Goal: Task Accomplishment & Management: Manage account settings

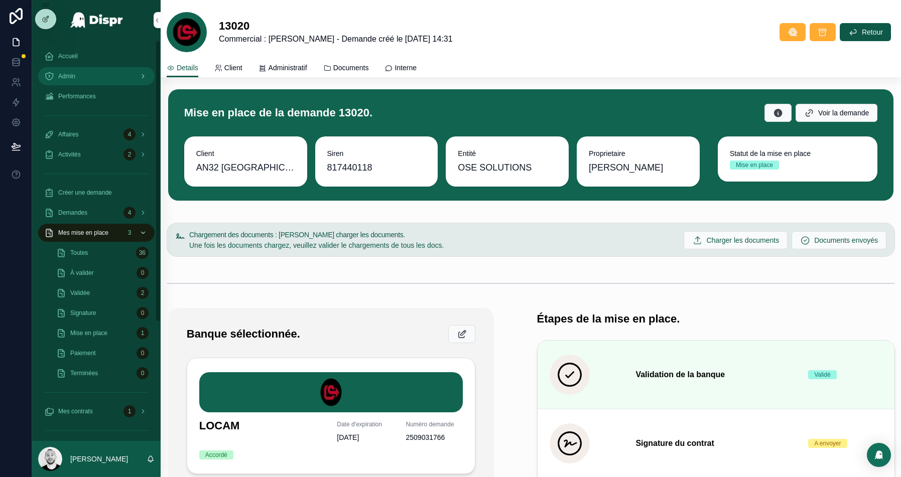
click at [68, 71] on div "Admin" at bounding box center [96, 76] width 104 height 16
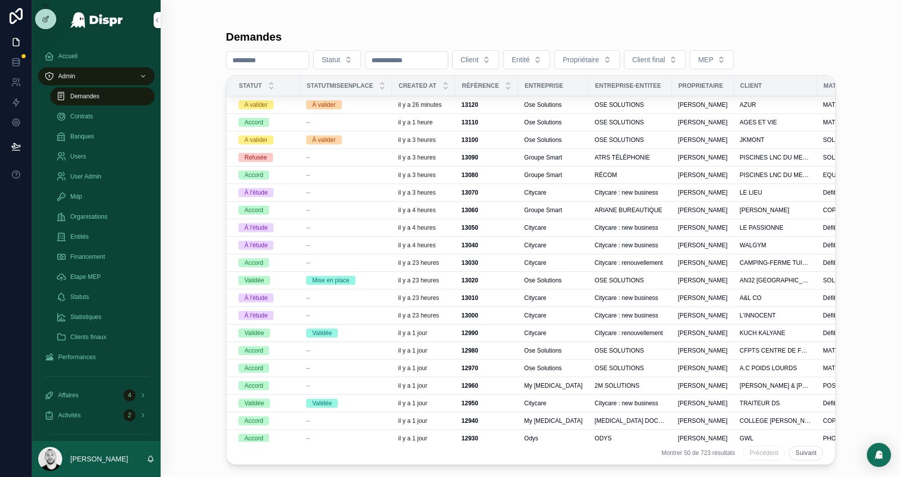
click at [275, 60] on input "scrollable content" at bounding box center [267, 60] width 82 height 14
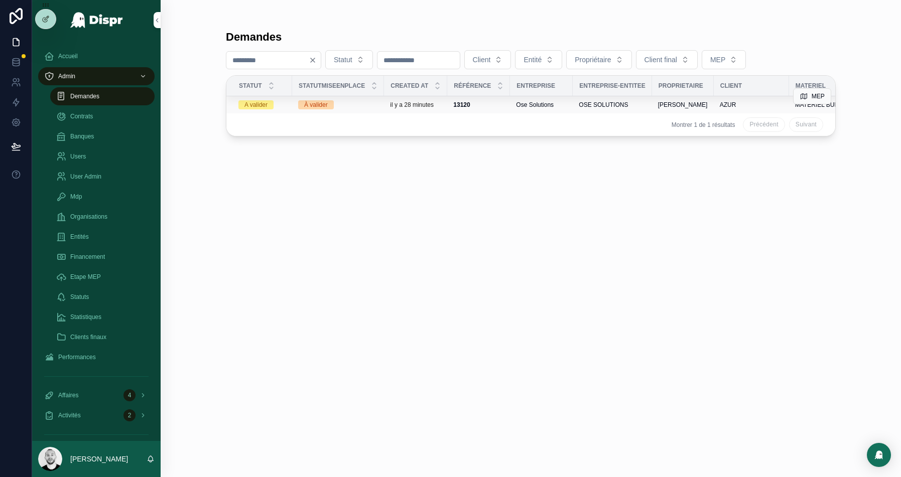
type input "****"
click at [350, 104] on div "À valider" at bounding box center [338, 104] width 80 height 9
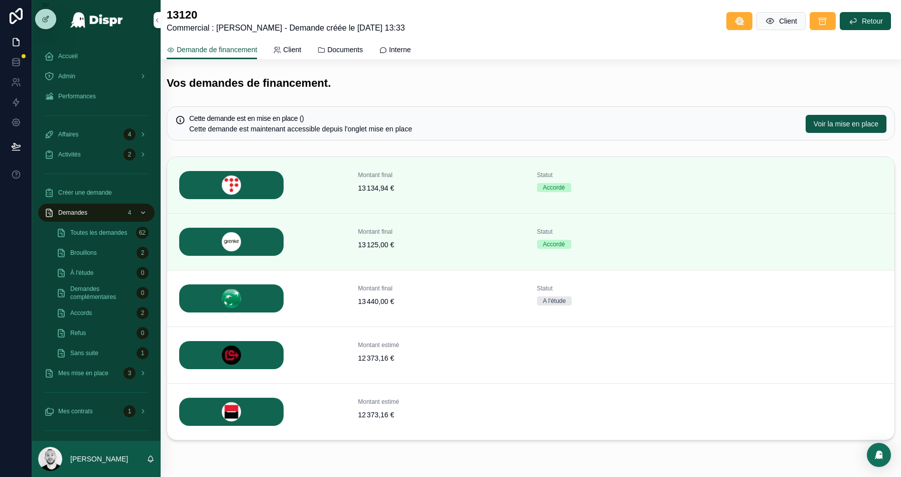
scroll to position [267, 0]
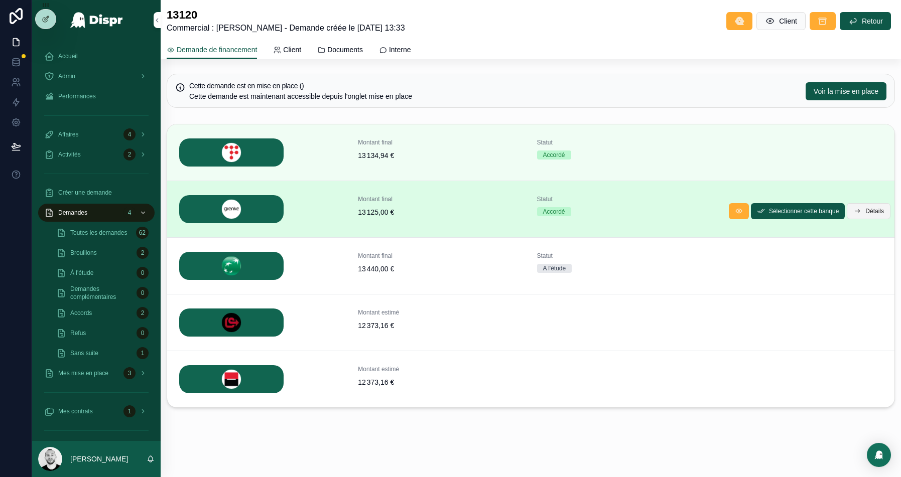
click at [871, 212] on span "Détails" at bounding box center [874, 211] width 19 height 8
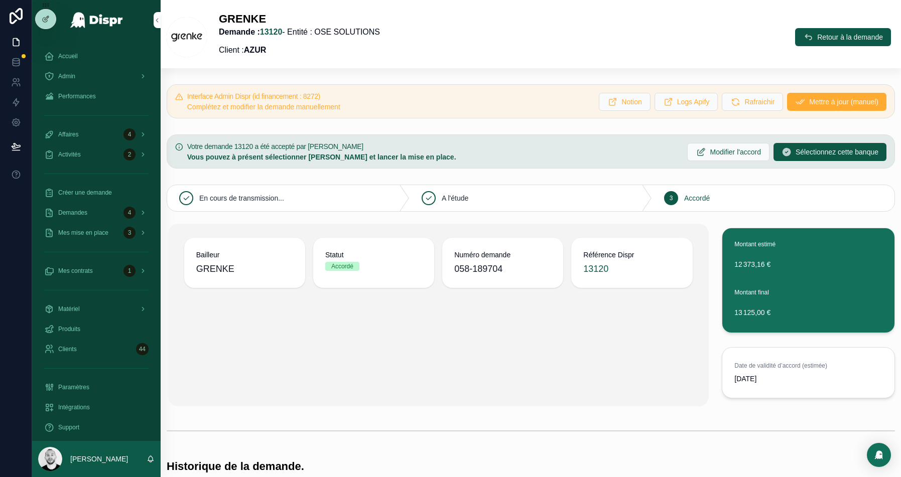
click at [836, 27] on div "GRENKE Demande : 13120 - Entité : OSE SOLUTIONS Client : AZUR Retour à la deman…" at bounding box center [531, 37] width 728 height 50
click at [829, 40] on span "Retour à la demande" at bounding box center [850, 37] width 66 height 10
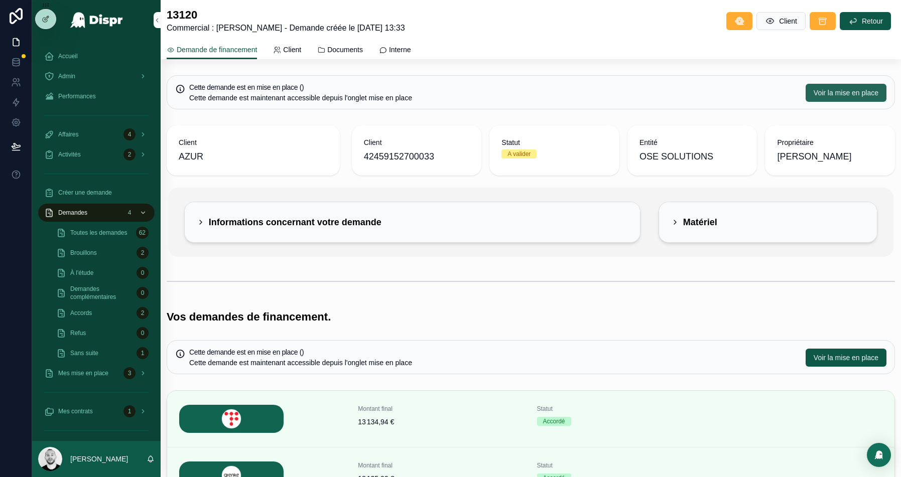
click at [829, 92] on span "Voir la mise en place" at bounding box center [846, 93] width 65 height 10
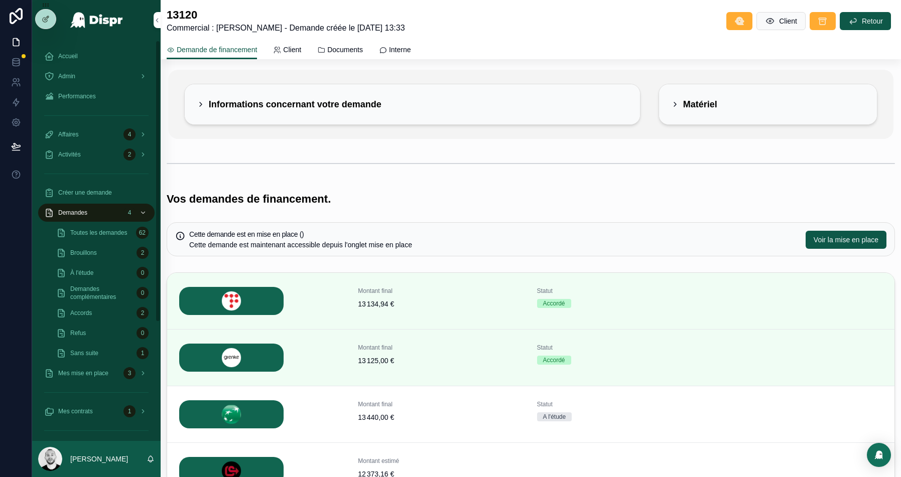
scroll to position [123, 0]
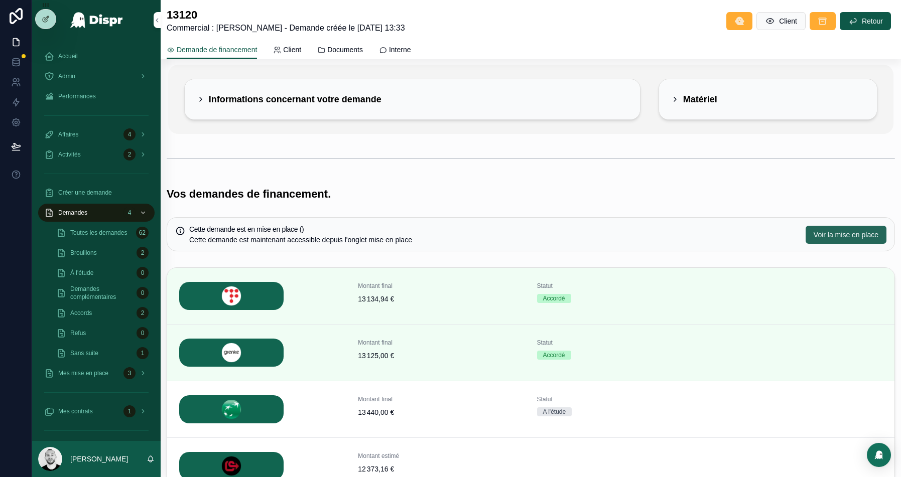
click at [853, 234] on span "Voir la mise en place" at bounding box center [846, 235] width 65 height 10
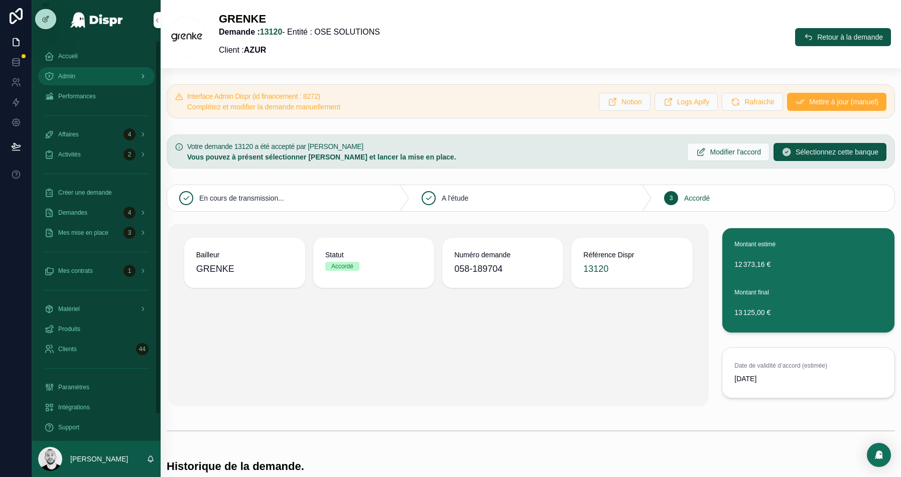
click at [93, 69] on div "Admin" at bounding box center [96, 76] width 104 height 16
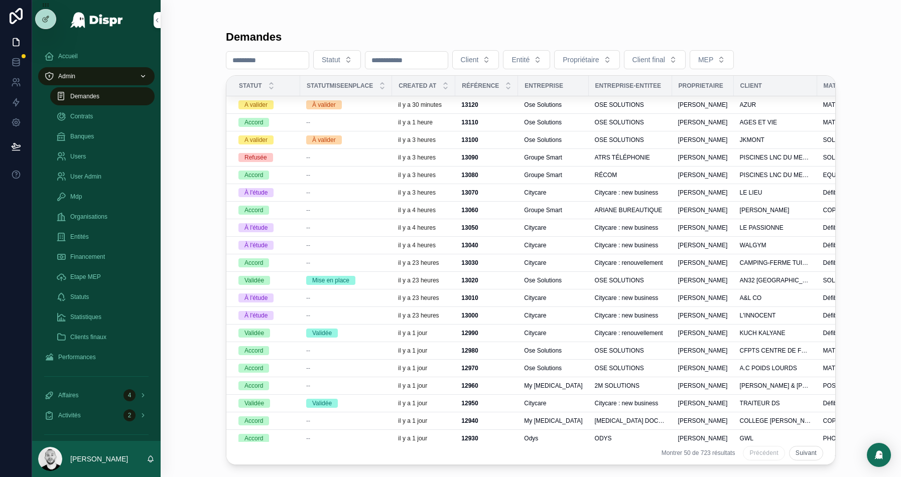
click at [350, 102] on div "À valider" at bounding box center [346, 104] width 80 height 9
click at [261, 63] on input "scrollable content" at bounding box center [267, 60] width 82 height 14
click at [243, 59] on input "scrollable content" at bounding box center [267, 60] width 82 height 14
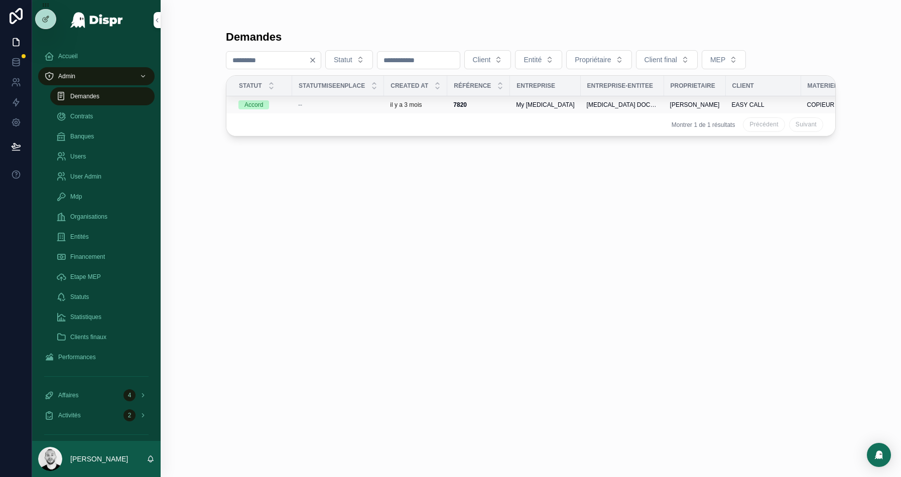
type input "***"
click at [357, 102] on div "--" at bounding box center [338, 105] width 80 height 8
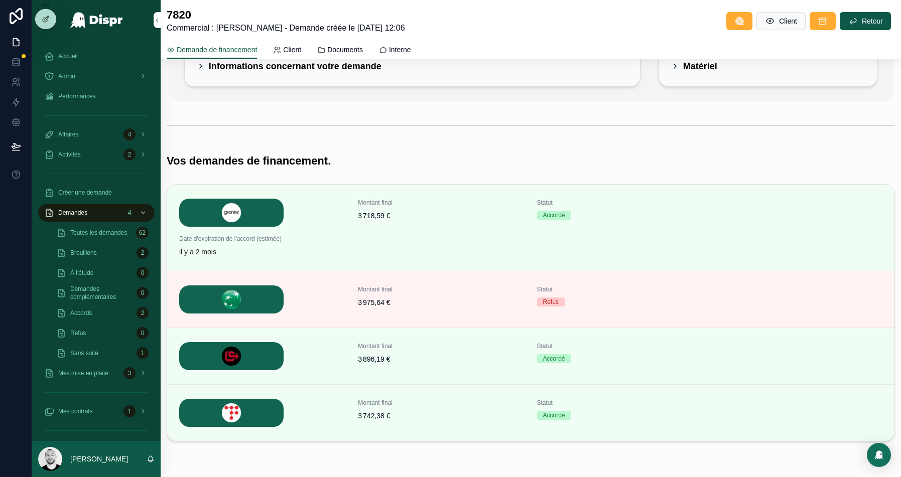
scroll to position [116, 0]
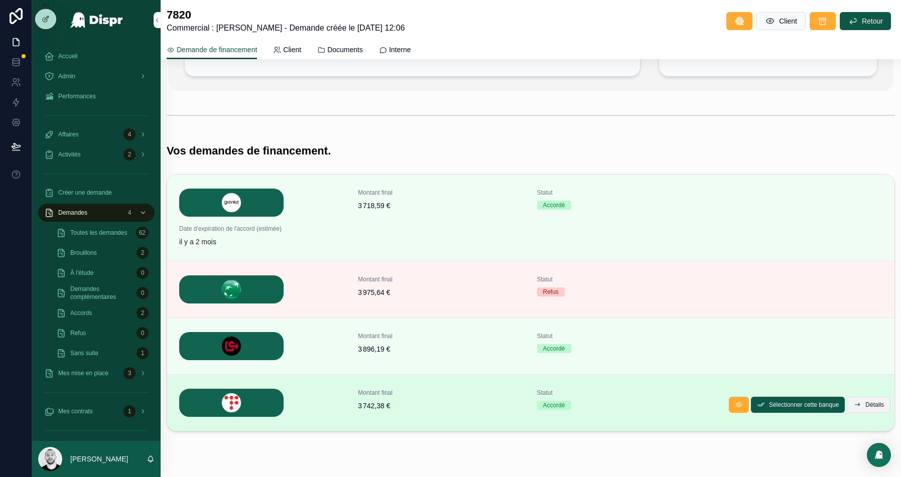
click at [860, 406] on button "Détails" at bounding box center [869, 405] width 44 height 16
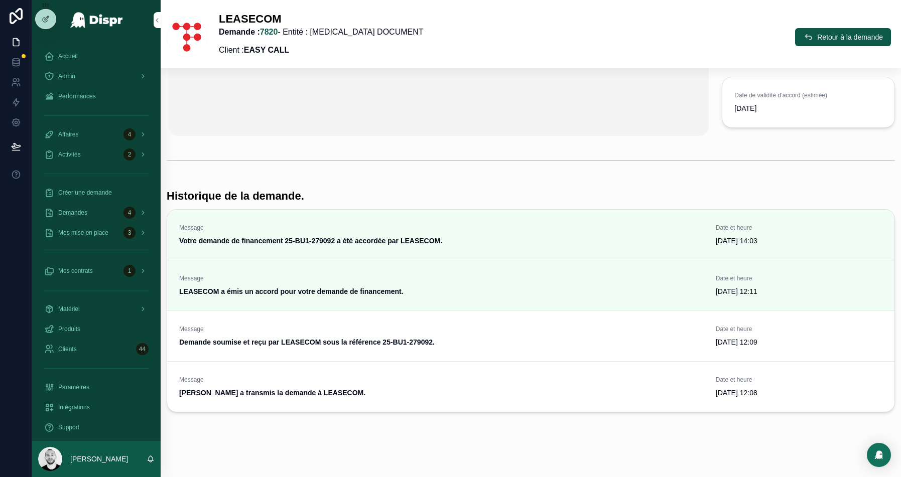
scroll to position [237, 0]
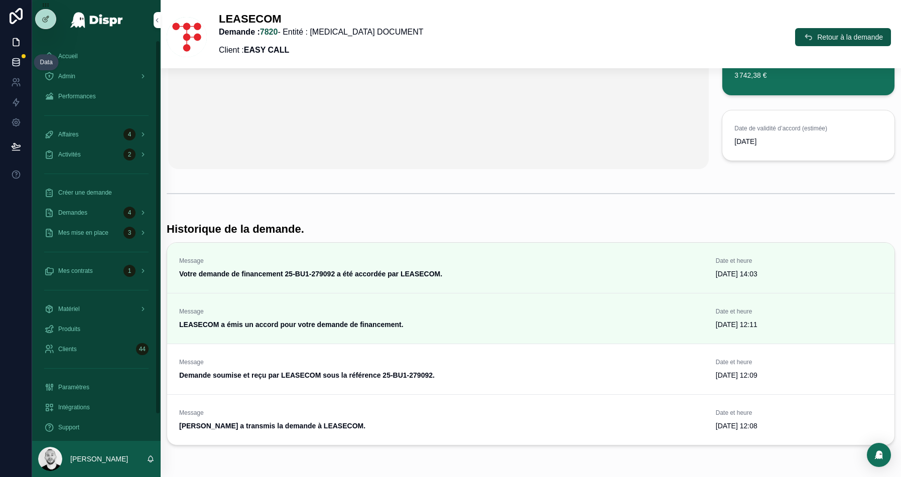
click at [14, 60] on icon at bounding box center [16, 60] width 7 height 3
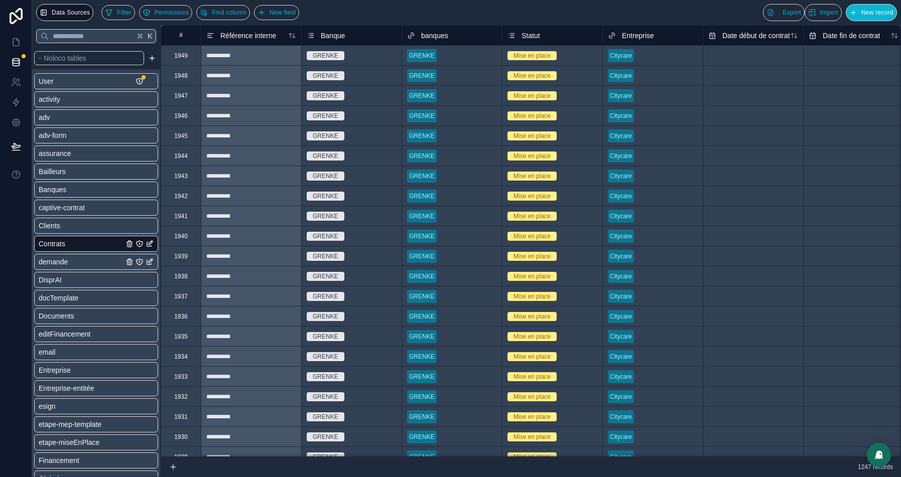
click at [66, 258] on span "demande" at bounding box center [53, 262] width 29 height 10
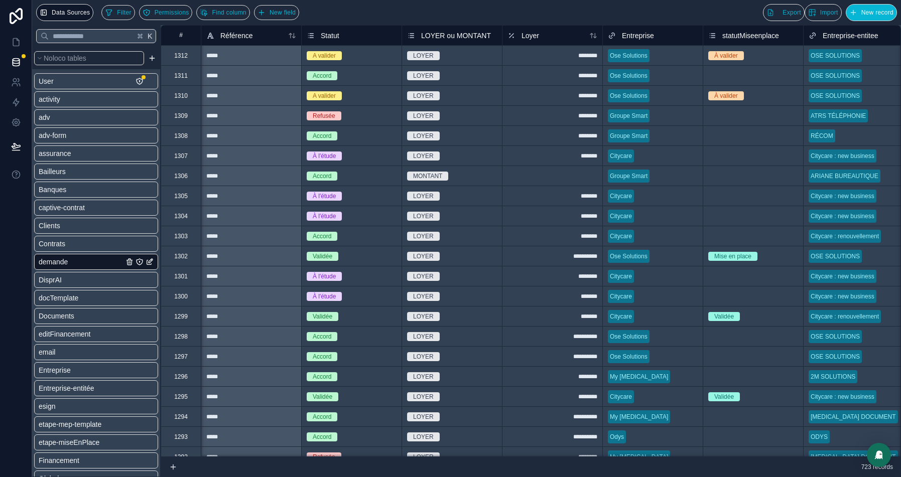
scroll to position [0, 100]
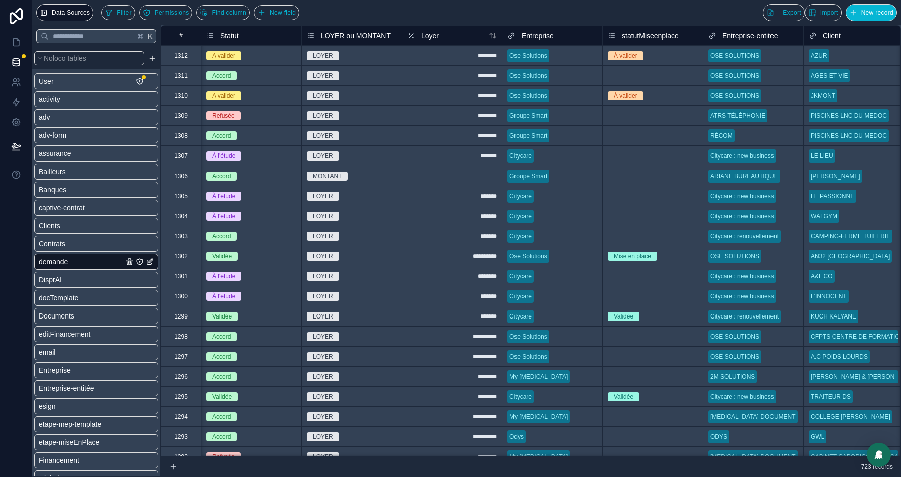
click at [641, 51] on span "À valider" at bounding box center [626, 55] width 36 height 9
click at [654, 92] on div "À valider" at bounding box center [653, 95] width 100 height 11
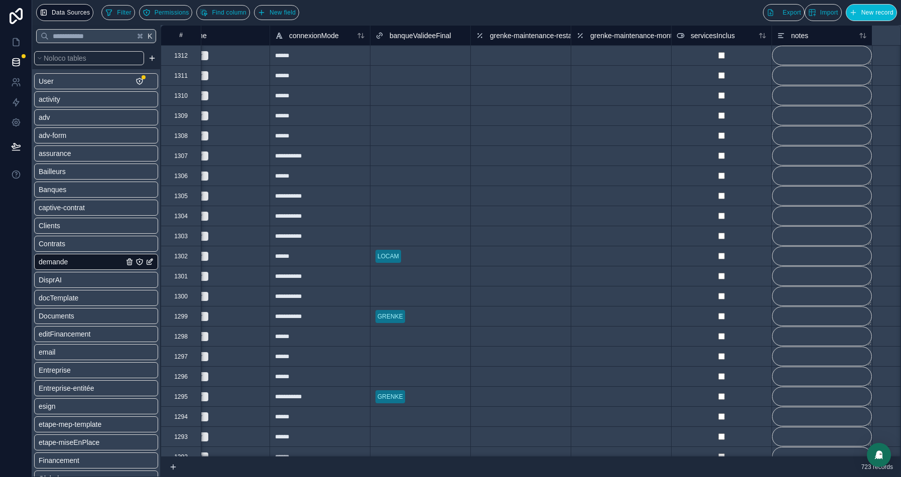
scroll to position [0, 3308]
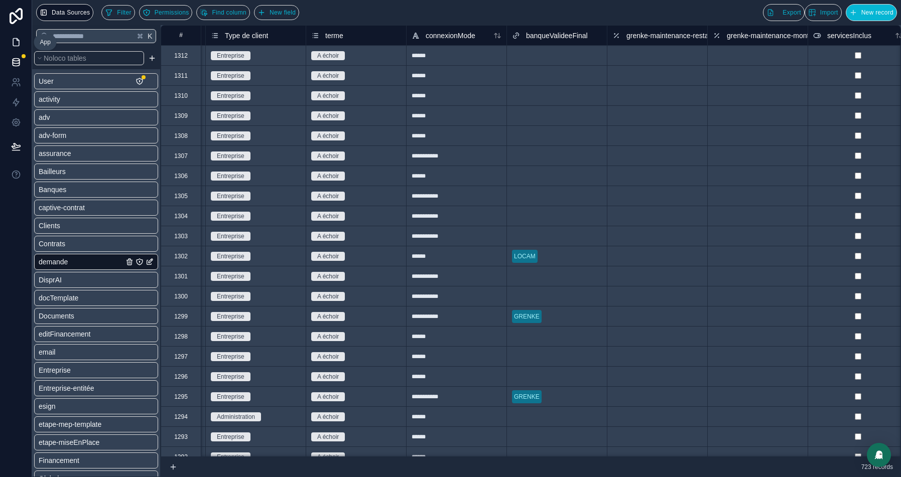
click at [18, 40] on icon at bounding box center [16, 43] width 6 height 8
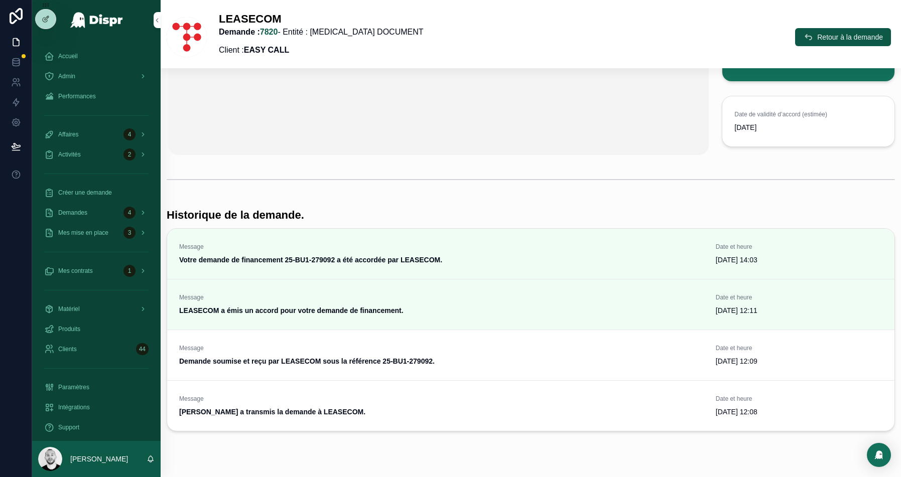
scroll to position [268, 0]
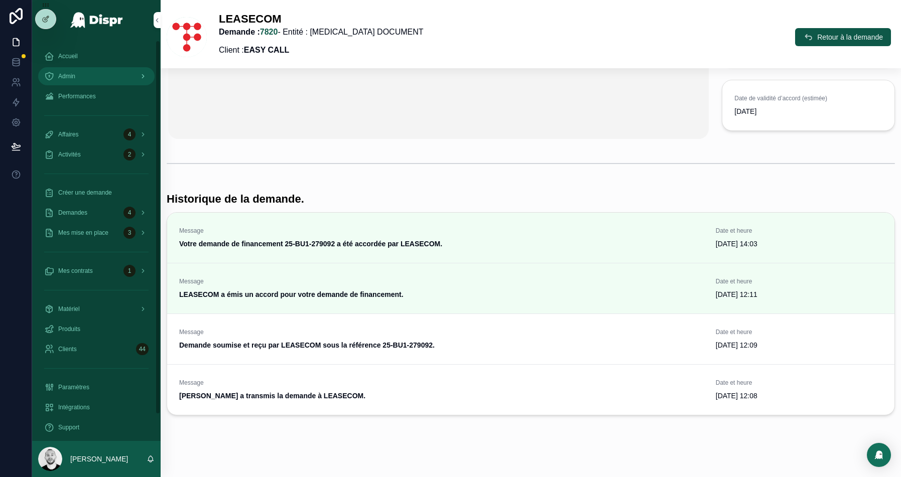
click at [57, 76] on div "Admin" at bounding box center [96, 76] width 104 height 16
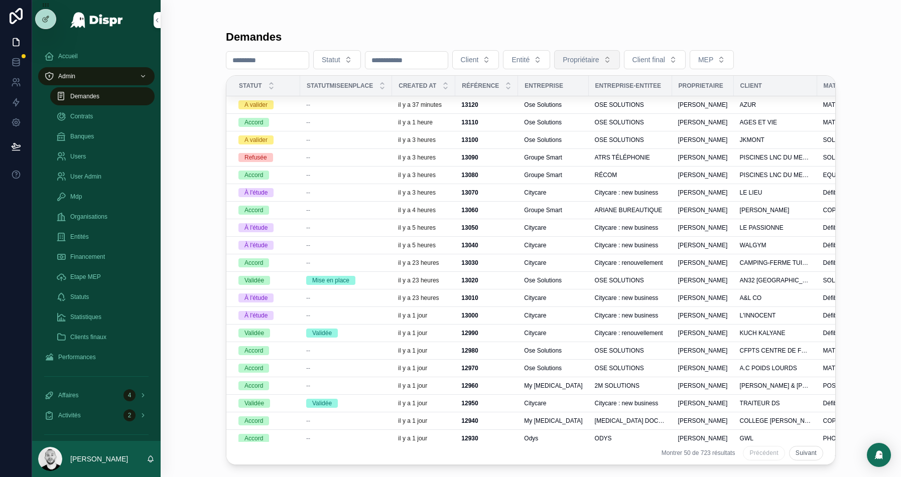
click at [599, 61] on span "Propriétaire" at bounding box center [581, 60] width 36 height 10
type input "*****"
click at [596, 98] on span "[PERSON_NAME]" at bounding box center [616, 100] width 84 height 10
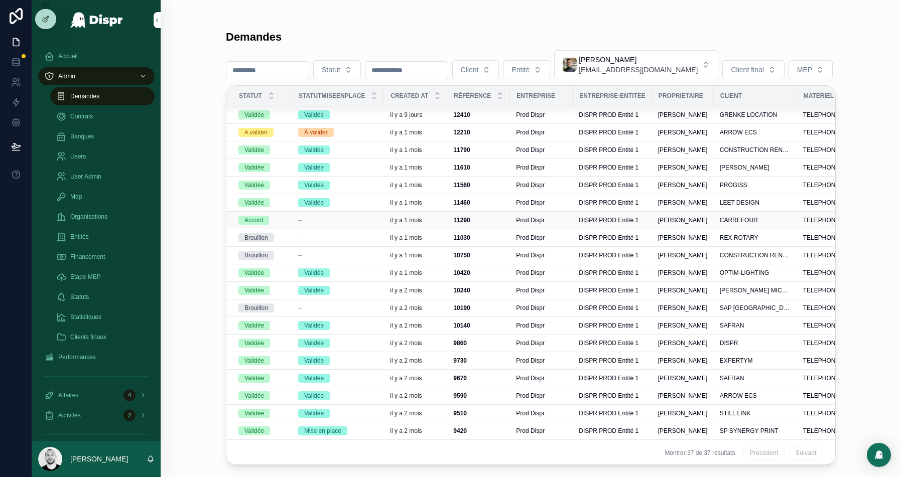
click at [343, 220] on div "--" at bounding box center [338, 220] width 80 height 8
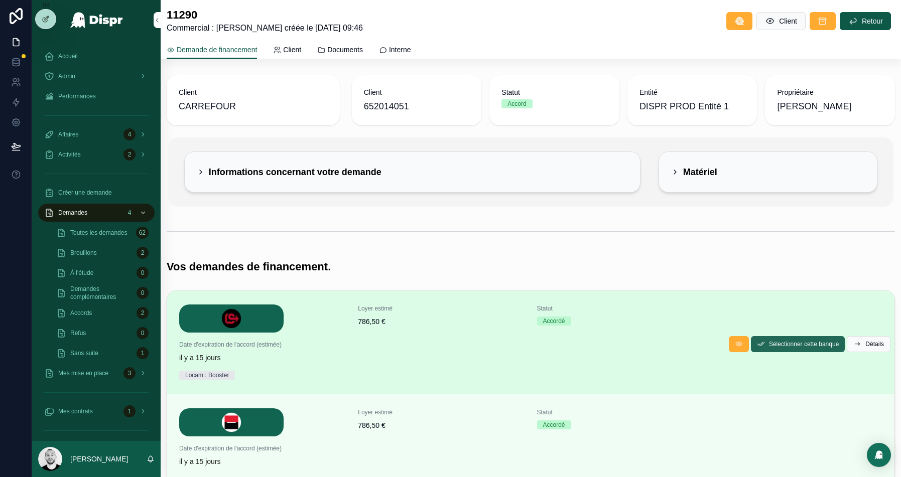
click at [795, 347] on button "Sélectionner cette banque" at bounding box center [798, 344] width 94 height 16
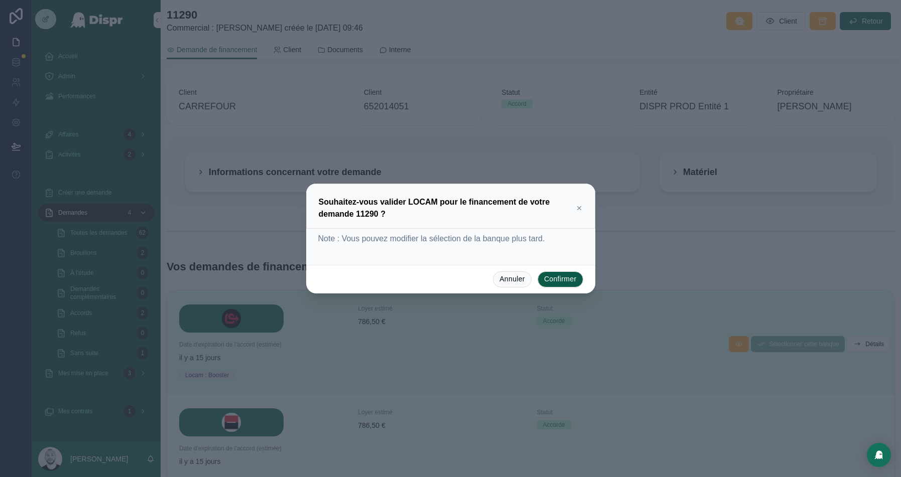
click at [576, 206] on icon at bounding box center [579, 208] width 7 height 8
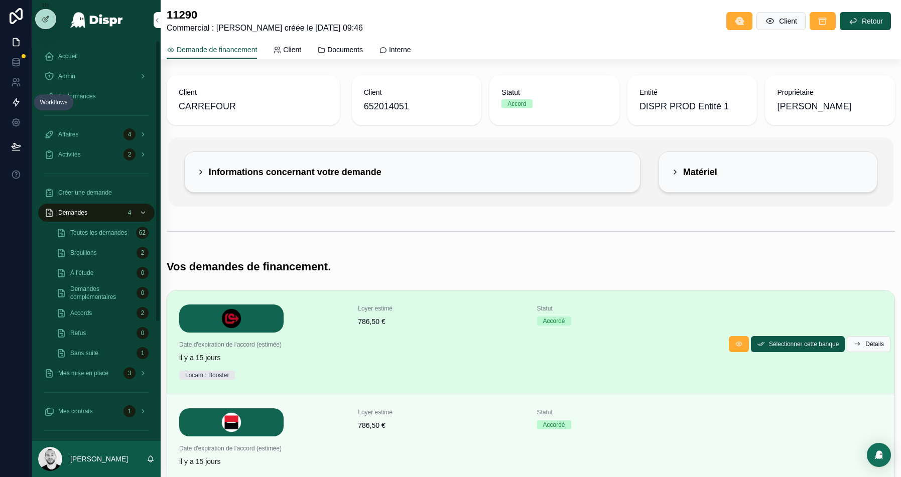
click at [21, 101] on link at bounding box center [16, 102] width 32 height 20
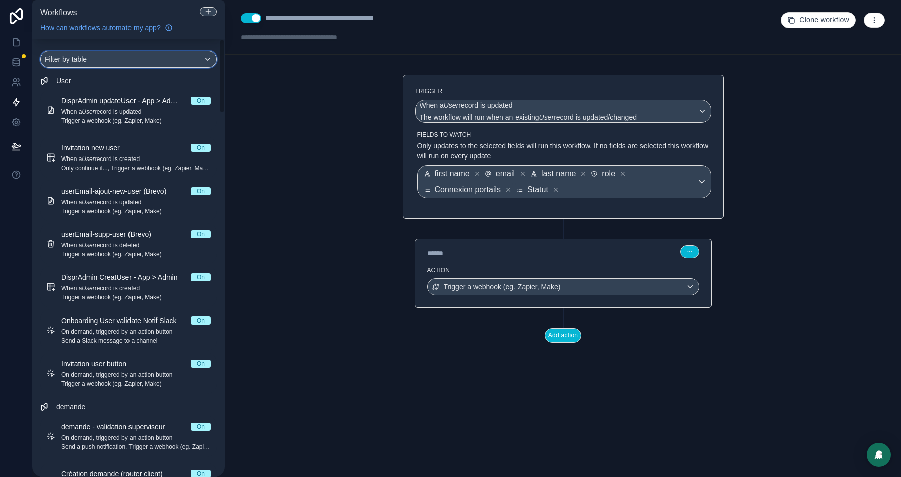
click at [146, 62] on div "Filter by table" at bounding box center [129, 59] width 176 height 16
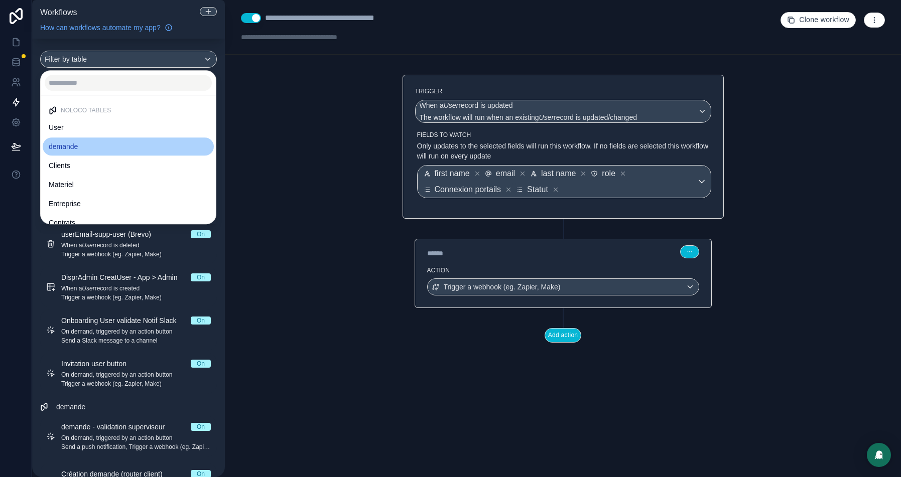
click at [76, 147] on span "demande" at bounding box center [63, 147] width 29 height 12
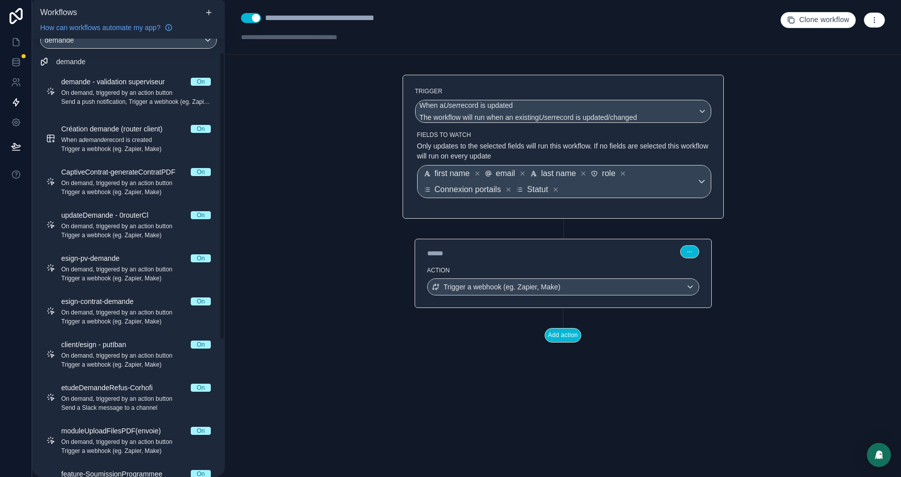
scroll to position [21, 0]
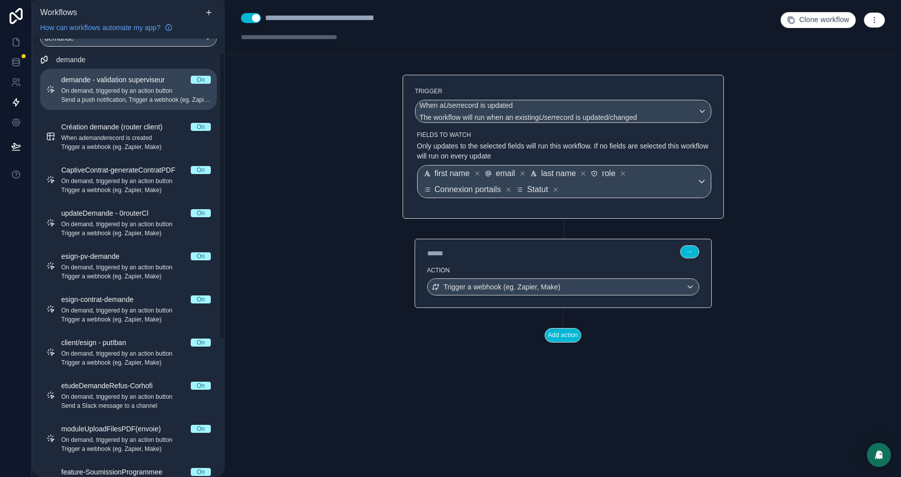
click at [118, 87] on span "On demand, triggered by an action button" at bounding box center [136, 91] width 150 height 8
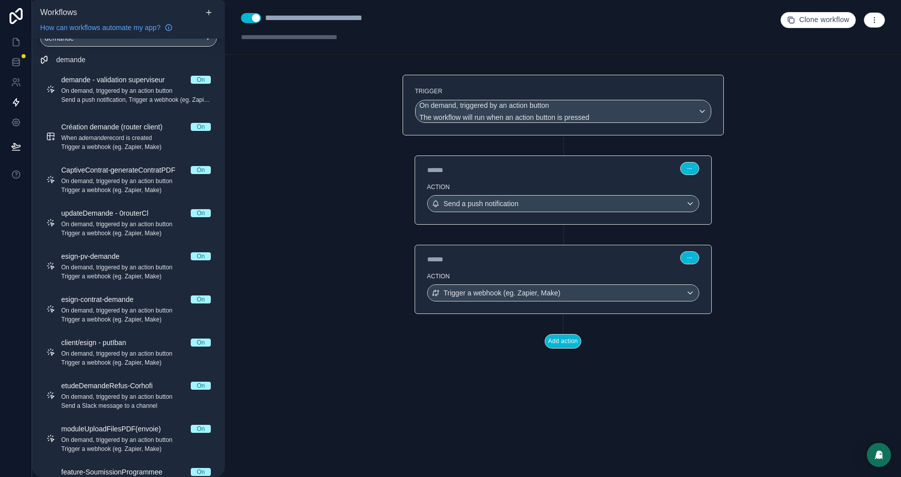
click at [555, 262] on div "******" at bounding box center [502, 259] width 151 height 10
click at [551, 269] on div "Action Trigger a webhook (eg. Zapier, Make)" at bounding box center [563, 291] width 296 height 45
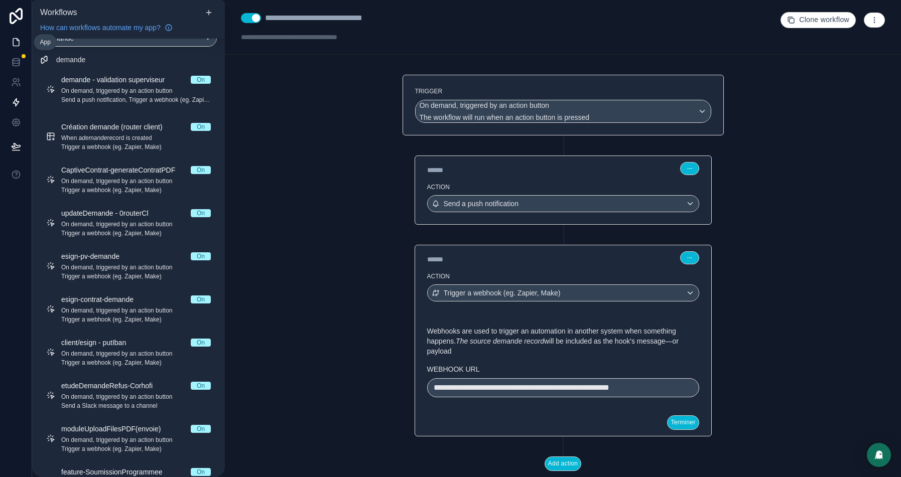
click at [17, 39] on icon at bounding box center [16, 43] width 6 height 8
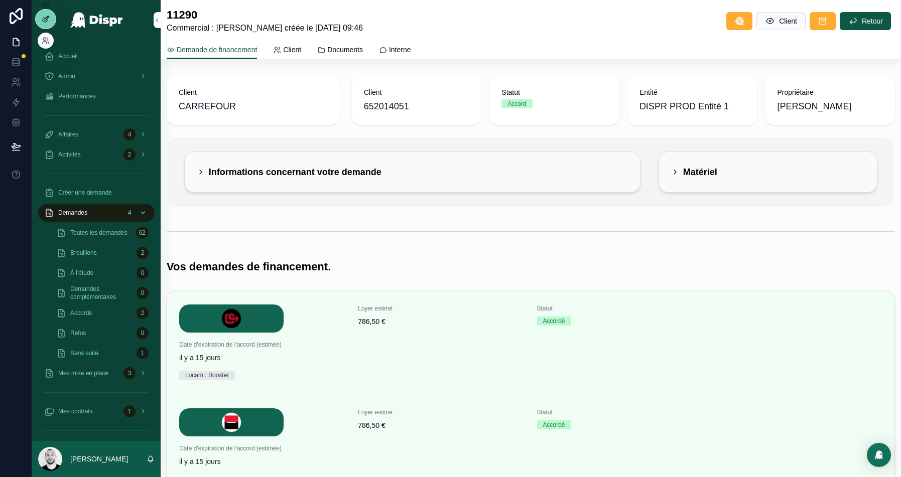
click at [49, 20] on icon at bounding box center [46, 19] width 8 height 8
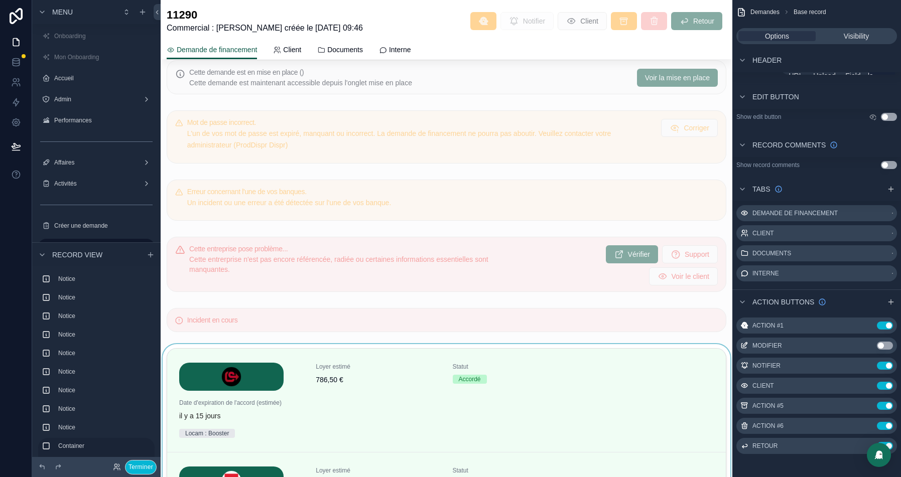
scroll to position [1070, 0]
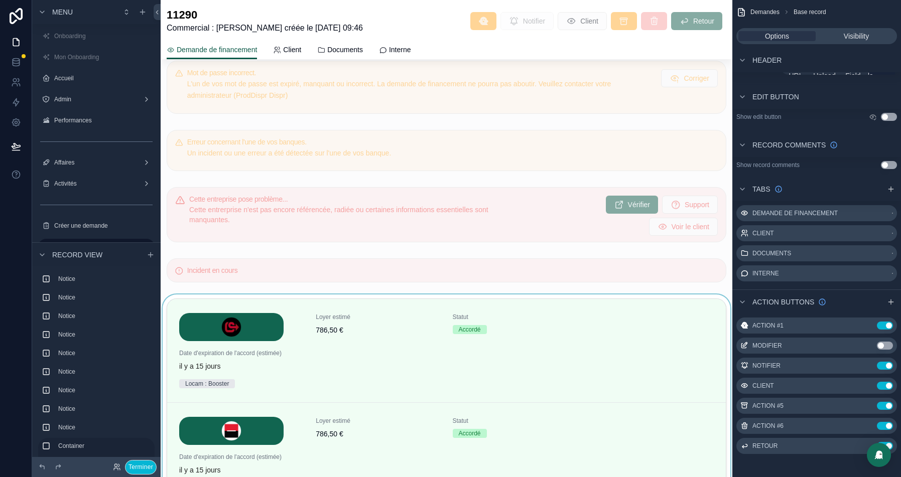
click at [402, 316] on div "scrollable content" at bounding box center [447, 480] width 572 height 370
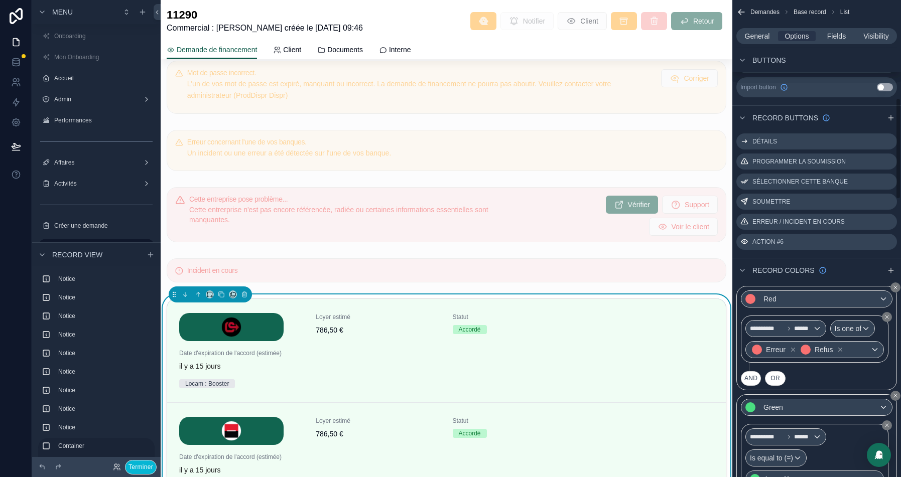
scroll to position [460, 0]
click at [889, 179] on icon "scrollable content" at bounding box center [889, 181] width 8 height 8
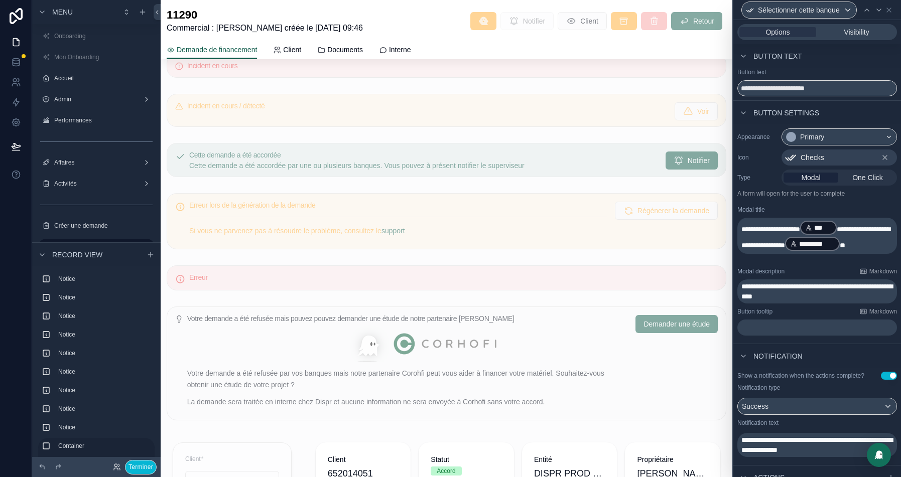
scroll to position [194, 0]
click at [373, 159] on div "scrollable content" at bounding box center [447, 159] width 572 height 42
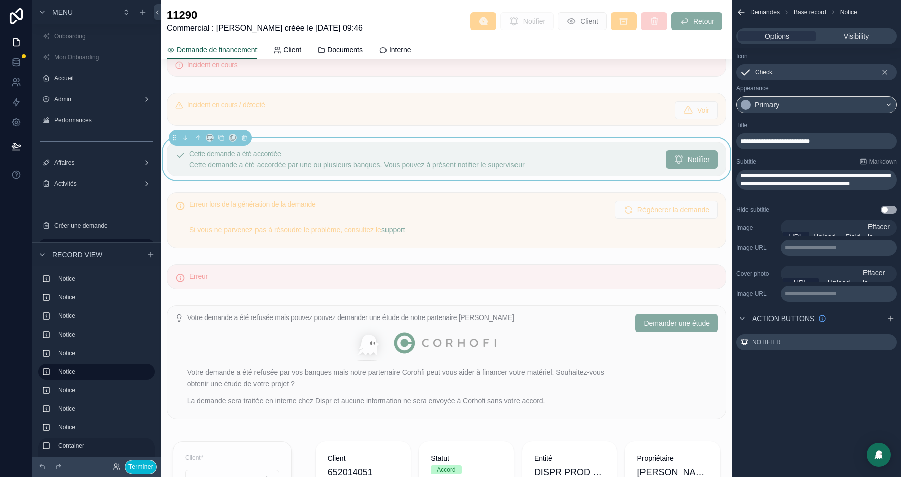
scroll to position [0, 0]
click at [886, 341] on icon "scrollable content" at bounding box center [889, 342] width 8 height 8
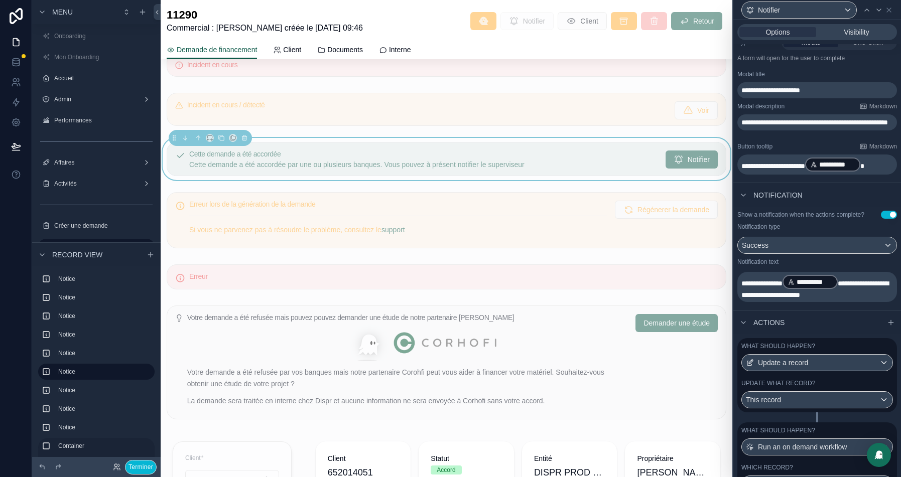
scroll to position [190, 0]
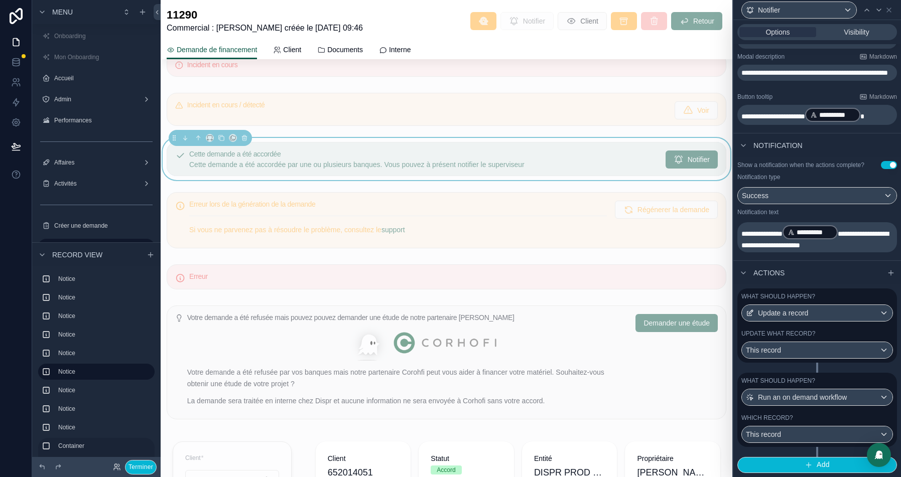
click at [828, 337] on div "Update what record?" at bounding box center [817, 334] width 152 height 8
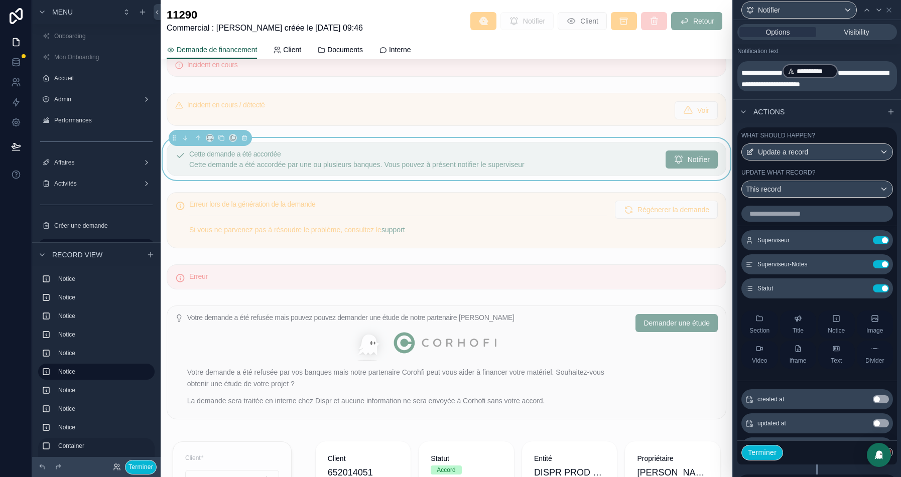
scroll to position [347, 0]
click at [861, 291] on icon at bounding box center [860, 289] width 5 height 5
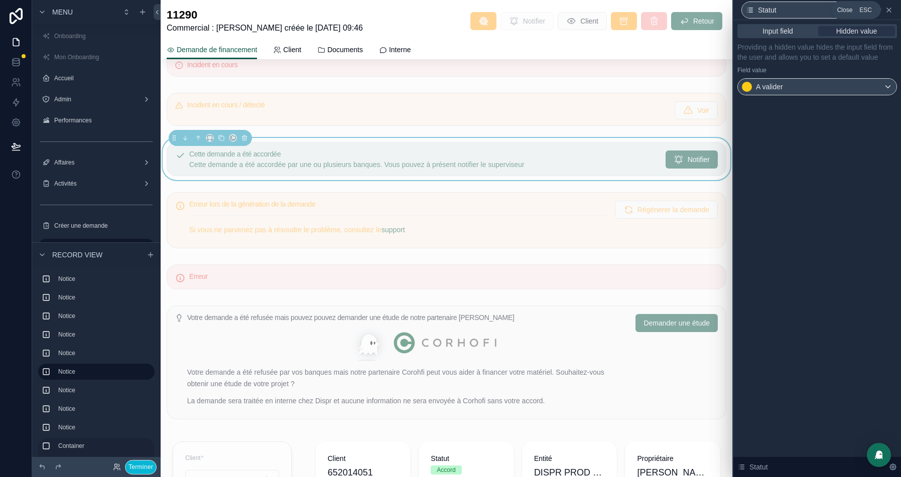
click at [888, 12] on icon at bounding box center [889, 10] width 8 height 8
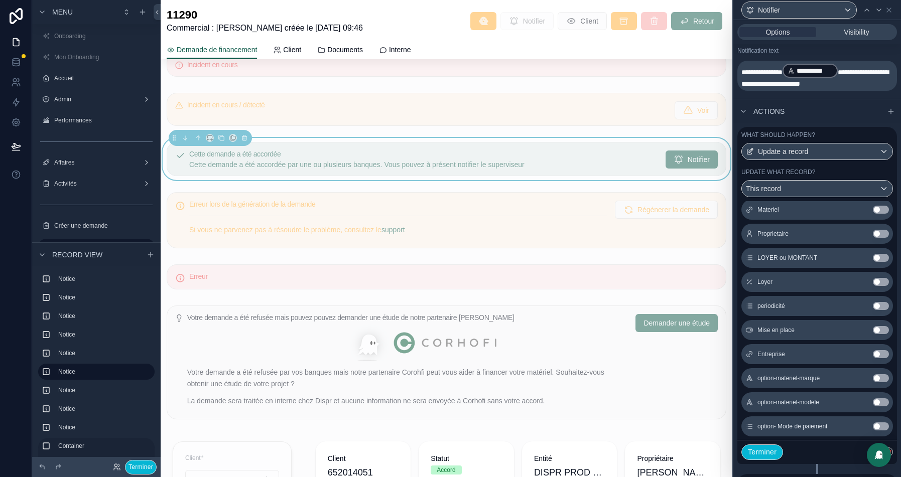
scroll to position [353, 0]
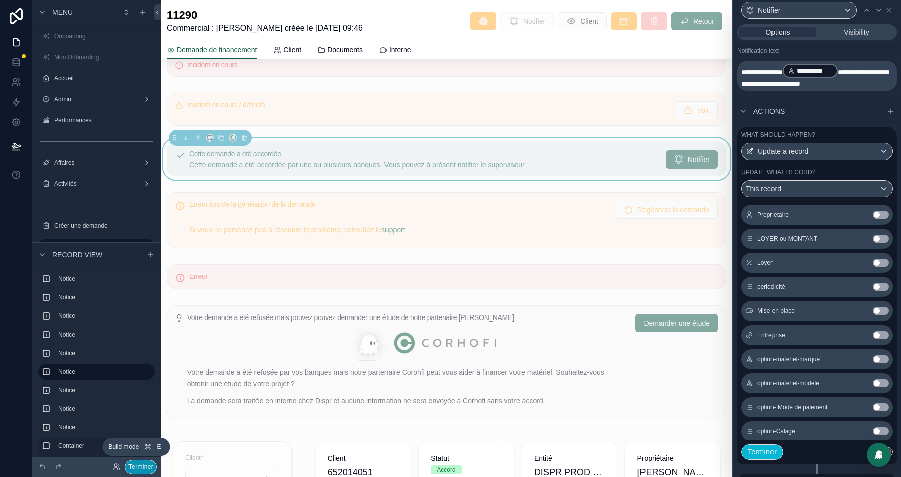
click at [140, 463] on button "Terminer" at bounding box center [141, 467] width 32 height 15
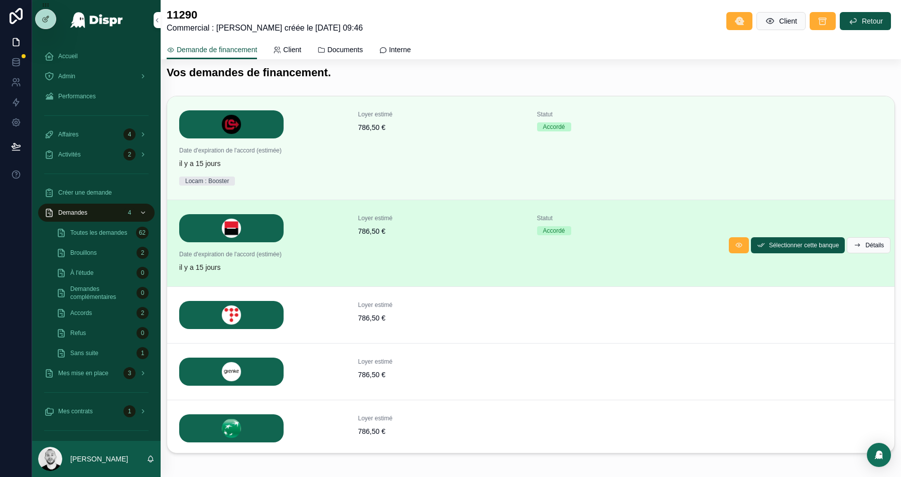
scroll to position [0, 0]
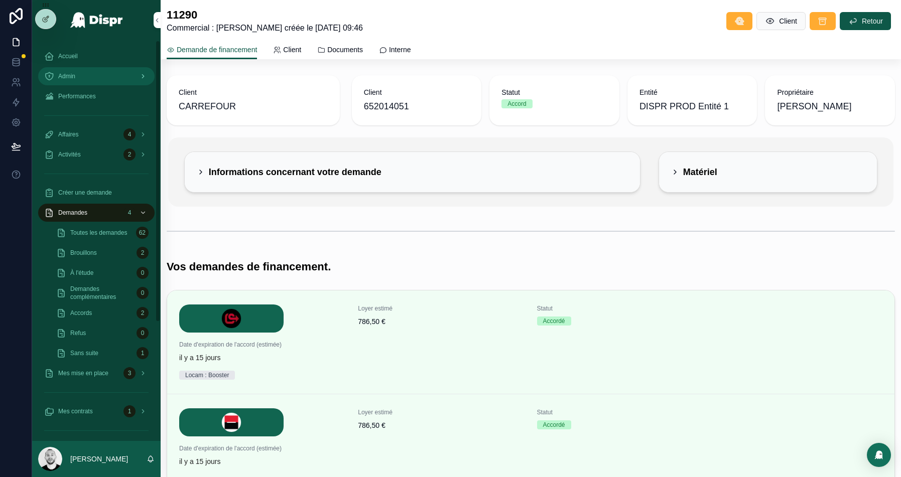
click at [75, 75] on span "Admin" at bounding box center [66, 76] width 17 height 8
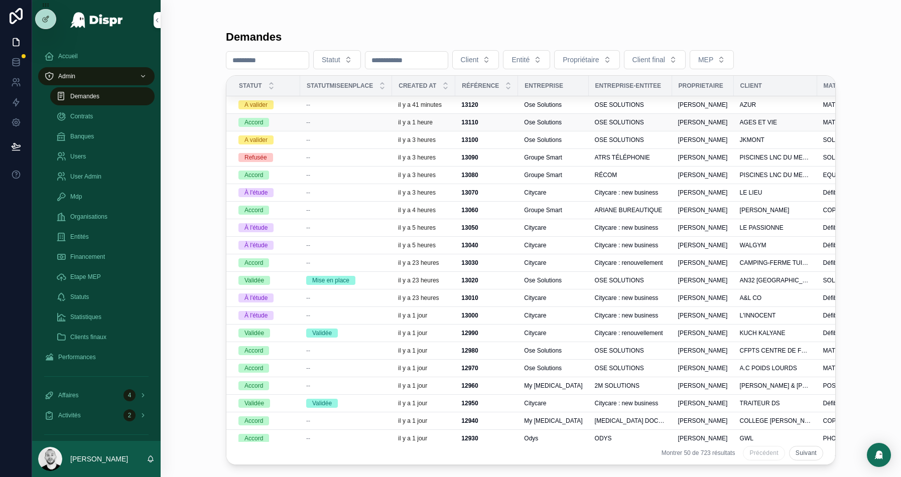
click at [319, 119] on div "--" at bounding box center [346, 122] width 80 height 8
click at [350, 141] on div "--" at bounding box center [346, 140] width 80 height 8
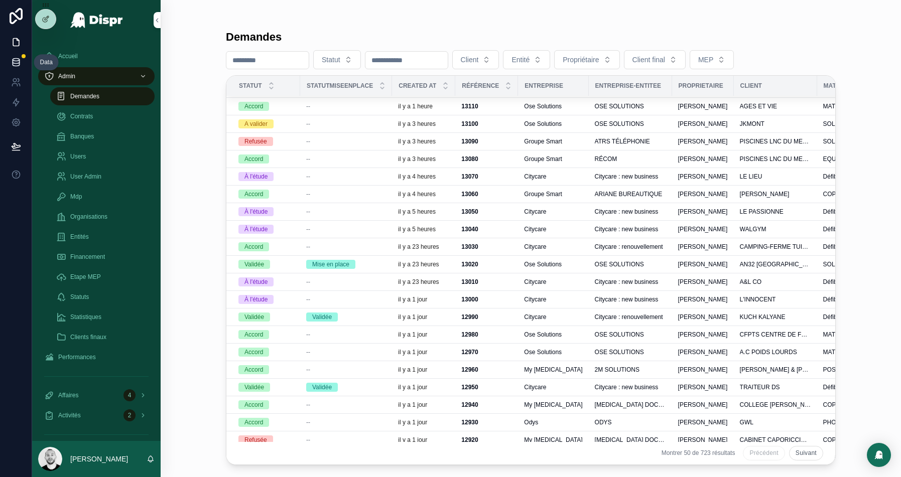
click at [19, 65] on icon at bounding box center [16, 64] width 7 height 4
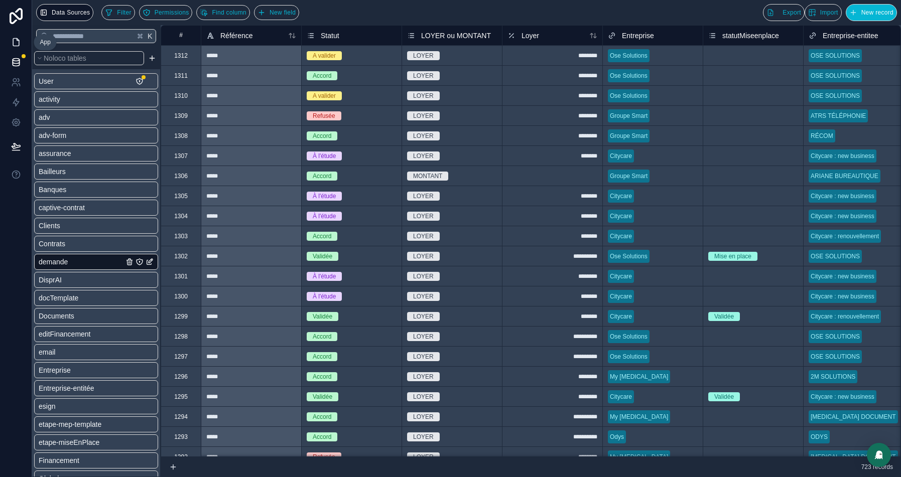
click at [25, 43] on link at bounding box center [16, 42] width 32 height 20
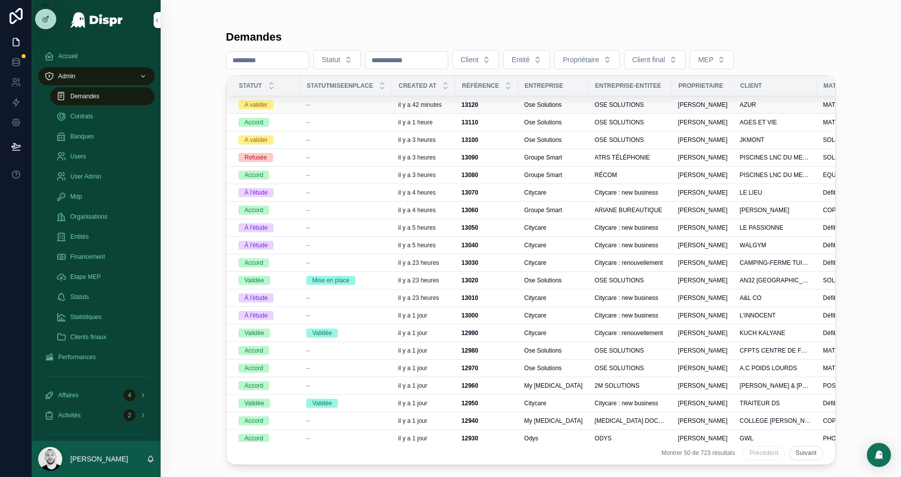
click at [327, 101] on div "--" at bounding box center [346, 105] width 80 height 8
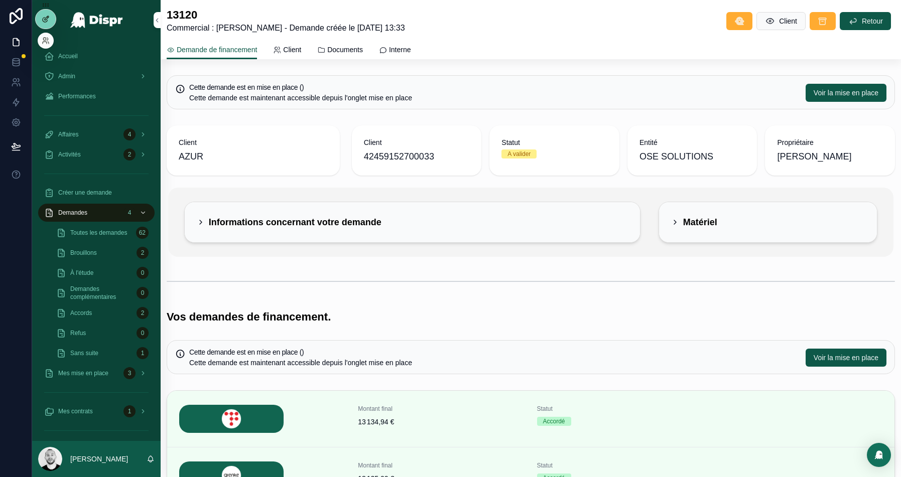
click at [49, 16] on icon at bounding box center [46, 19] width 8 height 8
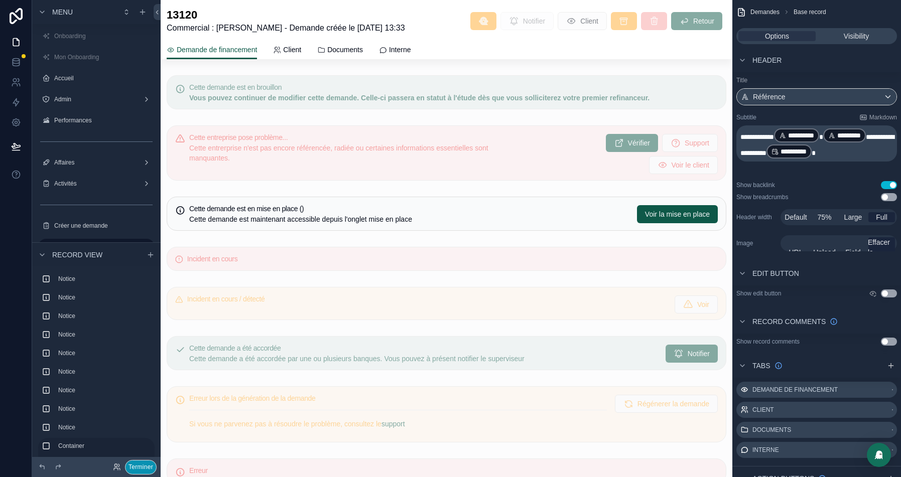
click at [139, 470] on button "Terminer" at bounding box center [141, 467] width 32 height 15
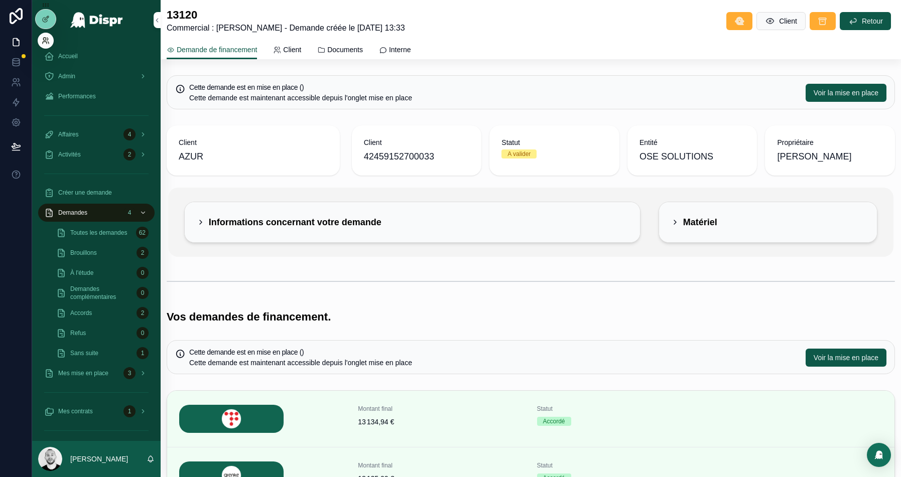
click at [46, 42] on icon at bounding box center [46, 41] width 8 height 8
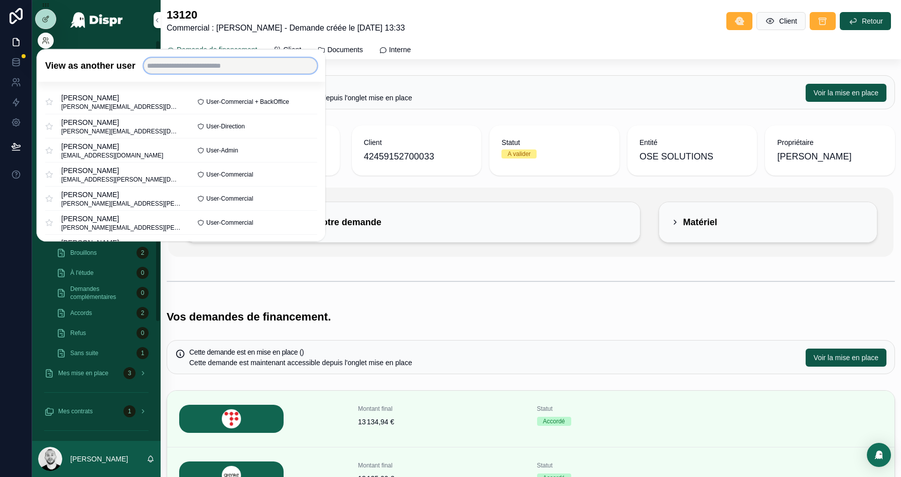
click at [221, 66] on input "text" at bounding box center [230, 66] width 174 height 16
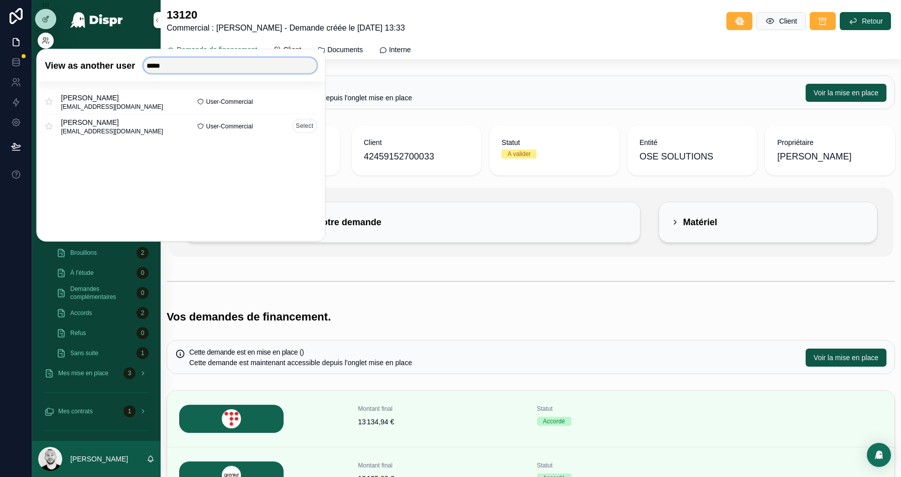
type input "*****"
click at [304, 127] on button "Select" at bounding box center [304, 126] width 25 height 15
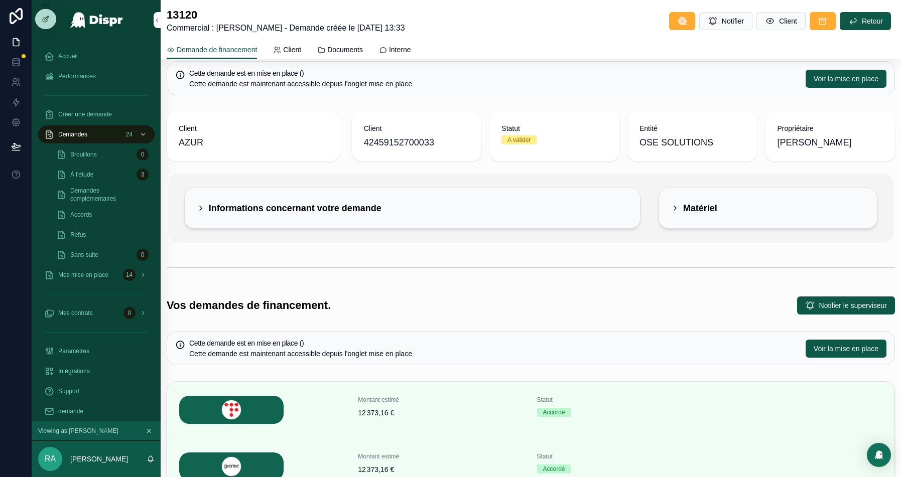
scroll to position [17, 0]
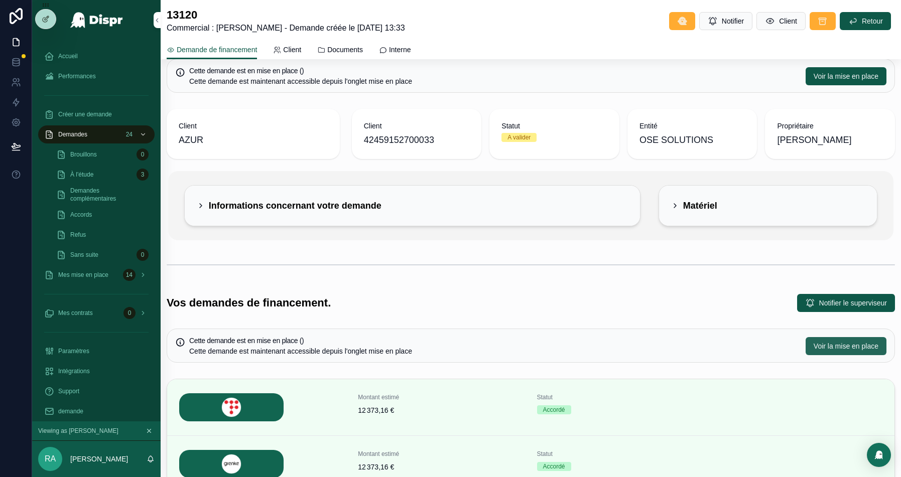
click at [848, 344] on span "Voir la mise en place" at bounding box center [846, 346] width 65 height 10
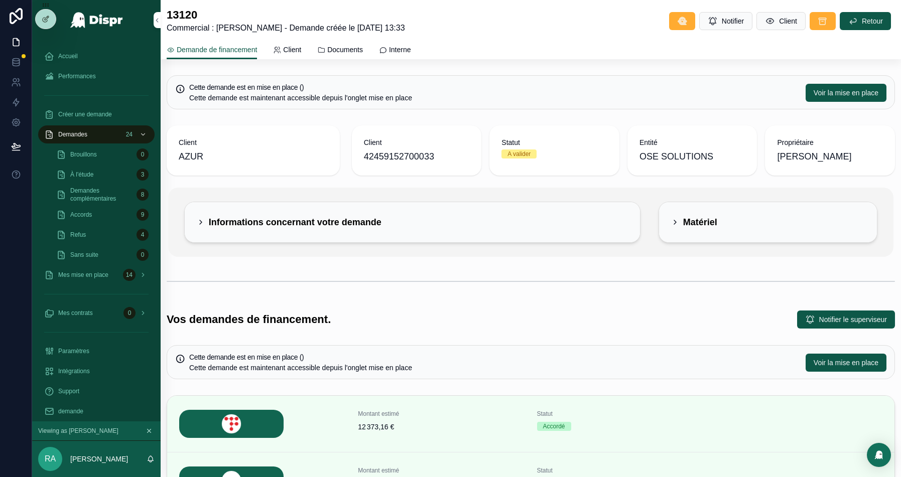
scroll to position [27, 0]
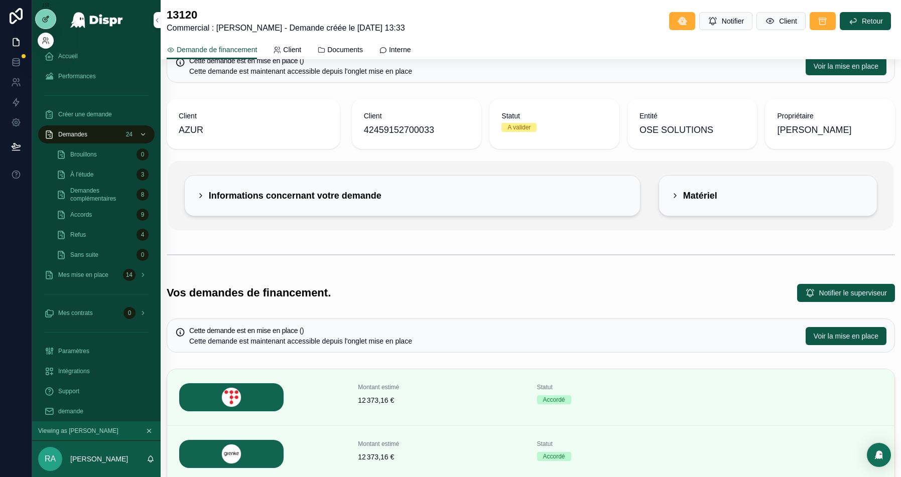
click at [46, 20] on icon at bounding box center [47, 18] width 4 height 4
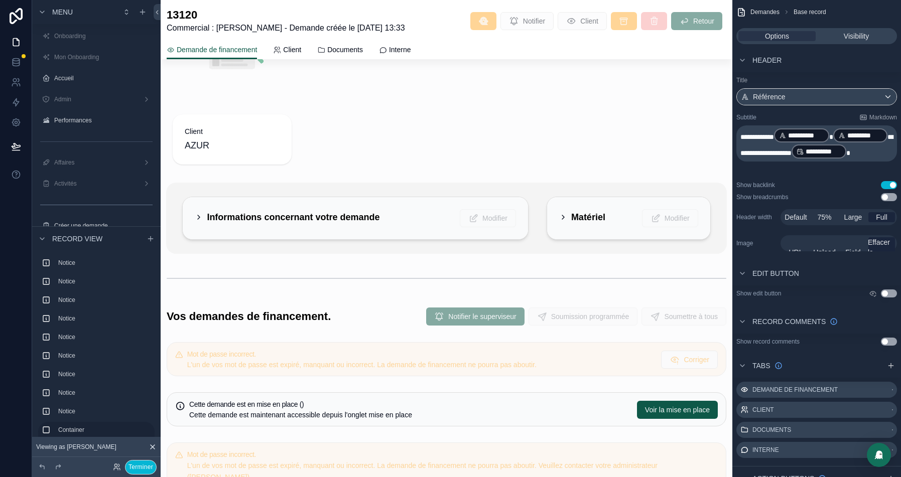
scroll to position [835, 0]
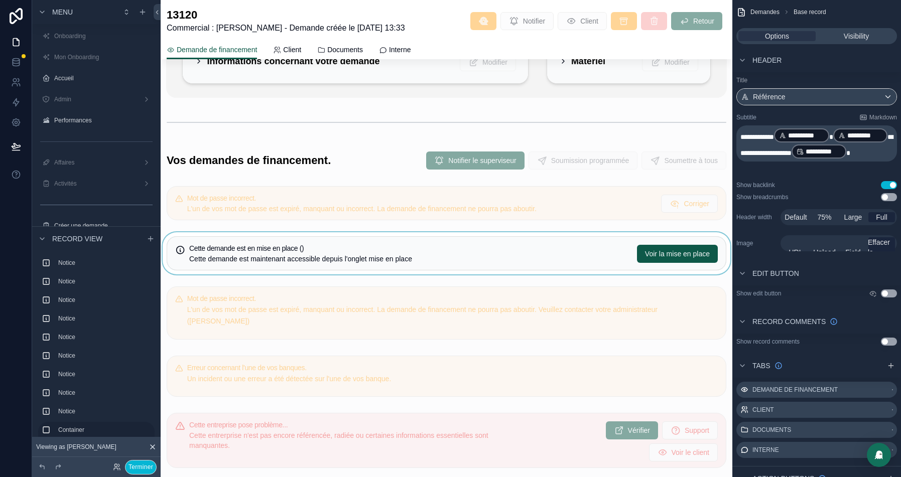
click at [383, 233] on div "scrollable content" at bounding box center [447, 253] width 572 height 42
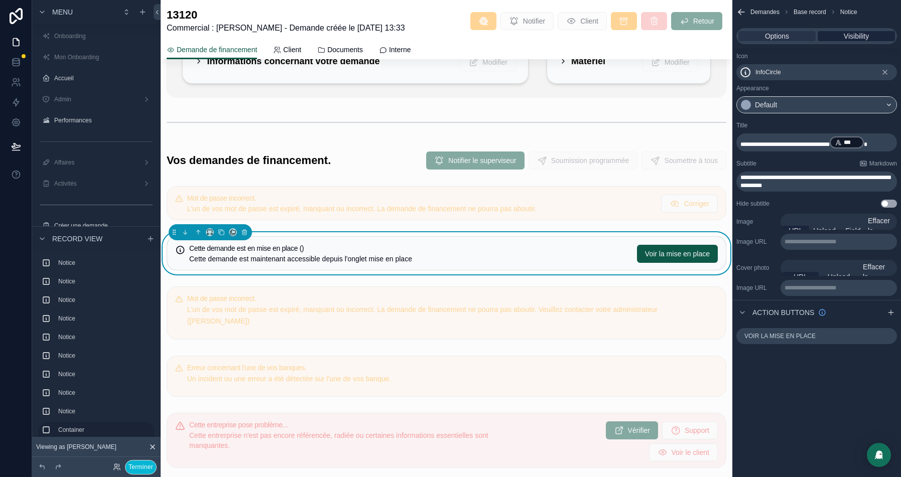
click at [844, 36] on span "Visibility" at bounding box center [856, 36] width 25 height 10
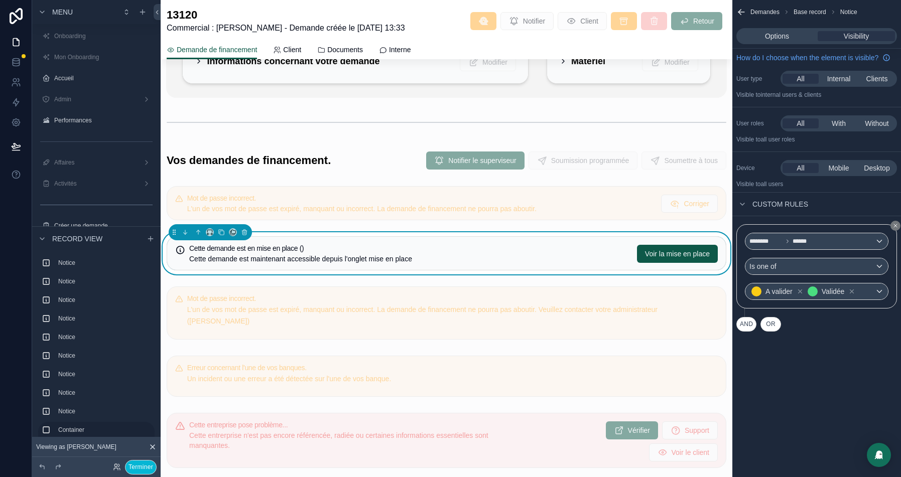
click at [746, 331] on button "AND" at bounding box center [746, 324] width 20 height 15
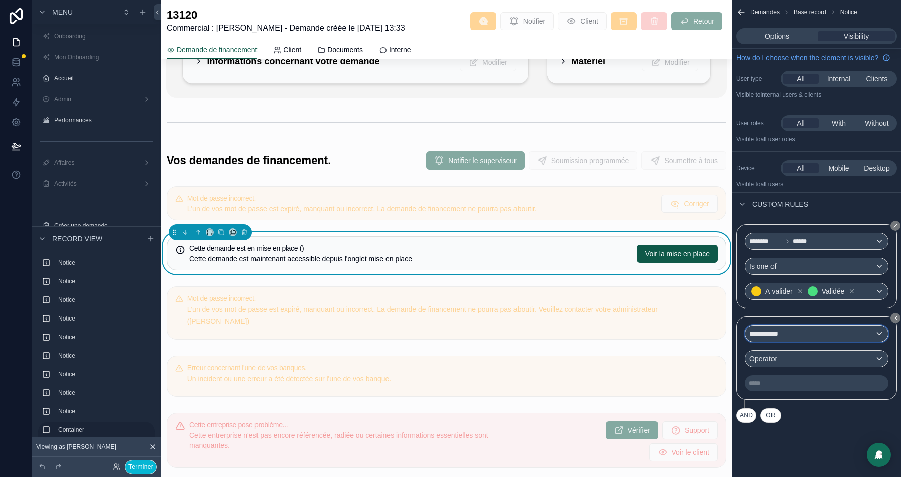
click at [790, 341] on div "**********" at bounding box center [816, 334] width 143 height 16
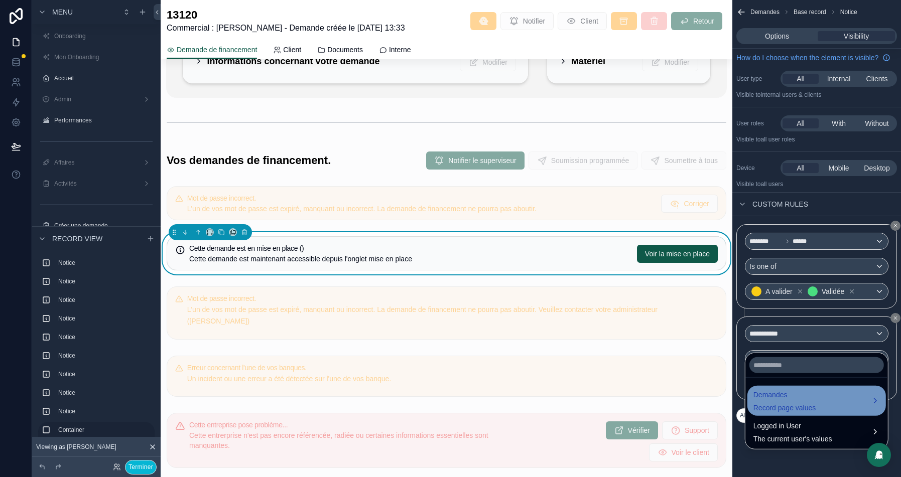
click at [785, 391] on span "Demandes" at bounding box center [784, 395] width 63 height 12
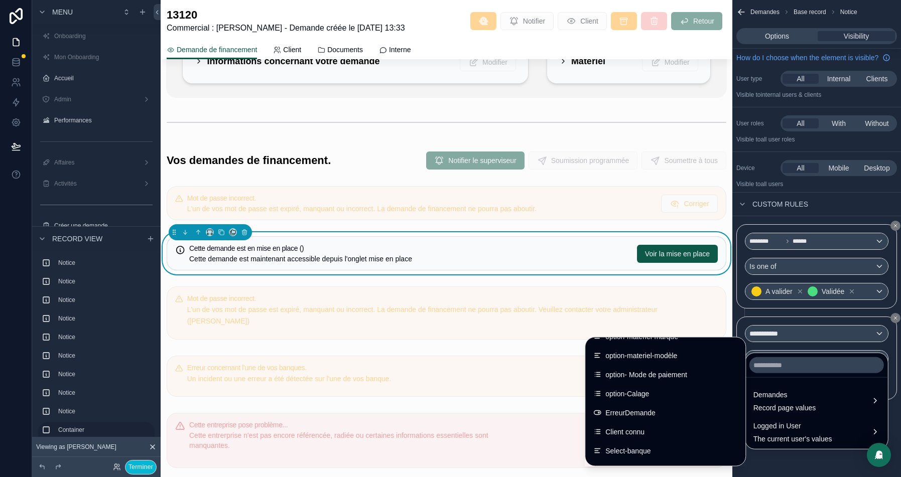
scroll to position [461, 0]
click at [804, 365] on input "text" at bounding box center [816, 365] width 135 height 16
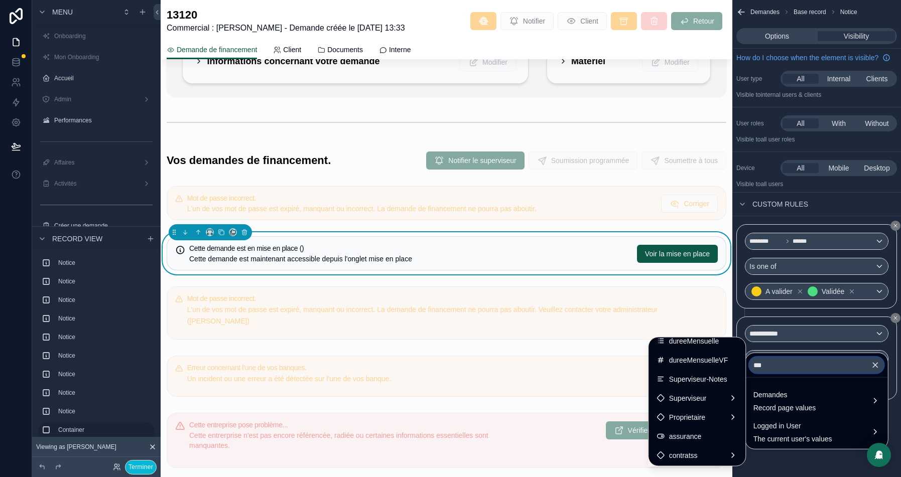
scroll to position [0, 0]
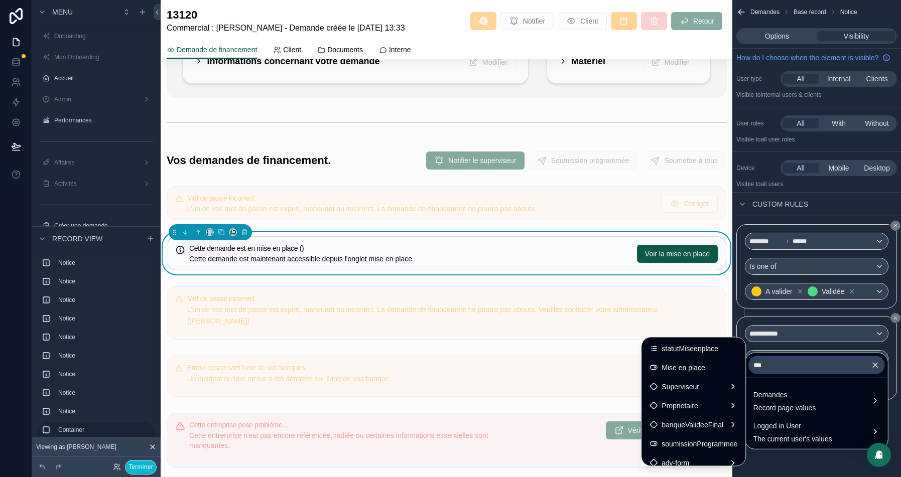
type input "****"
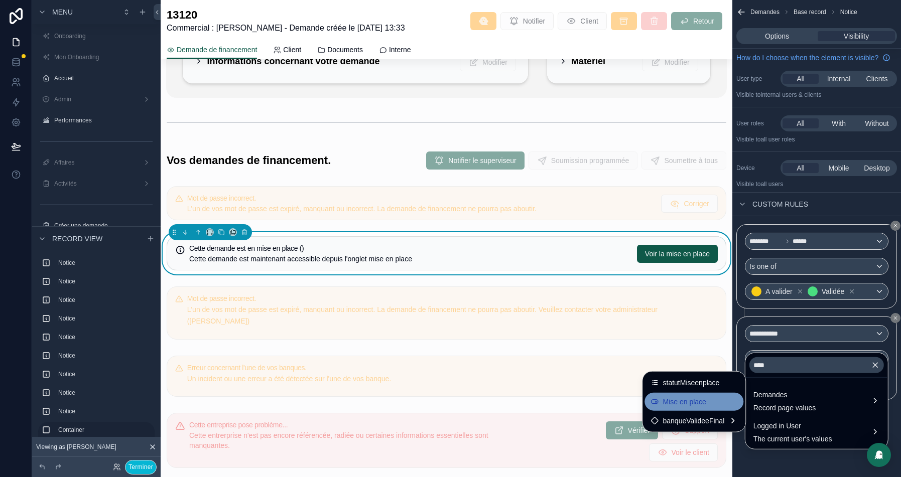
click at [713, 400] on div "Mise en place" at bounding box center [694, 402] width 87 height 12
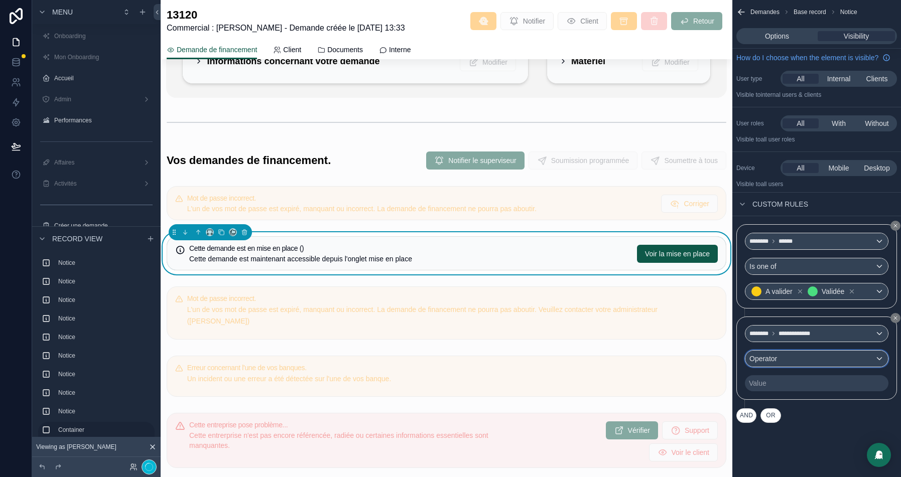
click at [810, 367] on div "Operator" at bounding box center [816, 359] width 143 height 16
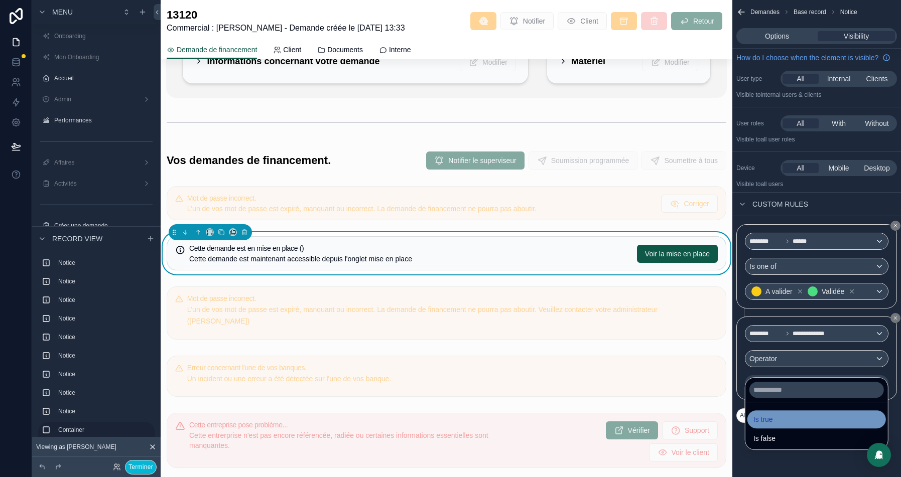
click at [769, 423] on span "Is true" at bounding box center [763, 420] width 20 height 12
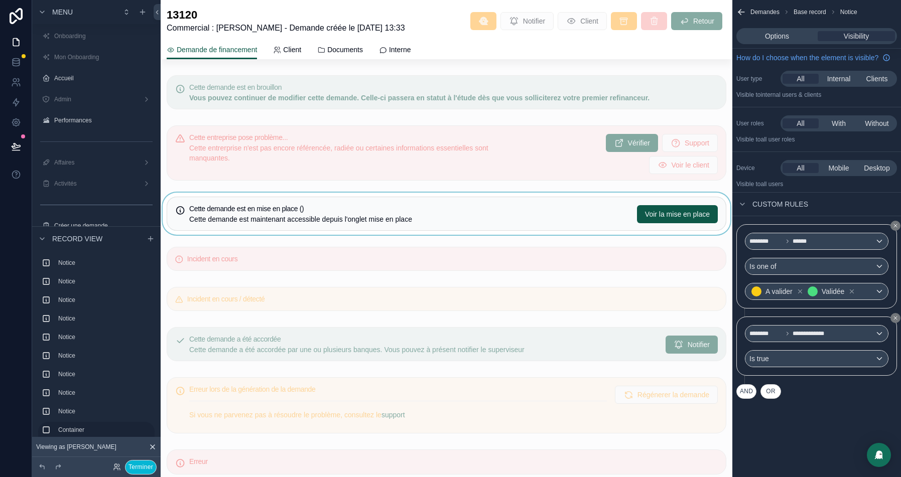
click at [446, 198] on div "scrollable content" at bounding box center [447, 214] width 572 height 42
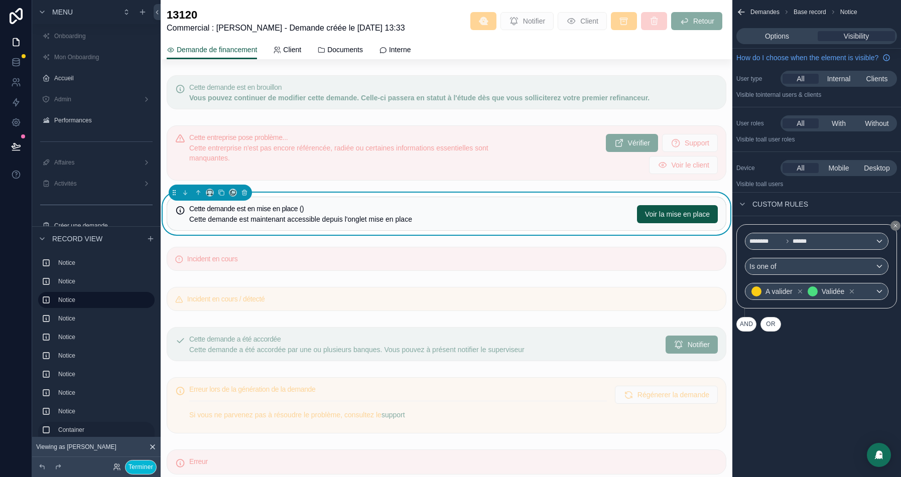
click at [752, 332] on button "AND" at bounding box center [746, 324] width 20 height 15
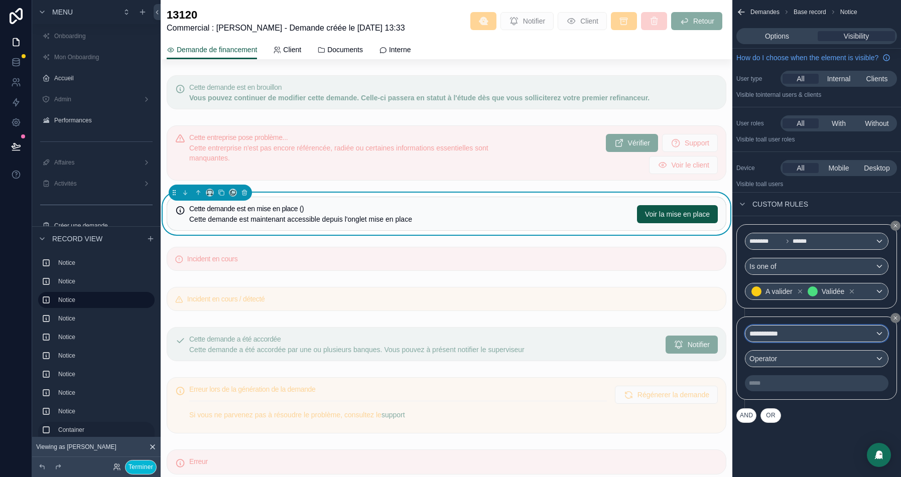
click at [822, 341] on div "**********" at bounding box center [816, 334] width 143 height 16
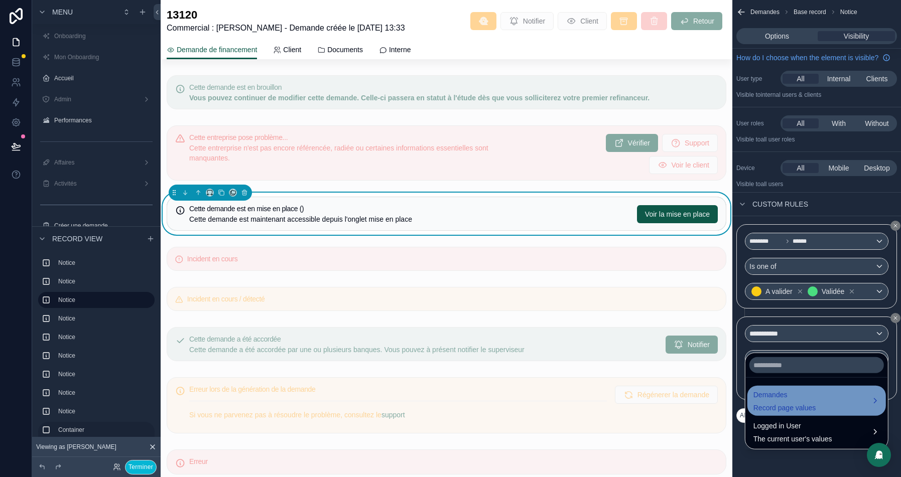
click at [775, 396] on span "Demandes" at bounding box center [784, 395] width 63 height 12
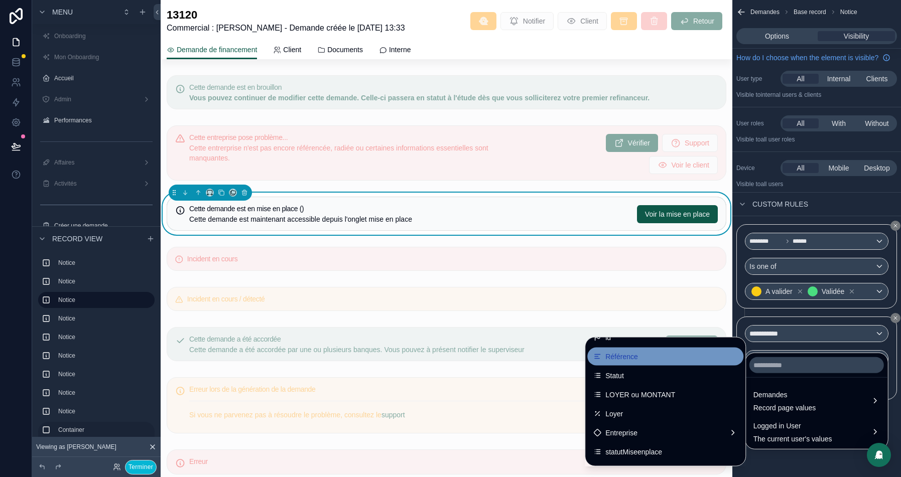
scroll to position [13, 0]
click at [785, 363] on input "text" at bounding box center [816, 365] width 135 height 16
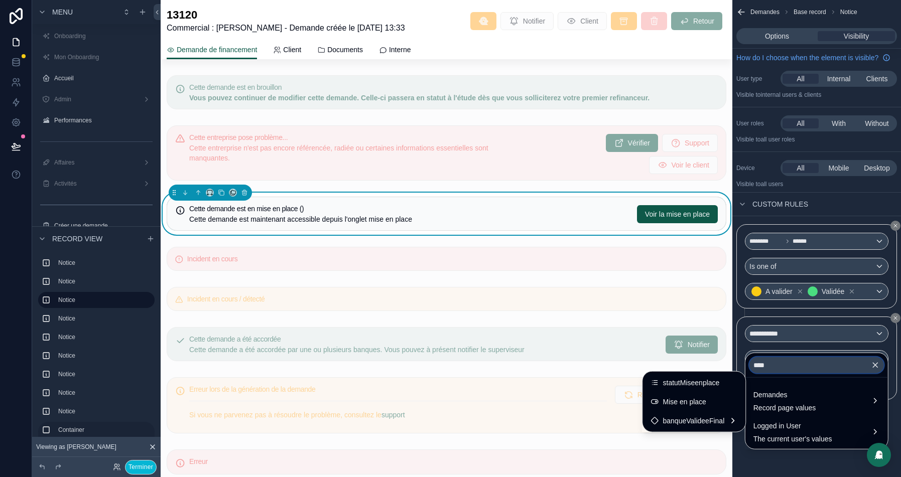
scroll to position [0, 0]
type input "****"
click at [681, 385] on span "statutMiseenplace" at bounding box center [691, 383] width 57 height 12
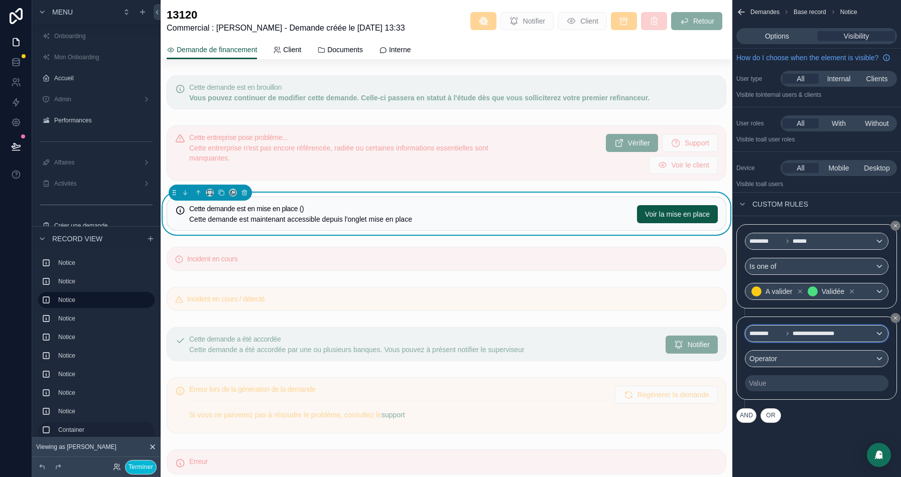
click at [817, 338] on span "**********" at bounding box center [821, 334] width 56 height 8
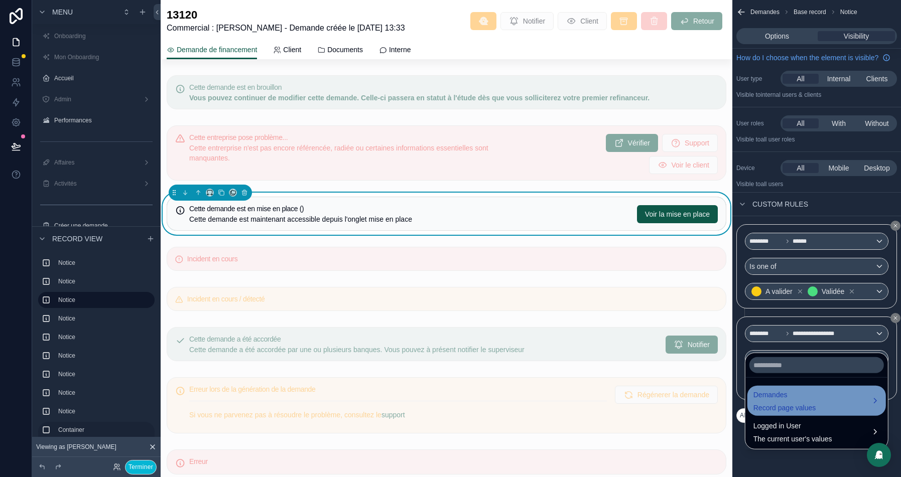
click at [796, 405] on span "Record page values" at bounding box center [784, 408] width 63 height 10
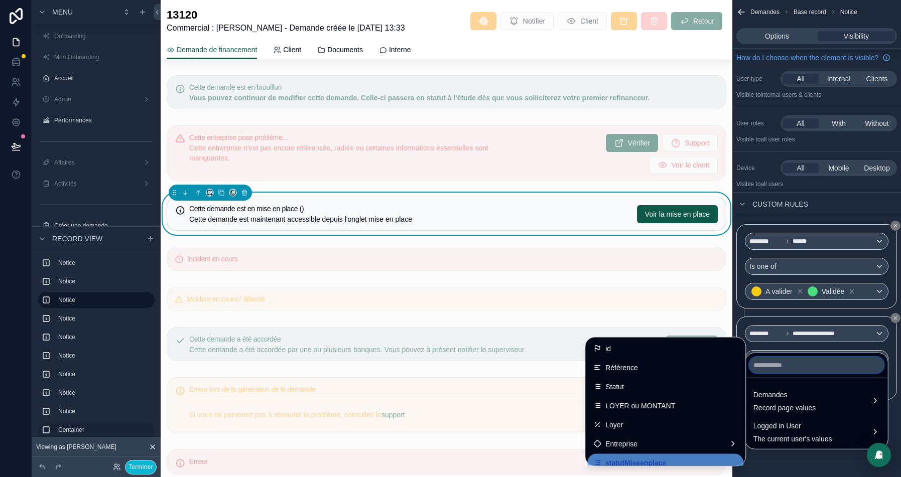
click at [787, 369] on input "text" at bounding box center [816, 365] width 135 height 16
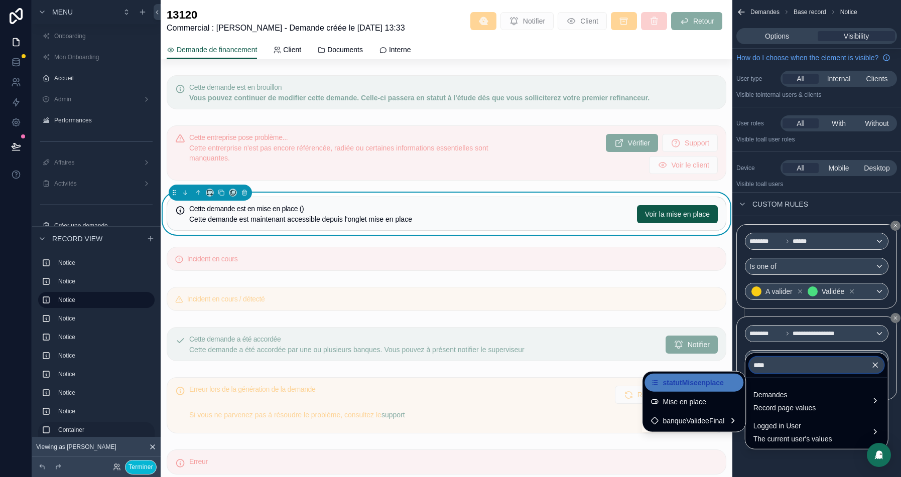
type input "****"
click at [695, 400] on span "Mise en place" at bounding box center [684, 402] width 43 height 12
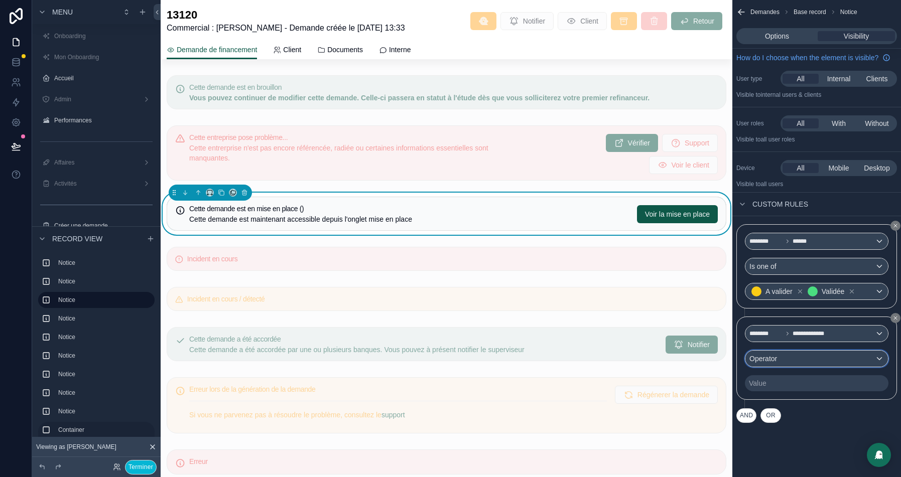
click at [788, 366] on div "Operator" at bounding box center [816, 359] width 143 height 16
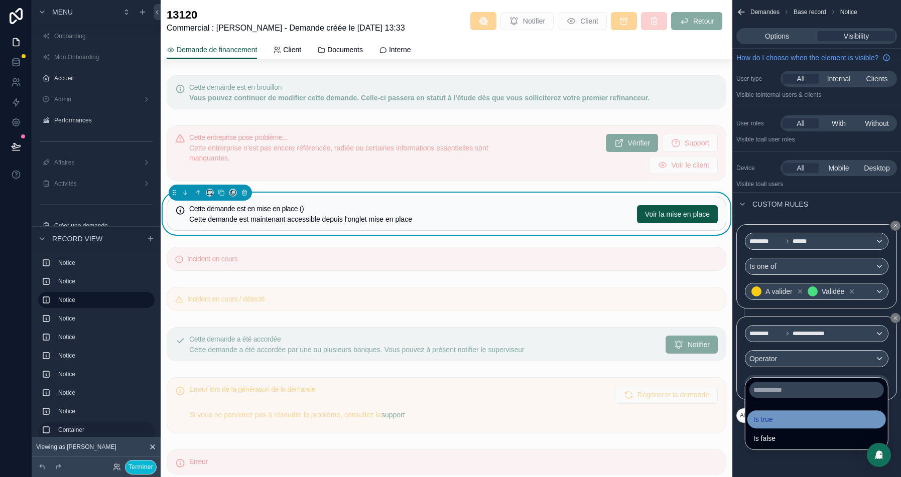
click at [775, 421] on div "Is true" at bounding box center [816, 420] width 126 height 12
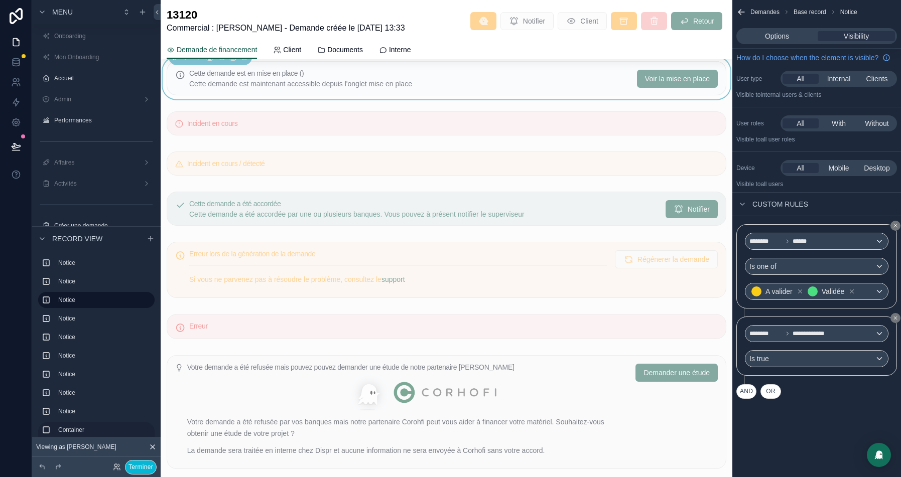
scroll to position [202, 0]
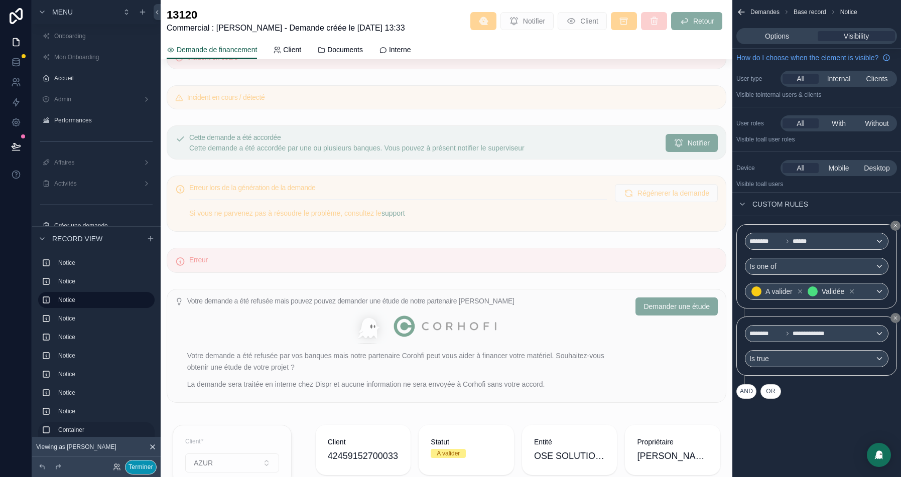
click at [143, 469] on button "Terminer" at bounding box center [141, 467] width 32 height 15
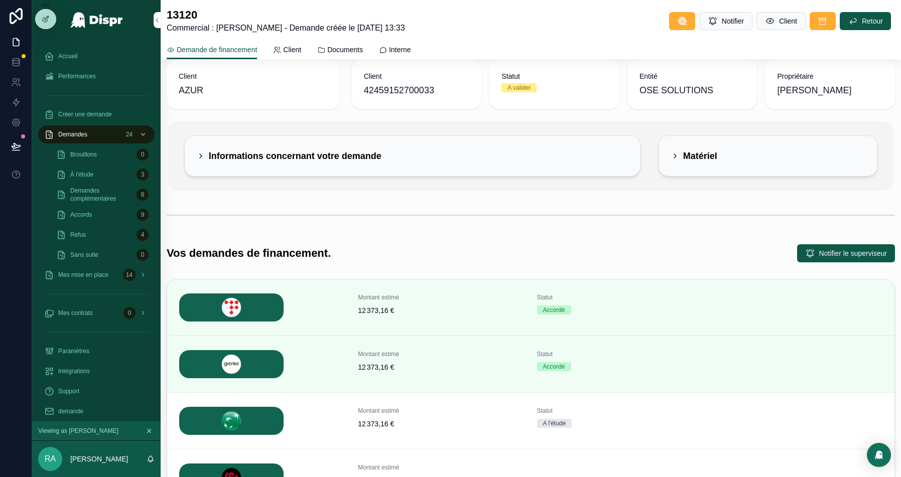
scroll to position [0, 0]
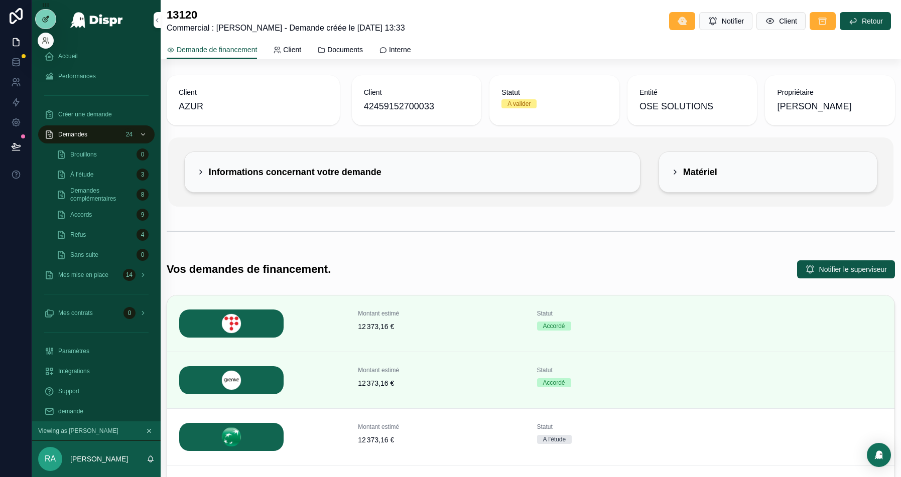
click at [46, 18] on icon at bounding box center [46, 19] width 8 height 8
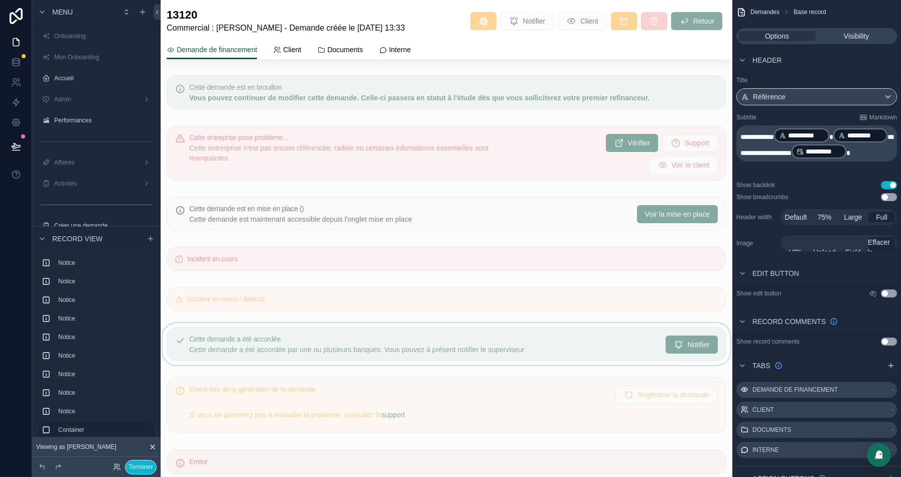
click at [532, 345] on div "scrollable content" at bounding box center [447, 344] width 572 height 42
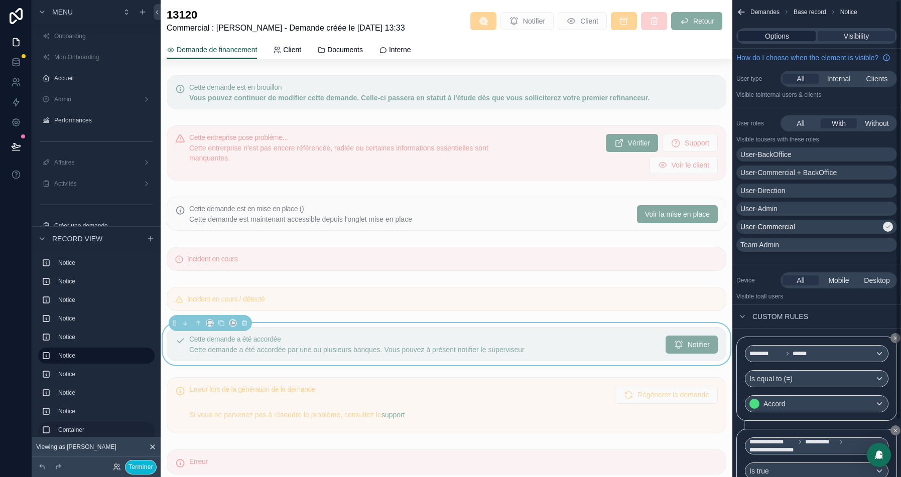
click at [767, 34] on span "Options" at bounding box center [777, 36] width 24 height 10
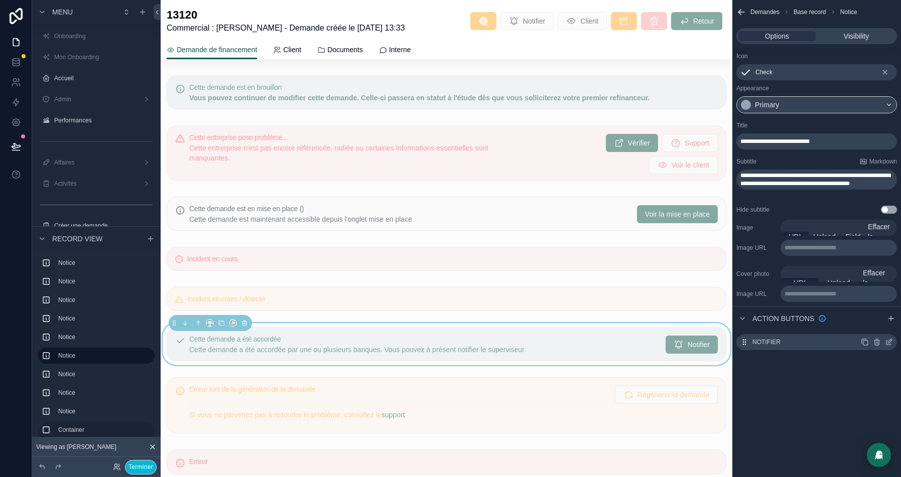
click at [890, 340] on icon "scrollable content" at bounding box center [890, 340] width 1 height 1
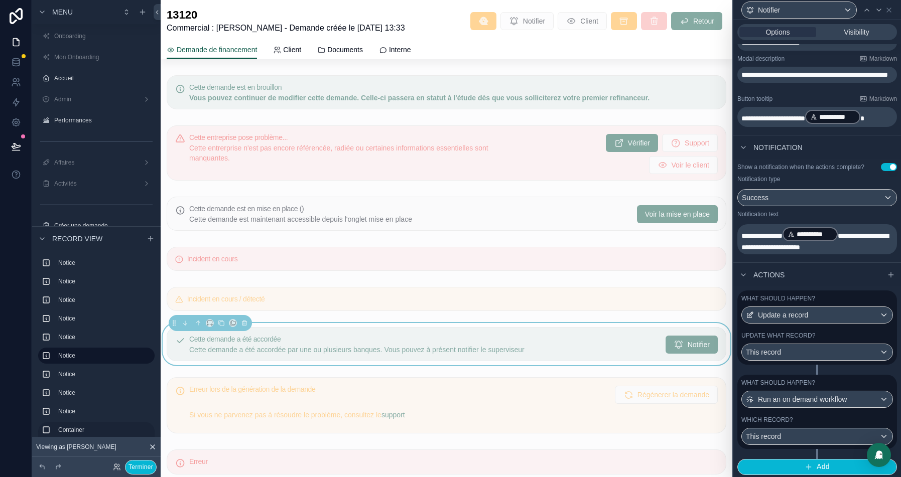
scroll to position [190, 0]
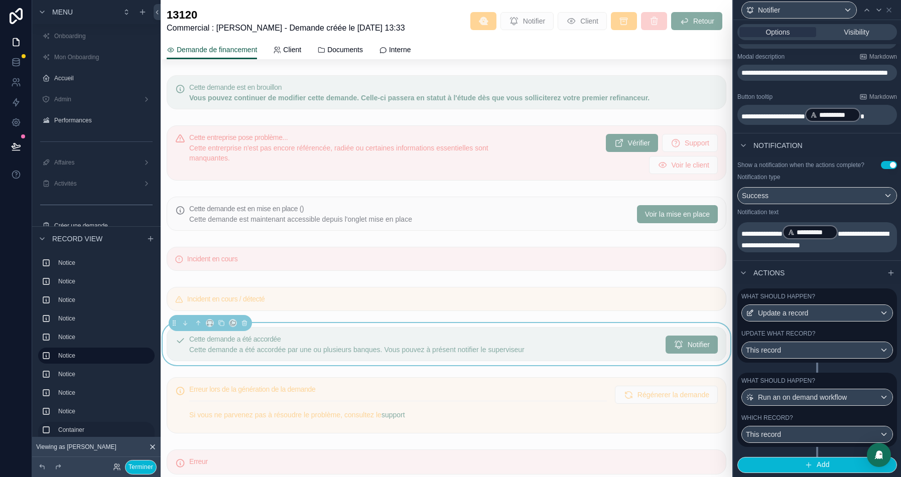
click at [826, 330] on div "What should happen? Update a record Update what record? This record" at bounding box center [817, 326] width 160 height 74
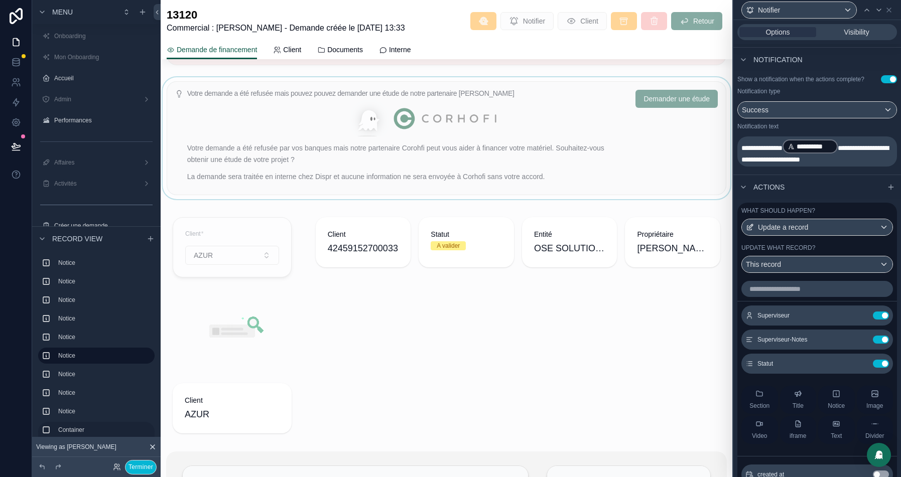
scroll to position [450, 0]
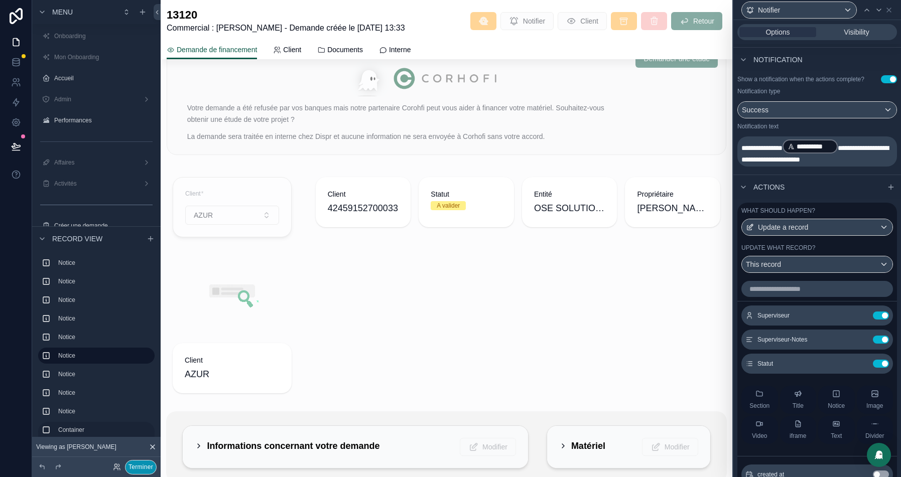
click at [140, 465] on button "Terminer" at bounding box center [141, 467] width 32 height 15
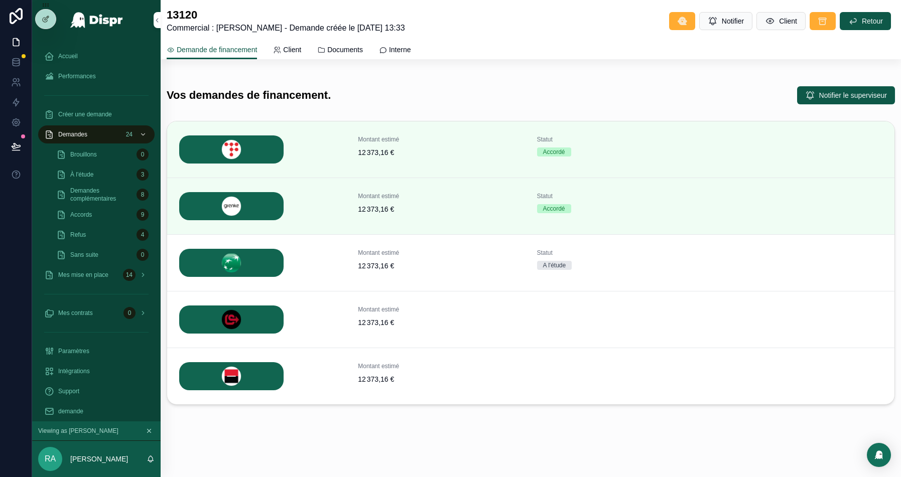
scroll to position [172, 0]
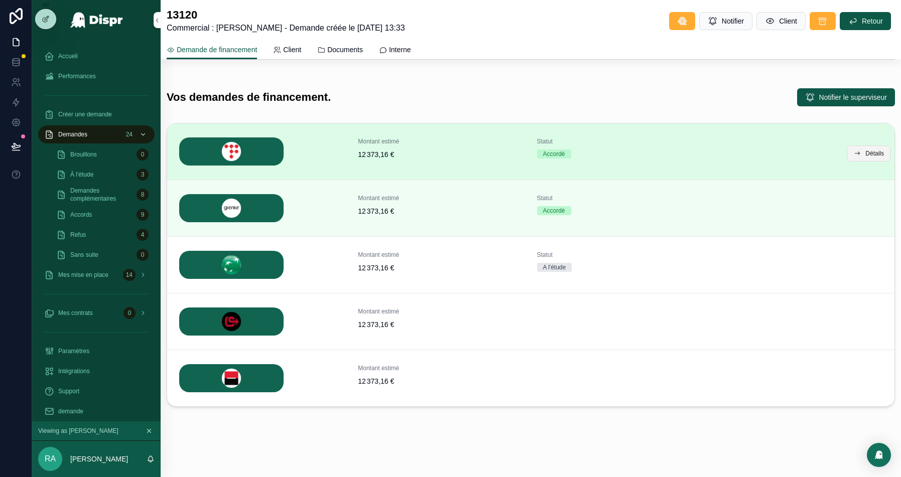
click at [865, 150] on span "Détails" at bounding box center [874, 154] width 19 height 8
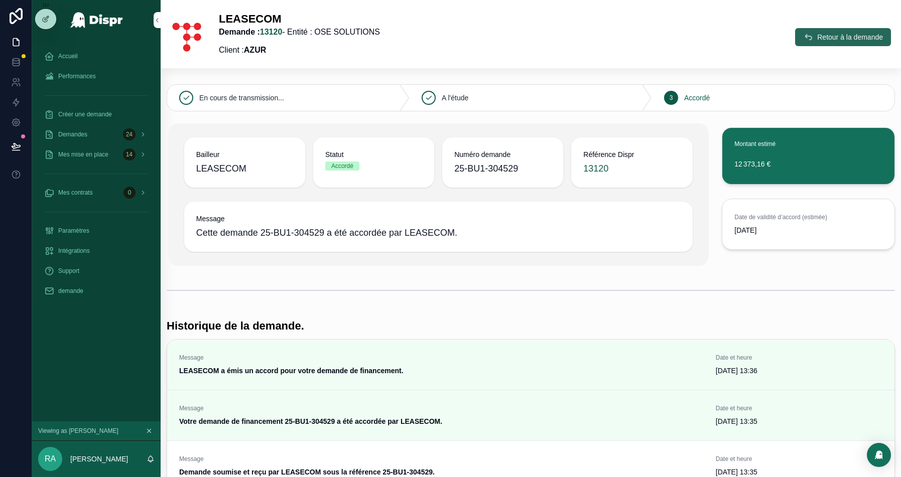
click at [818, 43] on button "Retour à la demande" at bounding box center [843, 37] width 96 height 18
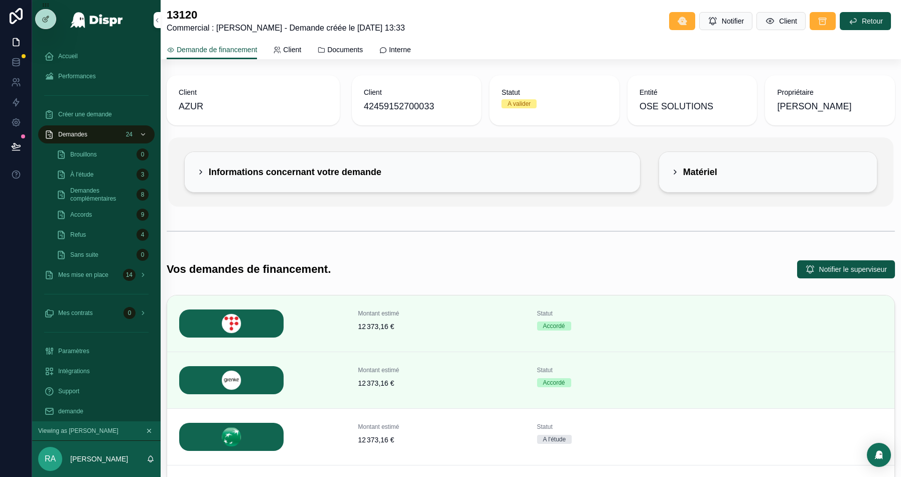
scroll to position [172, 0]
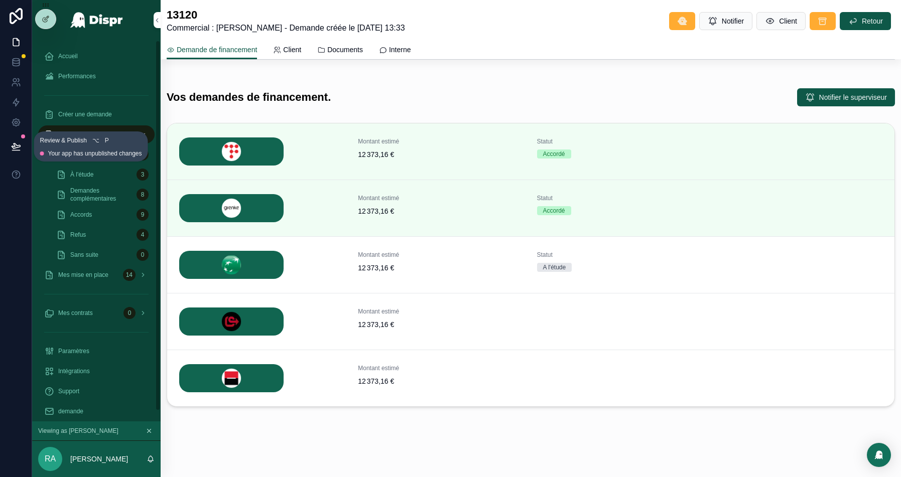
click at [18, 150] on icon at bounding box center [16, 147] width 10 height 10
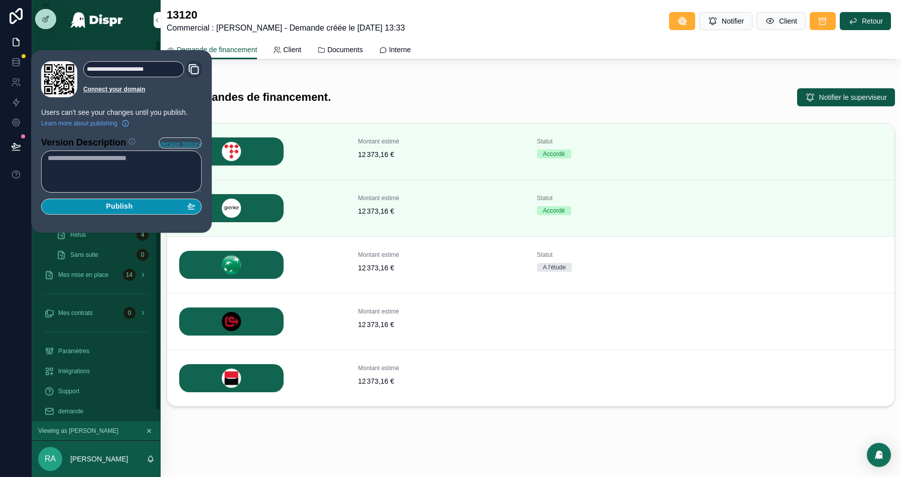
click at [133, 203] on span "Publish" at bounding box center [119, 206] width 27 height 9
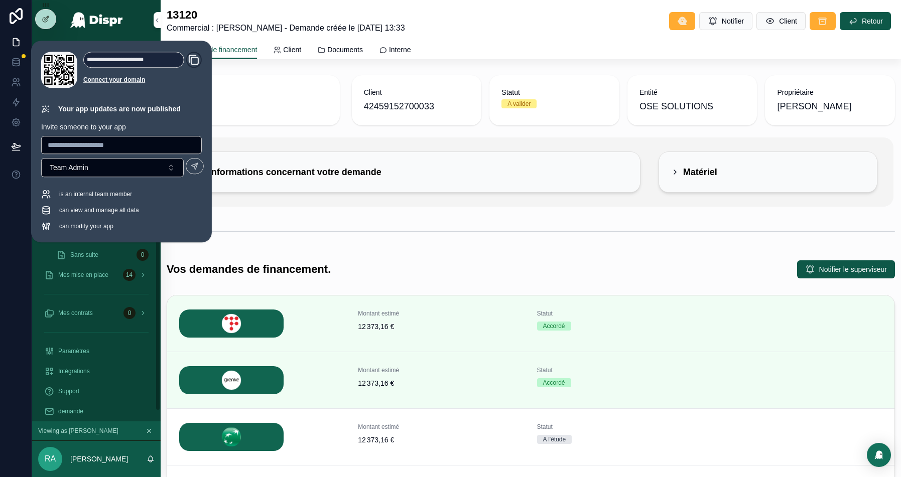
click at [314, 213] on div "Client AZUR Client 42459152700033 Statut A valider Entité OSE SOLUTIONS Proprié…" at bounding box center [531, 329] width 740 height 516
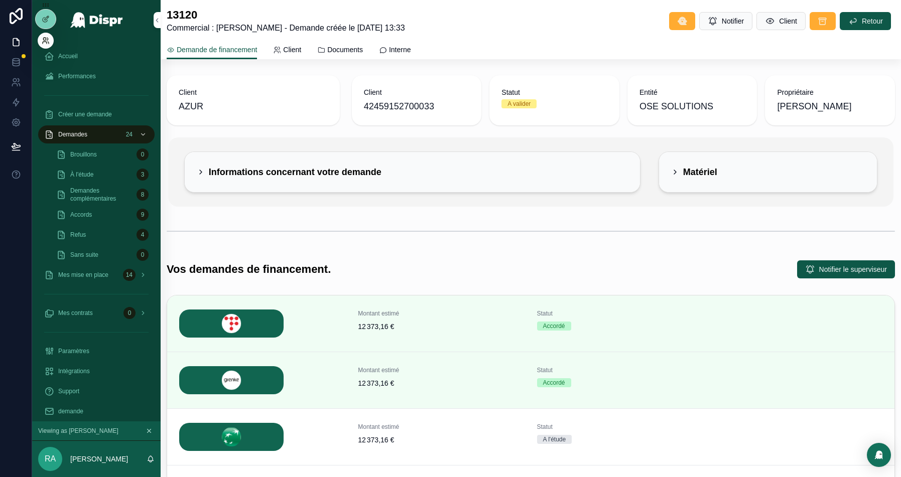
click at [48, 37] on icon at bounding box center [46, 41] width 8 height 8
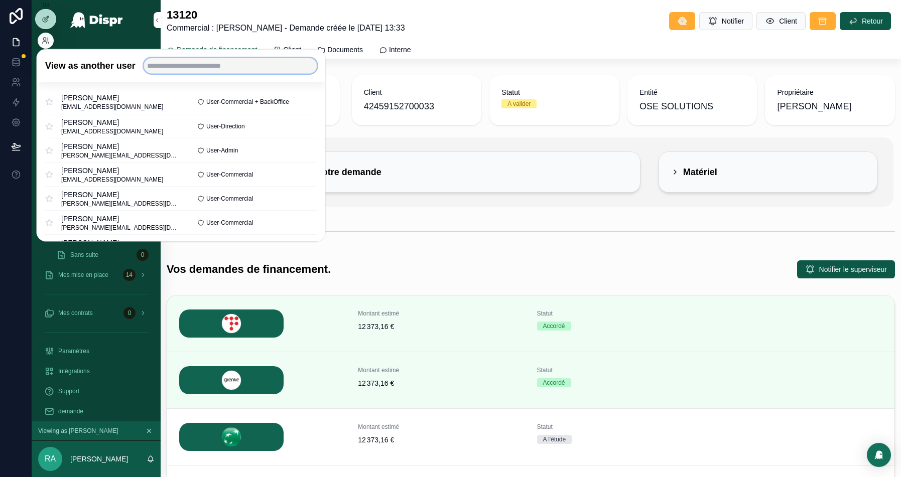
click at [187, 58] on input "text" at bounding box center [230, 66] width 174 height 16
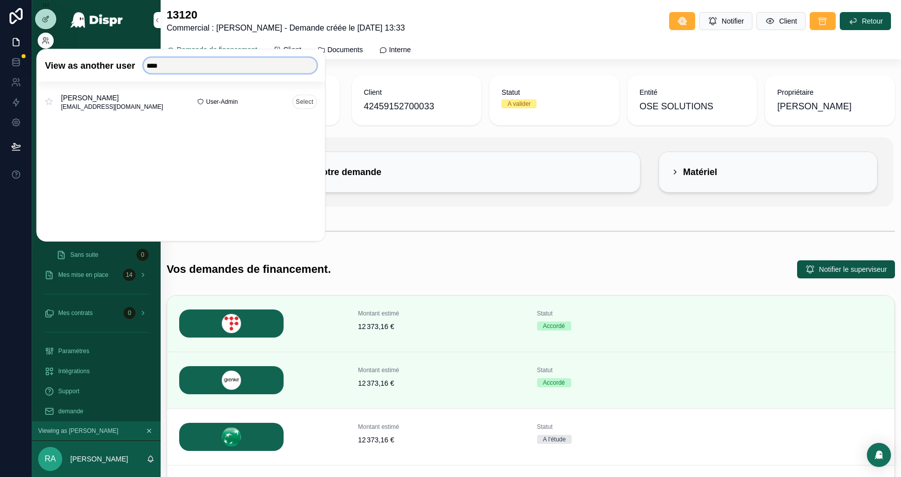
type input "****"
click at [302, 99] on button "Select" at bounding box center [304, 101] width 25 height 15
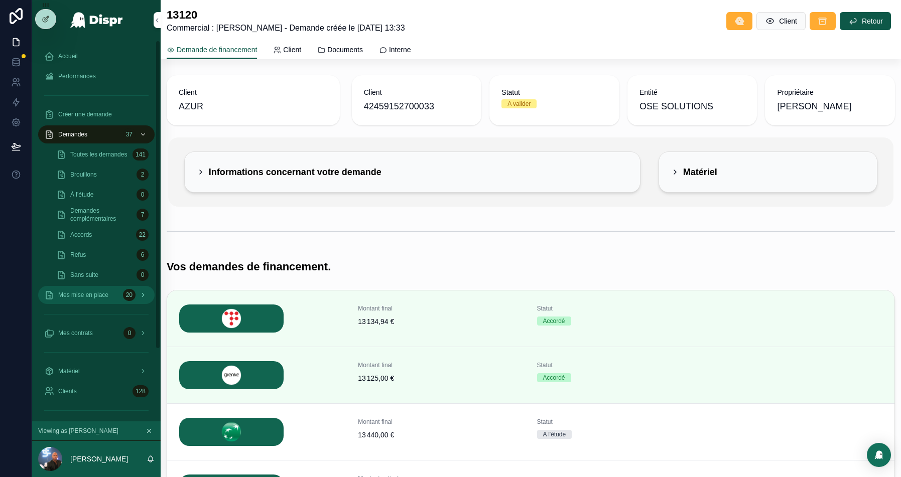
click at [94, 294] on span "Mes mise en place" at bounding box center [83, 295] width 50 height 8
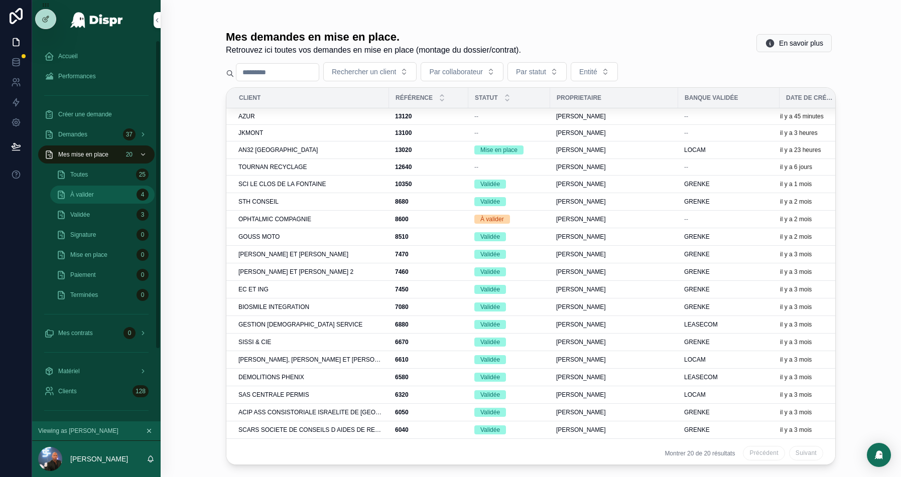
click at [93, 197] on span "À valider" at bounding box center [82, 195] width 24 height 8
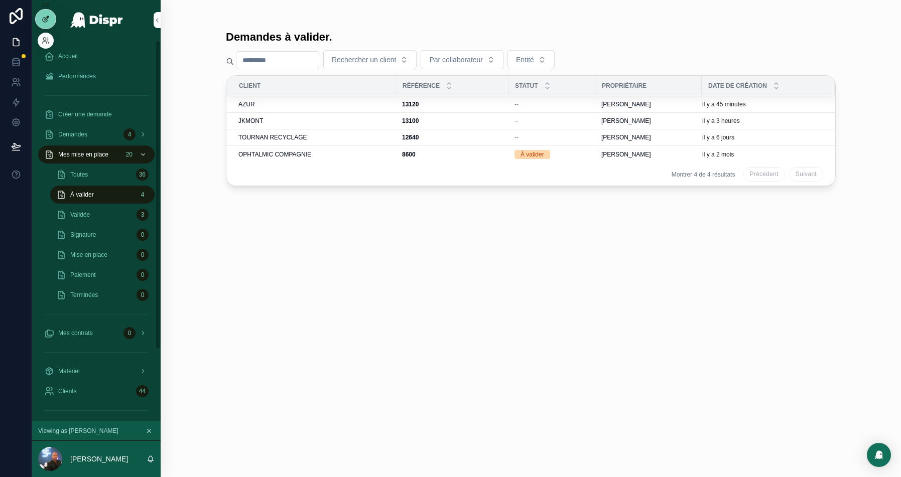
click at [43, 17] on icon at bounding box center [46, 19] width 8 height 8
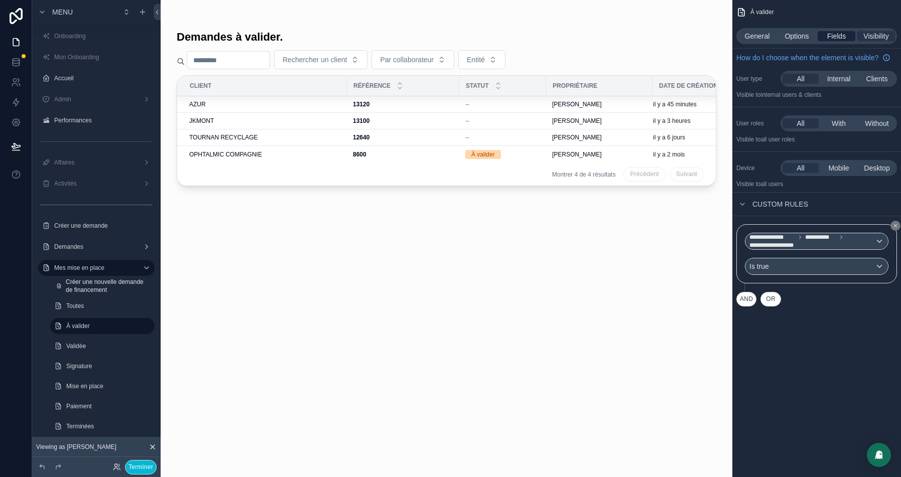
click at [841, 33] on span "Fields" at bounding box center [836, 36] width 19 height 10
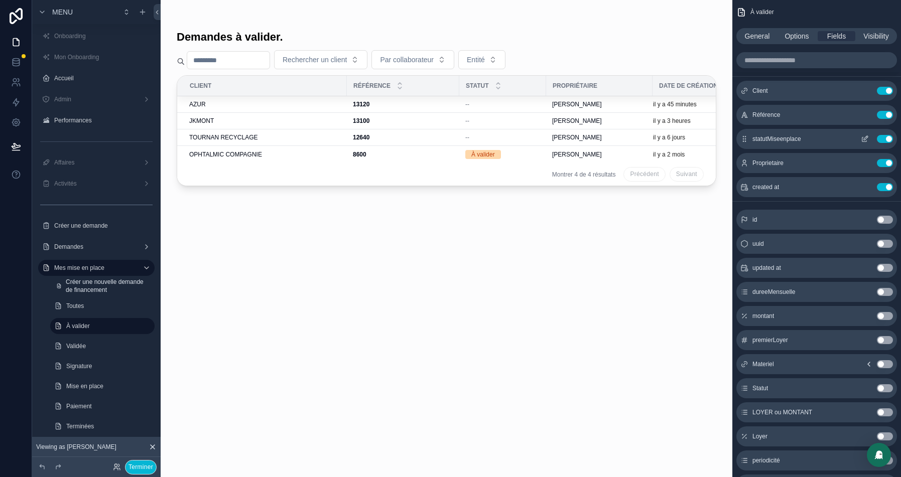
click at [887, 138] on button "Use setting" at bounding box center [885, 139] width 16 height 8
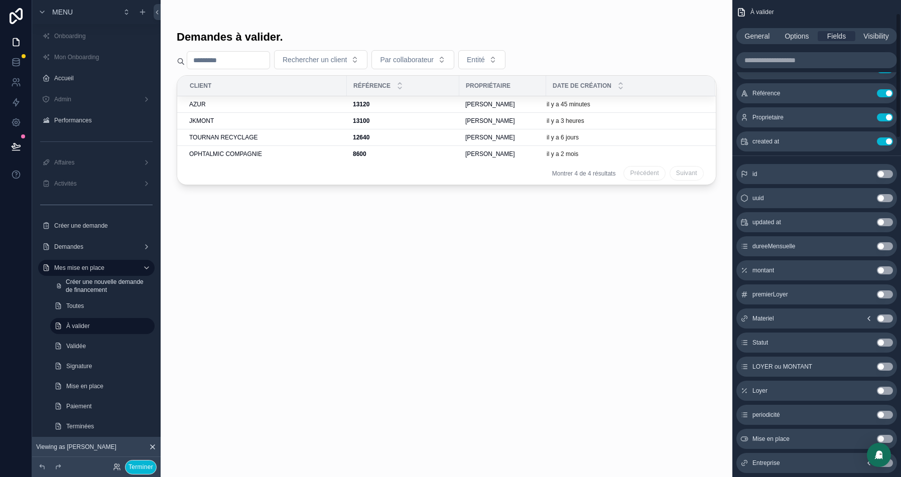
scroll to position [66, 0]
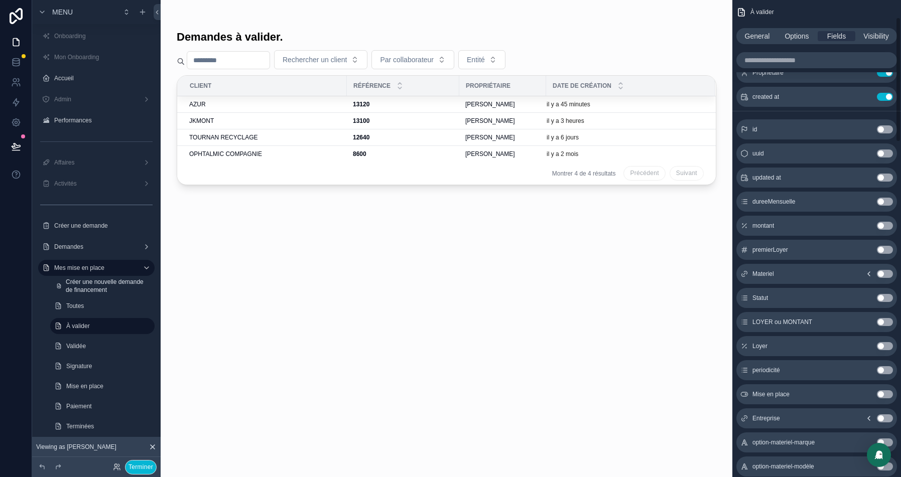
click at [884, 295] on button "Use setting" at bounding box center [885, 298] width 16 height 8
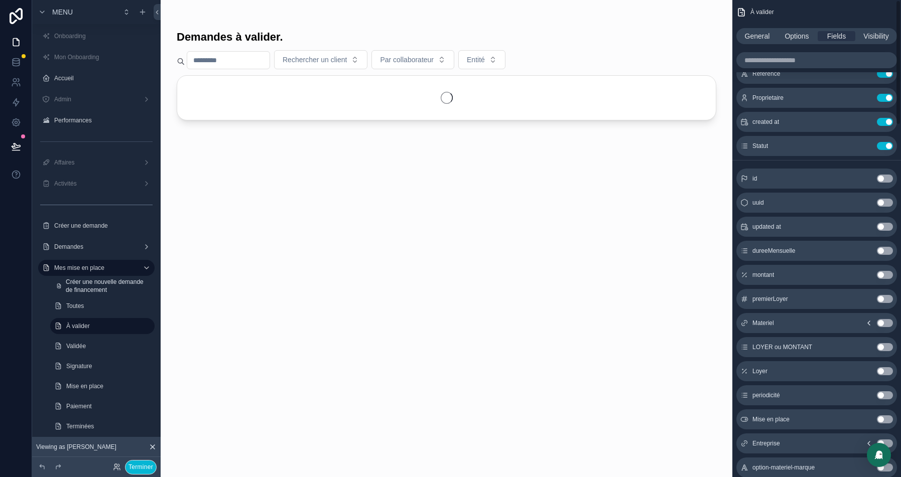
scroll to position [0, 0]
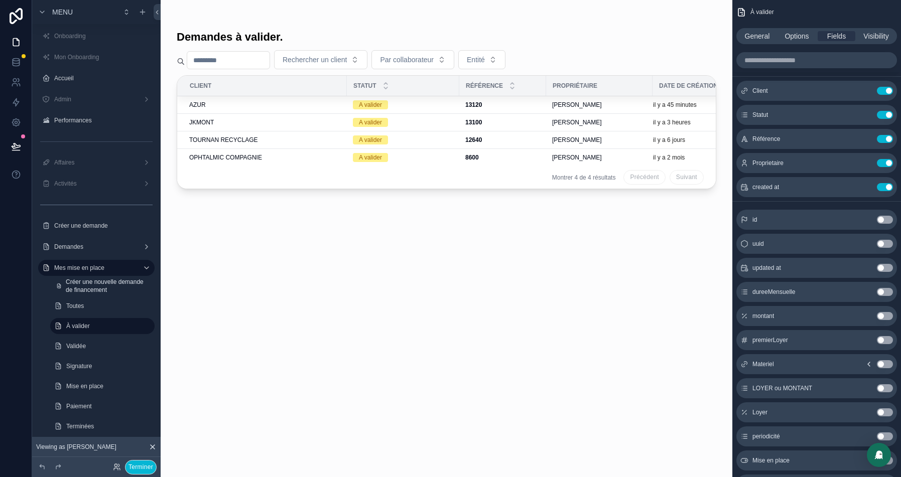
click at [248, 105] on div "scrollable content" at bounding box center [447, 232] width 572 height 465
click at [229, 104] on div "AZUR" at bounding box center [265, 105] width 152 height 8
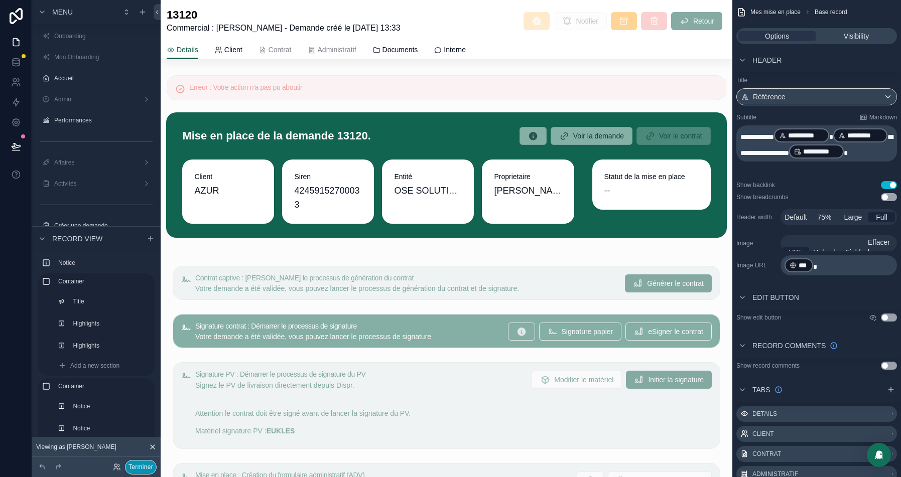
click at [139, 465] on button "Terminer" at bounding box center [141, 467] width 32 height 15
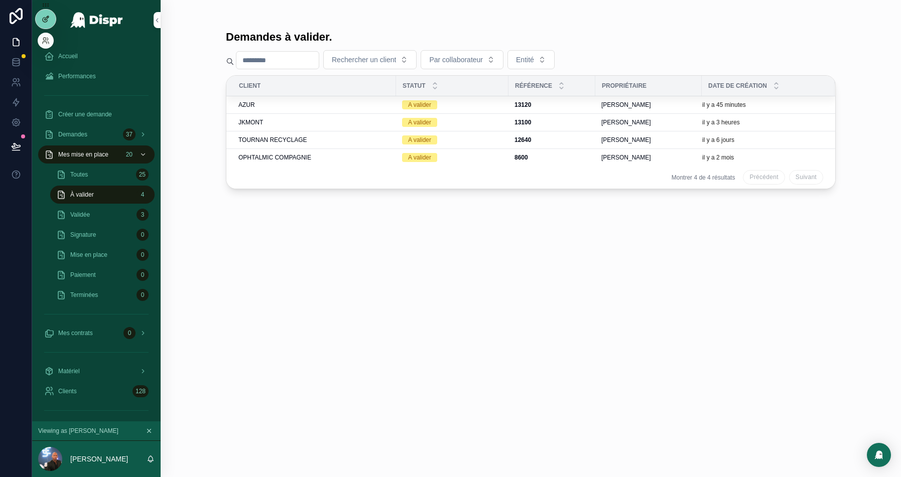
click at [39, 18] on div at bounding box center [46, 19] width 20 height 19
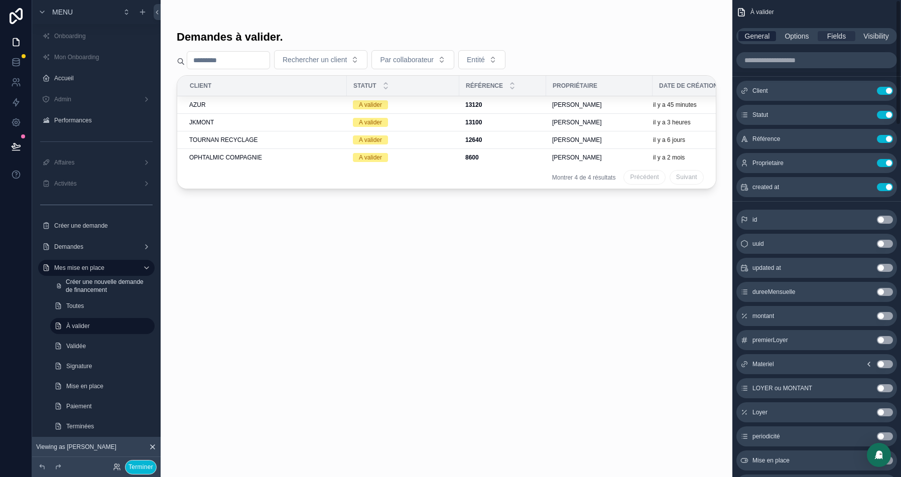
click at [752, 38] on span "General" at bounding box center [757, 36] width 25 height 10
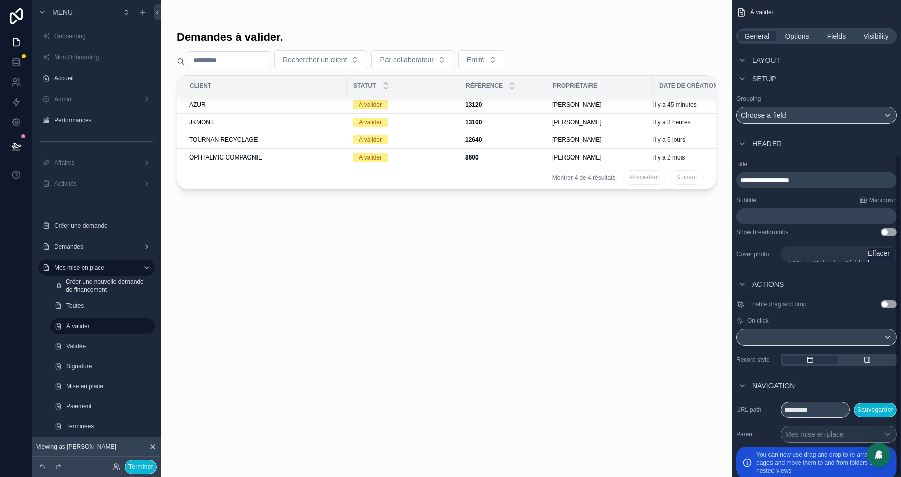
scroll to position [229, 0]
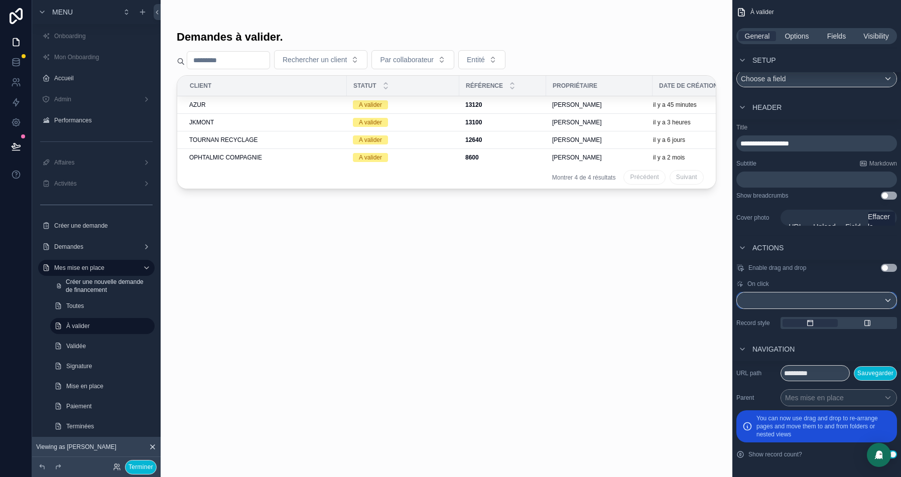
click at [825, 300] on div "scrollable content" at bounding box center [817, 301] width 160 height 16
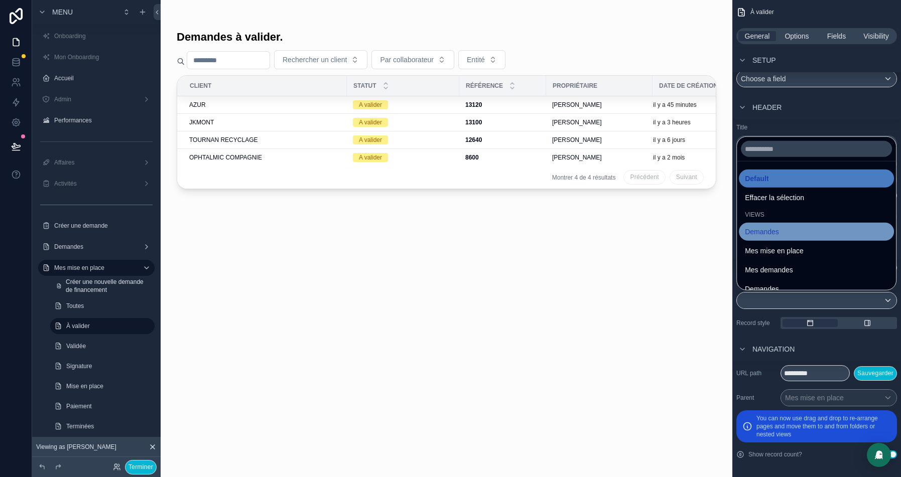
click at [774, 232] on span "Demandes" at bounding box center [762, 232] width 34 height 12
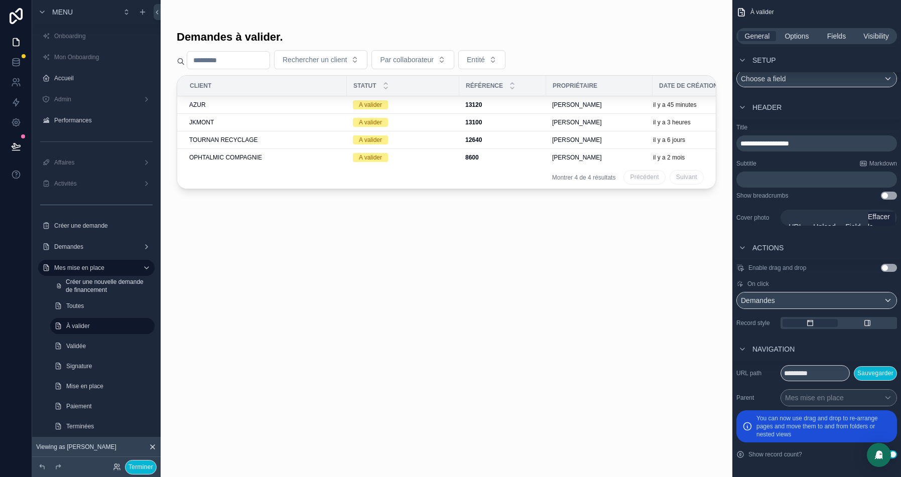
click at [297, 105] on div "scrollable content" at bounding box center [447, 232] width 572 height 465
click at [274, 104] on div "AZUR" at bounding box center [265, 105] width 152 height 8
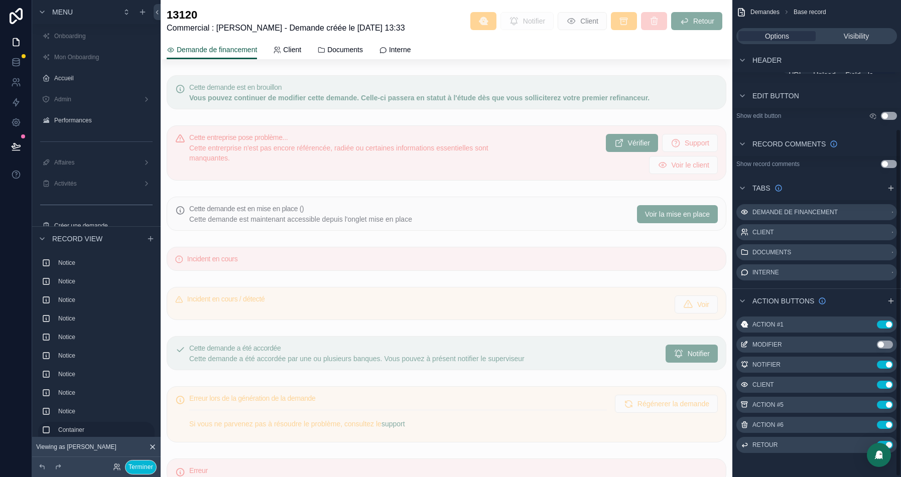
scroll to position [177, 0]
click at [137, 471] on div at bounding box center [136, 467] width 40 height 15
click at [130, 469] on button "Terminer" at bounding box center [141, 467] width 32 height 15
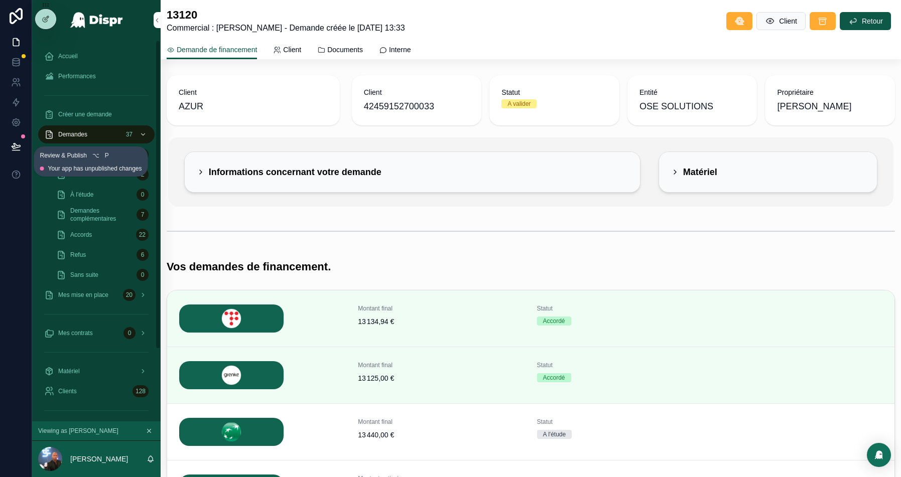
click at [24, 148] on button at bounding box center [16, 147] width 22 height 28
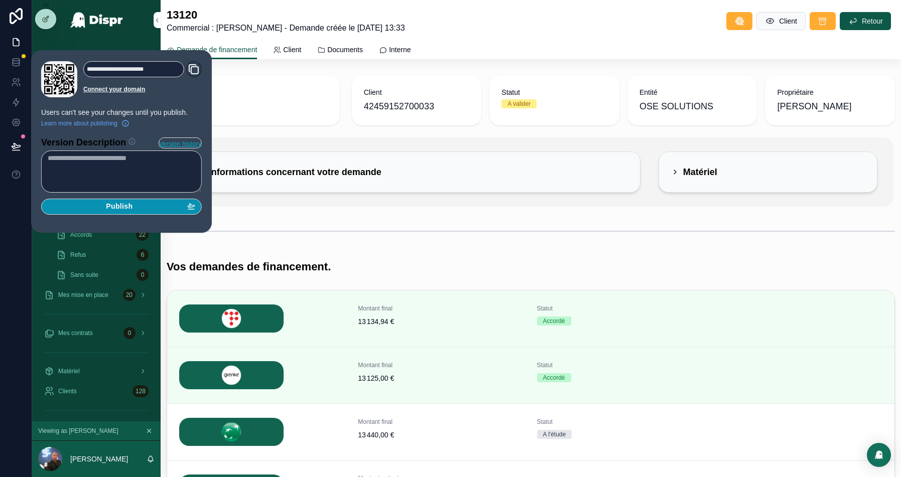
click at [111, 204] on span "Publish" at bounding box center [119, 206] width 27 height 9
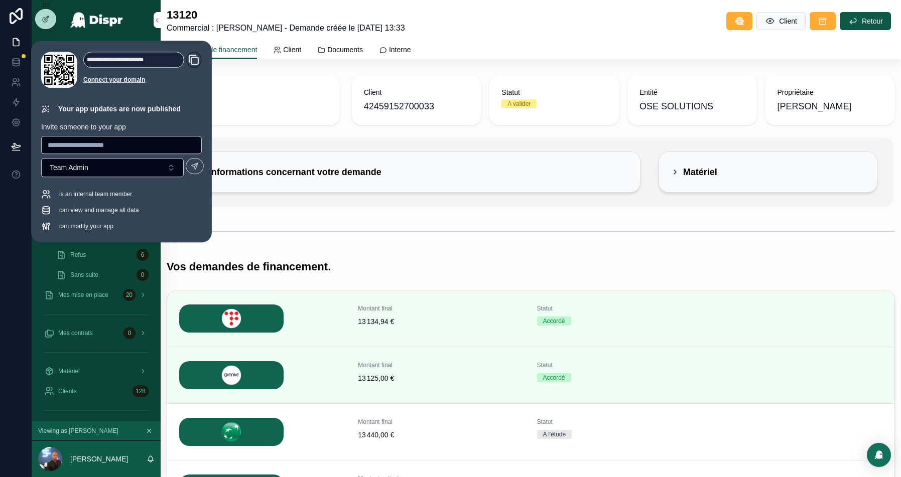
click at [541, 41] on div "Demande de financement Client Documents Interne" at bounding box center [531, 49] width 728 height 19
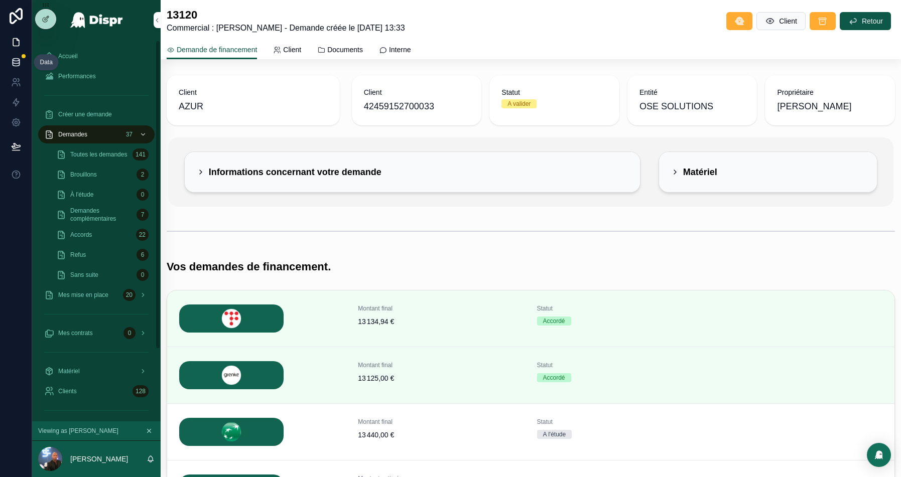
click at [13, 65] on icon at bounding box center [16, 64] width 7 height 4
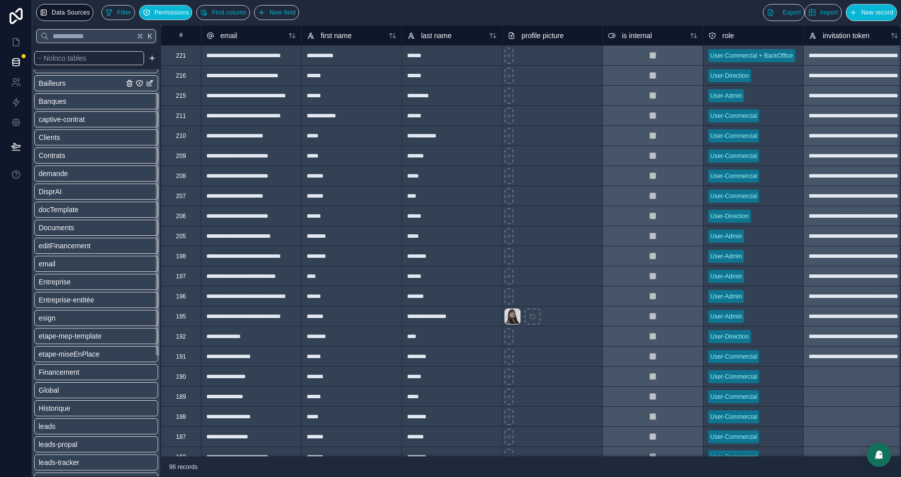
scroll to position [139, 0]
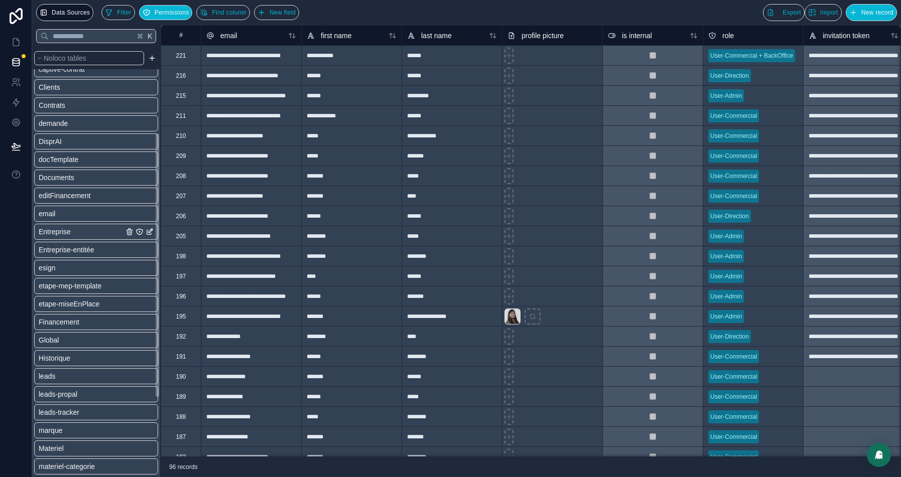
click at [68, 236] on link "Entreprise" at bounding box center [96, 232] width 124 height 16
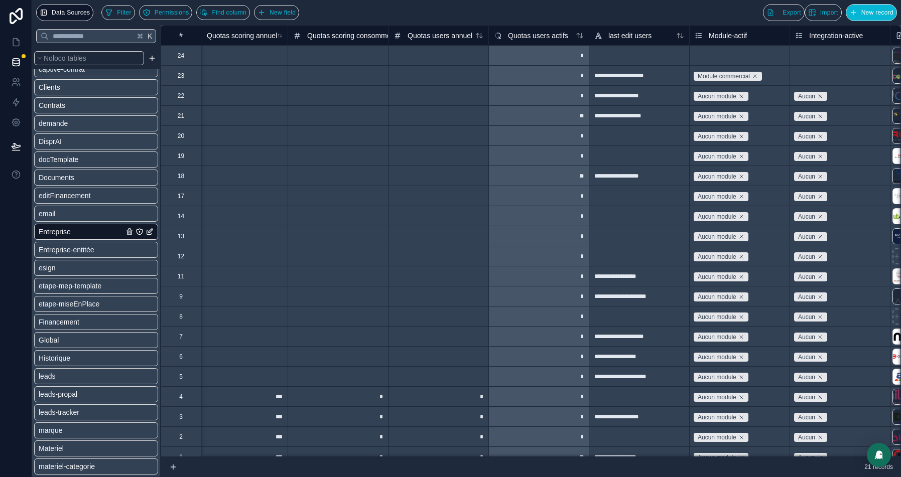
scroll to position [0, 1508]
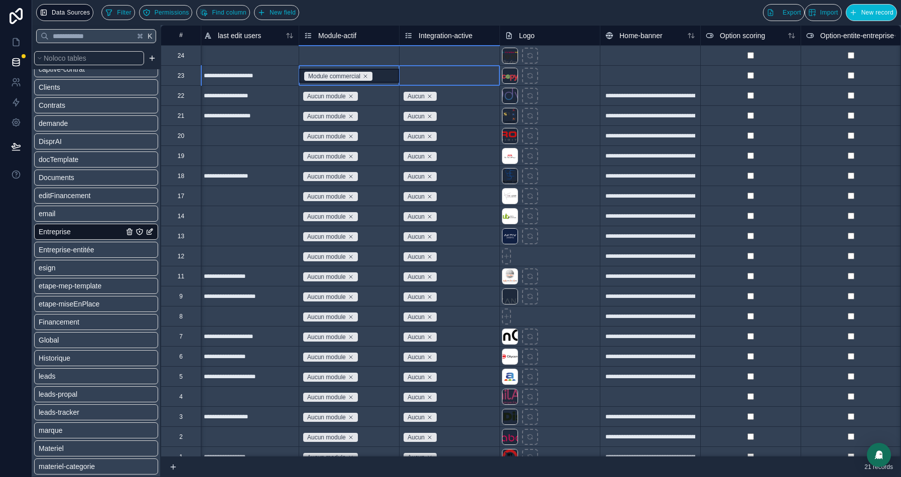
drag, startPoint x: 336, startPoint y: 77, endPoint x: 404, endPoint y: 76, distance: 68.3
drag, startPoint x: 335, startPoint y: 95, endPoint x: 419, endPoint y: 95, distance: 83.8
click at [354, 74] on div "Module commercial" at bounding box center [333, 76] width 52 height 9
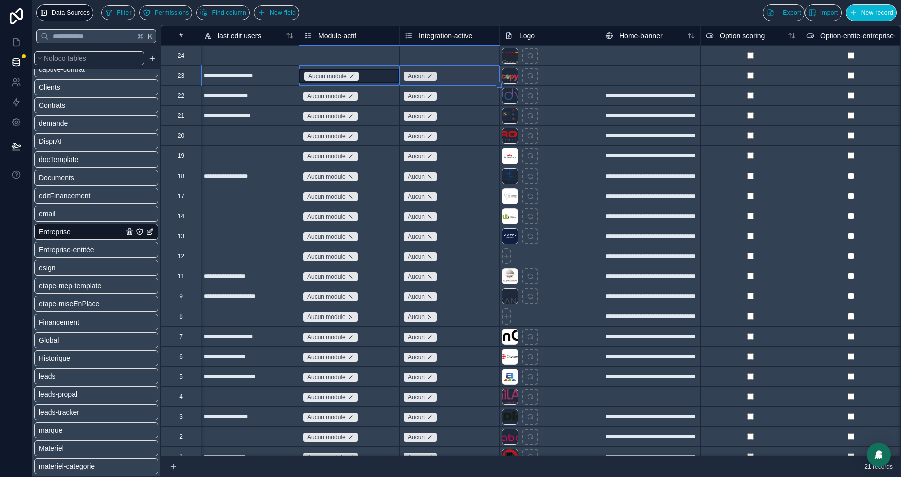
click at [354, 55] on div "Select a Module-actif" at bounding box center [332, 56] width 56 height 8
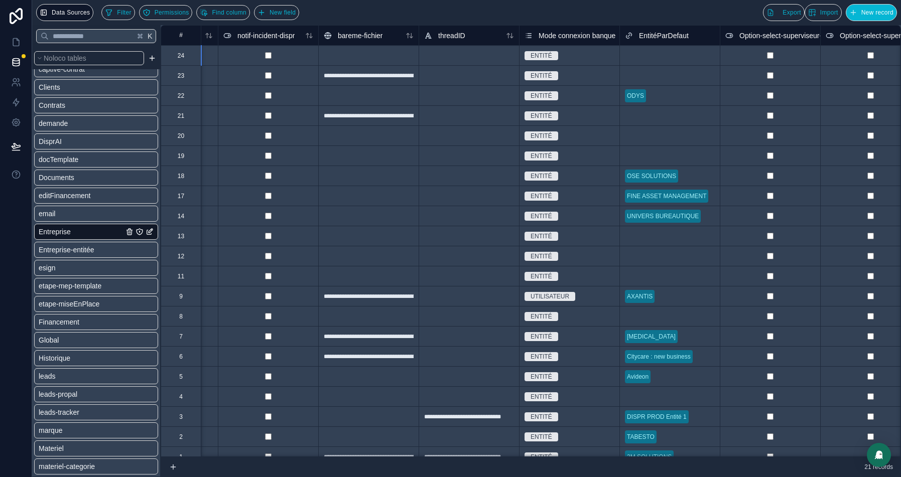
scroll to position [0, 3614]
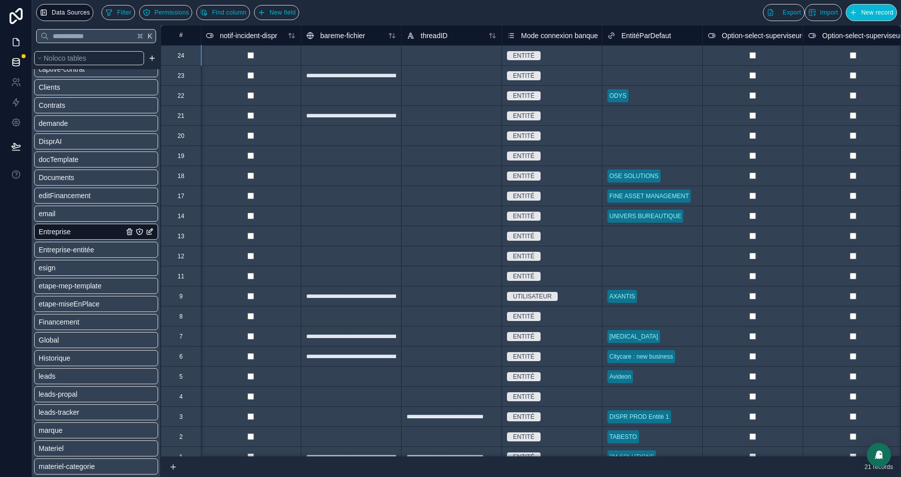
click at [16, 47] on icon at bounding box center [16, 42] width 10 height 10
click at [19, 43] on icon at bounding box center [16, 42] width 10 height 10
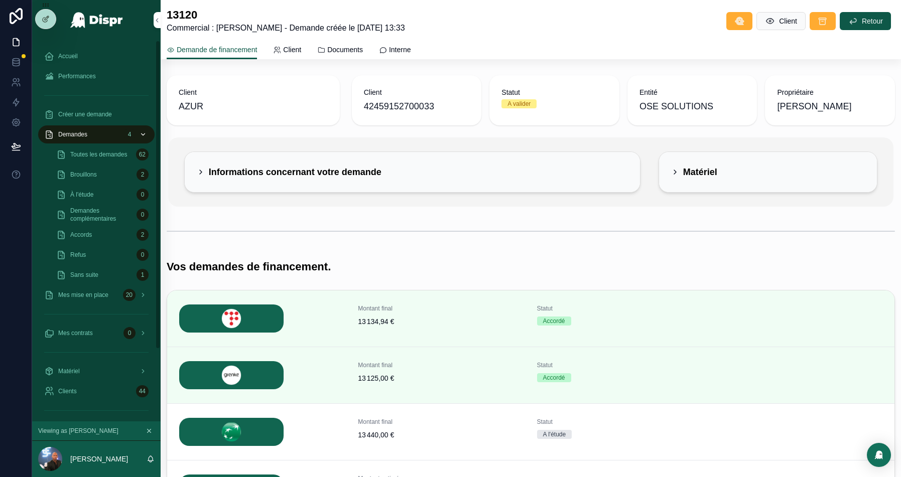
click at [106, 130] on div "Demandes 4" at bounding box center [96, 134] width 104 height 16
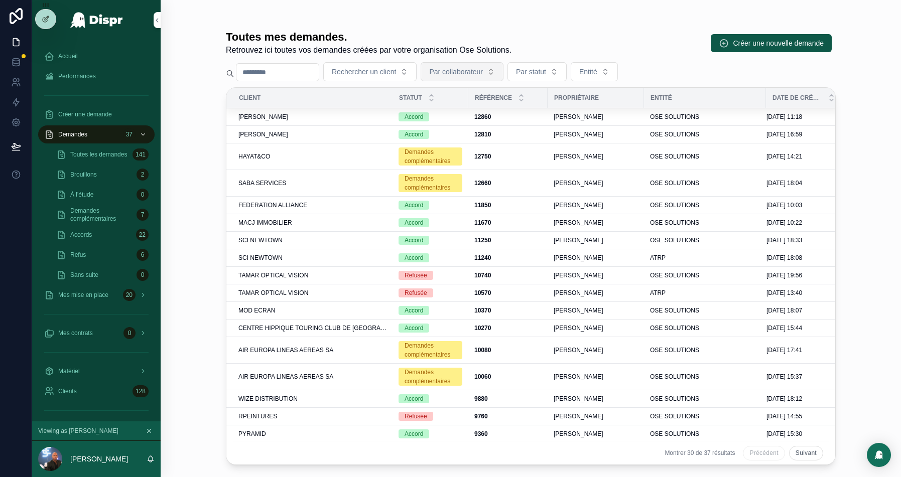
click at [454, 67] on span "Par collaborateur" at bounding box center [456, 72] width 54 height 10
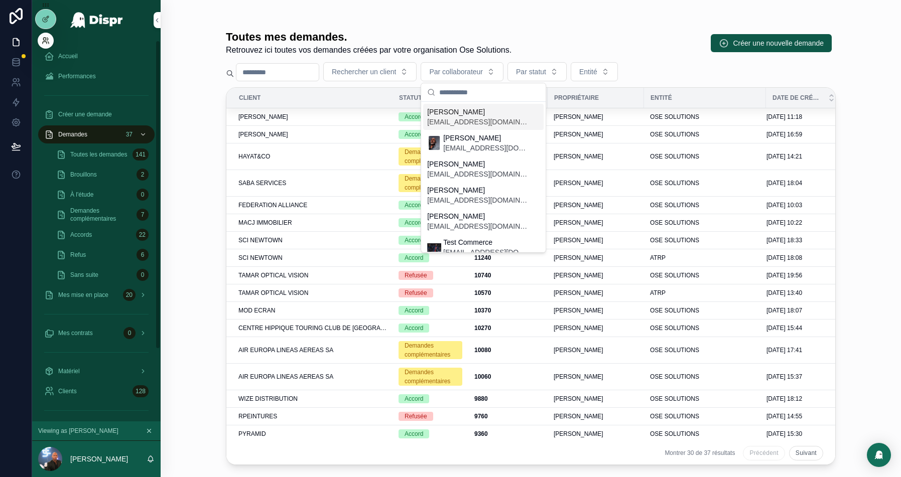
click at [44, 44] on icon at bounding box center [46, 41] width 8 height 8
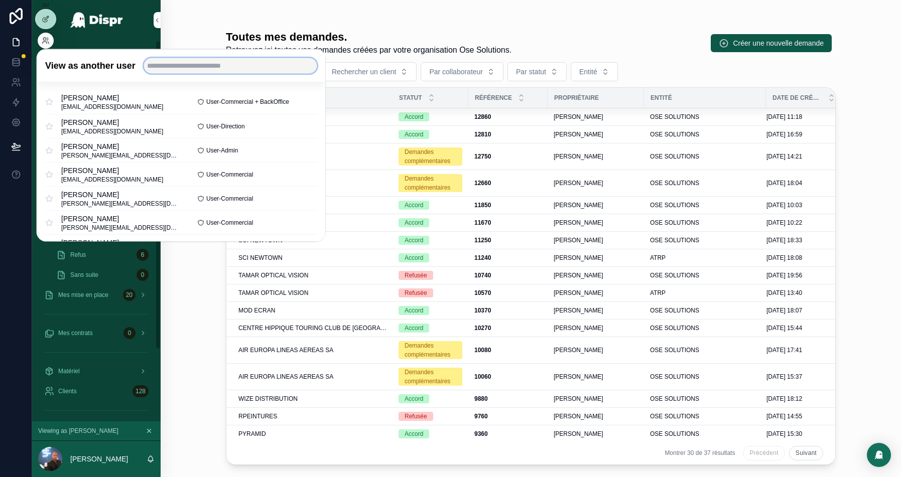
click at [210, 66] on input "text" at bounding box center [230, 66] width 174 height 16
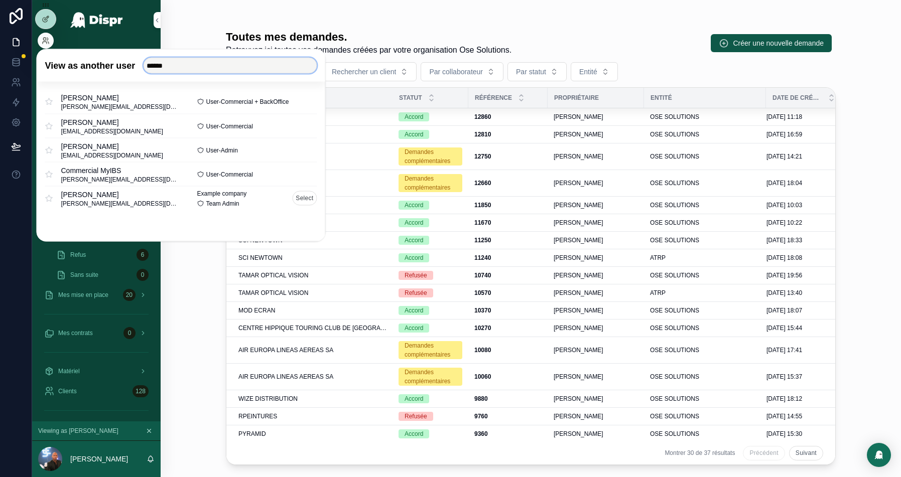
type input "******"
click at [308, 197] on button "Select" at bounding box center [304, 198] width 25 height 15
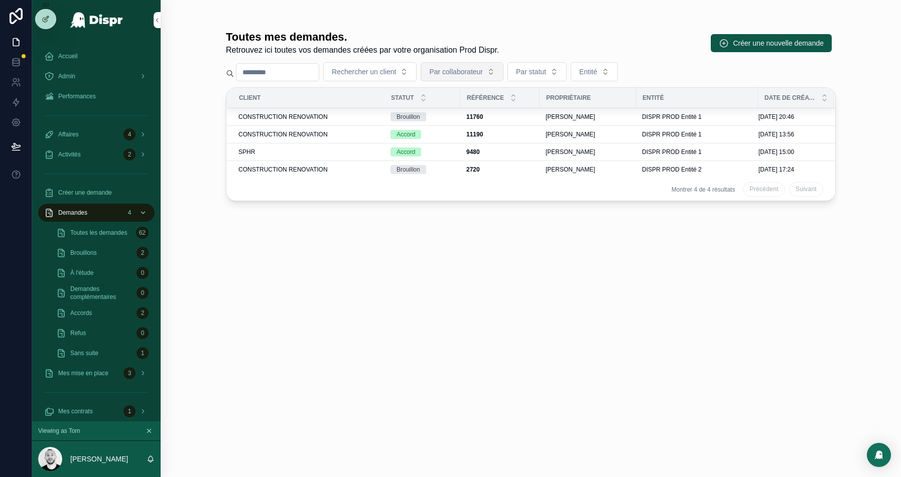
click at [483, 77] on button "Par collaborateur" at bounding box center [462, 71] width 83 height 19
type input "*****"
click at [451, 118] on span "[EMAIL_ADDRESS][DOMAIN_NAME]" at bounding box center [485, 122] width 84 height 10
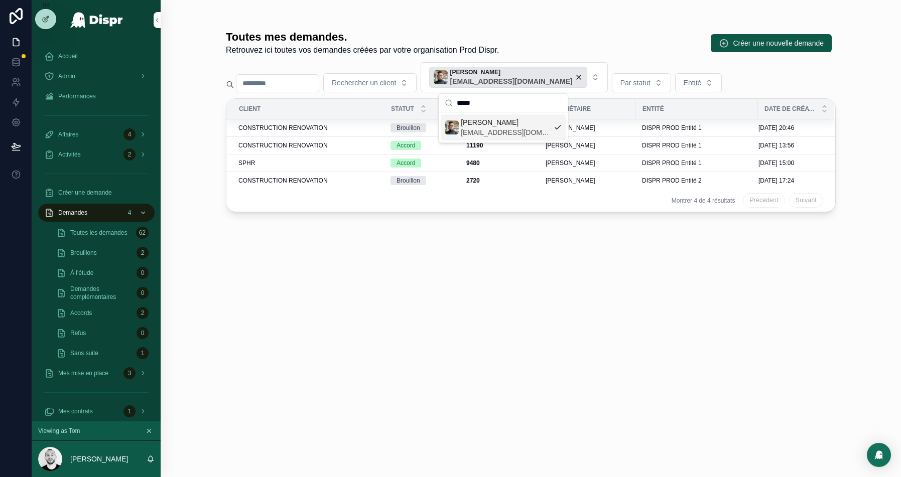
click at [403, 14] on div "Toutes mes demandes. Retrouvez ici toutes vos demandes créées par votre organis…" at bounding box center [531, 232] width 642 height 465
click at [502, 80] on span "[EMAIL_ADDRESS][DOMAIN_NAME]" at bounding box center [511, 81] width 122 height 10
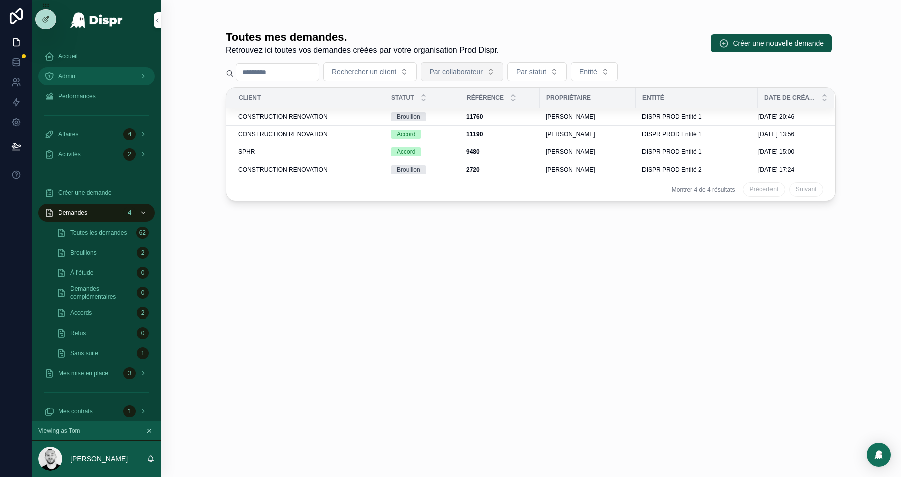
click at [95, 72] on div "Admin" at bounding box center [96, 76] width 104 height 16
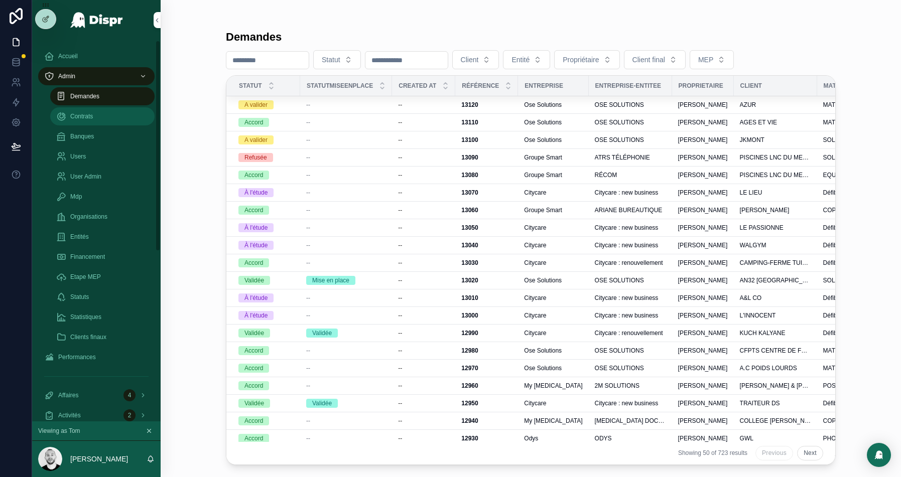
click at [499, 61] on button "Client" at bounding box center [475, 59] width 47 height 19
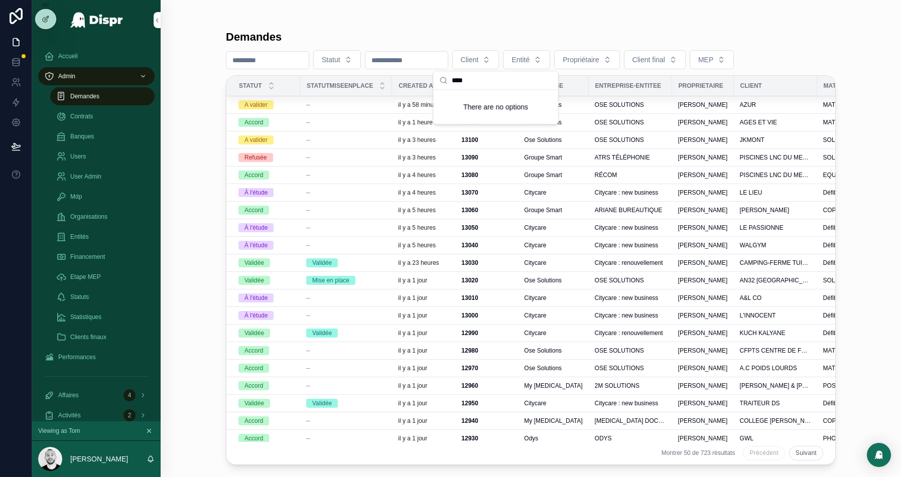
type input "*****"
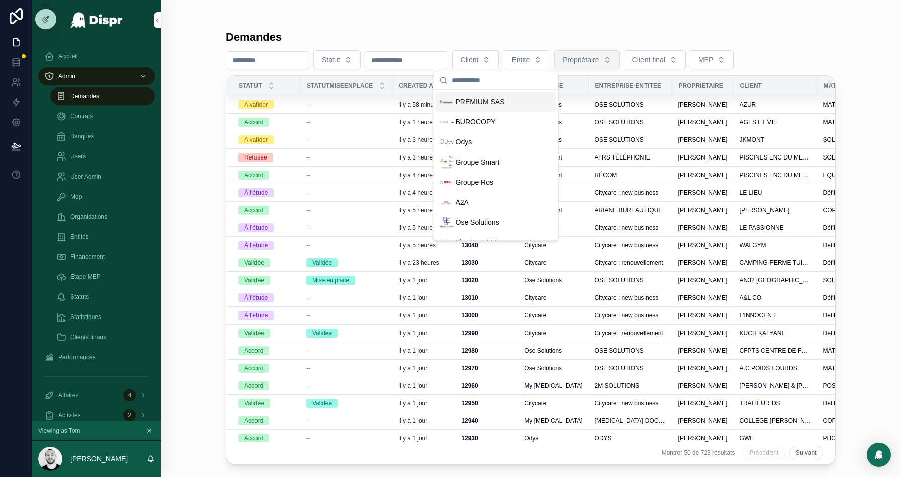
click at [619, 58] on button "Propriétaire" at bounding box center [586, 59] width 65 height 19
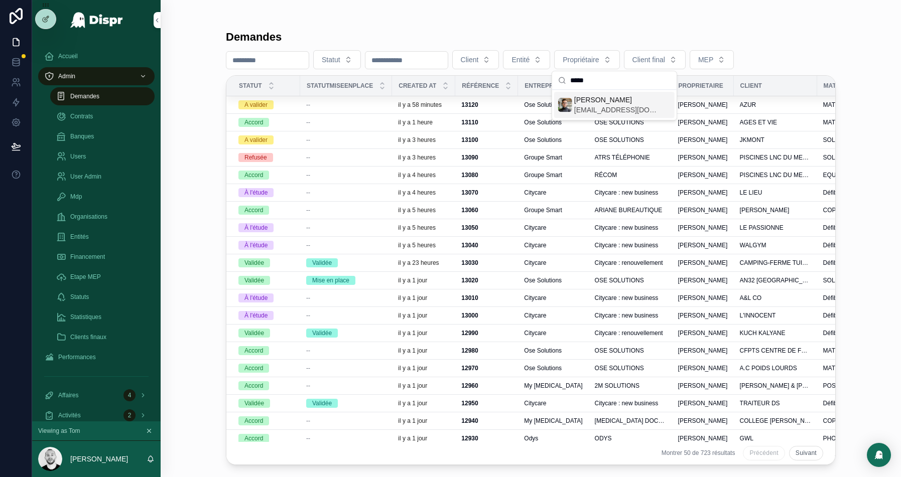
type input "*****"
click at [582, 102] on span "[PERSON_NAME]" at bounding box center [616, 100] width 84 height 10
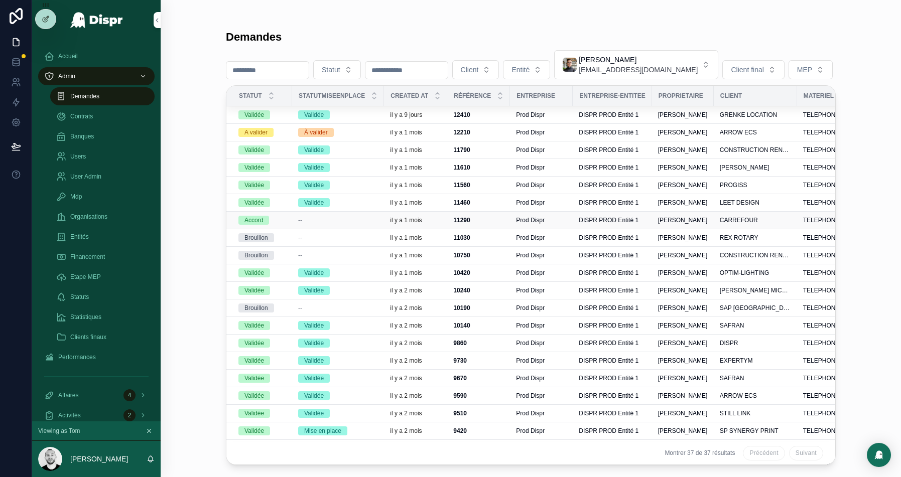
click at [351, 221] on div "--" at bounding box center [338, 220] width 80 height 8
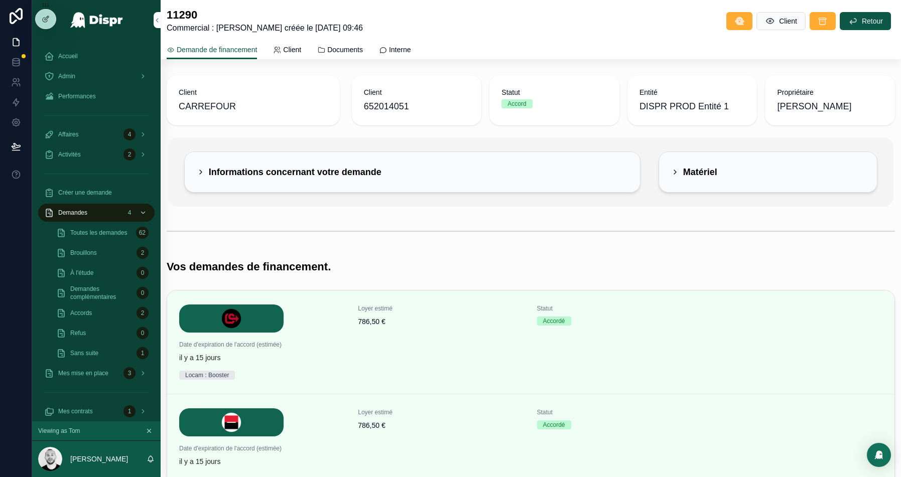
scroll to position [48, 0]
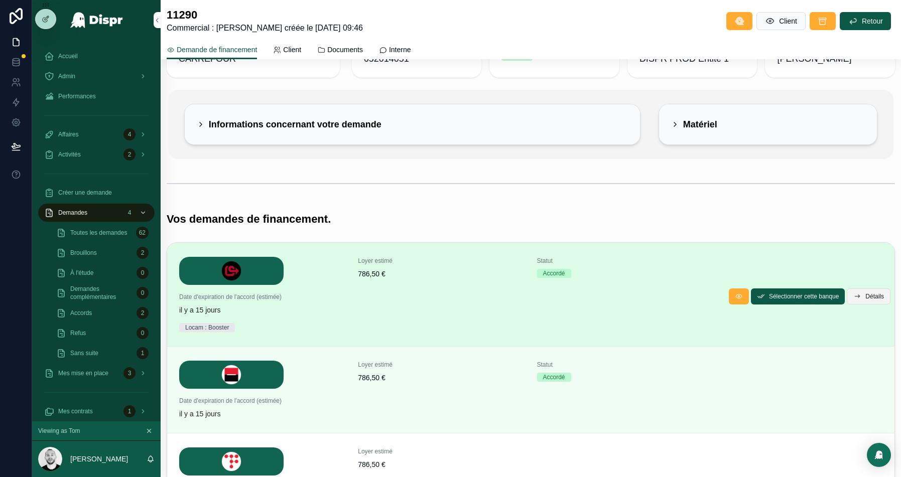
click at [868, 295] on span "Détails" at bounding box center [874, 297] width 19 height 8
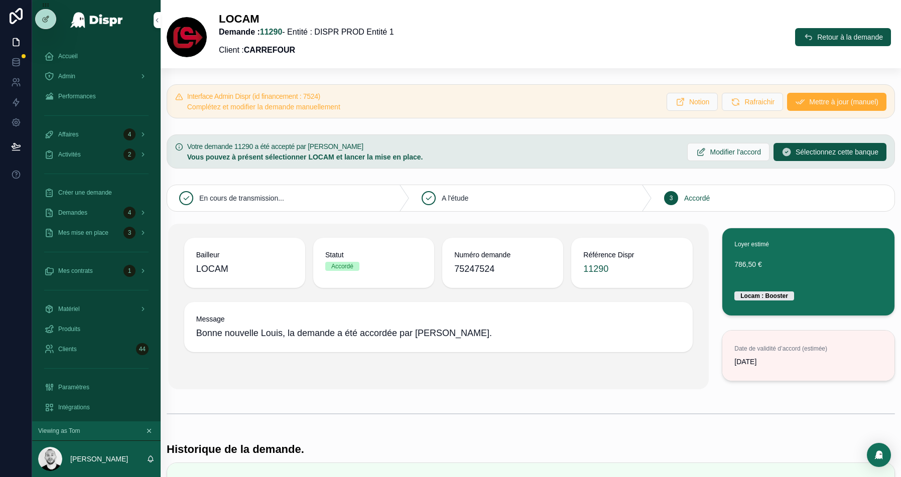
click at [335, 97] on h5 "Interface Admin Dispr (id financement : 7524)" at bounding box center [422, 96] width 471 height 7
copy h5 "7524"
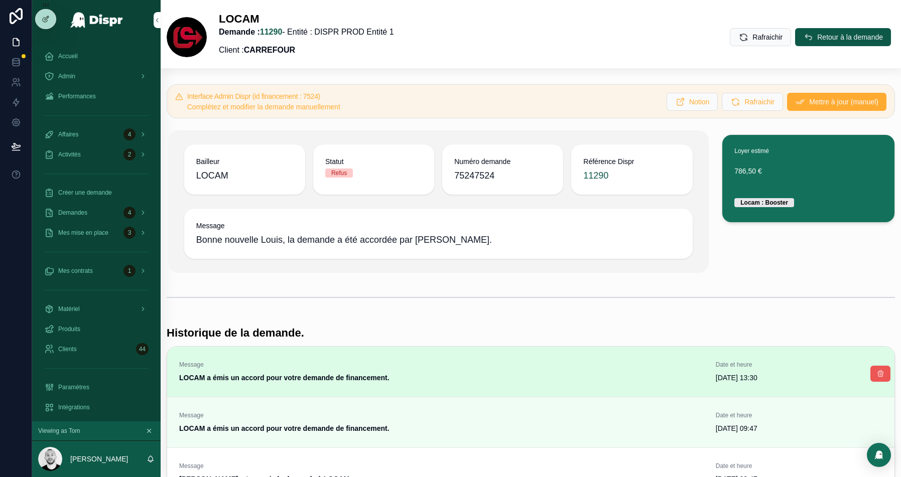
click at [875, 376] on button "scrollable content" at bounding box center [880, 374] width 20 height 16
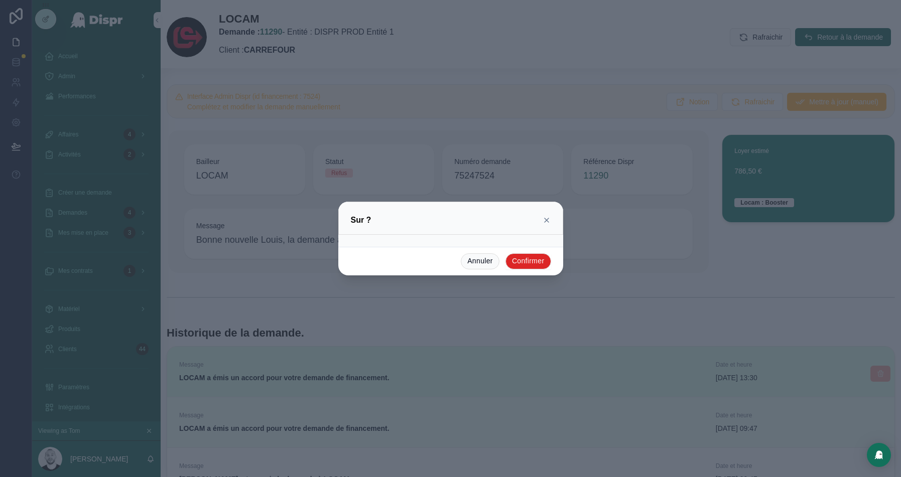
click at [526, 265] on button "Confirmer" at bounding box center [528, 261] width 46 height 16
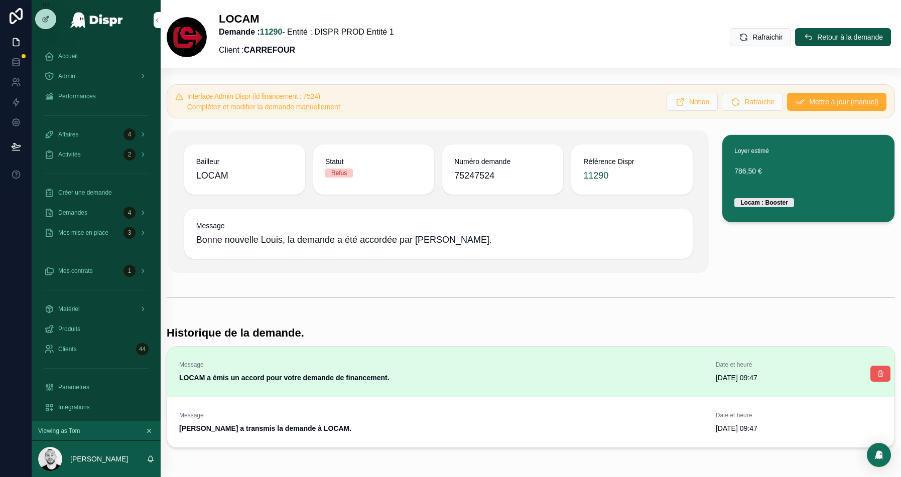
click at [876, 370] on icon "scrollable content" at bounding box center [880, 374] width 8 height 8
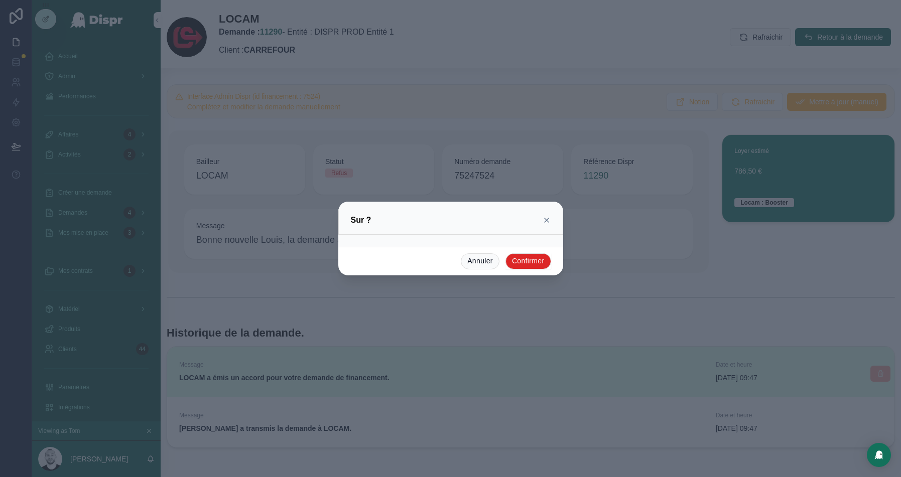
click at [523, 257] on button "Confirmer" at bounding box center [528, 261] width 46 height 16
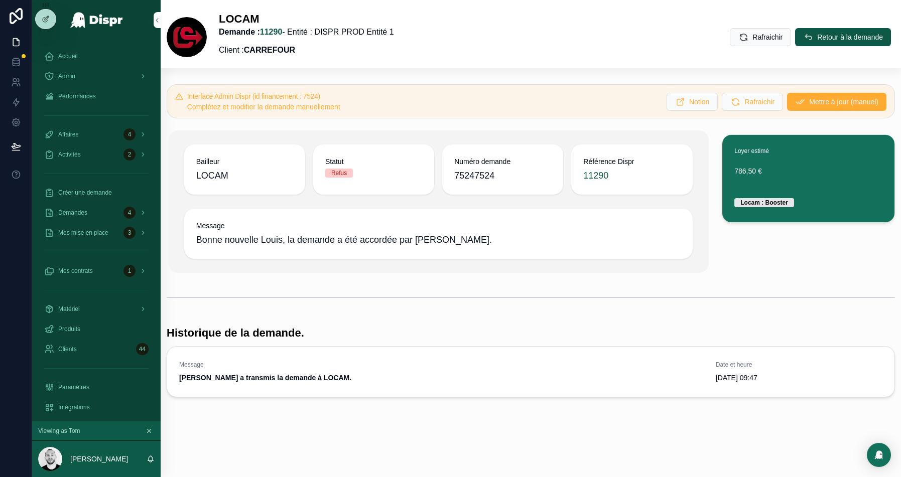
click at [336, 96] on h5 "Interface Admin Dispr (id financement : 7524)" at bounding box center [422, 96] width 471 height 7
copy h5 "7524"
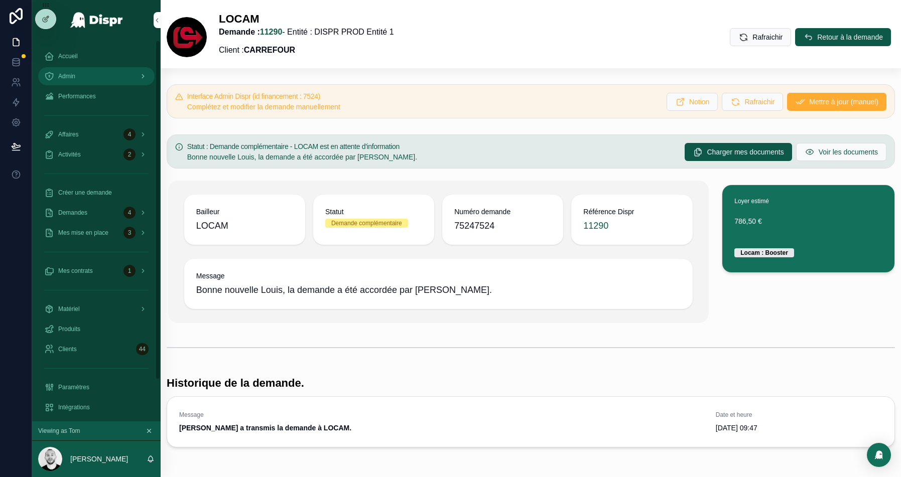
click at [73, 79] on span "Admin" at bounding box center [66, 76] width 17 height 8
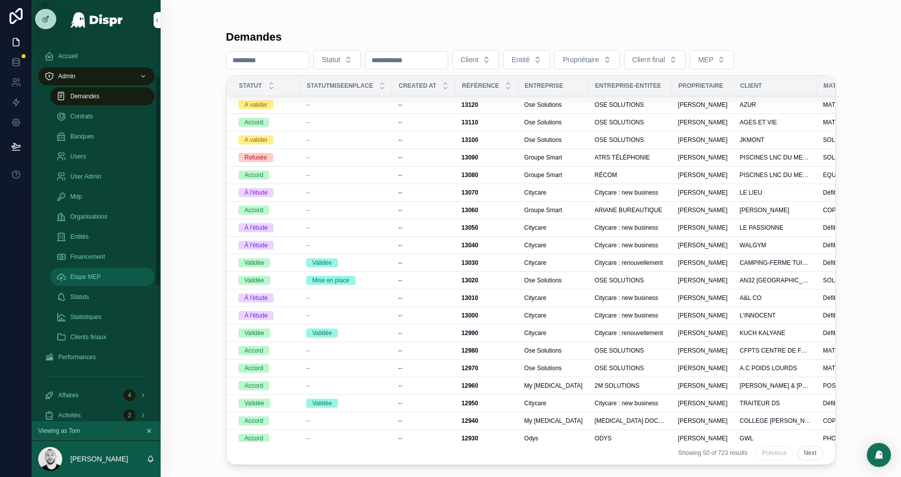
scroll to position [64, 0]
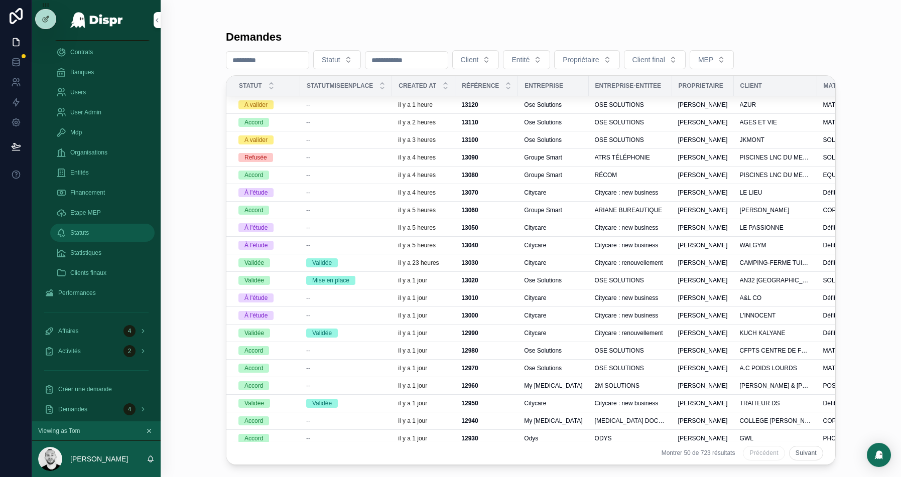
click at [83, 233] on span "Statuts" at bounding box center [79, 233] width 19 height 8
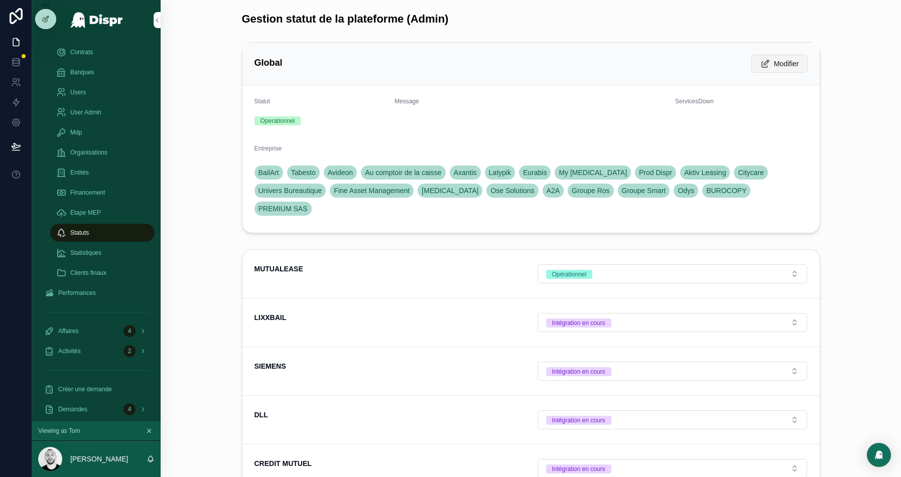
click at [786, 64] on span "Modifier" at bounding box center [786, 64] width 25 height 10
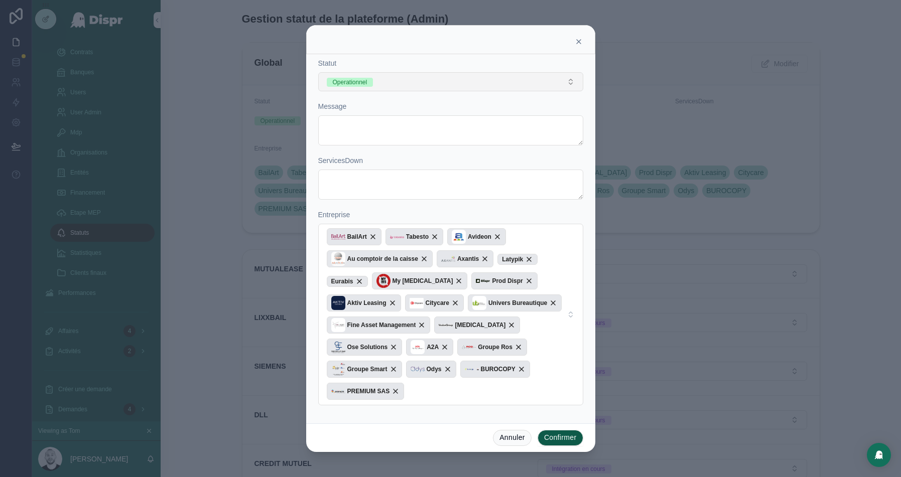
click at [404, 88] on button "Operationnel" at bounding box center [450, 81] width 265 height 19
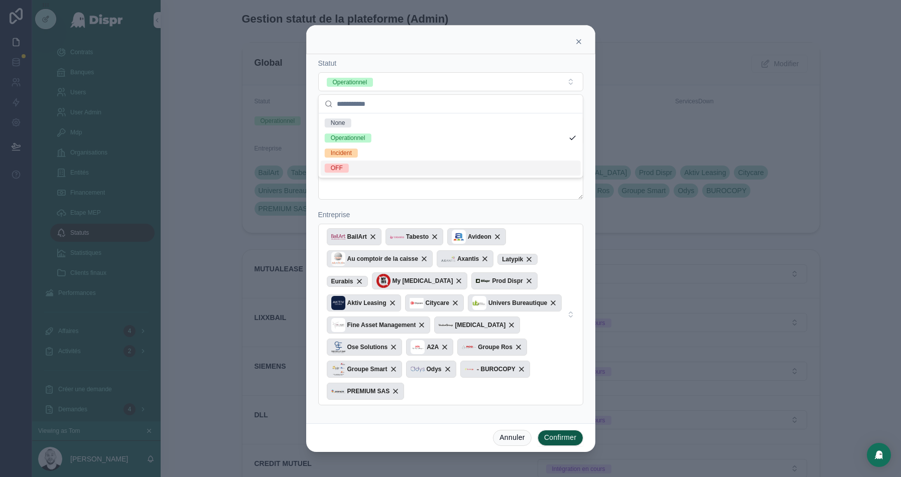
click at [345, 166] on span "OFF" at bounding box center [337, 168] width 24 height 9
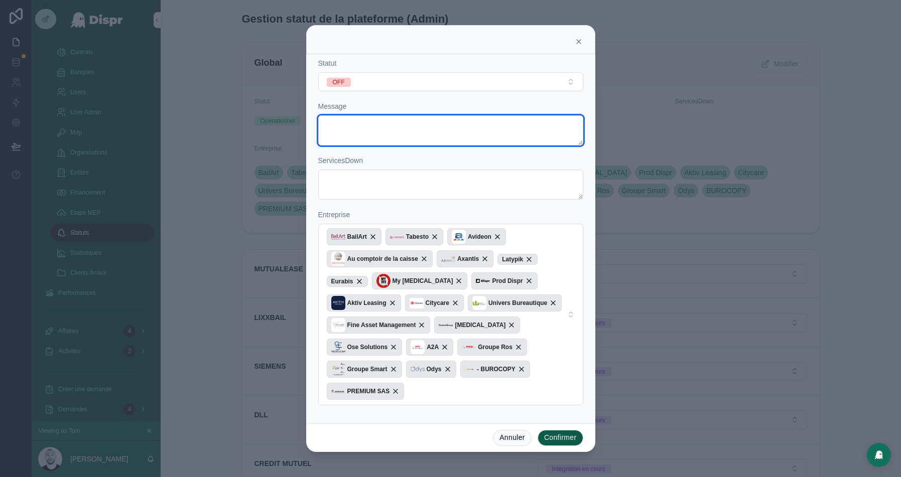
click at [353, 133] on textarea at bounding box center [450, 130] width 265 height 30
type textarea "*"
click at [377, 124] on textarea "**********" at bounding box center [450, 130] width 265 height 30
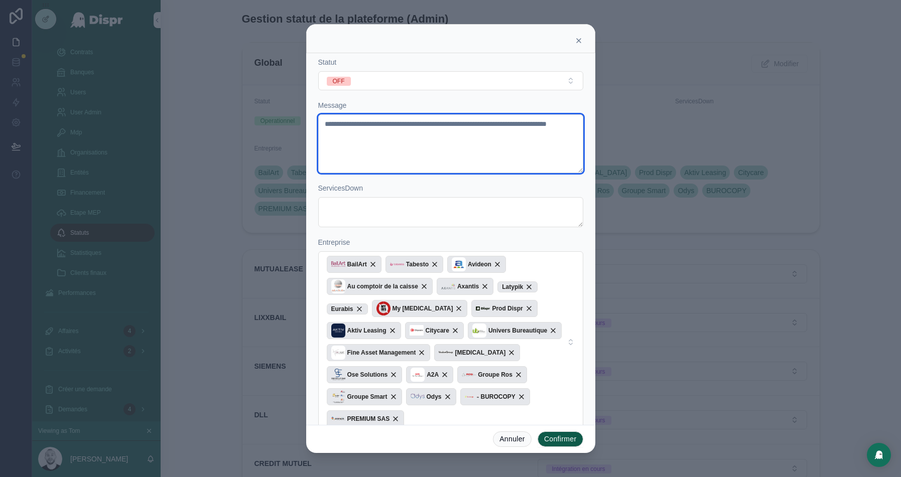
click at [449, 124] on textarea "**********" at bounding box center [450, 143] width 265 height 59
click at [419, 124] on textarea "**********" at bounding box center [450, 143] width 265 height 59
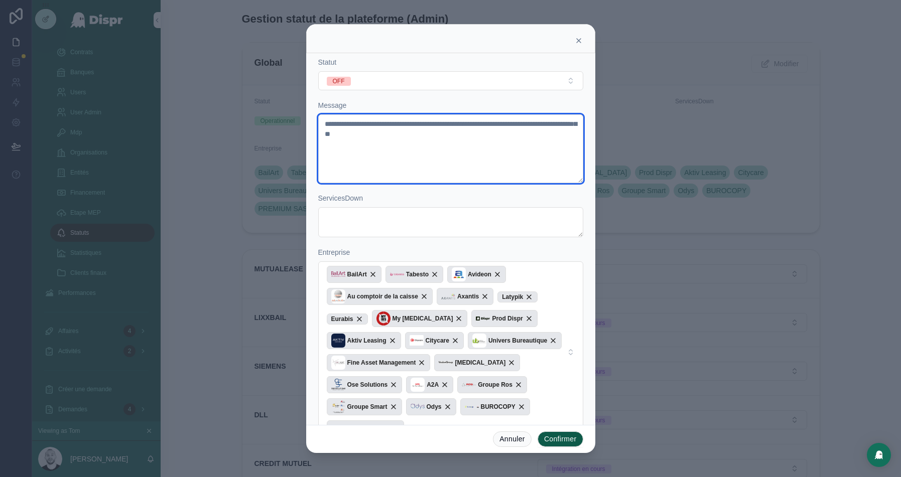
click at [474, 139] on textarea "**********" at bounding box center [450, 148] width 265 height 69
type textarea "**********"
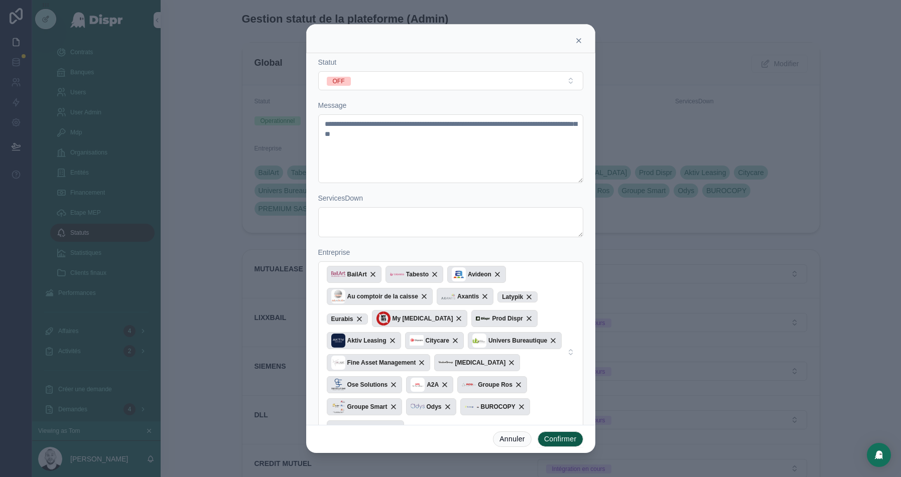
click at [553, 437] on button "Confirmer" at bounding box center [561, 440] width 46 height 16
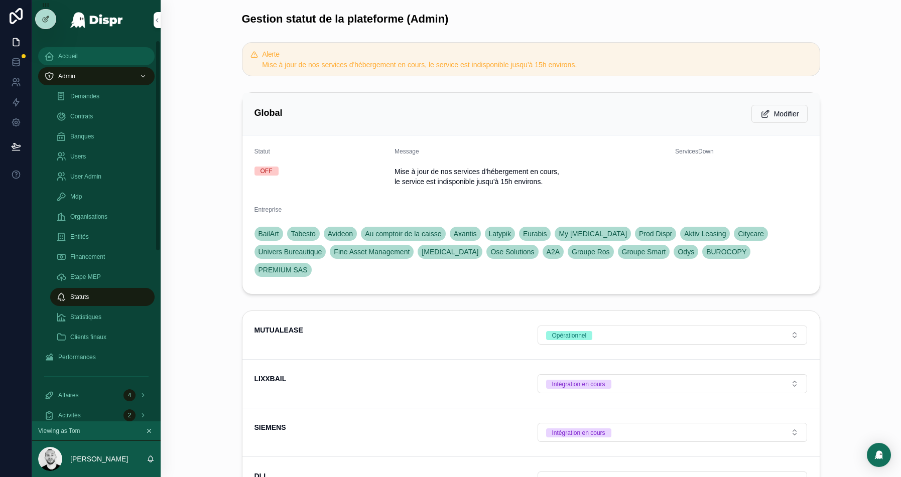
click at [83, 53] on div "Accueil" at bounding box center [96, 56] width 104 height 16
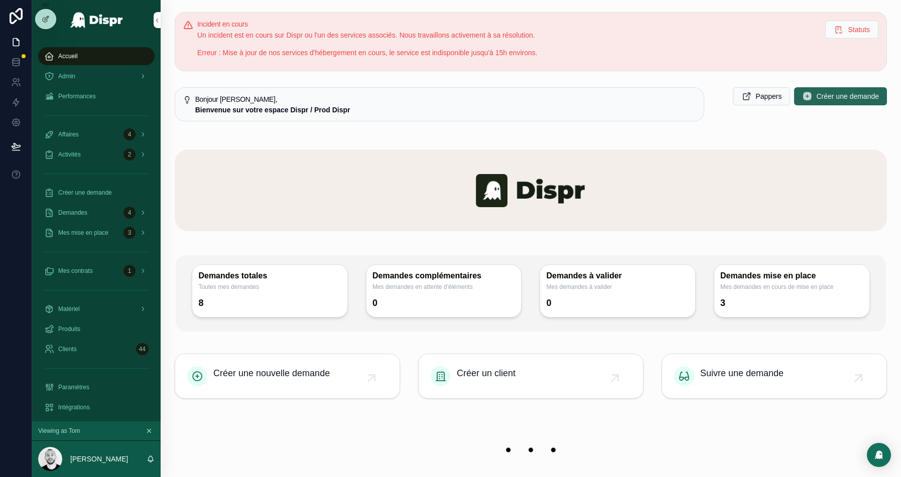
click at [825, 105] on button "Créer une demande" at bounding box center [840, 96] width 93 height 18
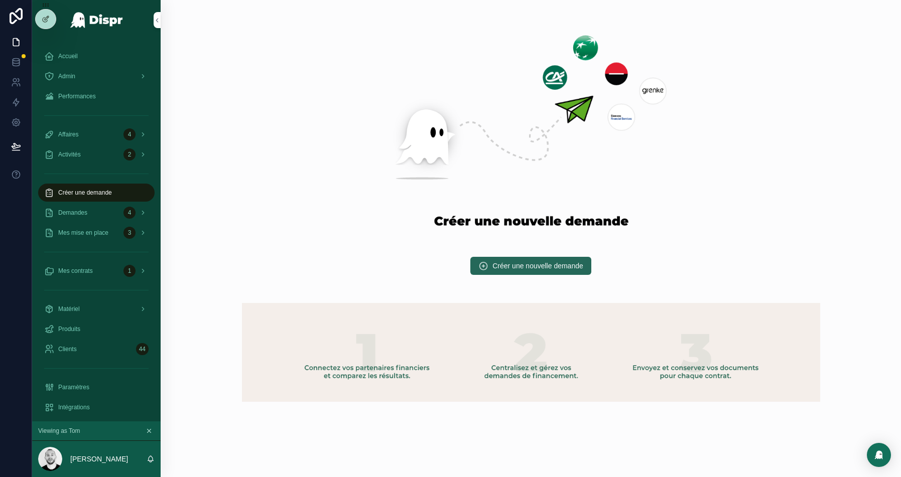
click at [508, 266] on span "Créer une nouvelle demande" at bounding box center [537, 266] width 91 height 10
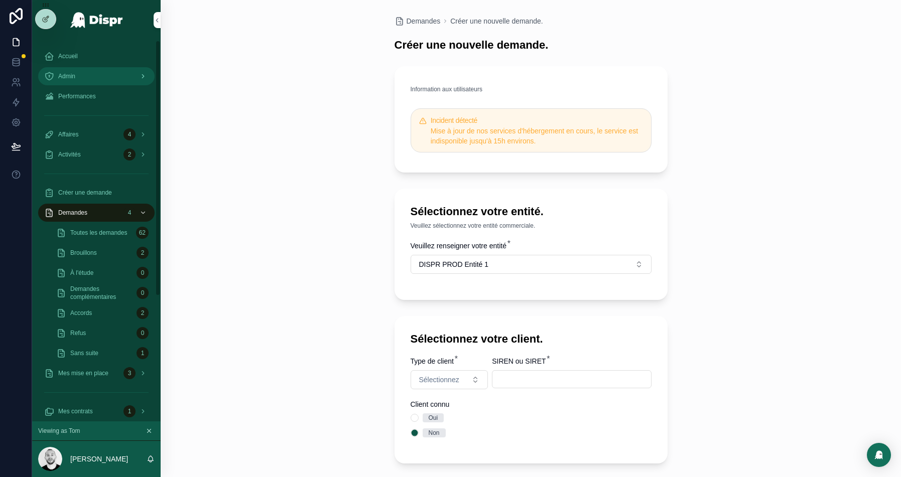
click at [48, 74] on icon "scrollable content" at bounding box center [49, 76] width 10 height 10
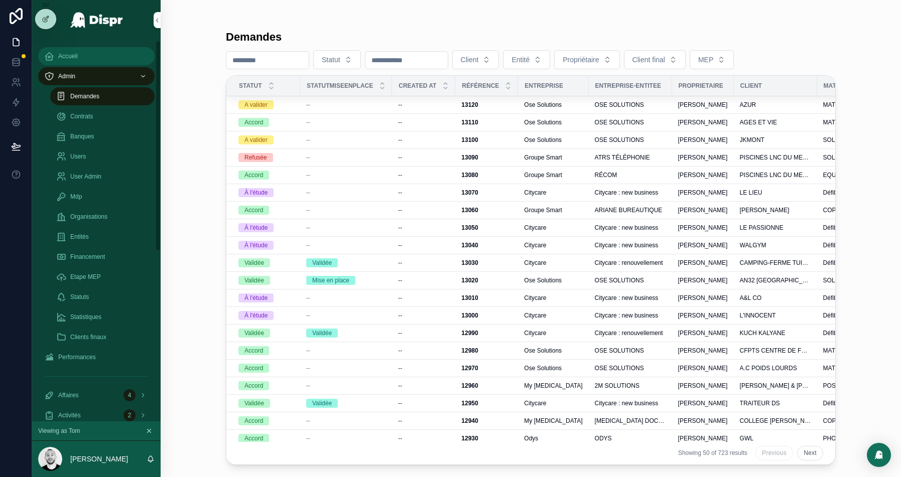
click at [104, 59] on div "Accueil" at bounding box center [96, 56] width 104 height 16
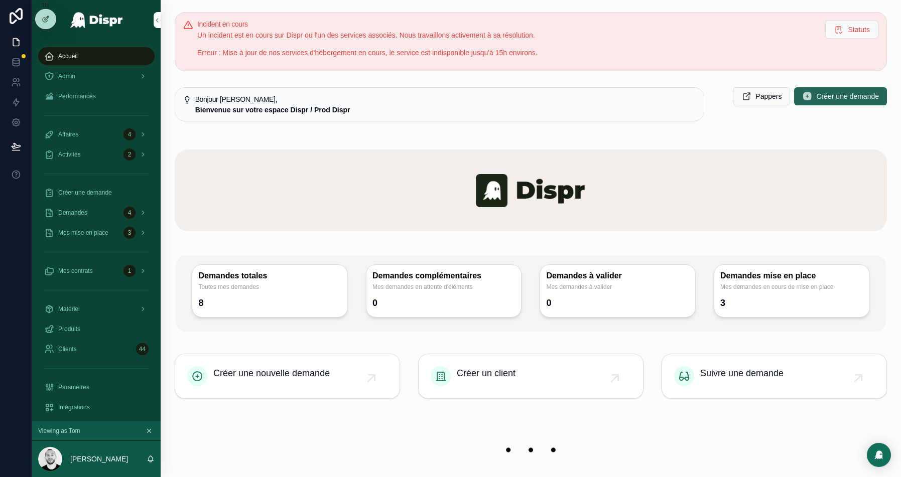
click at [829, 101] on span "Créer une demande" at bounding box center [847, 96] width 63 height 10
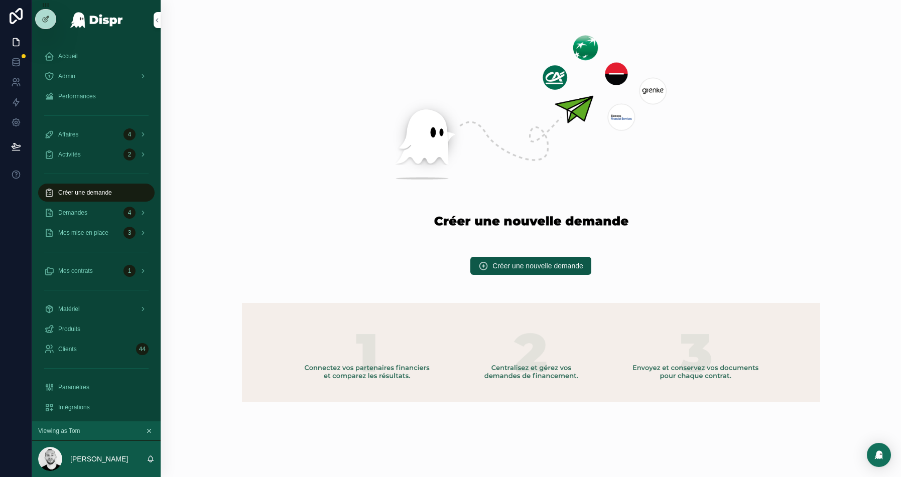
scroll to position [21, 0]
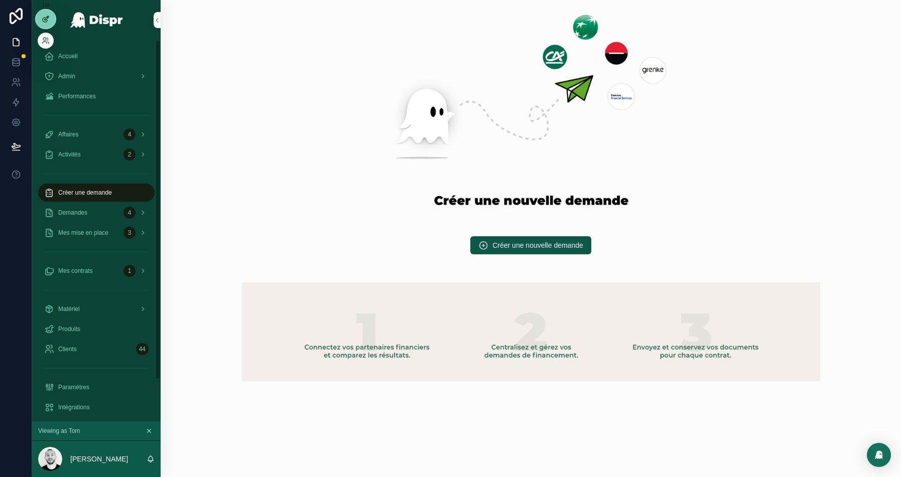
click at [46, 17] on icon at bounding box center [47, 18] width 4 height 4
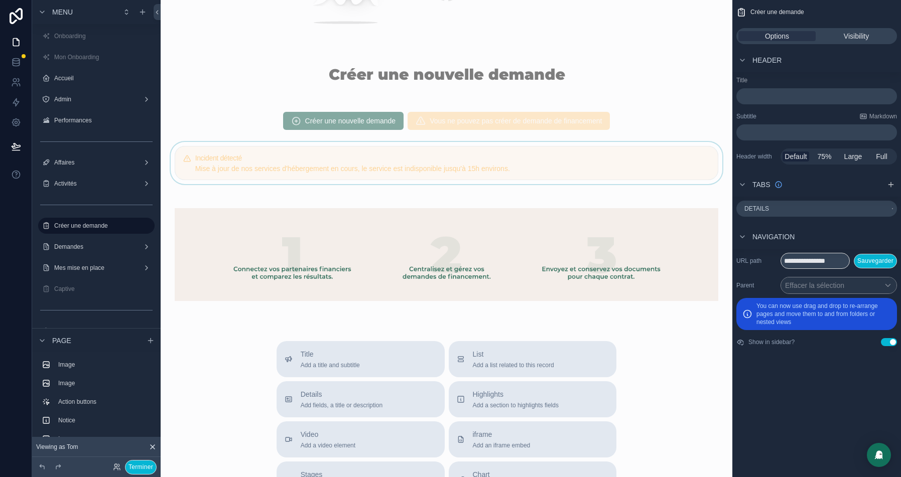
scroll to position [443, 0]
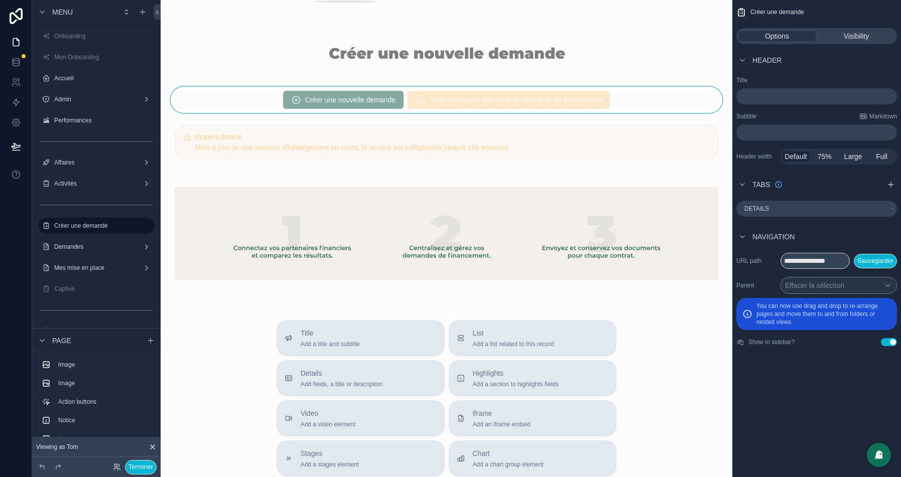
click at [490, 100] on div "scrollable content" at bounding box center [447, 100] width 556 height 26
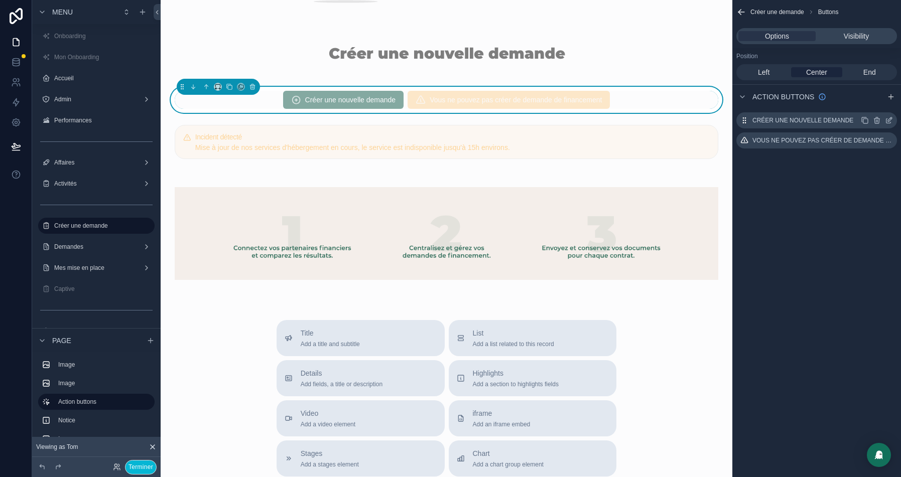
click at [889, 120] on icon "scrollable content" at bounding box center [890, 119] width 4 height 4
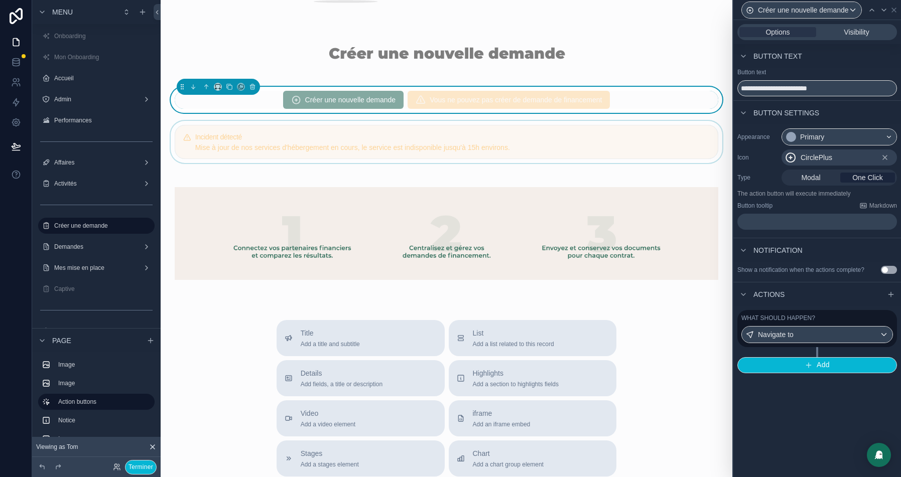
click at [529, 144] on div "scrollable content" at bounding box center [447, 142] width 556 height 42
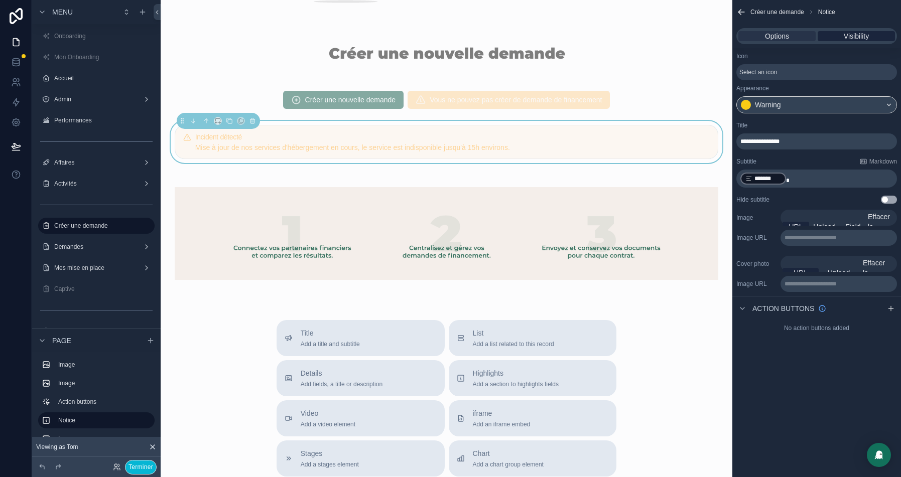
click at [858, 33] on span "Visibility" at bounding box center [856, 36] width 25 height 10
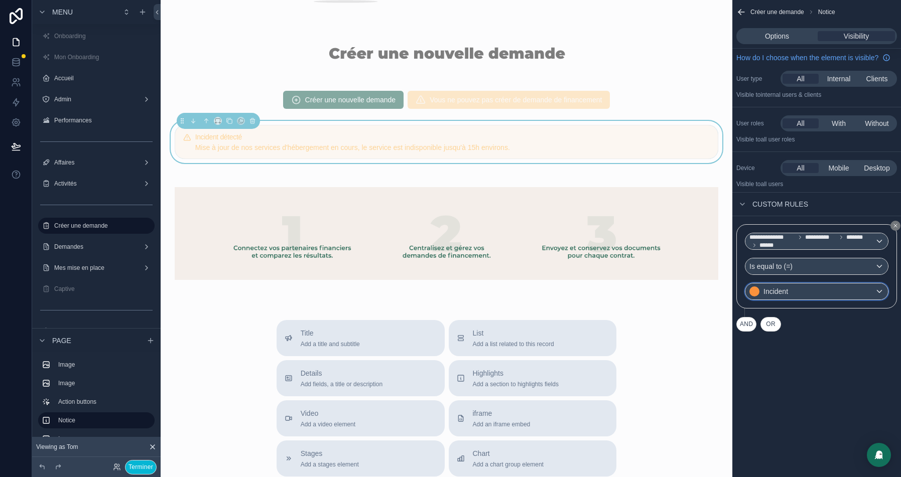
click at [815, 295] on div "Incident" at bounding box center [816, 292] width 143 height 16
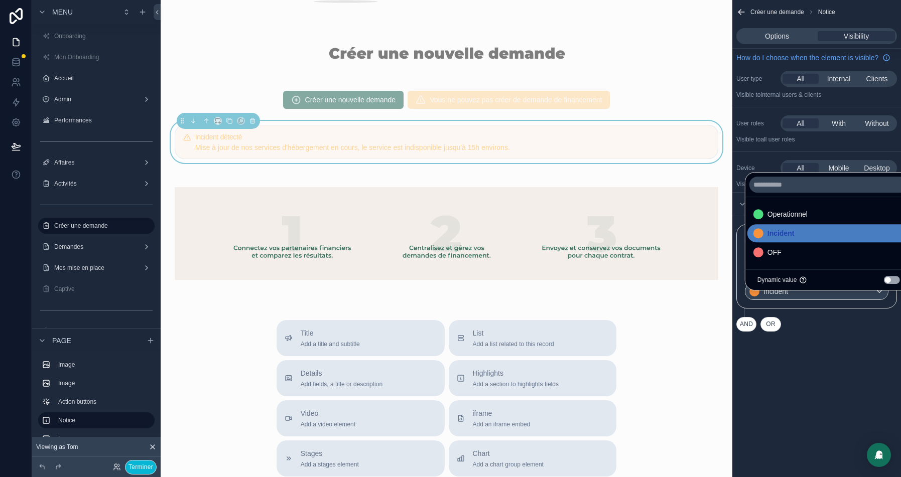
click at [837, 404] on div "scrollable content" at bounding box center [450, 238] width 901 height 477
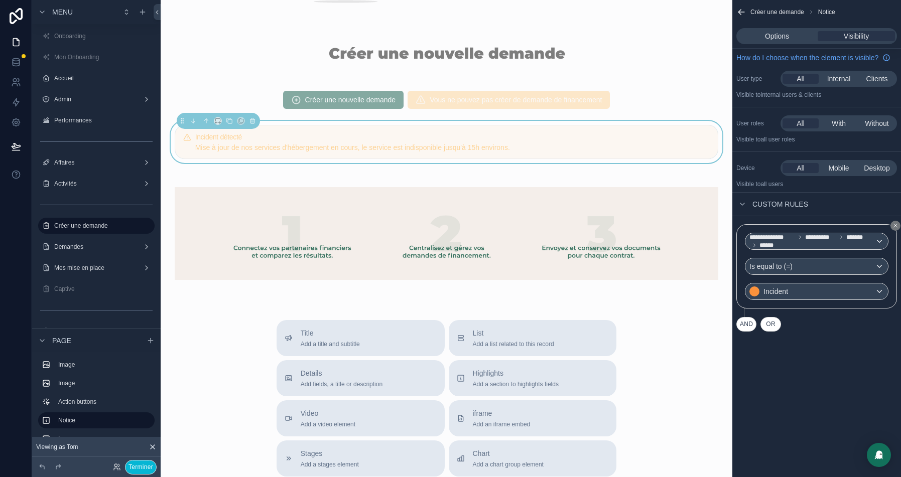
click at [822, 265] on div "**********" at bounding box center [817, 266] width 144 height 67
click at [822, 271] on div "Is equal to (=)" at bounding box center [816, 266] width 143 height 16
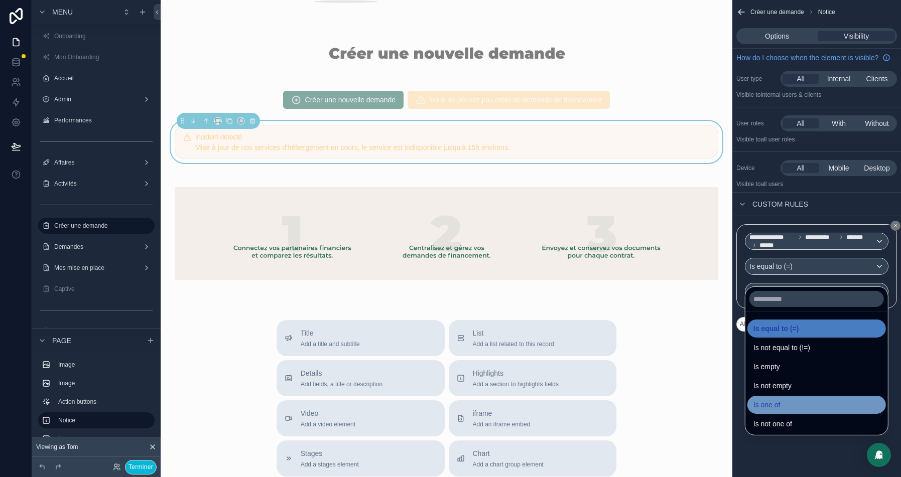
click at [782, 408] on div "Is one of" at bounding box center [816, 405] width 126 height 12
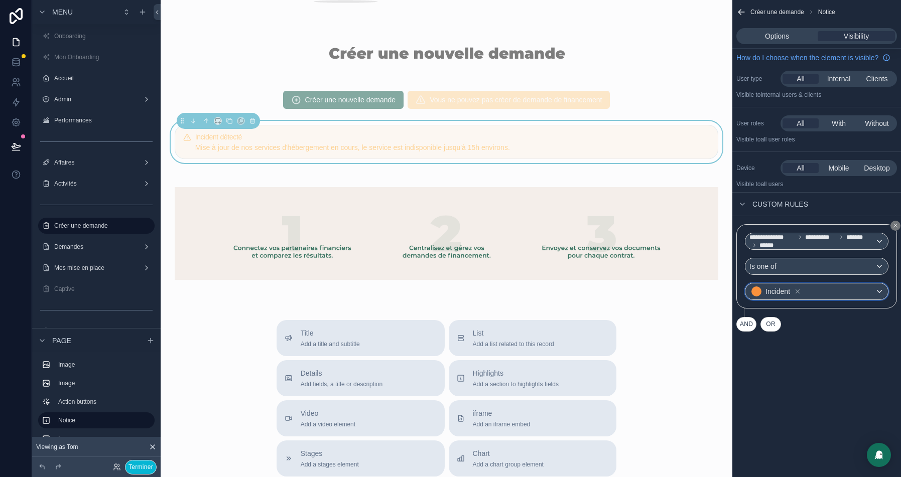
click at [829, 300] on div "Incident" at bounding box center [816, 292] width 143 height 16
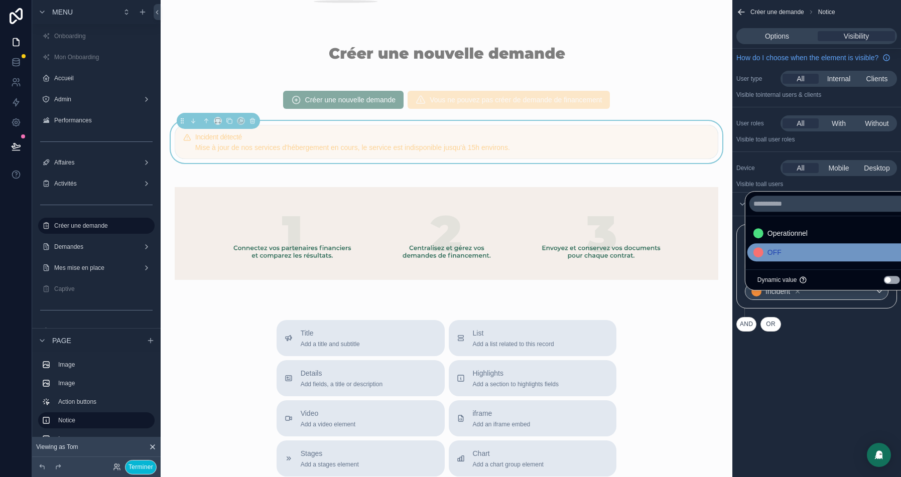
click at [787, 253] on div "OFF" at bounding box center [828, 252] width 151 height 12
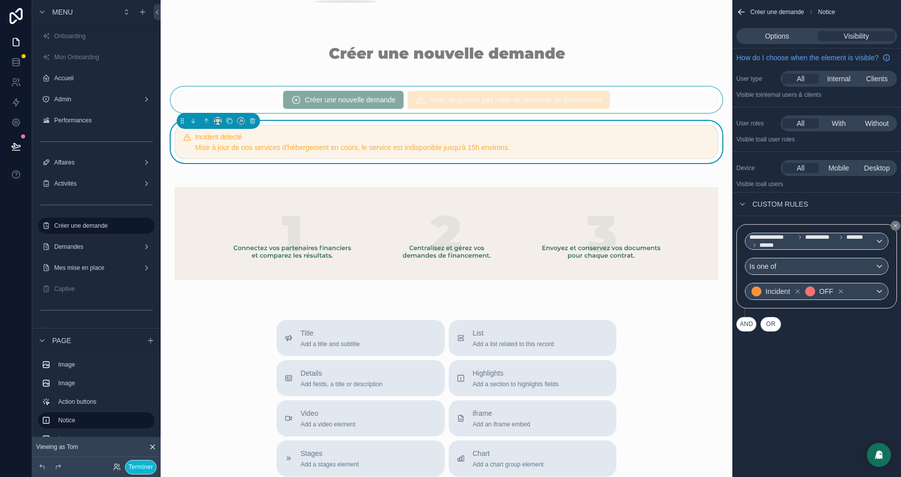
click at [351, 88] on div "scrollable content" at bounding box center [447, 100] width 556 height 26
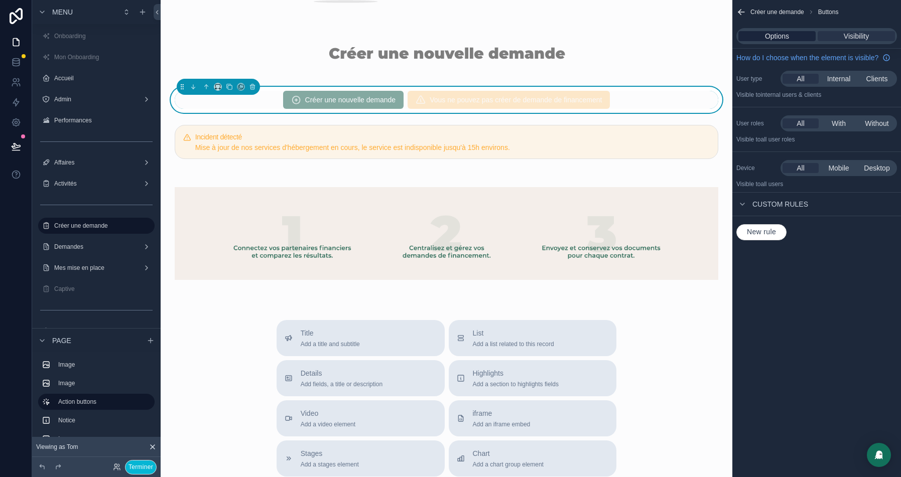
click at [775, 39] on span "Options" at bounding box center [777, 36] width 24 height 10
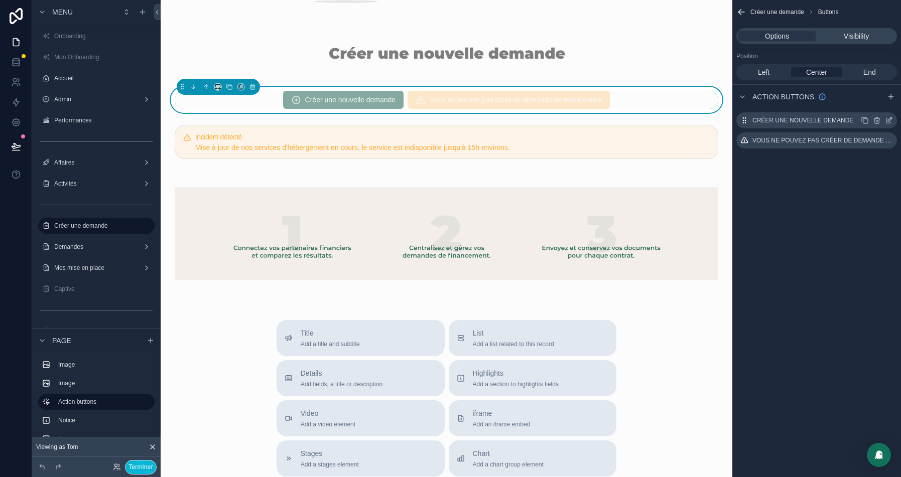
click at [889, 119] on icon "scrollable content" at bounding box center [889, 120] width 8 height 8
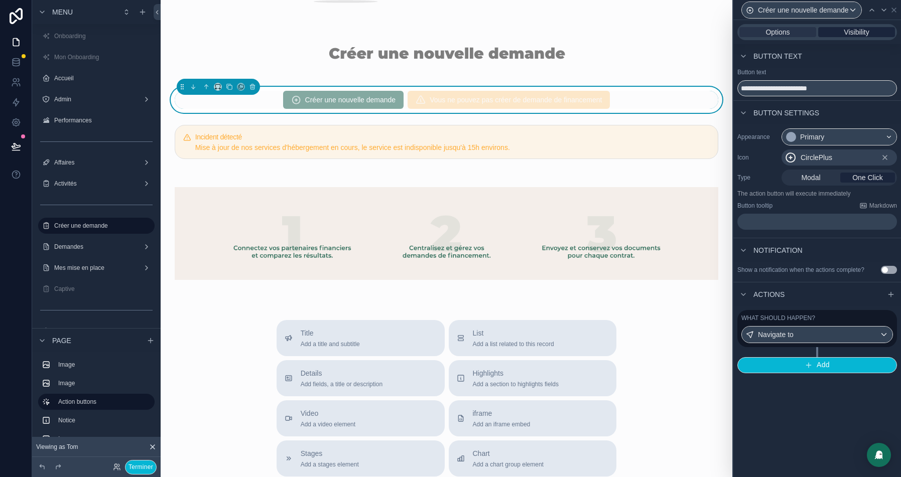
click at [866, 33] on span "Visibility" at bounding box center [856, 32] width 25 height 10
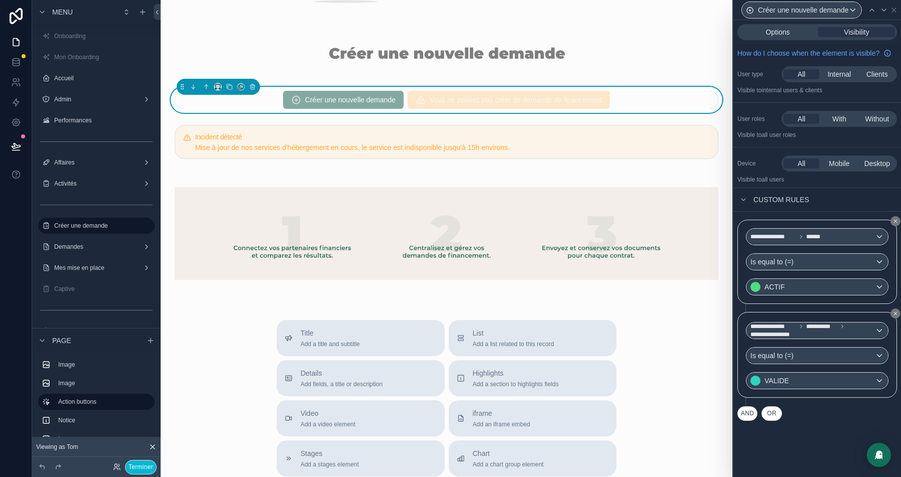
click at [747, 421] on button "AND" at bounding box center [747, 414] width 20 height 15
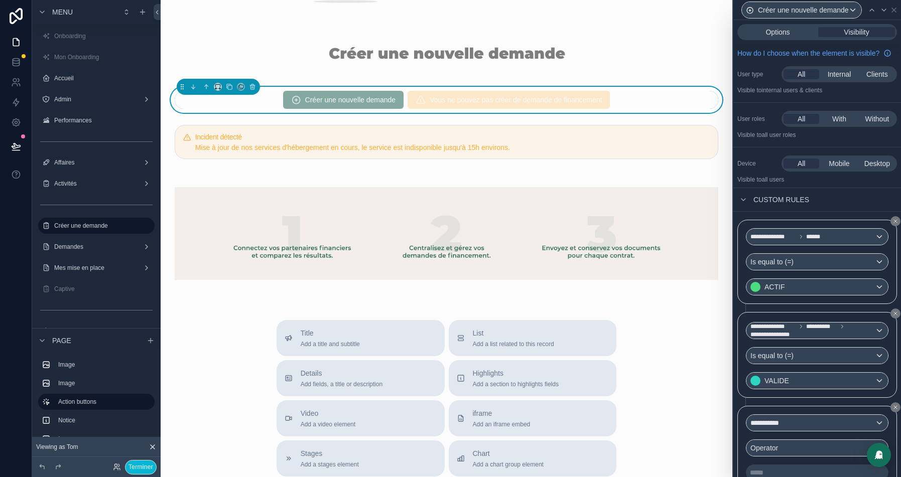
scroll to position [48, 0]
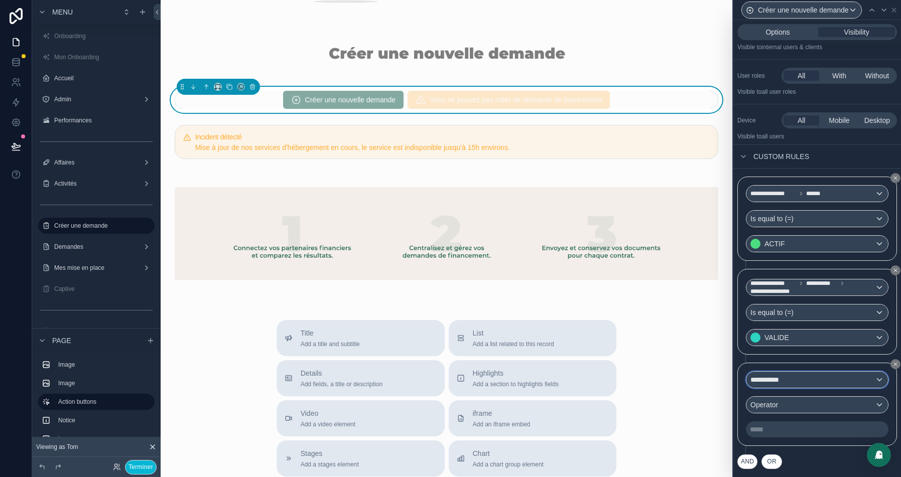
click at [783, 382] on span "**********" at bounding box center [769, 380] width 39 height 10
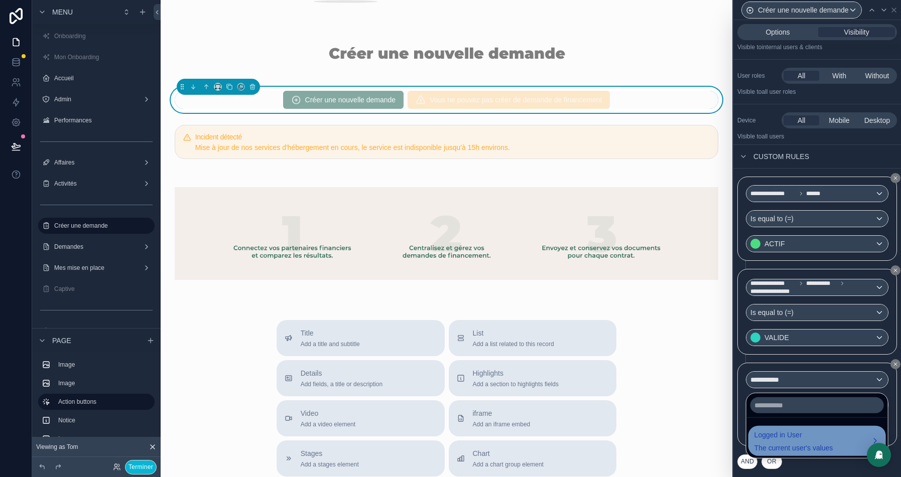
click at [783, 440] on span "Logged in User" at bounding box center [793, 435] width 79 height 12
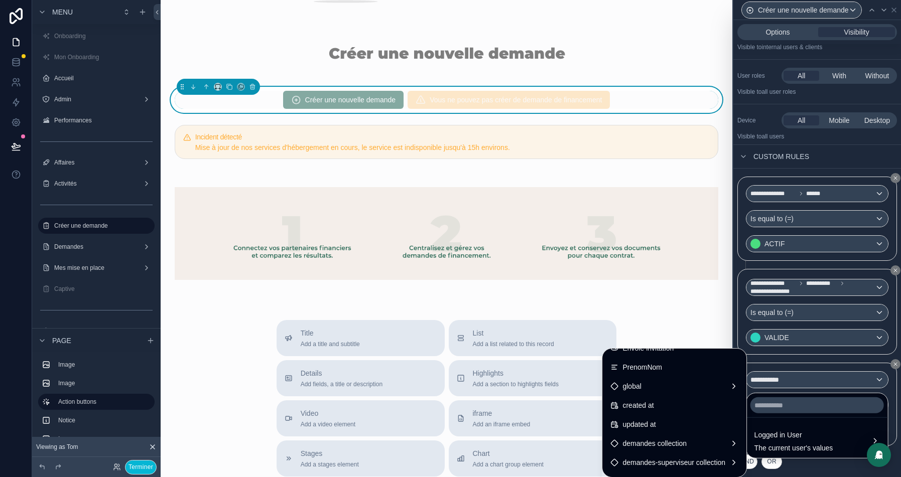
scroll to position [348, 0]
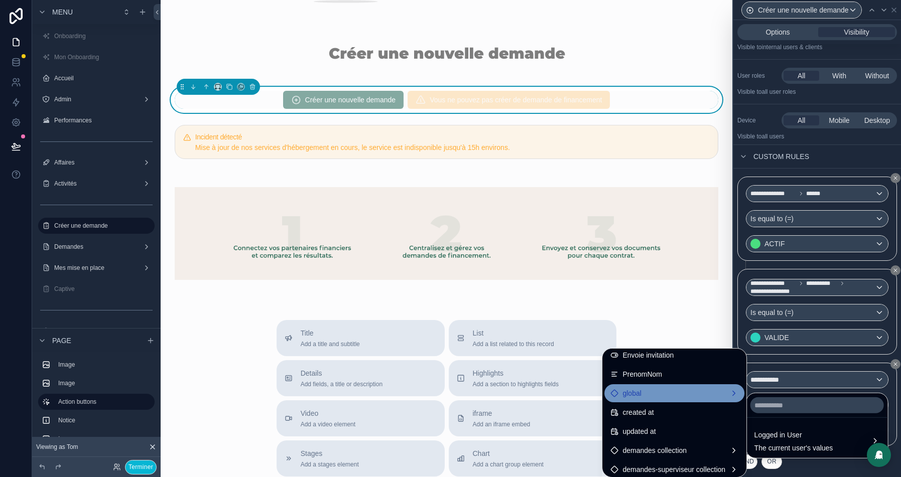
click at [633, 385] on div "global" at bounding box center [674, 393] width 140 height 18
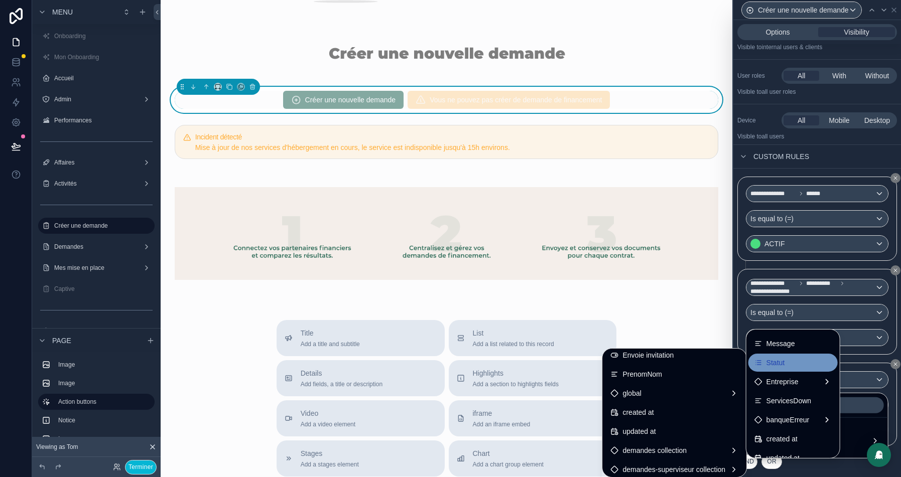
scroll to position [0, 0]
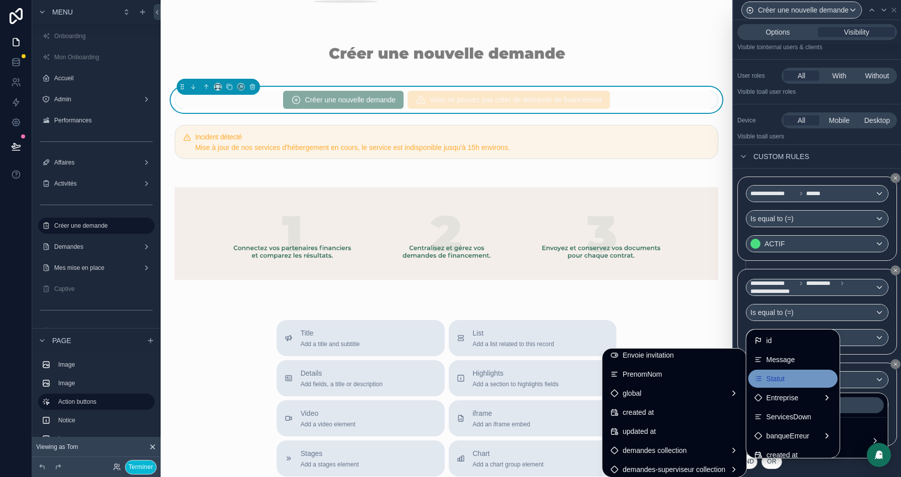
click at [791, 382] on div "Statut" at bounding box center [792, 379] width 77 height 12
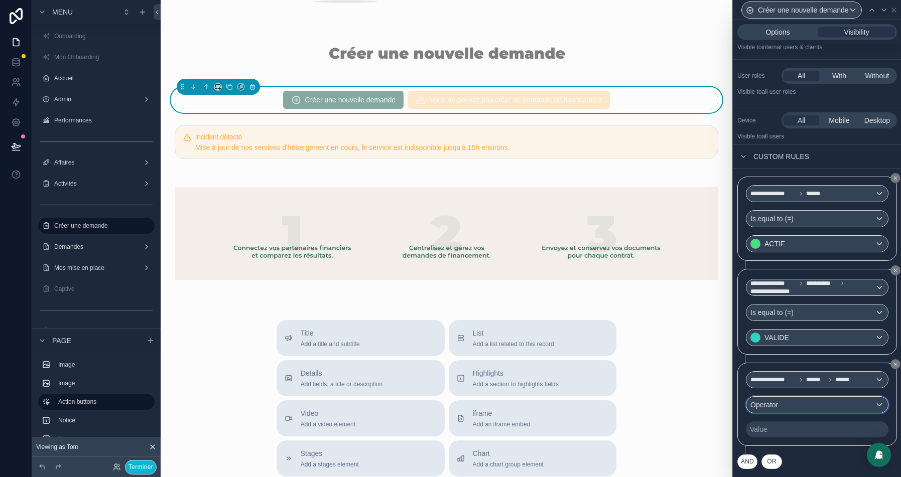
click at [820, 408] on div "Operator" at bounding box center [817, 405] width 142 height 16
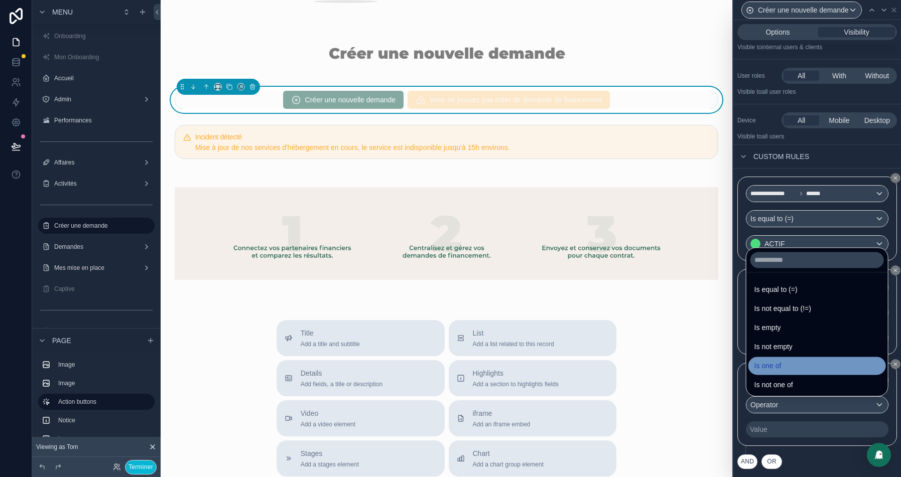
click at [769, 368] on span "Is one of" at bounding box center [767, 366] width 27 height 12
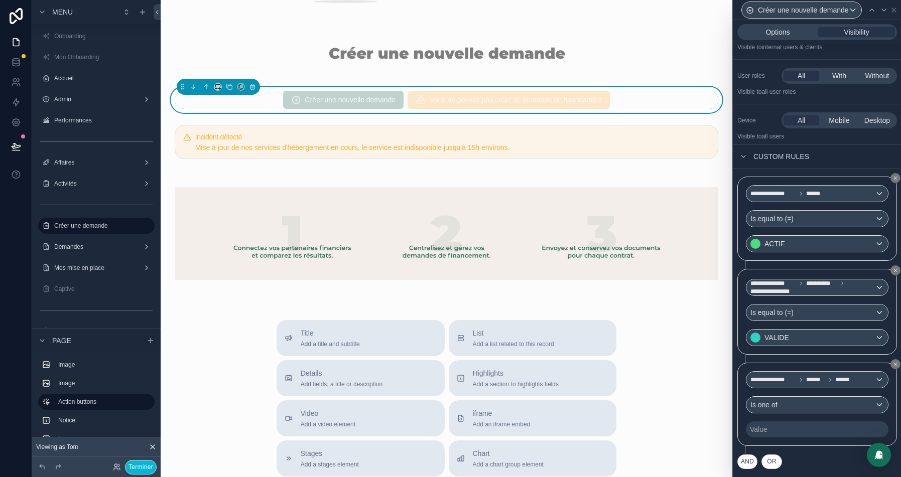
click at [772, 430] on div "Value" at bounding box center [817, 430] width 143 height 16
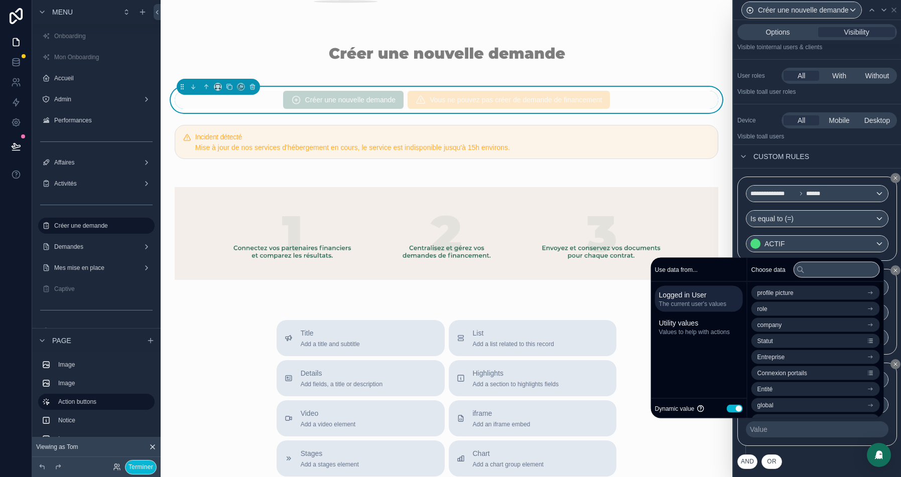
click at [727, 407] on button "Use setting" at bounding box center [735, 409] width 16 height 8
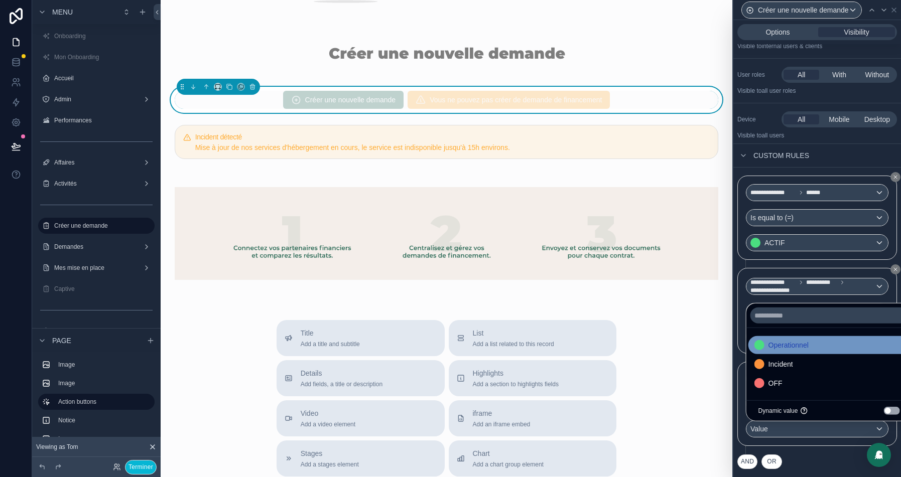
click at [795, 342] on span "Operationnel" at bounding box center [788, 345] width 40 height 12
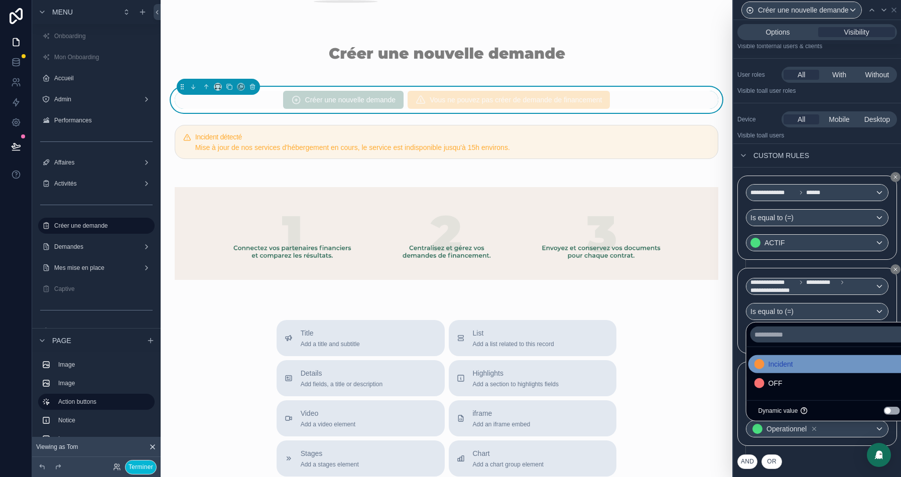
click at [788, 366] on span "Incident" at bounding box center [780, 364] width 25 height 12
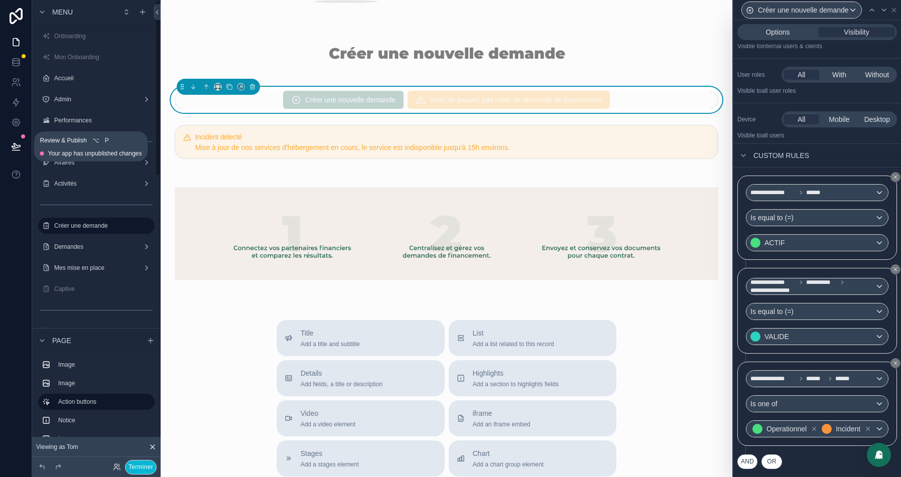
click at [21, 150] on button at bounding box center [16, 147] width 22 height 28
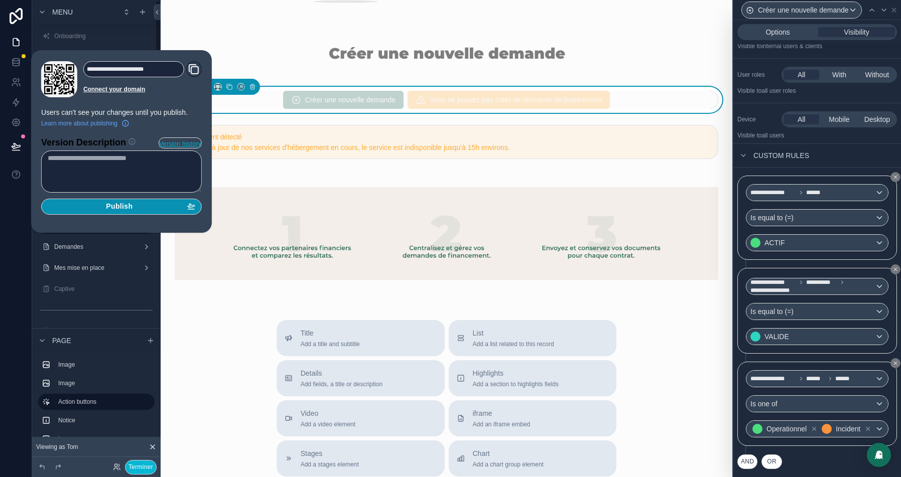
click at [143, 205] on div "Publish" at bounding box center [122, 206] width 148 height 9
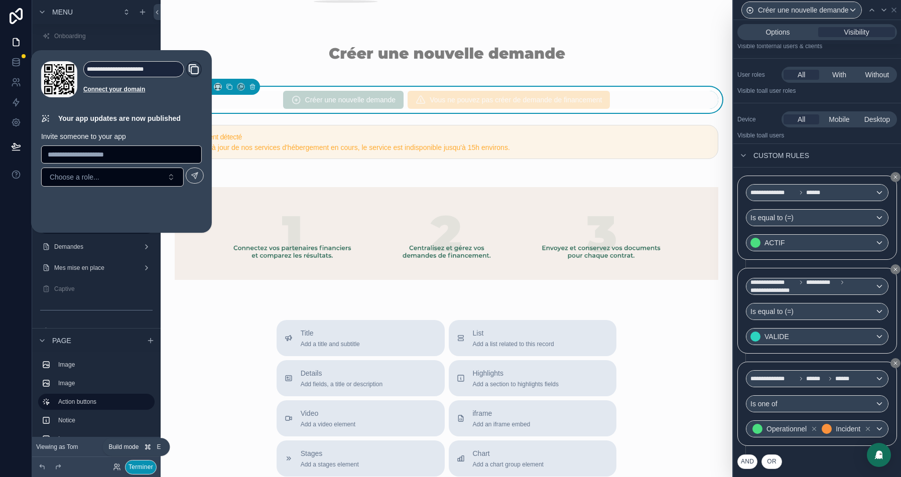
click at [134, 466] on button "Terminer" at bounding box center [141, 467] width 32 height 15
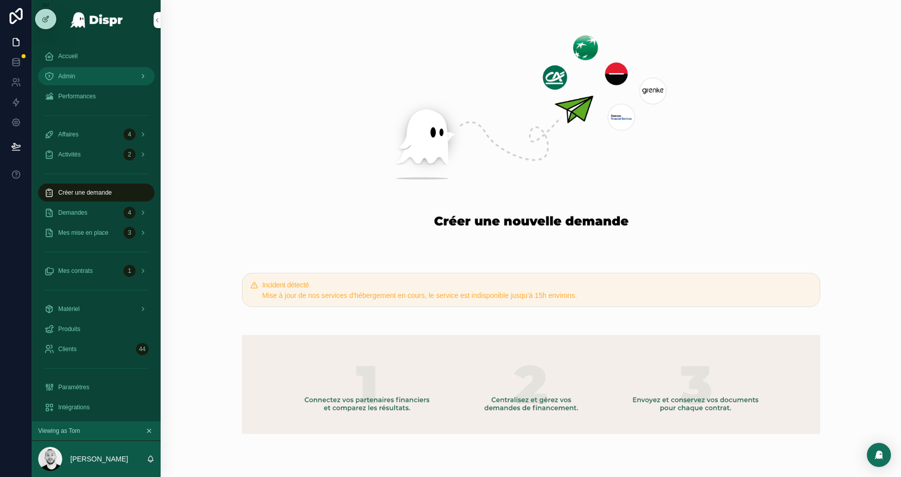
click at [72, 77] on span "Admin" at bounding box center [66, 76] width 17 height 8
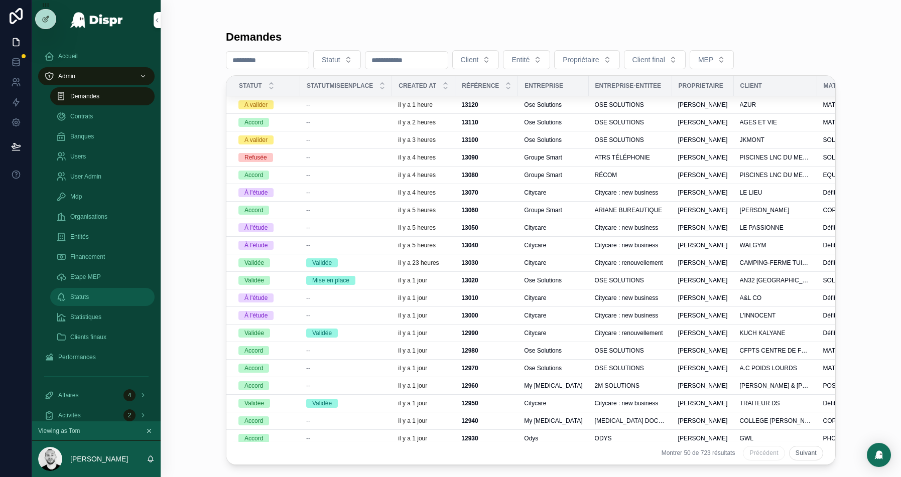
click at [84, 298] on span "Statuts" at bounding box center [79, 297] width 19 height 8
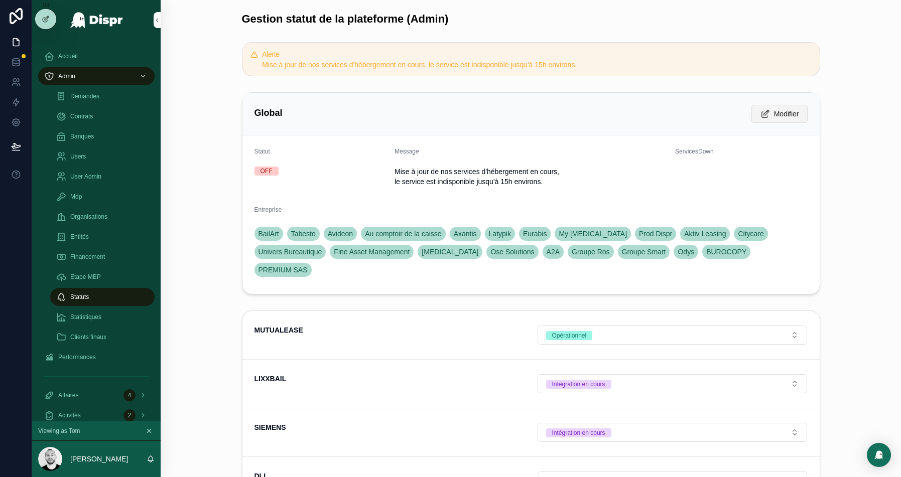
click at [776, 113] on span "Modifier" at bounding box center [786, 114] width 25 height 10
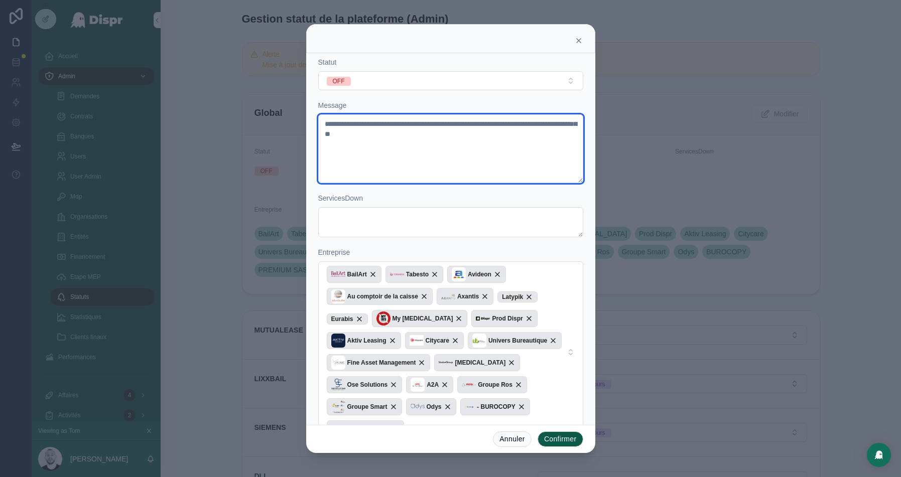
click at [422, 135] on textarea "**********" at bounding box center [450, 148] width 265 height 69
click at [474, 135] on textarea "**********" at bounding box center [450, 148] width 265 height 69
click at [464, 137] on textarea "**********" at bounding box center [450, 148] width 265 height 69
click at [542, 125] on textarea "**********" at bounding box center [450, 148] width 265 height 69
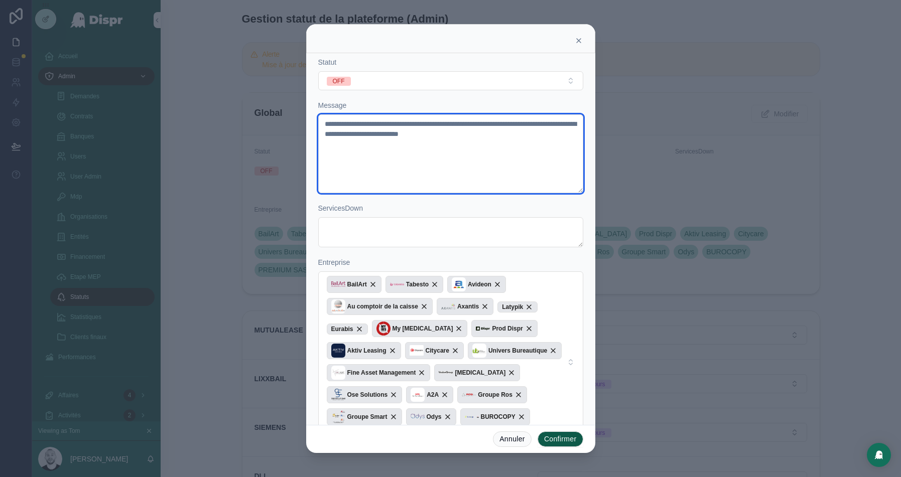
scroll to position [8, 0]
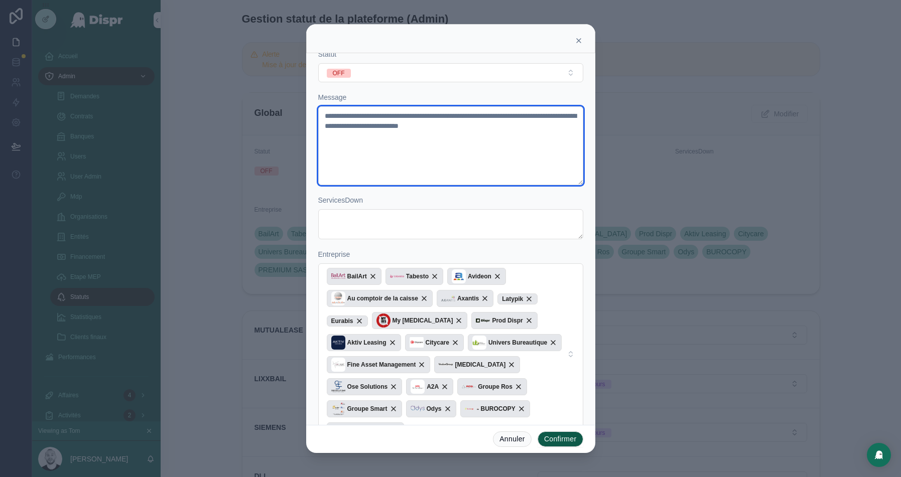
type textarea "**********"
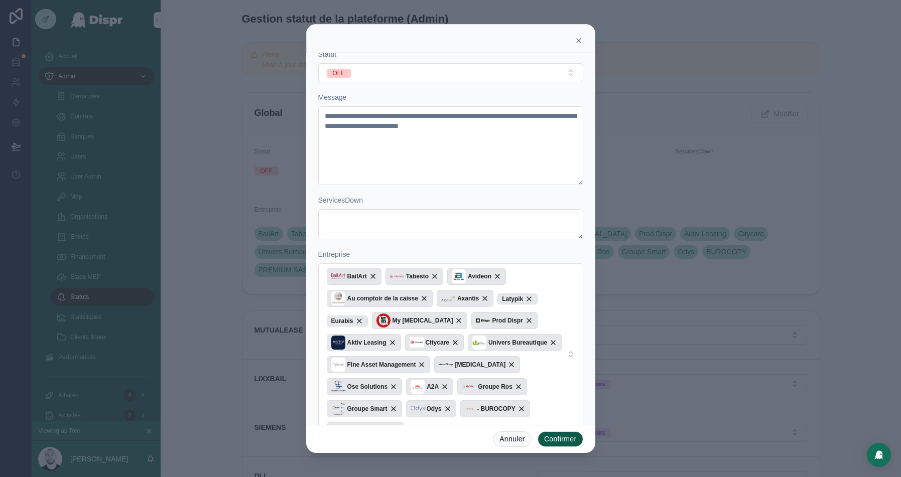
click at [567, 442] on button "Confirmer" at bounding box center [561, 440] width 46 height 16
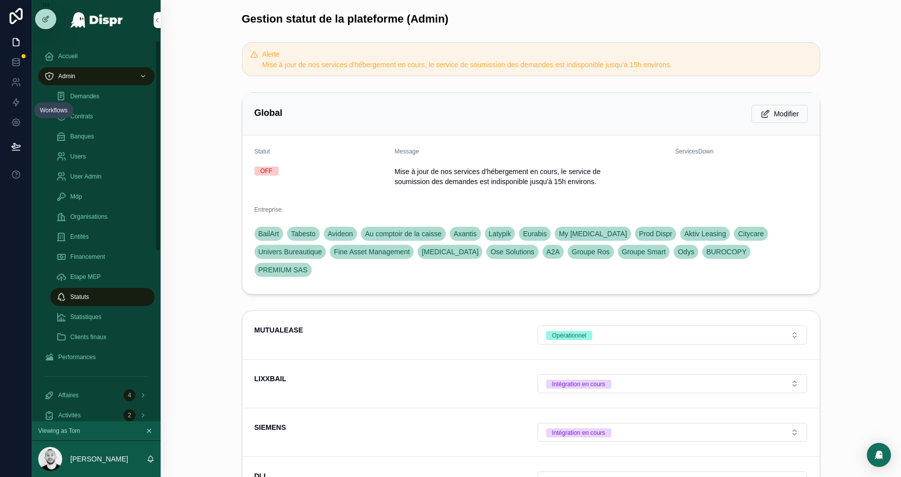
click at [16, 104] on icon at bounding box center [16, 103] width 6 height 8
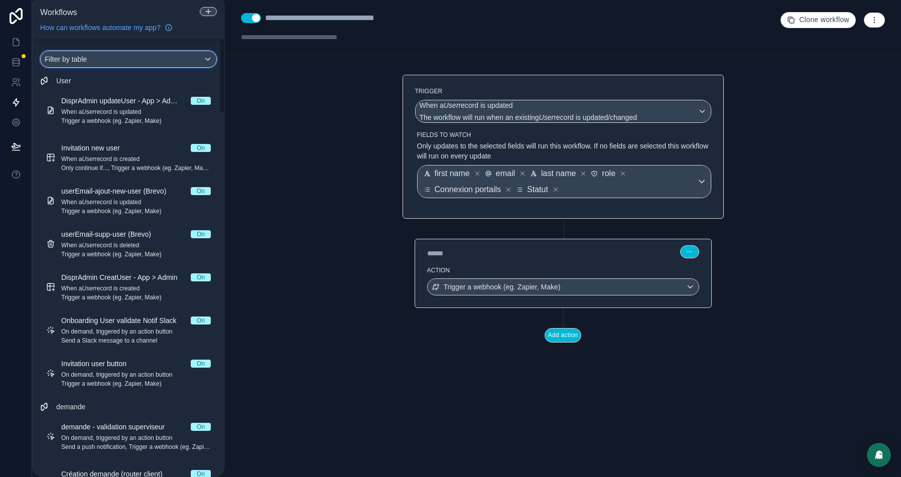
click at [146, 62] on div "Filter by table" at bounding box center [129, 59] width 176 height 16
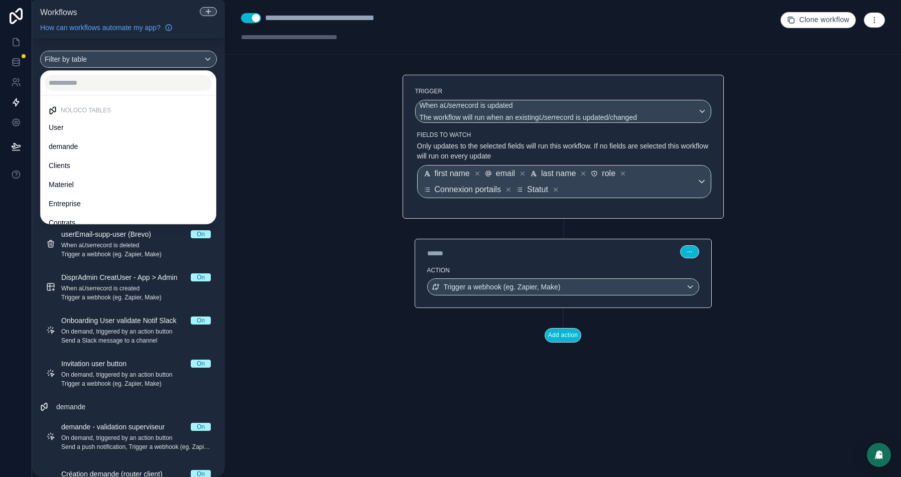
click at [82, 73] on div at bounding box center [128, 83] width 175 height 24
click at [82, 79] on input "text" at bounding box center [128, 83] width 167 height 16
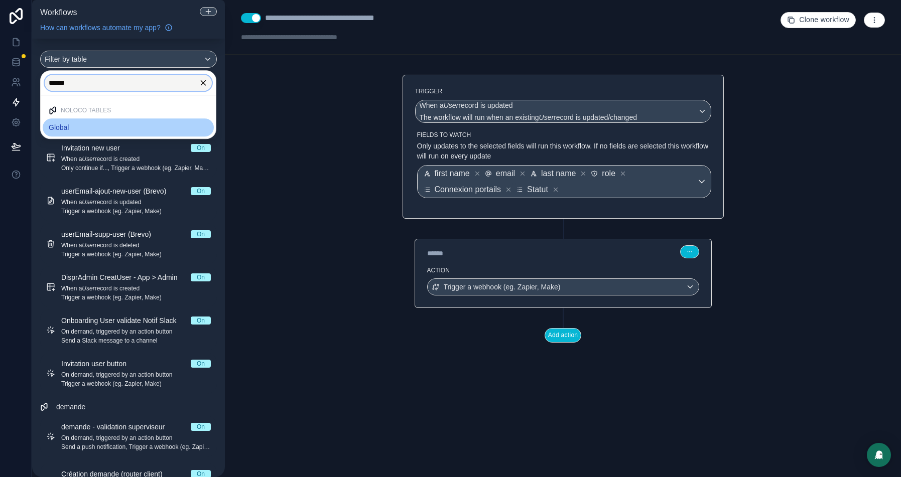
type input "******"
click at [69, 125] on span "Global" at bounding box center [59, 127] width 20 height 12
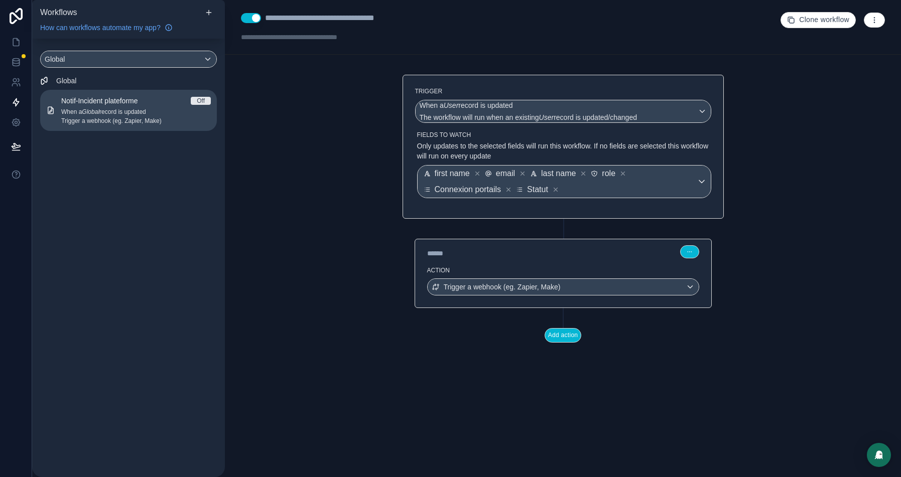
click at [136, 109] on span "When a Global record is updated" at bounding box center [136, 112] width 150 height 8
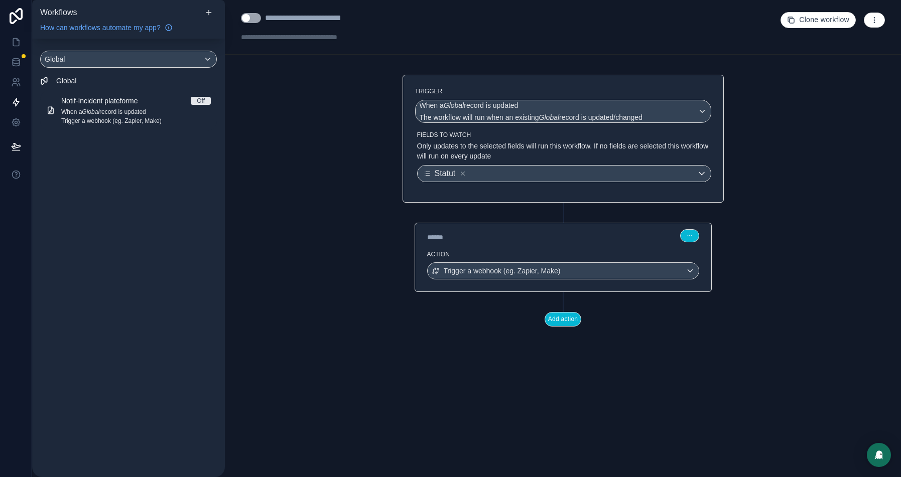
click at [531, 250] on label "Action" at bounding box center [563, 254] width 272 height 8
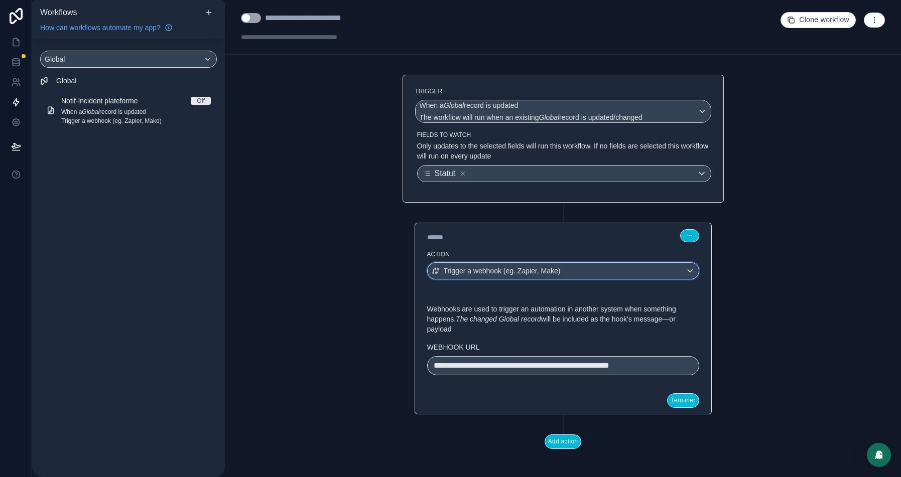
click at [673, 264] on div "Trigger a webhook (eg. Zapier, Make)" at bounding box center [563, 271] width 271 height 16
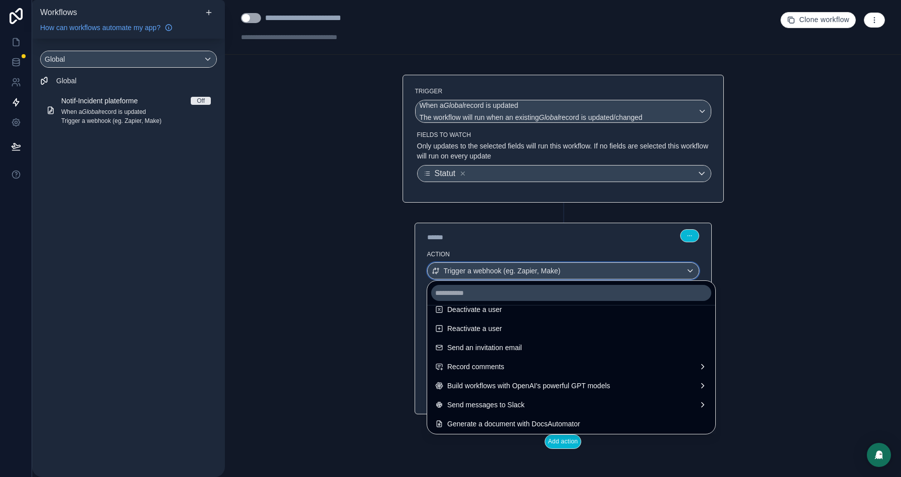
scroll to position [185, 0]
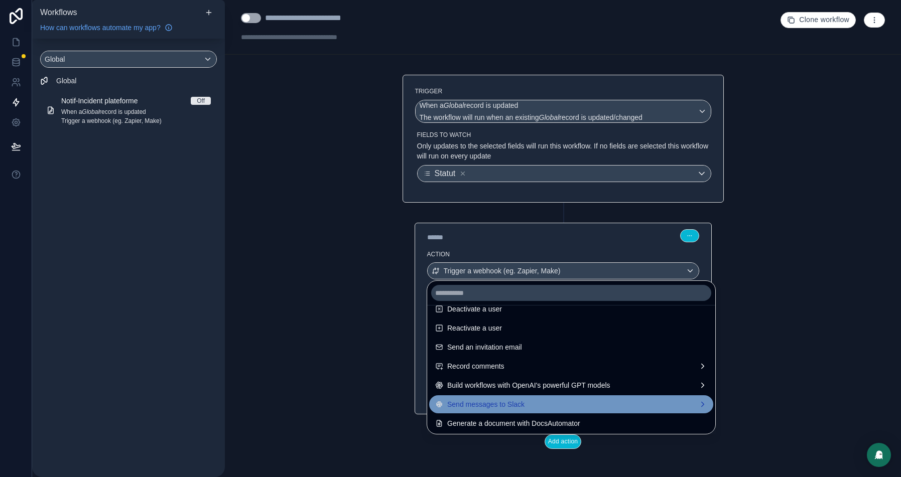
click at [504, 408] on span "Send messages to Slack" at bounding box center [485, 405] width 77 height 12
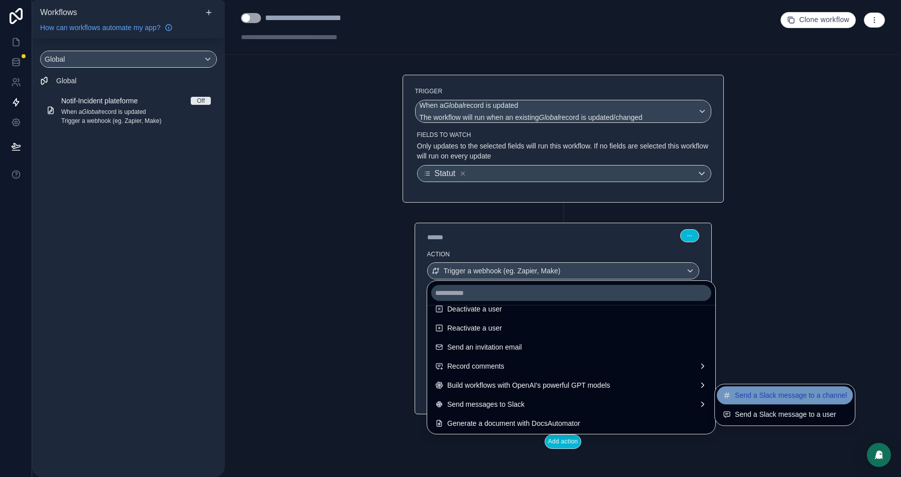
click at [774, 392] on span "Send a Slack message to a channel" at bounding box center [791, 395] width 112 height 12
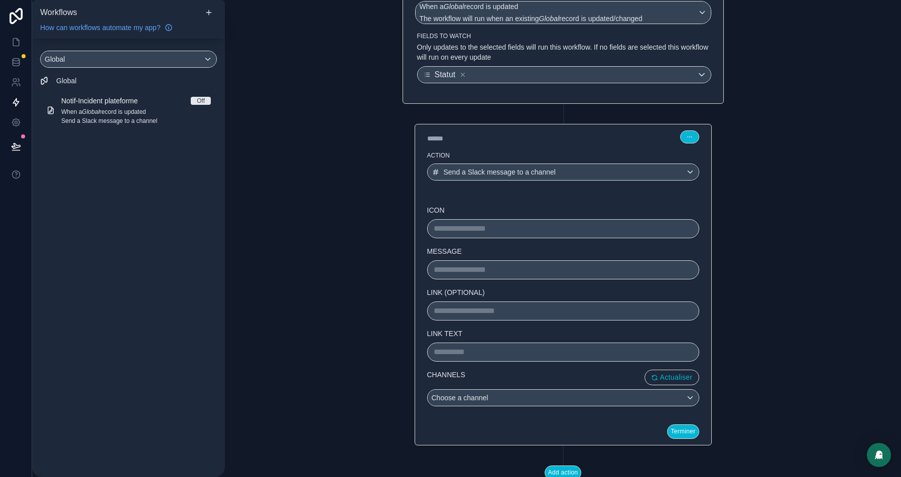
scroll to position [128, 0]
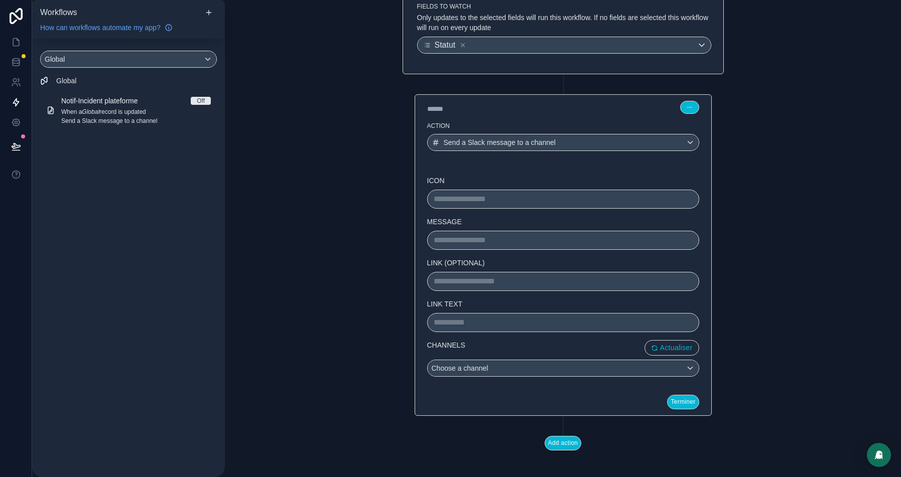
click at [449, 195] on p "**********" at bounding box center [563, 199] width 259 height 12
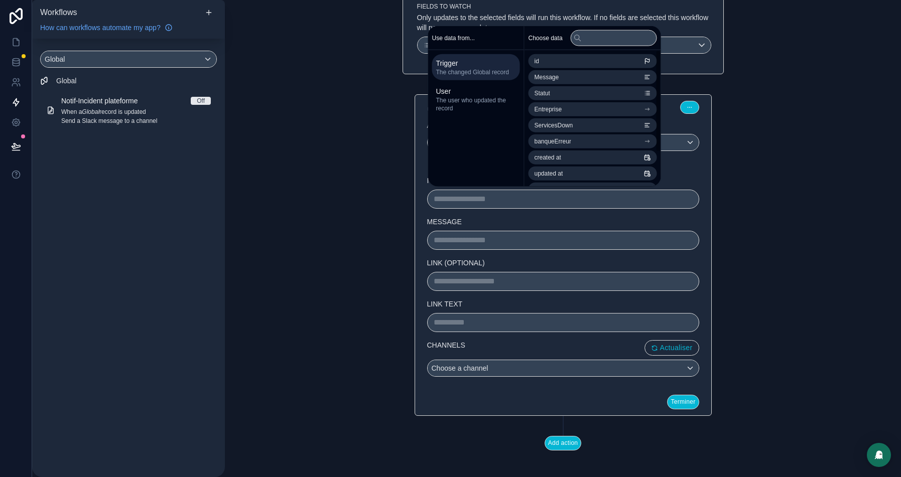
click at [479, 195] on p "**********" at bounding box center [563, 199] width 259 height 12
click at [473, 239] on p "**********" at bounding box center [563, 240] width 259 height 12
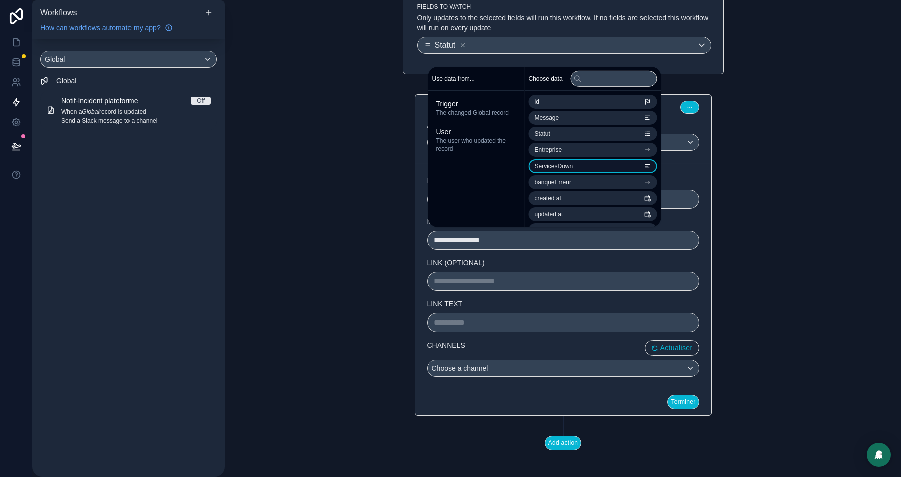
click at [585, 163] on li "ServicesDown" at bounding box center [593, 166] width 128 height 14
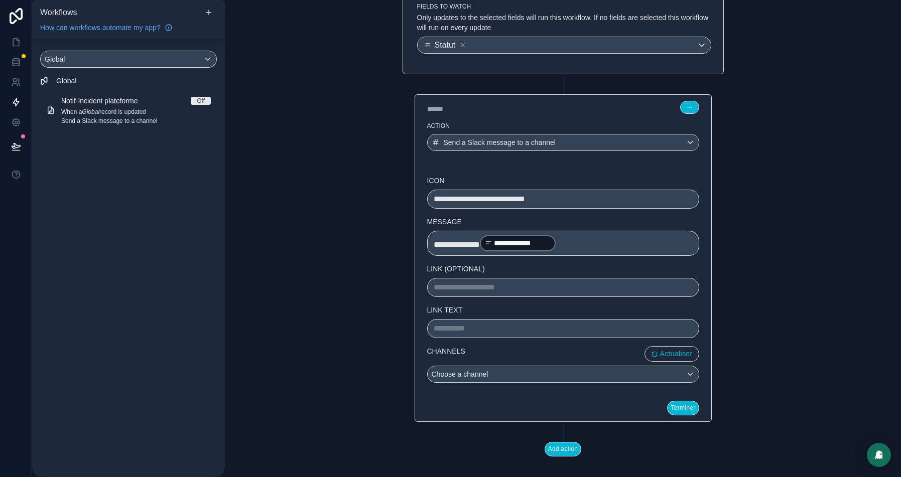
click at [572, 241] on p "**********" at bounding box center [563, 243] width 259 height 18
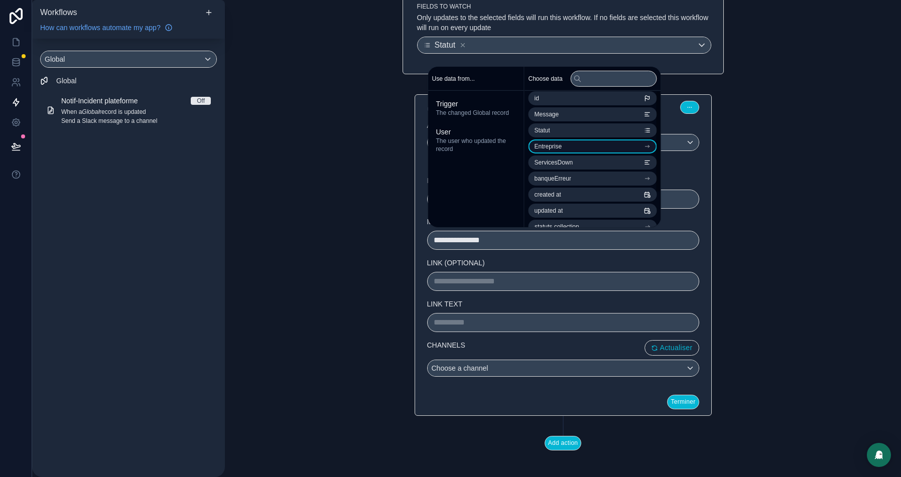
scroll to position [0, 0]
click at [583, 133] on li "Statut" at bounding box center [593, 134] width 128 height 14
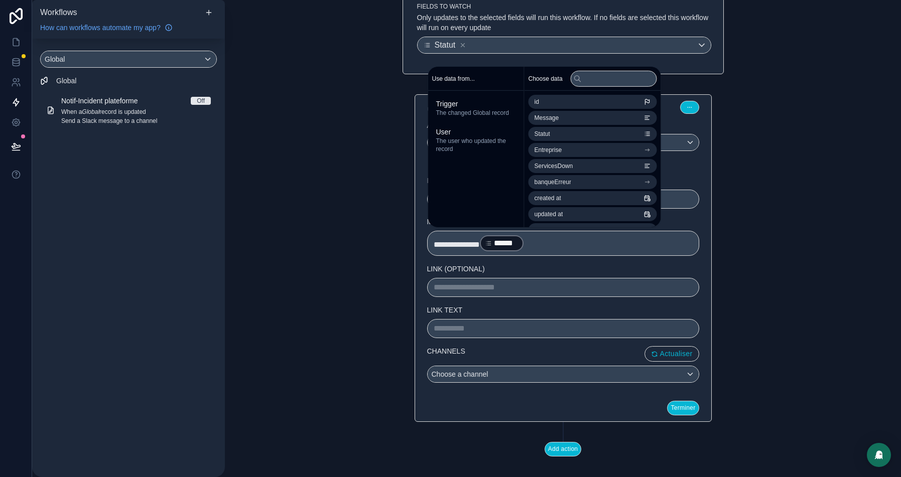
click at [565, 251] on div "**********" at bounding box center [563, 243] width 272 height 25
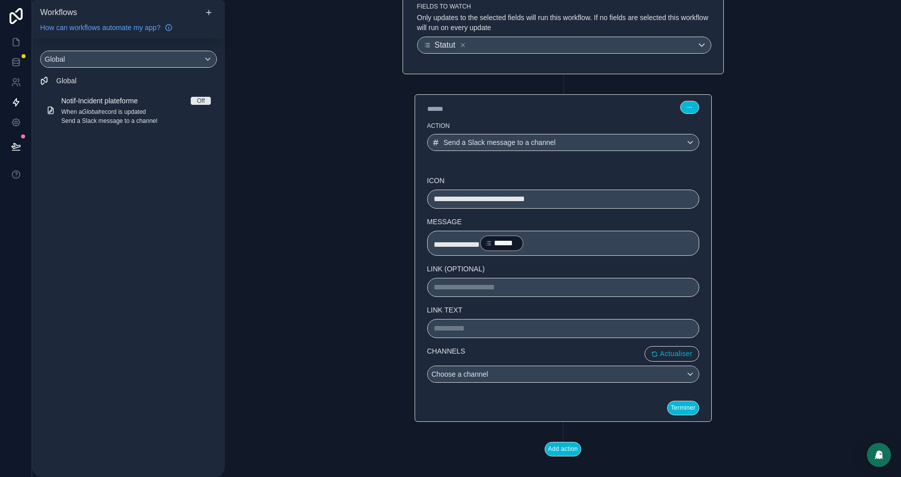
click at [550, 241] on p "**********" at bounding box center [563, 243] width 259 height 18
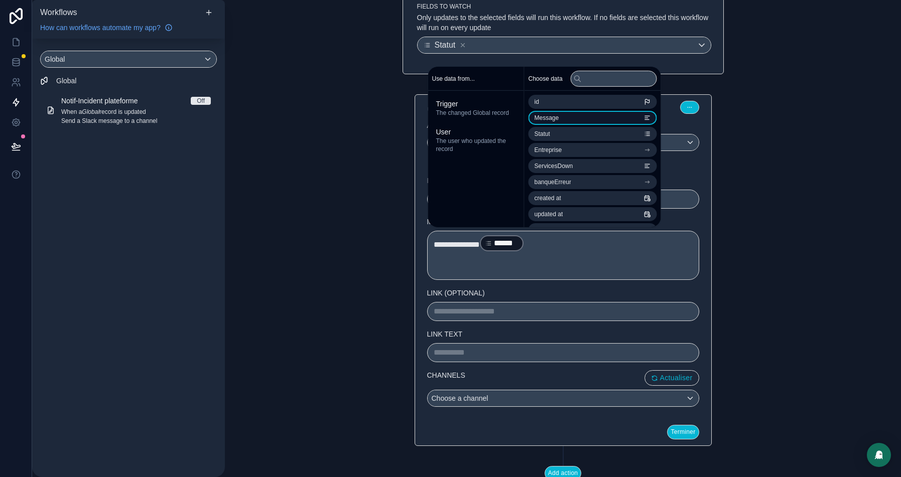
click at [573, 119] on li "Message" at bounding box center [593, 118] width 128 height 14
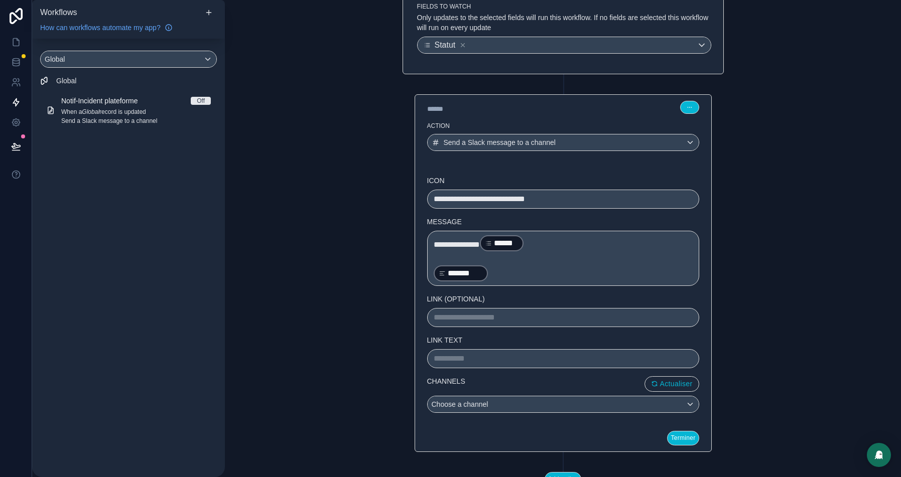
click at [510, 270] on p "﻿ ******* ﻿ ﻿" at bounding box center [563, 274] width 259 height 18
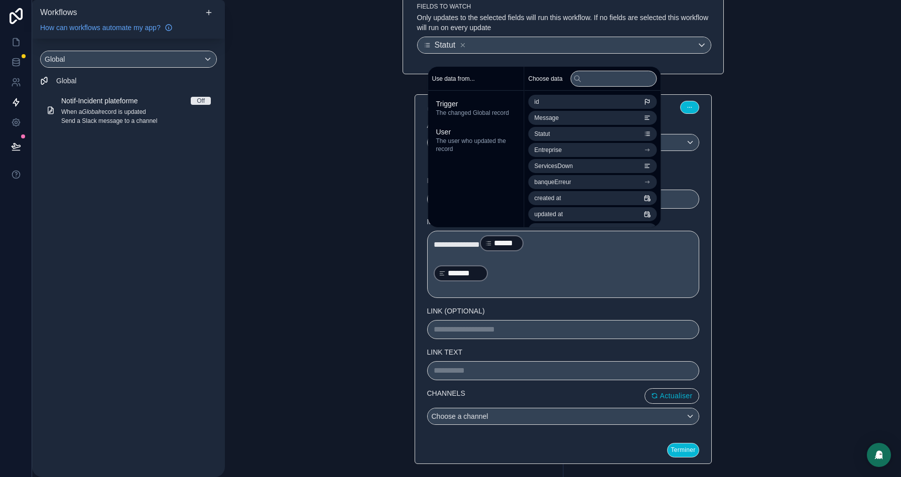
click at [435, 268] on div "*******" at bounding box center [461, 274] width 55 height 16
click at [434, 257] on p "﻿" at bounding box center [563, 258] width 259 height 12
click at [585, 165] on li "ServicesDown" at bounding box center [593, 166] width 128 height 14
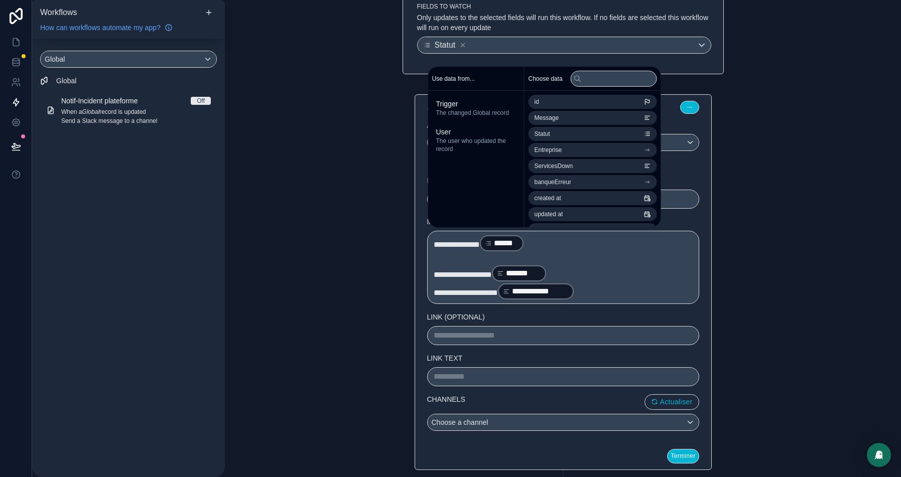
click at [607, 289] on p "**********" at bounding box center [563, 292] width 259 height 18
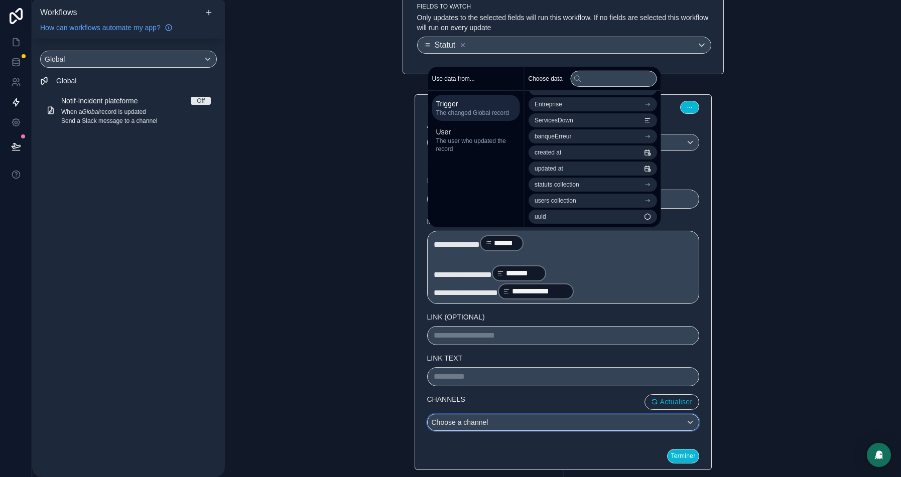
click at [636, 416] on div "Choose a channel" at bounding box center [563, 423] width 271 height 16
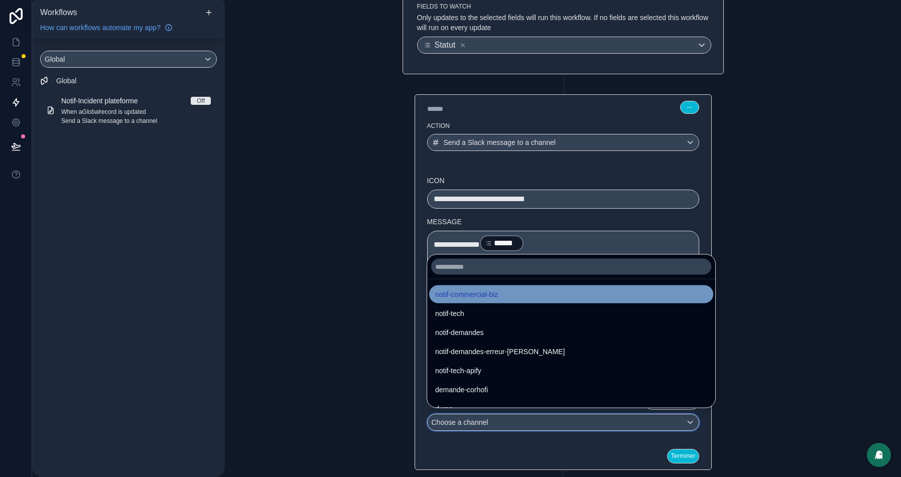
scroll to position [0, 0]
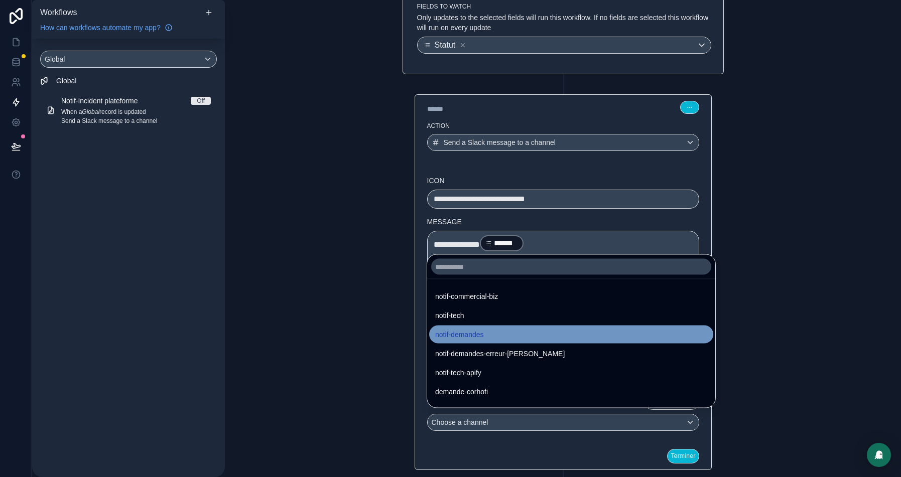
click at [482, 337] on span "notif-demandes" at bounding box center [459, 335] width 49 height 12
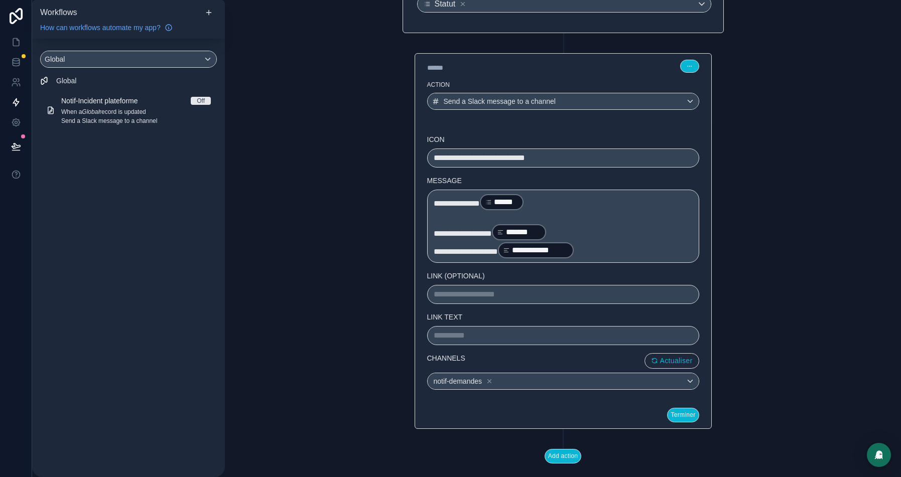
scroll to position [170, 0]
click at [676, 411] on button "Terminer" at bounding box center [683, 415] width 32 height 15
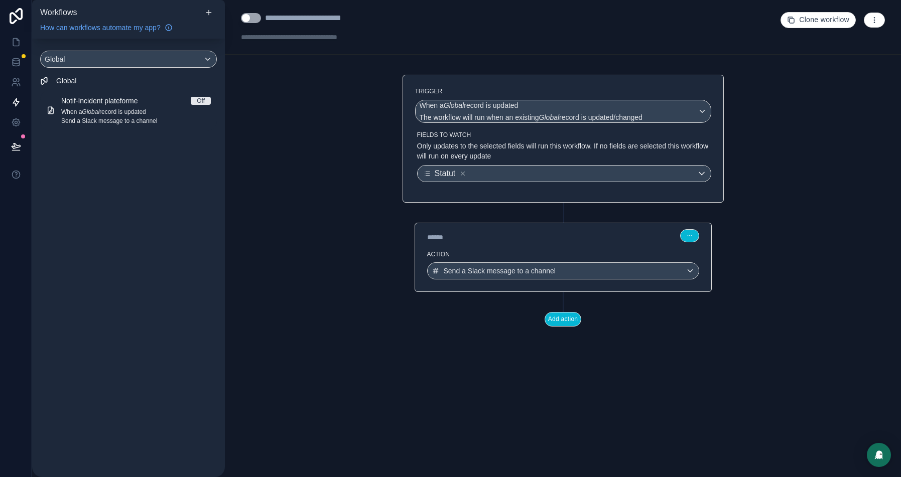
click at [258, 21] on button "Use setting" at bounding box center [251, 18] width 20 height 10
click at [16, 143] on icon at bounding box center [16, 147] width 10 height 10
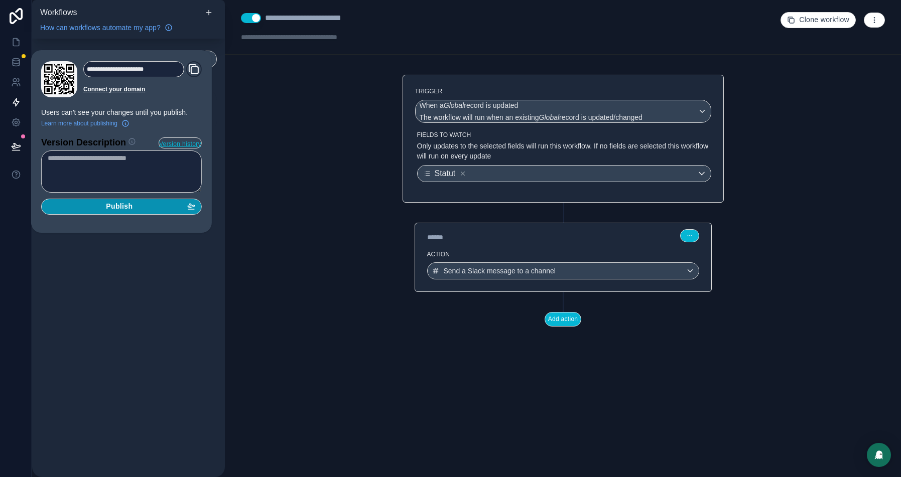
click at [120, 208] on span "Publish" at bounding box center [119, 206] width 27 height 9
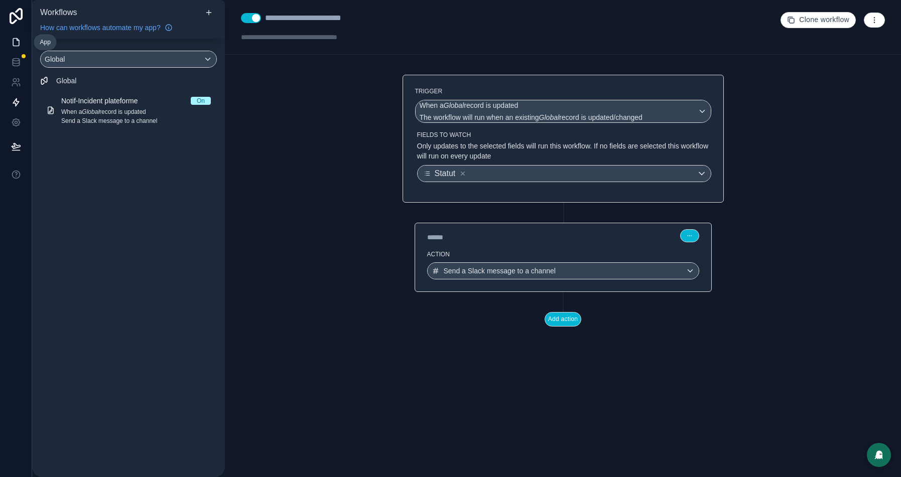
click at [16, 42] on icon at bounding box center [16, 42] width 10 height 10
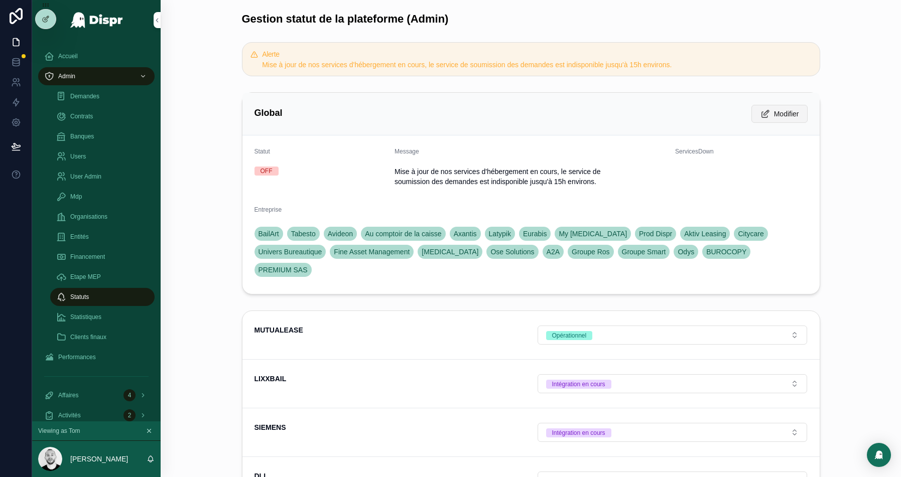
click at [774, 115] on span "Modifier" at bounding box center [786, 114] width 25 height 10
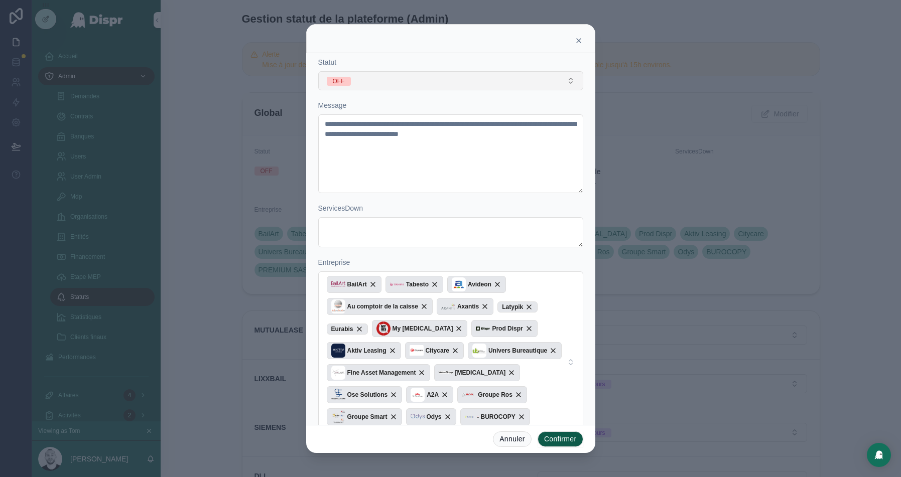
click at [362, 86] on button "OFF" at bounding box center [450, 80] width 265 height 19
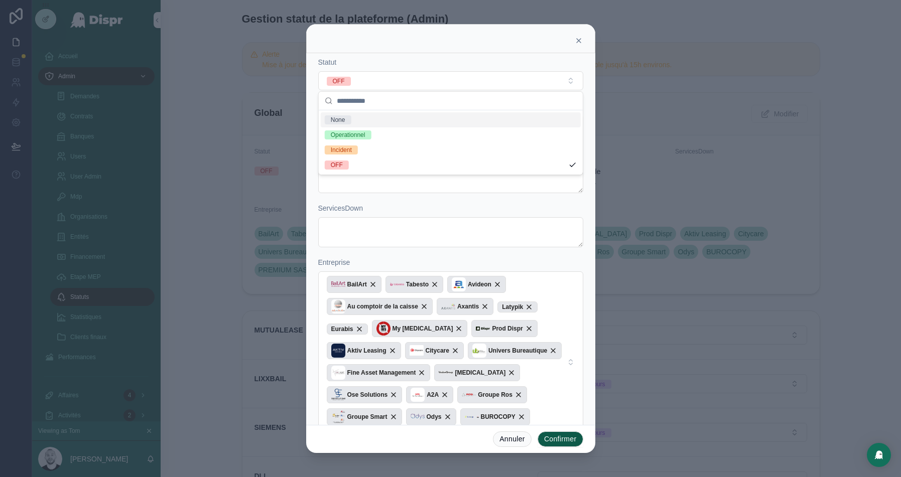
click at [214, 58] on div at bounding box center [450, 238] width 901 height 477
click at [580, 38] on icon at bounding box center [579, 41] width 8 height 8
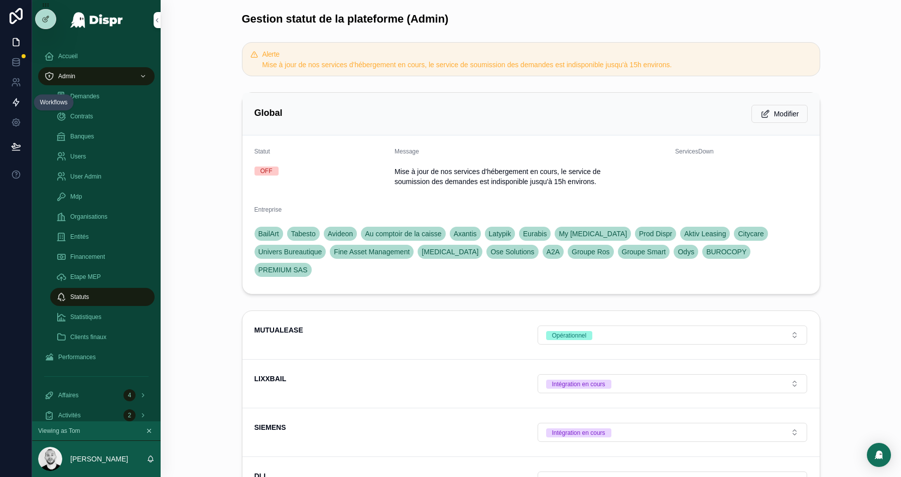
click at [15, 103] on icon at bounding box center [16, 103] width 6 height 8
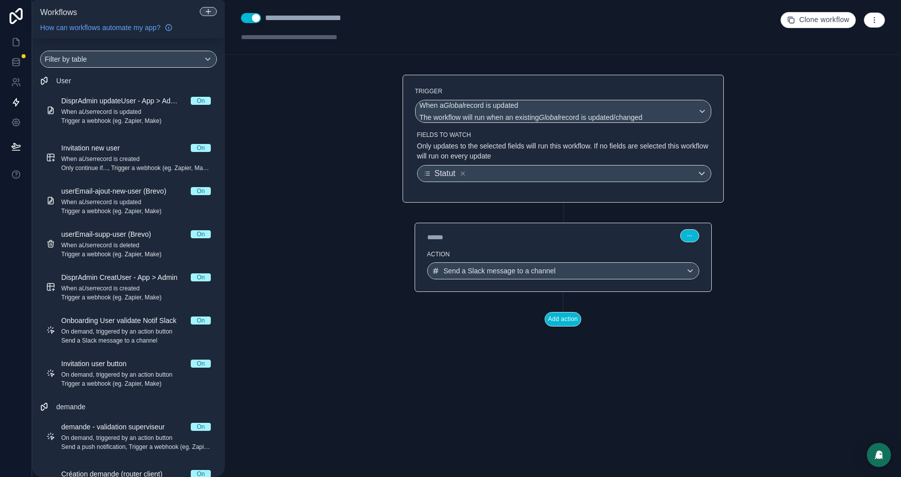
click at [256, 20] on button "Use setting" at bounding box center [251, 18] width 20 height 10
click at [15, 39] on icon at bounding box center [16, 42] width 10 height 10
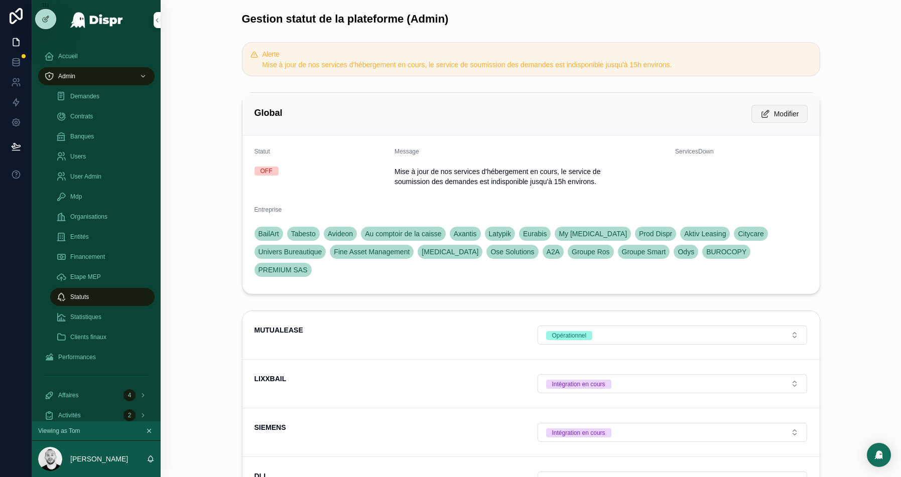
click at [790, 114] on span "Modifier" at bounding box center [786, 114] width 25 height 10
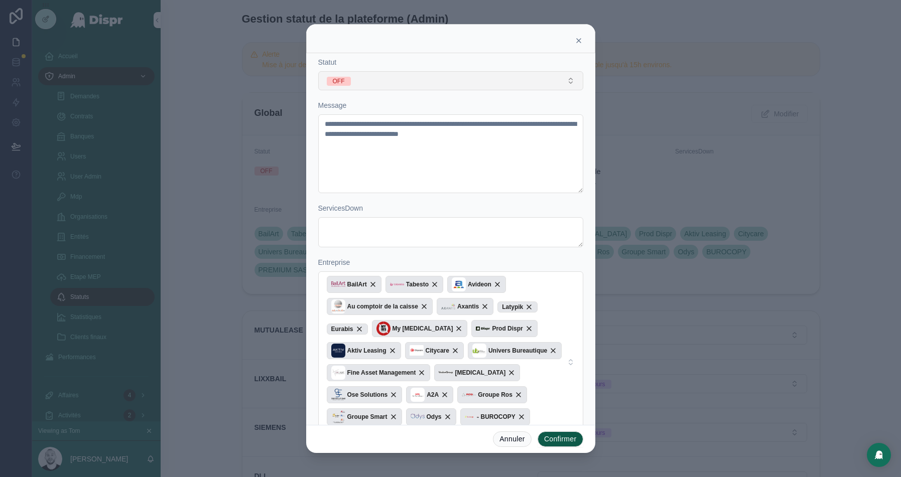
click at [405, 76] on button "OFF" at bounding box center [450, 80] width 265 height 19
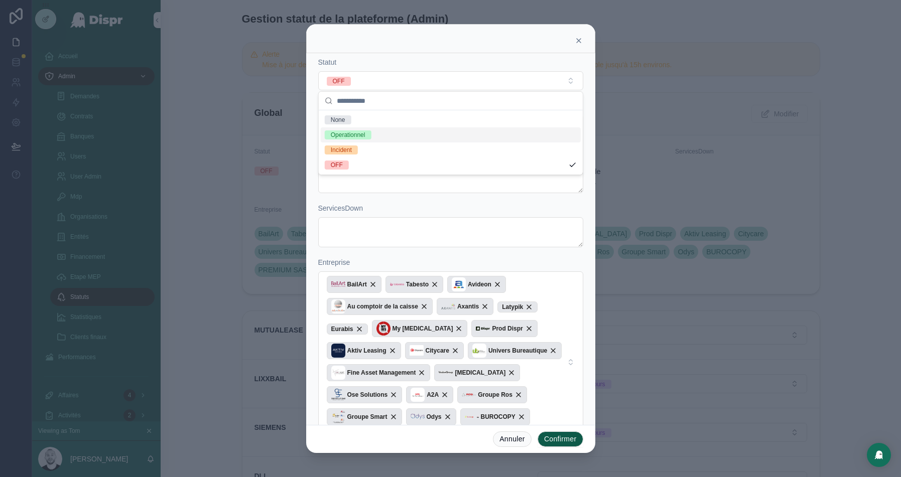
click at [357, 134] on div "Operationnel" at bounding box center [348, 134] width 35 height 9
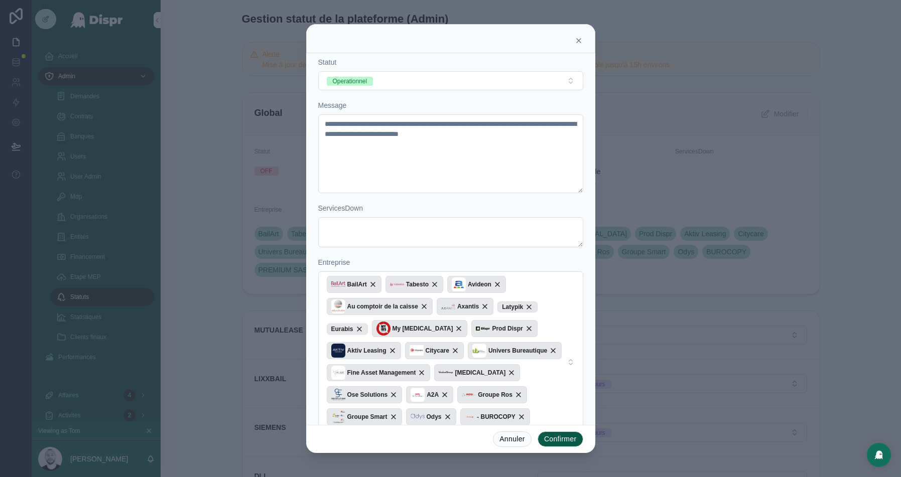
click at [555, 441] on button "Confirmer" at bounding box center [561, 440] width 46 height 16
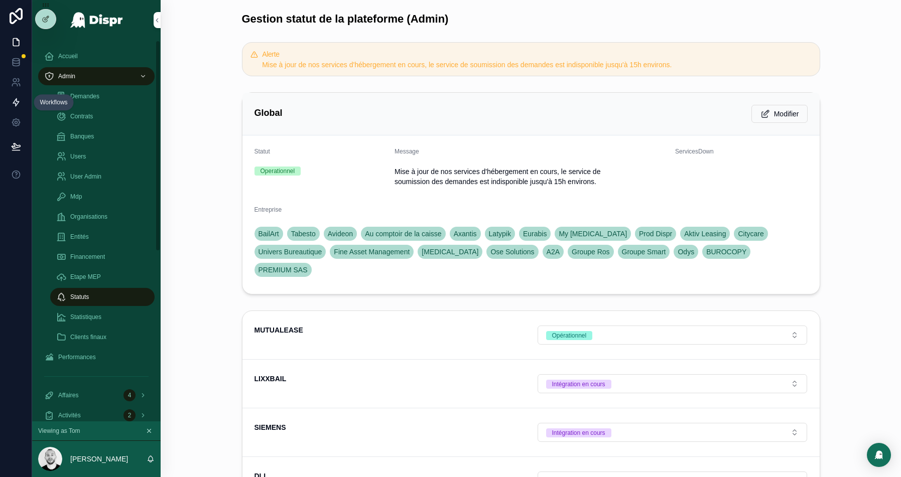
click at [19, 104] on icon at bounding box center [16, 102] width 10 height 10
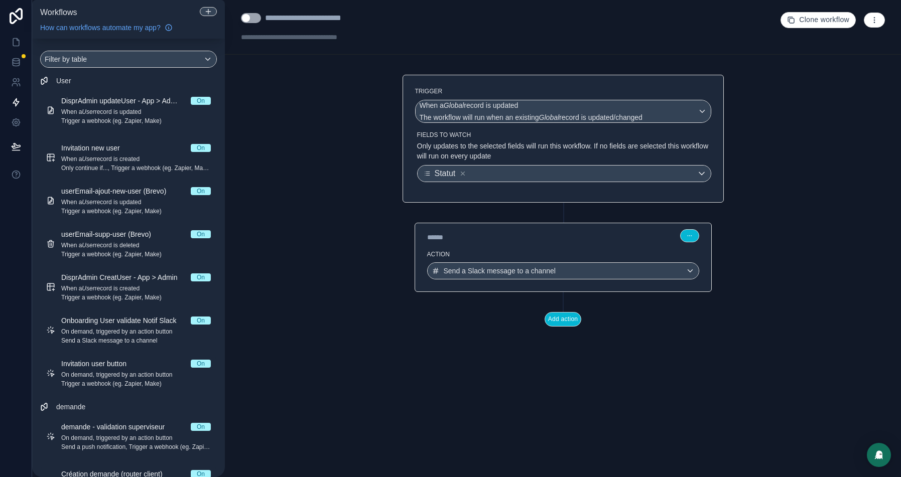
click at [252, 19] on button "Use setting" at bounding box center [251, 18] width 20 height 10
click at [535, 252] on label "Action" at bounding box center [563, 254] width 272 height 8
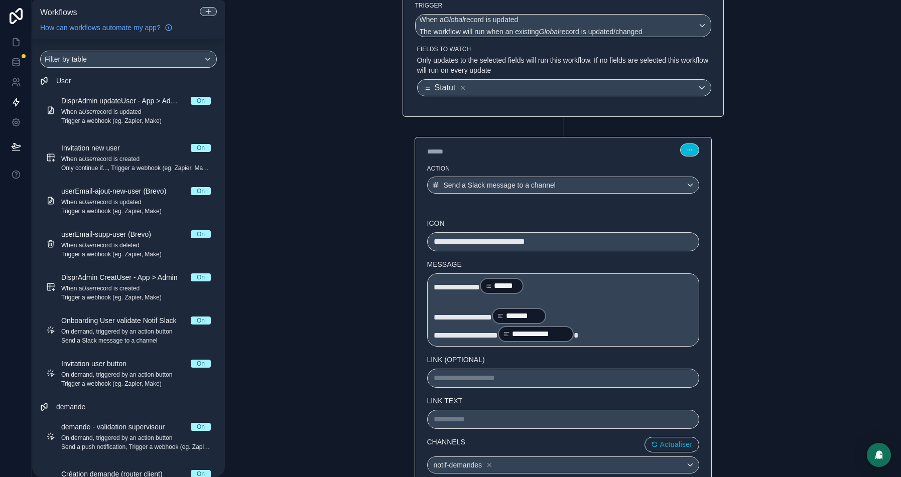
scroll to position [88, 0]
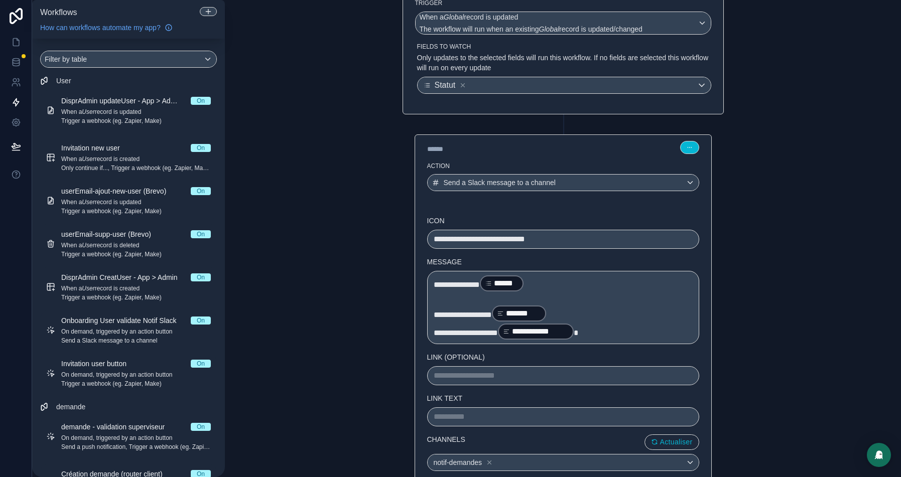
click at [434, 281] on span "**********" at bounding box center [457, 285] width 46 height 8
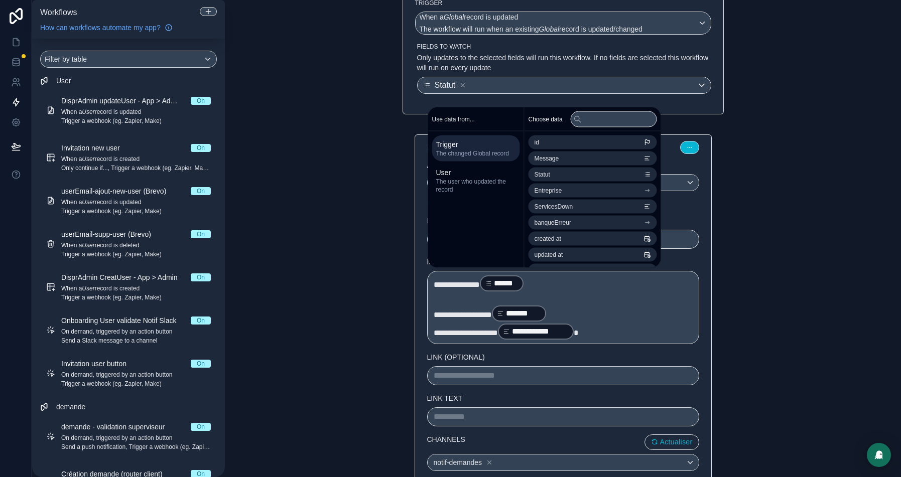
click at [563, 282] on p "**********" at bounding box center [563, 284] width 259 height 18
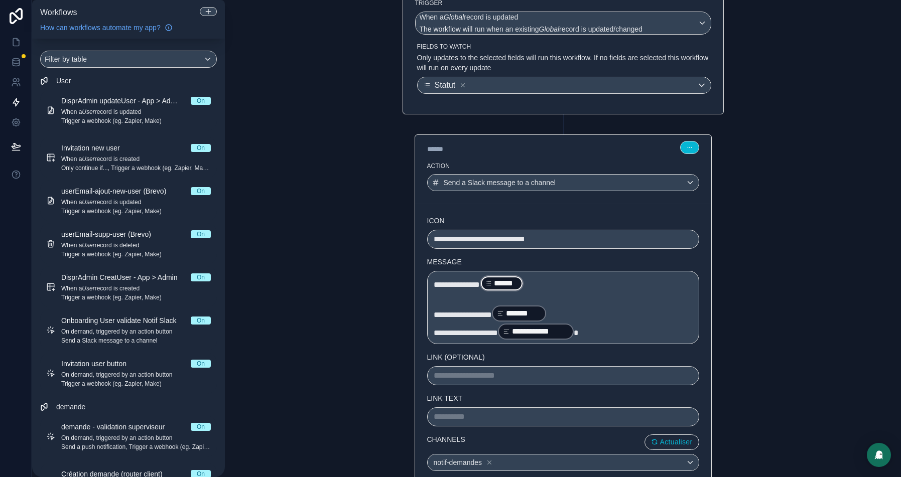
click at [582, 283] on p "**********" at bounding box center [563, 284] width 259 height 18
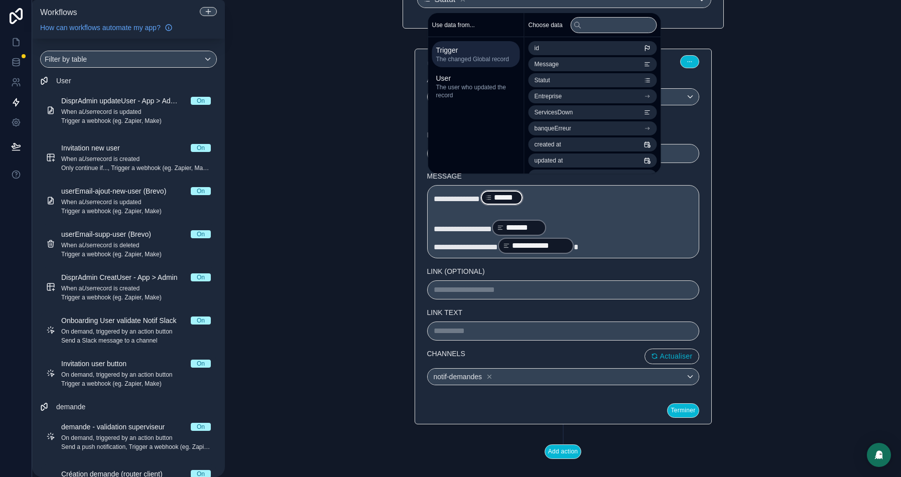
scroll to position [182, 0]
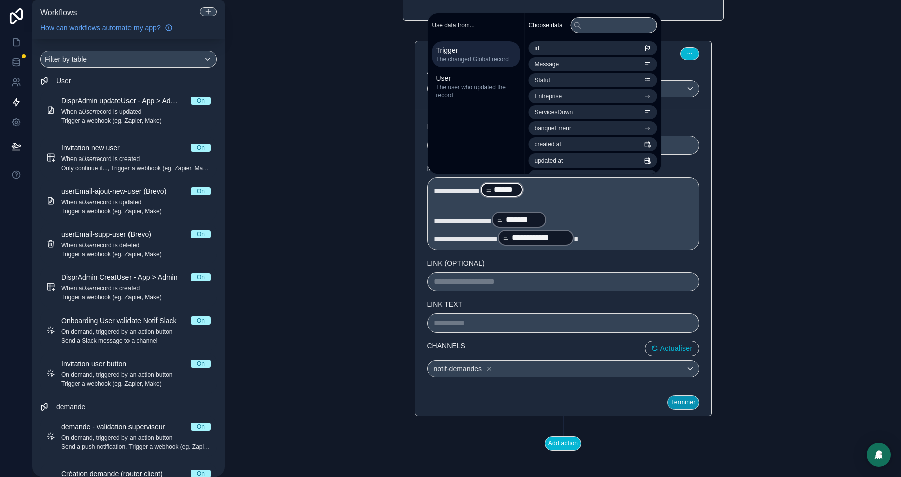
click at [676, 402] on button "Terminer" at bounding box center [683, 403] width 32 height 15
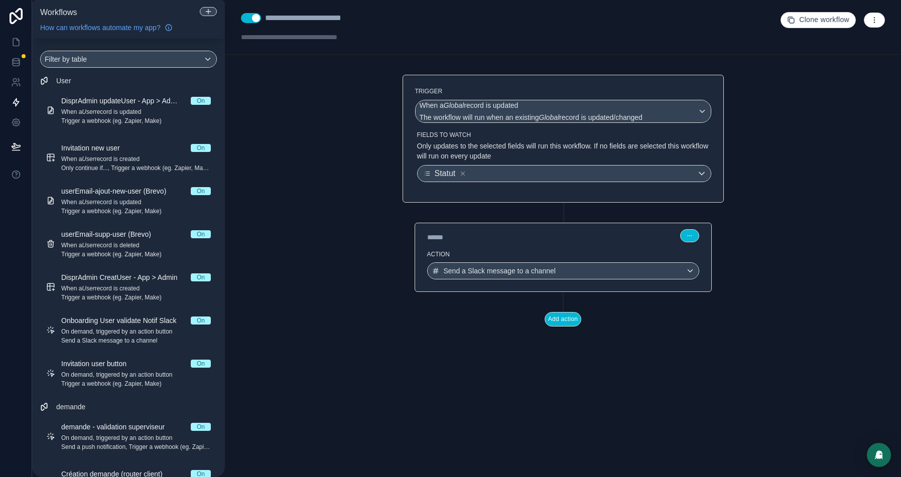
scroll to position [0, 0]
click at [16, 145] on icon at bounding box center [16, 146] width 9 height 5
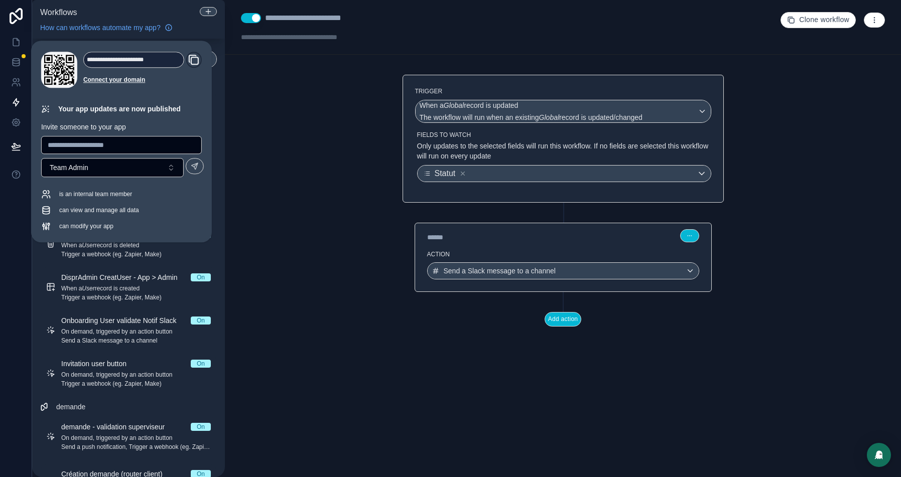
click at [298, 125] on div "**********" at bounding box center [563, 238] width 676 height 477
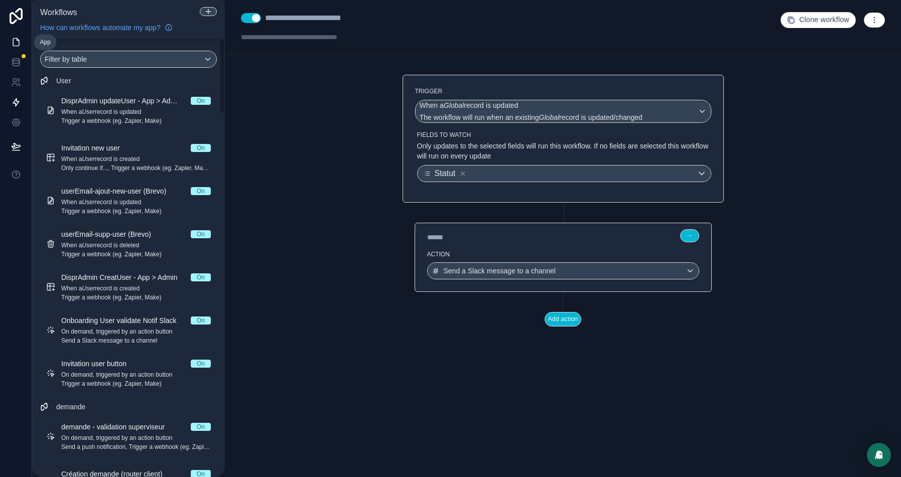
click at [18, 46] on icon at bounding box center [16, 43] width 6 height 8
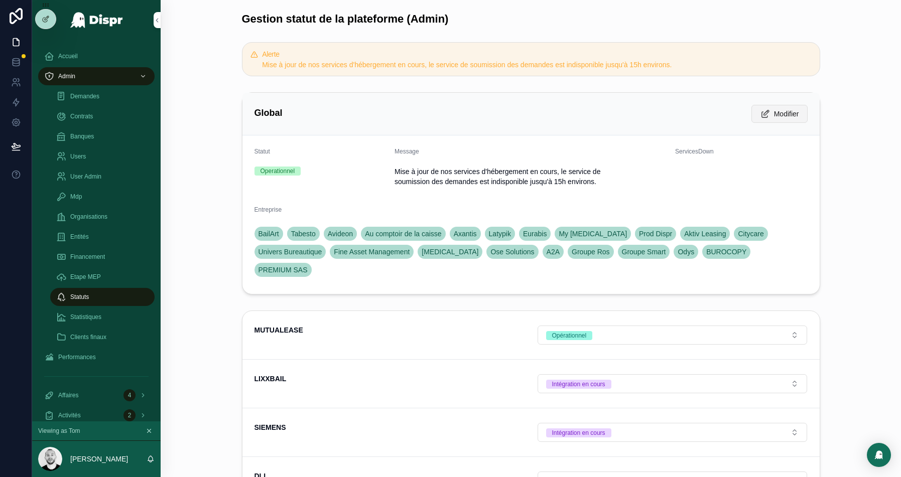
click at [779, 111] on span "Modifier" at bounding box center [786, 114] width 25 height 10
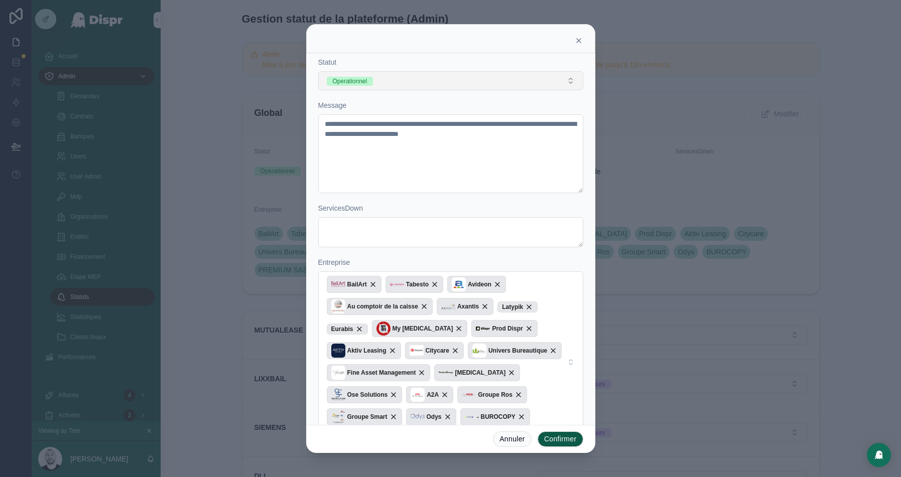
click at [447, 80] on button "Operationnel" at bounding box center [450, 80] width 265 height 19
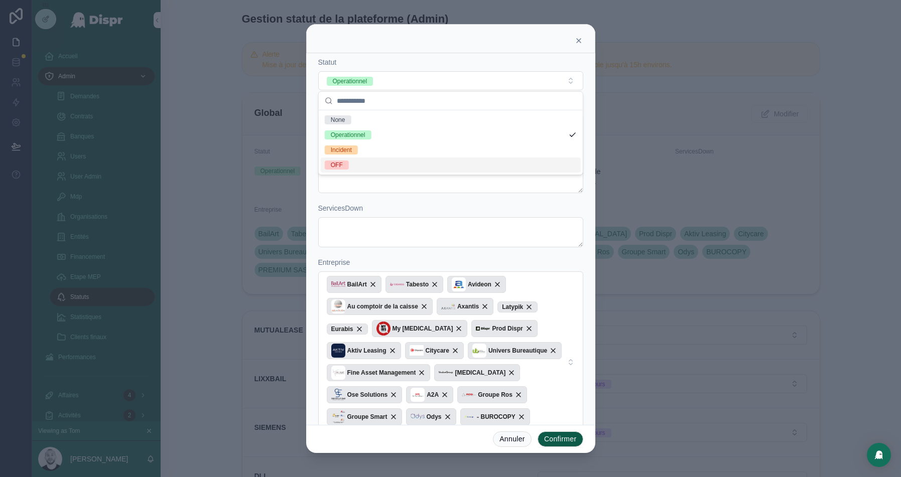
click at [350, 161] on div "OFF" at bounding box center [451, 165] width 260 height 15
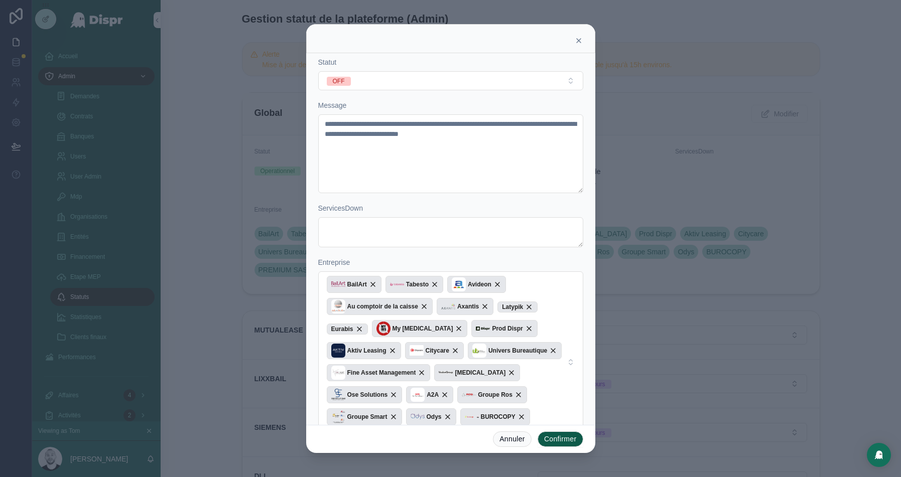
click at [559, 441] on button "Confirmer" at bounding box center [561, 440] width 46 height 16
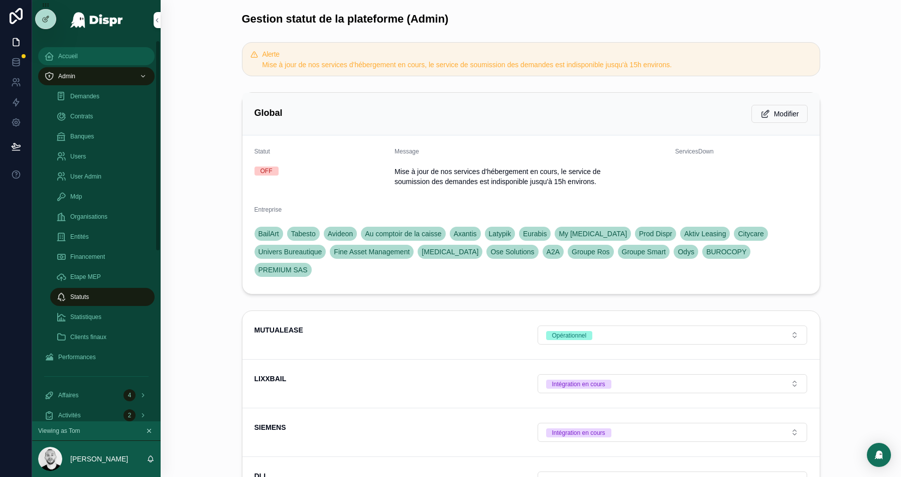
click at [84, 54] on div "Accueil" at bounding box center [96, 56] width 104 height 16
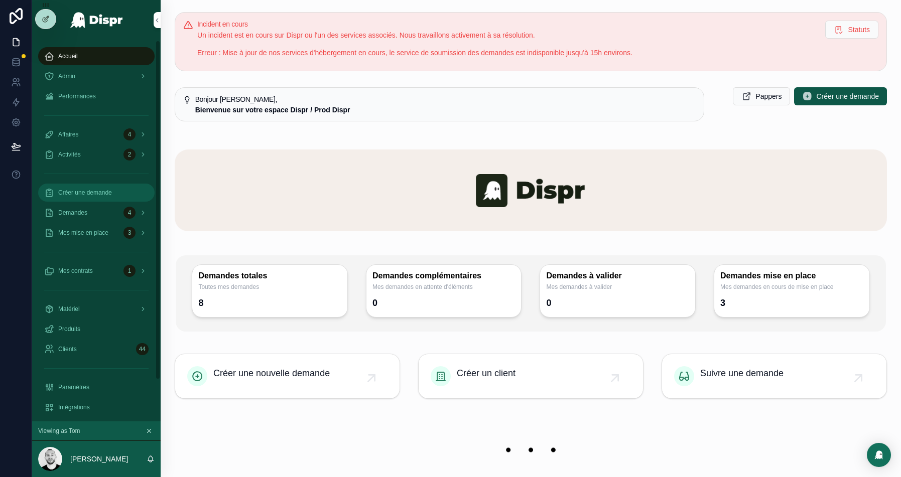
click at [95, 192] on span "Créer une demande" at bounding box center [85, 193] width 54 height 8
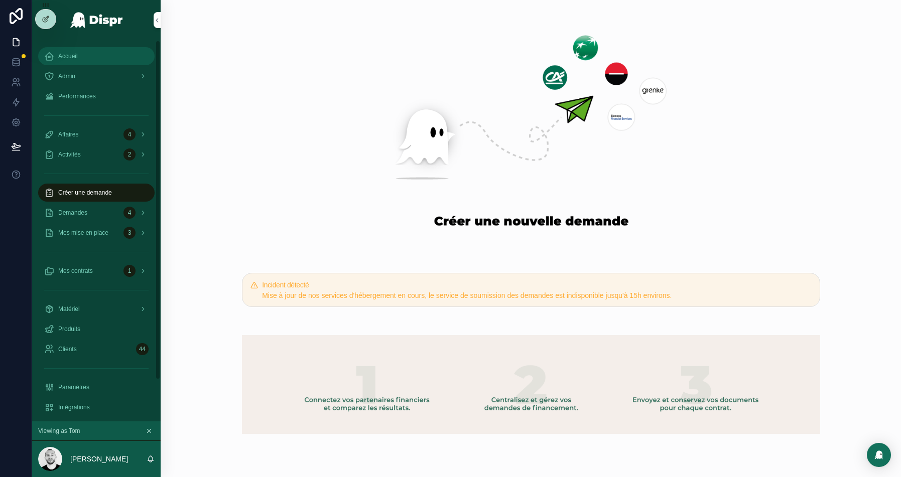
click at [94, 53] on div "Accueil" at bounding box center [96, 56] width 104 height 16
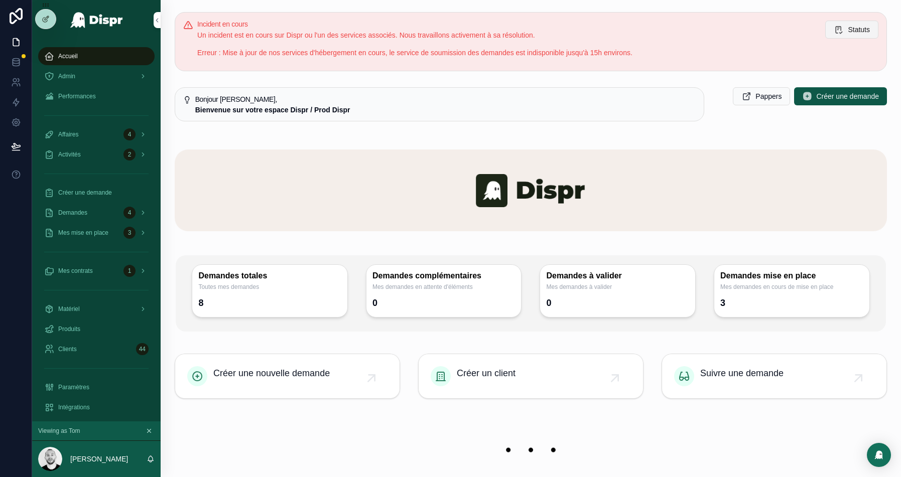
click at [850, 32] on span "Statuts" at bounding box center [859, 30] width 22 height 10
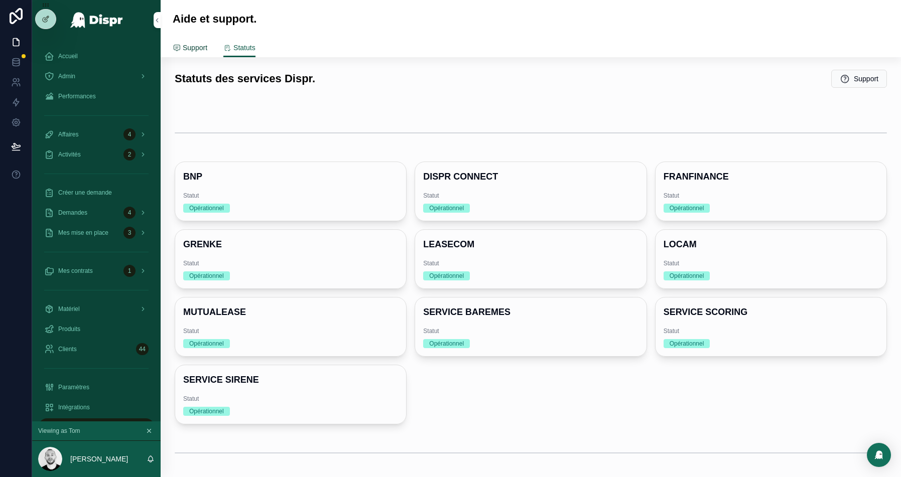
click at [194, 50] on span "Support" at bounding box center [195, 48] width 25 height 10
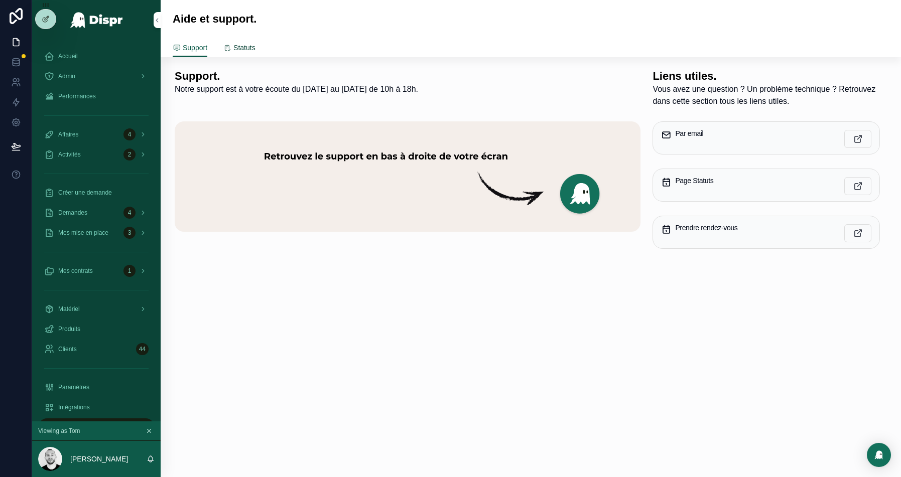
click at [255, 47] on span "Statuts" at bounding box center [244, 48] width 22 height 10
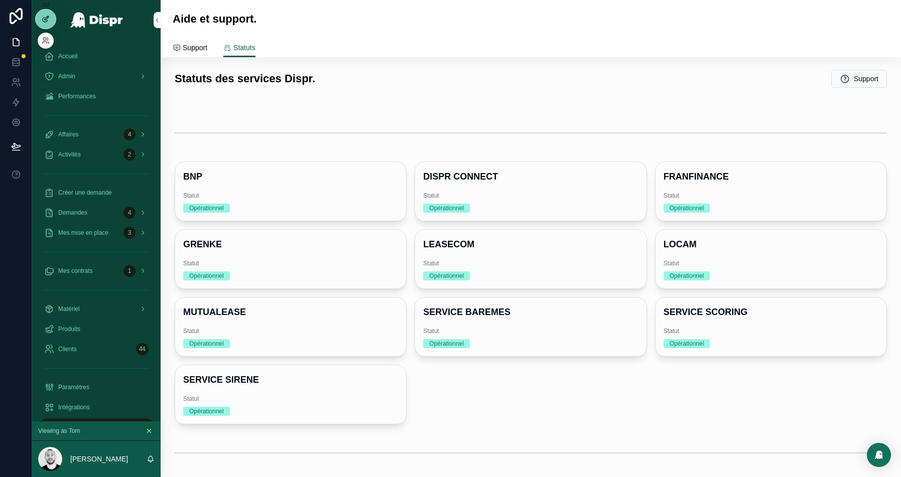
click at [41, 24] on div at bounding box center [46, 19] width 20 height 19
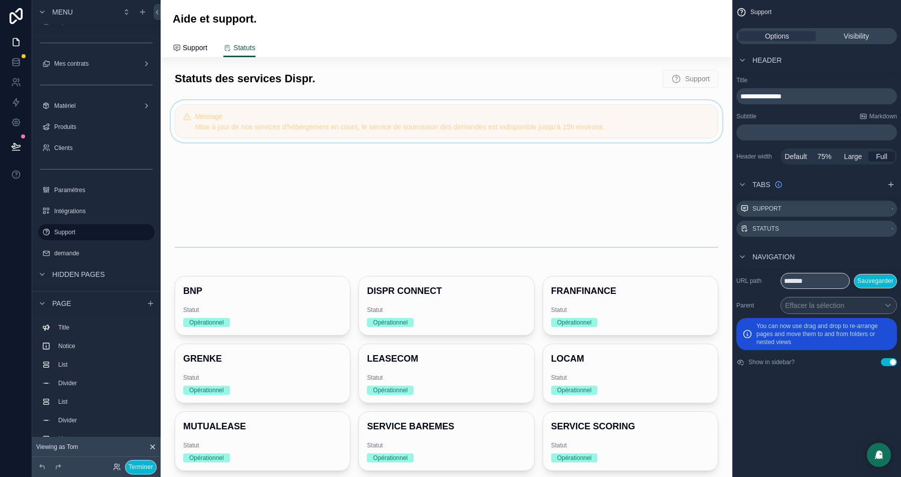
click at [476, 128] on div "scrollable content" at bounding box center [447, 121] width 556 height 42
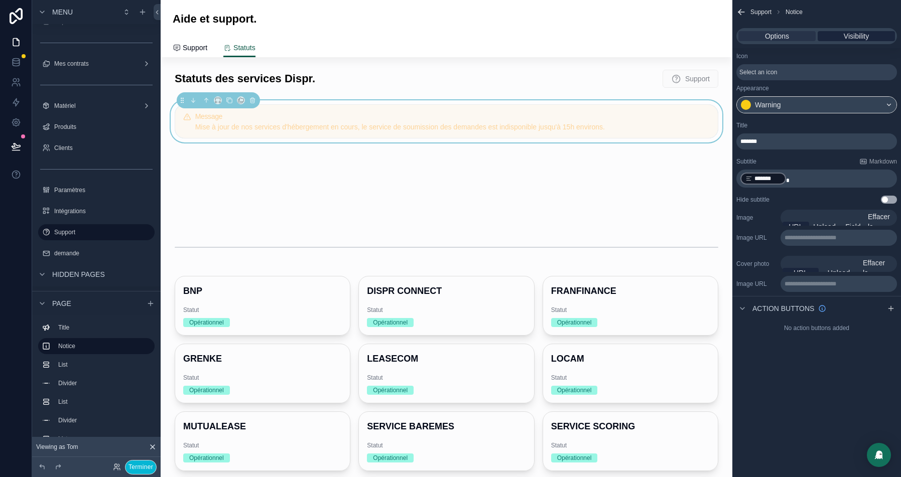
click at [853, 34] on span "Visibility" at bounding box center [856, 36] width 25 height 10
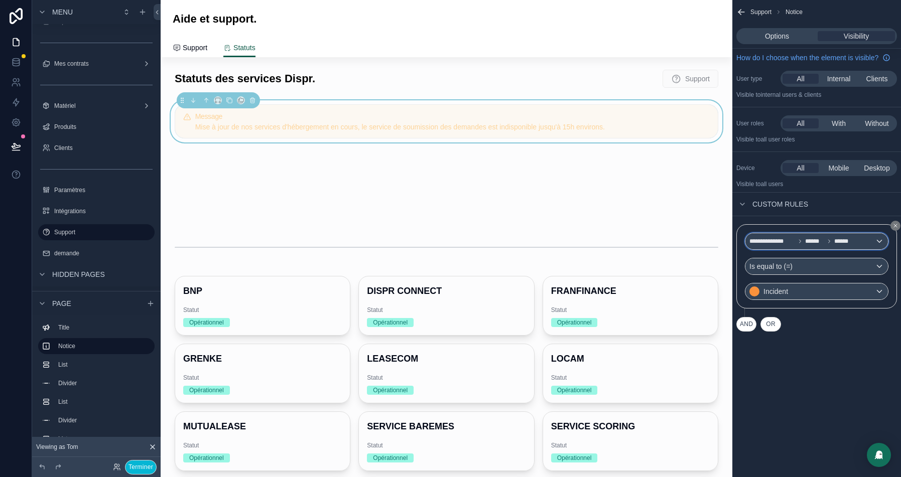
click at [849, 249] on div "**********" at bounding box center [816, 241] width 143 height 16
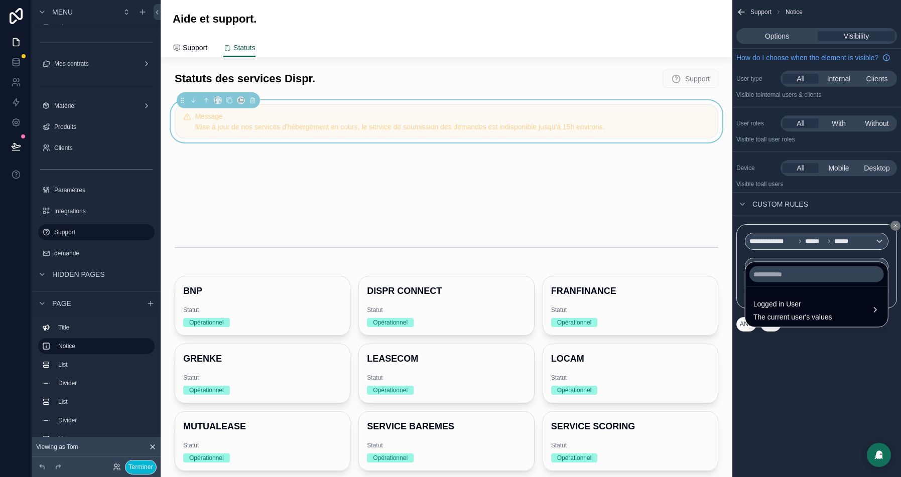
click at [838, 232] on div "scrollable content" at bounding box center [450, 238] width 901 height 477
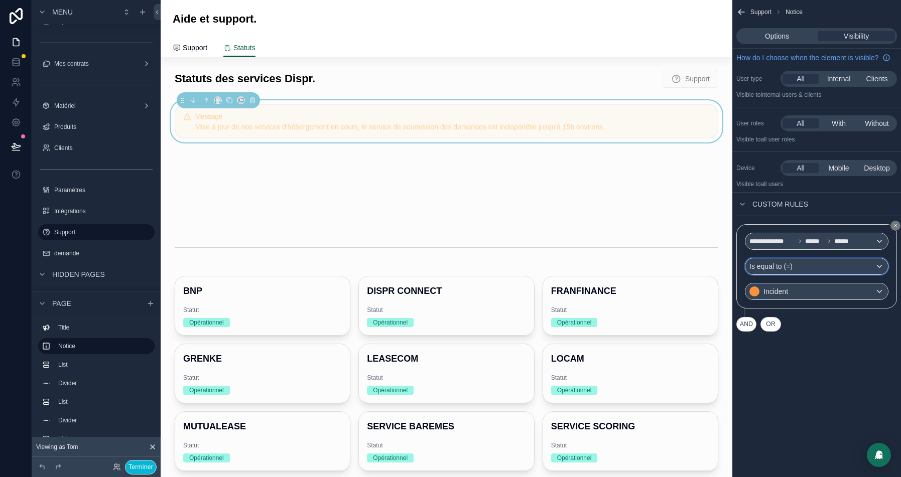
click at [802, 275] on div "Is equal to (=)" at bounding box center [816, 266] width 143 height 16
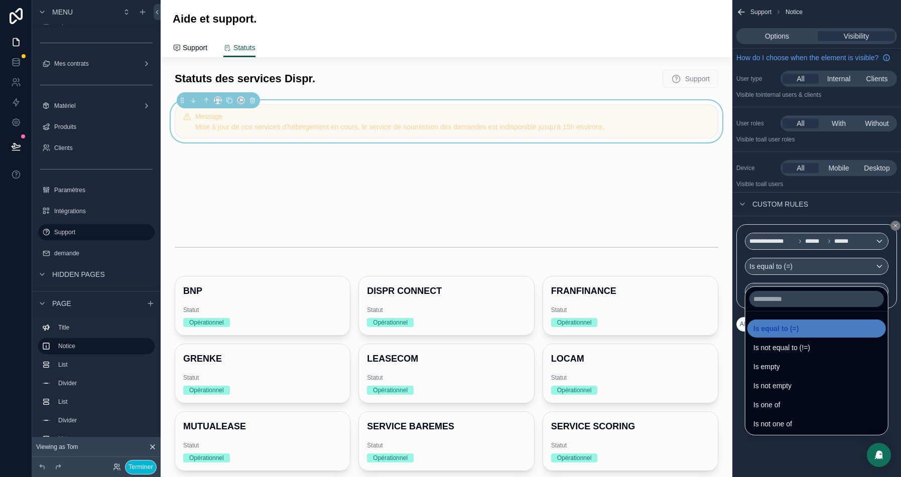
click at [788, 406] on div "Is one of" at bounding box center [816, 405] width 126 height 12
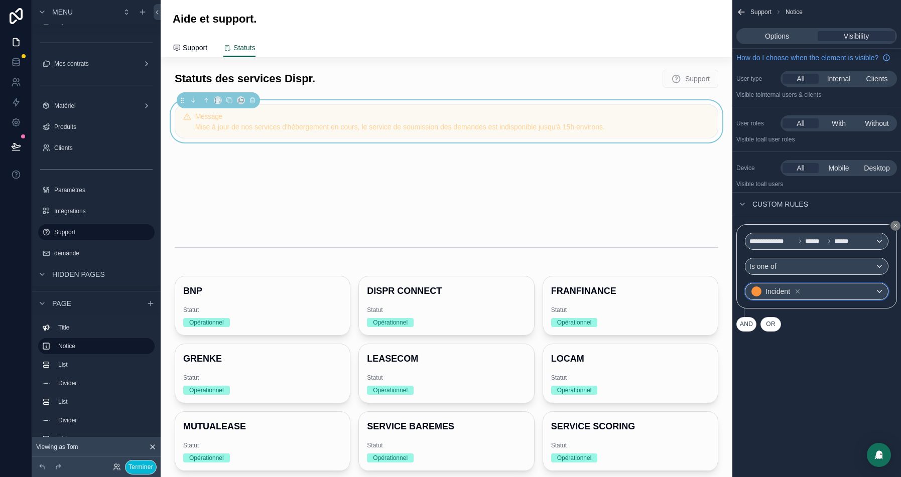
click at [812, 294] on div "Incident" at bounding box center [816, 292] width 143 height 16
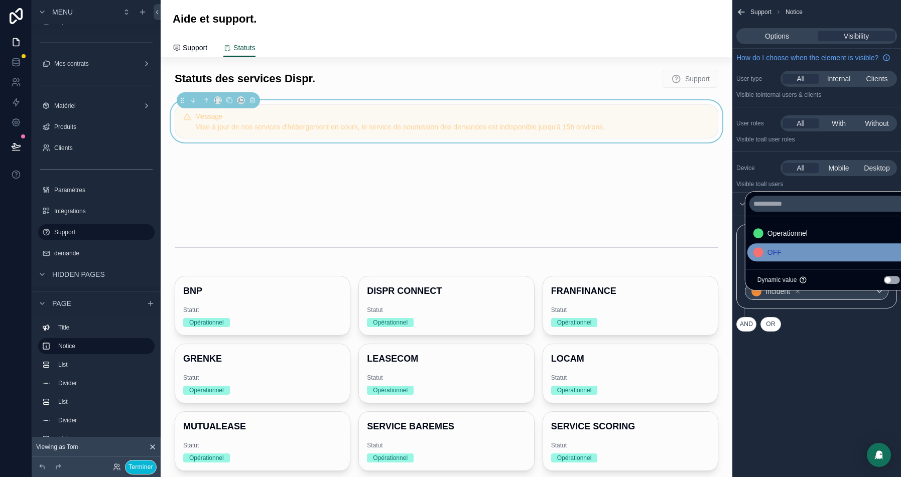
click at [796, 250] on div "OFF" at bounding box center [828, 252] width 151 height 12
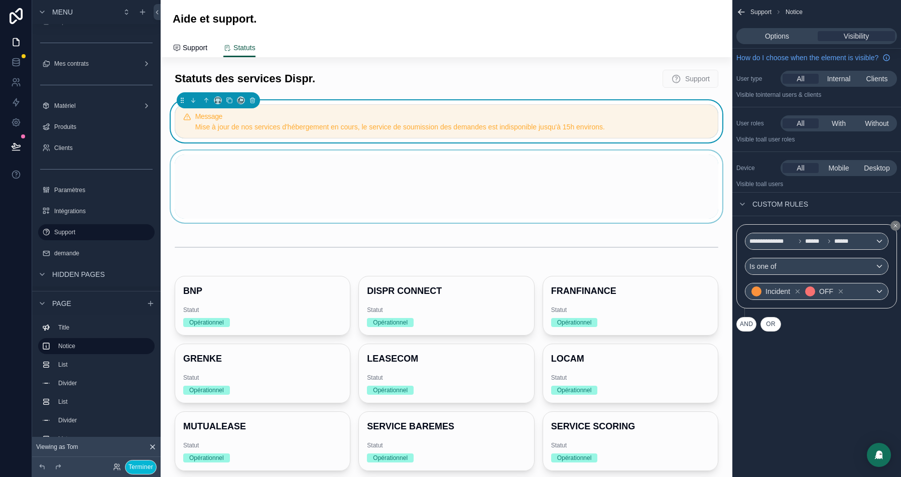
click at [346, 196] on div "scrollable content" at bounding box center [447, 187] width 556 height 72
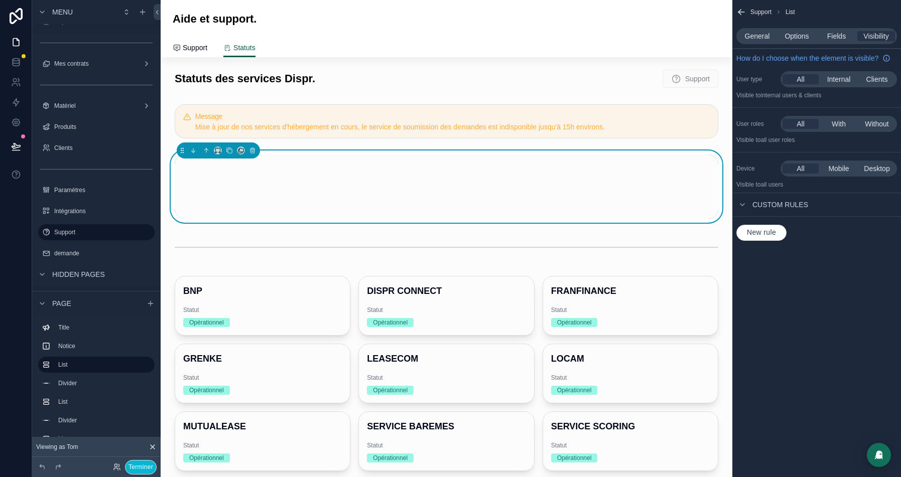
click at [757, 44] on div "General Options Fields Visibility" at bounding box center [816, 36] width 161 height 16
click at [250, 151] on icon "scrollable content" at bounding box center [252, 150] width 7 height 7
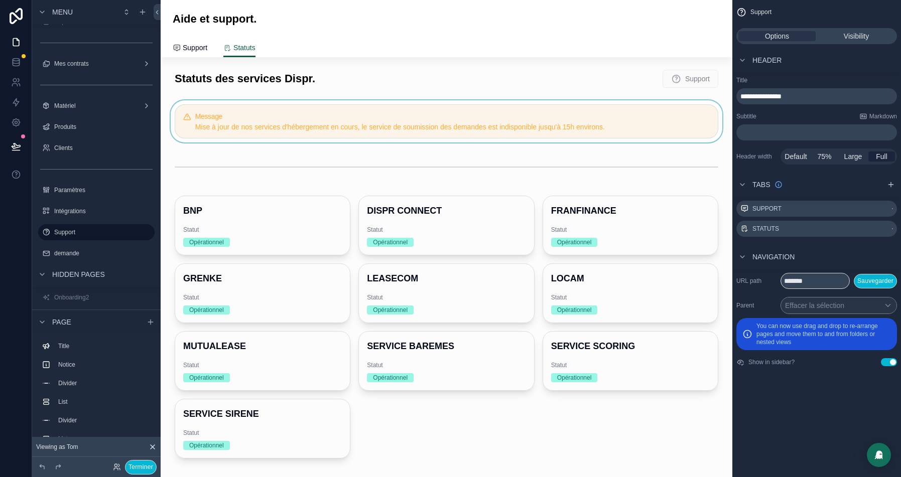
click at [294, 121] on div "scrollable content" at bounding box center [447, 121] width 556 height 42
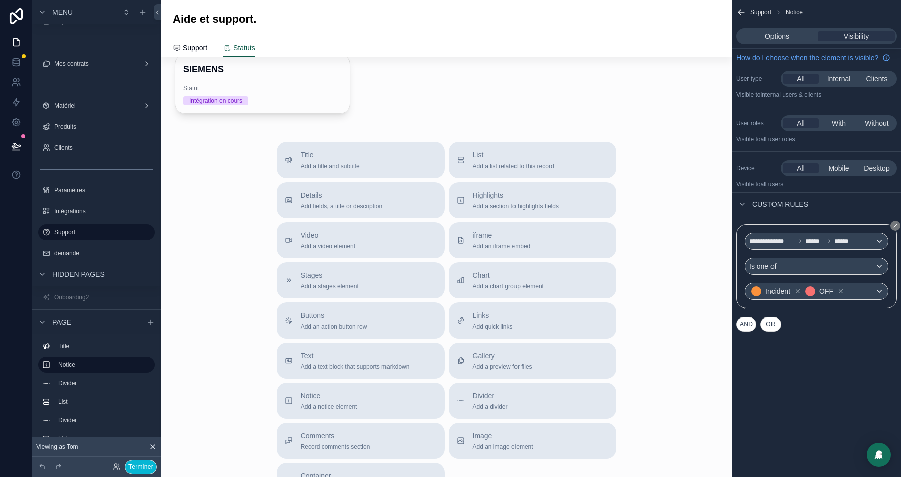
scroll to position [539, 0]
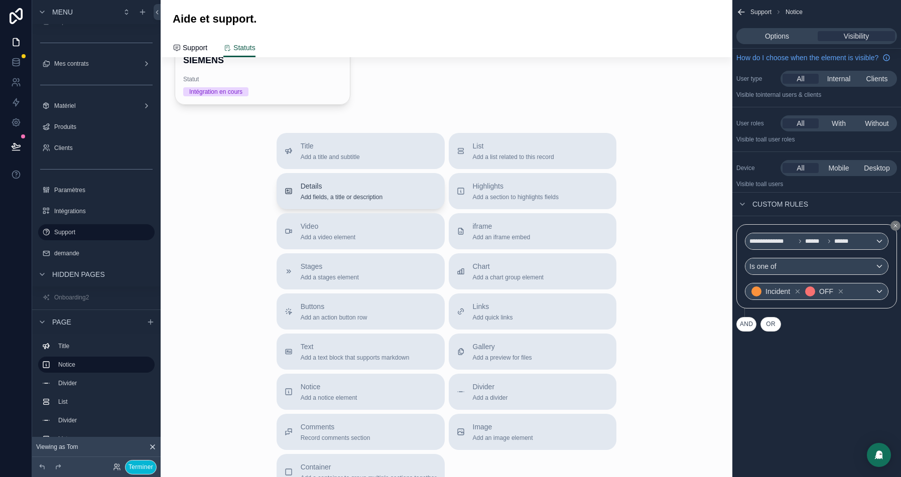
click at [311, 193] on span "Add fields, a title or description" at bounding box center [342, 197] width 82 height 8
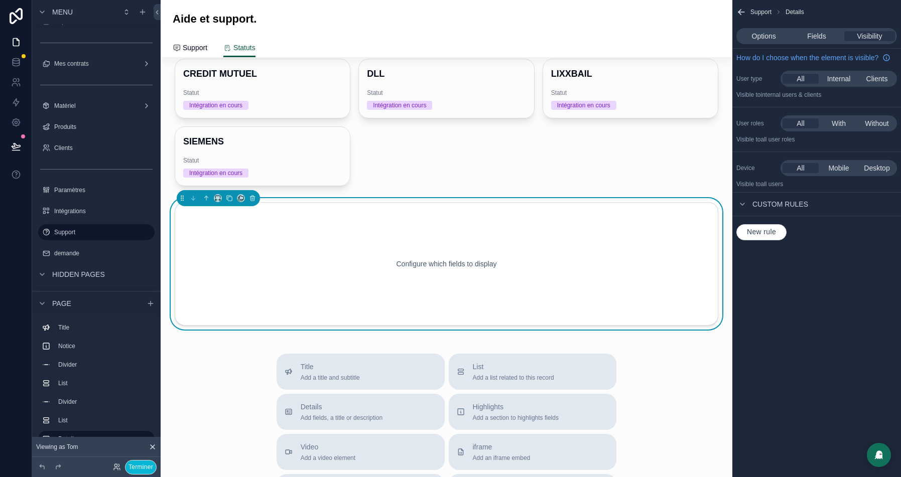
scroll to position [447, 0]
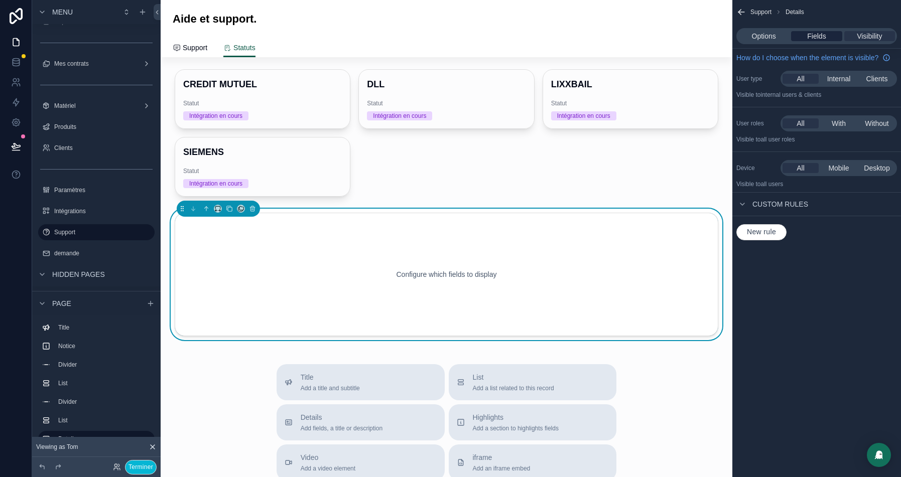
click at [809, 37] on span "Fields" at bounding box center [816, 36] width 19 height 10
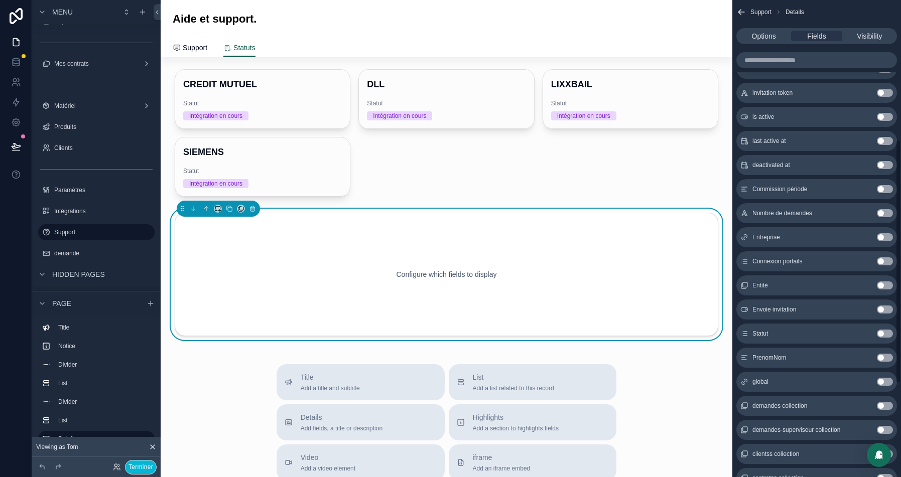
scroll to position [0, 0]
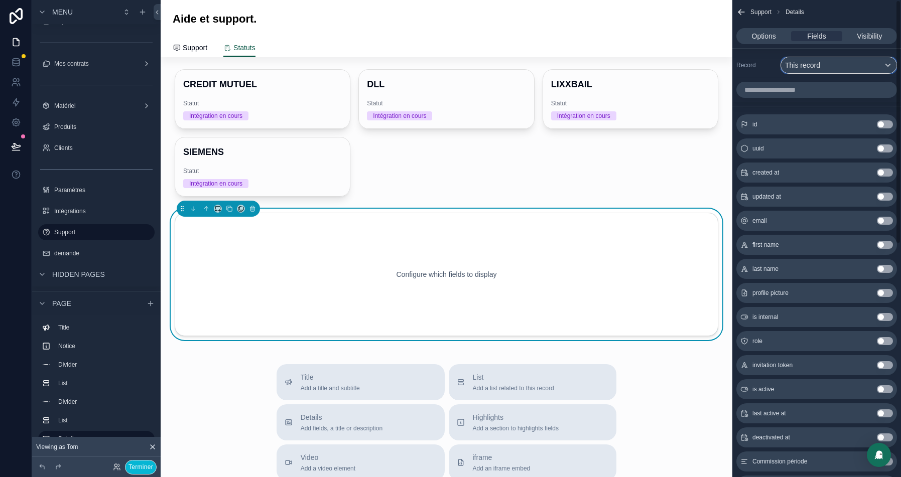
click at [826, 63] on div "This record" at bounding box center [838, 65] width 115 height 16
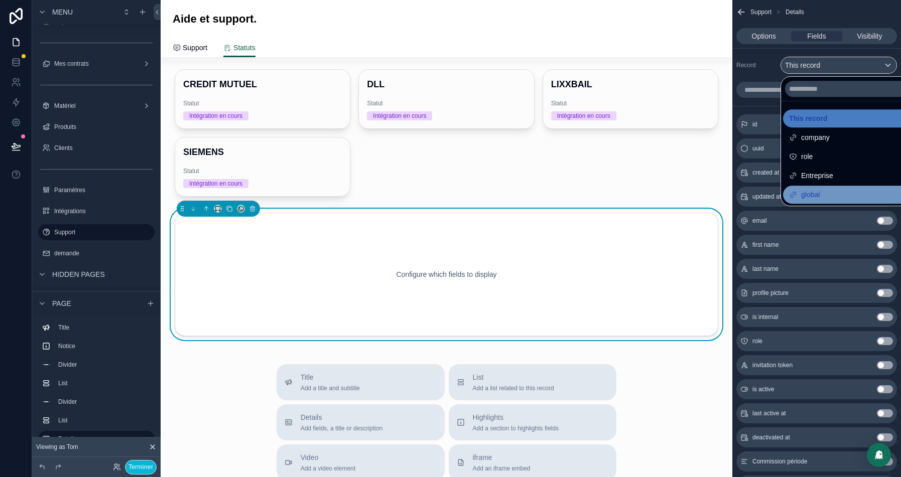
click at [830, 199] on div "global" at bounding box center [850, 195] width 123 height 12
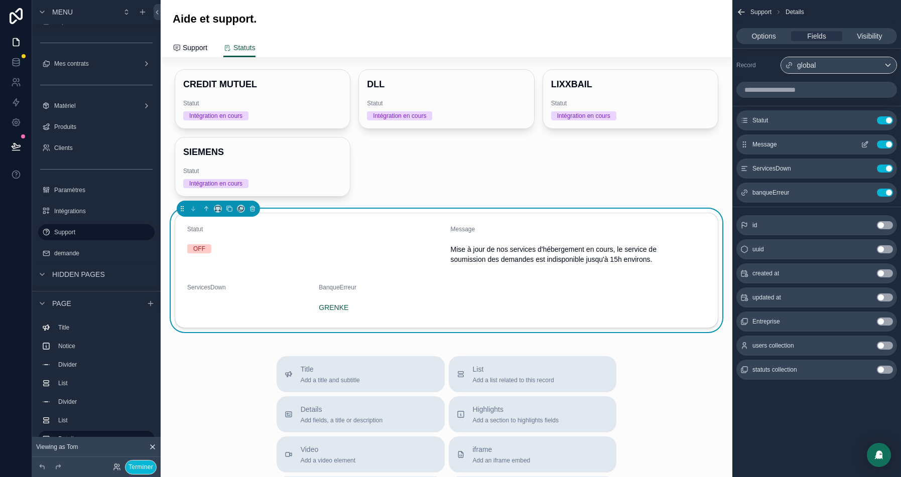
click at [885, 143] on button "Use setting" at bounding box center [885, 145] width 16 height 8
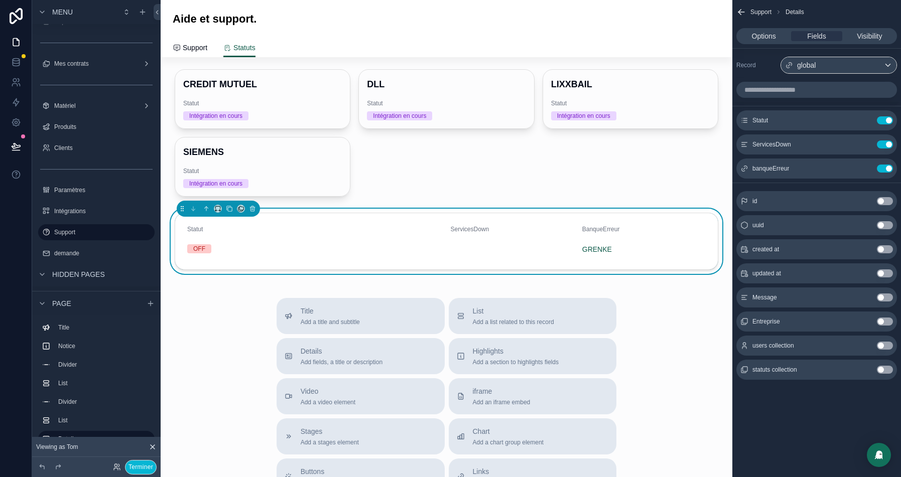
click at [885, 143] on button "Use setting" at bounding box center [885, 145] width 16 height 8
click at [887, 142] on button "Use setting" at bounding box center [885, 145] width 16 height 8
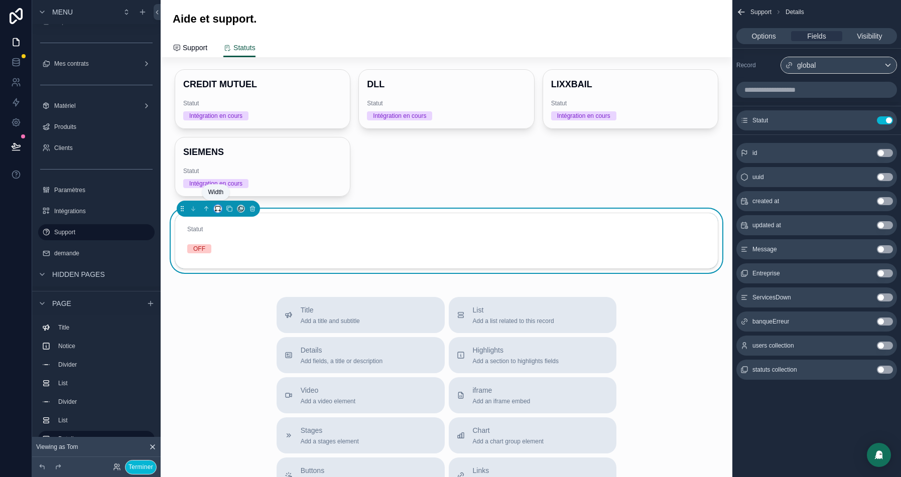
click at [220, 206] on icon "scrollable content" at bounding box center [217, 207] width 5 height 3
click at [231, 246] on span "25%" at bounding box center [229, 243] width 14 height 12
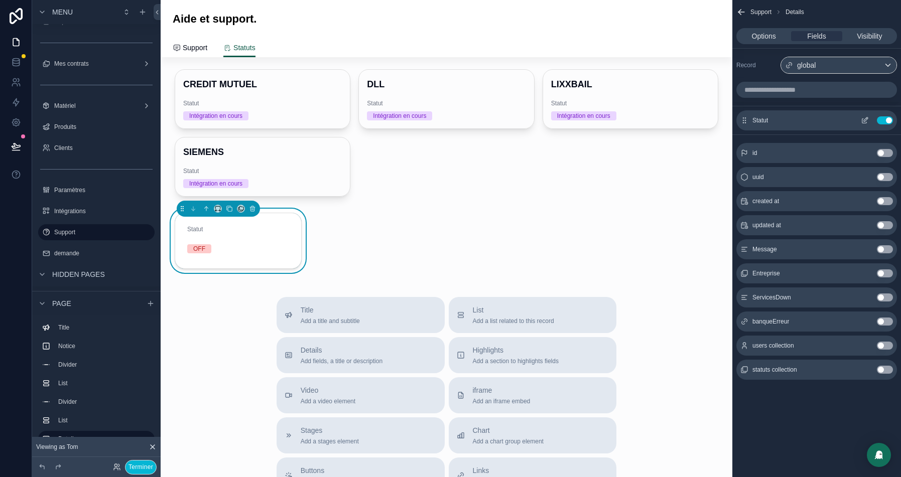
click at [867, 118] on icon "scrollable content" at bounding box center [866, 119] width 4 height 4
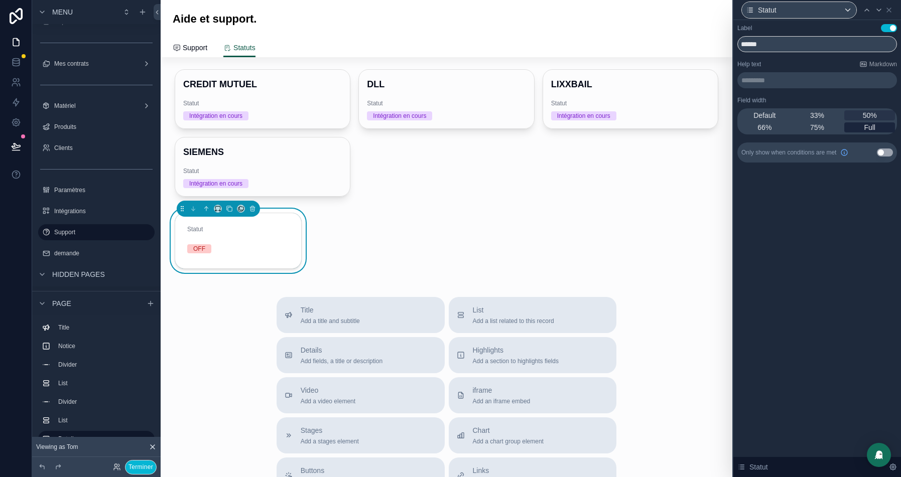
click at [869, 127] on span "Full" at bounding box center [870, 127] width 12 height 10
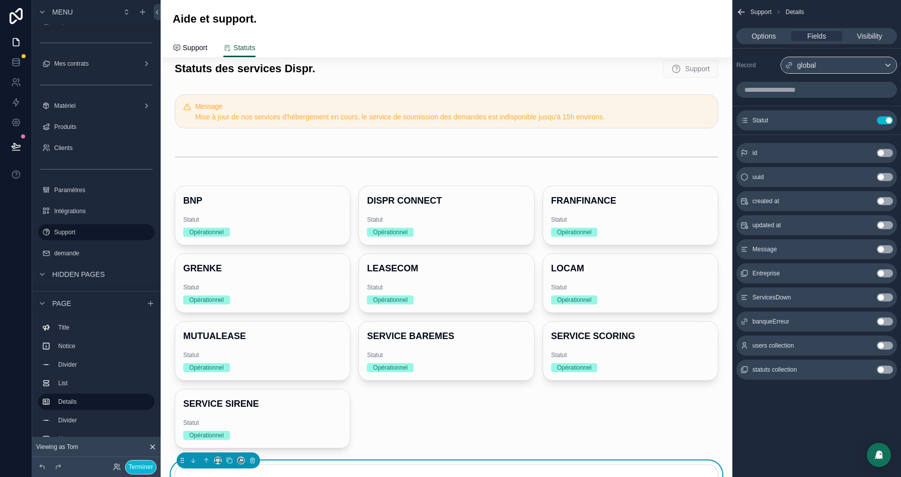
scroll to position [9, 0]
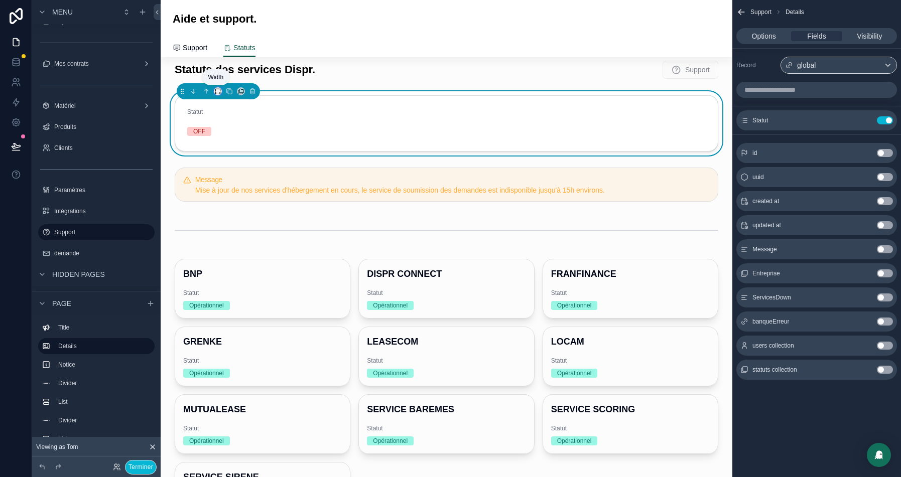
click at [217, 92] on icon "scrollable content" at bounding box center [217, 91] width 7 height 7
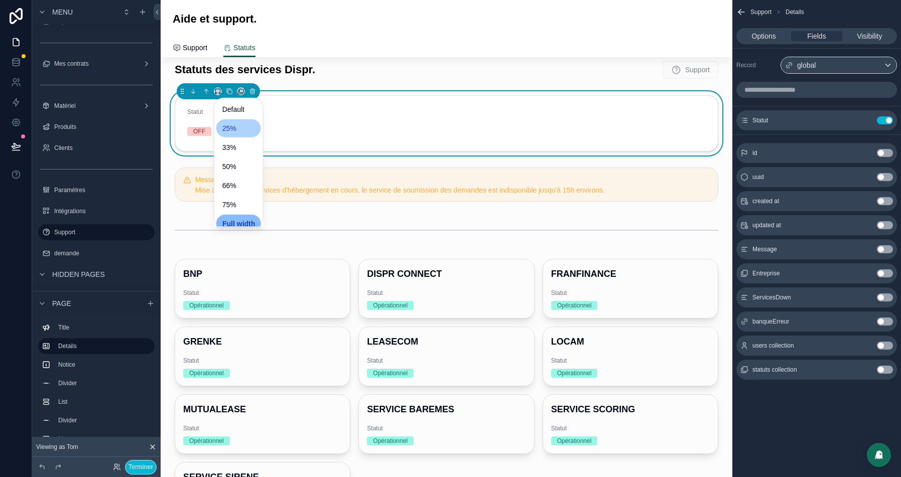
click at [234, 125] on span "25%" at bounding box center [229, 128] width 14 height 12
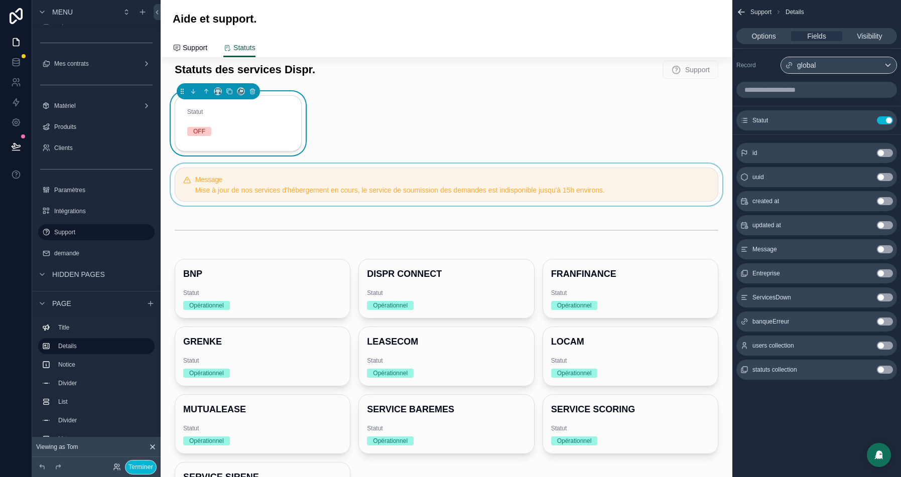
click at [239, 173] on div "scrollable content" at bounding box center [447, 185] width 556 height 42
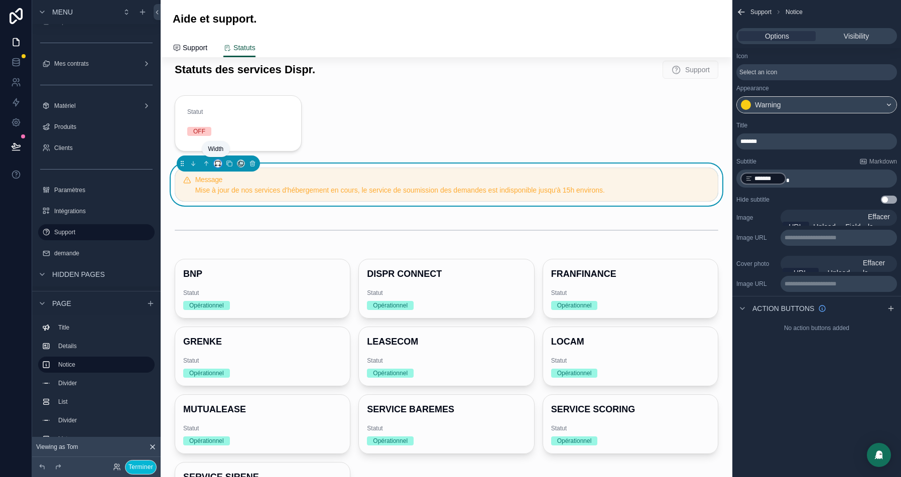
click at [215, 161] on icon "scrollable content" at bounding box center [217, 163] width 7 height 7
drag, startPoint x: 233, startPoint y: 263, endPoint x: 234, endPoint y: 271, distance: 7.7
click at [234, 272] on ul "Default 25% 33% 50% 66% 75% Full width Large" at bounding box center [238, 234] width 49 height 128
click at [234, 271] on span "75%" at bounding box center [229, 277] width 14 height 12
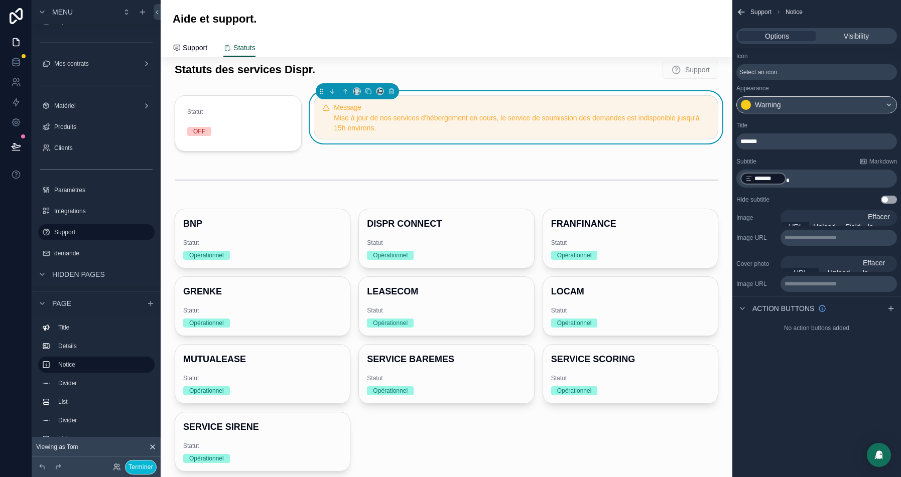
click at [257, 127] on div "scrollable content" at bounding box center [238, 123] width 139 height 64
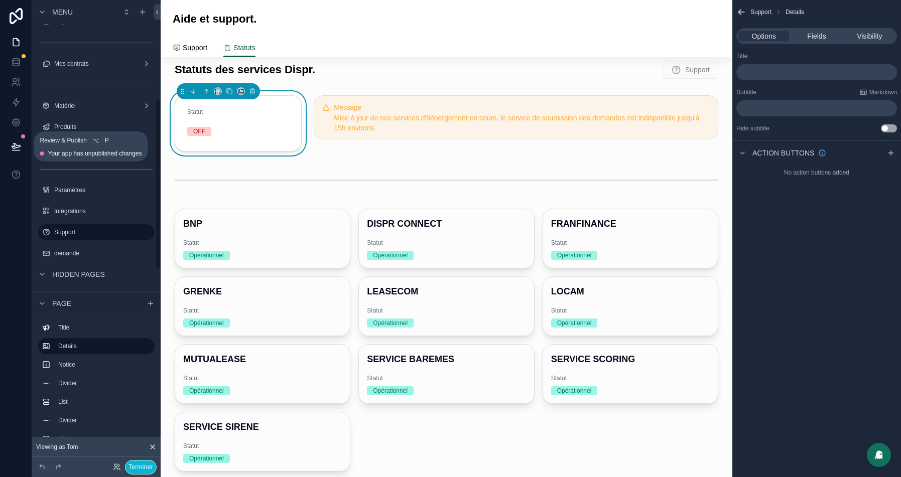
click at [15, 144] on icon at bounding box center [16, 146] width 9 height 5
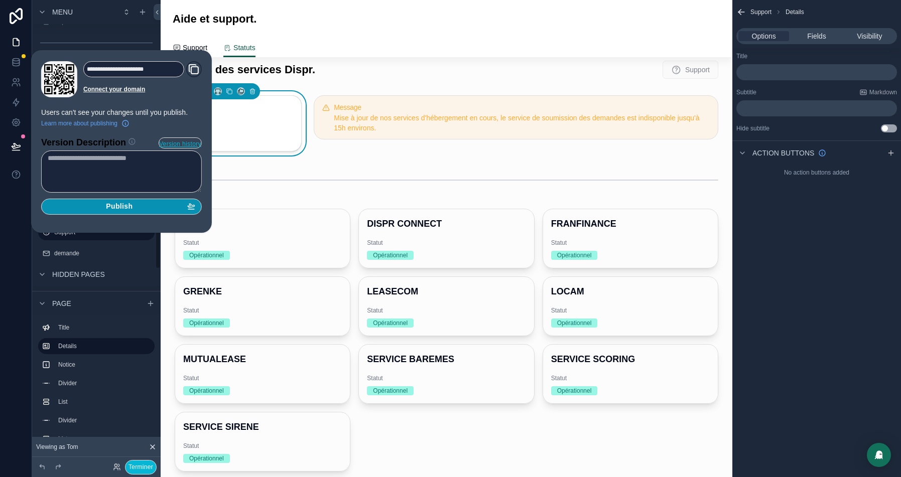
click at [169, 204] on div "Publish" at bounding box center [122, 206] width 148 height 9
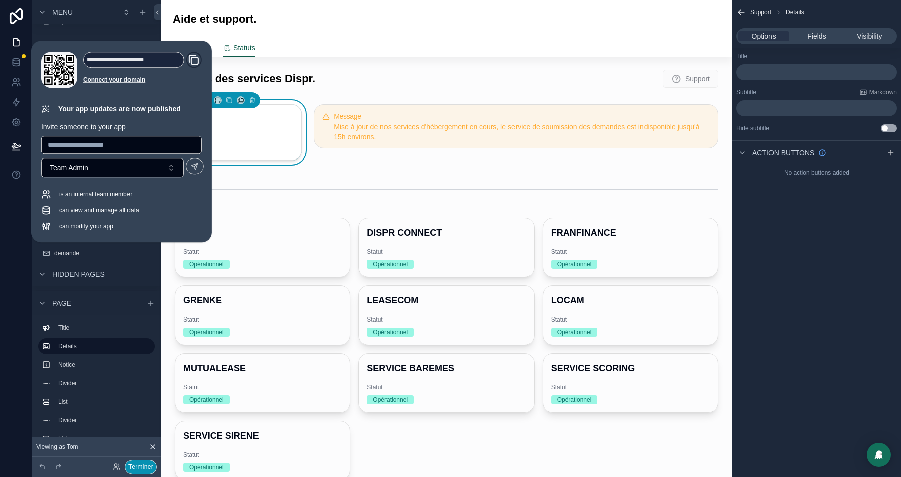
click at [147, 465] on button "Terminer" at bounding box center [141, 467] width 32 height 15
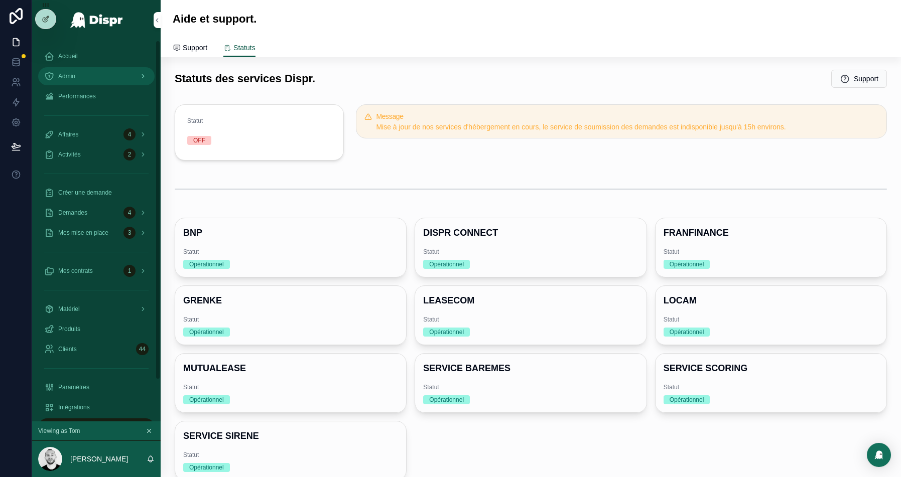
click at [80, 75] on div "Admin" at bounding box center [96, 76] width 104 height 16
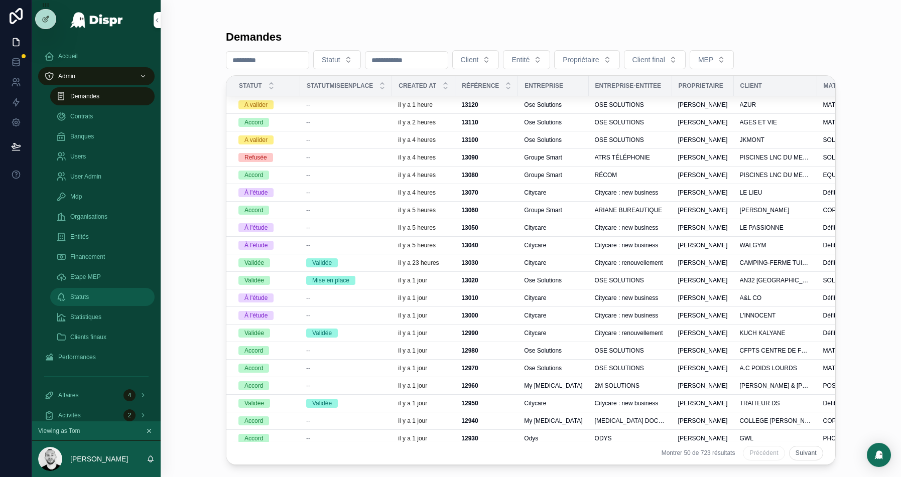
click at [108, 296] on div "Statuts" at bounding box center [102, 297] width 92 height 16
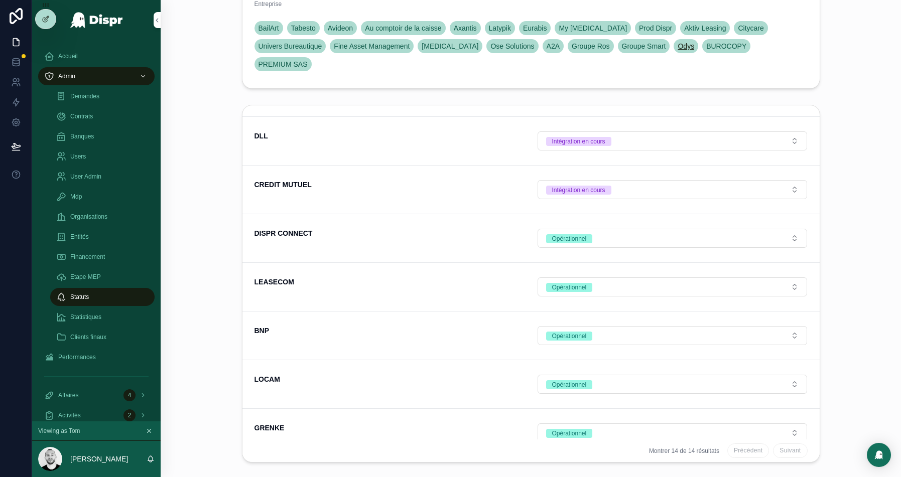
scroll to position [146, 0]
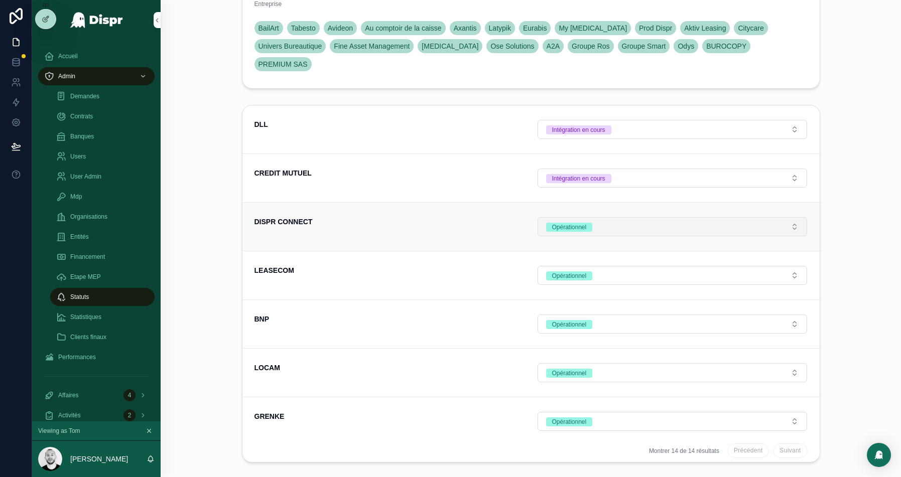
click at [636, 220] on button "Opérationnel" at bounding box center [673, 226] width 270 height 19
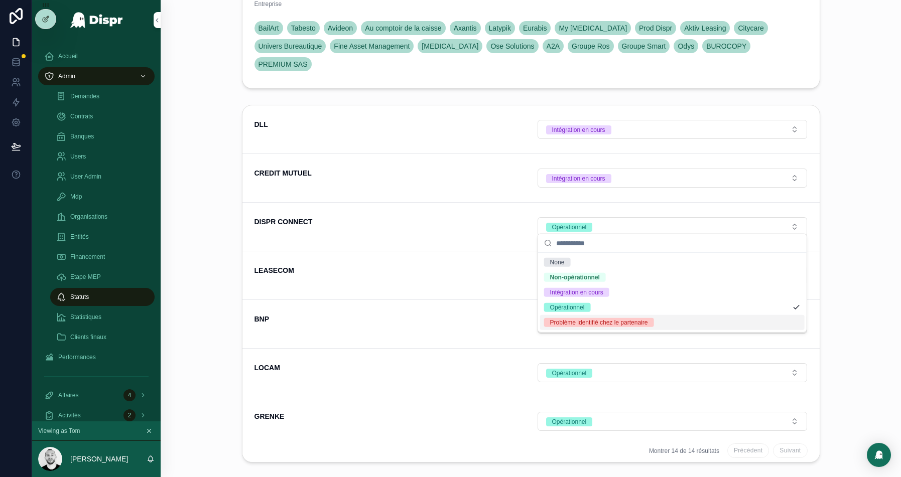
click at [592, 321] on div "Problème identifié chez le partenaire" at bounding box center [599, 322] width 98 height 9
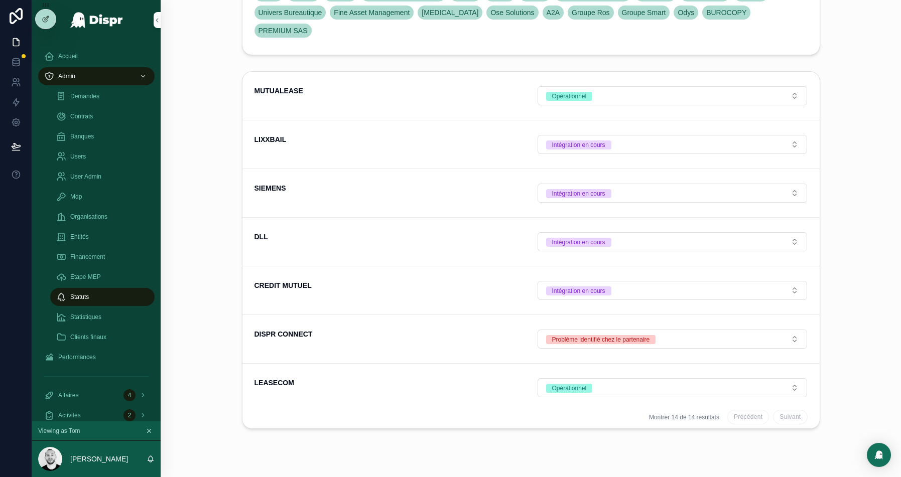
scroll to position [0, 0]
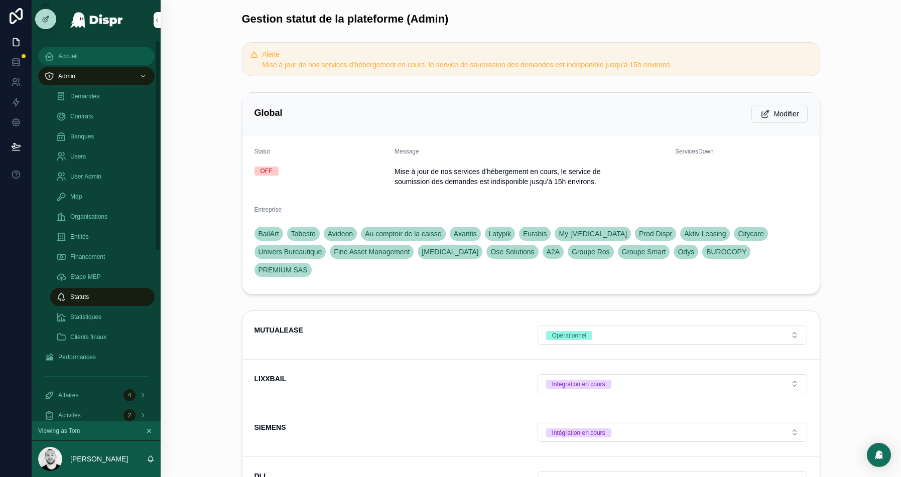
click at [48, 60] on icon "scrollable content" at bounding box center [49, 56] width 10 height 10
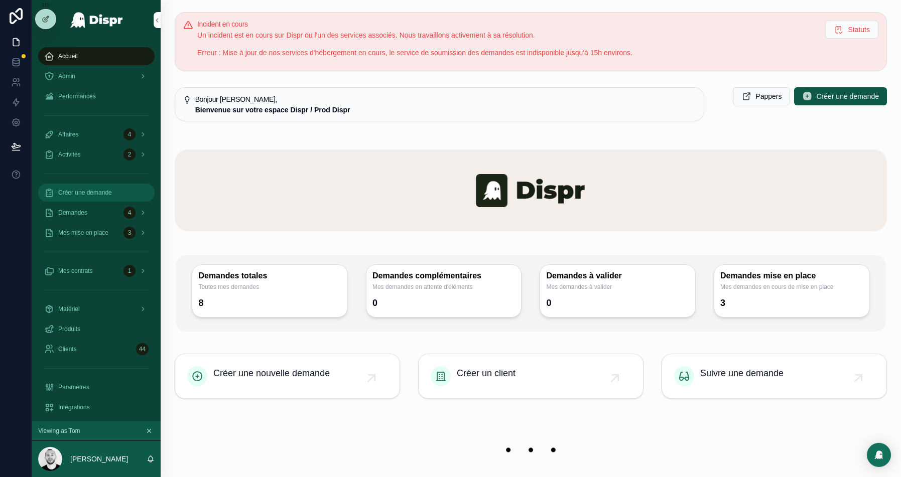
click at [83, 197] on div "Créer une demande" at bounding box center [96, 193] width 104 height 16
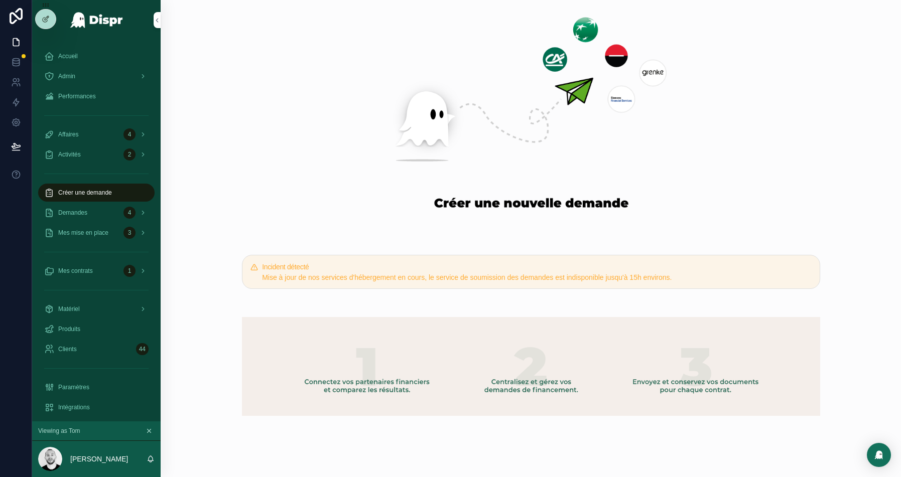
scroll to position [21, 0]
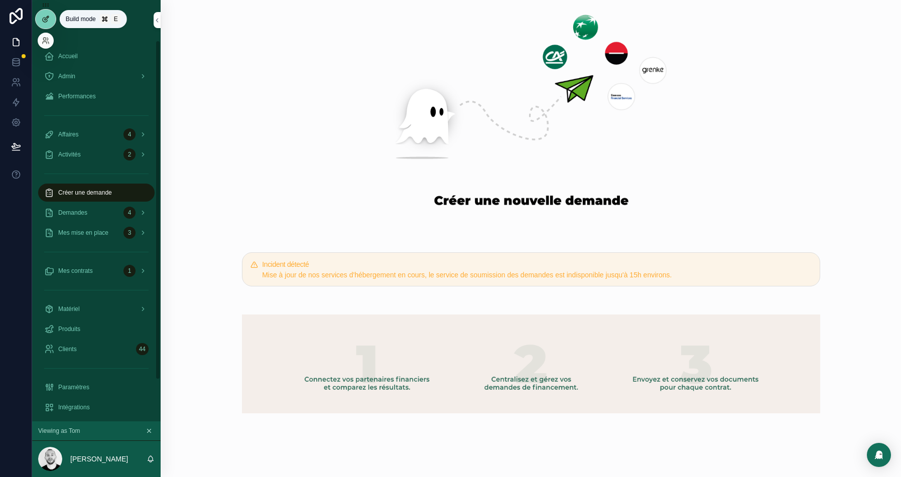
click at [44, 24] on div at bounding box center [46, 19] width 20 height 19
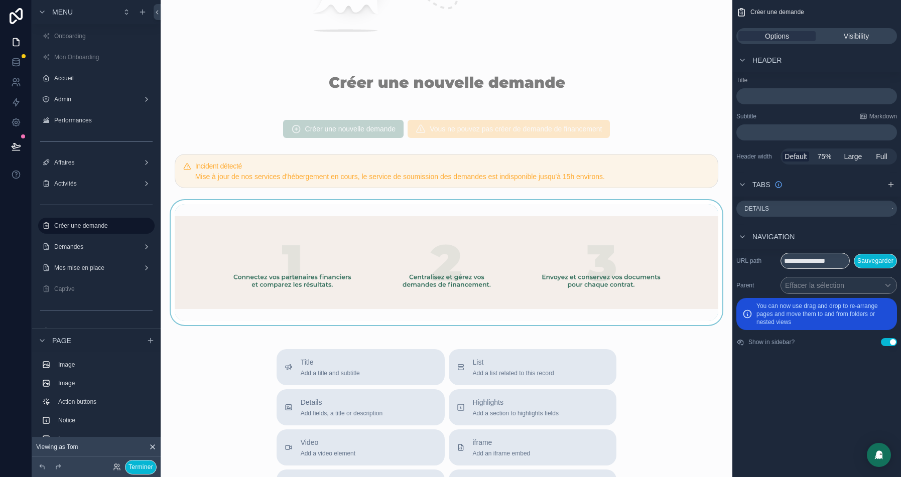
scroll to position [428, 0]
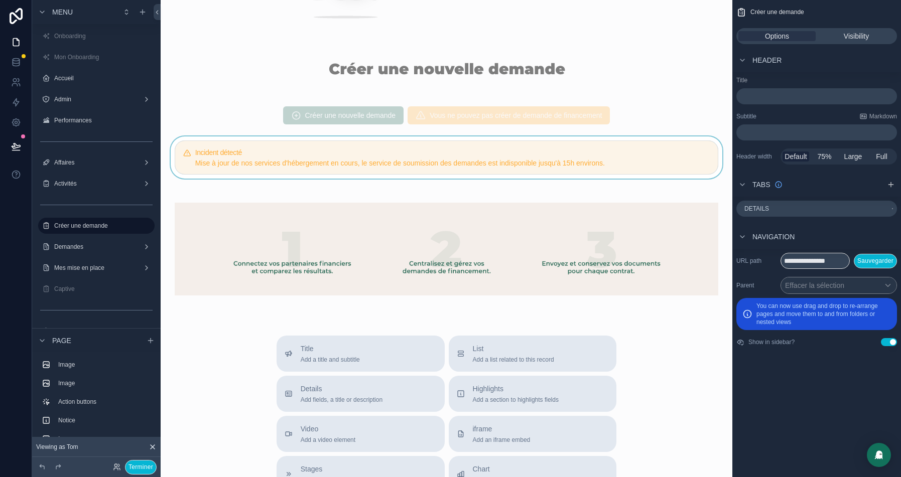
click at [539, 154] on div "scrollable content" at bounding box center [447, 158] width 556 height 42
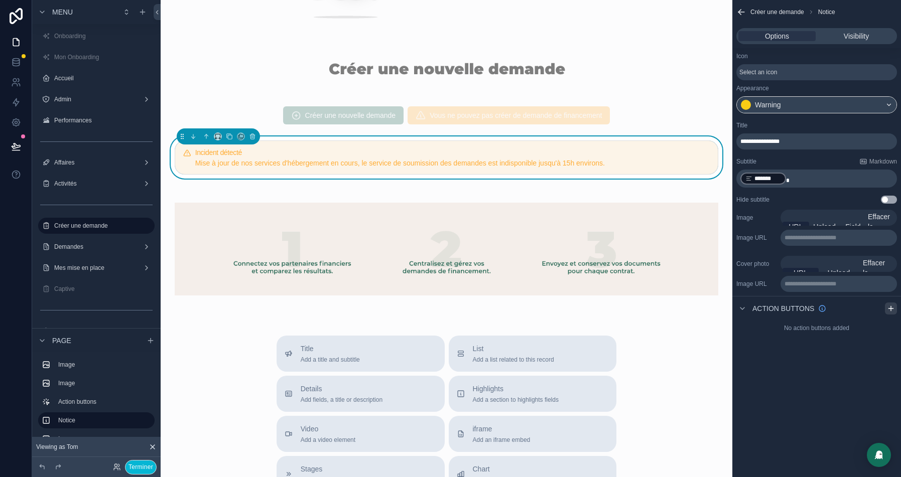
click at [889, 307] on icon "scrollable content" at bounding box center [891, 309] width 8 height 8
click at [892, 332] on icon "scrollable content" at bounding box center [889, 332] width 8 height 8
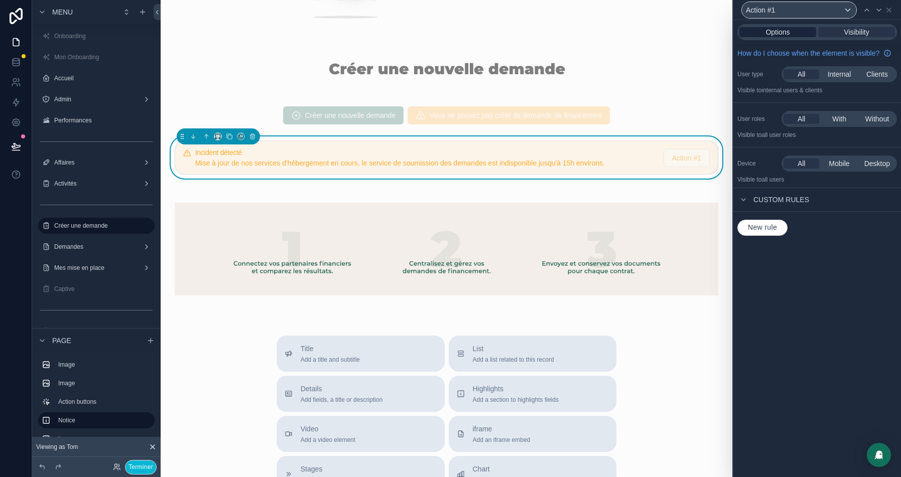
click at [775, 35] on span "Options" at bounding box center [777, 32] width 24 height 10
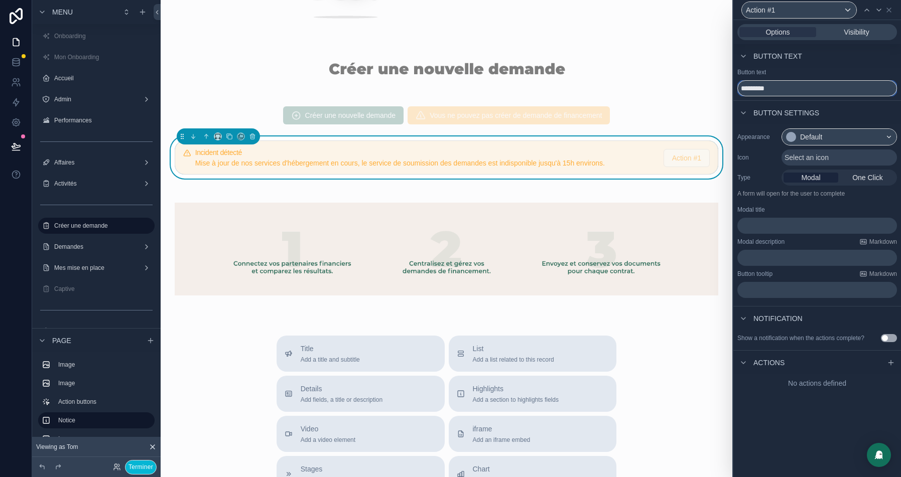
click at [755, 88] on input "*********" at bounding box center [817, 88] width 160 height 16
type input "******"
click at [822, 140] on div "Default" at bounding box center [811, 137] width 22 height 10
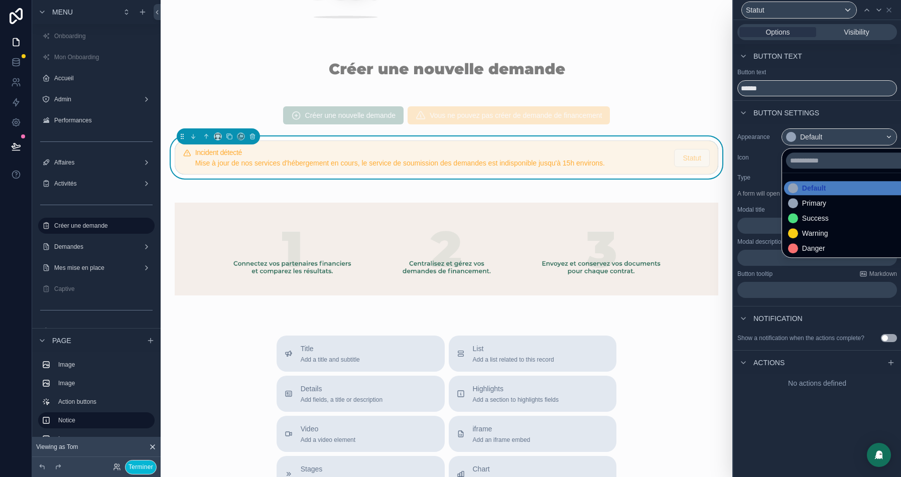
click at [849, 107] on div at bounding box center [817, 238] width 168 height 477
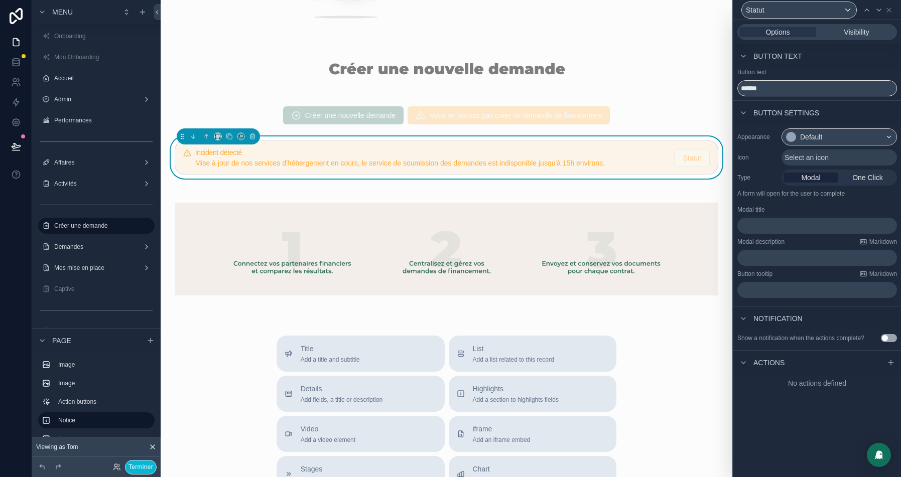
click at [817, 176] on span "Modal" at bounding box center [810, 178] width 19 height 10
click at [875, 176] on span "One Click" at bounding box center [867, 178] width 31 height 10
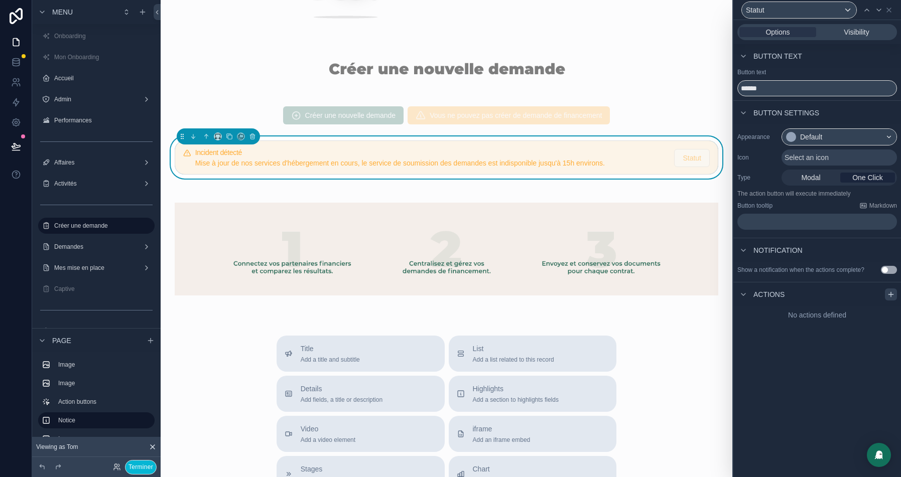
click at [888, 299] on icon at bounding box center [891, 295] width 8 height 8
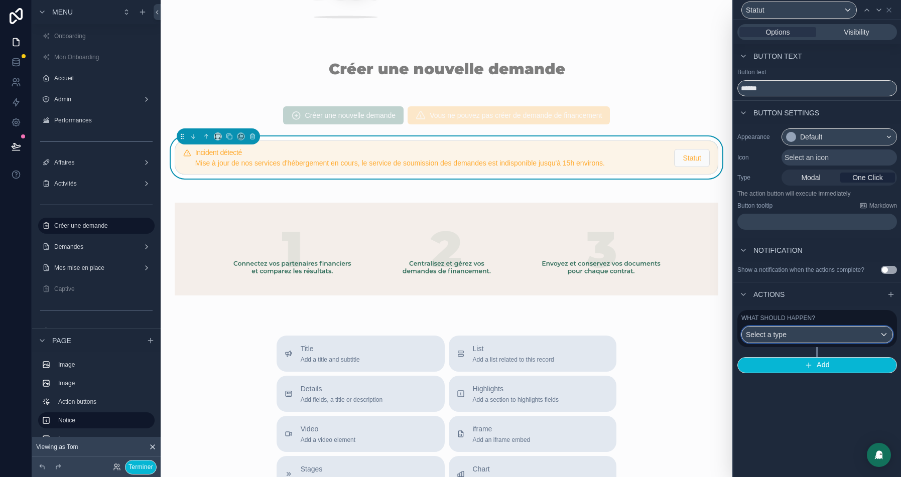
click at [833, 343] on div "Select a type" at bounding box center [817, 335] width 151 height 16
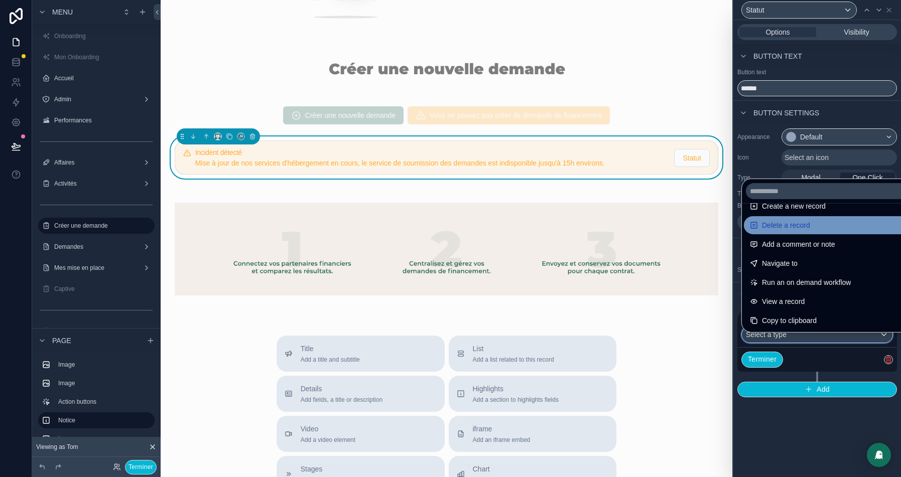
scroll to position [0, 0]
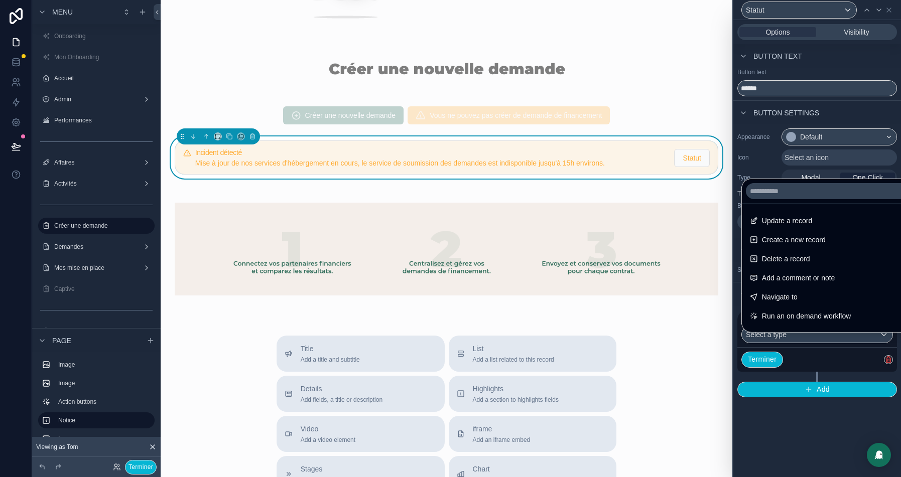
click at [814, 136] on div at bounding box center [817, 238] width 168 height 477
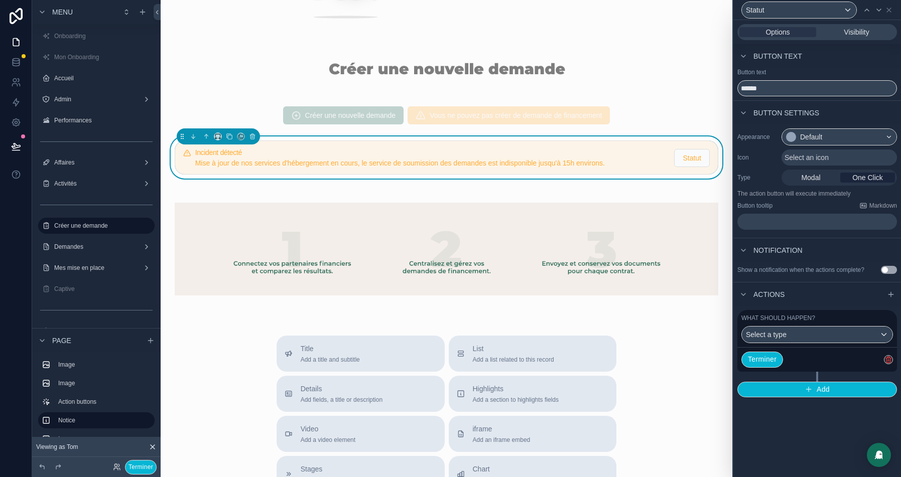
click at [806, 151] on div "Select an icon" at bounding box center [838, 158] width 115 height 16
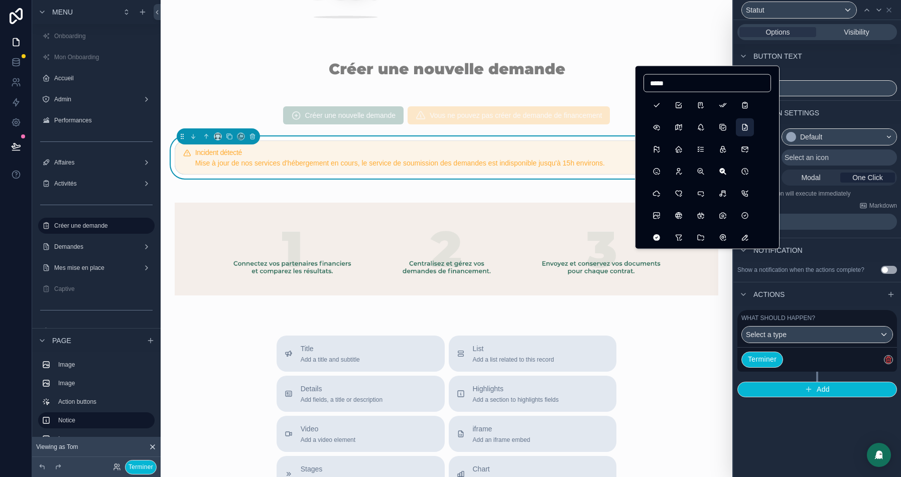
type input "*****"
click at [746, 128] on button "FileCheck" at bounding box center [745, 127] width 18 height 18
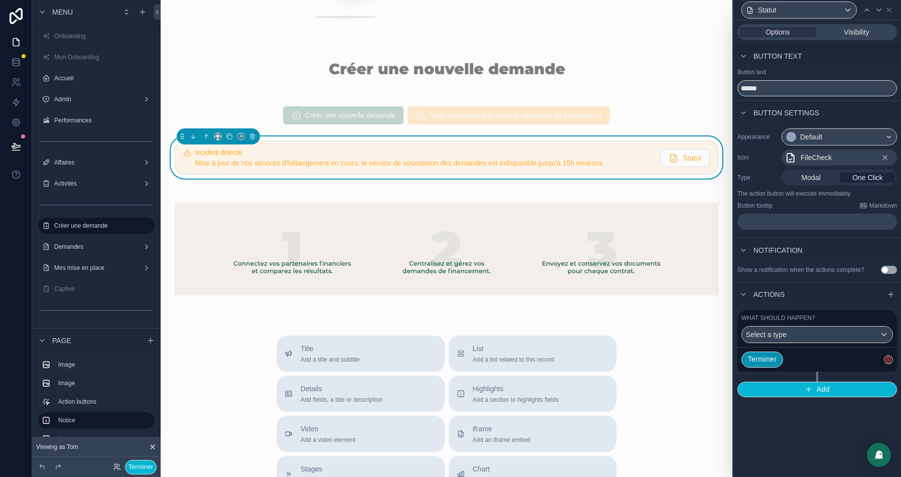
click at [769, 367] on button "Terminer" at bounding box center [762, 360] width 42 height 16
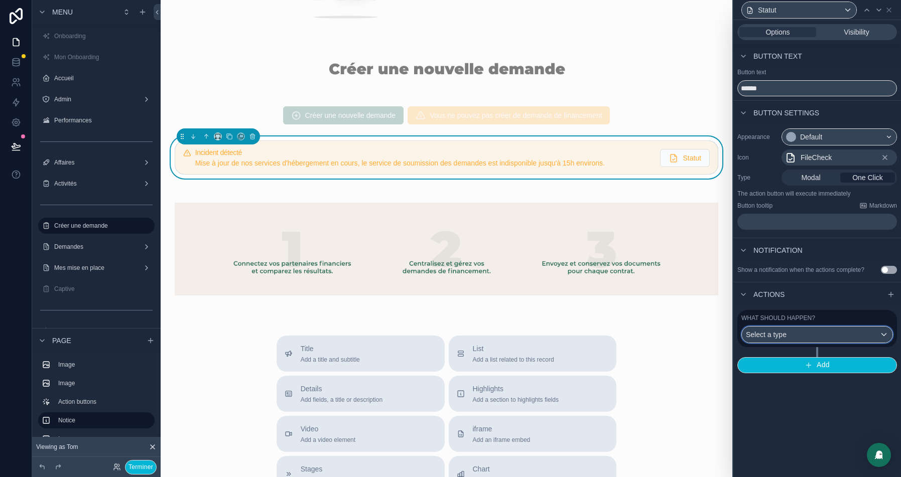
click at [786, 339] on span "Select a type" at bounding box center [766, 335] width 41 height 8
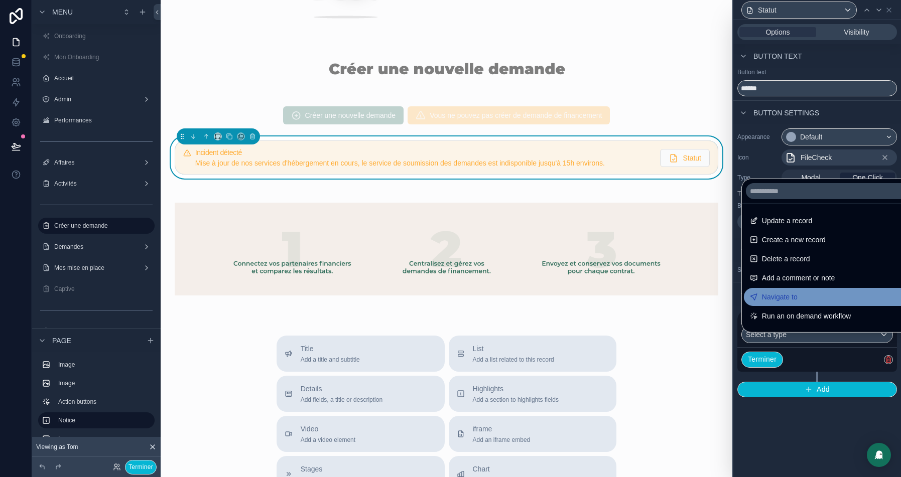
click at [782, 298] on span "Navigate to" at bounding box center [780, 297] width 36 height 12
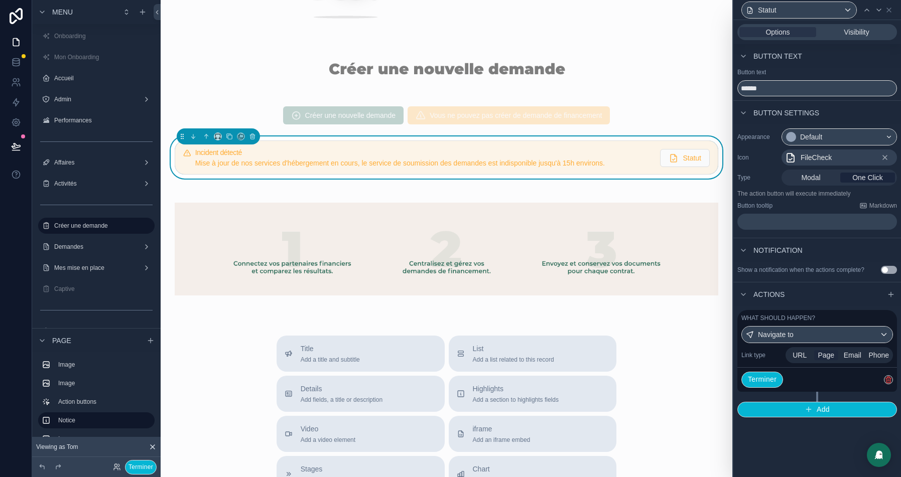
click at [819, 360] on span "Page" at bounding box center [826, 355] width 17 height 10
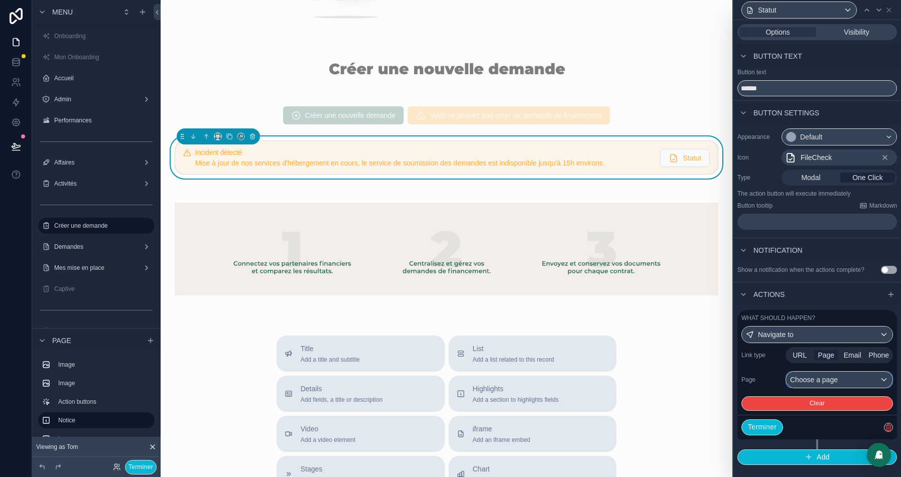
click at [815, 387] on div "Choose a page" at bounding box center [839, 380] width 106 height 16
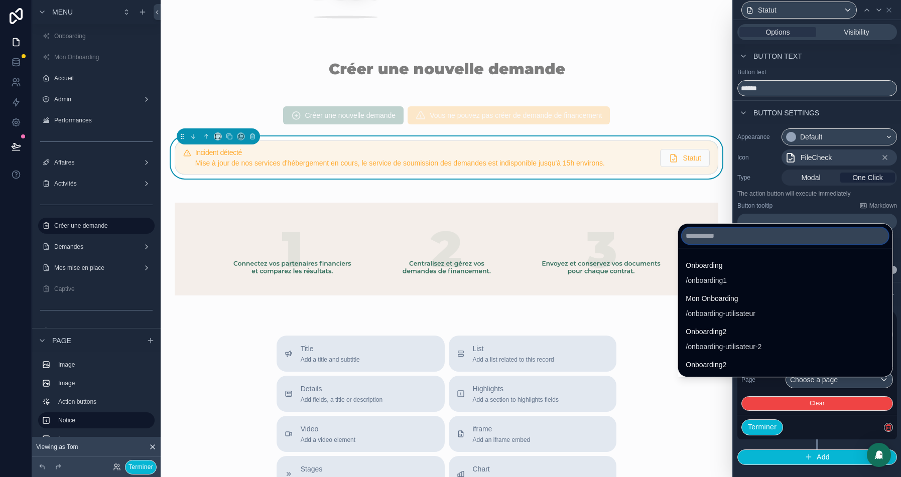
click at [700, 236] on input "text" at bounding box center [785, 236] width 206 height 16
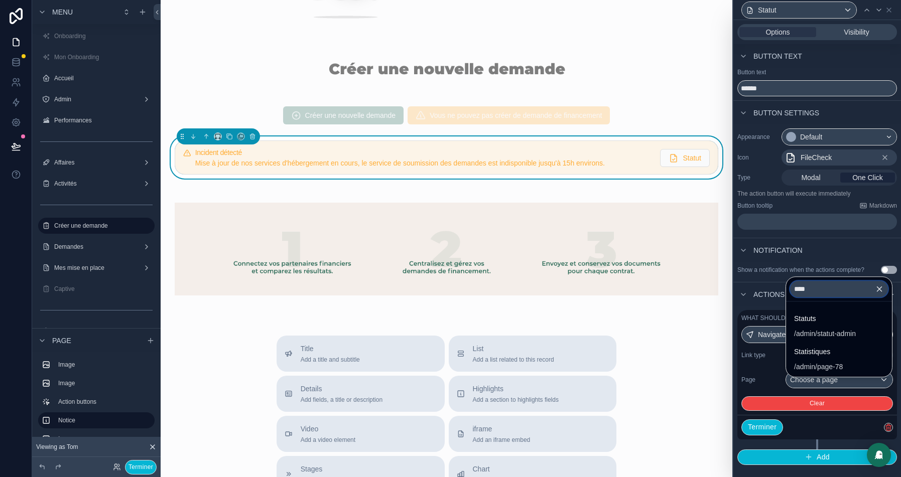
click at [829, 295] on input "****" at bounding box center [839, 289] width 98 height 16
type input "*"
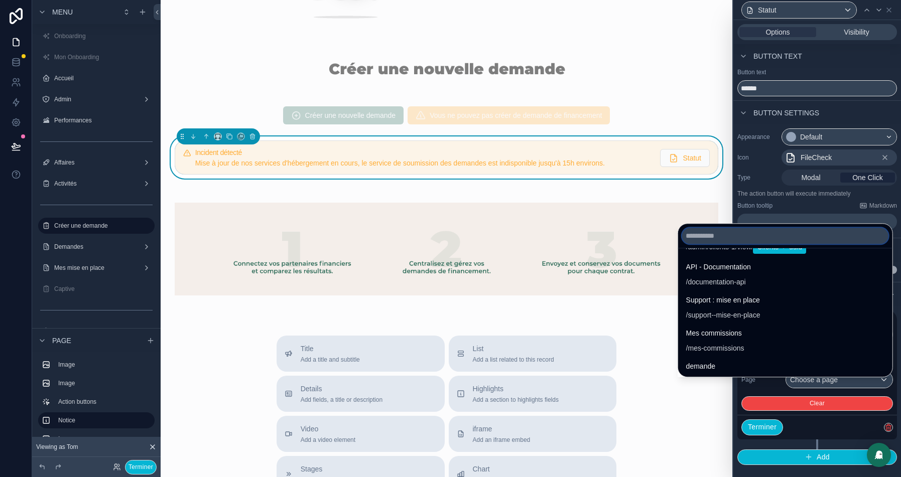
scroll to position [4753, 0]
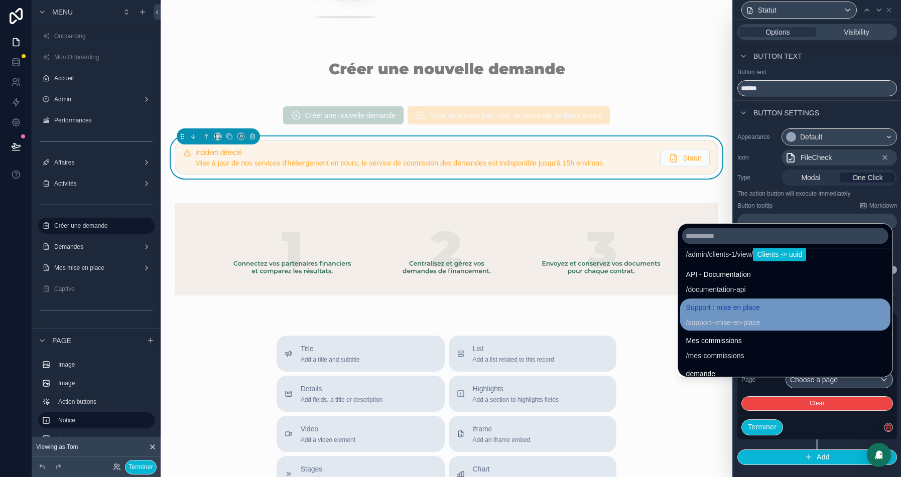
click at [721, 309] on span "Support : mise en place" at bounding box center [723, 308] width 74 height 12
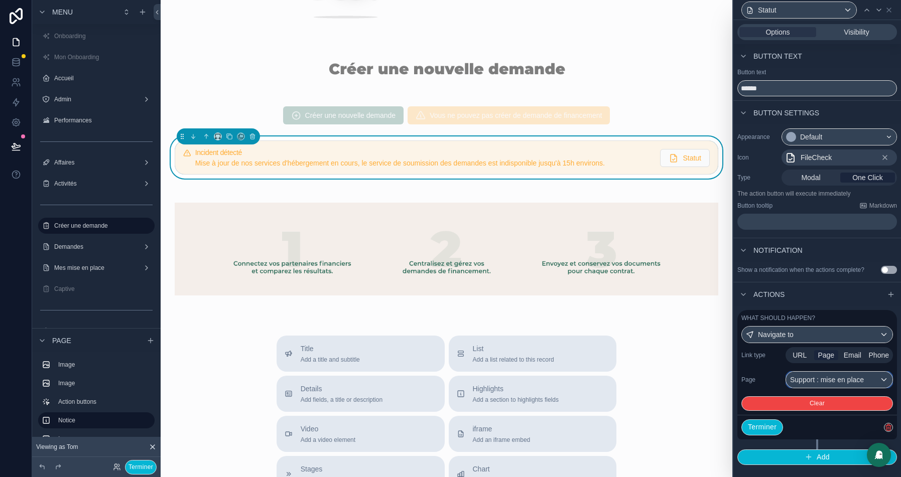
click at [826, 384] on div "Support : mise en place" at bounding box center [839, 380] width 106 height 16
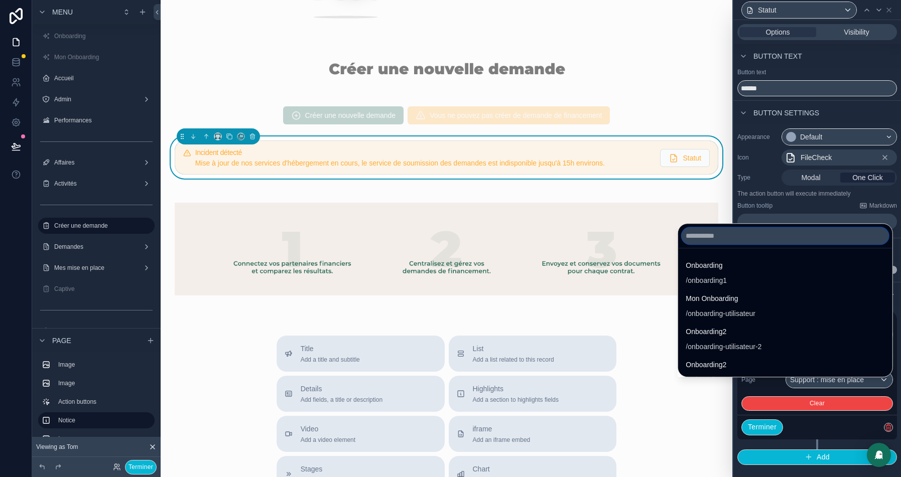
click at [703, 234] on input "text" at bounding box center [785, 236] width 206 height 16
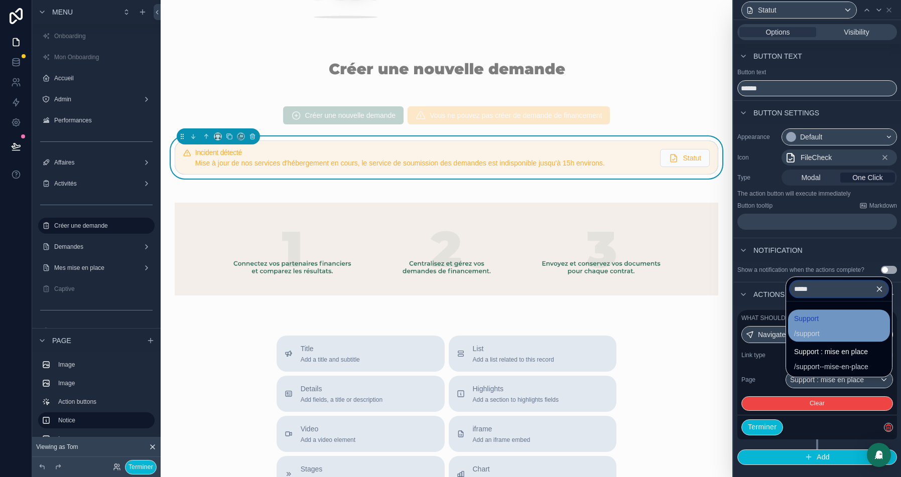
type input "*****"
click at [841, 332] on div "Support / support" at bounding box center [839, 326] width 90 height 26
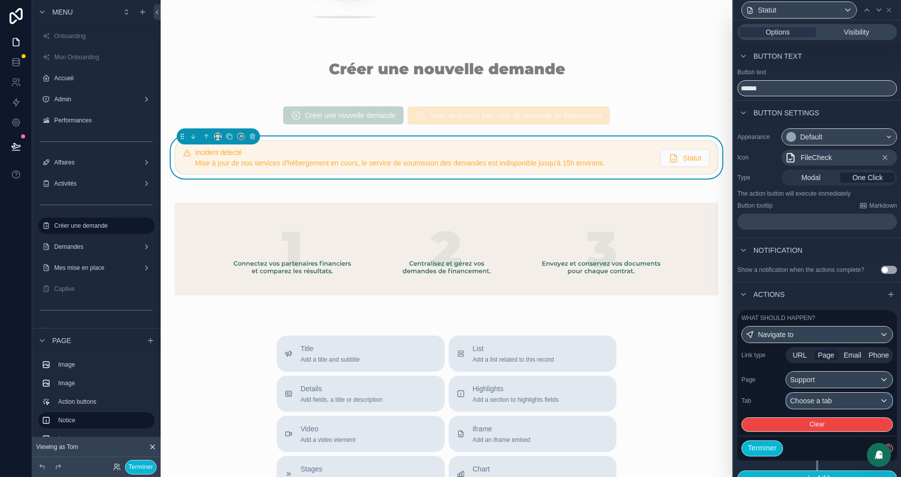
click at [816, 404] on span "Choose a tab" at bounding box center [811, 401] width 42 height 8
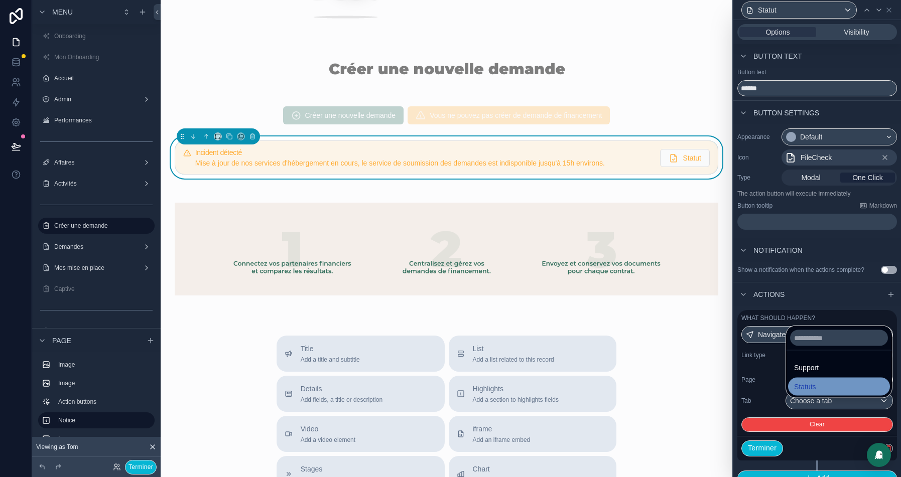
click at [816, 387] on span "Statuts" at bounding box center [805, 387] width 22 height 12
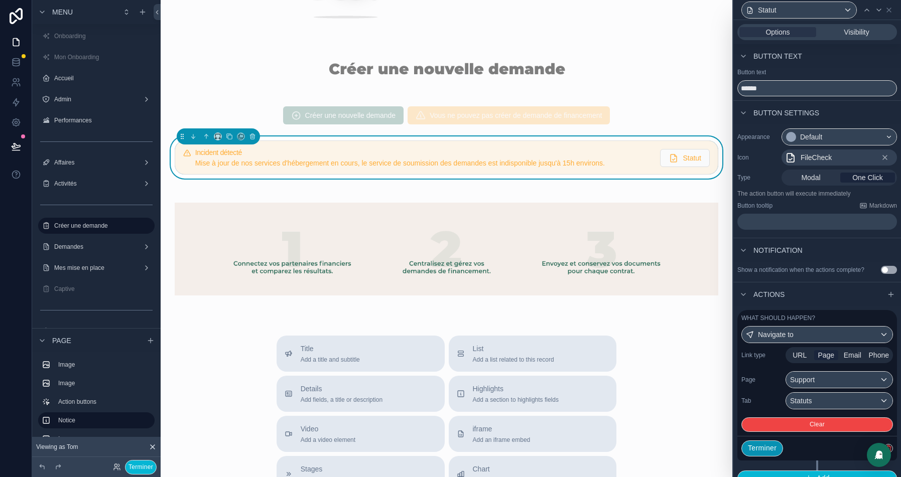
click at [764, 454] on button "Terminer" at bounding box center [762, 449] width 42 height 16
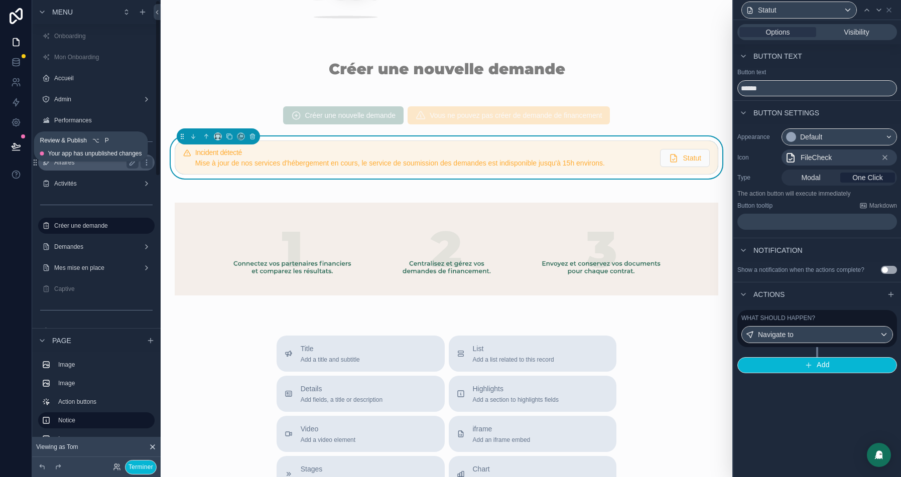
click at [16, 146] on icon at bounding box center [16, 147] width 10 height 10
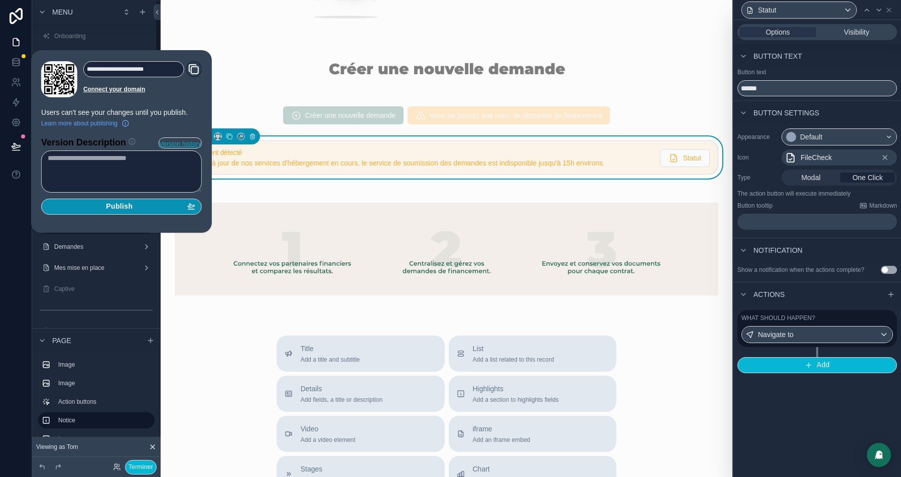
click at [131, 202] on span "Publish" at bounding box center [119, 206] width 27 height 9
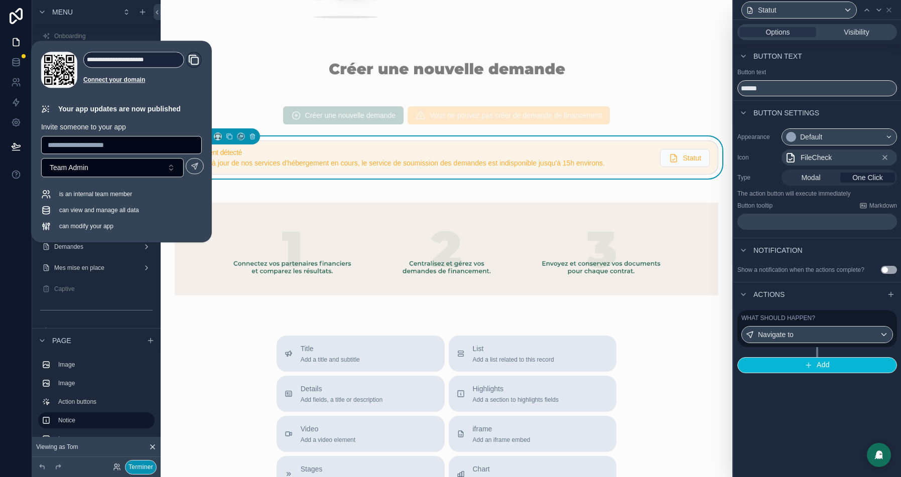
click at [138, 468] on button "Terminer" at bounding box center [141, 467] width 32 height 15
click at [0, 0] on div "[PERSON_NAME]" at bounding box center [0, 0] width 0 height 0
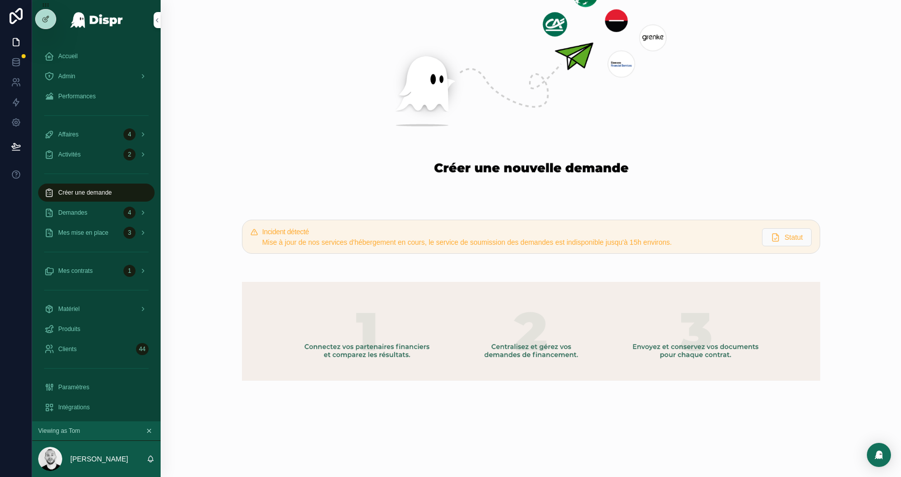
scroll to position [53, 0]
click at [10, 57] on link at bounding box center [16, 62] width 32 height 20
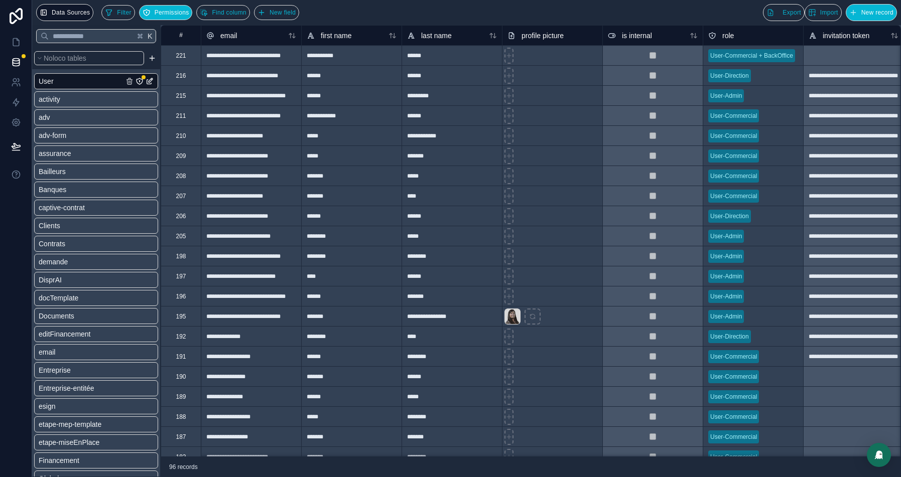
click at [180, 54] on div "221" at bounding box center [181, 56] width 10 height 8
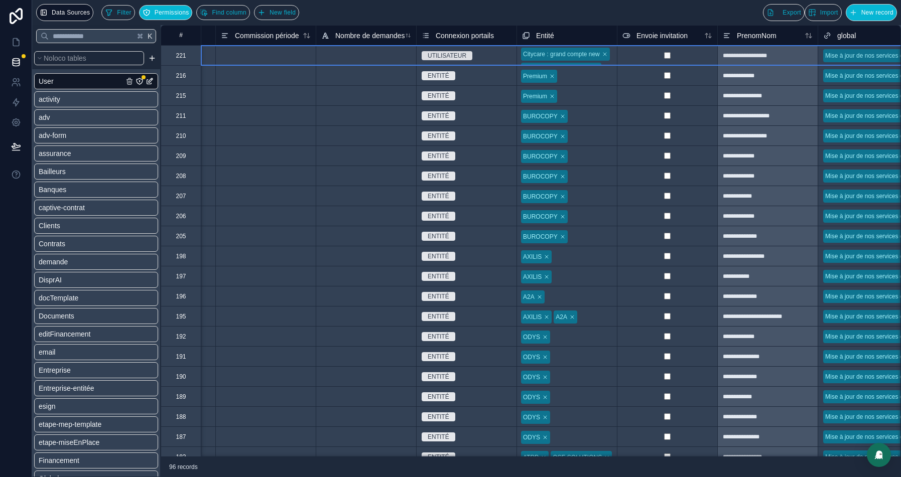
scroll to position [0, 1235]
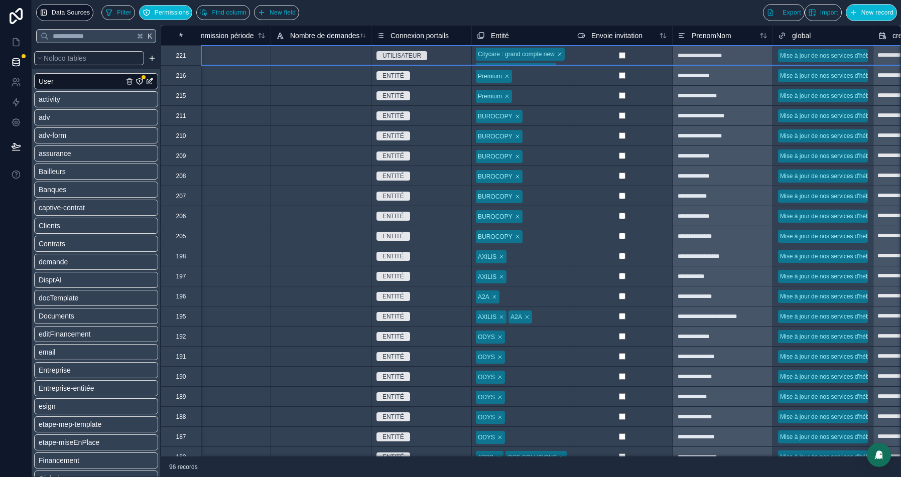
click at [460, 51] on div "UTILISATEUR" at bounding box center [421, 55] width 100 height 11
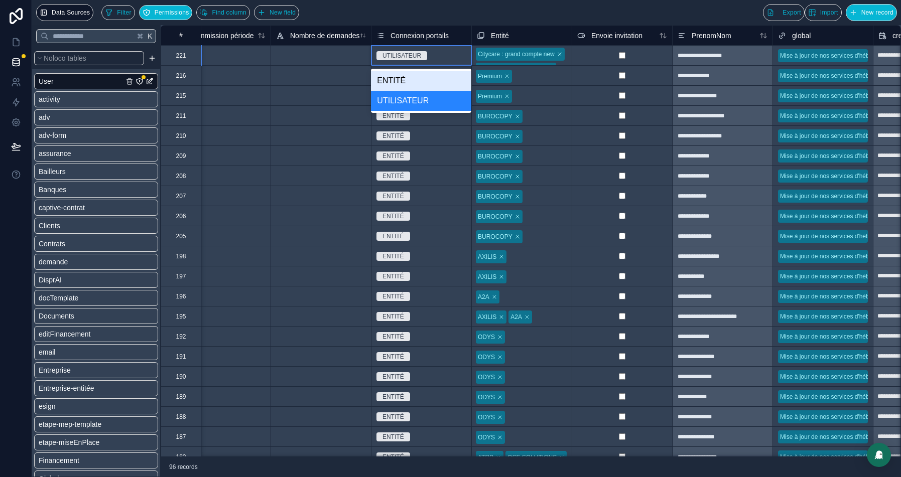
click at [460, 51] on div "UTILISATEUR" at bounding box center [421, 55] width 100 height 11
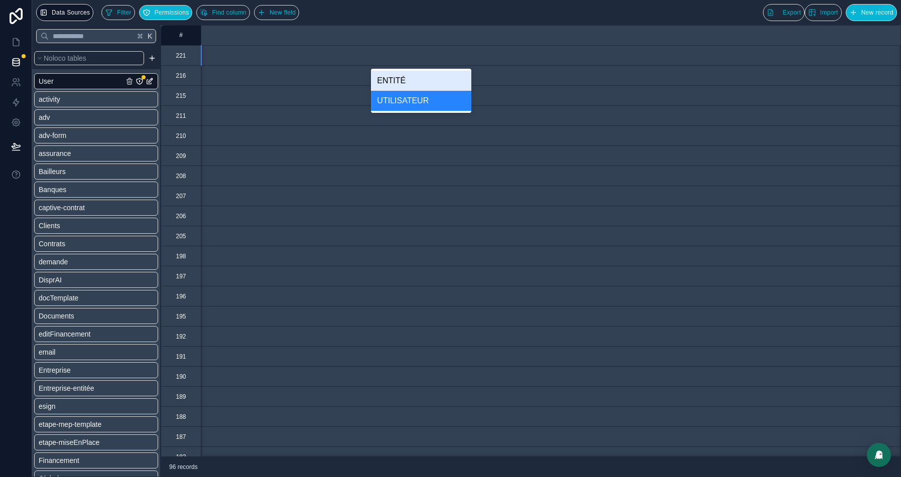
scroll to position [0, 1235]
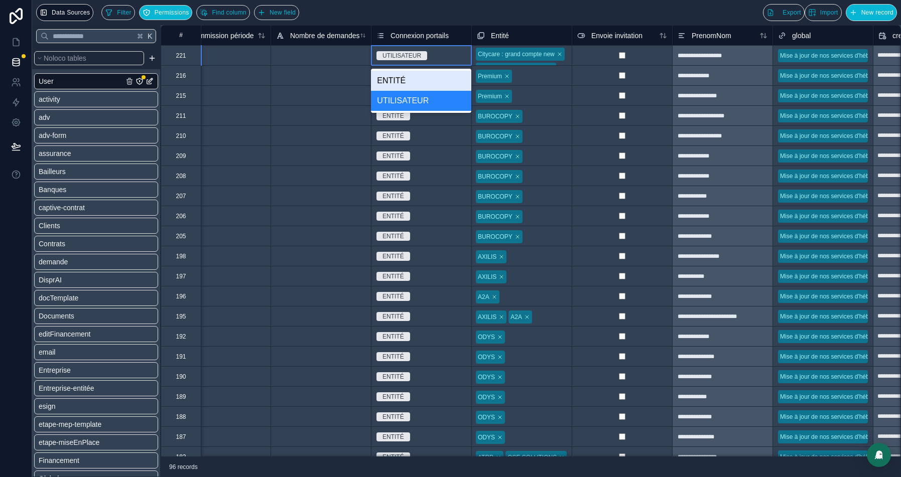
click at [420, 85] on div "ENTITÉ" at bounding box center [421, 81] width 100 height 20
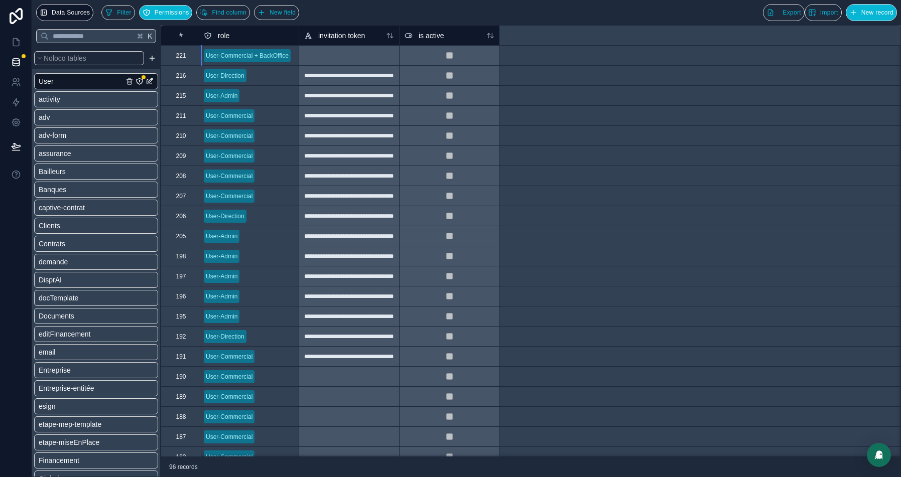
scroll to position [0, 0]
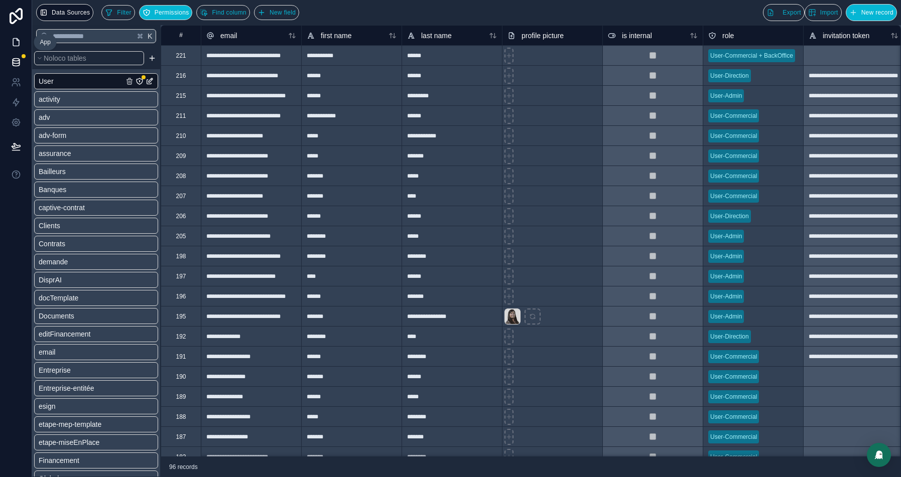
click at [15, 45] on icon at bounding box center [16, 43] width 6 height 8
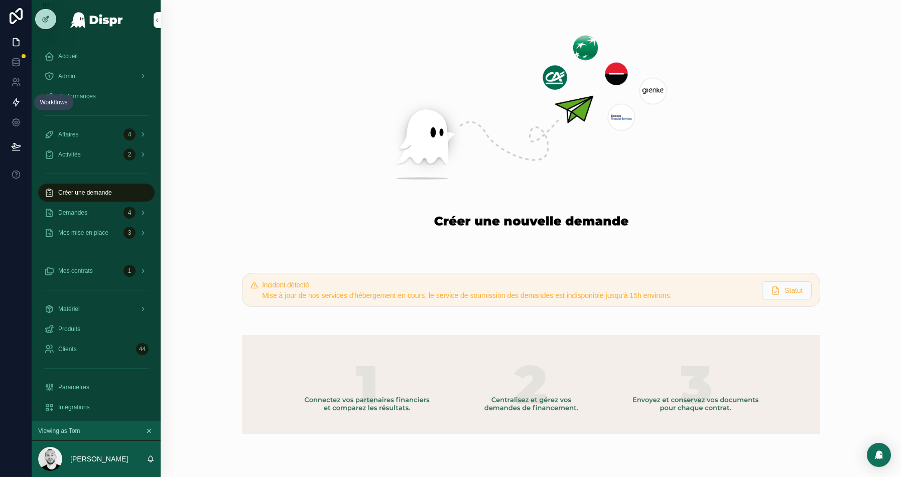
click at [18, 101] on icon at bounding box center [16, 102] width 10 height 10
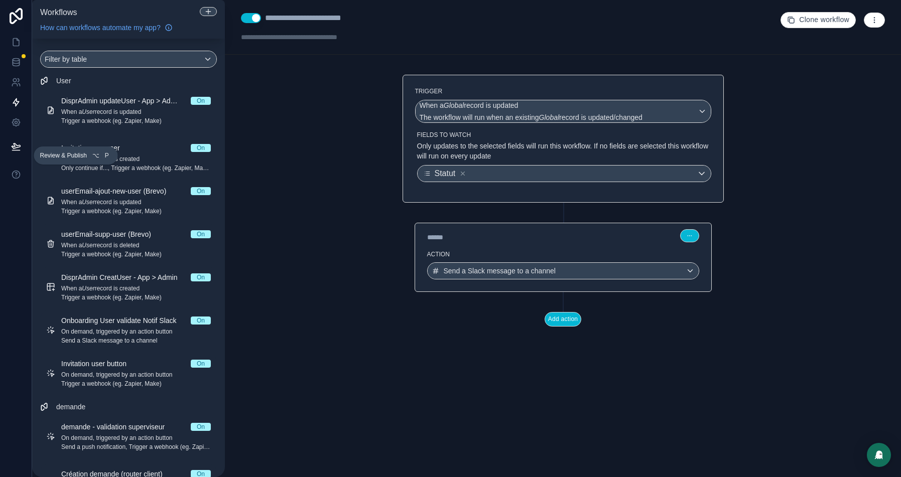
click at [15, 137] on button at bounding box center [16, 147] width 22 height 28
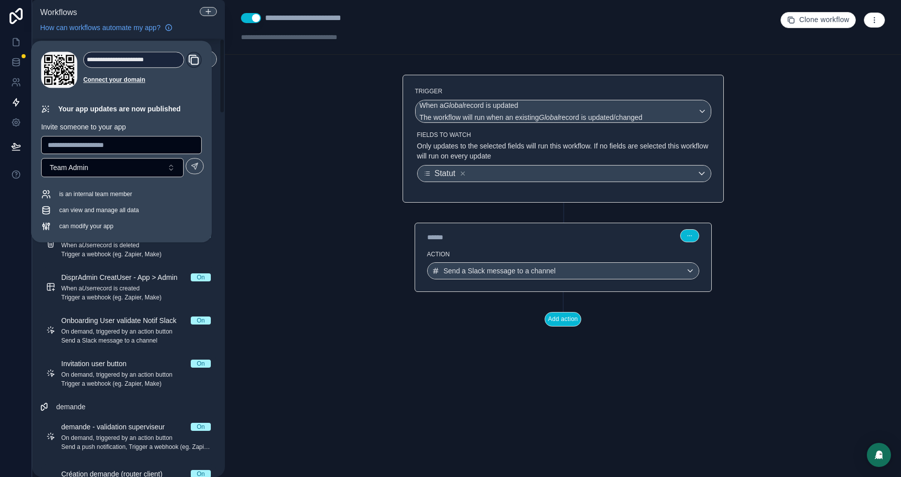
click at [300, 186] on div "**********" at bounding box center [563, 238] width 676 height 477
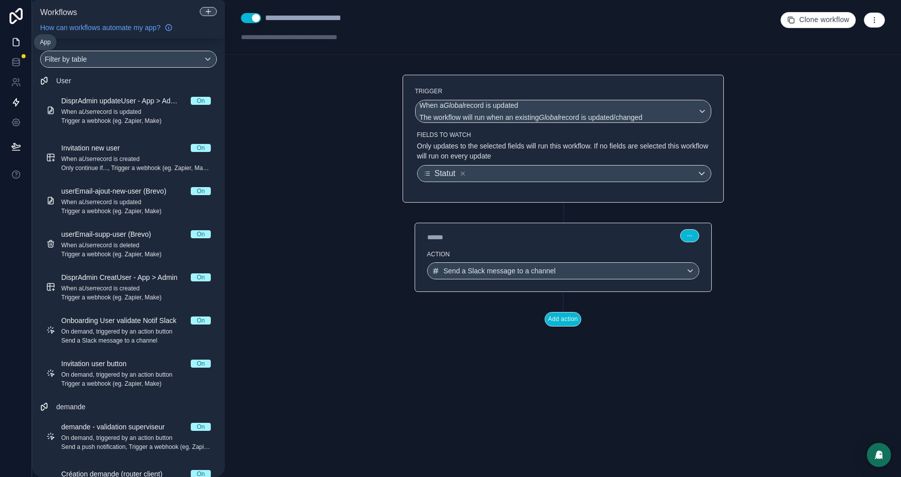
click at [14, 41] on icon at bounding box center [16, 42] width 10 height 10
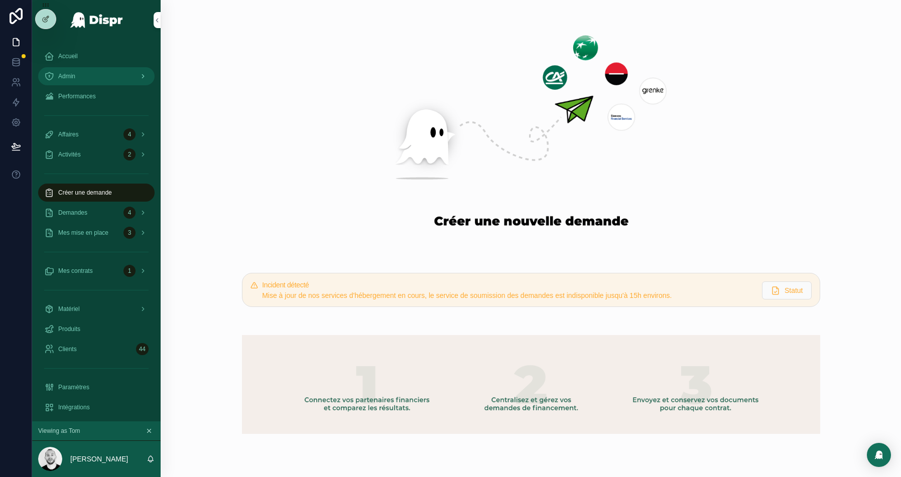
click at [92, 79] on div "Admin" at bounding box center [96, 76] width 104 height 16
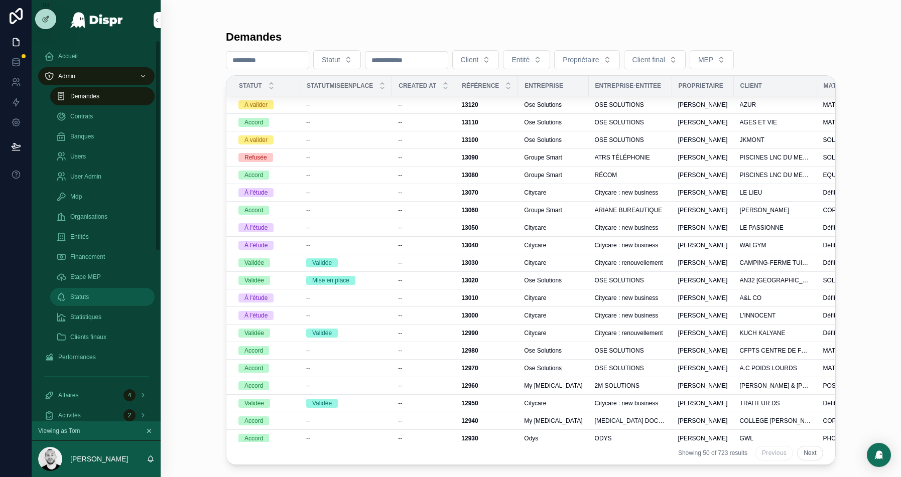
click at [92, 294] on div "Statuts" at bounding box center [102, 297] width 92 height 16
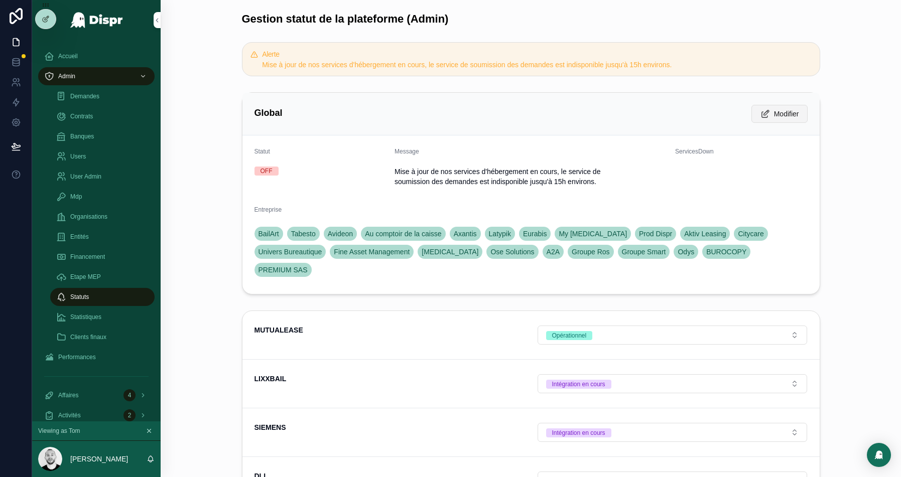
click at [766, 110] on button "Modifier" at bounding box center [779, 114] width 56 height 18
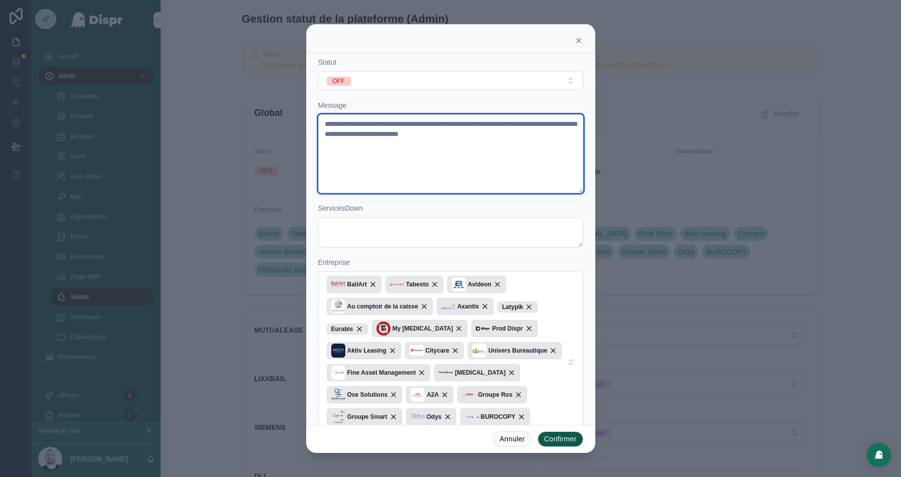
click at [513, 135] on textarea "**********" at bounding box center [450, 153] width 265 height 79
click at [458, 130] on textarea "**********" at bounding box center [450, 153] width 265 height 79
click at [342, 123] on textarea "**********" at bounding box center [450, 153] width 265 height 79
drag, startPoint x: 373, startPoint y: 124, endPoint x: 284, endPoint y: 124, distance: 88.8
click at [284, 124] on div "**********" at bounding box center [450, 238] width 901 height 477
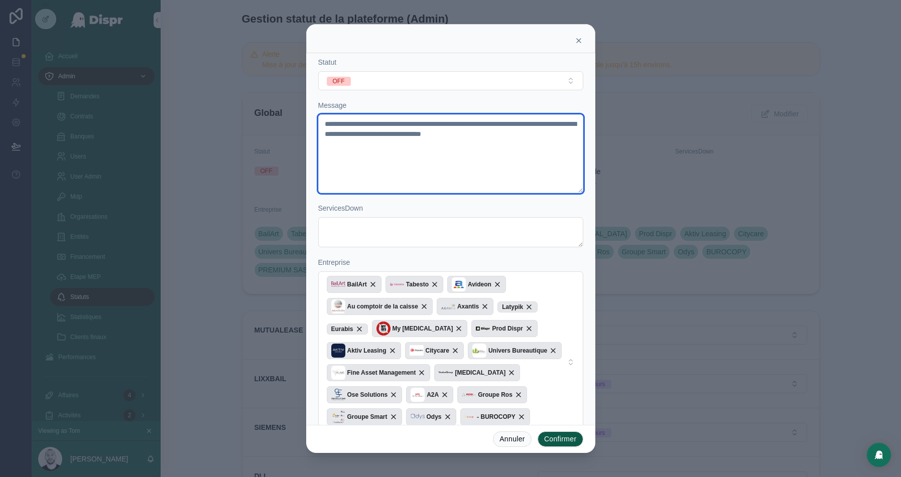
click at [524, 125] on textarea "**********" at bounding box center [450, 153] width 265 height 79
click at [566, 138] on textarea "**********" at bounding box center [450, 153] width 265 height 79
type textarea "**********"
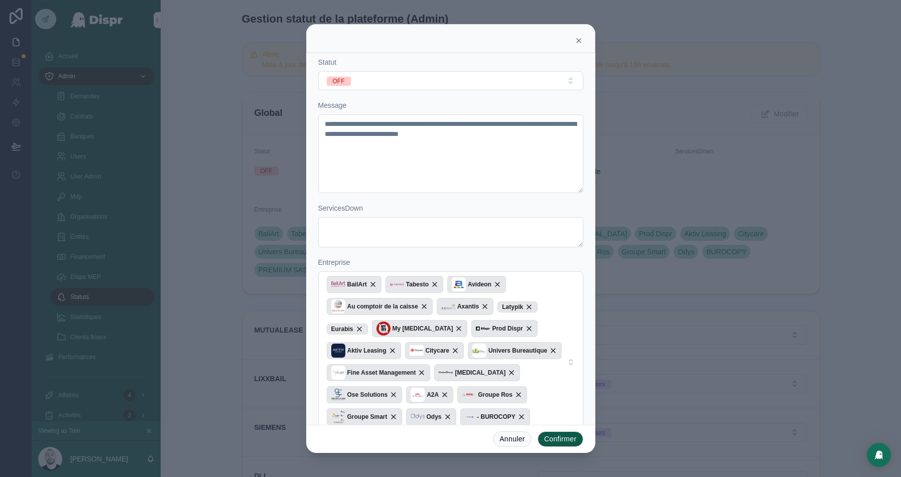
click at [561, 437] on button "Confirmer" at bounding box center [561, 440] width 46 height 16
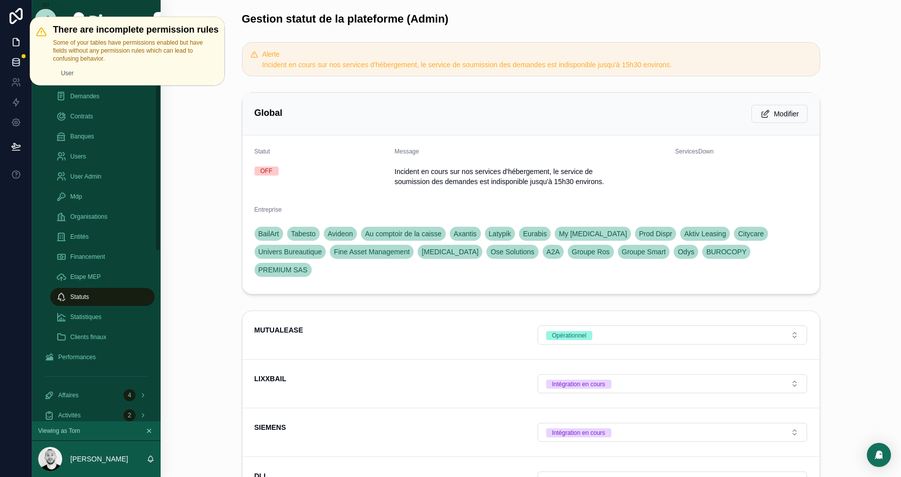
click at [25, 56] on div at bounding box center [24, 56] width 4 height 4
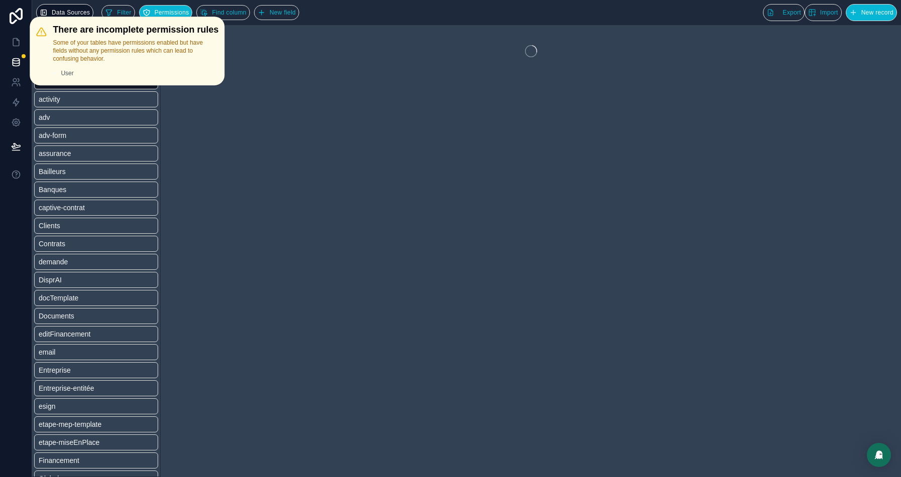
click at [397, 13] on div "Filter Permissions Find column New field Export Import New record" at bounding box center [499, 12] width 796 height 17
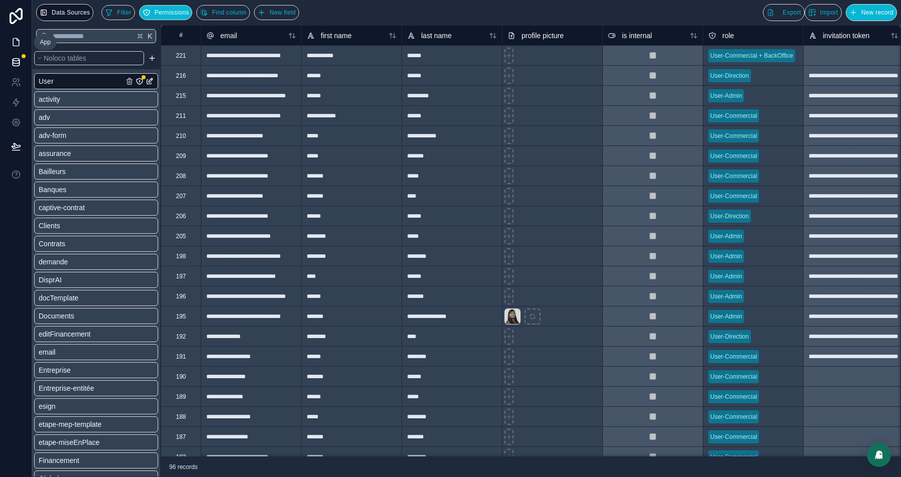
click at [12, 44] on icon at bounding box center [16, 42] width 10 height 10
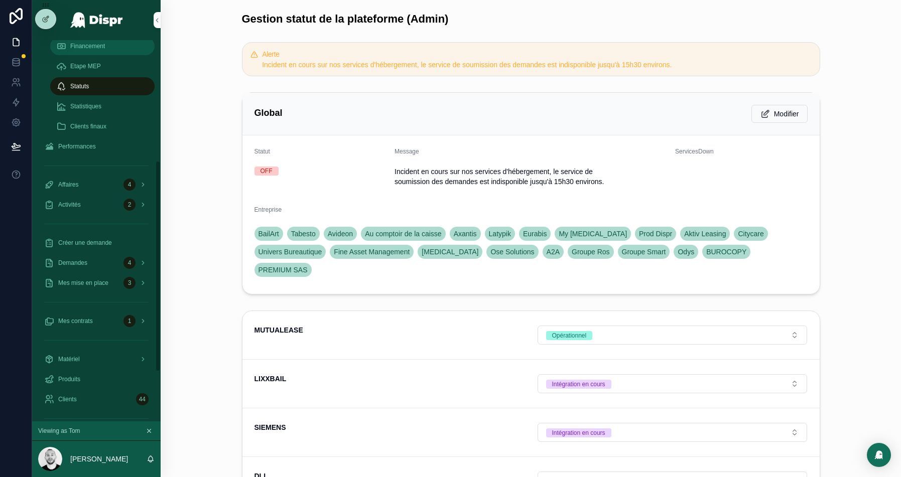
scroll to position [219, 0]
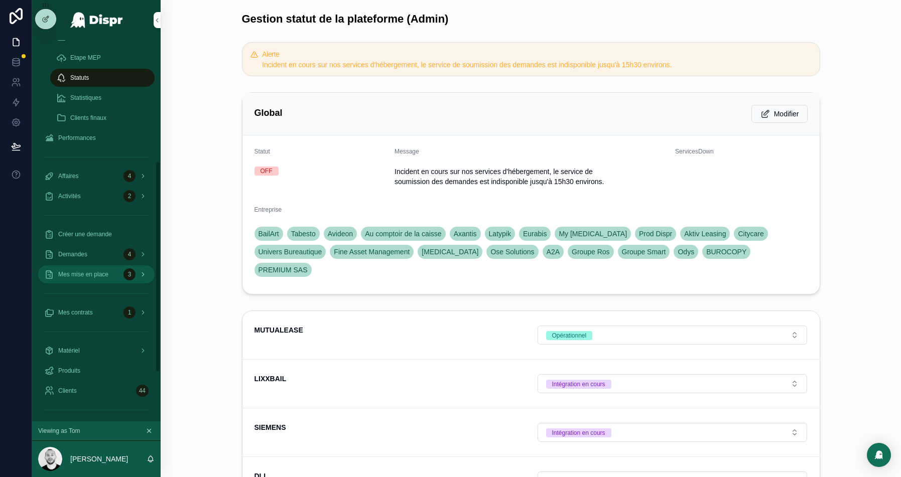
click at [90, 269] on div "Mes mise en place 3" at bounding box center [96, 275] width 104 height 16
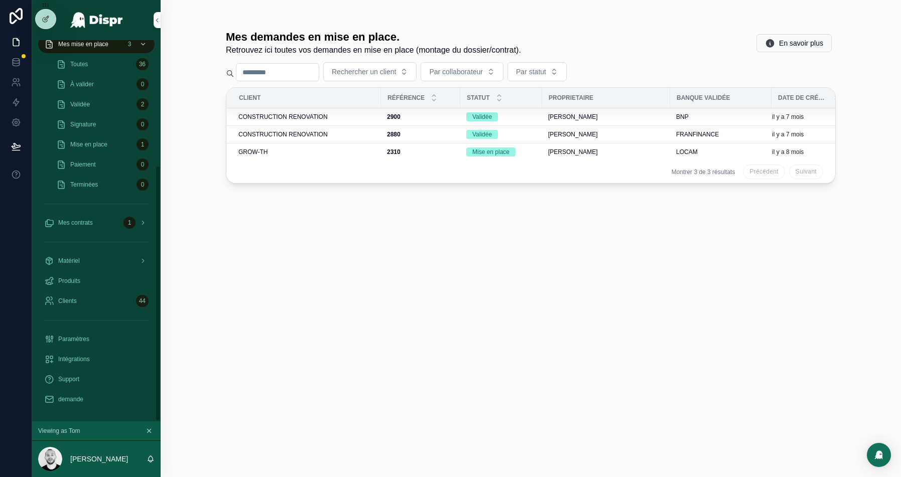
scroll to position [188, 0]
click at [292, 157] on td "GROW-TH" at bounding box center [303, 153] width 155 height 18
click at [297, 151] on div "GROW-TH" at bounding box center [306, 152] width 137 height 8
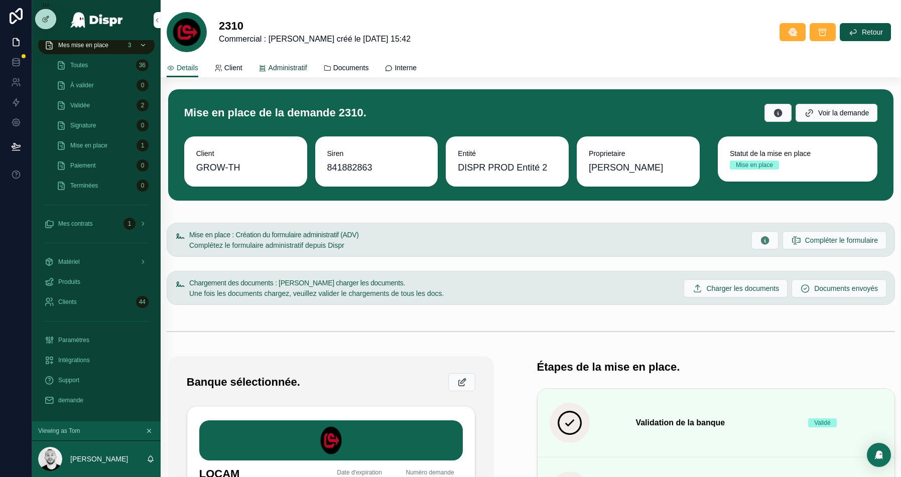
click at [307, 65] on span "Administratif" at bounding box center [288, 68] width 39 height 10
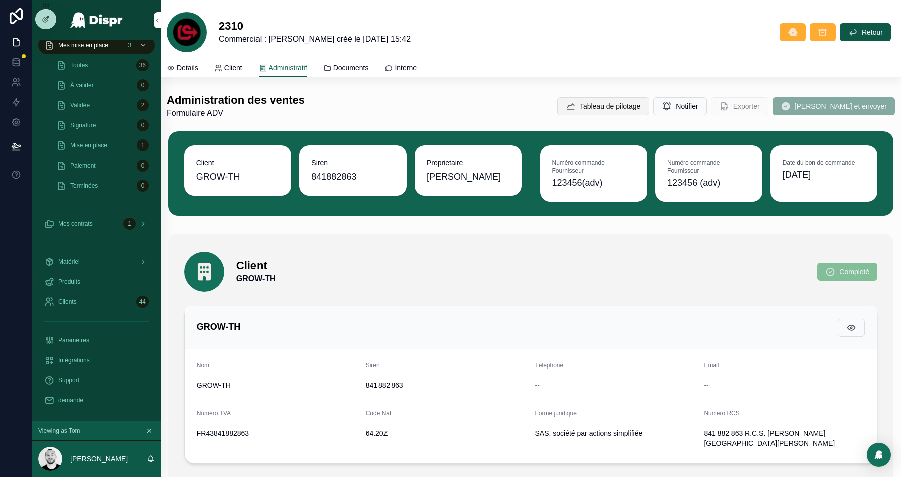
click at [606, 104] on span "Tableau de pilotage" at bounding box center [610, 106] width 61 height 10
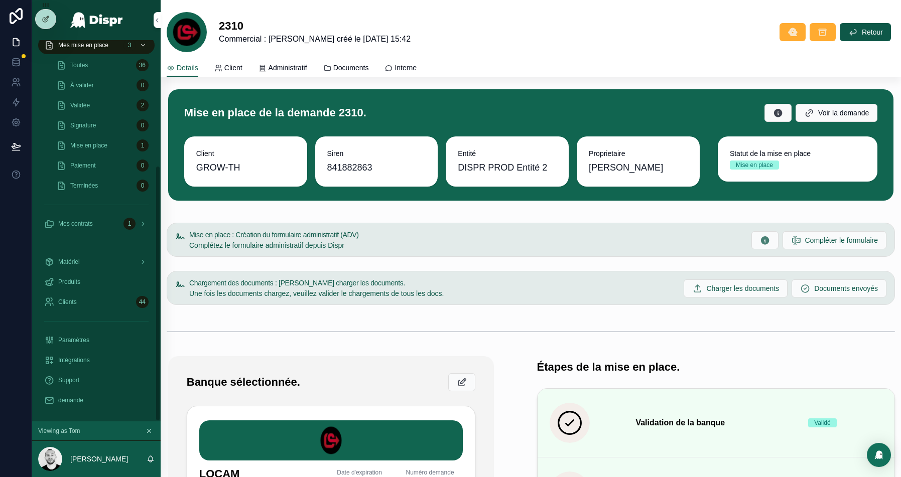
scroll to position [188, 0]
click at [19, 61] on icon at bounding box center [16, 62] width 7 height 4
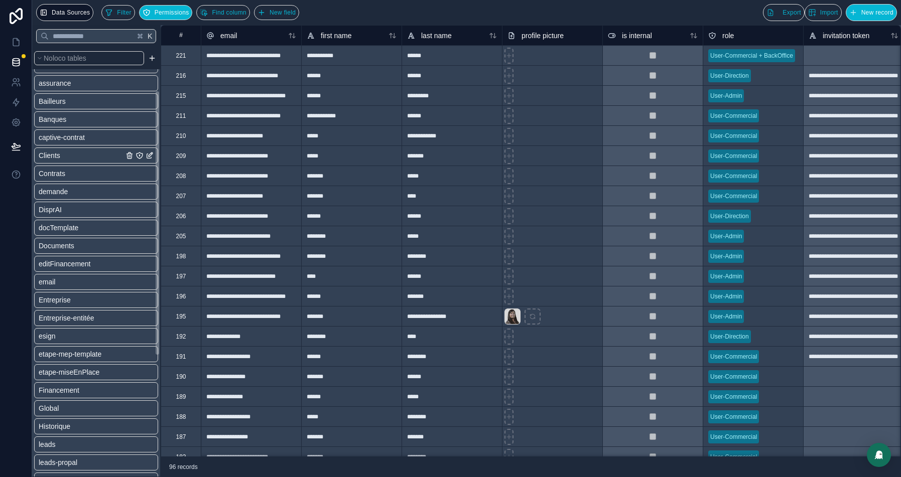
scroll to position [72, 0]
click at [64, 294] on span "Entreprise" at bounding box center [55, 299] width 32 height 10
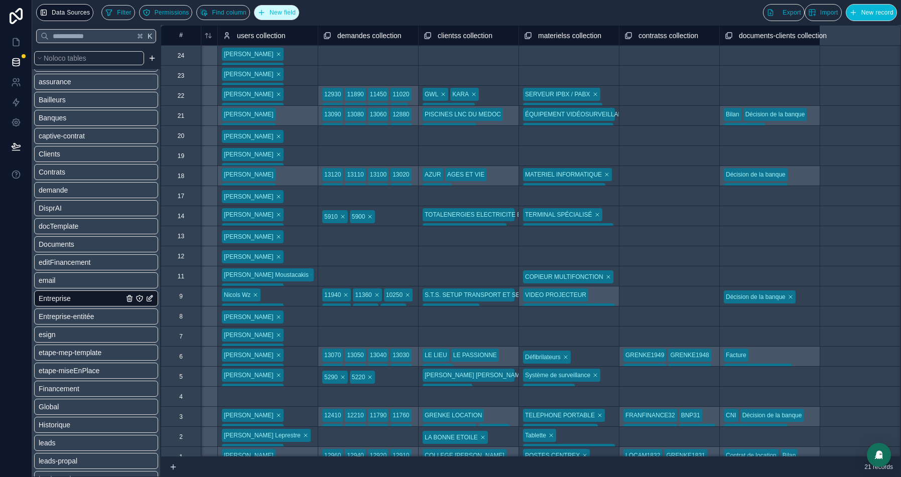
scroll to position [0, 6465]
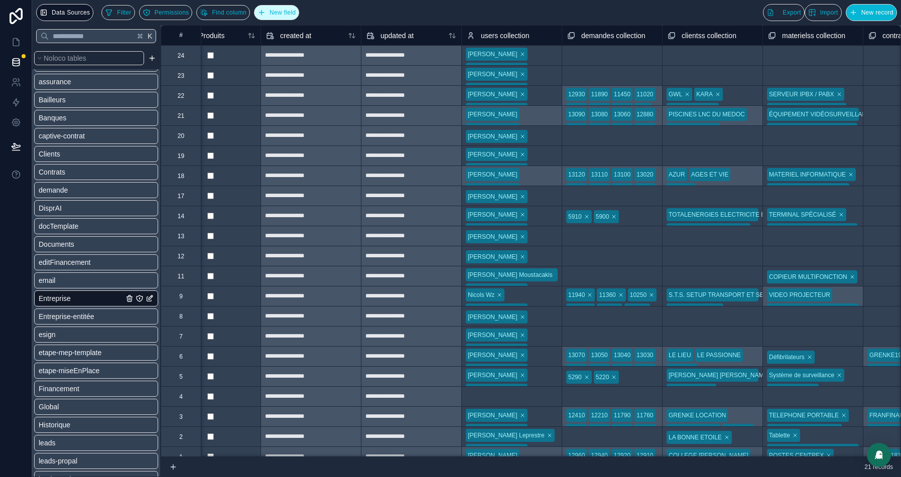
click at [299, 17] on button "New field" at bounding box center [276, 12] width 45 height 15
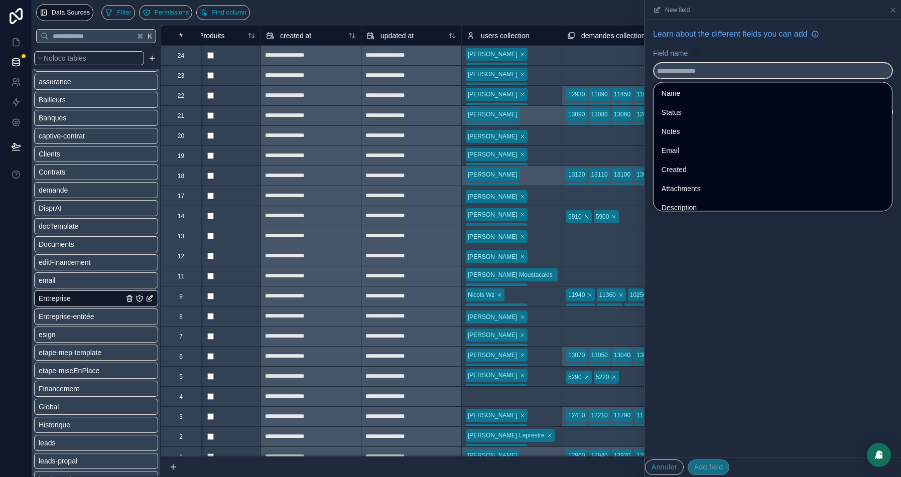
click at [695, 70] on input "text" at bounding box center [772, 71] width 239 height 16
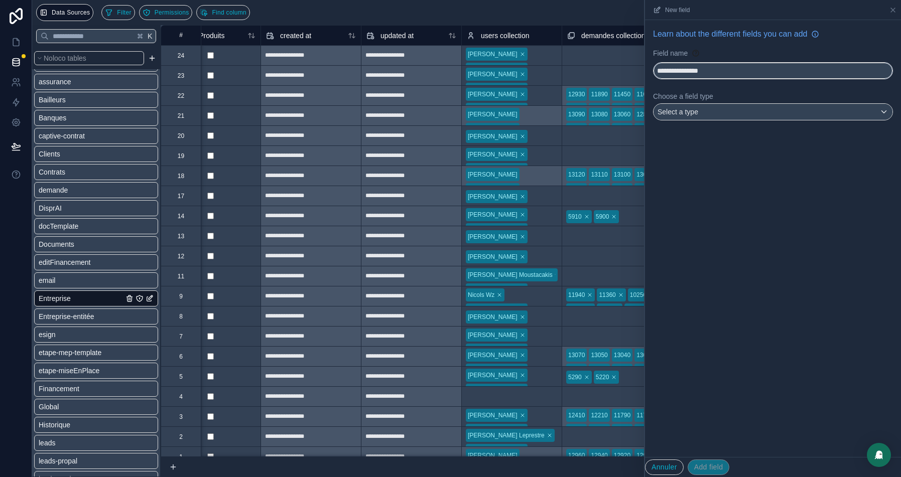
type input "**********"
click at [694, 112] on span "Select a type" at bounding box center [678, 112] width 41 height 8
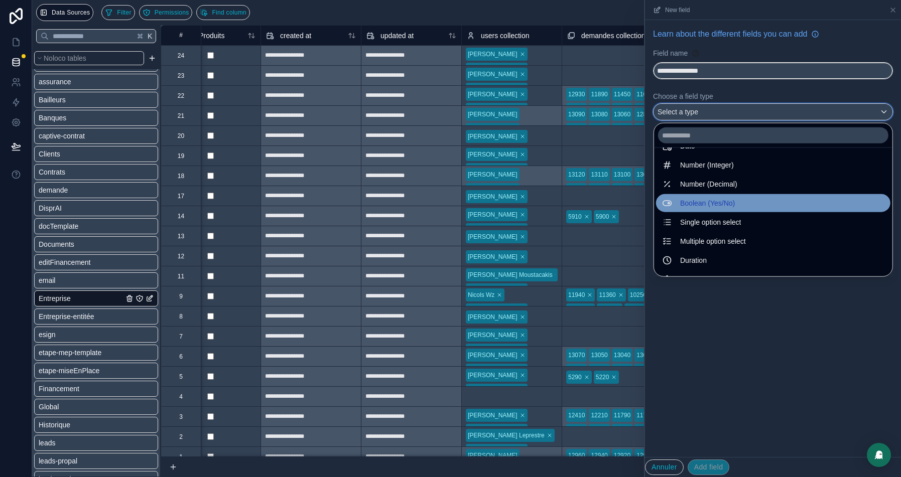
scroll to position [39, 0]
click at [690, 202] on span "Boolean (Yes/No)" at bounding box center [707, 202] width 55 height 12
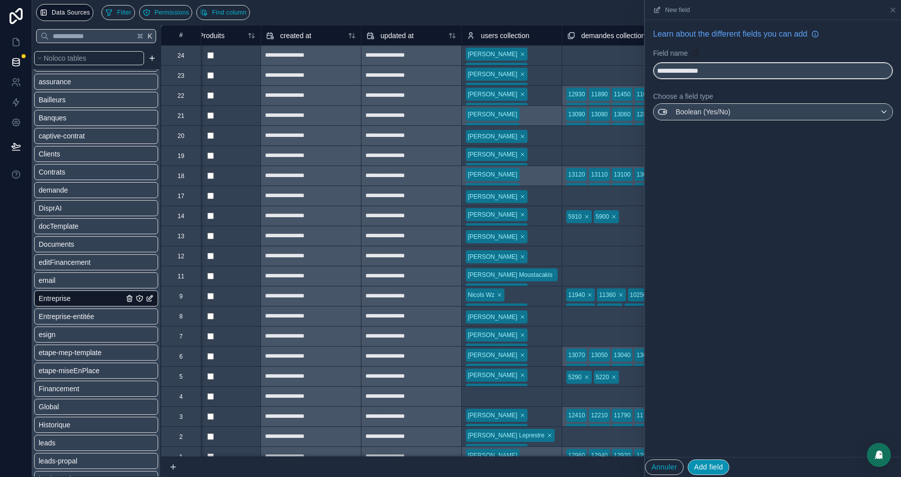
click at [705, 465] on button "Add field" at bounding box center [709, 468] width 42 height 16
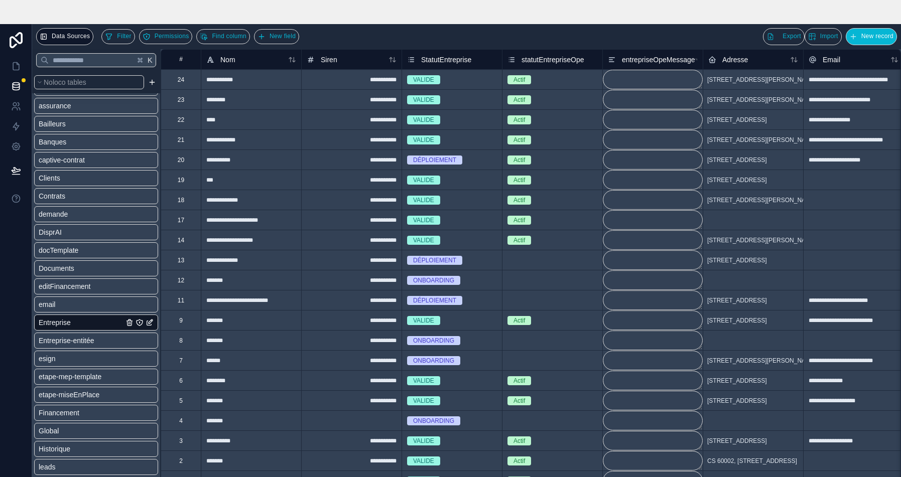
click at [190, 380] on div "6" at bounding box center [181, 380] width 40 height 20
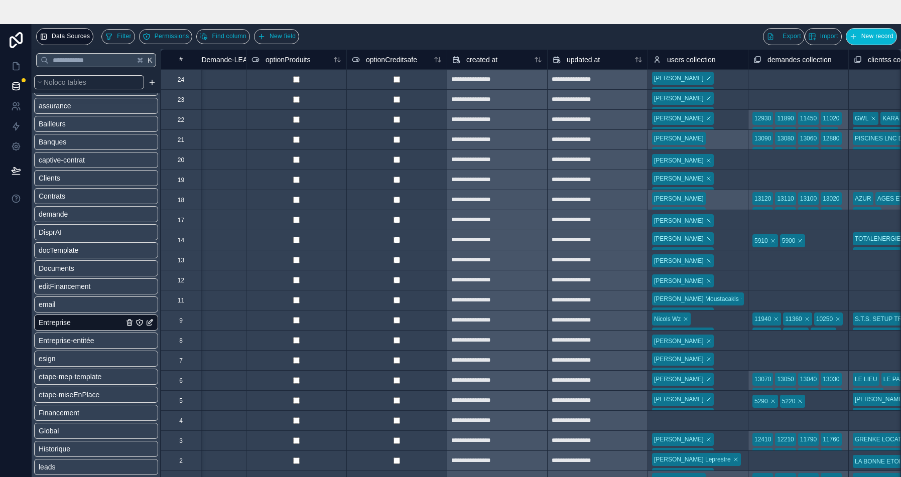
scroll to position [0, 6359]
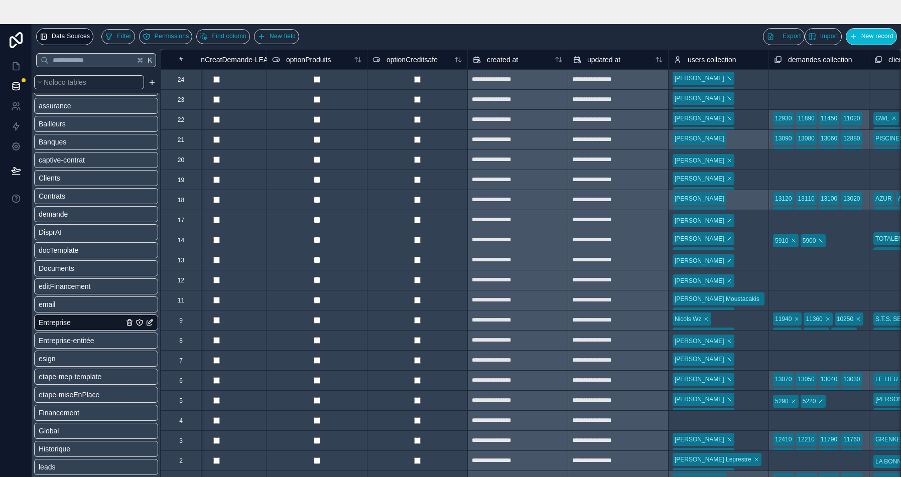
click at [363, 381] on div at bounding box center [317, 380] width 100 height 20
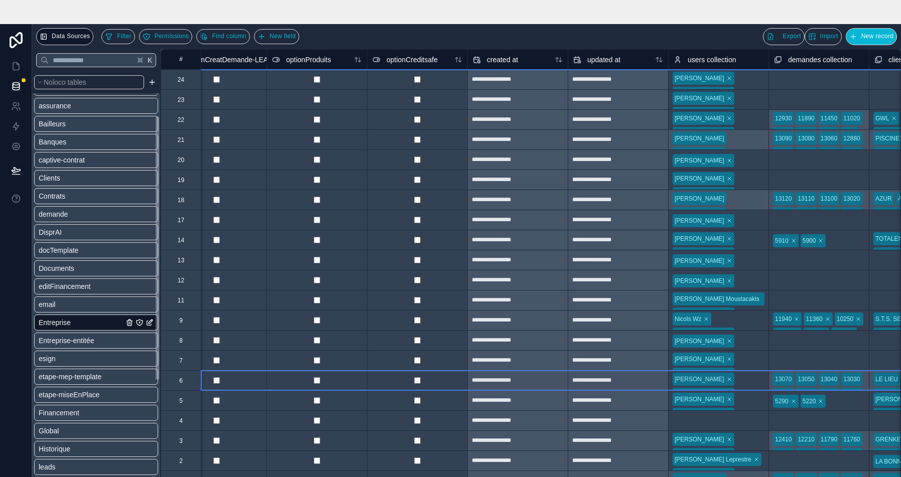
click at [182, 381] on div "6" at bounding box center [181, 380] width 4 height 8
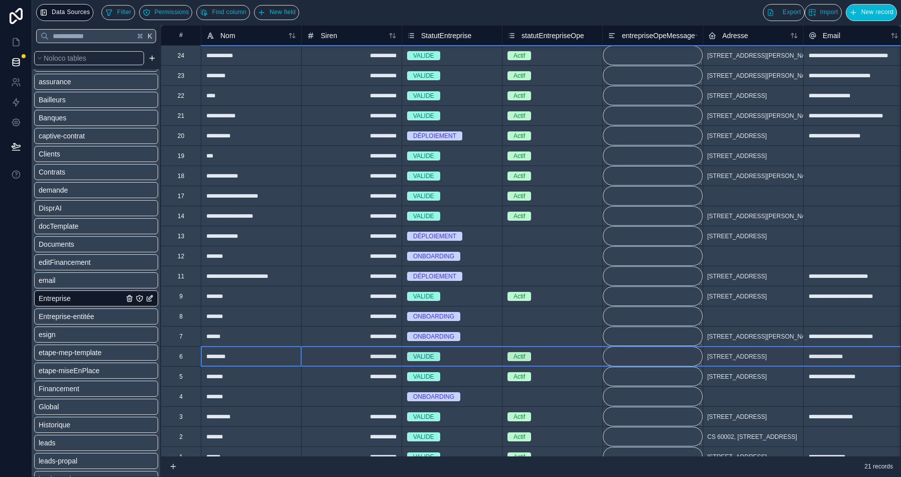
scroll to position [0, 0]
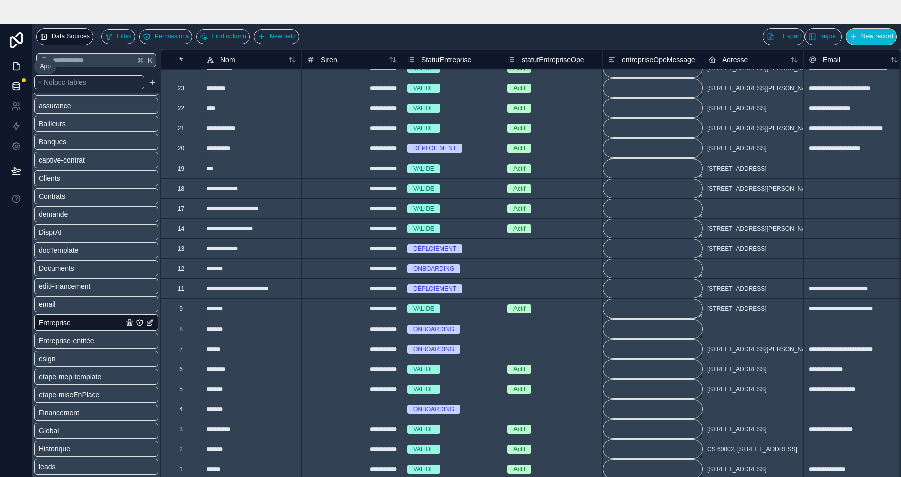
click at [14, 65] on icon at bounding box center [16, 66] width 10 height 10
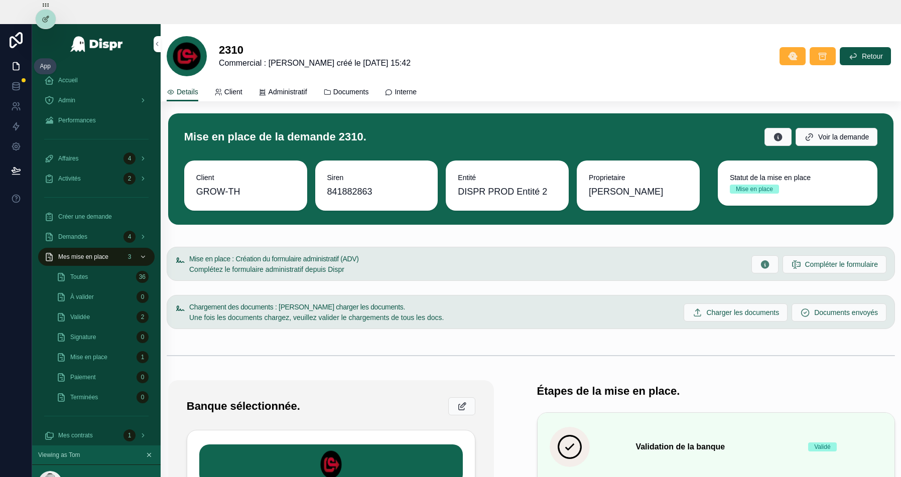
click at [187, 93] on span "Details" at bounding box center [188, 92] width 22 height 10
click at [77, 241] on div "Demandes 4" at bounding box center [96, 237] width 104 height 16
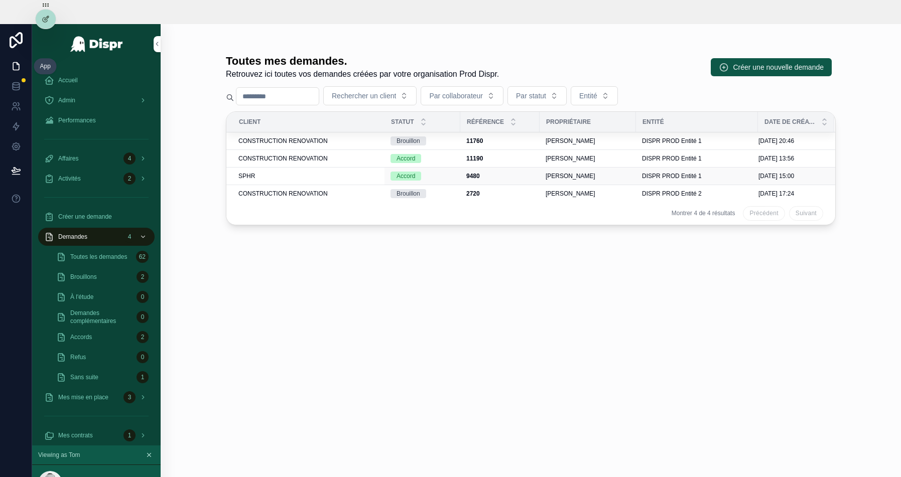
click at [302, 175] on div "SPHR" at bounding box center [308, 176] width 140 height 8
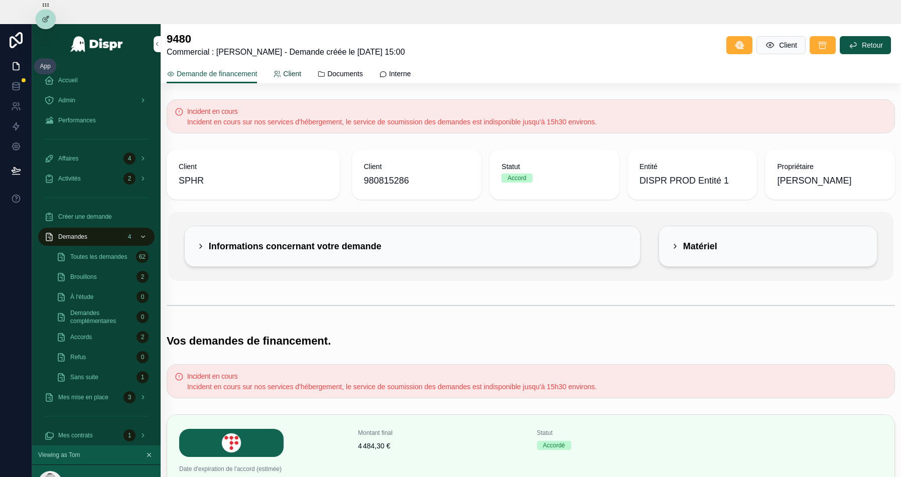
click at [281, 77] on icon "scrollable content" at bounding box center [277, 74] width 8 height 8
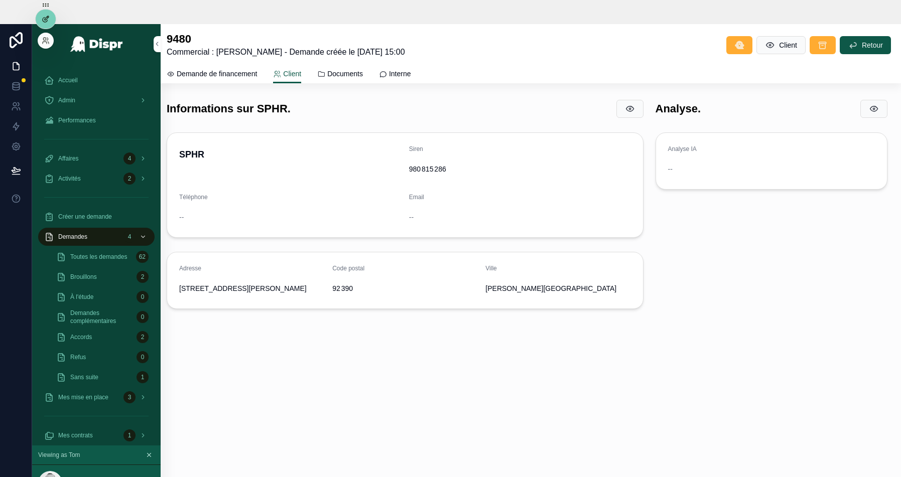
click at [45, 26] on div at bounding box center [46, 19] width 20 height 19
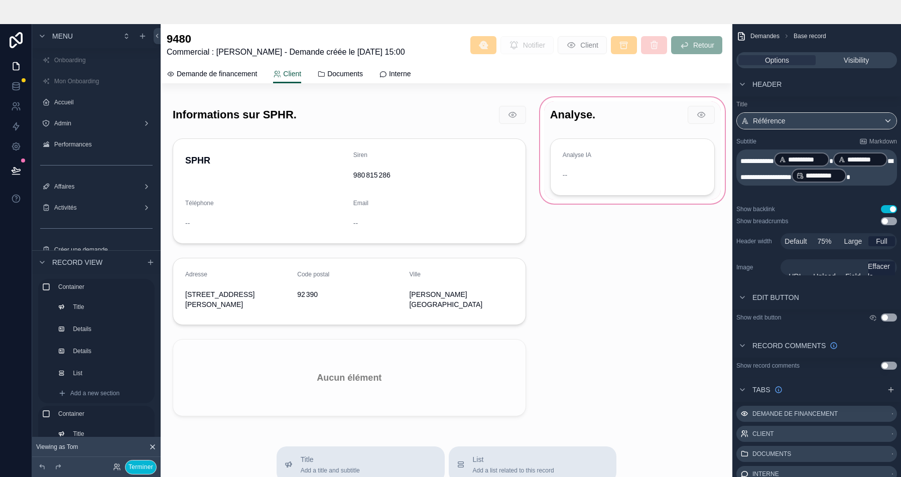
click at [620, 132] on div "scrollable content" at bounding box center [632, 262] width 189 height 335
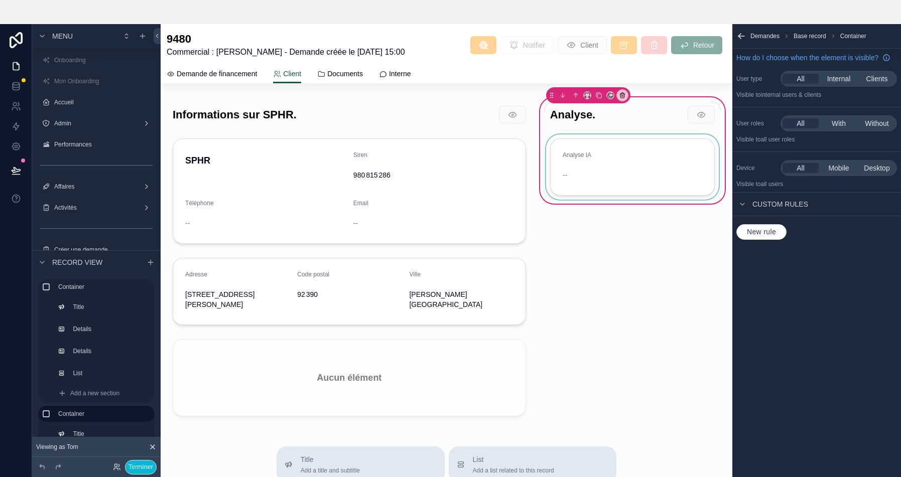
click at [599, 163] on div "scrollable content" at bounding box center [632, 167] width 177 height 65
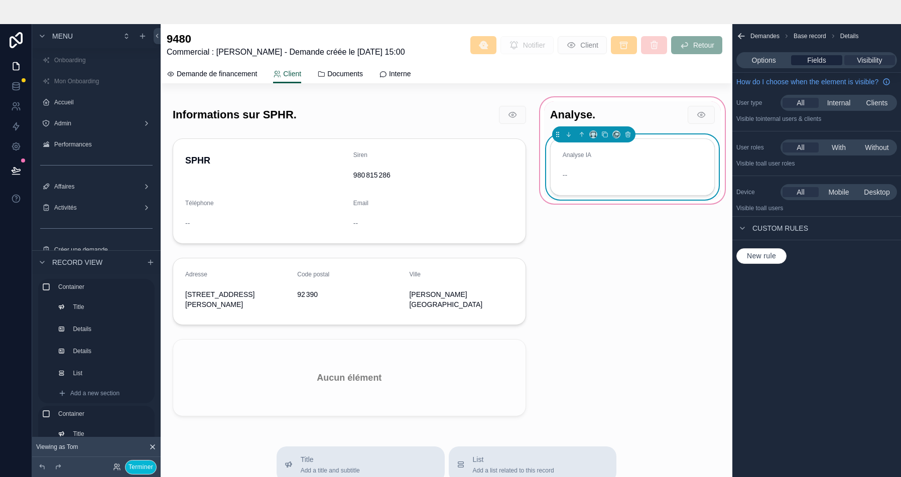
click at [819, 60] on span "Fields" at bounding box center [816, 60] width 19 height 10
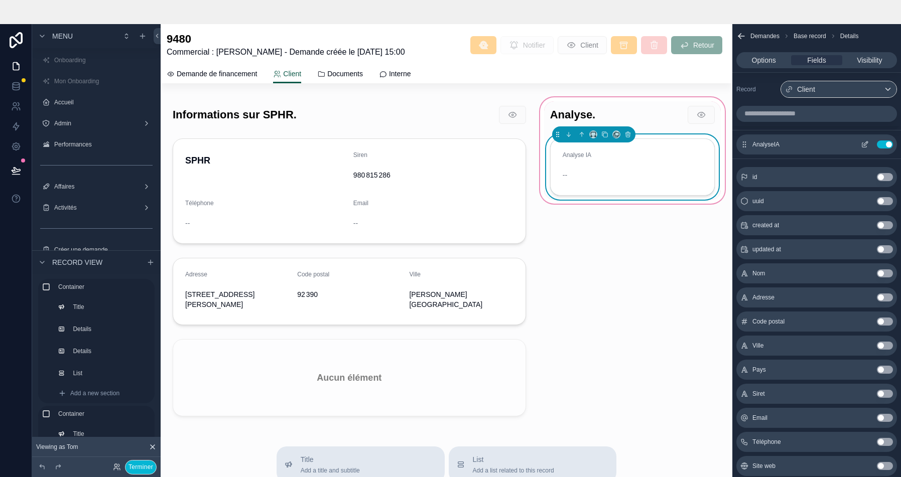
click at [862, 141] on icon "scrollable content" at bounding box center [865, 145] width 8 height 8
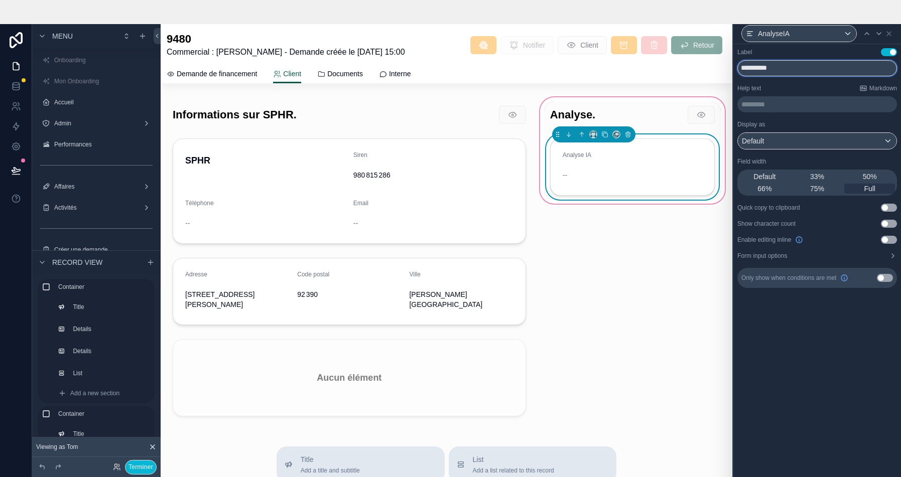
click at [782, 68] on input "**********" at bounding box center [817, 68] width 160 height 16
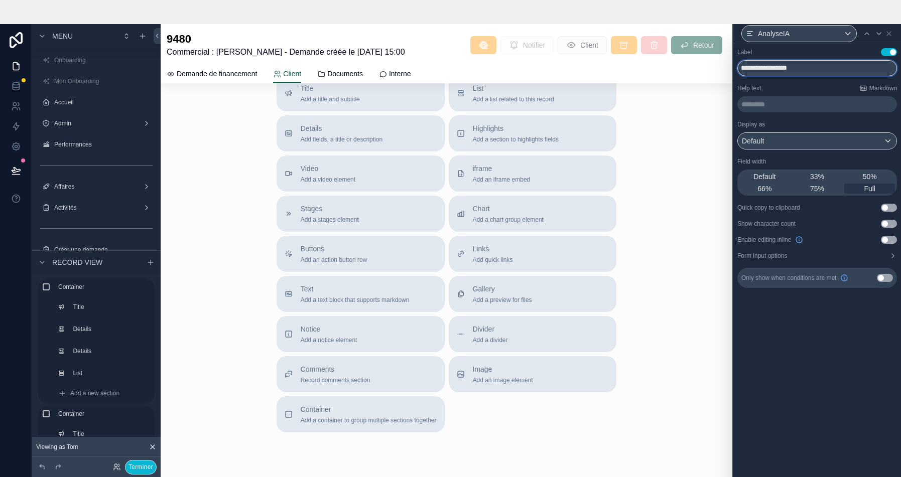
scroll to position [349, 0]
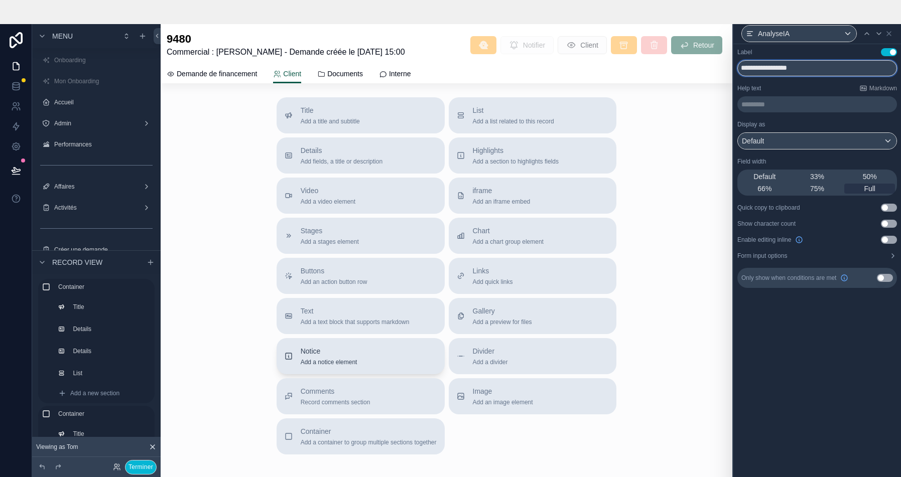
type input "**********"
click at [301, 358] on span "Add a notice element" at bounding box center [329, 362] width 57 height 8
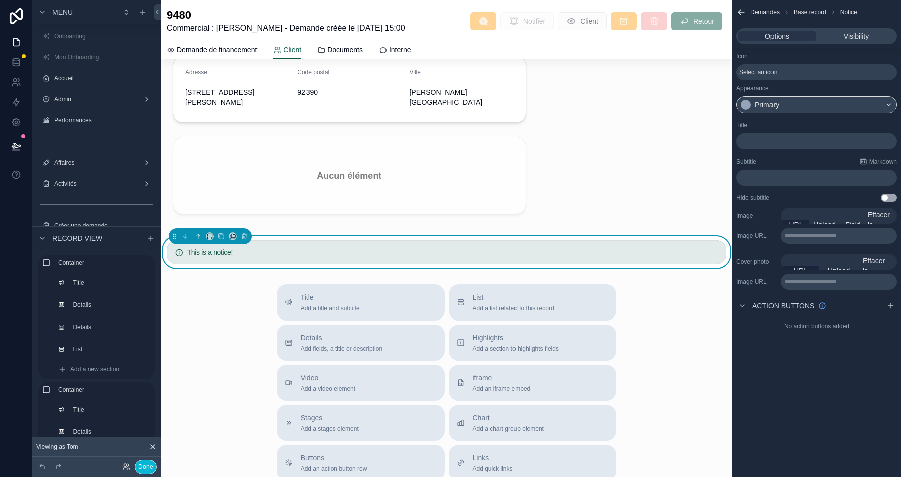
scroll to position [161, 0]
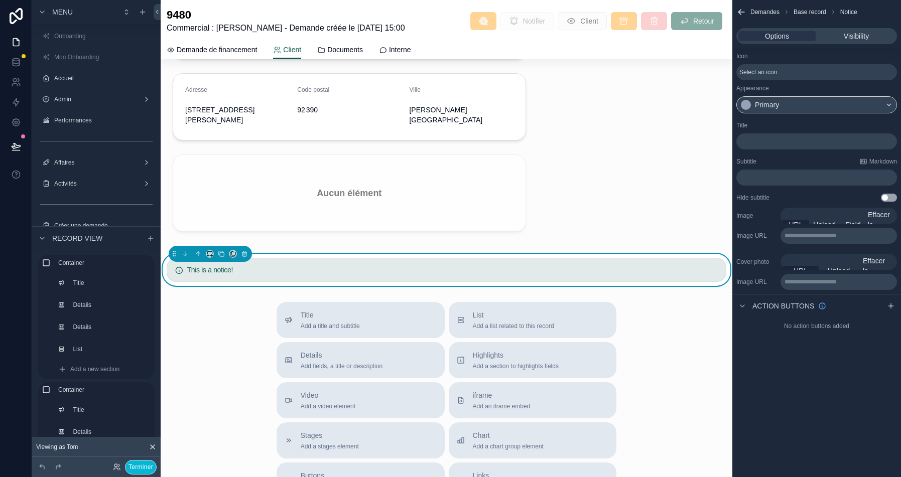
click at [830, 279] on p "**********" at bounding box center [839, 282] width 110 height 8
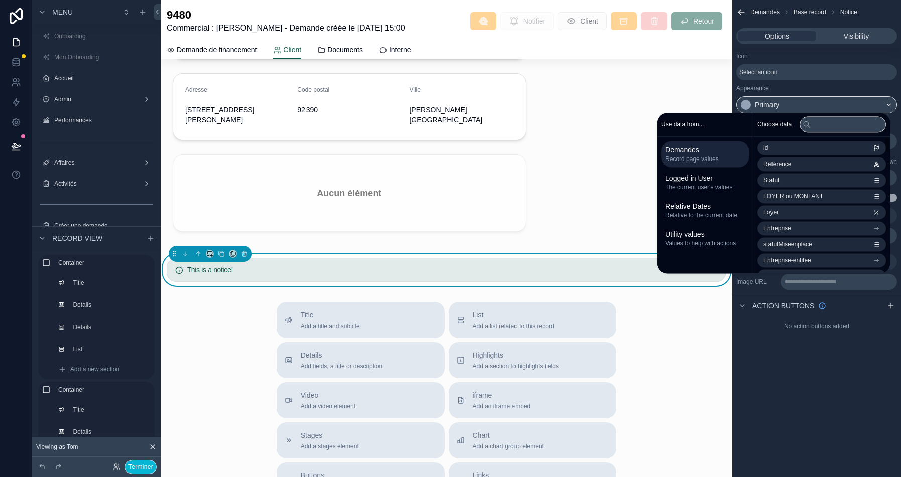
click at [807, 282] on p "**********" at bounding box center [839, 282] width 110 height 8
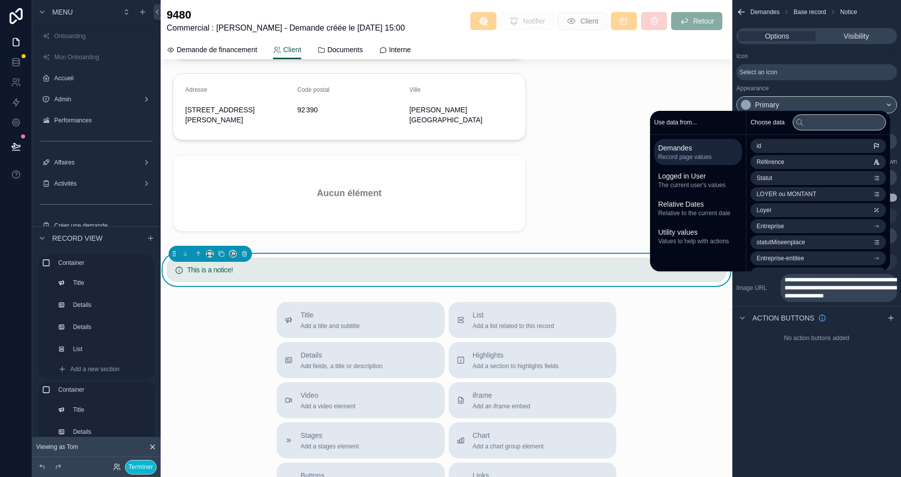
scroll to position [0, 0]
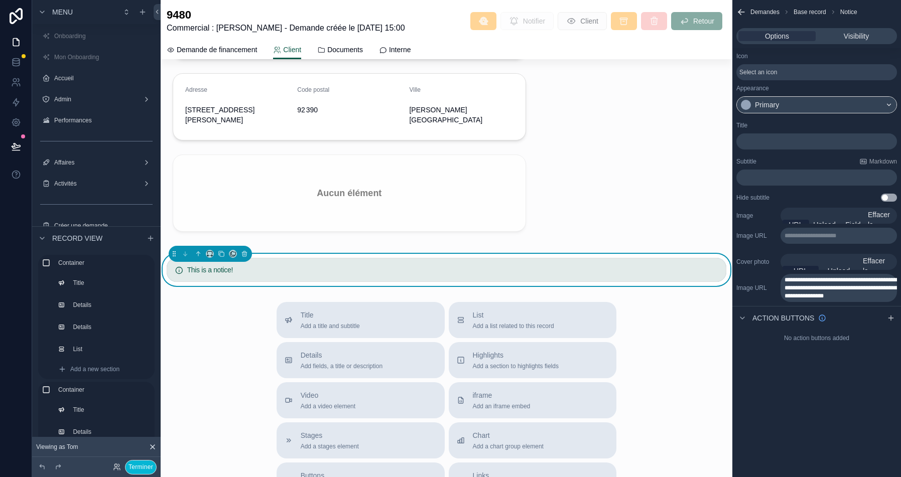
click at [825, 381] on div "**********" at bounding box center [816, 238] width 169 height 477
click at [830, 266] on span "Upload" at bounding box center [839, 271] width 22 height 10
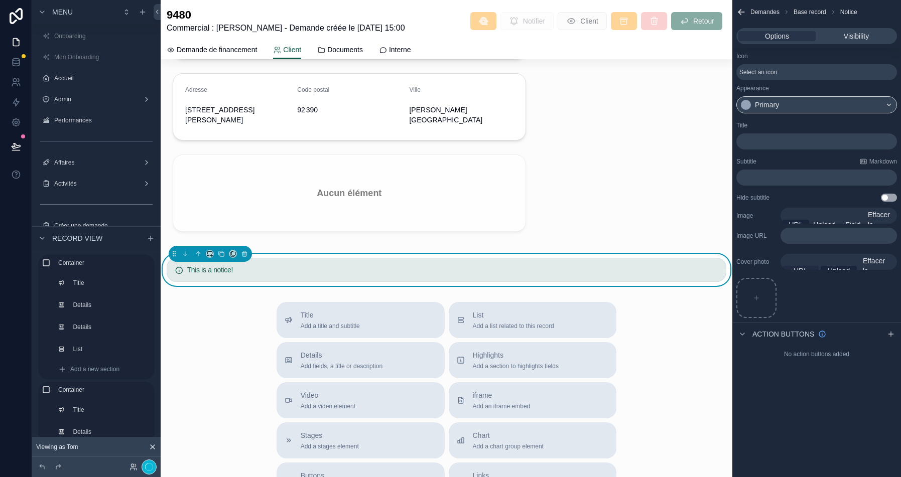
click at [805, 267] on span "URL" at bounding box center [801, 271] width 14 height 10
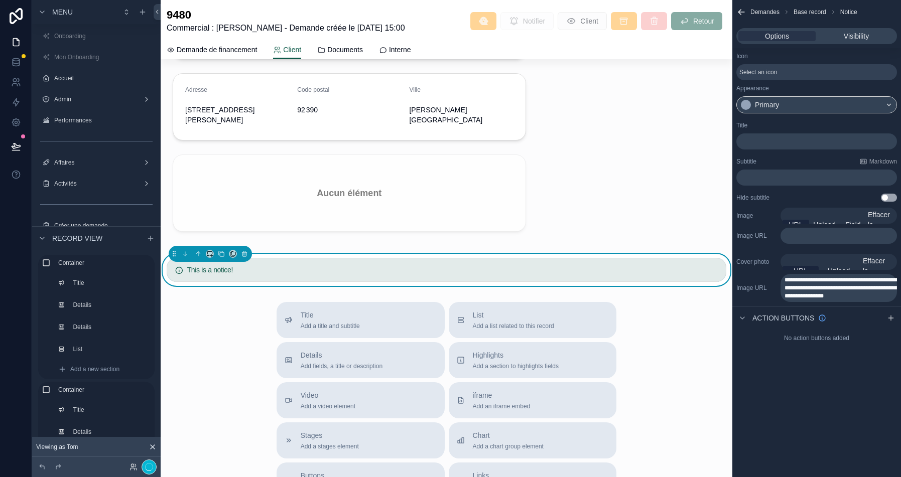
click at [796, 266] on span "URL" at bounding box center [801, 271] width 14 height 10
click at [814, 235] on p "**********" at bounding box center [839, 236] width 110 height 8
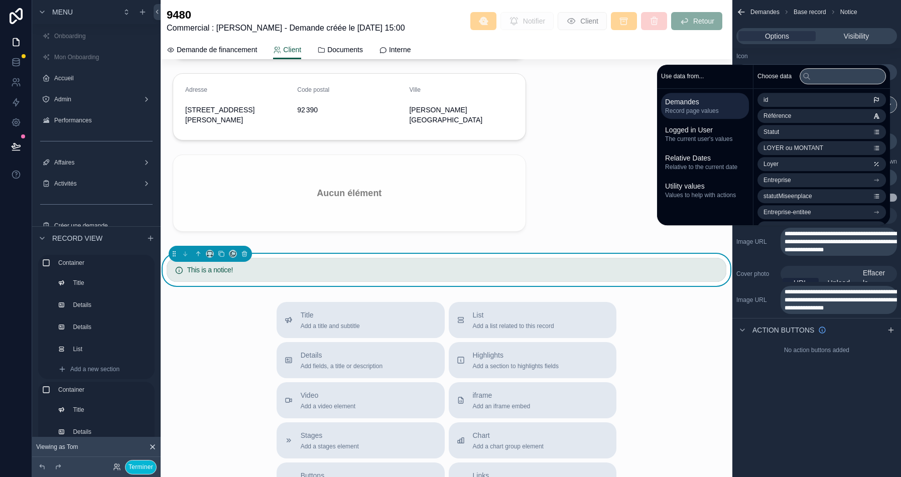
click at [814, 430] on div "**********" at bounding box center [816, 238] width 169 height 477
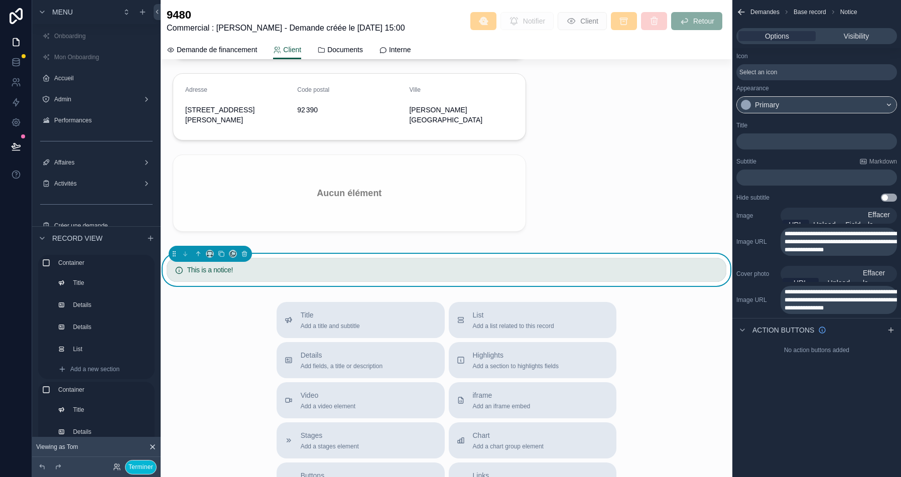
click at [823, 241] on span "**********" at bounding box center [840, 242] width 112 height 22
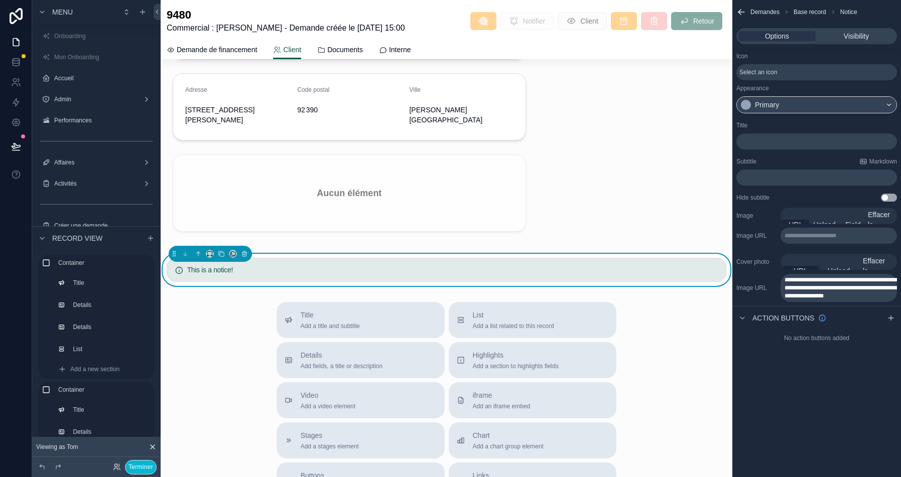
click at [836, 287] on span "**********" at bounding box center [840, 288] width 112 height 22
click at [836, 287] on div "Menu Onboarding Mon Onboarding Accueil Admin Performances Affaires Activités Cr…" at bounding box center [450, 238] width 901 height 477
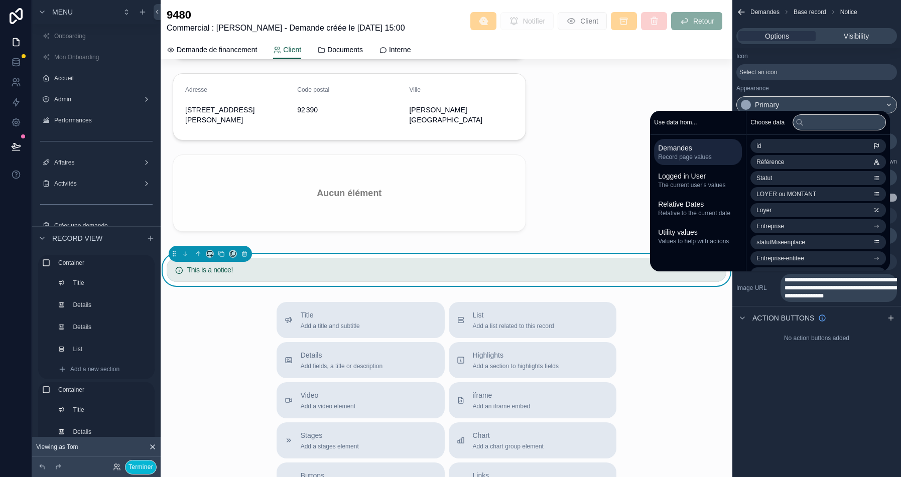
click at [836, 287] on span "**********" at bounding box center [840, 288] width 112 height 22
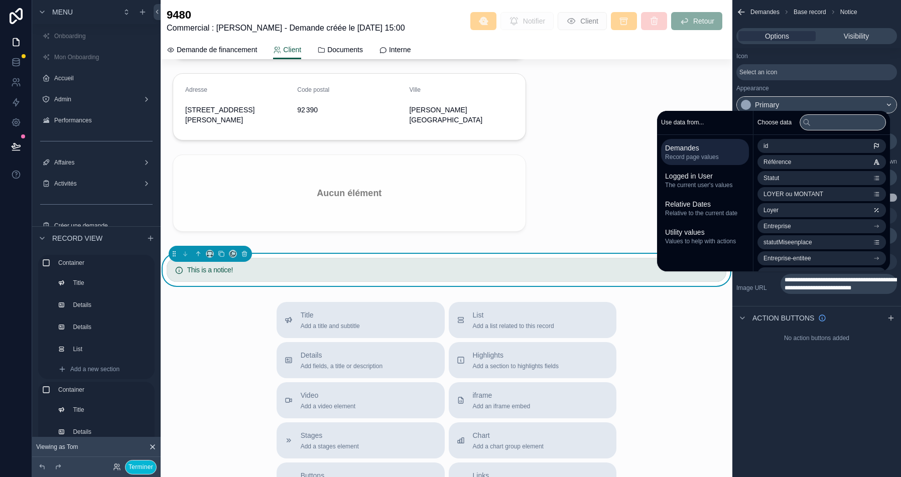
click at [822, 393] on div "**********" at bounding box center [816, 238] width 169 height 477
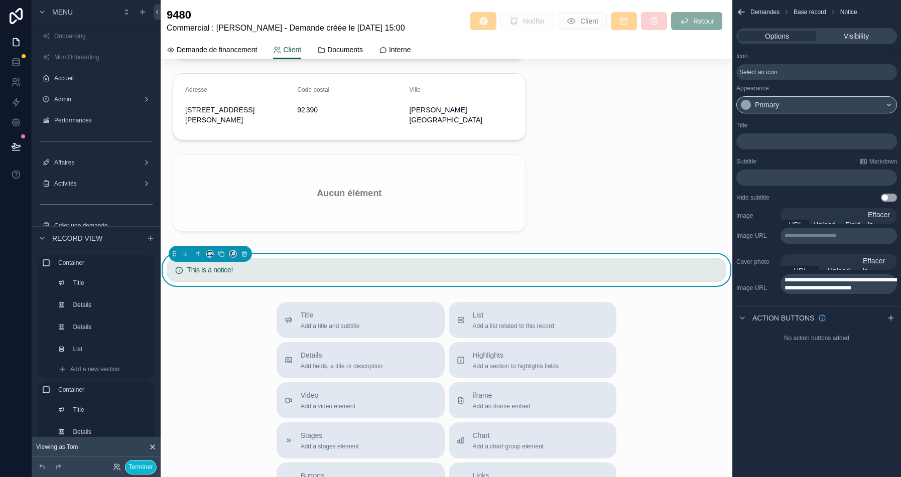
click at [813, 232] on p "**********" at bounding box center [839, 236] width 110 height 8
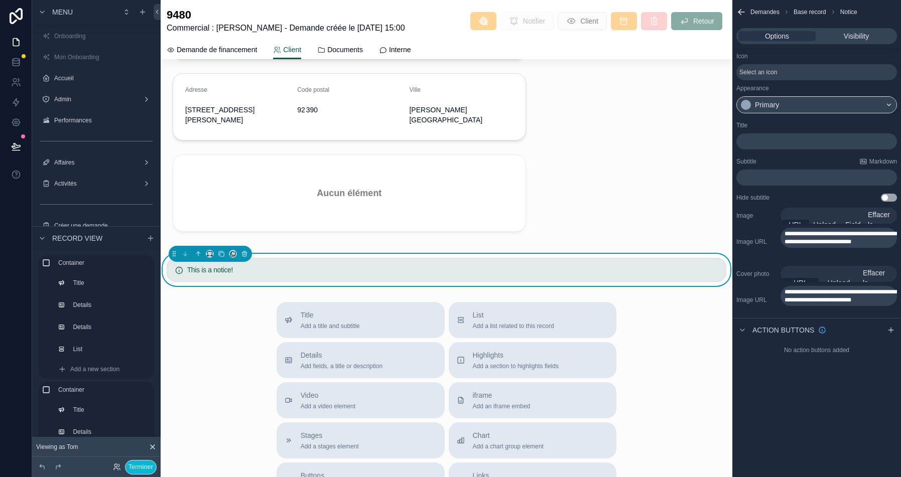
click at [851, 244] on span "**********" at bounding box center [840, 238] width 112 height 14
click at [824, 374] on div "**********" at bounding box center [816, 238] width 169 height 477
click at [483, 182] on div "scrollable content" at bounding box center [349, 78] width 377 height 335
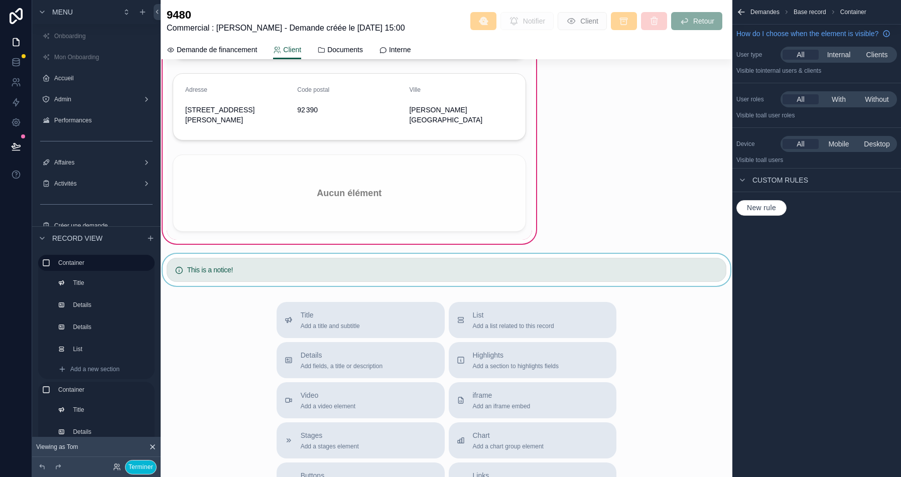
click at [340, 254] on div "scrollable content" at bounding box center [447, 270] width 572 height 32
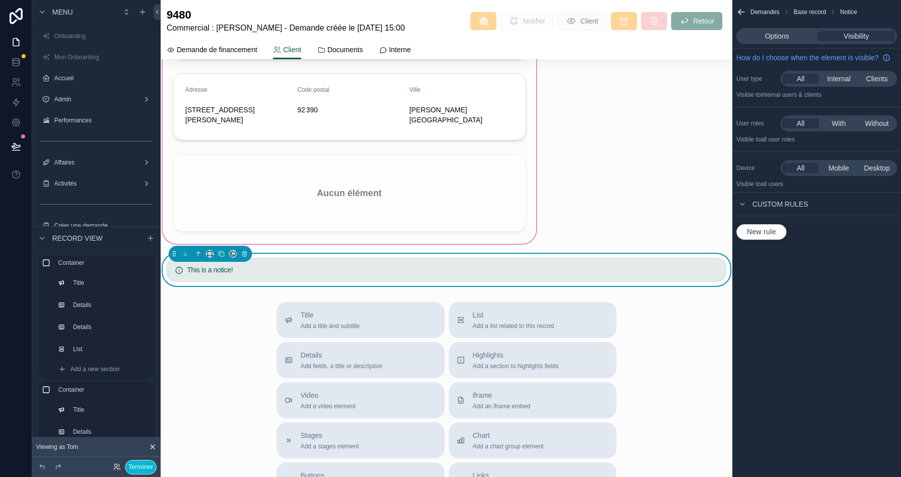
click at [537, 267] on h5 "This is a notice!" at bounding box center [452, 270] width 531 height 7
click at [782, 32] on span "Options" at bounding box center [777, 36] width 24 height 10
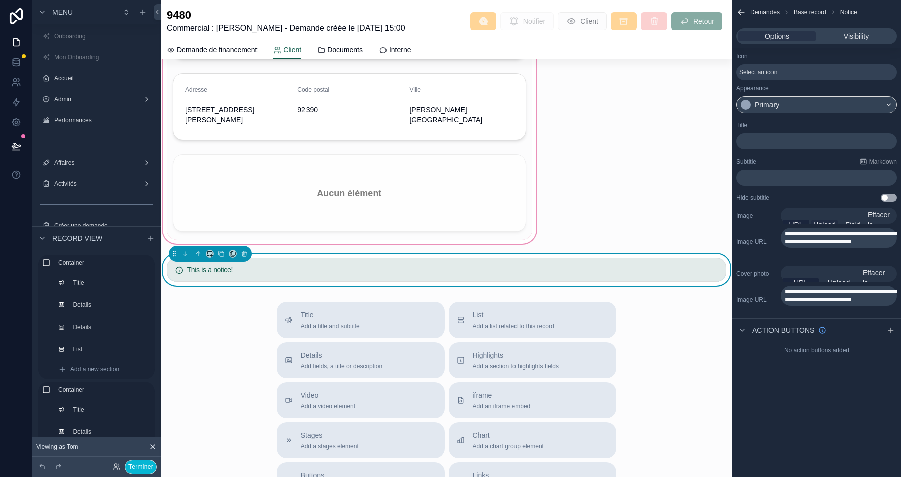
click at [832, 221] on span "Upload" at bounding box center [824, 225] width 22 height 10
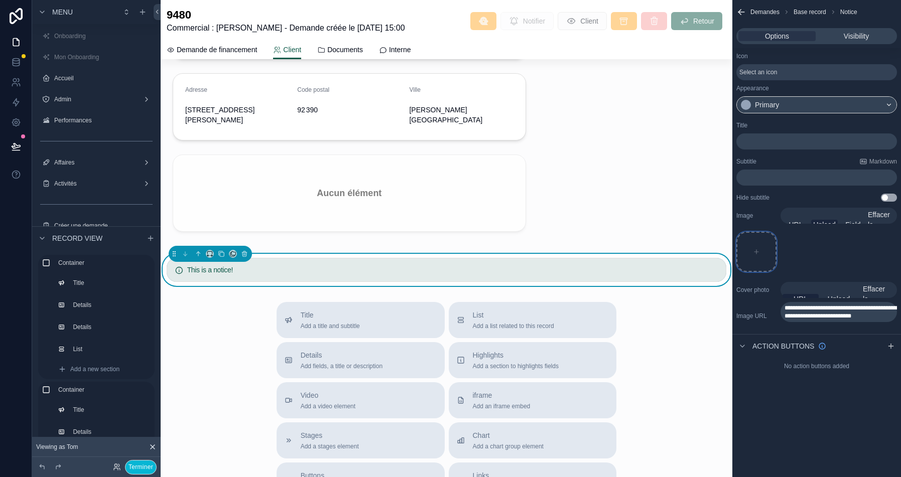
click at [744, 255] on div "scrollable content" at bounding box center [756, 252] width 40 height 40
type input "**********"
click at [768, 240] on icon "scrollable content" at bounding box center [768, 241] width 0 height 2
click at [787, 223] on icon "button" at bounding box center [783, 222] width 8 height 8
click at [813, 314] on span "**********" at bounding box center [840, 312] width 112 height 14
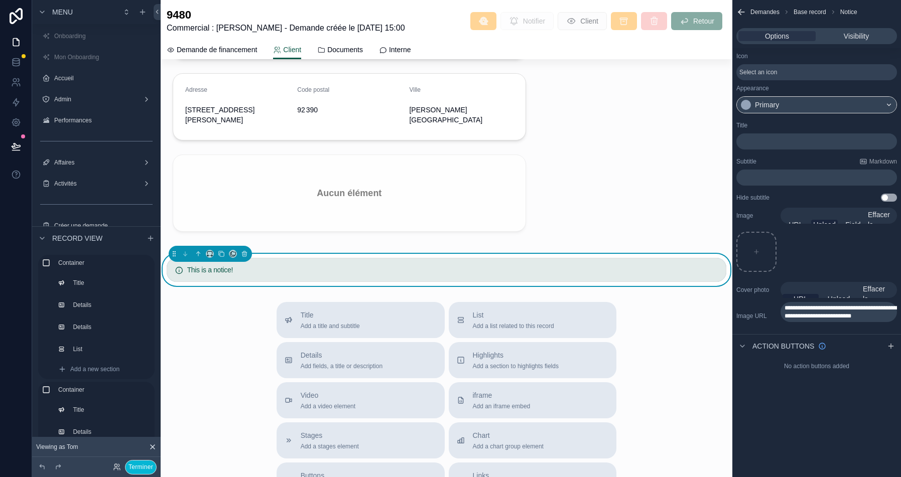
click at [813, 314] on span "**********" at bounding box center [840, 312] width 112 height 14
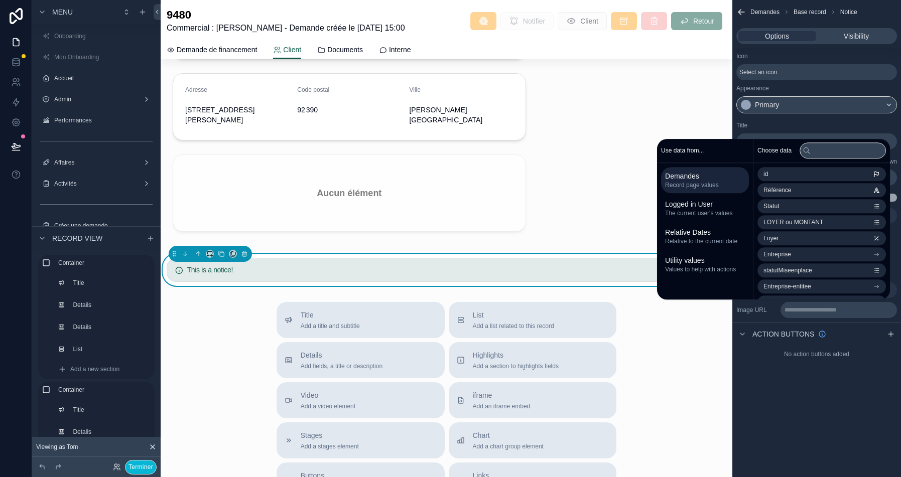
click at [818, 399] on div "**********" at bounding box center [816, 238] width 169 height 477
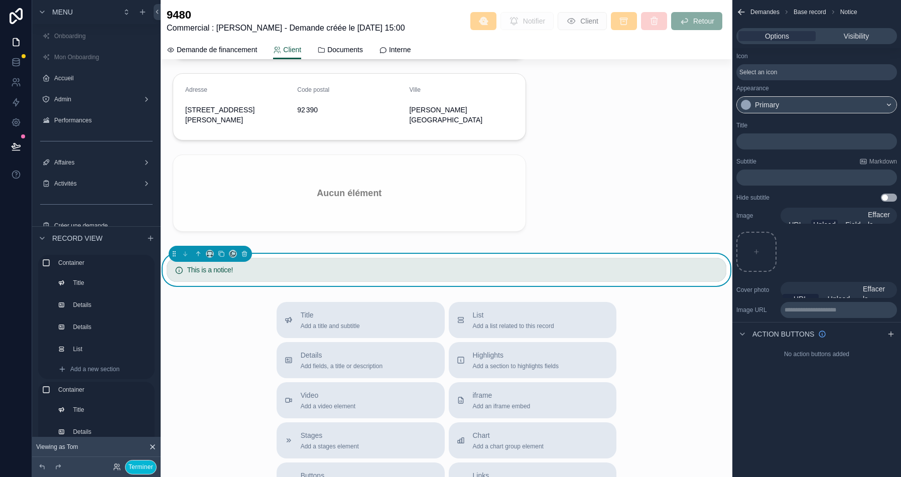
click at [777, 73] on span "Select an icon" at bounding box center [758, 72] width 38 height 8
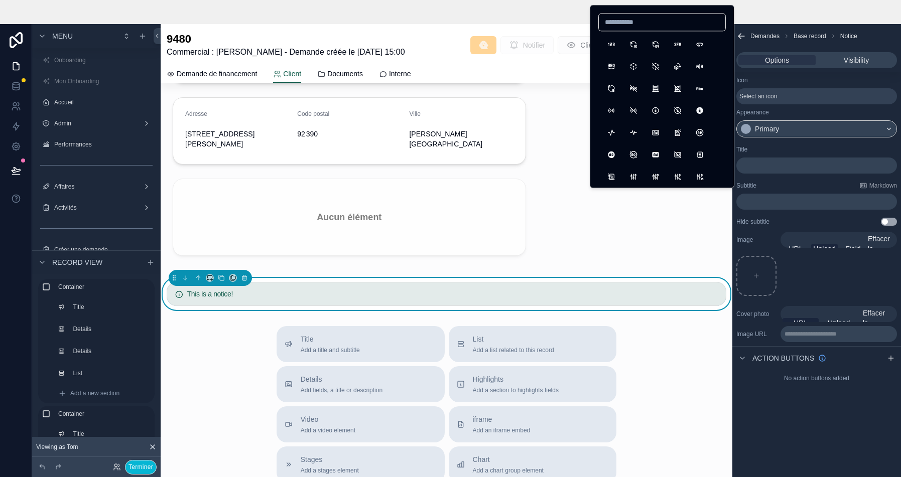
click at [810, 80] on div "Icon" at bounding box center [816, 80] width 161 height 8
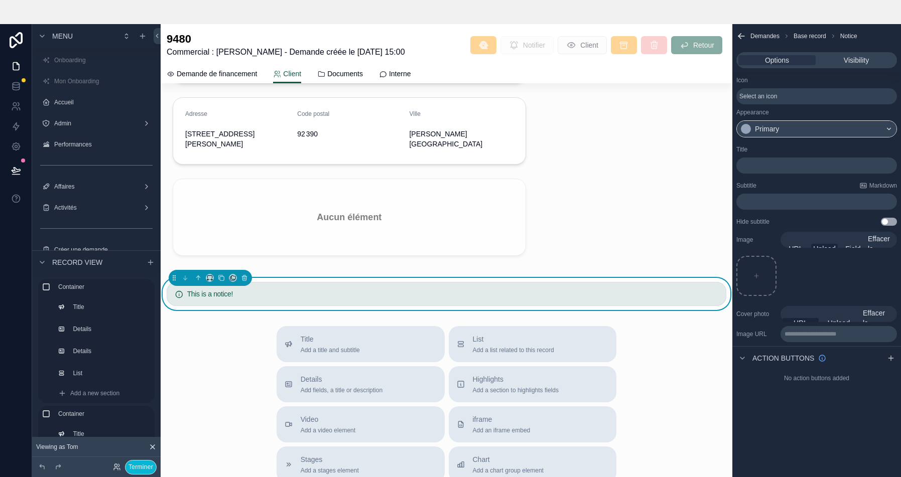
click at [752, 95] on span "Select an icon" at bounding box center [758, 96] width 38 height 8
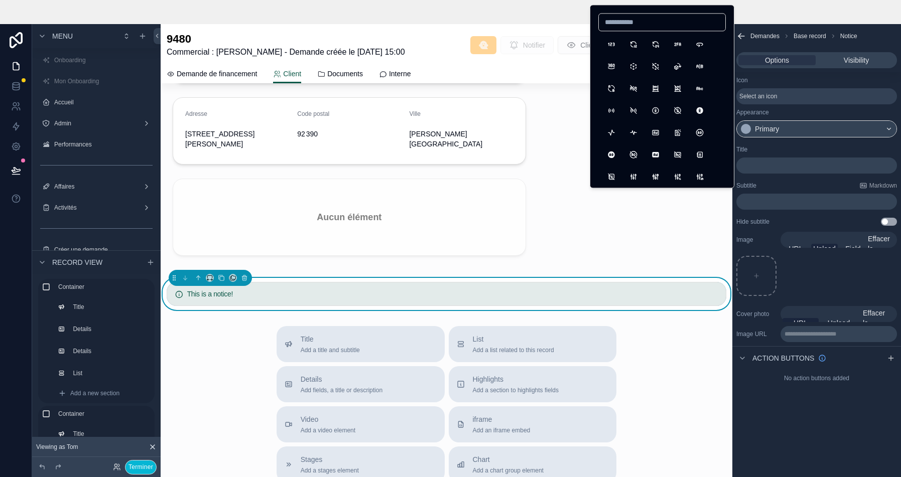
click at [620, 27] on input at bounding box center [662, 22] width 126 height 14
type input "****"
type input "*"
type input "*****"
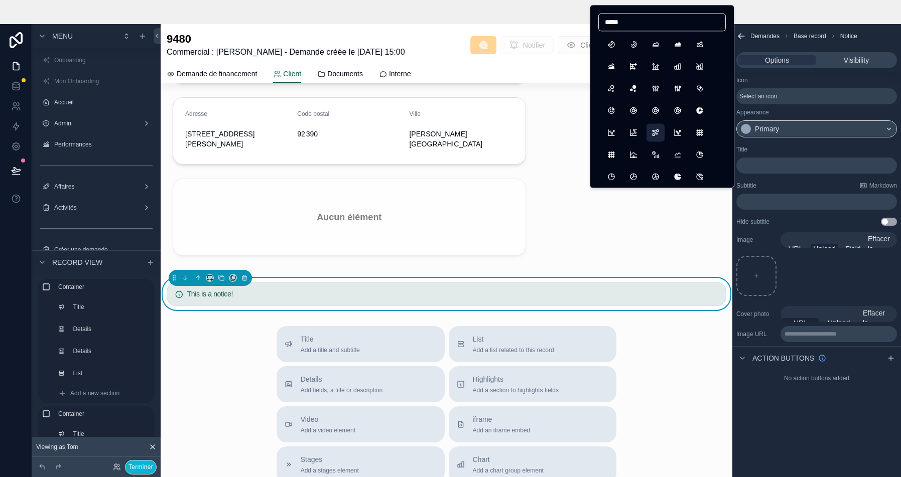
click at [654, 129] on button "ChartDots3" at bounding box center [655, 132] width 18 height 18
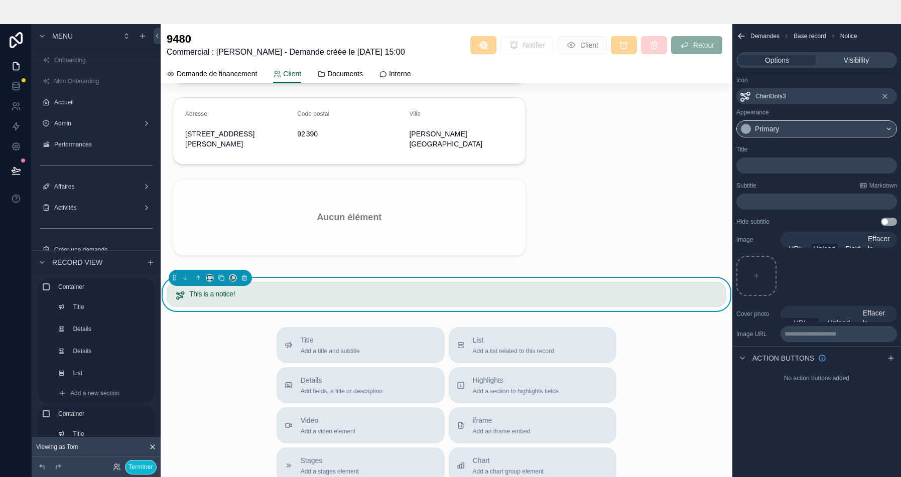
click at [755, 163] on p "﻿" at bounding box center [817, 166] width 155 height 8
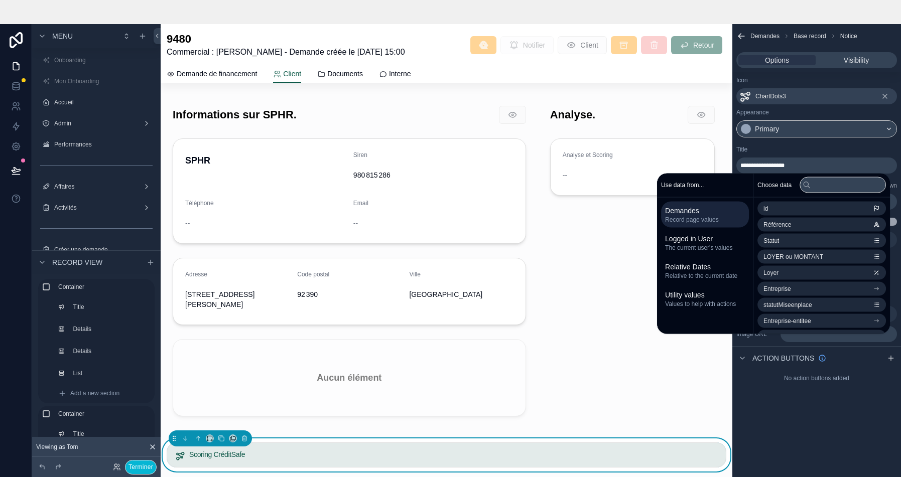
click at [769, 163] on span "**********" at bounding box center [762, 166] width 44 height 6
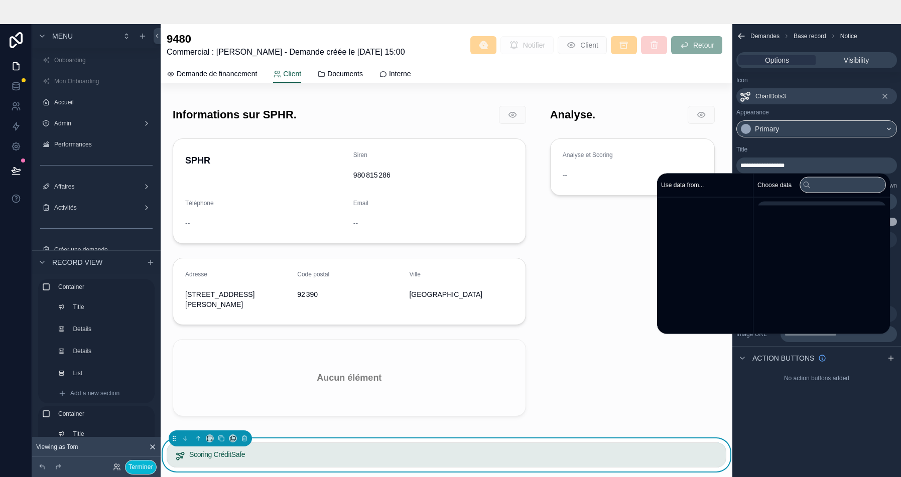
scroll to position [161, 0]
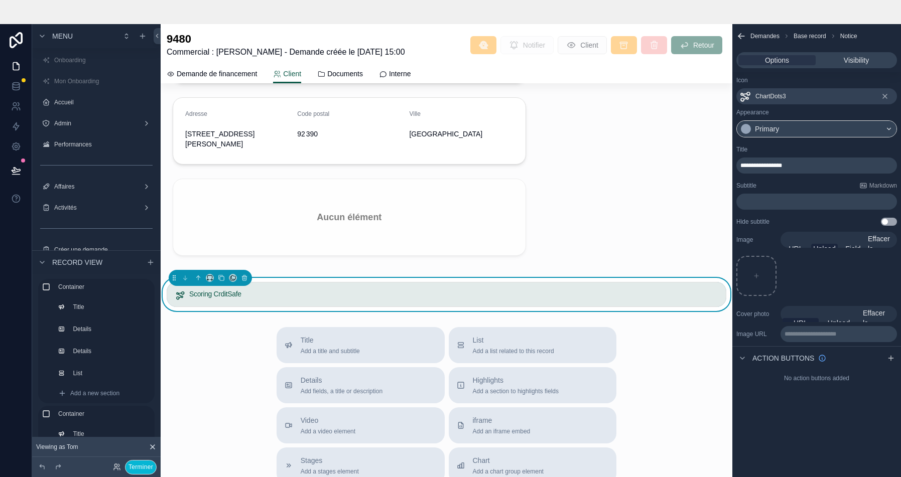
click at [833, 150] on div "Title" at bounding box center [816, 150] width 161 height 8
click at [758, 201] on p "﻿" at bounding box center [817, 202] width 155 height 8
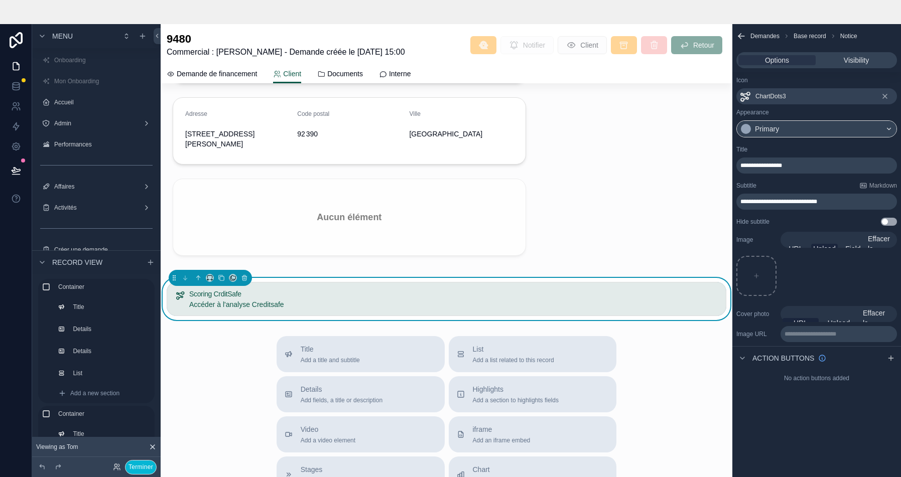
click at [838, 213] on div "**********" at bounding box center [816, 186] width 169 height 88
click at [770, 165] on span "**********" at bounding box center [761, 166] width 42 height 6
click at [842, 158] on div "**********" at bounding box center [816, 166] width 161 height 16
click at [890, 360] on icon "scrollable content" at bounding box center [891, 358] width 8 height 8
click at [891, 384] on icon "scrollable content" at bounding box center [889, 382] width 8 height 8
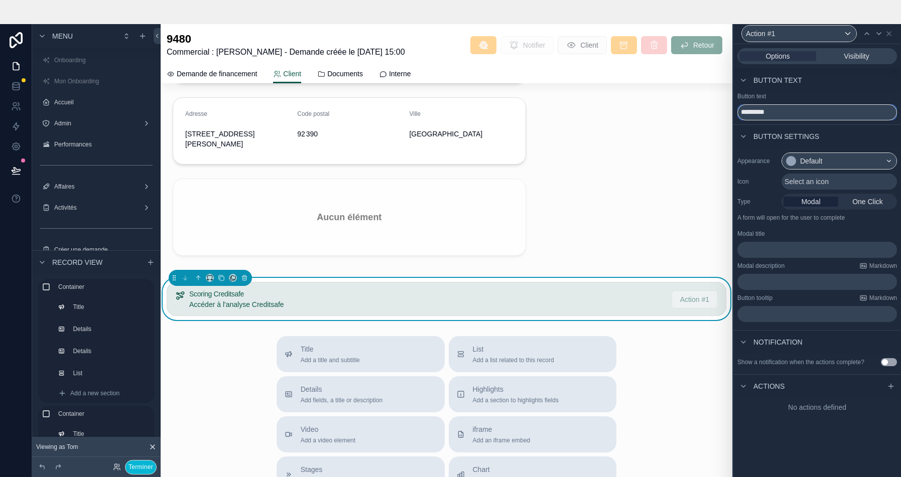
click at [759, 110] on input "*********" at bounding box center [817, 112] width 160 height 16
type input "**********"
click at [864, 198] on span "One Click" at bounding box center [867, 202] width 31 height 10
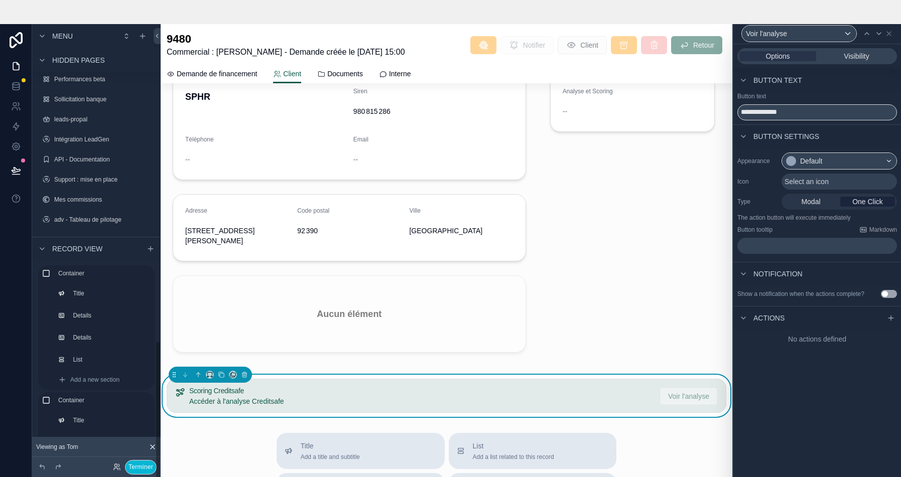
scroll to position [1041, 0]
click at [144, 36] on icon "scrollable content" at bounding box center [142, 36] width 5 height 0
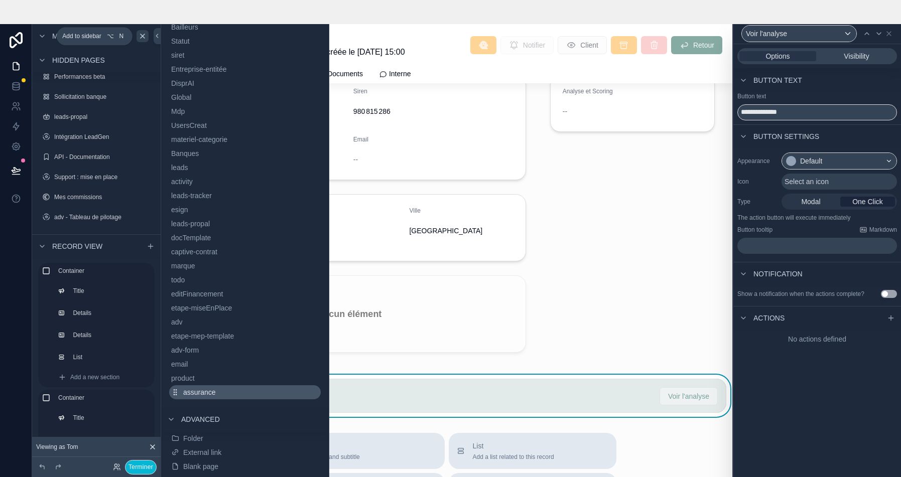
scroll to position [24, 0]
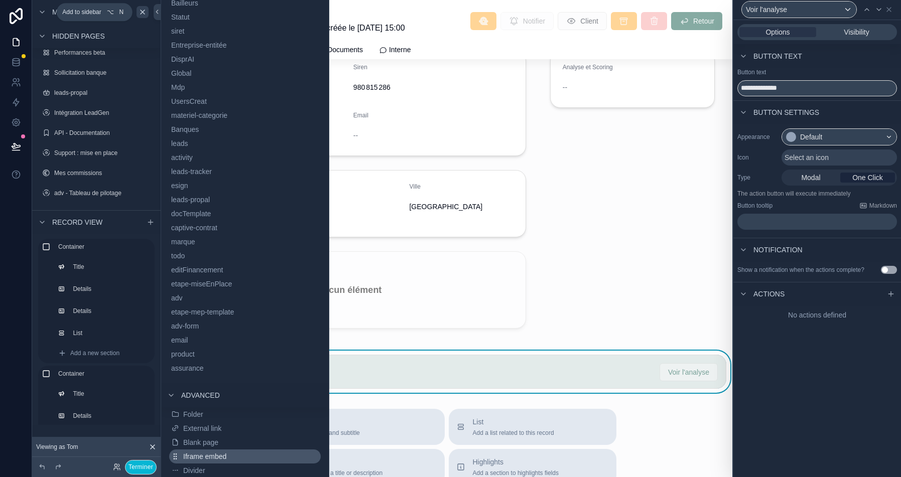
click at [210, 456] on span "Iframe embed" at bounding box center [204, 457] width 43 height 10
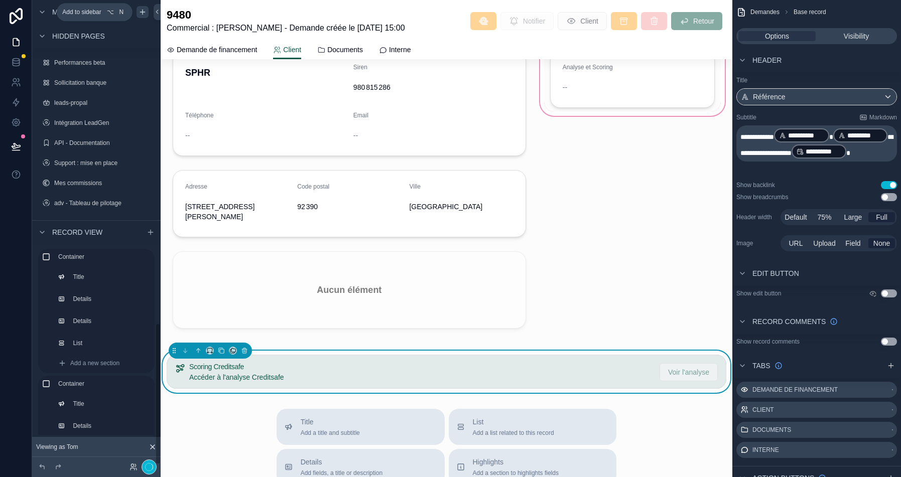
scroll to position [1062, 0]
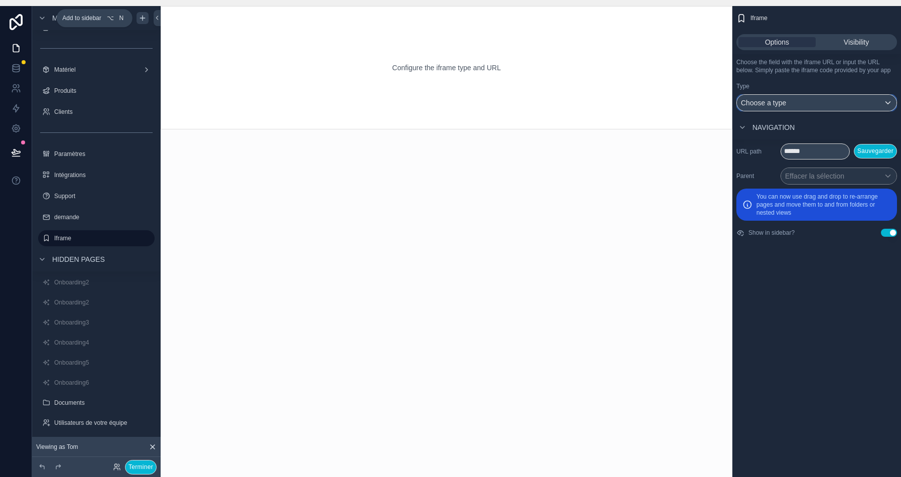
click at [819, 107] on div "Choose a type" at bounding box center [817, 103] width 160 height 16
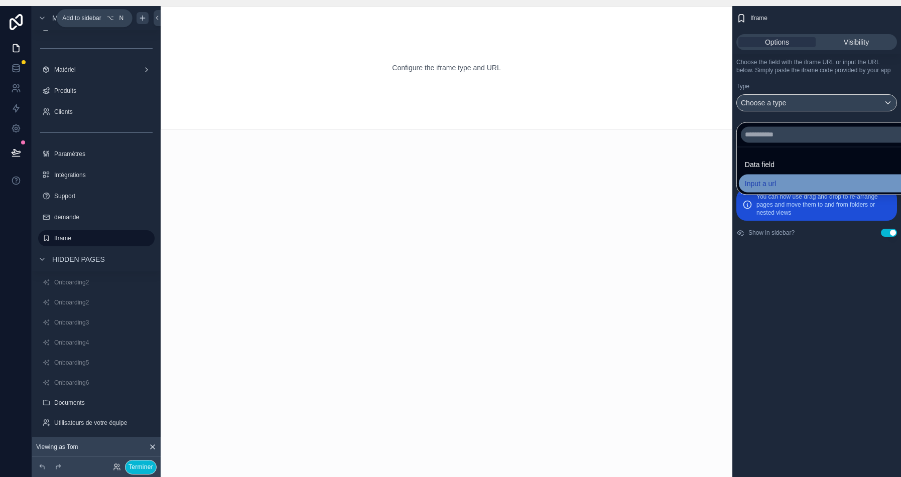
click at [768, 183] on span "Input a url" at bounding box center [760, 183] width 31 height 12
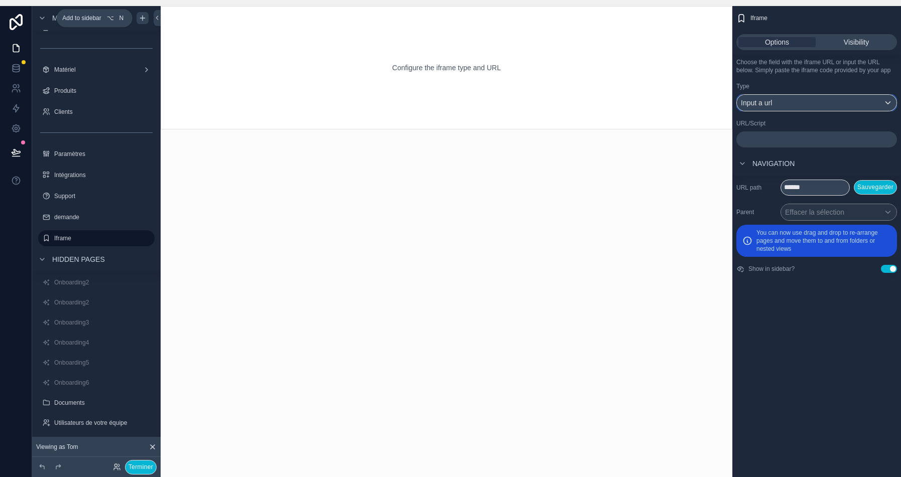
click at [785, 110] on div "Input a url" at bounding box center [817, 103] width 160 height 16
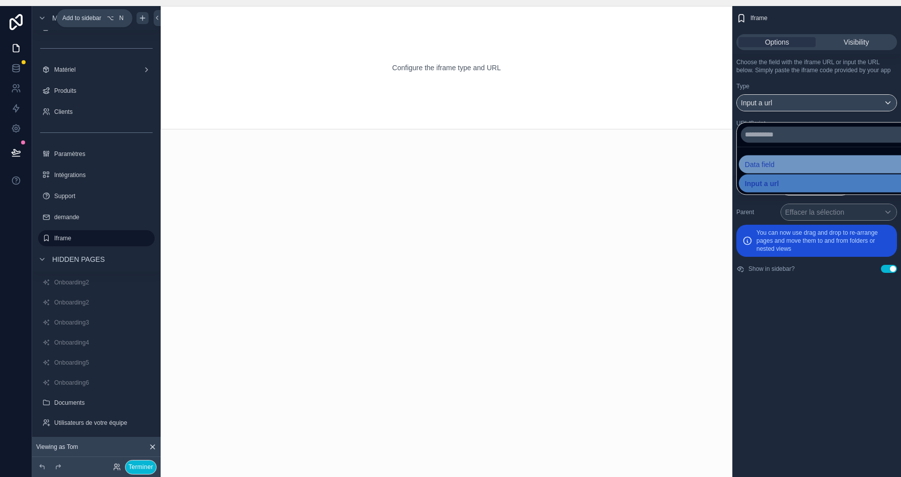
click at [766, 168] on span "Data field" at bounding box center [760, 164] width 30 height 12
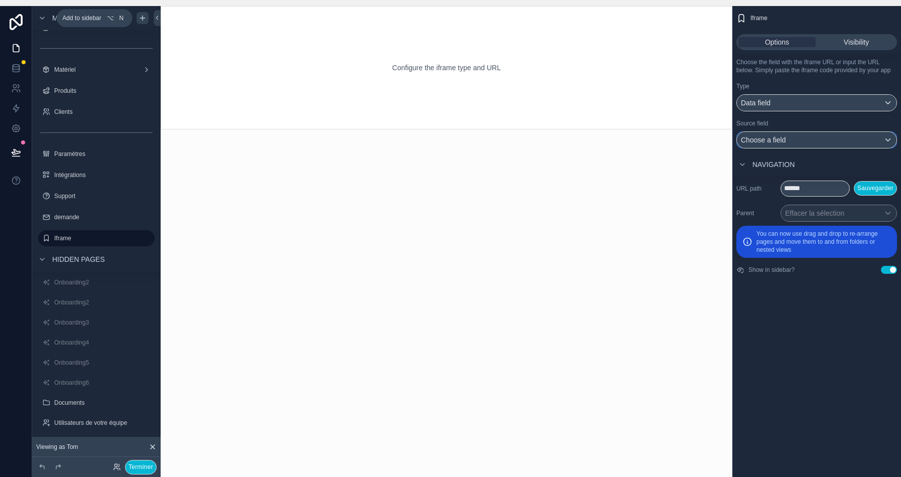
click at [806, 148] on div "Choose a field" at bounding box center [817, 140] width 160 height 16
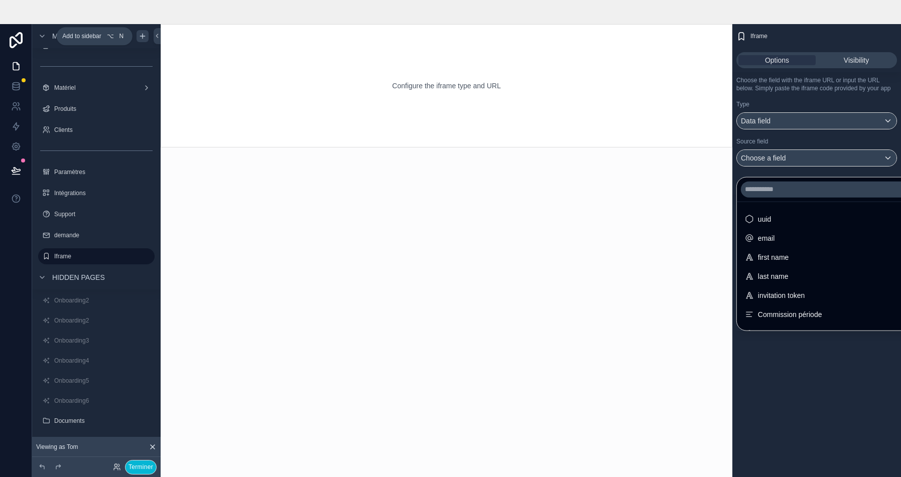
click at [795, 167] on div "scrollable content" at bounding box center [450, 238] width 901 height 477
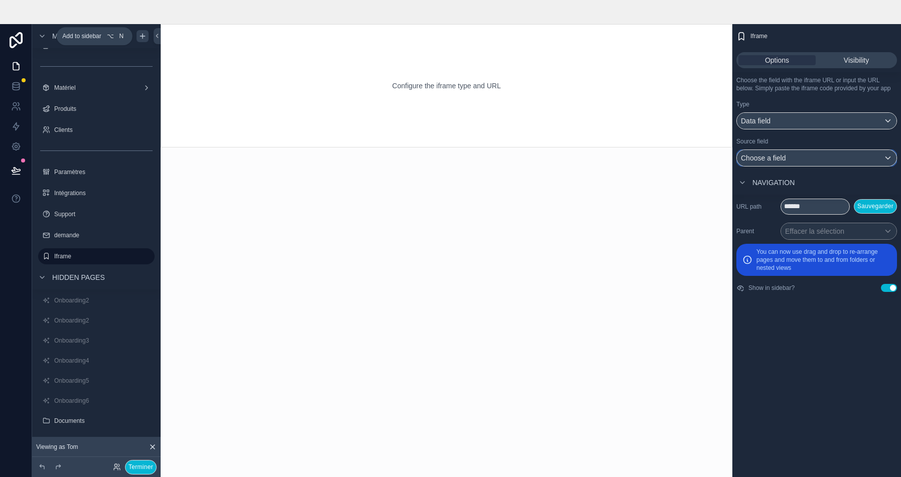
click at [795, 166] on div "Choose a field" at bounding box center [817, 158] width 160 height 16
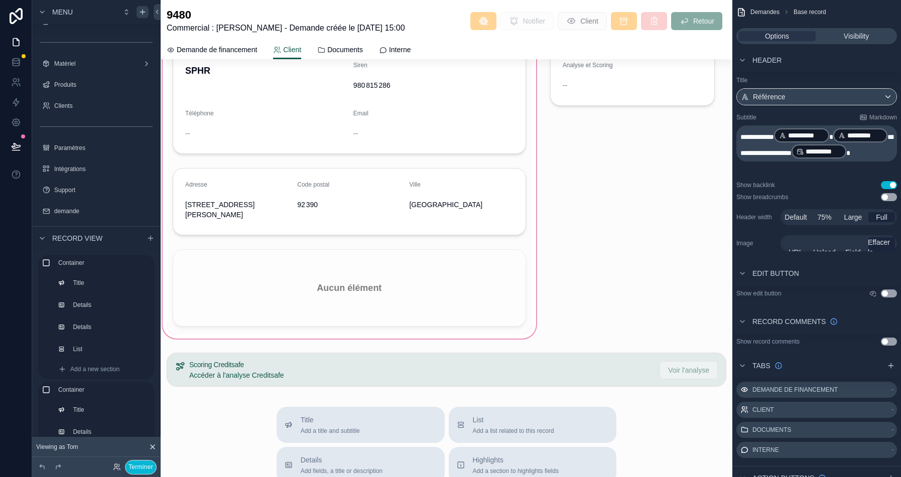
scroll to position [86, 0]
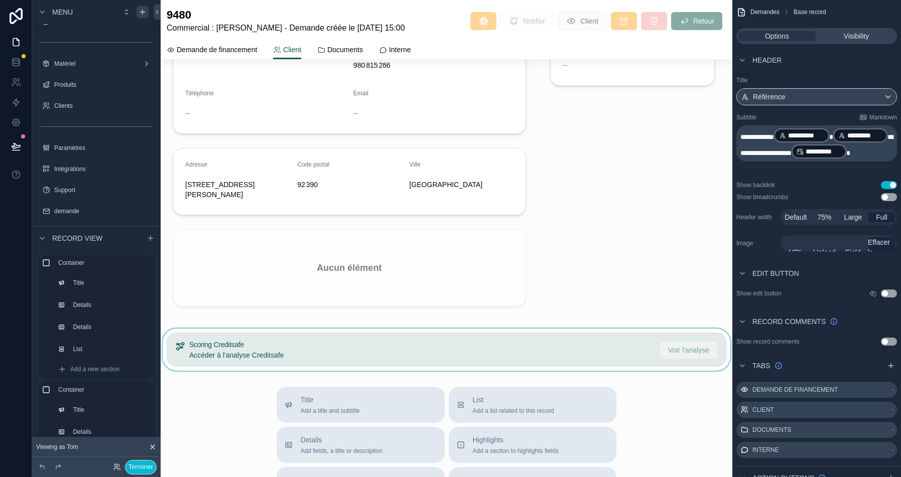
click at [504, 339] on div "scrollable content" at bounding box center [447, 350] width 572 height 42
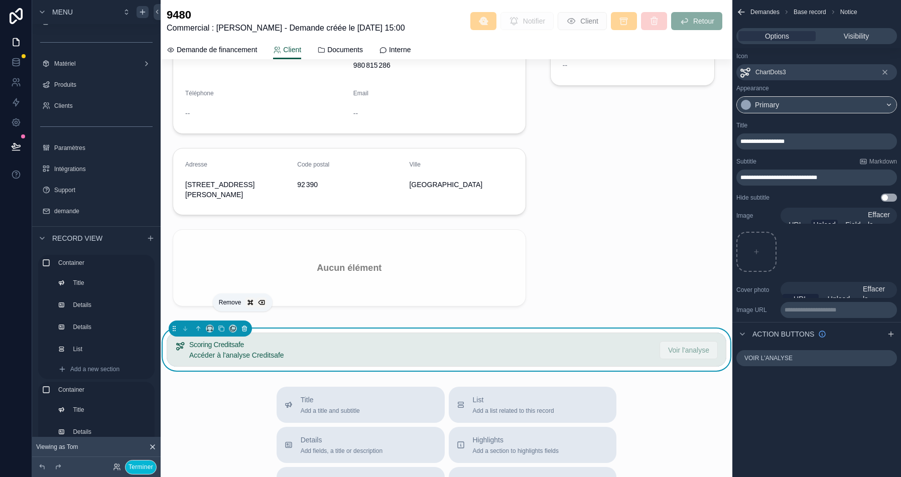
click at [243, 327] on icon "scrollable content" at bounding box center [244, 327] width 5 height 0
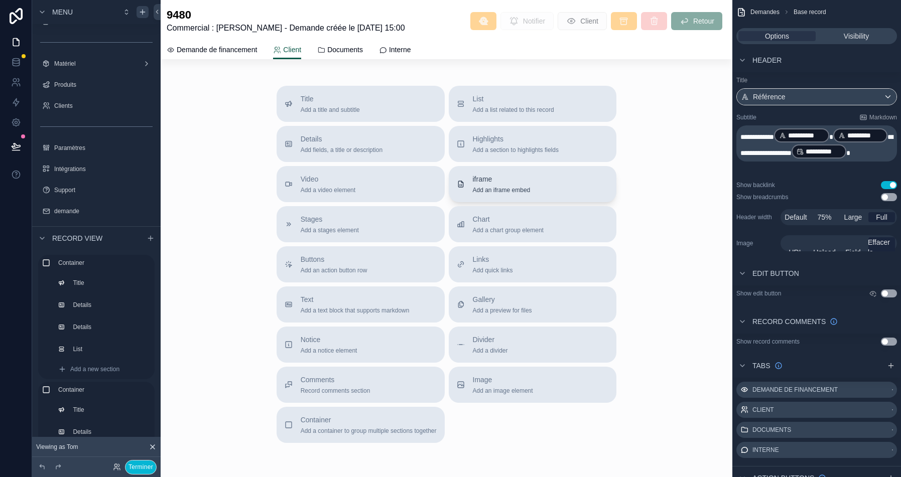
scroll to position [337, 0]
click at [484, 174] on div "iframe Add an iframe embed" at bounding box center [502, 184] width 58 height 20
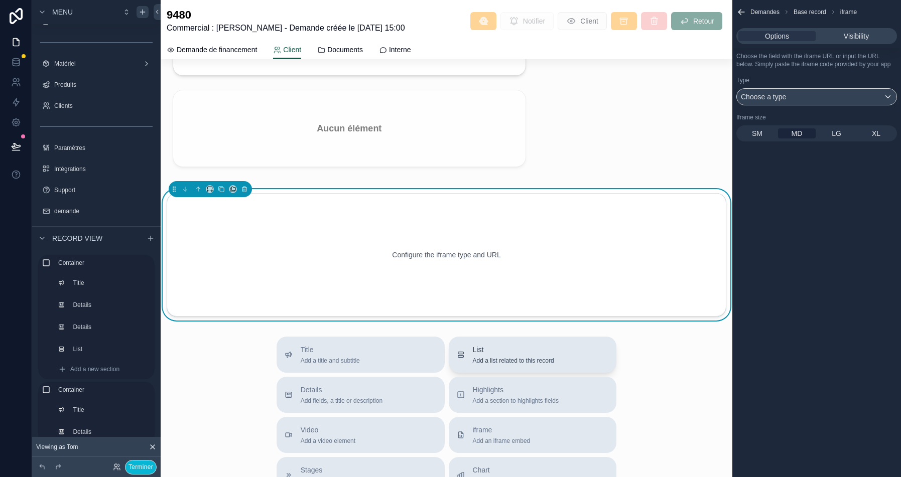
scroll to position [221, 0]
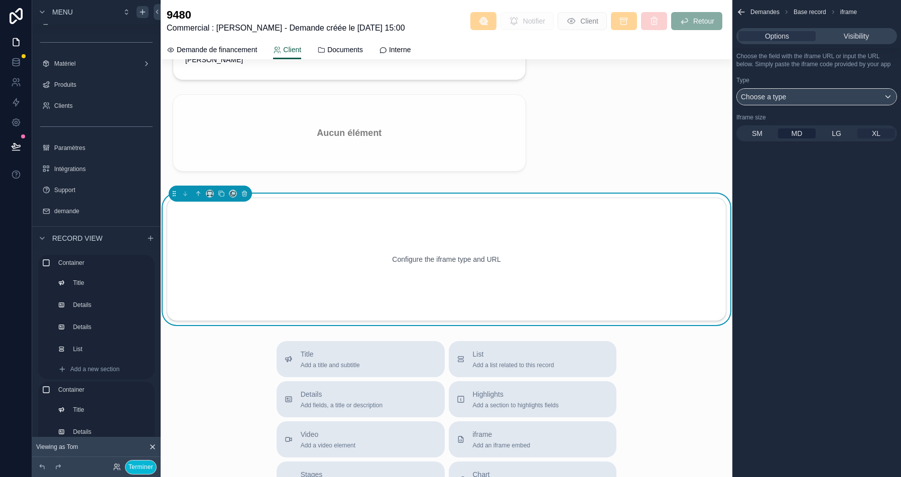
click at [872, 139] on span "XL" at bounding box center [876, 133] width 9 height 10
click at [841, 139] on span "LG" at bounding box center [837, 133] width 10 height 10
click at [795, 105] on div "Choose a type" at bounding box center [817, 97] width 160 height 16
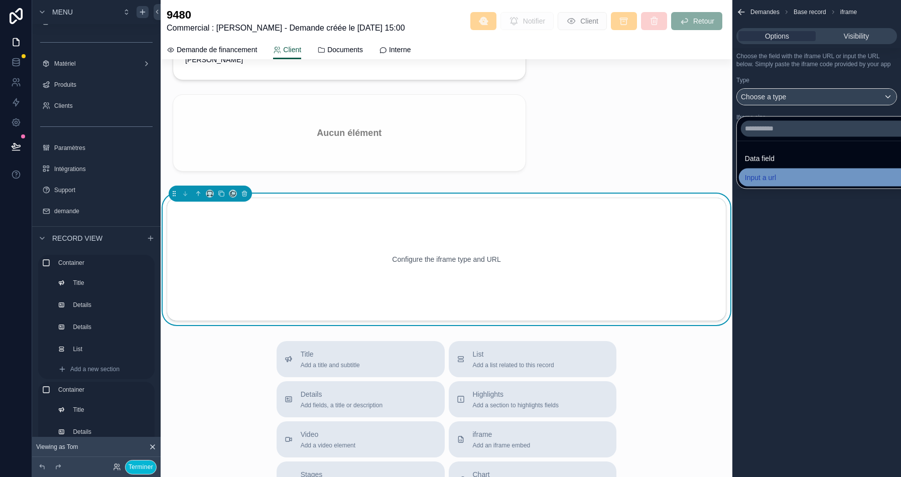
click at [773, 177] on span "Input a url" at bounding box center [760, 177] width 31 height 12
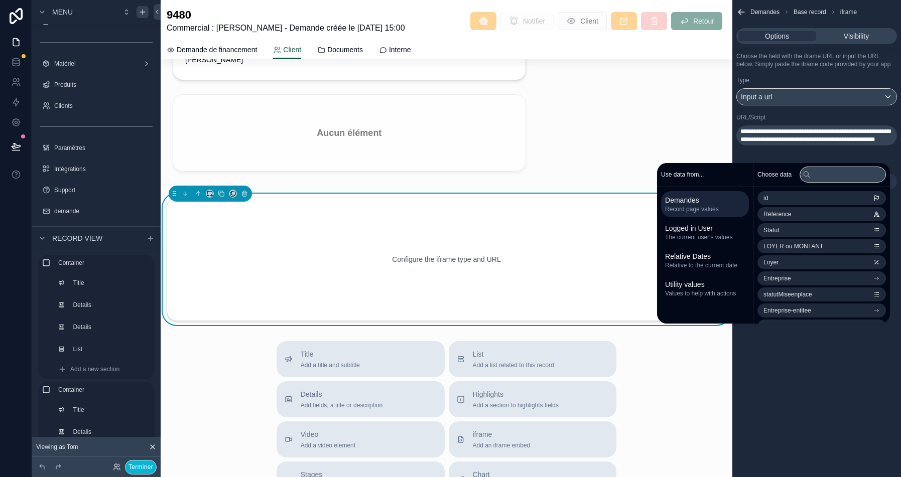
scroll to position [0, 0]
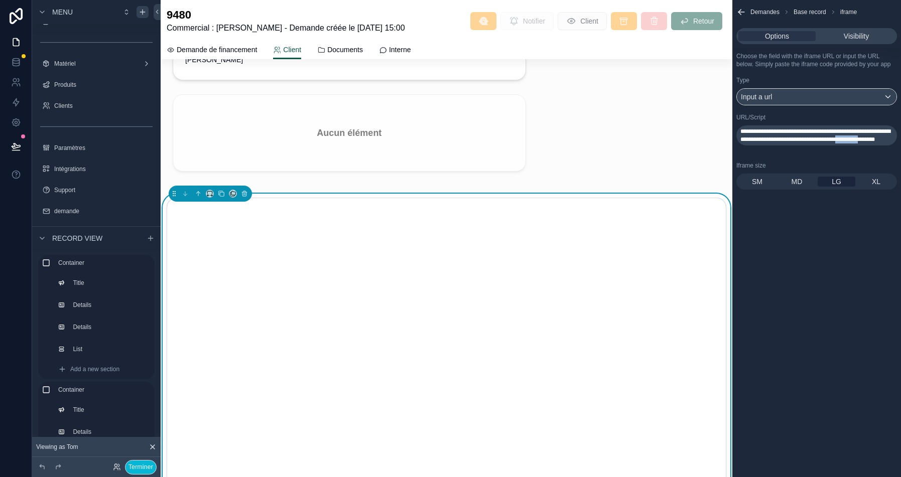
drag, startPoint x: 847, startPoint y: 154, endPoint x: 814, endPoint y: 155, distance: 33.1
click at [814, 143] on span "**********" at bounding box center [815, 135] width 150 height 14
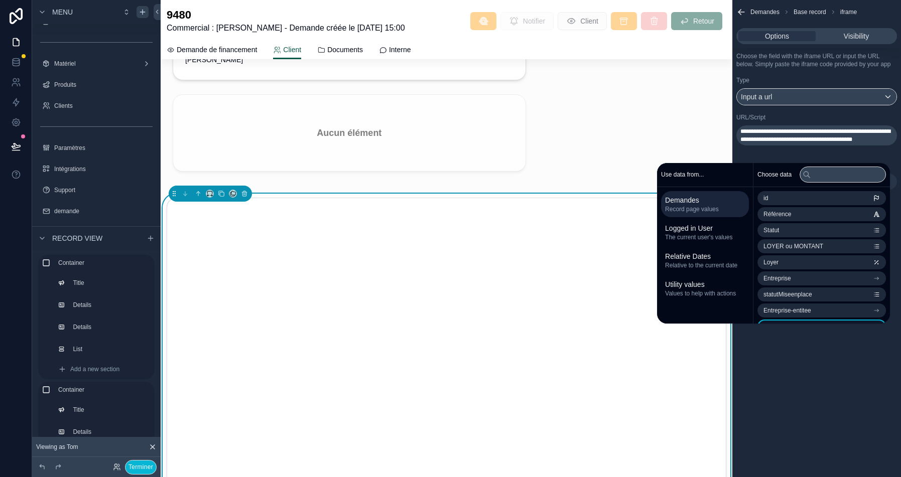
scroll to position [69, 0]
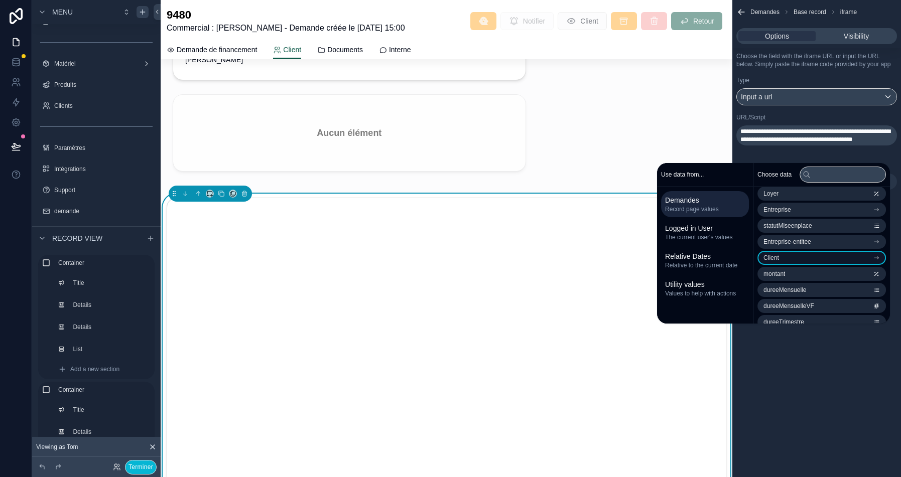
click at [777, 257] on li "Client" at bounding box center [821, 258] width 128 height 14
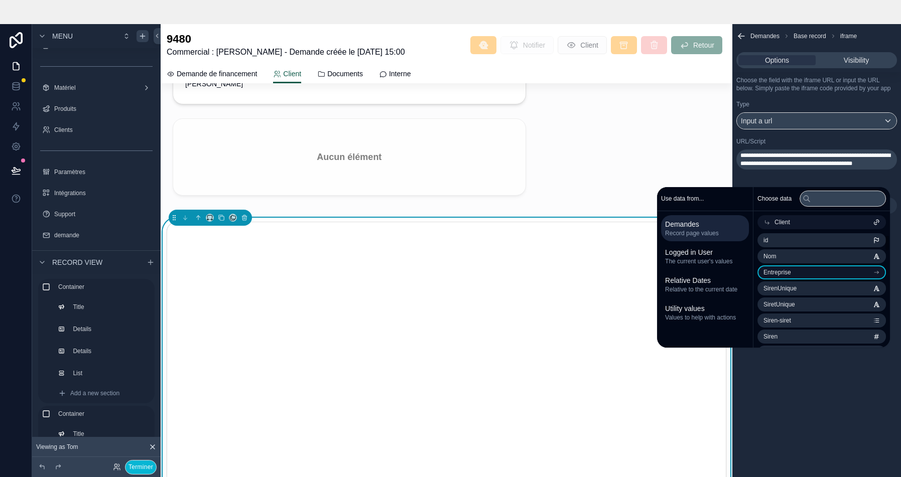
scroll to position [55, 0]
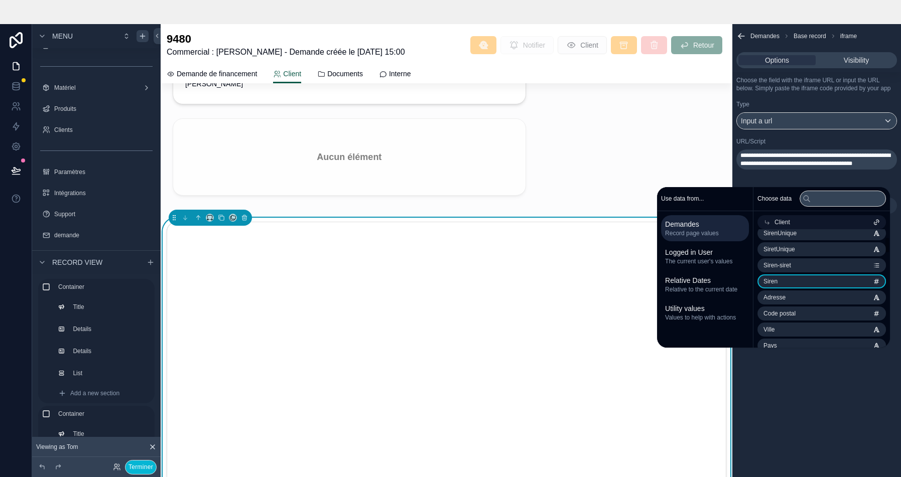
click at [789, 283] on li "Siren" at bounding box center [821, 282] width 128 height 14
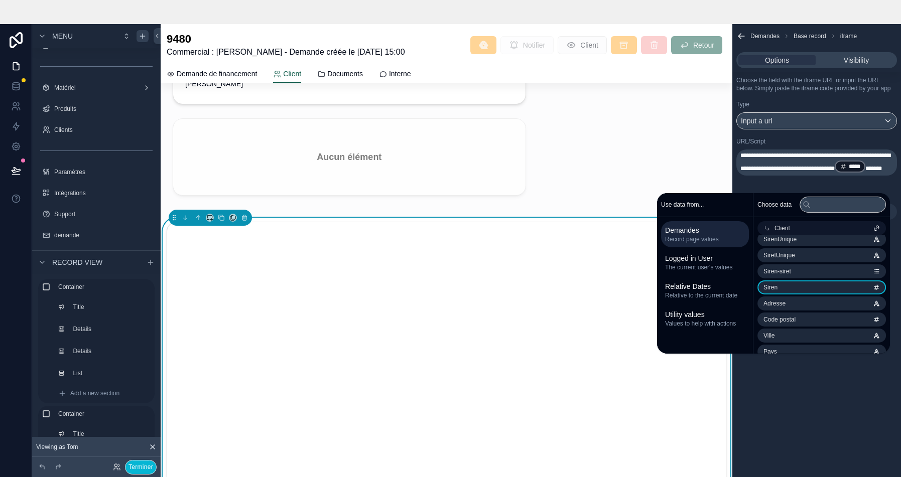
click at [882, 174] on p "**********" at bounding box center [817, 163] width 155 height 22
click at [876, 174] on p "**********" at bounding box center [817, 163] width 155 height 22
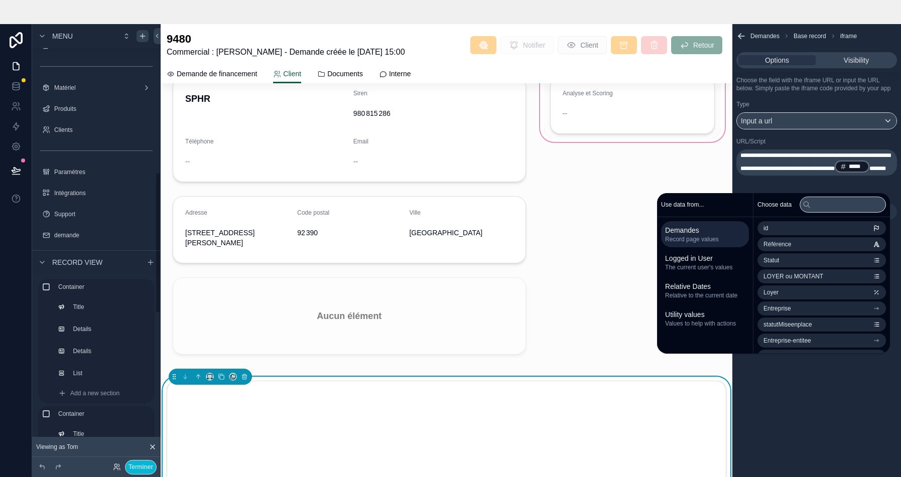
scroll to position [71, 0]
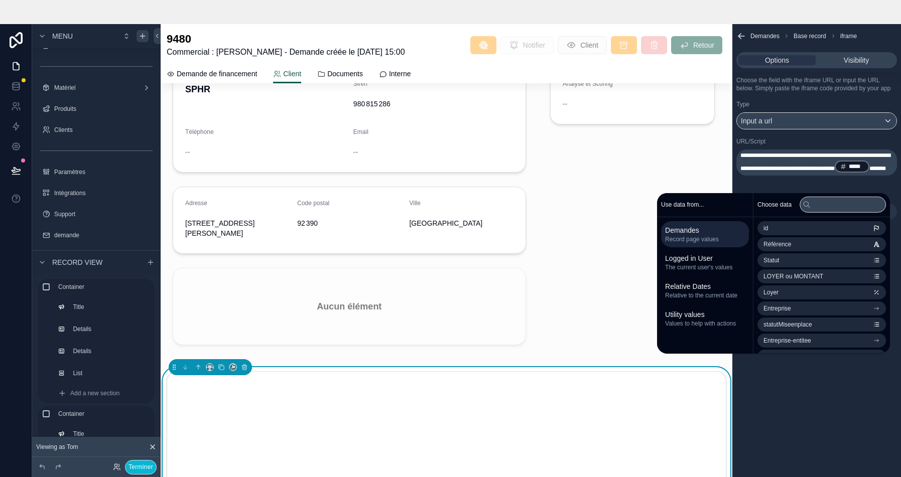
click at [844, 92] on p "Choose the field with the iframe URL or input the URL below. Simply paste the i…" at bounding box center [816, 84] width 161 height 16
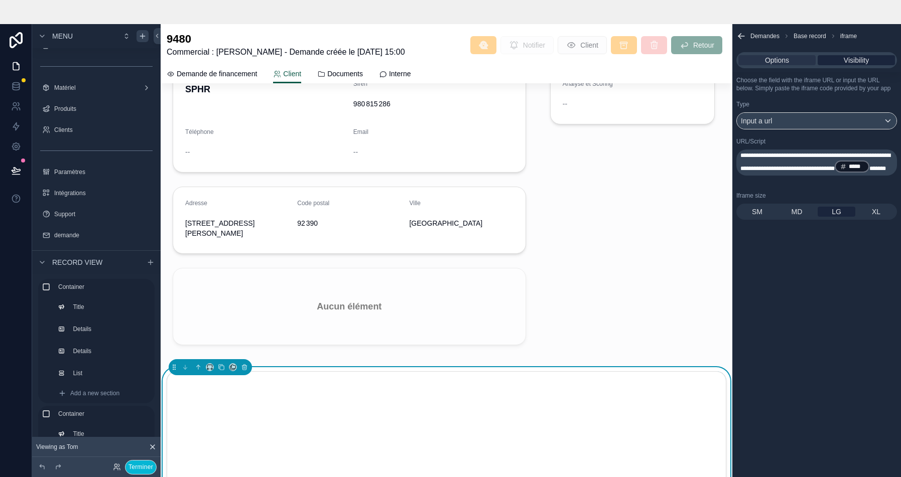
click at [855, 61] on span "Visibility" at bounding box center [856, 60] width 25 height 10
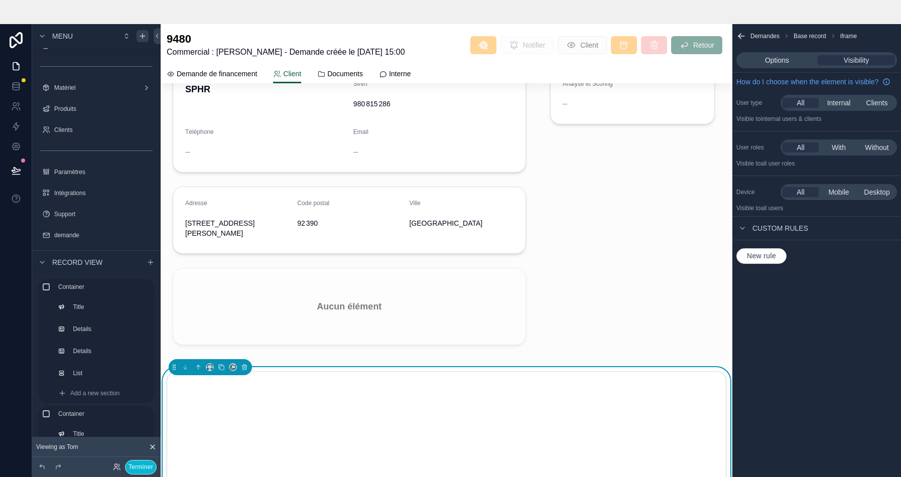
click at [772, 261] on span "New rule" at bounding box center [761, 256] width 37 height 9
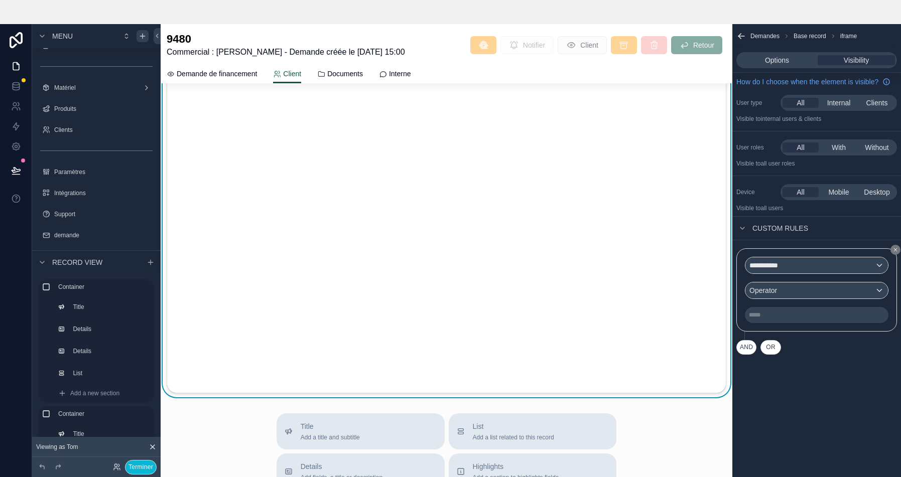
scroll to position [420, 0]
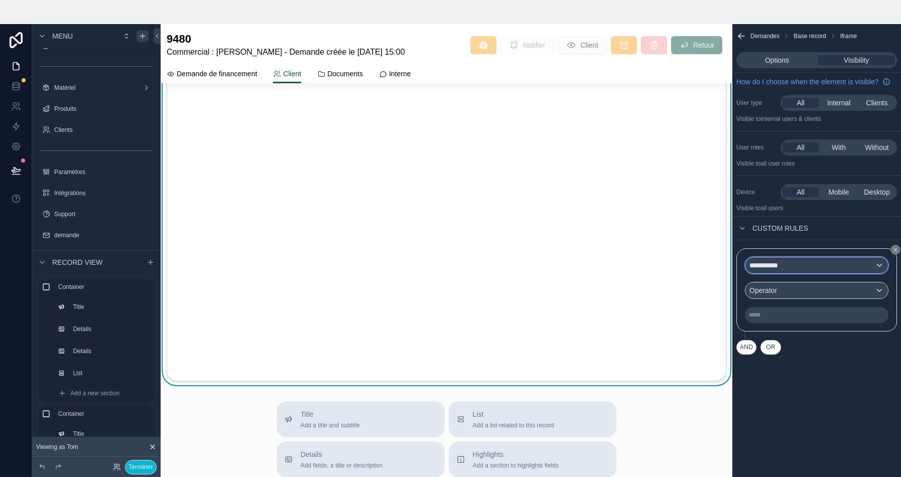
click at [839, 274] on div "**********" at bounding box center [816, 265] width 143 height 16
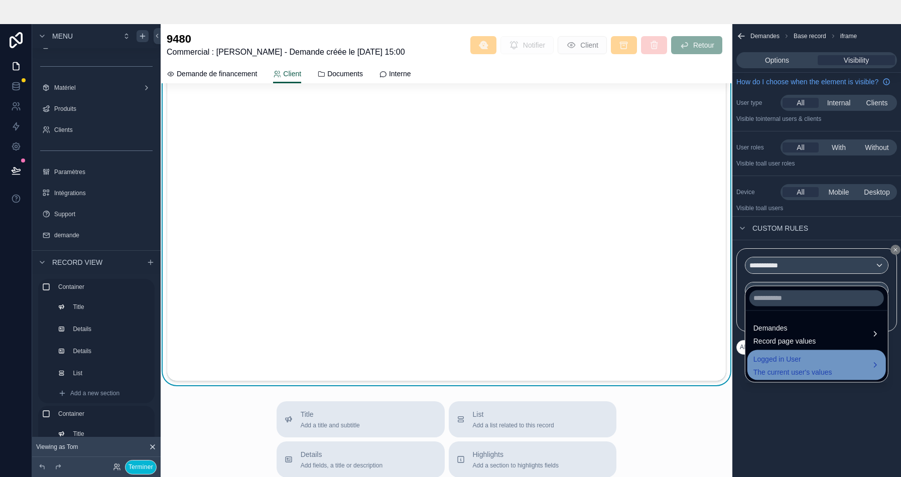
click at [781, 365] on div "Logged in User The current user's values" at bounding box center [792, 365] width 79 height 24
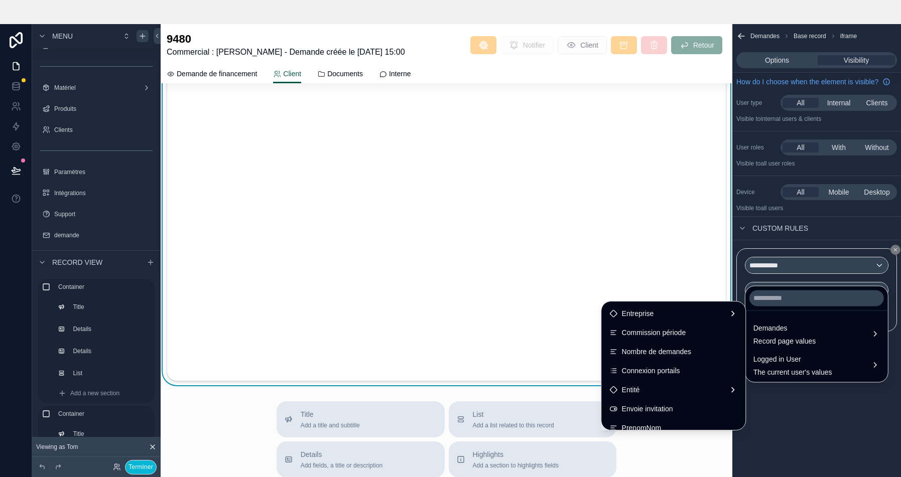
scroll to position [215, 0]
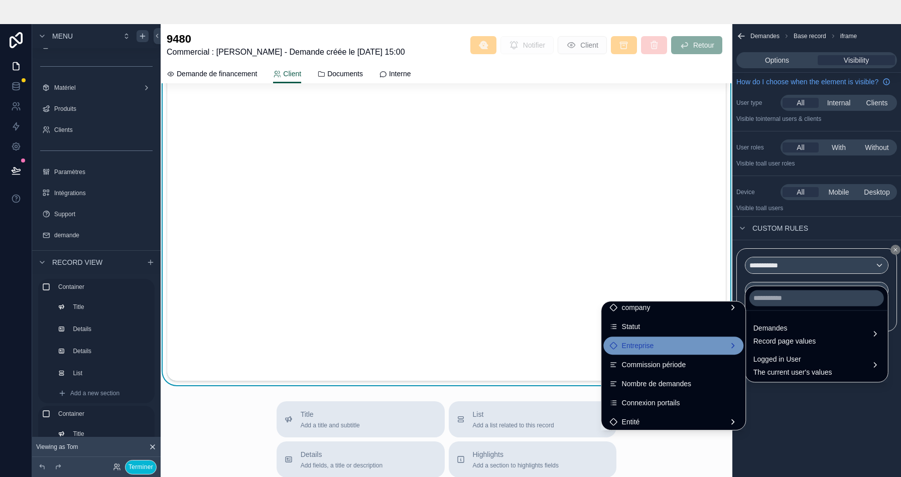
click at [649, 348] on div "Entreprise" at bounding box center [674, 346] width 128 height 12
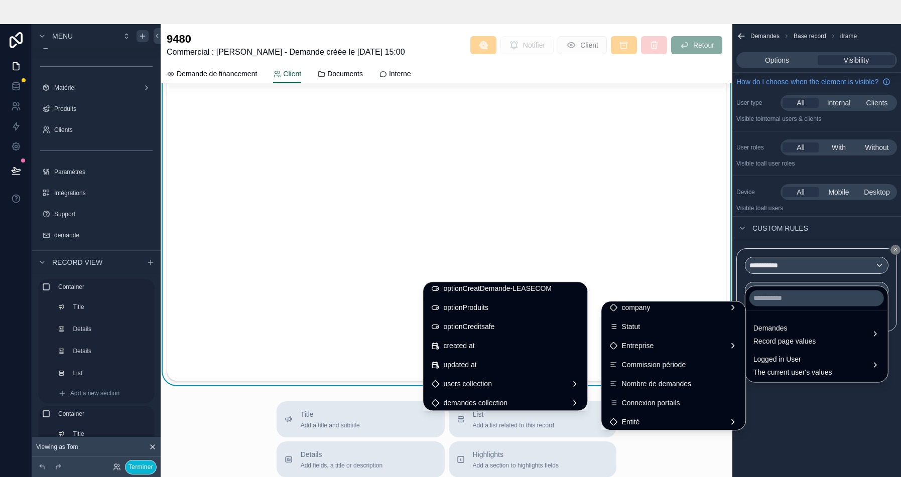
scroll to position [1206, 0]
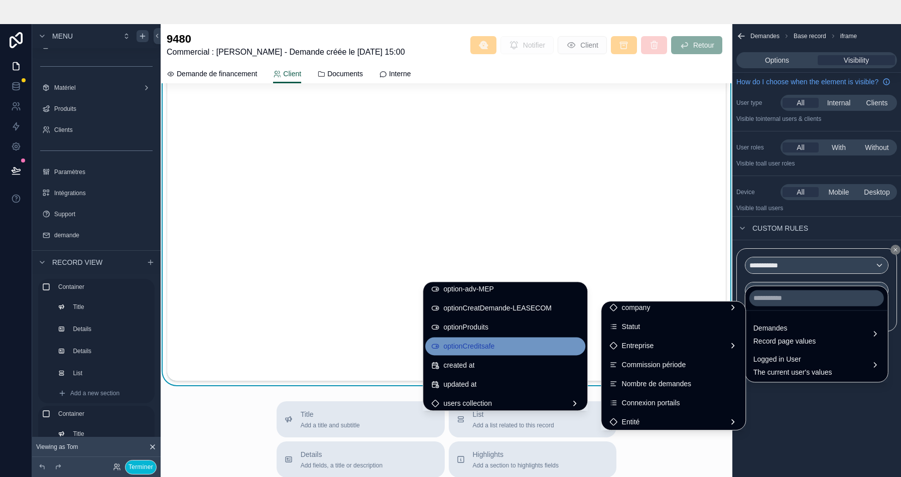
click at [458, 346] on span "optionCreditsafe" at bounding box center [468, 346] width 51 height 12
click at [790, 299] on div "Operator" at bounding box center [816, 291] width 143 height 16
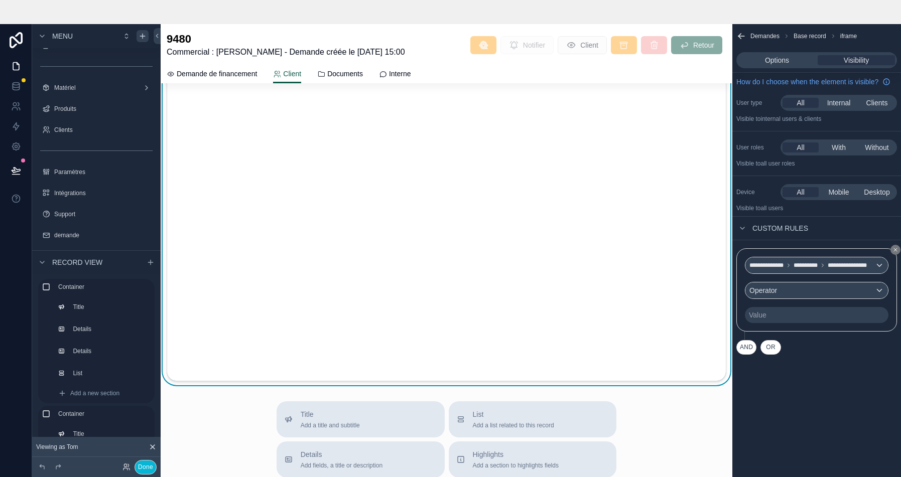
click at [871, 299] on div "scrollable content" at bounding box center [450, 238] width 901 height 477
click at [819, 299] on div "Operator" at bounding box center [816, 291] width 143 height 16
click at [877, 300] on div "scrollable content" at bounding box center [450, 238] width 901 height 477
click at [853, 299] on div "Operator" at bounding box center [816, 291] width 143 height 16
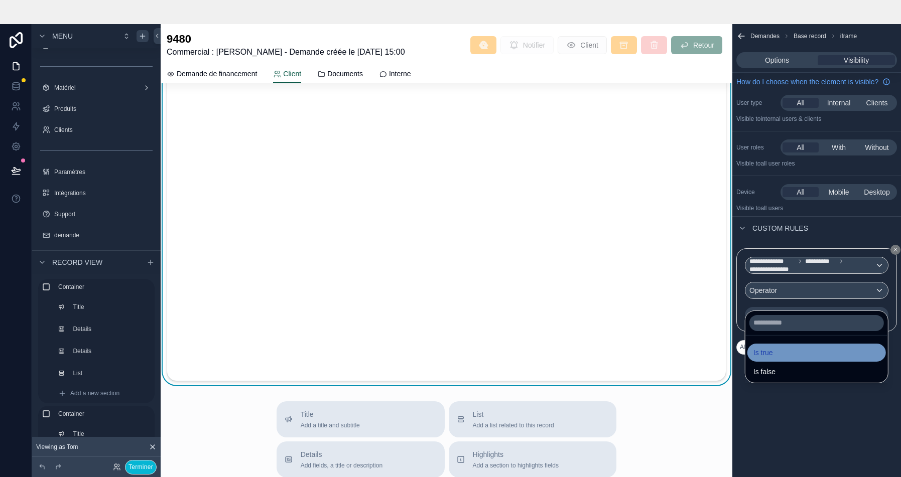
click at [785, 353] on div "Is true" at bounding box center [816, 353] width 126 height 12
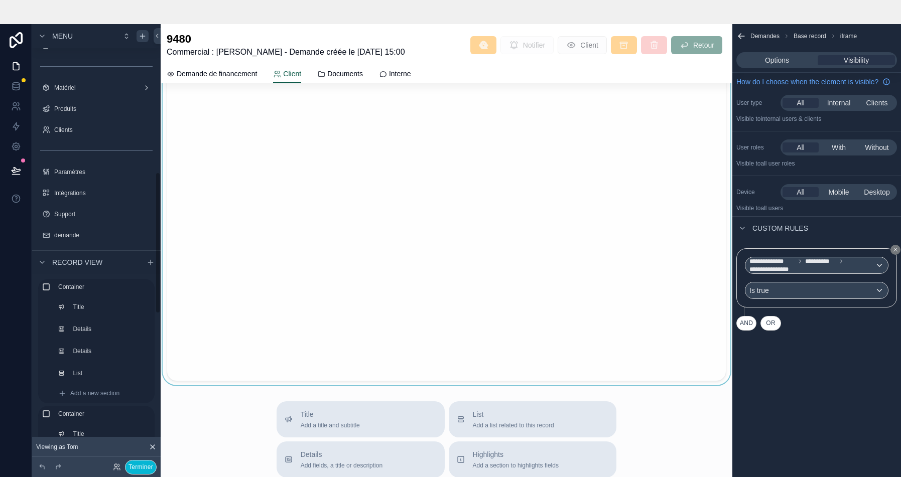
click at [13, 169] on icon at bounding box center [16, 171] width 10 height 10
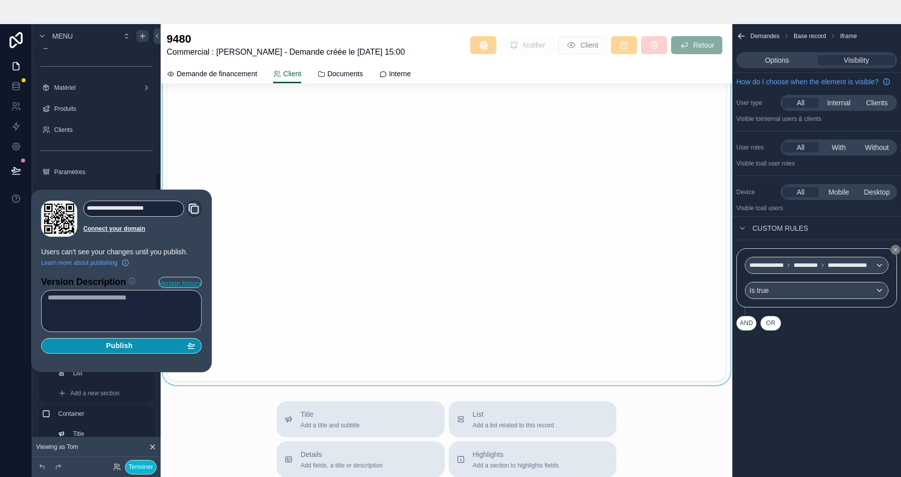
click at [104, 347] on div "Publish" at bounding box center [122, 346] width 148 height 9
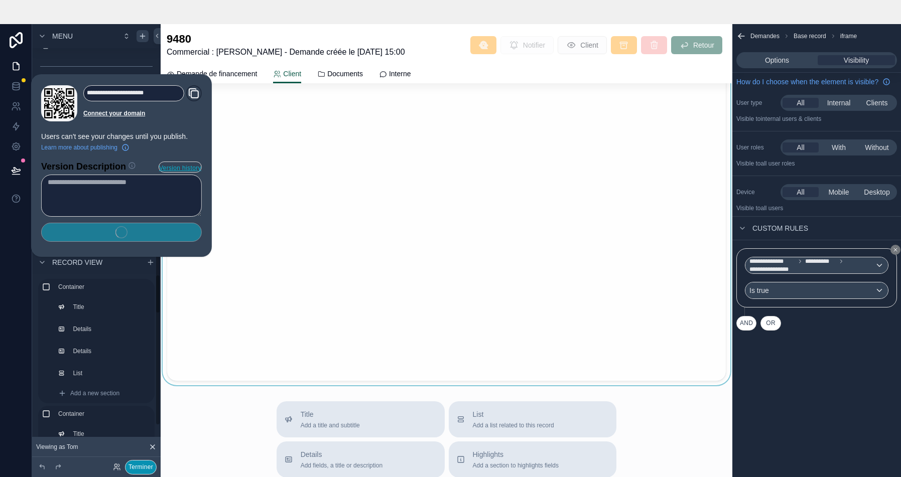
click at [135, 467] on button "Terminer" at bounding box center [141, 467] width 32 height 15
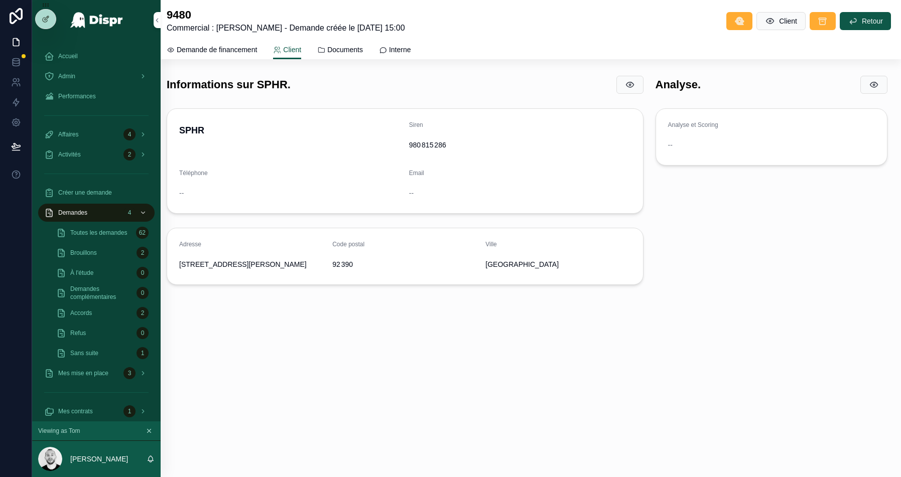
drag, startPoint x: 631, startPoint y: 88, endPoint x: 354, endPoint y: 474, distance: 475.5
click at [631, 88] on icon "scrollable content" at bounding box center [630, 85] width 10 height 10
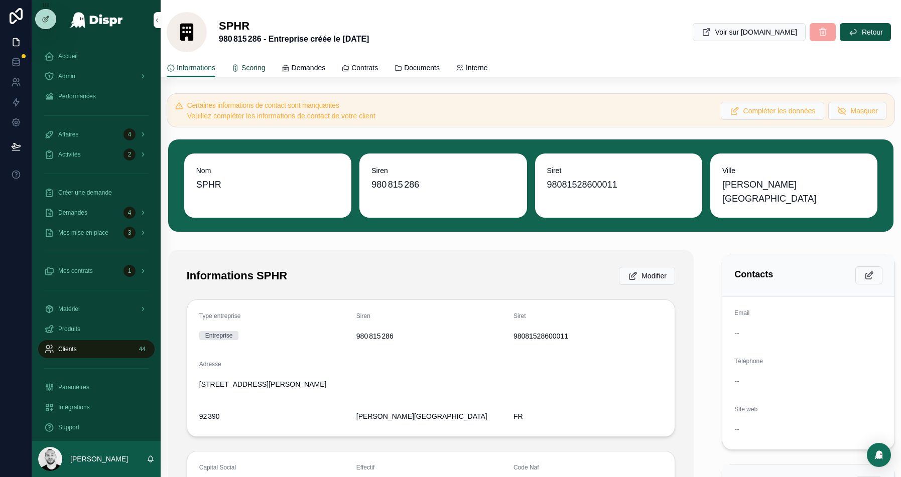
click at [253, 67] on span "Scoring" at bounding box center [253, 68] width 24 height 10
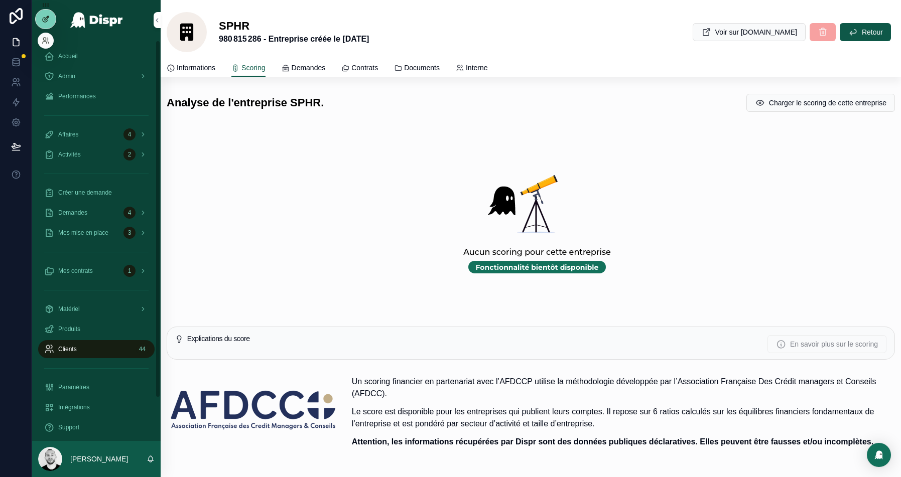
click at [50, 19] on div at bounding box center [46, 19] width 20 height 19
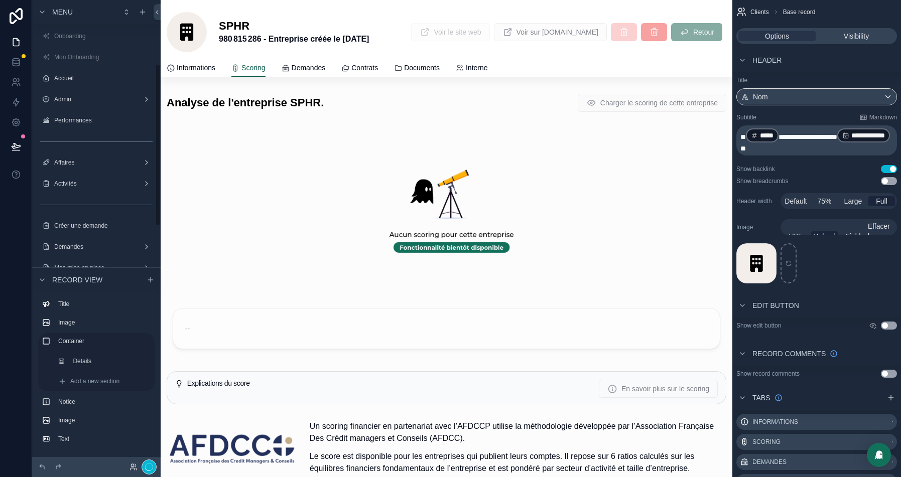
scroll to position [183, 0]
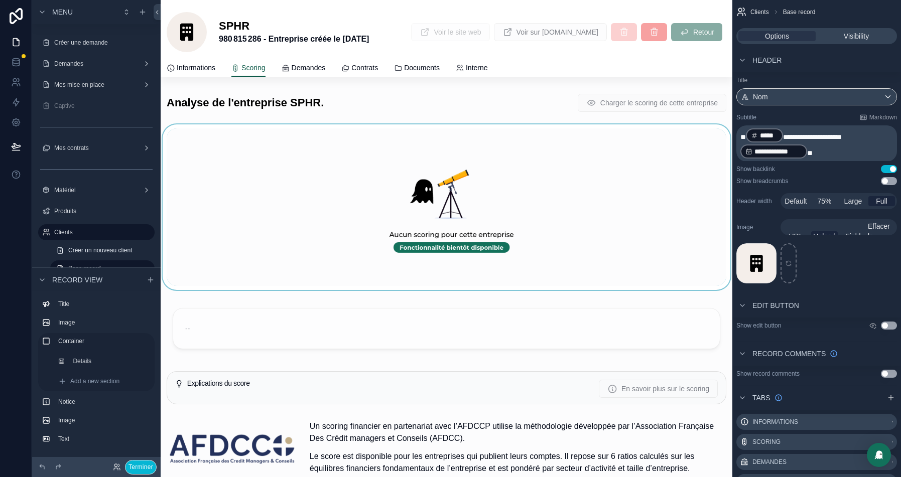
click at [399, 219] on div at bounding box center [447, 207] width 572 height 166
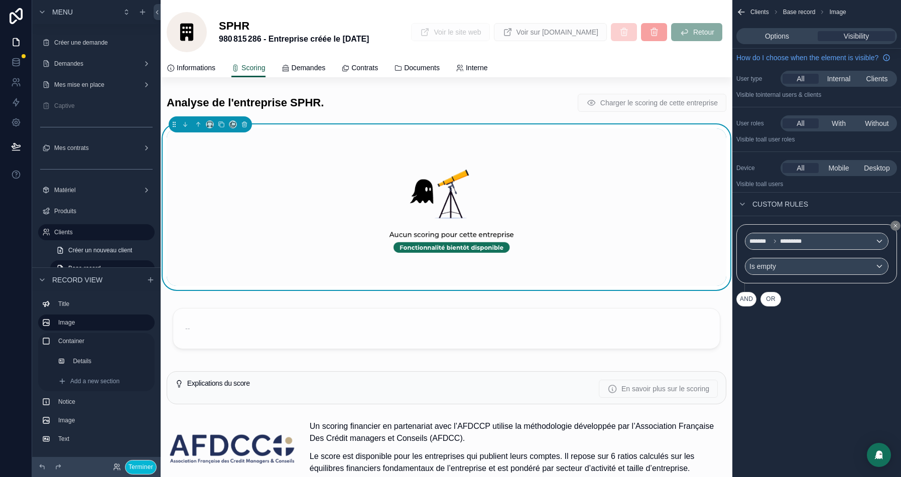
click at [749, 307] on button "AND" at bounding box center [746, 299] width 20 height 15
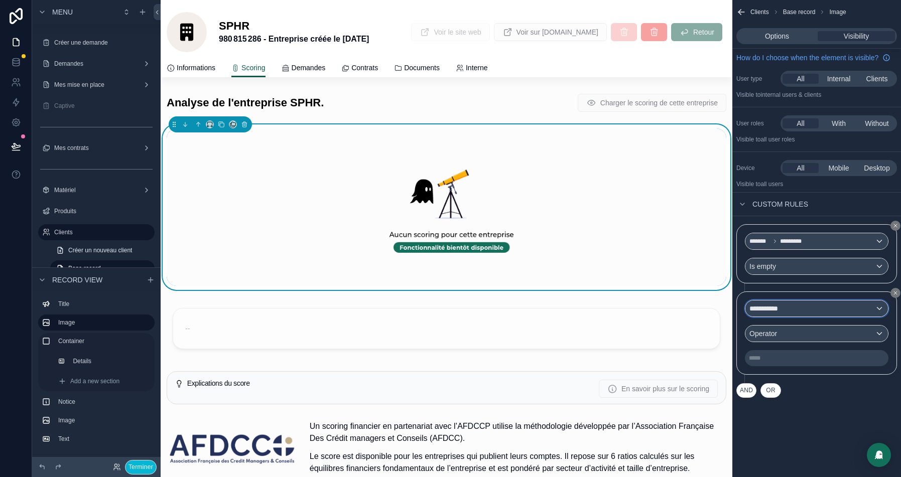
click at [803, 317] on div "**********" at bounding box center [816, 309] width 143 height 16
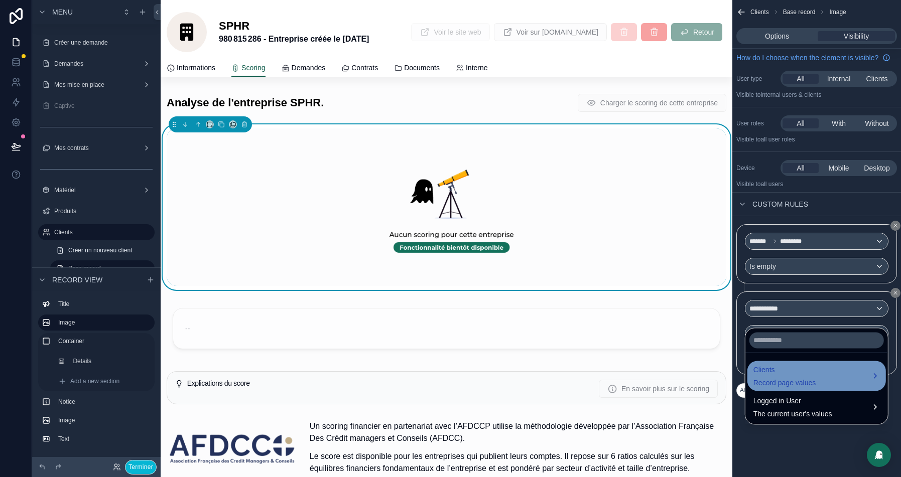
click at [780, 370] on span "Clients" at bounding box center [784, 370] width 63 height 12
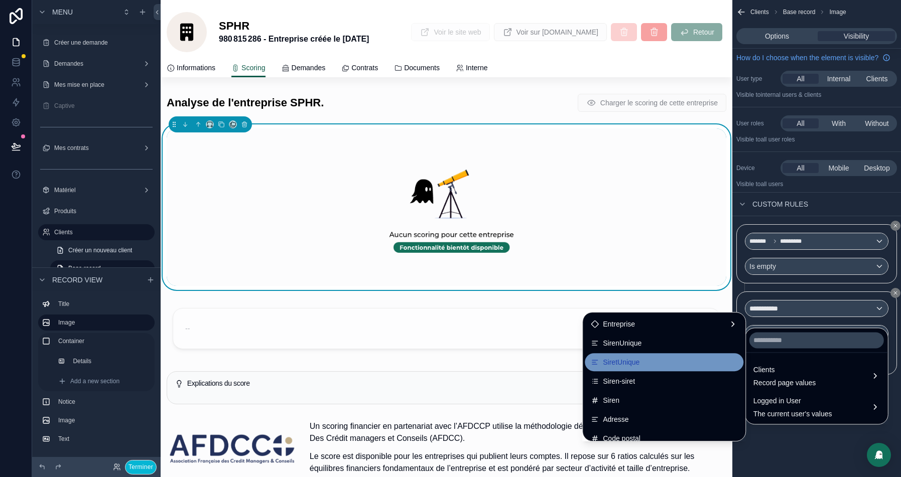
scroll to position [0, 0]
click at [630, 367] on div "Entreprise" at bounding box center [664, 362] width 159 height 18
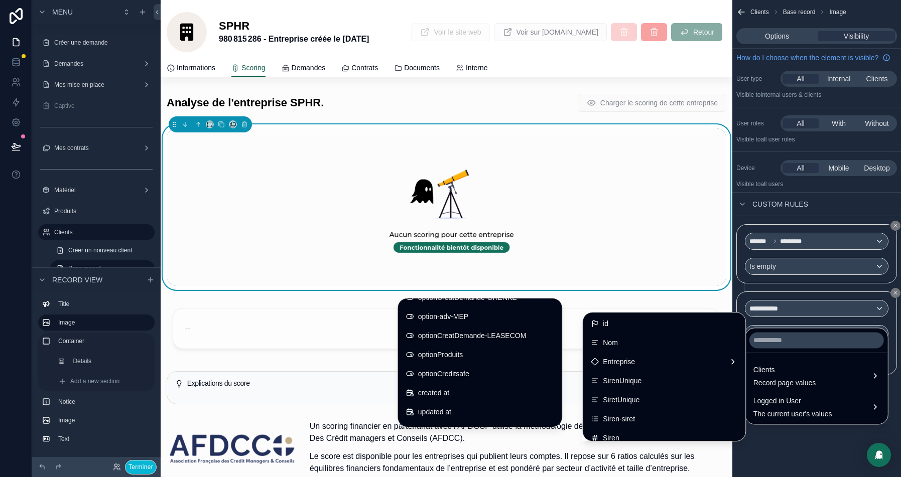
scroll to position [1219, 0]
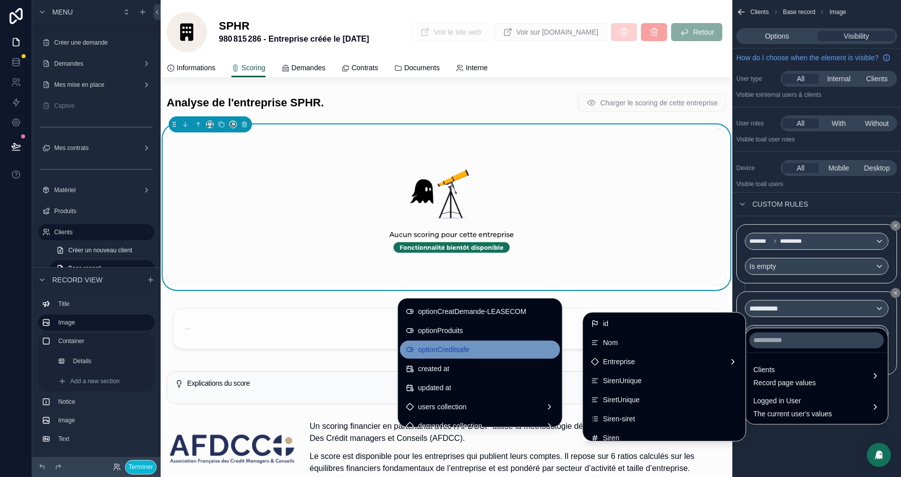
click at [440, 345] on span "optionCreditsafe" at bounding box center [443, 350] width 51 height 12
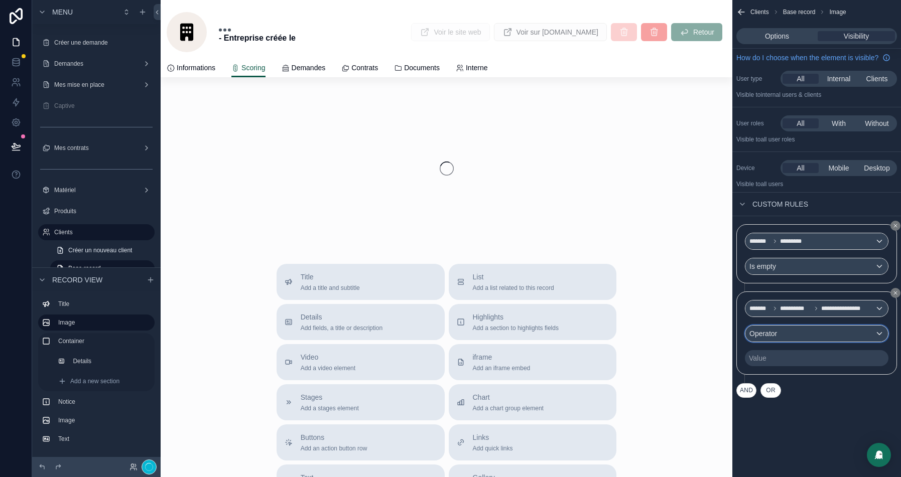
click at [824, 342] on div "Operator" at bounding box center [816, 334] width 143 height 16
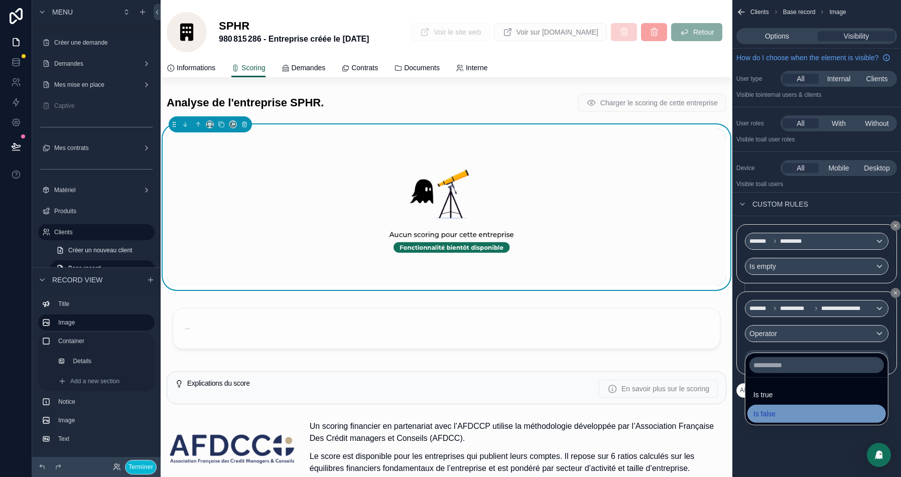
click at [775, 418] on span "Is false" at bounding box center [764, 414] width 22 height 12
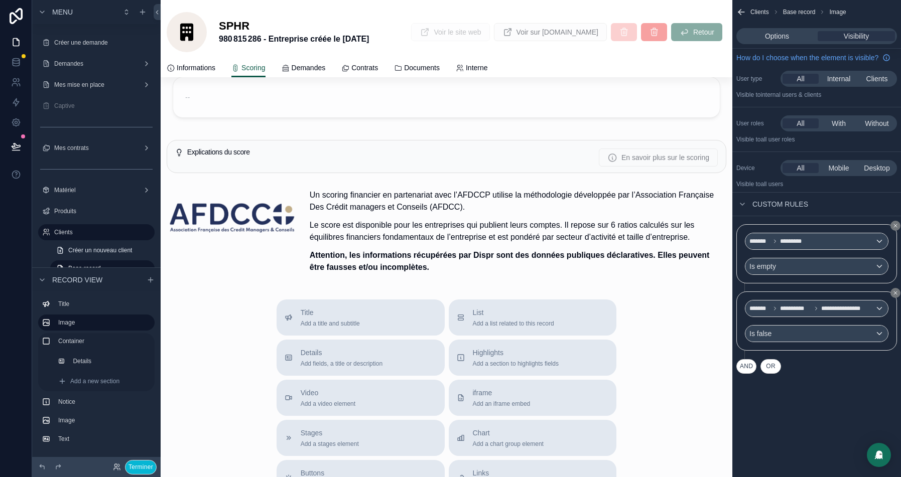
scroll to position [502, 0]
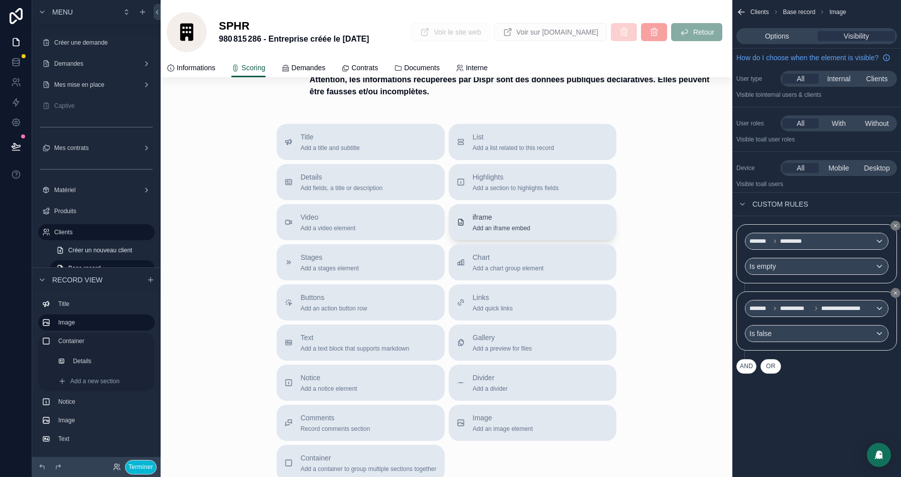
click at [498, 232] on div "iframe Add an iframe embed" at bounding box center [502, 222] width 58 height 20
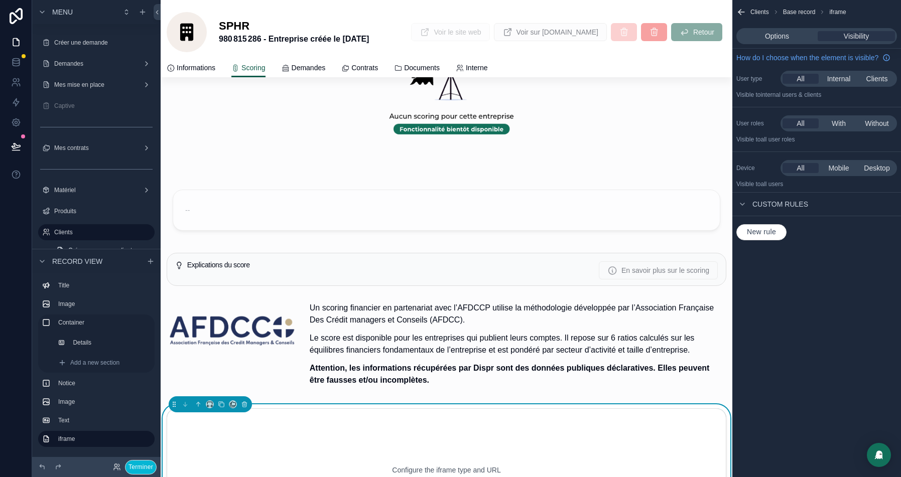
scroll to position [100, 0]
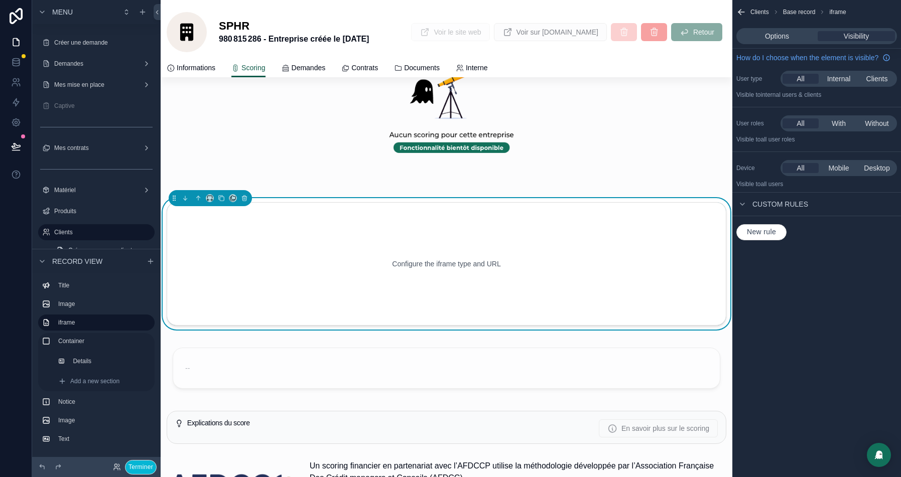
click at [778, 41] on div "Options Visibility" at bounding box center [816, 36] width 161 height 16
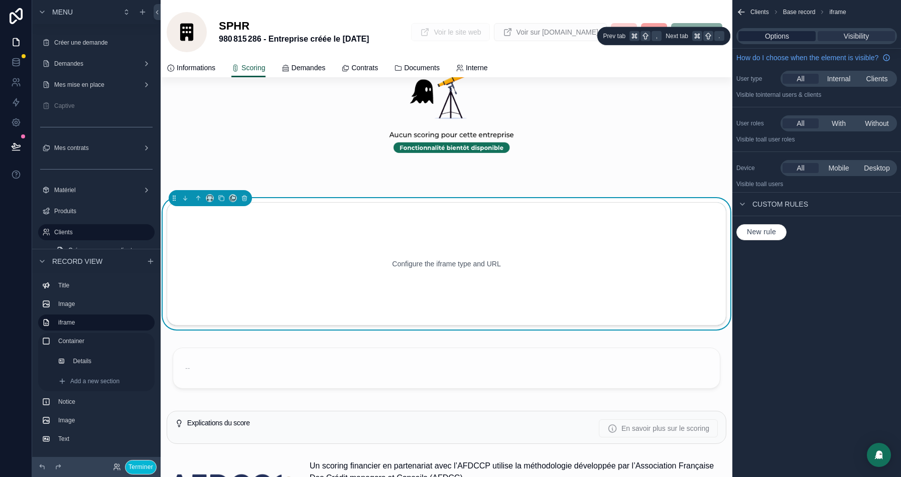
click at [781, 38] on span "Options" at bounding box center [777, 36] width 24 height 10
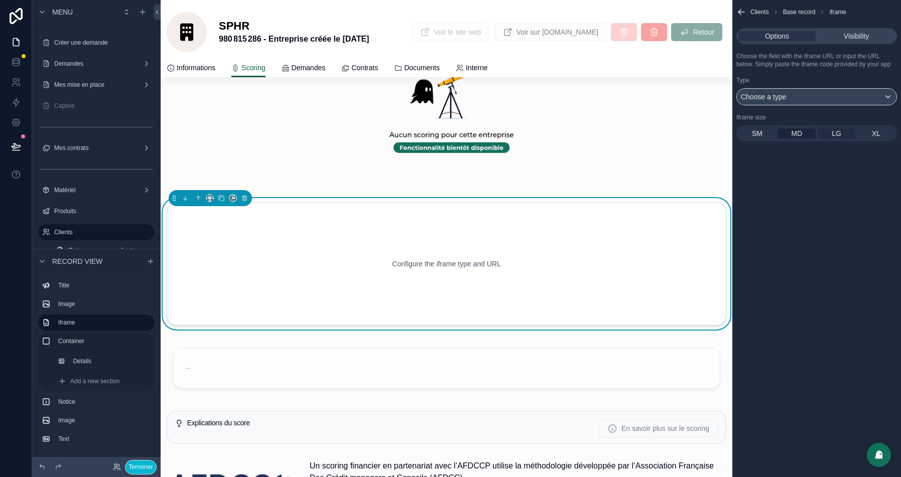
click at [844, 139] on div "LG" at bounding box center [837, 133] width 38 height 10
click at [808, 104] on div "Choose a type" at bounding box center [817, 97] width 160 height 16
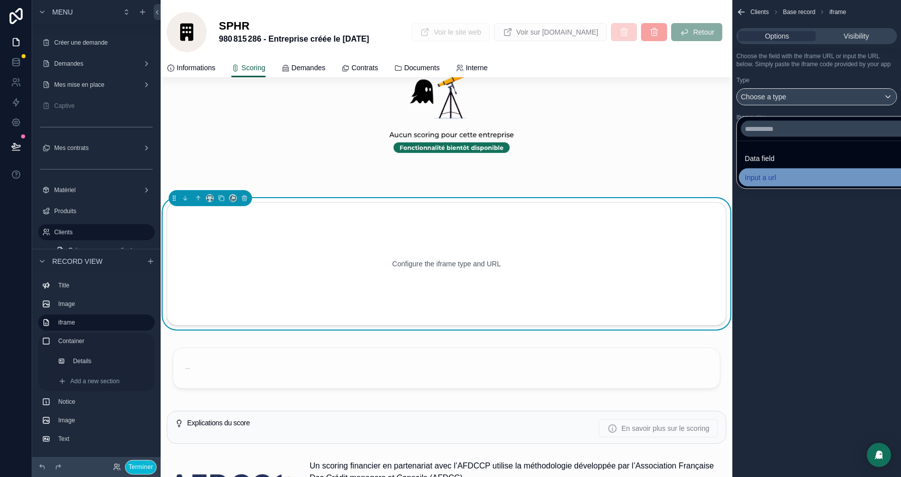
click at [753, 178] on span "Input a url" at bounding box center [760, 178] width 31 height 12
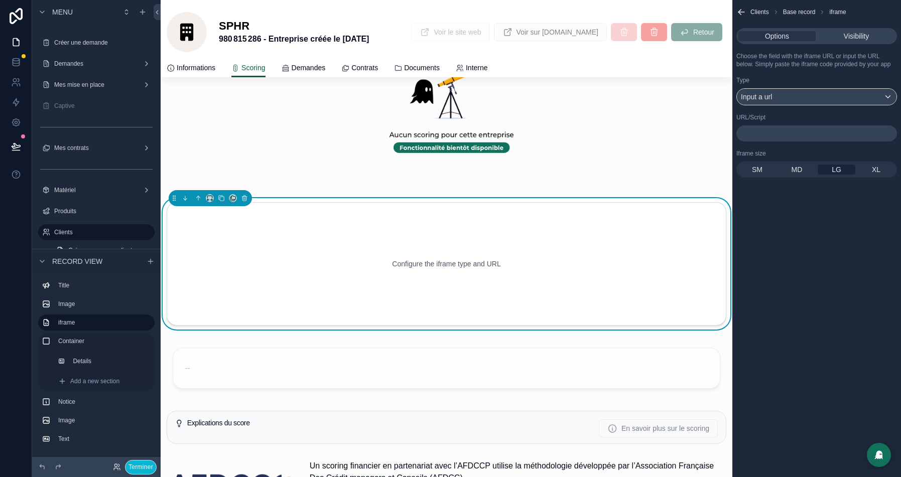
click at [784, 142] on div "﻿" at bounding box center [816, 133] width 161 height 16
click at [789, 138] on p "﻿" at bounding box center [817, 133] width 155 height 8
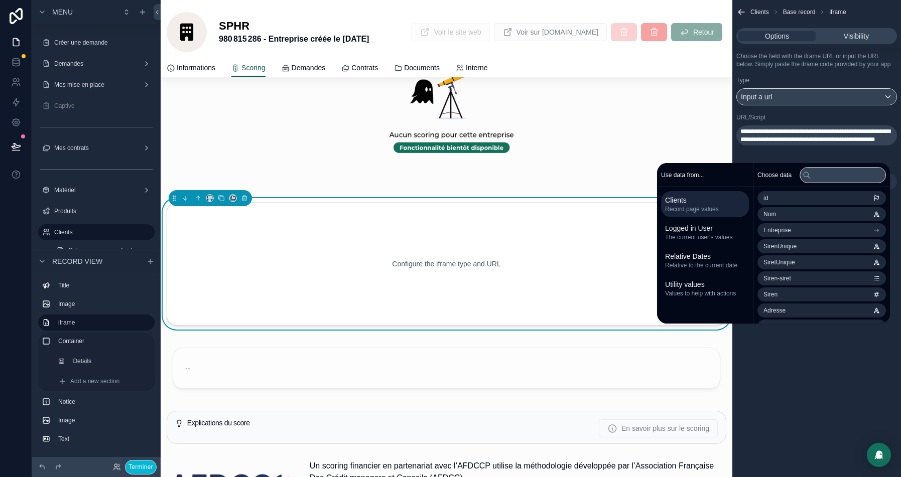
scroll to position [0, 0]
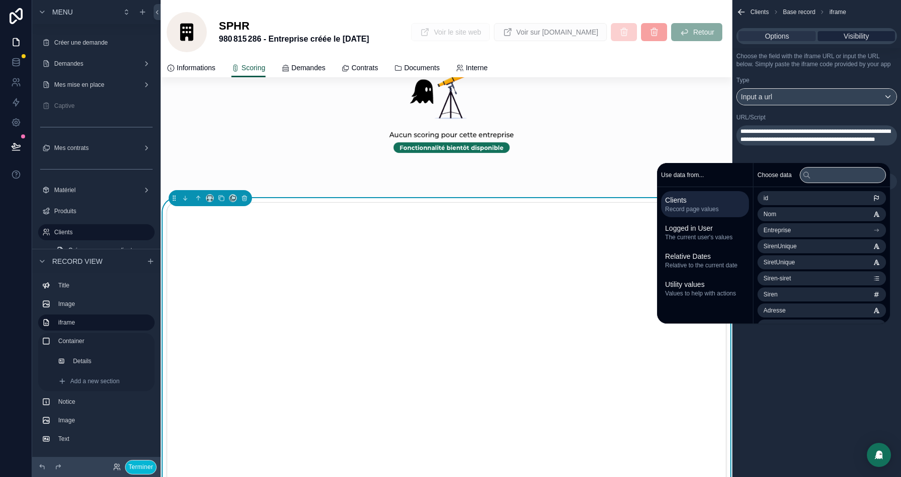
click at [866, 32] on span "Visibility" at bounding box center [856, 36] width 25 height 10
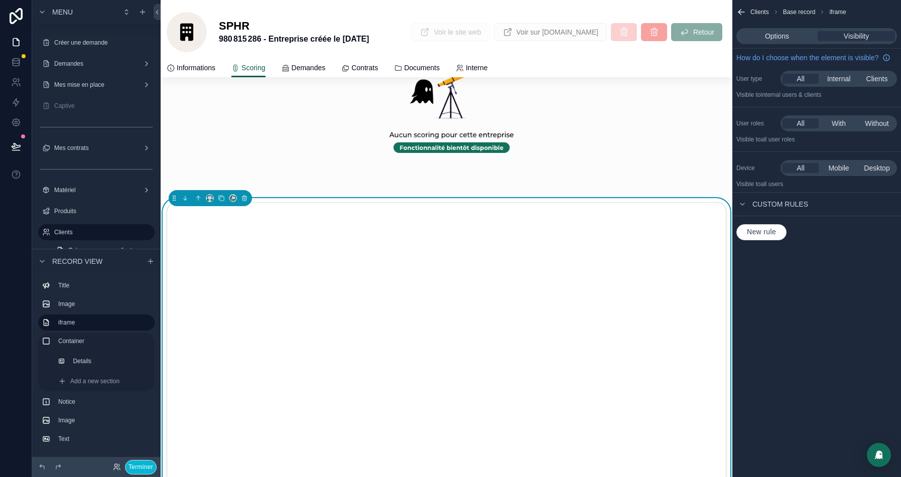
click at [759, 237] on span "New rule" at bounding box center [761, 232] width 37 height 9
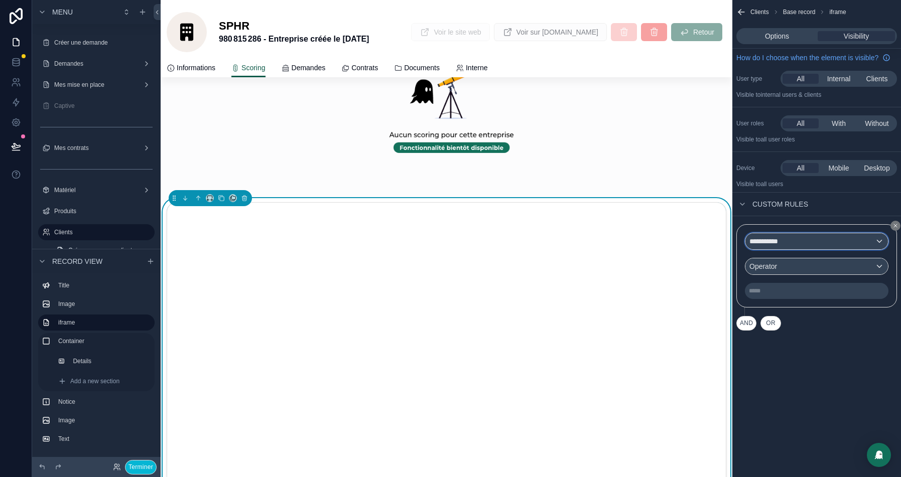
click at [795, 249] on div "**********" at bounding box center [816, 241] width 143 height 16
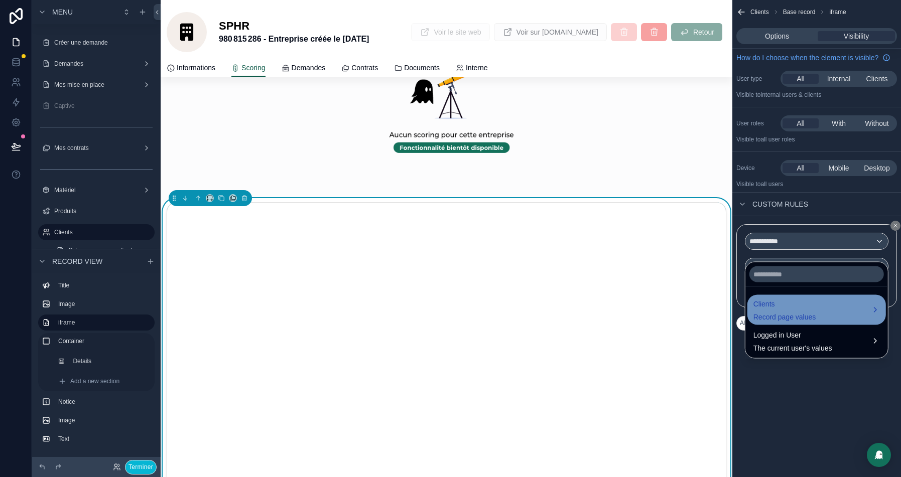
click at [777, 317] on span "Record page values" at bounding box center [784, 317] width 63 height 10
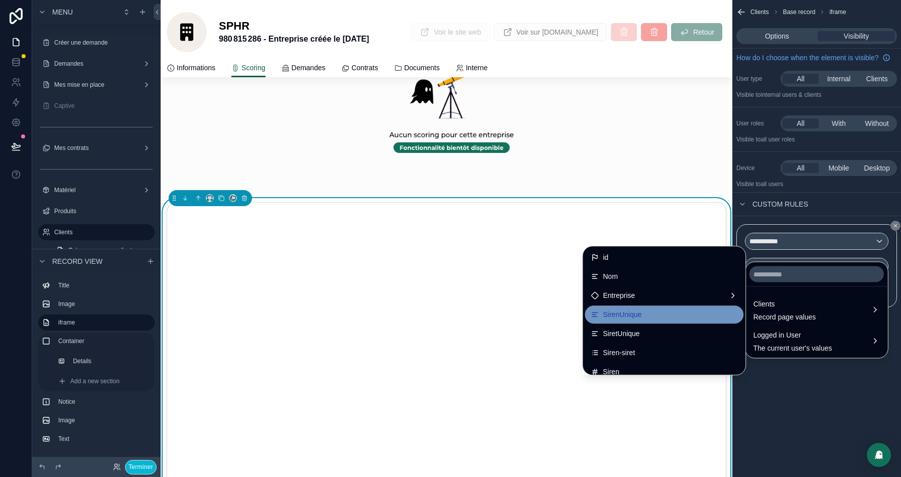
scroll to position [4, 0]
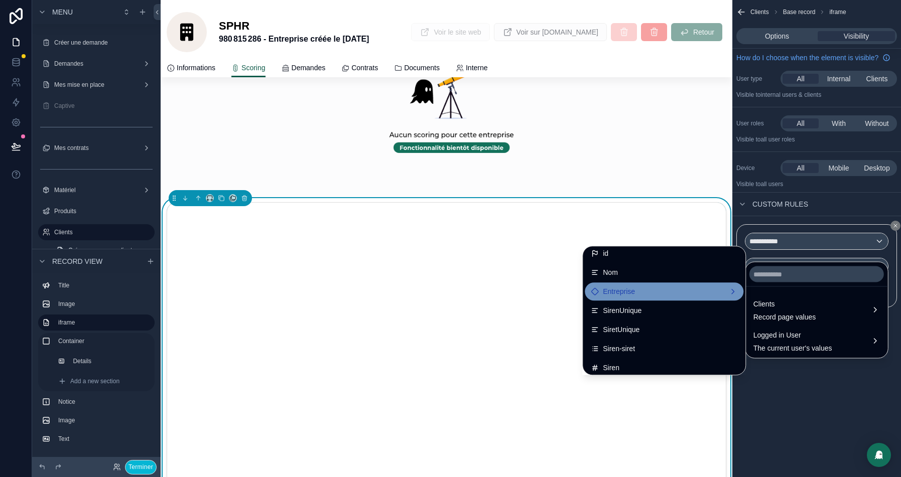
click at [637, 296] on div "Entreprise" at bounding box center [664, 292] width 147 height 12
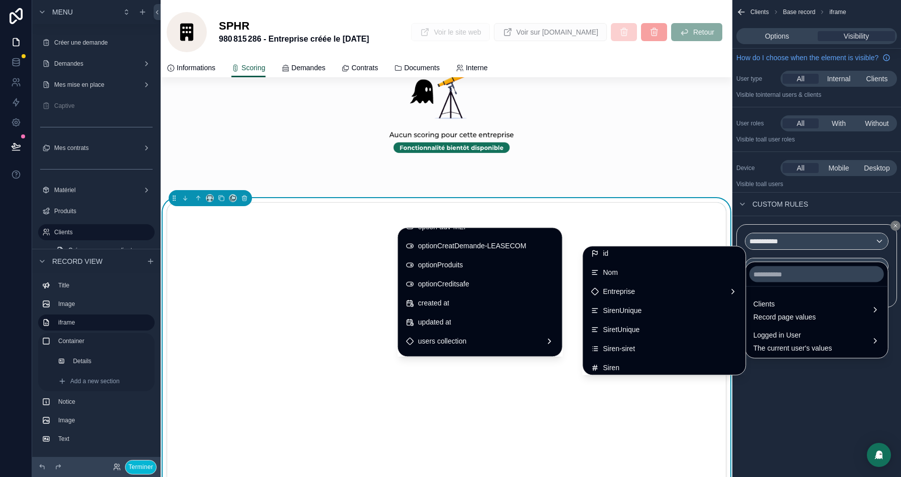
scroll to position [1213, 0]
click at [454, 286] on span "optionCreditsafe" at bounding box center [443, 285] width 51 height 12
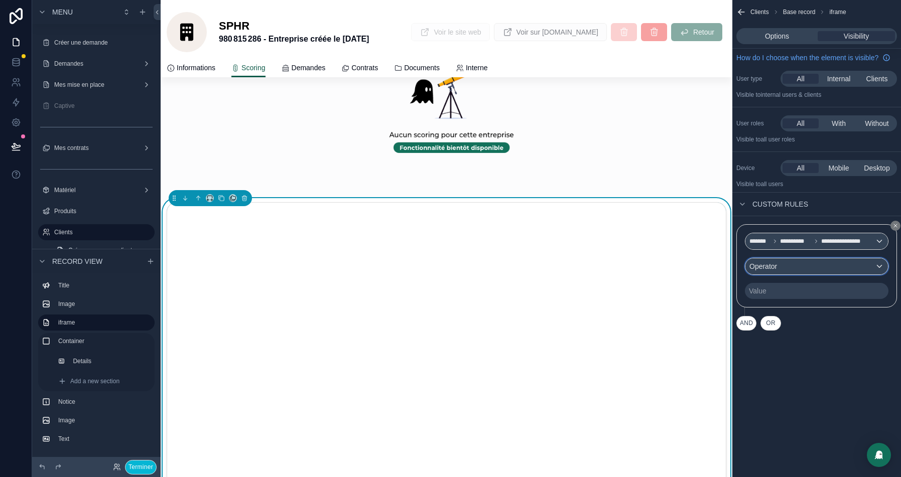
click at [811, 274] on div "Operator" at bounding box center [816, 266] width 143 height 16
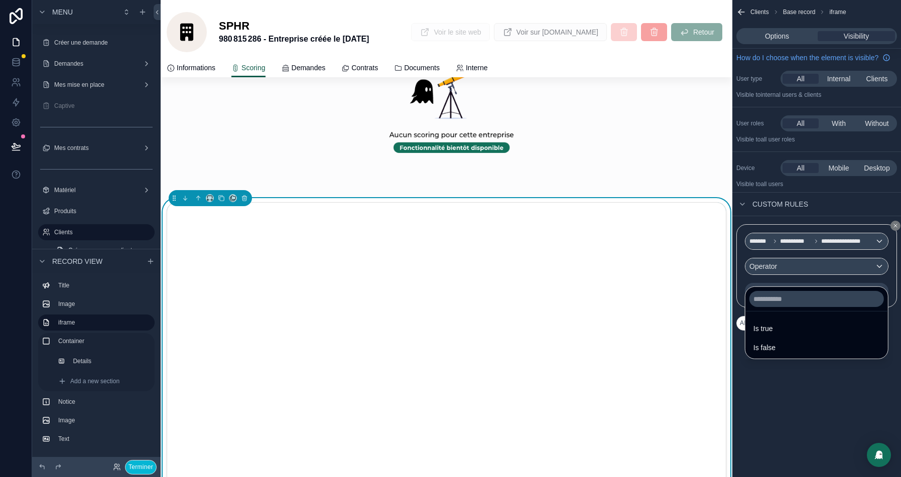
drag, startPoint x: 771, startPoint y: 329, endPoint x: 733, endPoint y: 275, distance: 66.6
click at [771, 329] on span "Is true" at bounding box center [763, 329] width 20 height 12
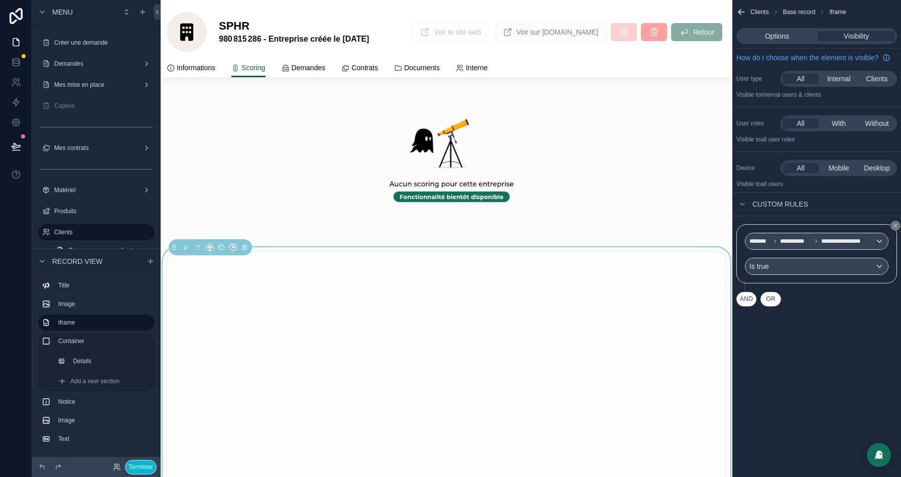
scroll to position [49, 0]
click at [778, 34] on span "Options" at bounding box center [777, 36] width 24 height 10
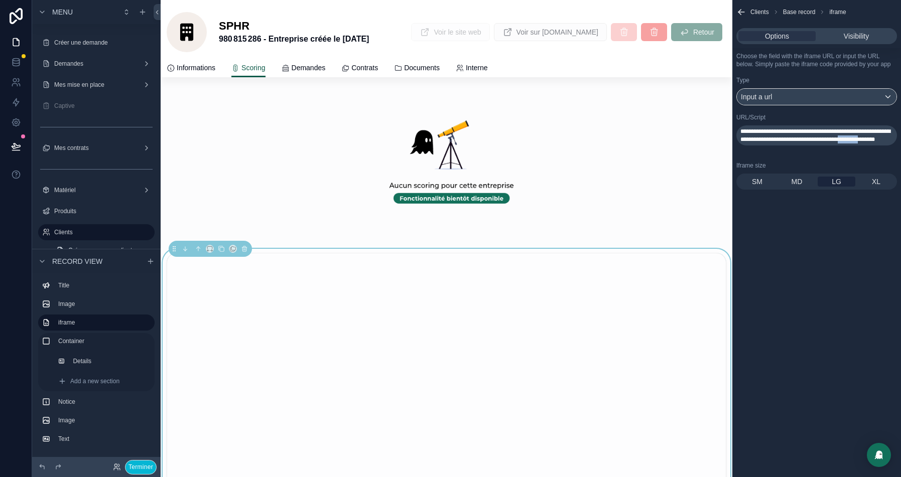
drag, startPoint x: 847, startPoint y: 155, endPoint x: 815, endPoint y: 158, distance: 32.3
click at [815, 143] on span "**********" at bounding box center [815, 135] width 150 height 14
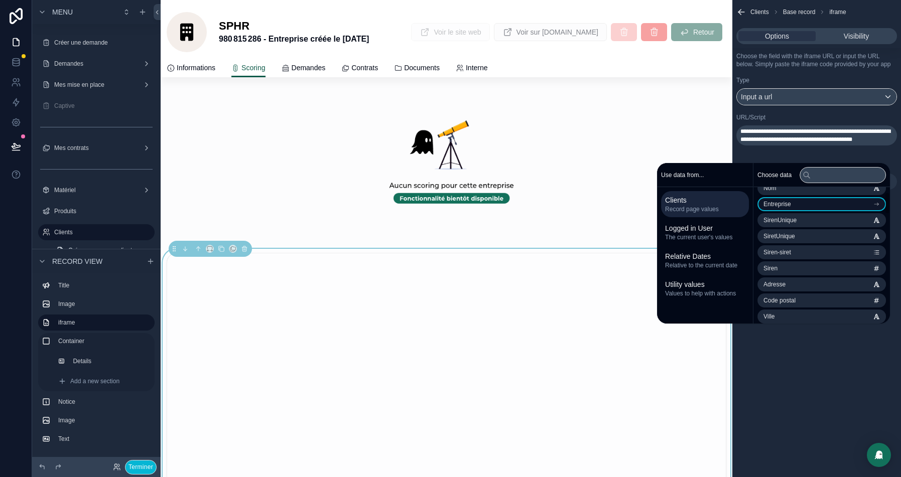
scroll to position [32, 0]
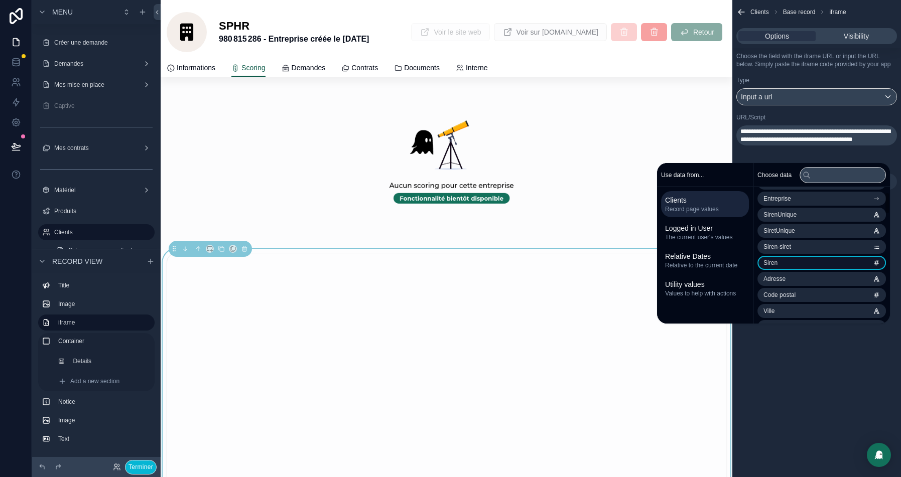
click at [780, 262] on li "Siren" at bounding box center [821, 263] width 128 height 14
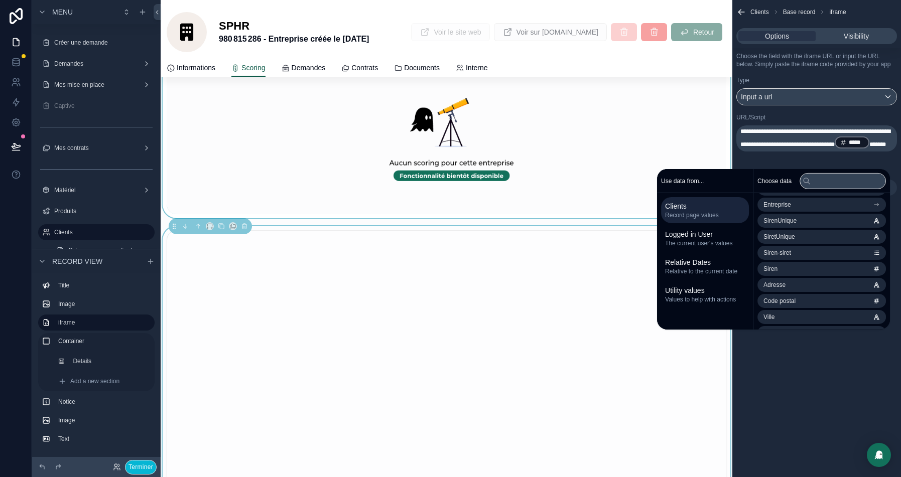
scroll to position [76, 0]
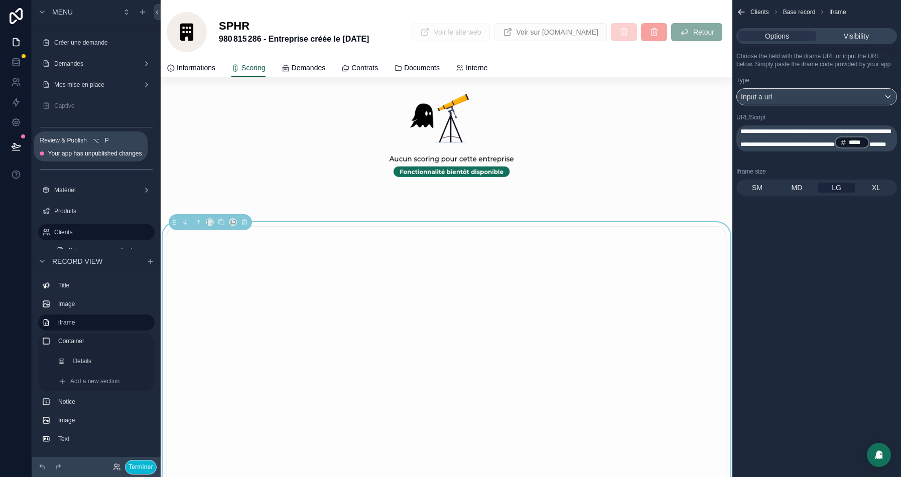
click at [13, 140] on button at bounding box center [16, 147] width 22 height 28
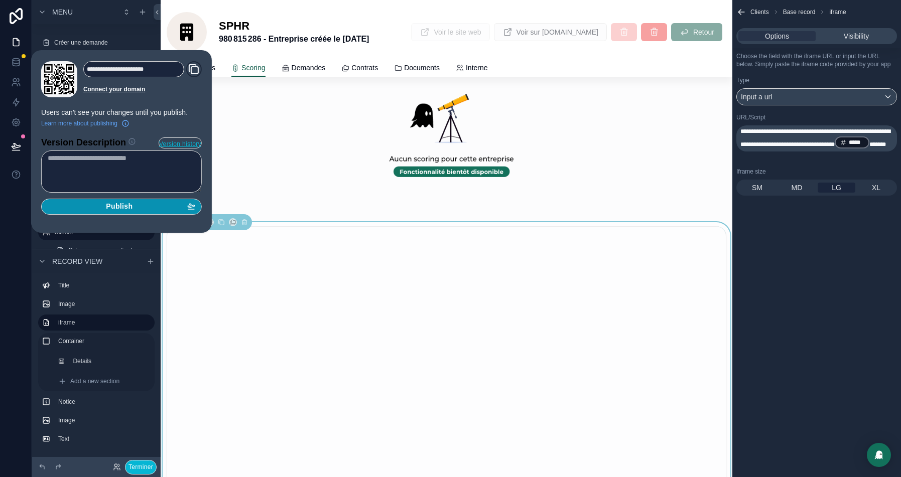
click at [137, 211] on button "Publish" at bounding box center [121, 207] width 161 height 16
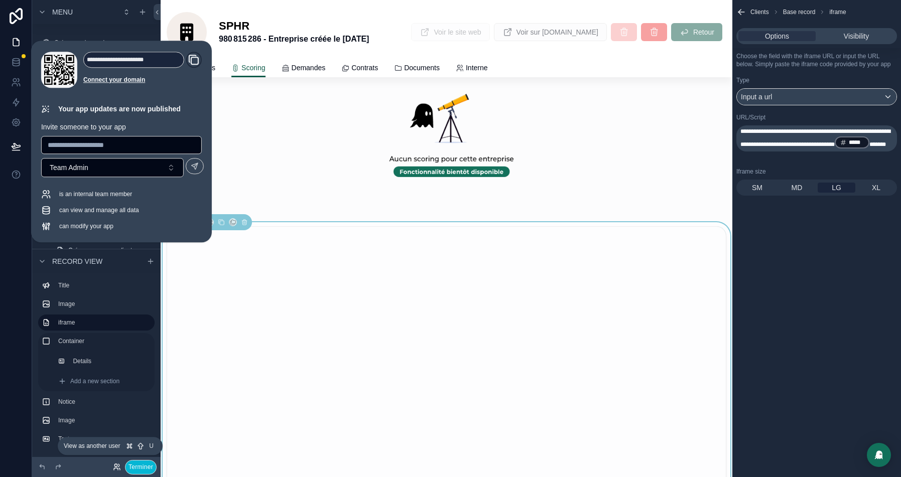
click at [113, 469] on icon at bounding box center [117, 467] width 8 height 8
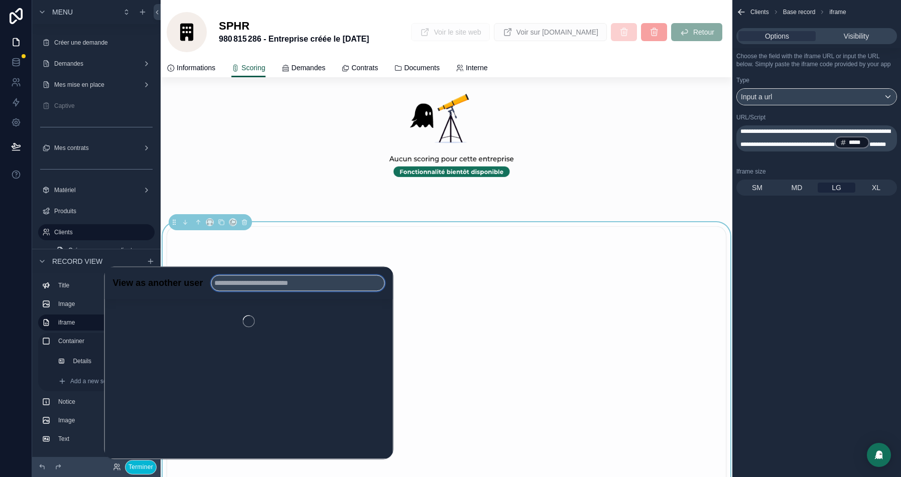
click at [251, 287] on input "text" at bounding box center [298, 283] width 174 height 16
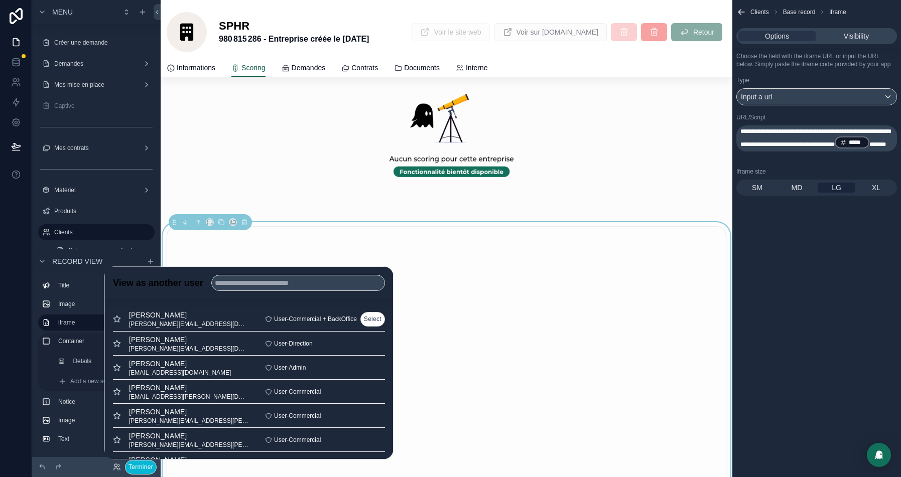
click at [373, 317] on button "Select" at bounding box center [372, 319] width 25 height 15
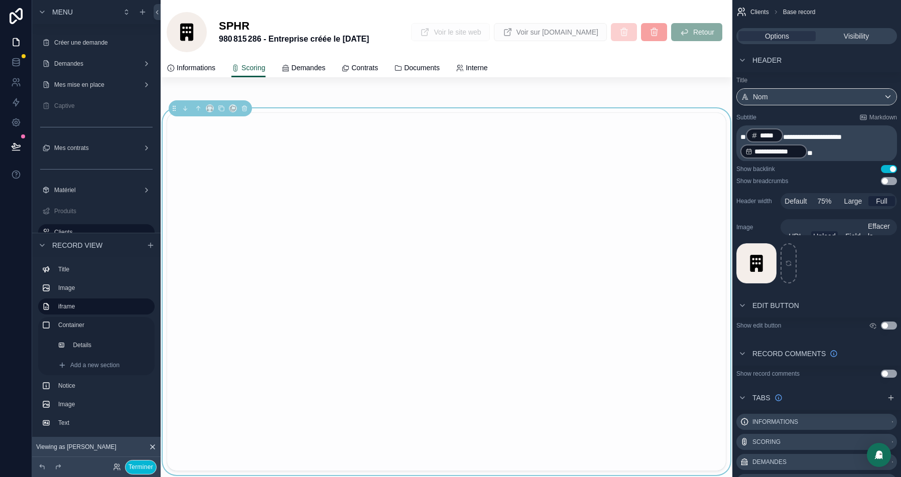
scroll to position [191, 0]
click at [130, 468] on button "Terminer" at bounding box center [141, 467] width 32 height 15
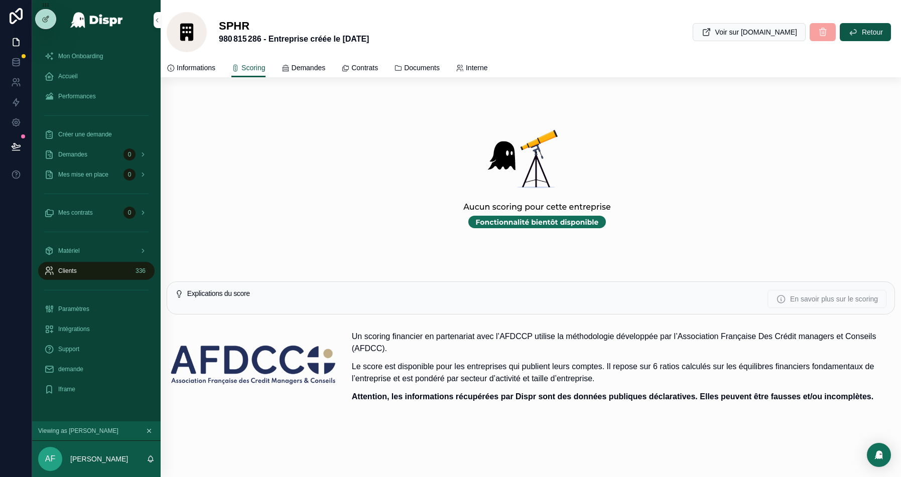
scroll to position [0, 0]
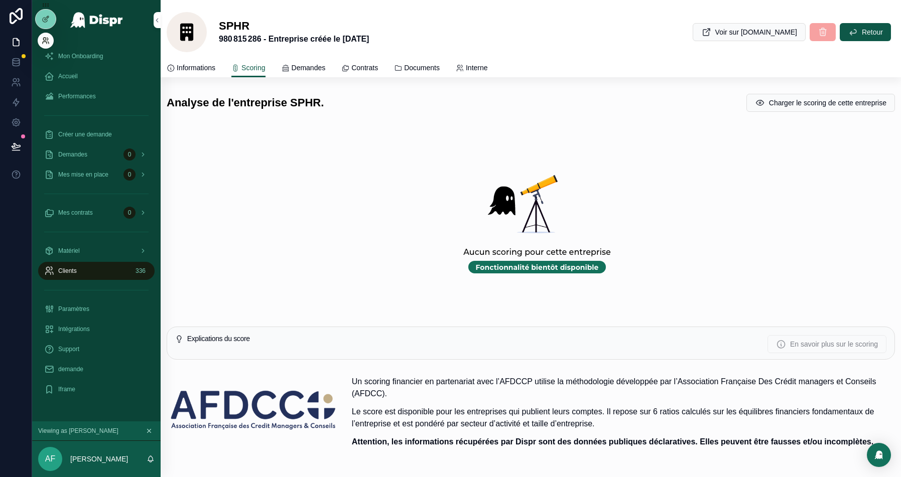
click at [45, 42] on icon at bounding box center [45, 43] width 4 height 2
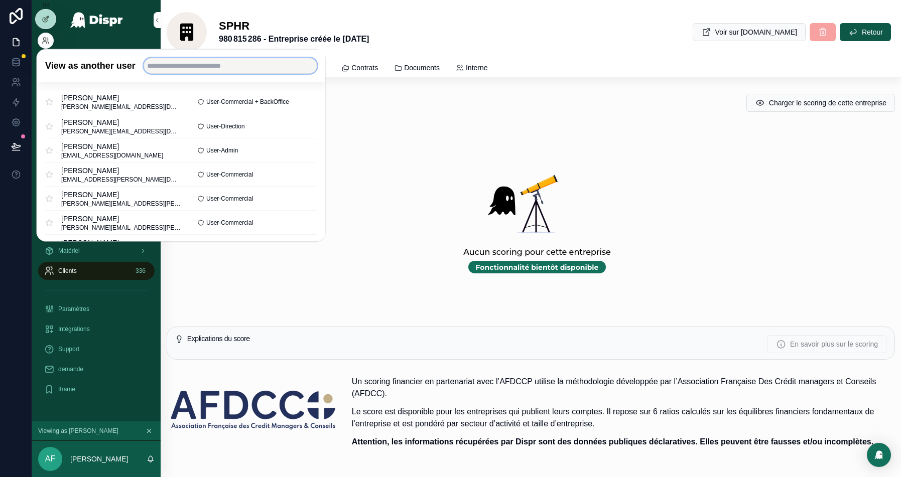
click at [219, 68] on input "text" at bounding box center [230, 66] width 174 height 16
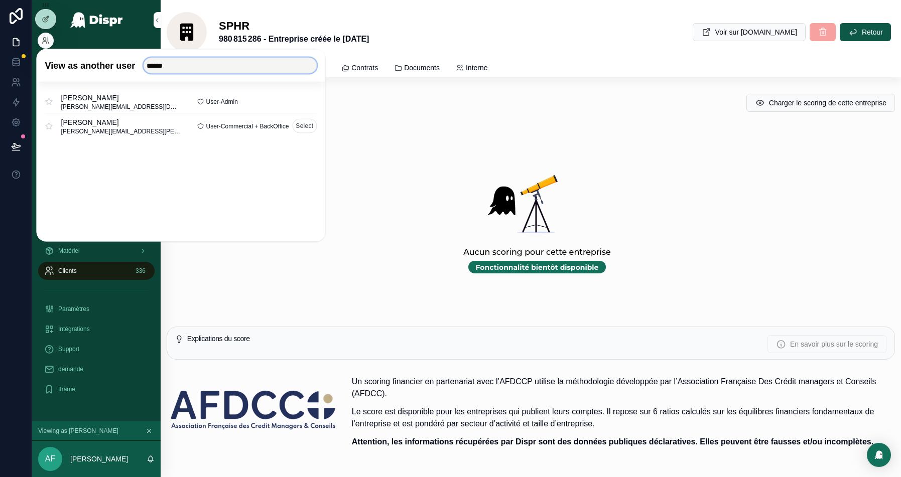
type input "******"
click at [297, 125] on button "Select" at bounding box center [304, 126] width 25 height 15
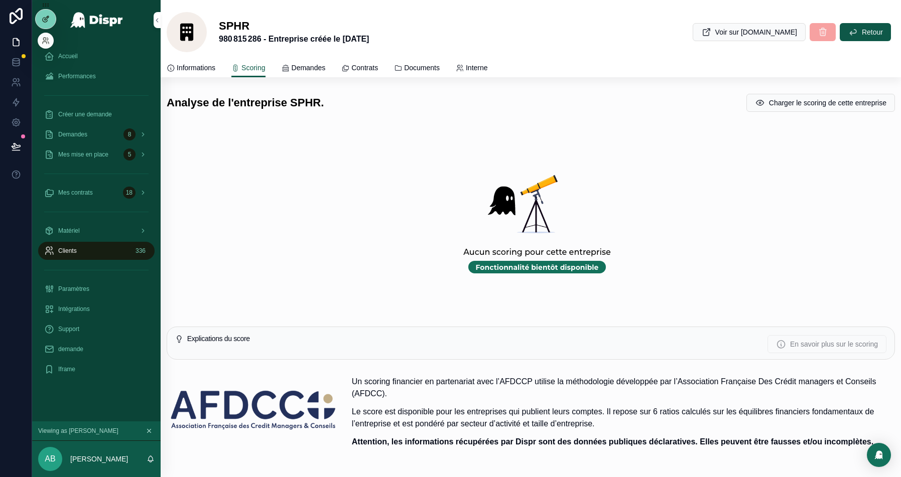
click at [43, 15] on icon at bounding box center [46, 19] width 8 height 8
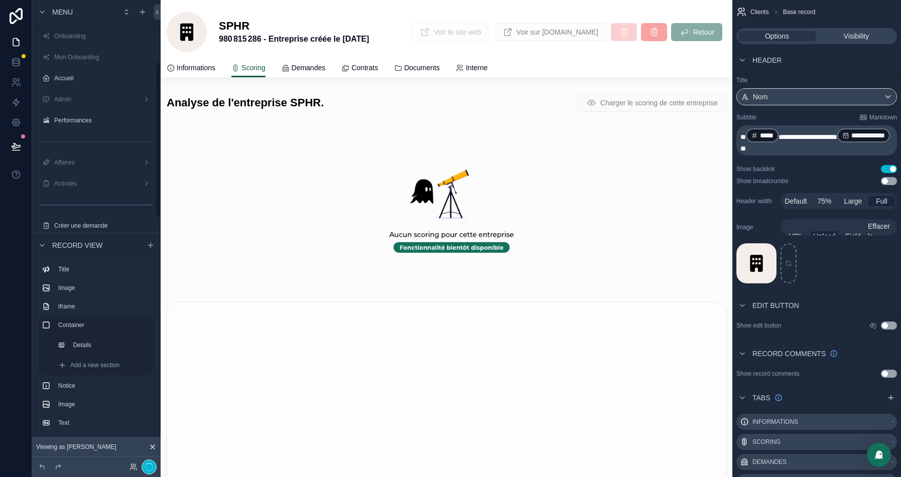
scroll to position [183, 0]
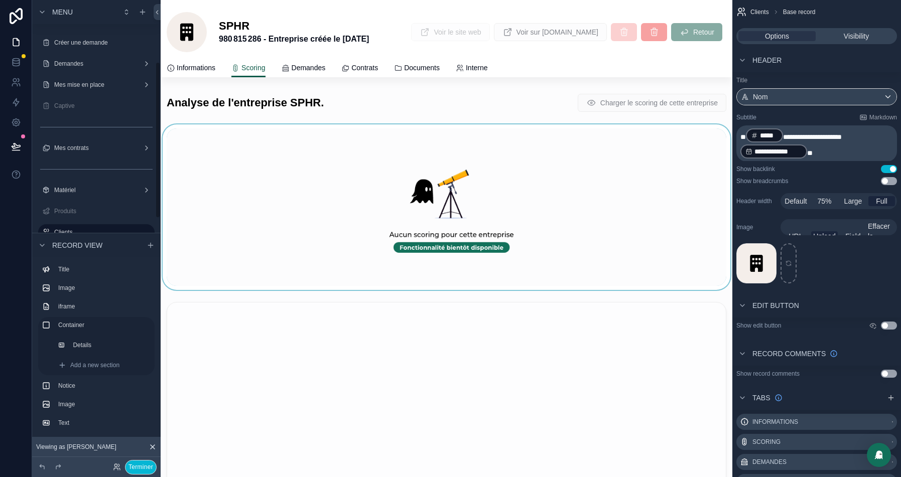
click at [518, 205] on div at bounding box center [447, 207] width 572 height 166
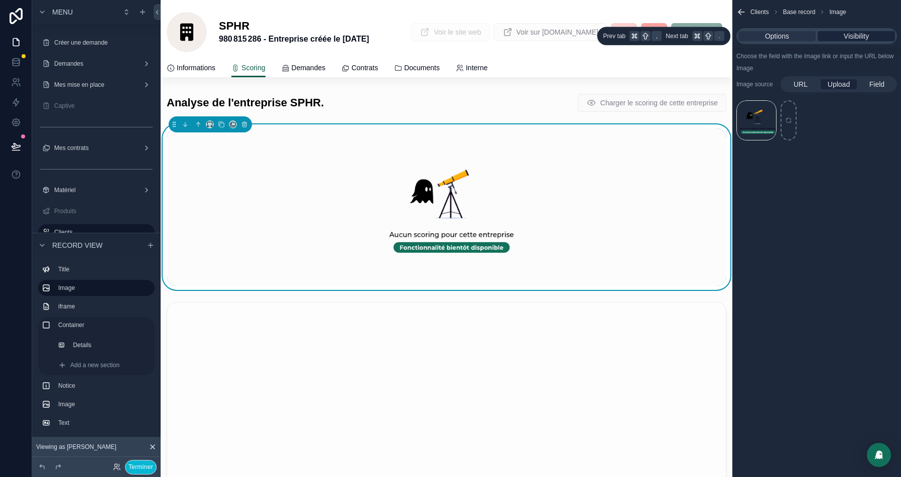
click at [844, 34] on span "Visibility" at bounding box center [856, 36] width 25 height 10
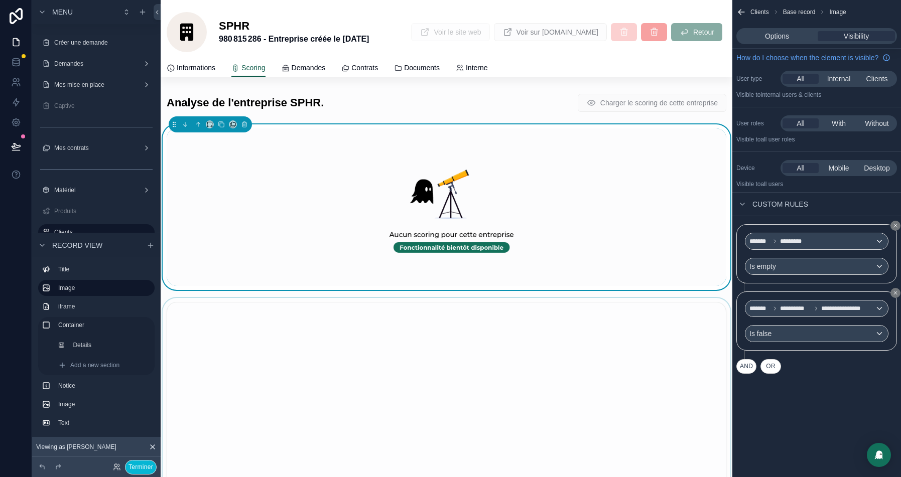
click at [506, 317] on div at bounding box center [447, 481] width 572 height 367
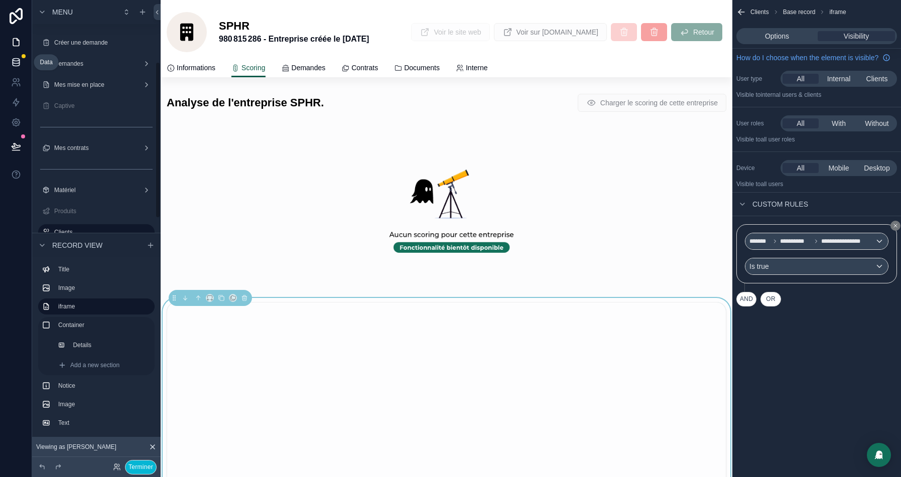
click at [22, 60] on link at bounding box center [16, 62] width 32 height 20
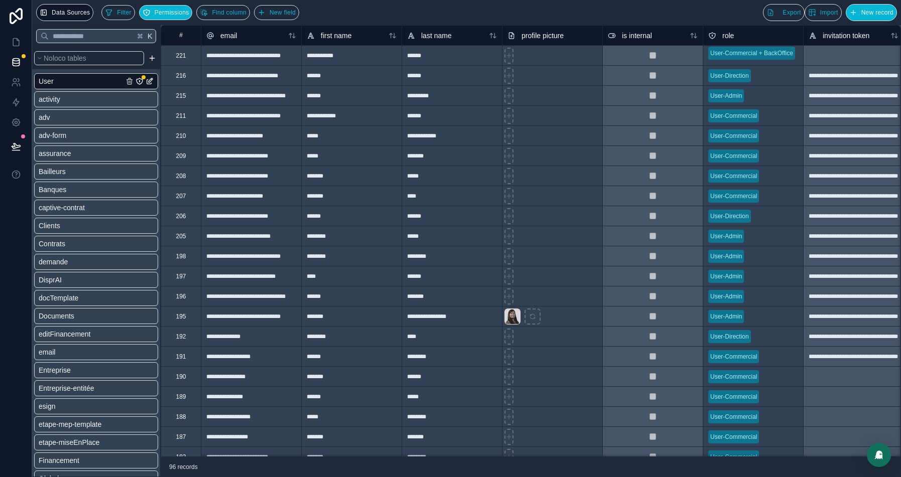
click at [62, 378] on div "User activity adv adv-form assurance Bailleurs Banques captive-contrat Clients …" at bounding box center [96, 404] width 124 height 671
click at [66, 370] on span "Entreprise" at bounding box center [55, 370] width 32 height 10
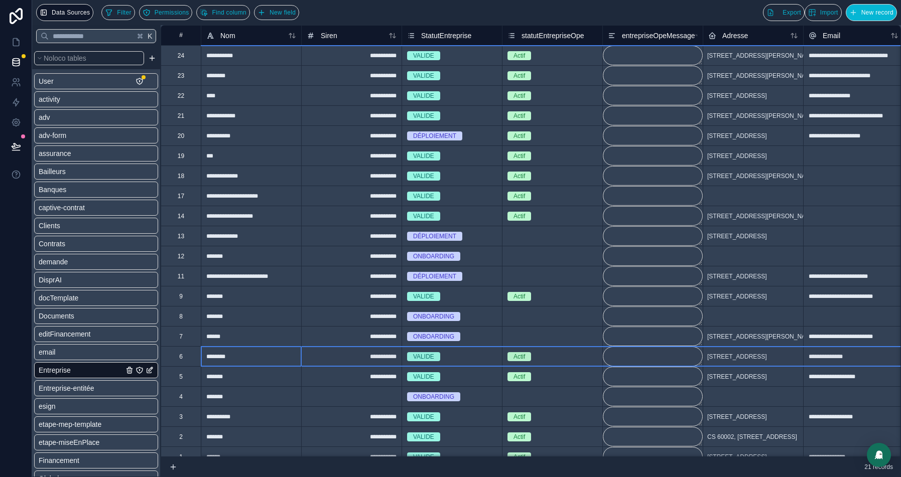
click at [181, 357] on div "6" at bounding box center [181, 357] width 4 height 8
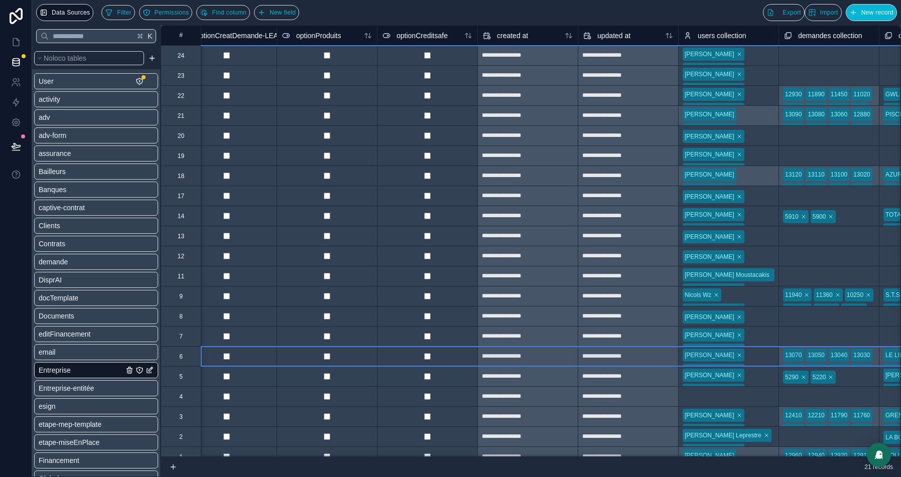
scroll to position [0, 6348]
click at [15, 39] on icon at bounding box center [16, 42] width 10 height 10
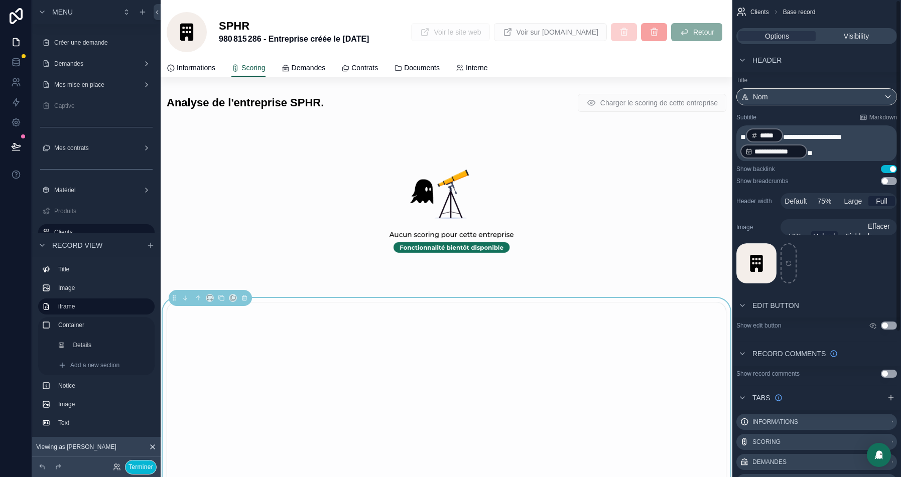
click at [863, 29] on div "Options Visibility" at bounding box center [816, 36] width 161 height 16
click at [852, 38] on span "Visibility" at bounding box center [856, 36] width 25 height 10
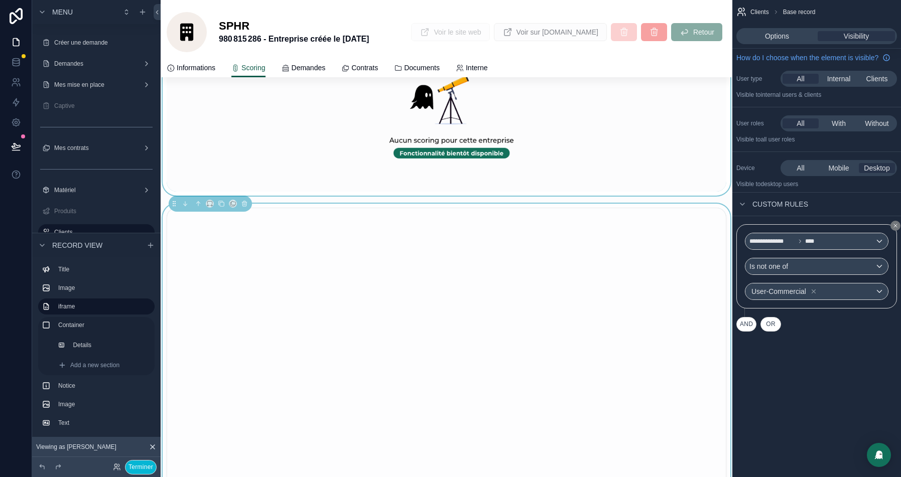
scroll to position [95, 0]
click at [527, 151] on div at bounding box center [447, 112] width 572 height 166
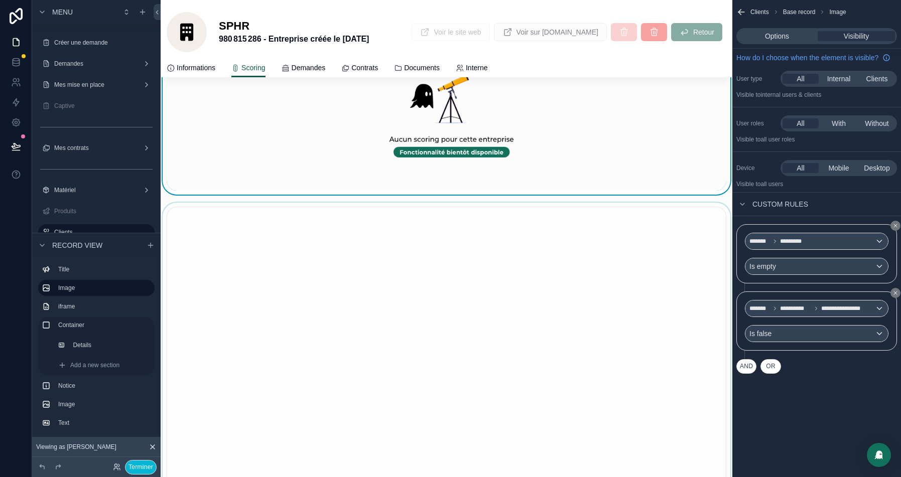
click at [299, 218] on div at bounding box center [447, 386] width 572 height 367
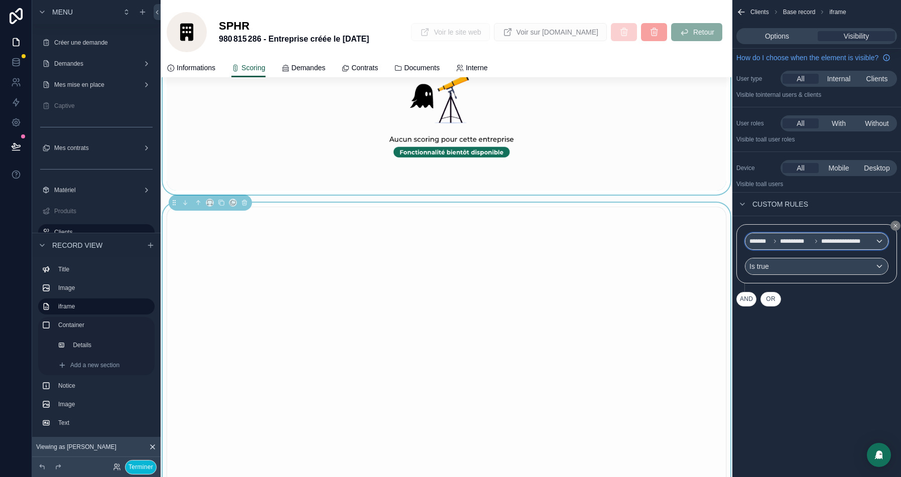
click at [792, 245] on span "**********" at bounding box center [795, 241] width 31 height 8
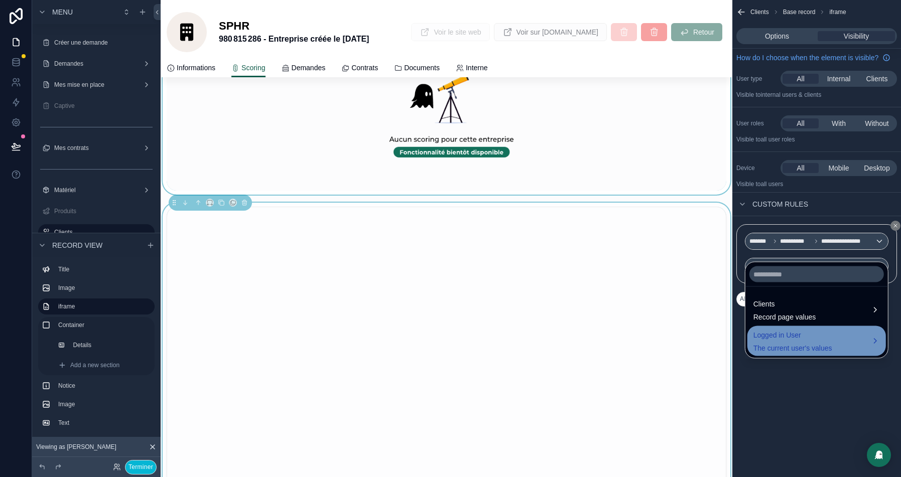
click at [774, 336] on span "Logged in User" at bounding box center [792, 335] width 79 height 12
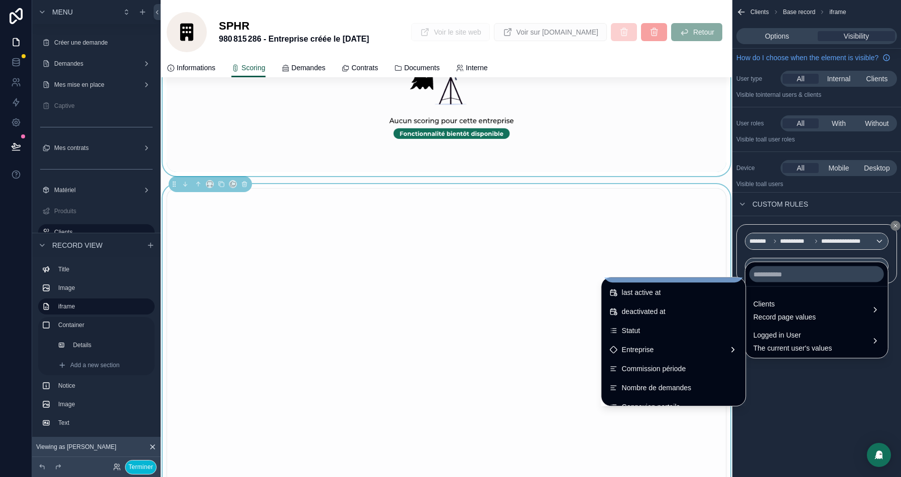
scroll to position [212, 0]
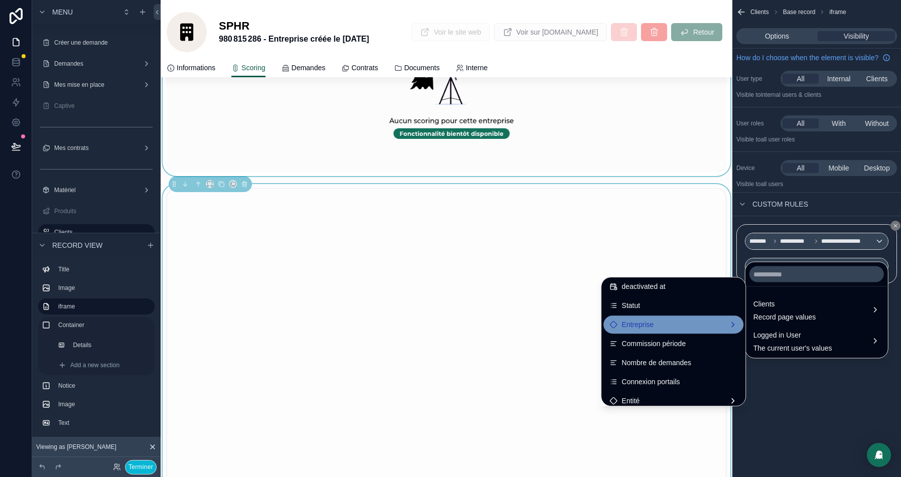
click at [646, 325] on div "Entreprise" at bounding box center [674, 325] width 128 height 12
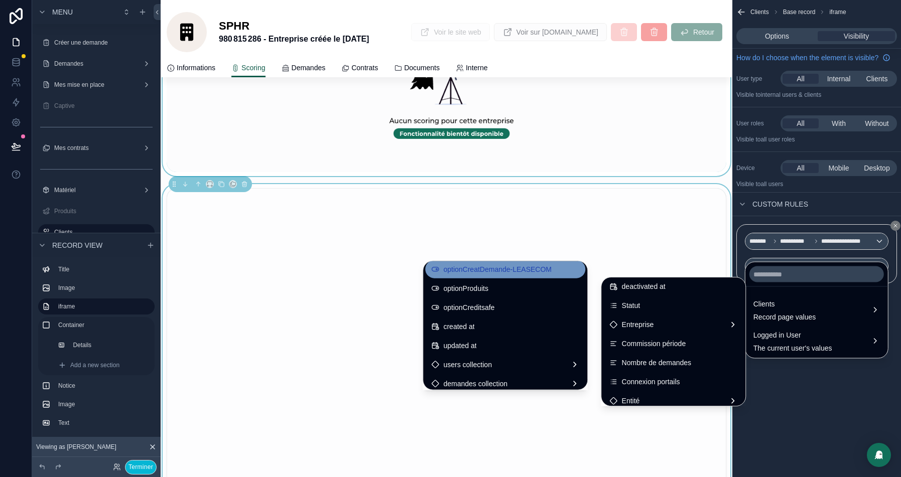
scroll to position [1221, 0]
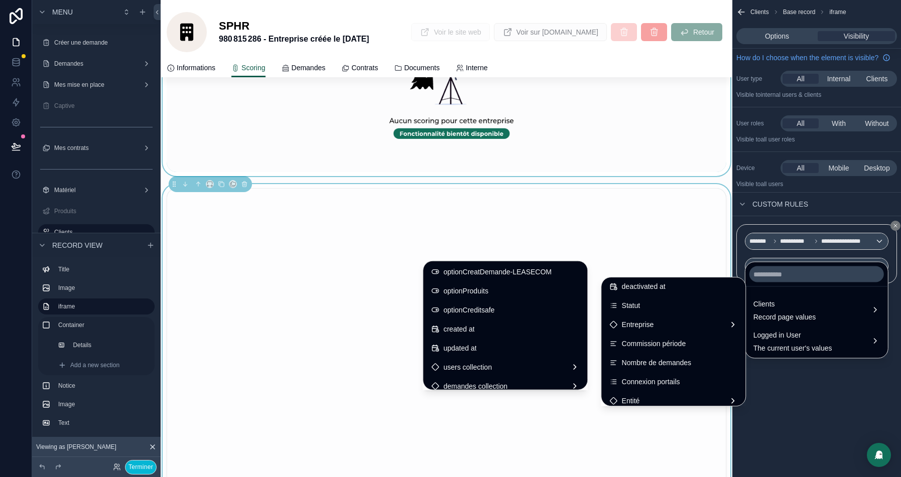
click at [459, 311] on span "optionCreditsafe" at bounding box center [468, 310] width 51 height 12
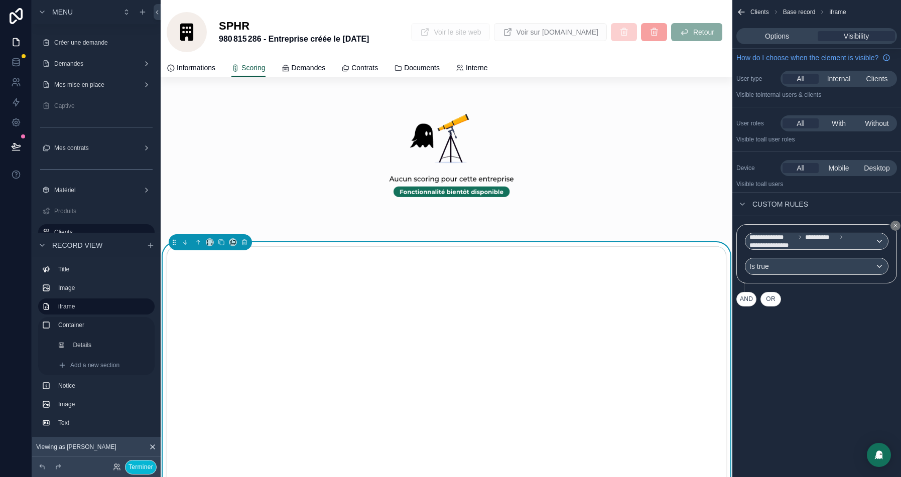
scroll to position [29, 0]
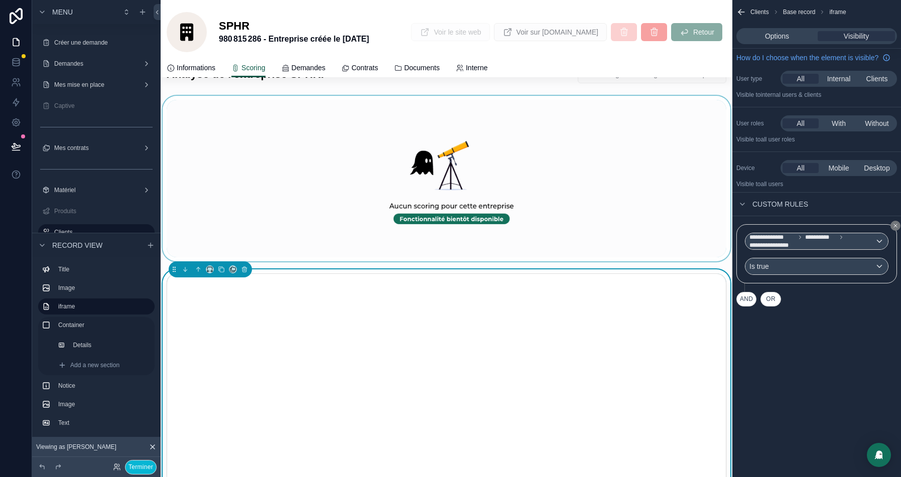
click at [546, 201] on div at bounding box center [447, 179] width 572 height 166
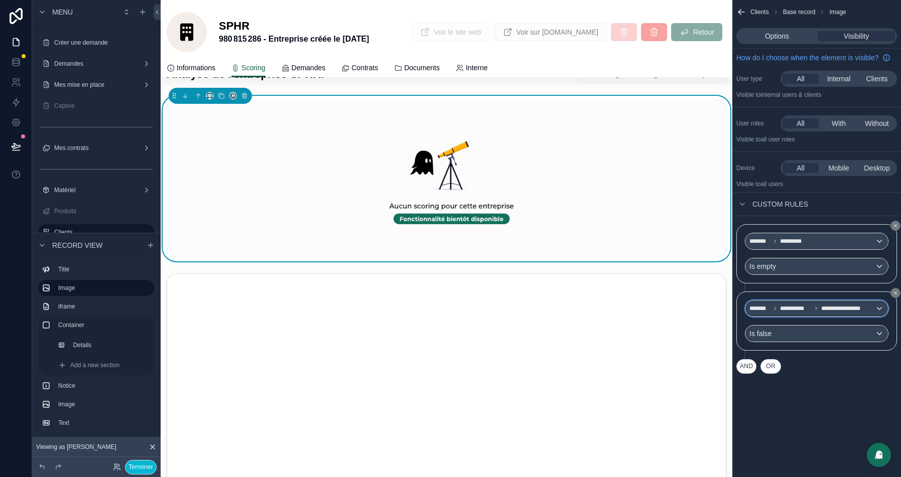
click at [814, 312] on icon "scrollable content" at bounding box center [816, 309] width 6 height 6
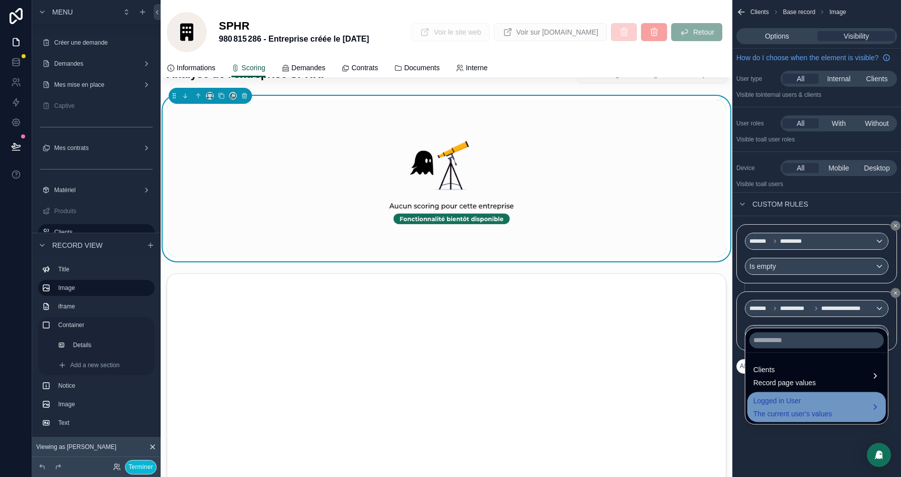
click at [786, 409] on span "The current user's values" at bounding box center [792, 414] width 79 height 10
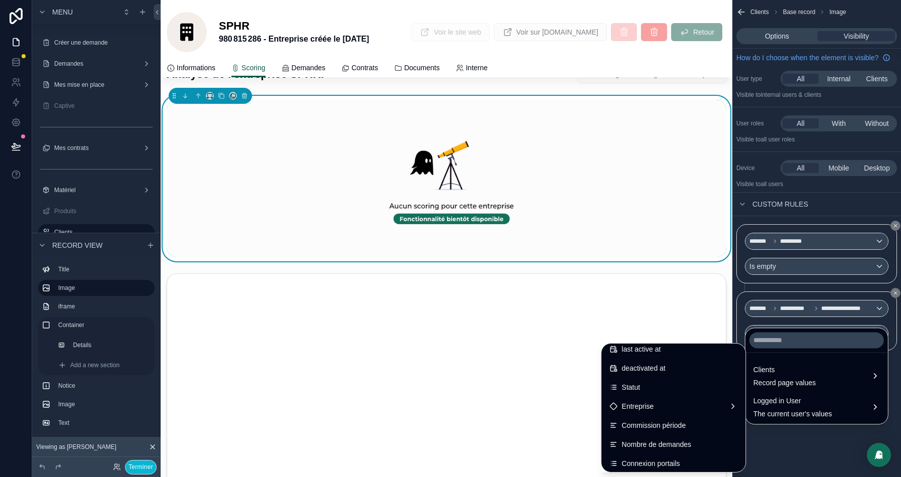
scroll to position [209, 0]
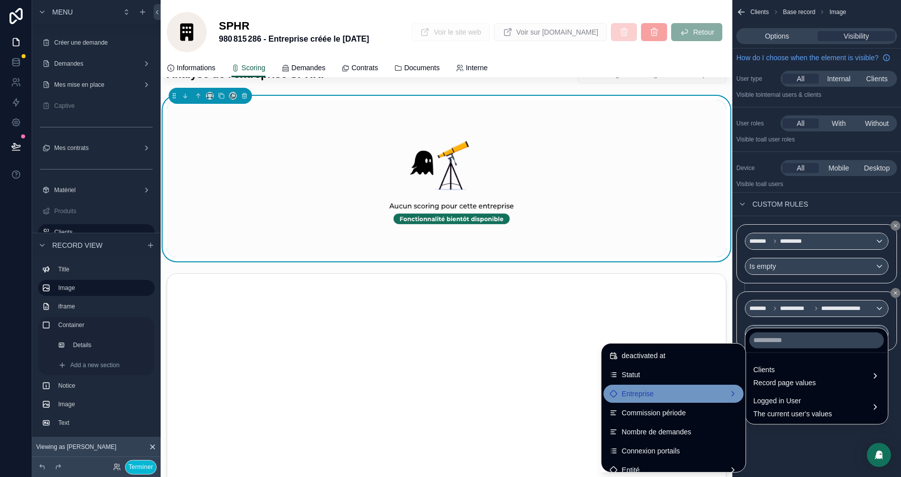
click at [652, 389] on div "Entreprise" at bounding box center [674, 394] width 128 height 12
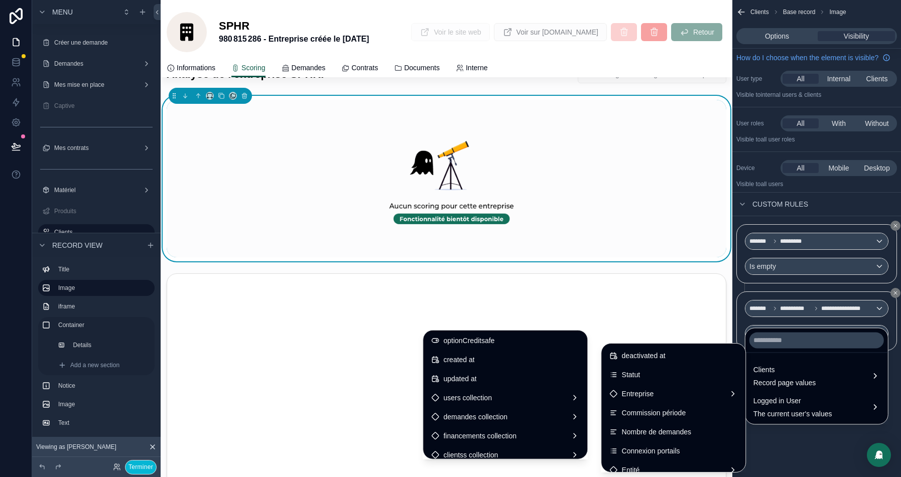
scroll to position [1201, 0]
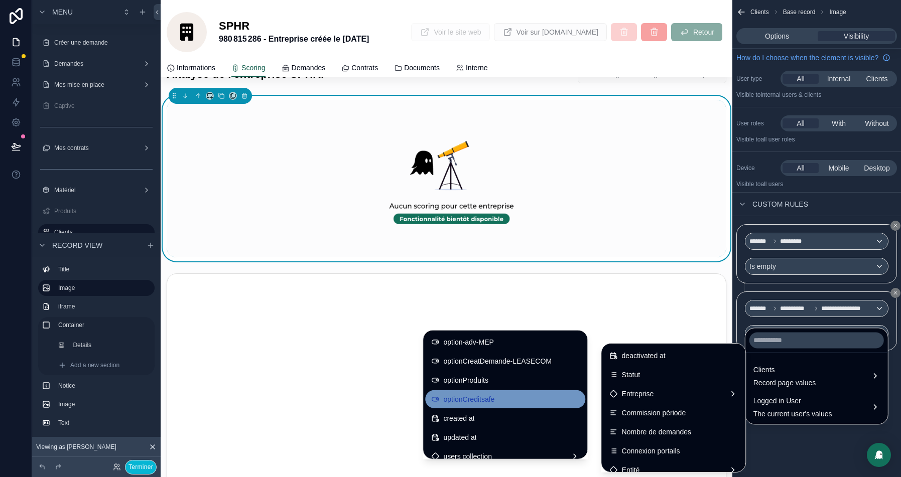
click at [461, 400] on span "optionCreditsafe" at bounding box center [468, 399] width 51 height 12
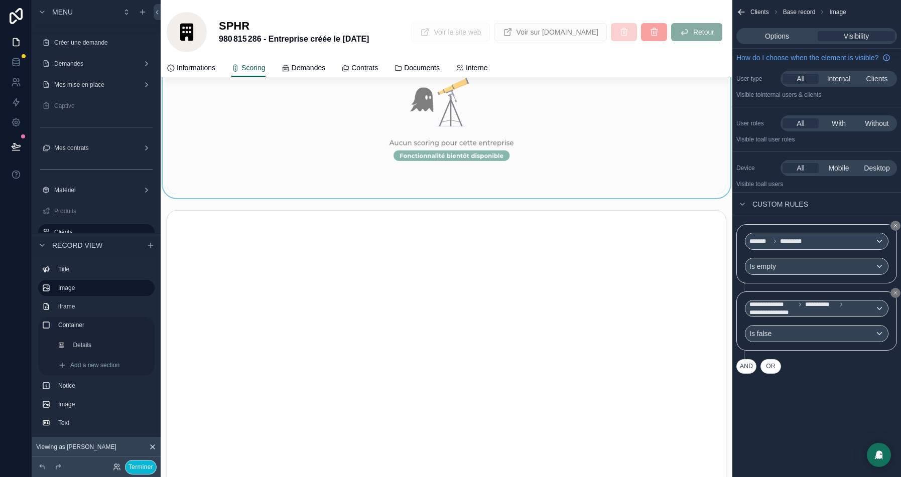
scroll to position [0, 0]
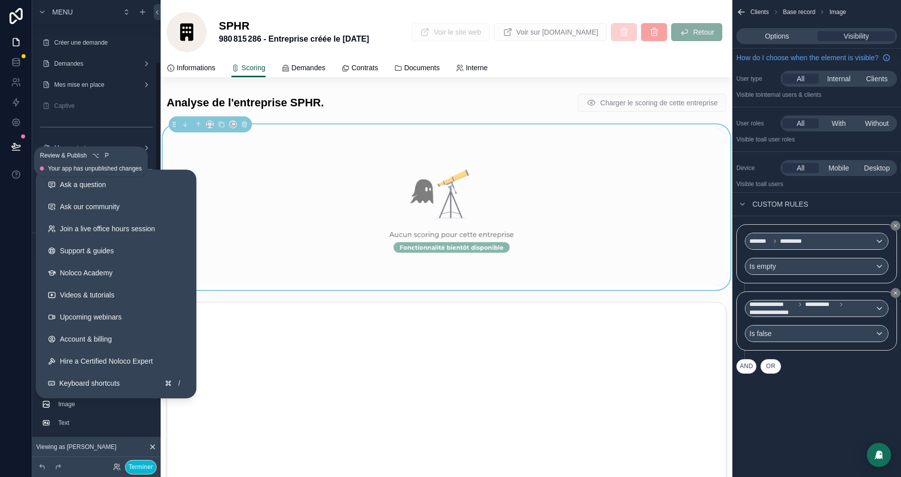
click at [18, 143] on icon at bounding box center [16, 147] width 10 height 10
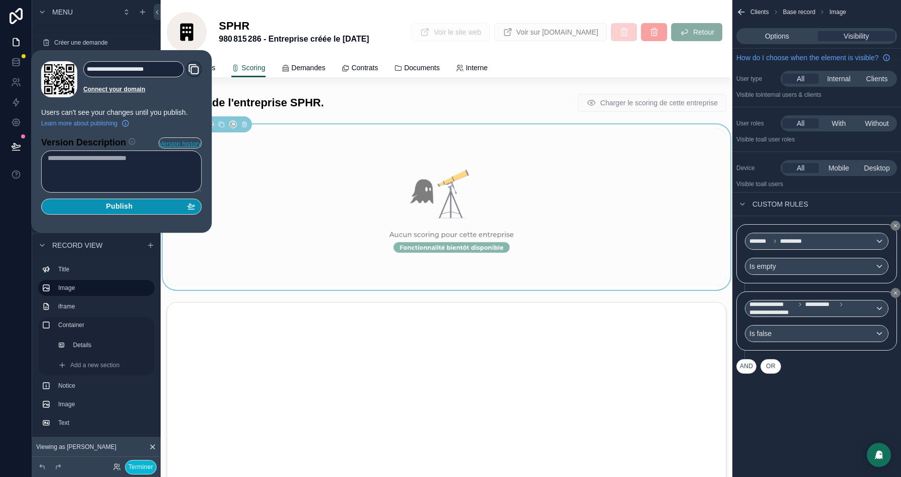
click at [93, 200] on button "Publish" at bounding box center [121, 207] width 161 height 16
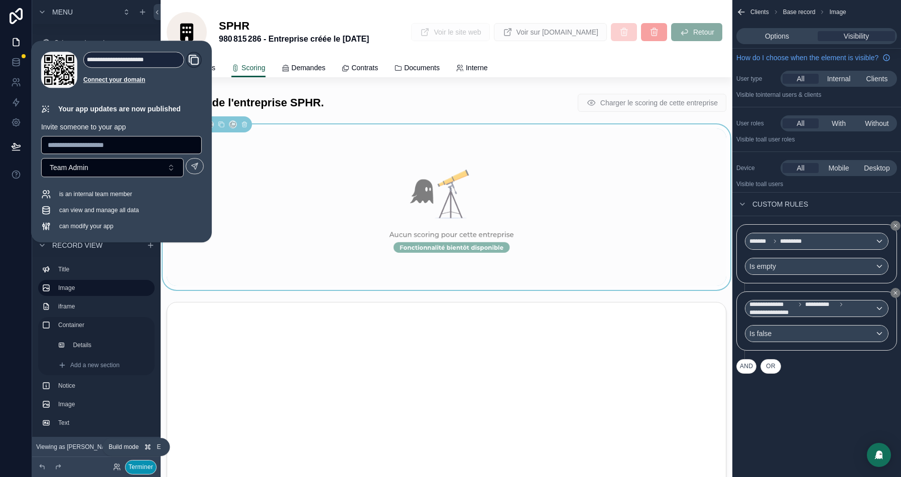
click at [138, 467] on button "Terminer" at bounding box center [141, 467] width 32 height 15
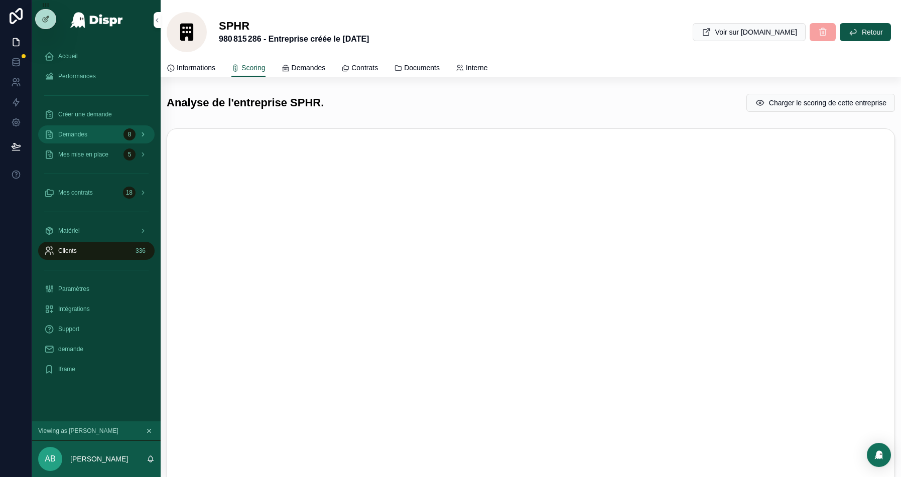
click at [68, 128] on div "Demandes 8" at bounding box center [96, 134] width 104 height 16
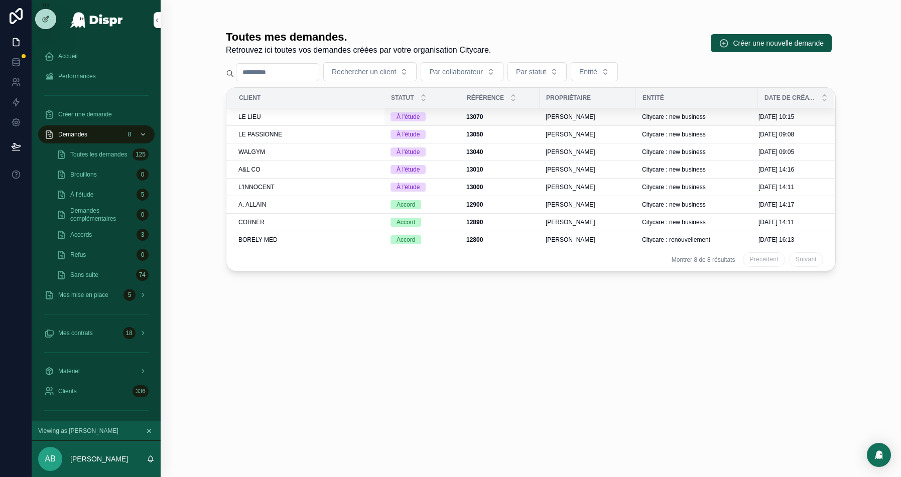
click at [289, 117] on div "LE LIEU" at bounding box center [308, 117] width 140 height 8
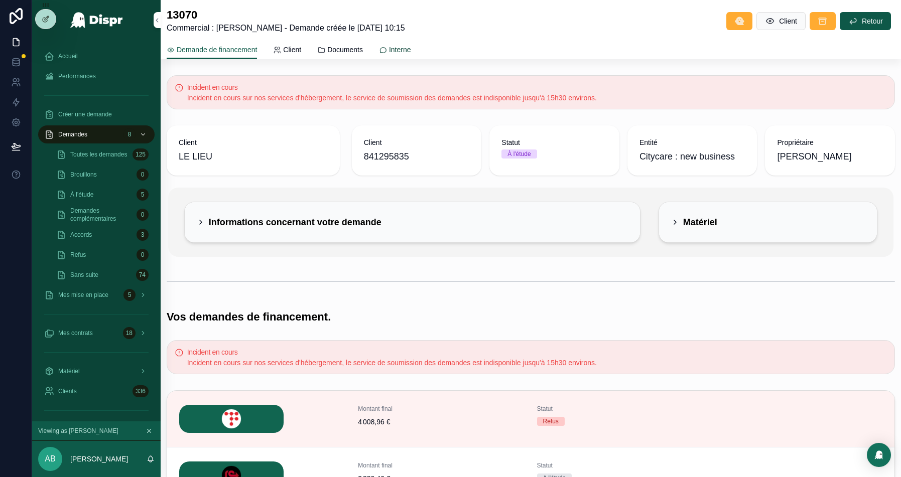
click at [411, 55] on link "Interne" at bounding box center [395, 51] width 32 height 20
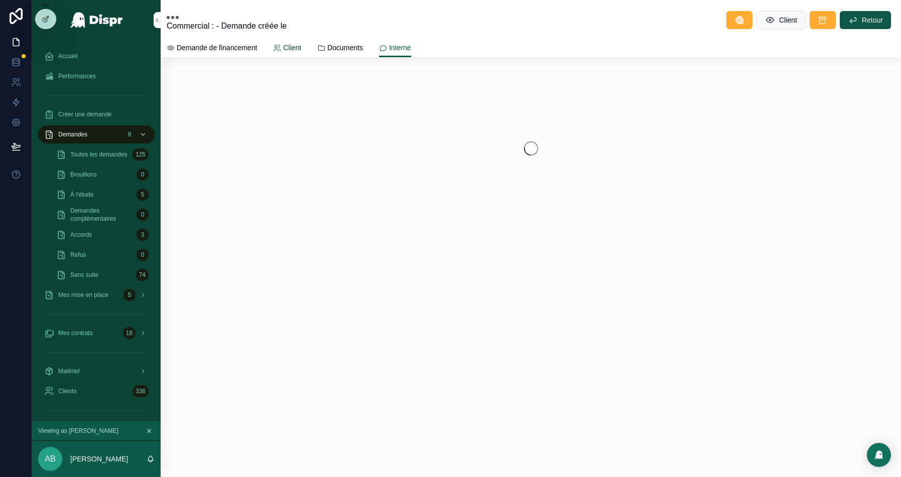
click at [301, 55] on link "Client" at bounding box center [287, 49] width 28 height 20
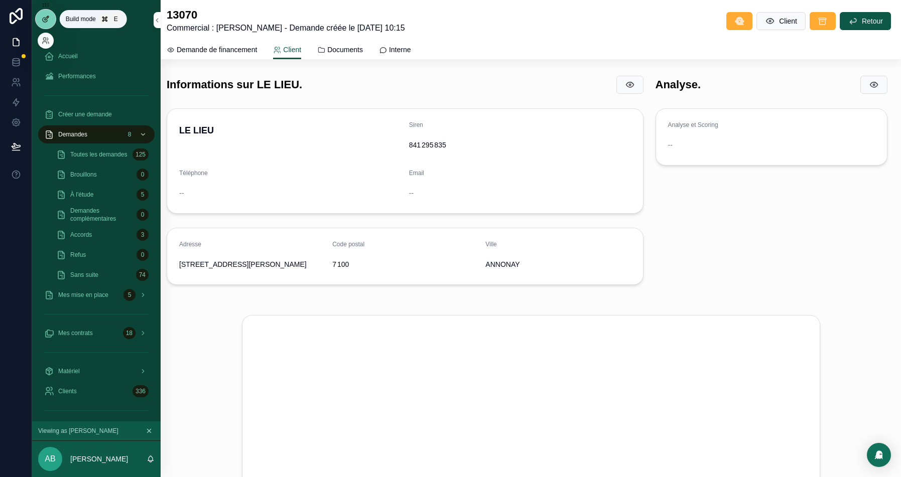
click at [37, 16] on div at bounding box center [46, 19] width 20 height 19
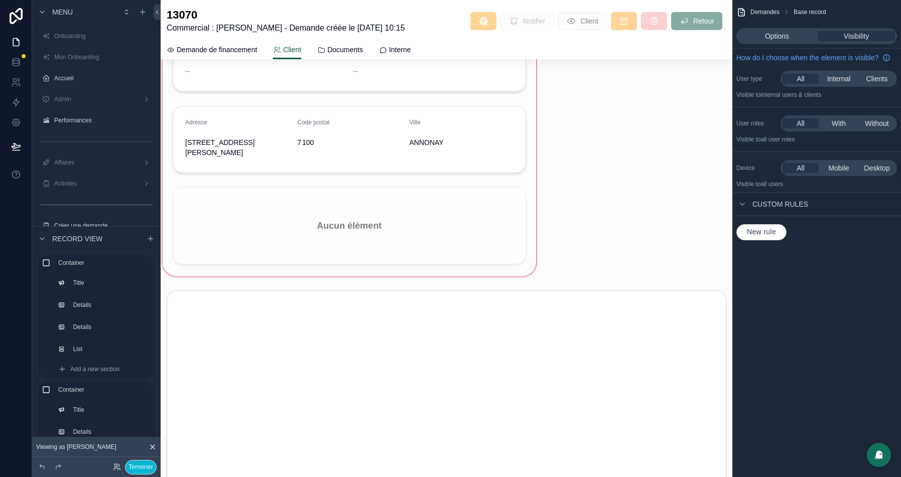
scroll to position [174, 0]
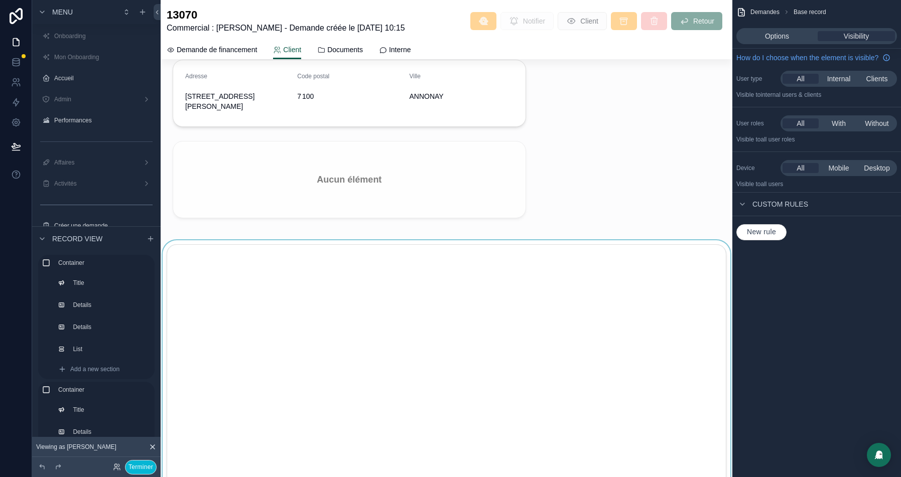
click at [266, 240] on div at bounding box center [447, 423] width 572 height 367
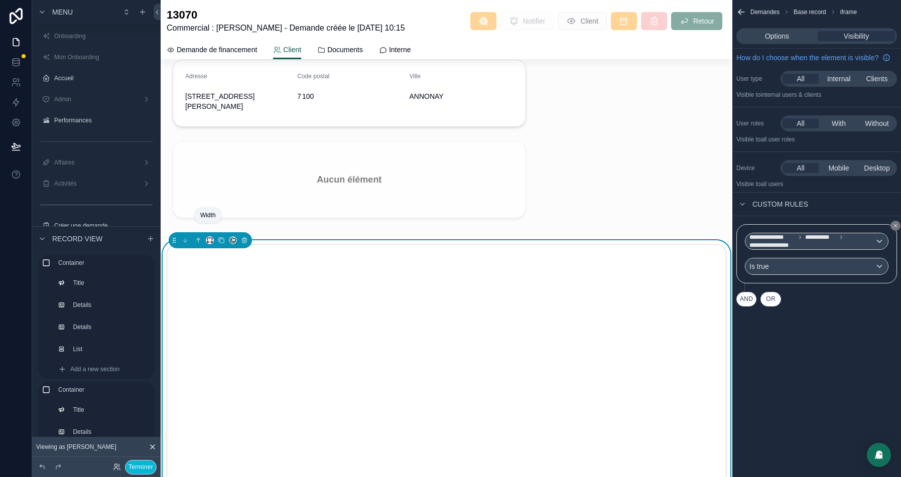
click at [210, 237] on icon at bounding box center [209, 240] width 7 height 7
click at [221, 361] on span "Full width" at bounding box center [229, 362] width 30 height 12
click at [16, 148] on icon at bounding box center [16, 146] width 9 height 5
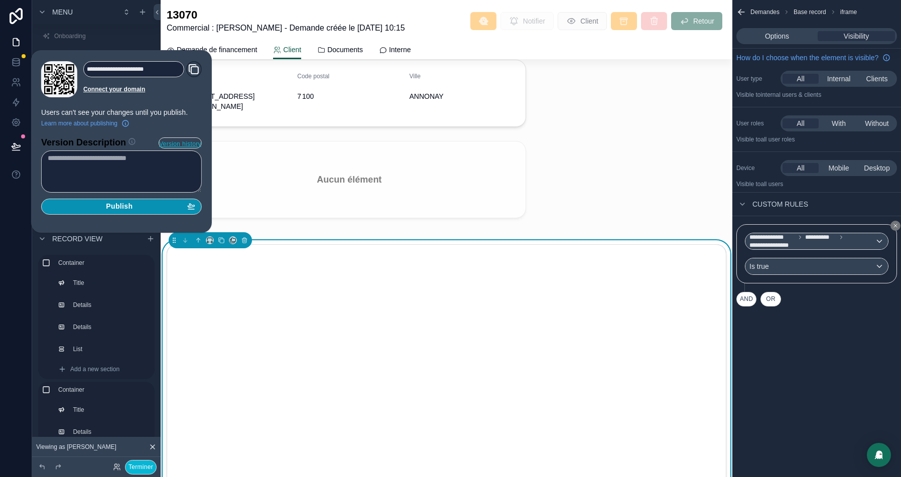
click at [138, 206] on div "Publish" at bounding box center [122, 206] width 148 height 9
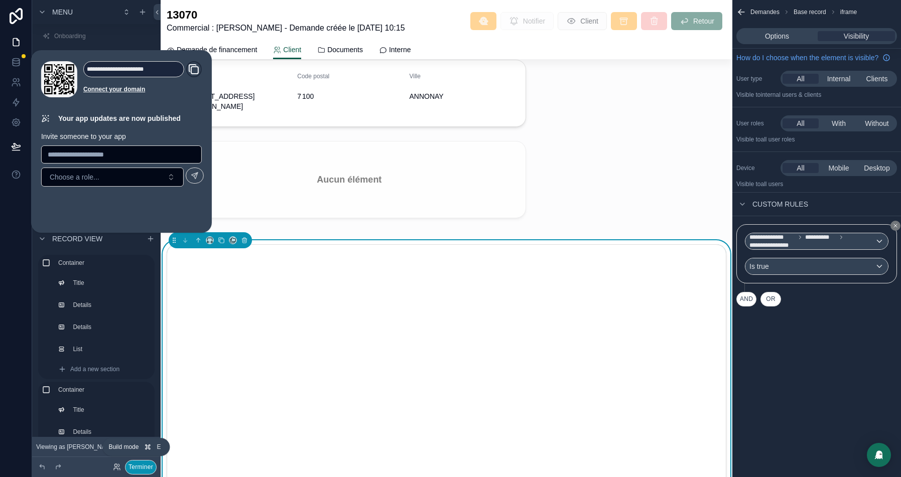
click at [142, 467] on button "Terminer" at bounding box center [141, 467] width 32 height 15
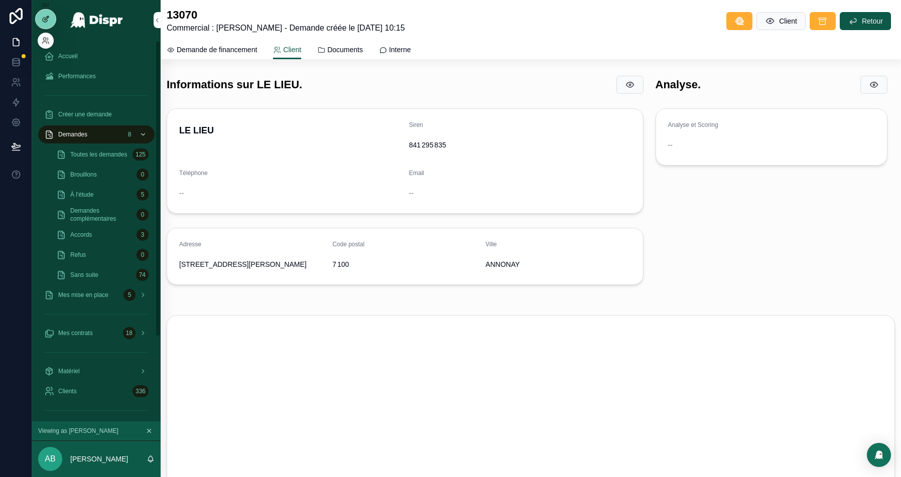
click at [43, 22] on icon at bounding box center [45, 20] width 5 height 5
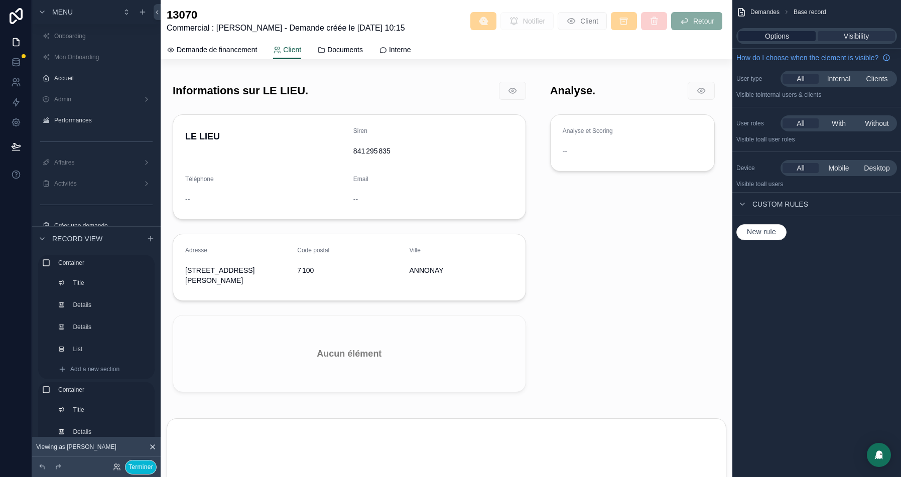
click at [786, 40] on span "Options" at bounding box center [777, 36] width 24 height 10
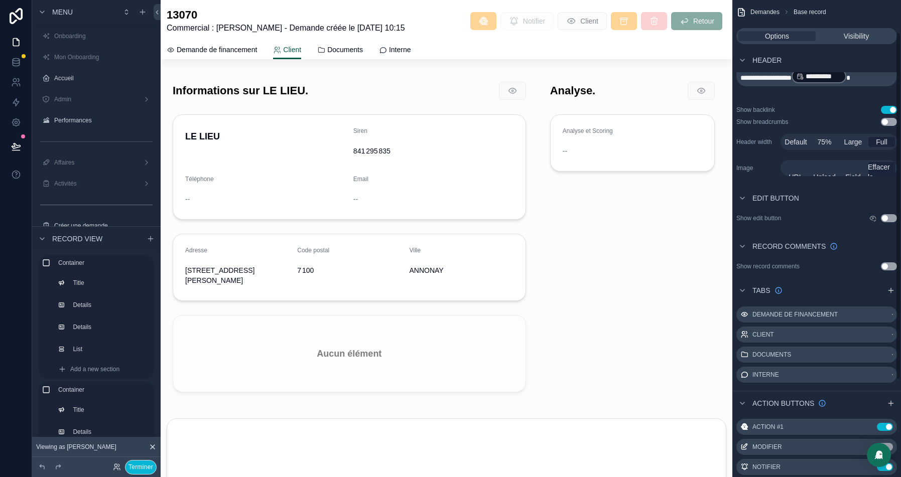
scroll to position [93, 0]
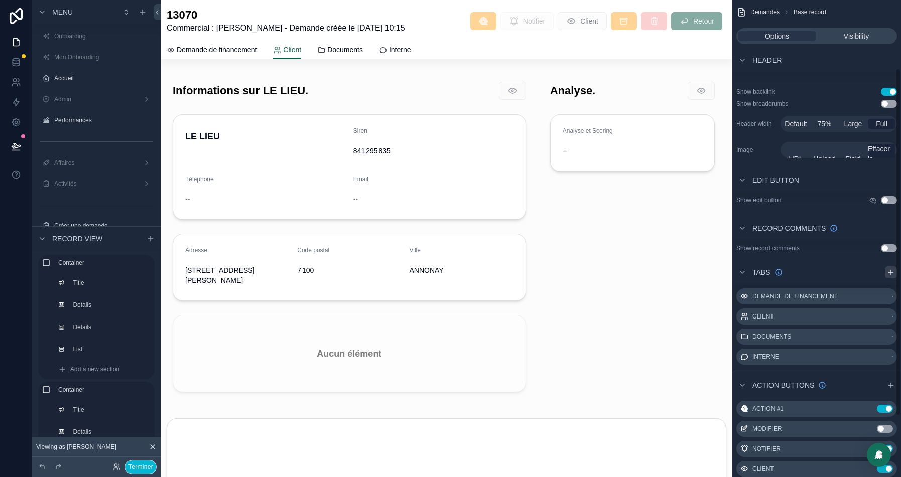
click at [889, 271] on icon "scrollable content" at bounding box center [891, 273] width 8 height 8
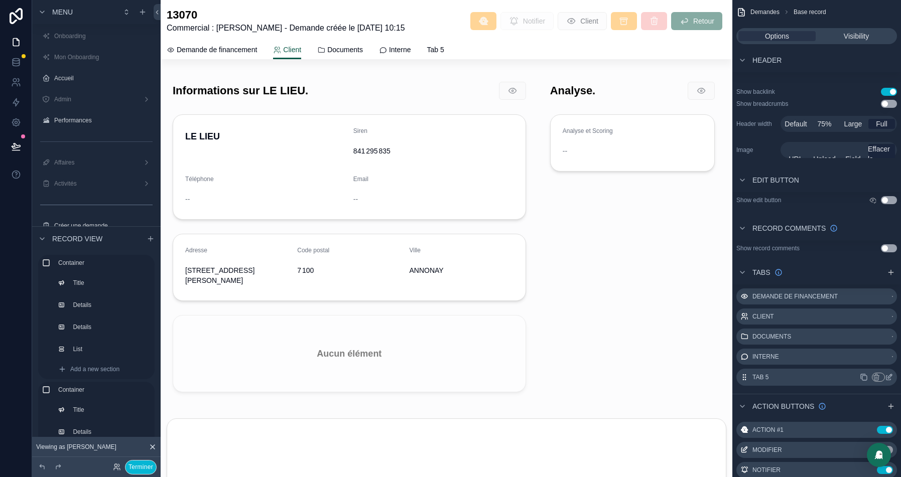
click at [888, 376] on icon "scrollable content" at bounding box center [890, 376] width 4 height 4
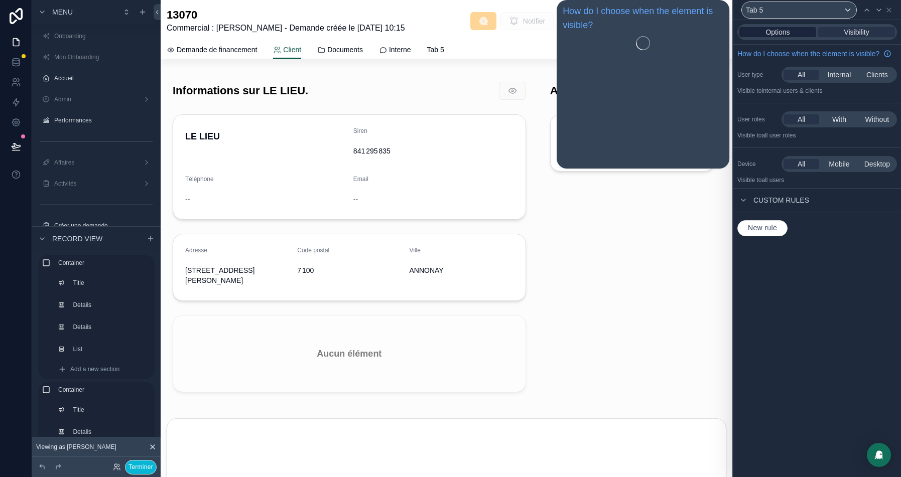
click at [774, 35] on span "Options" at bounding box center [777, 32] width 24 height 10
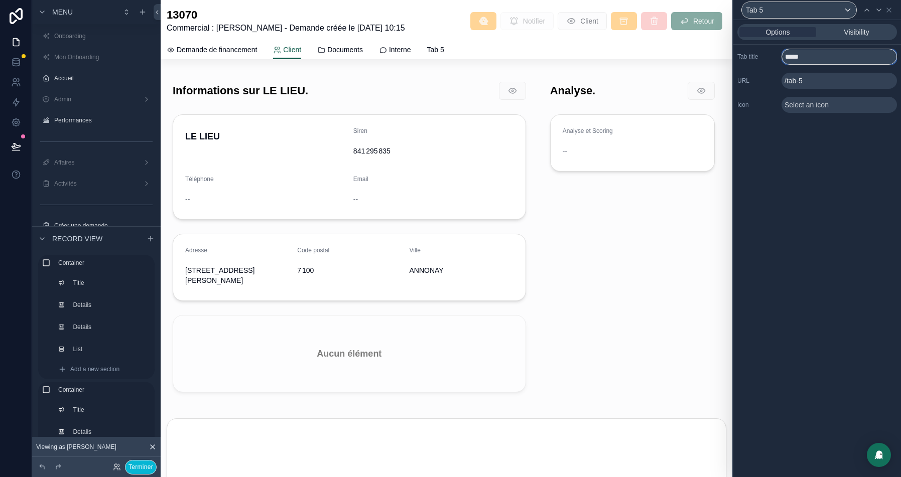
click at [796, 54] on input "*****" at bounding box center [838, 57] width 115 height 16
type input "**********"
click at [821, 107] on span "Select an icon" at bounding box center [806, 105] width 44 height 10
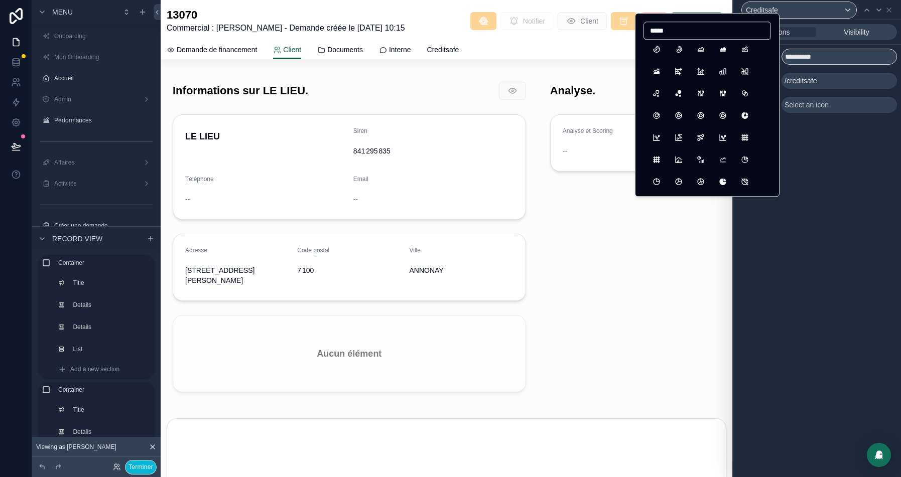
scroll to position [3, 0]
type input "*****"
click at [677, 50] on button "ChartArcs3" at bounding box center [679, 50] width 18 height 18
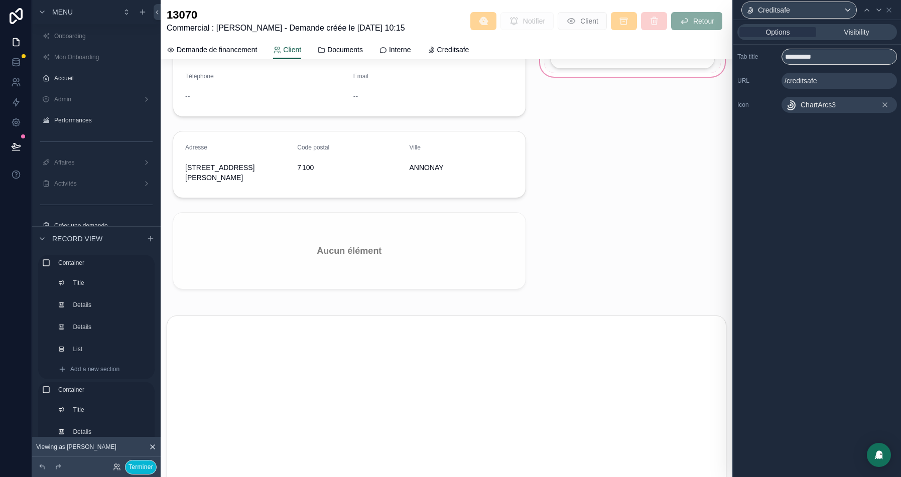
scroll to position [0, 0]
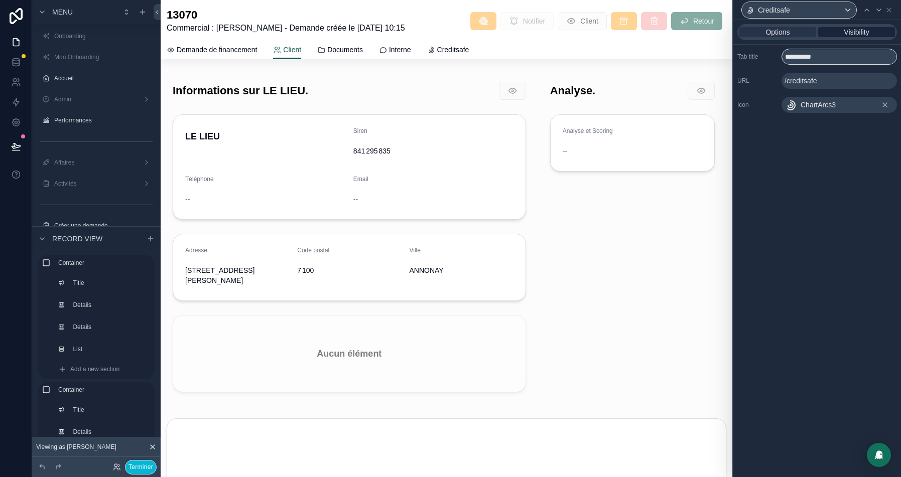
click at [862, 35] on span "Visibility" at bounding box center [856, 32] width 25 height 10
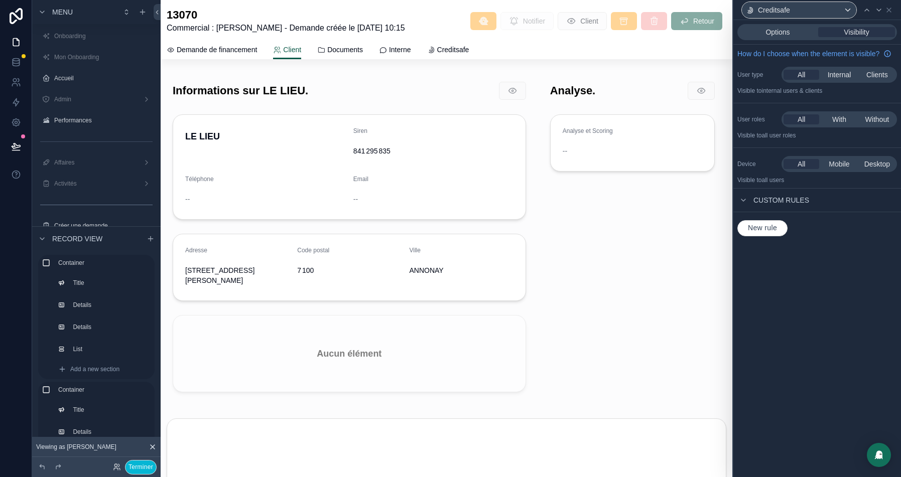
click at [772, 232] on span "New rule" at bounding box center [762, 228] width 37 height 9
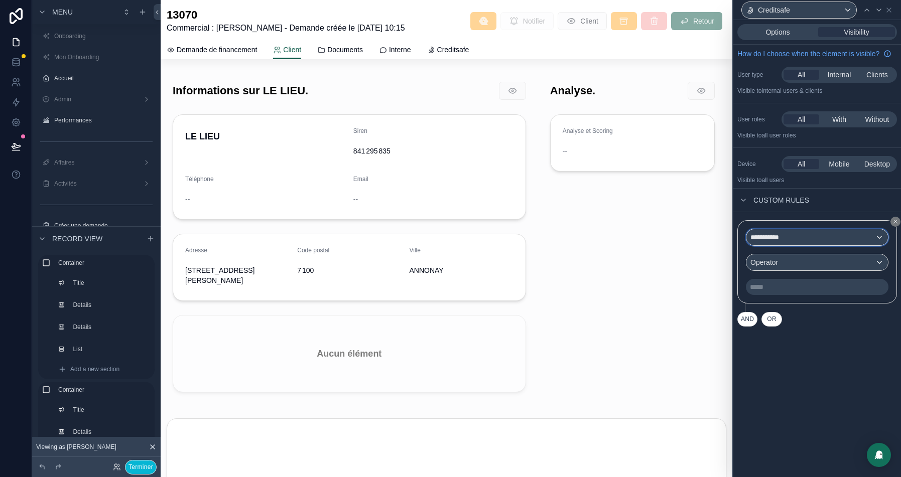
click at [794, 245] on div "**********" at bounding box center [817, 237] width 142 height 16
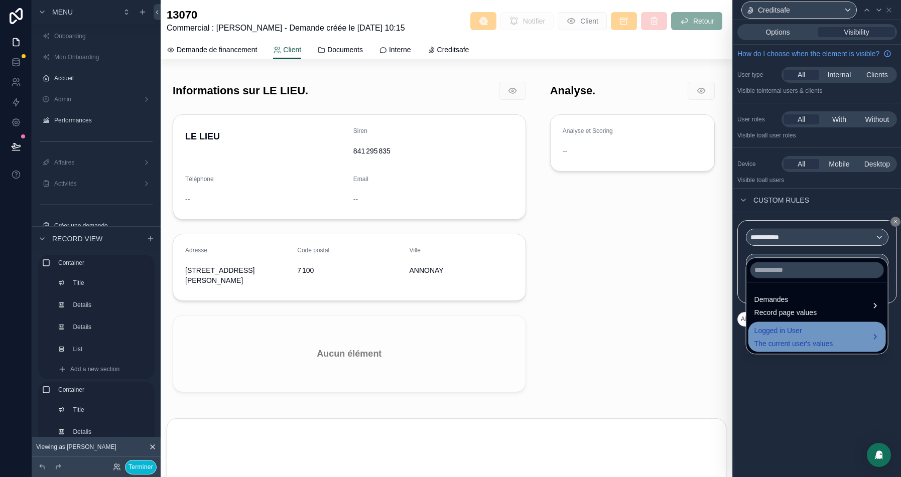
click at [799, 332] on span "Logged in User" at bounding box center [793, 331] width 79 height 12
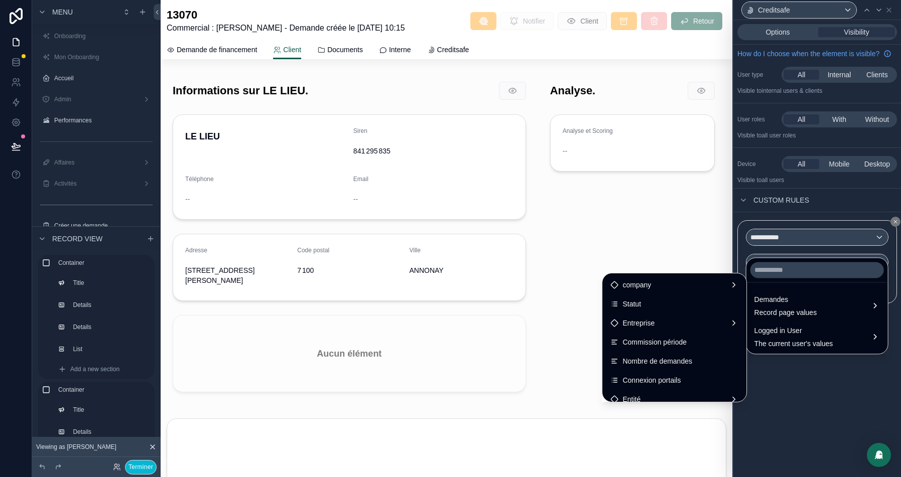
scroll to position [211, 0]
click at [659, 321] on div "Entreprise" at bounding box center [674, 321] width 128 height 12
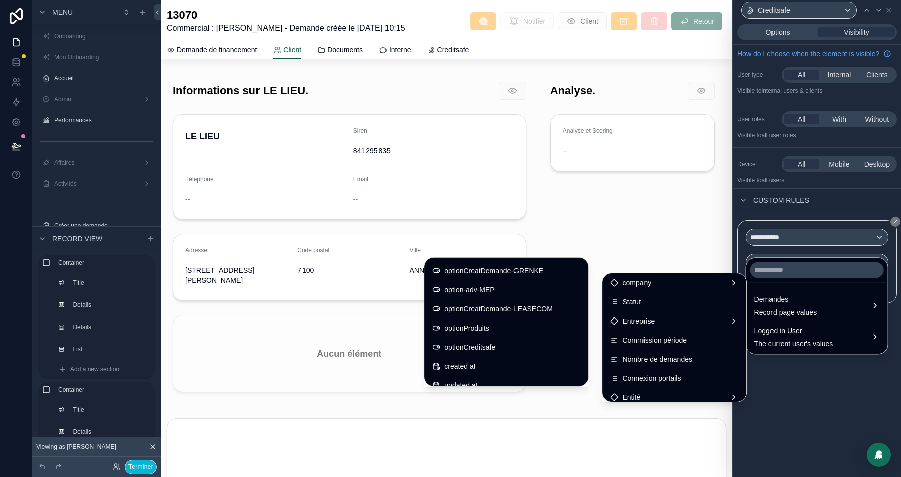
scroll to position [1197, 0]
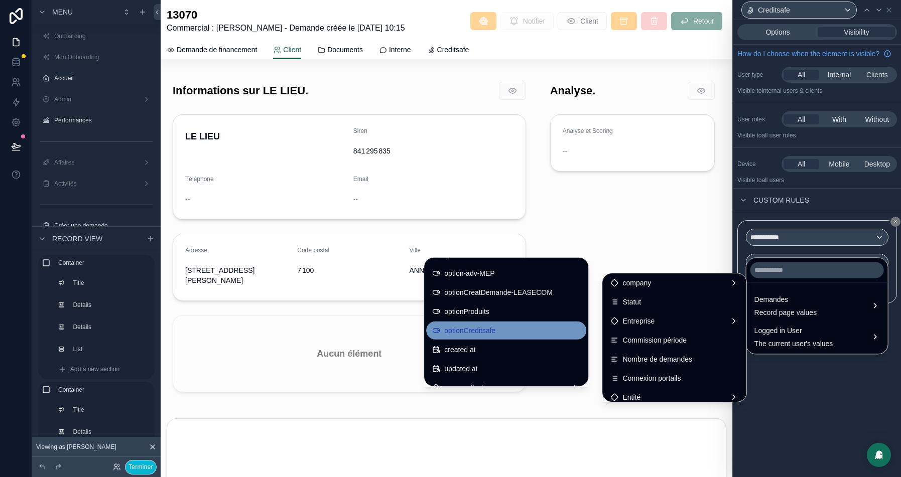
click at [460, 328] on span "optionCreditsafe" at bounding box center [469, 331] width 51 height 12
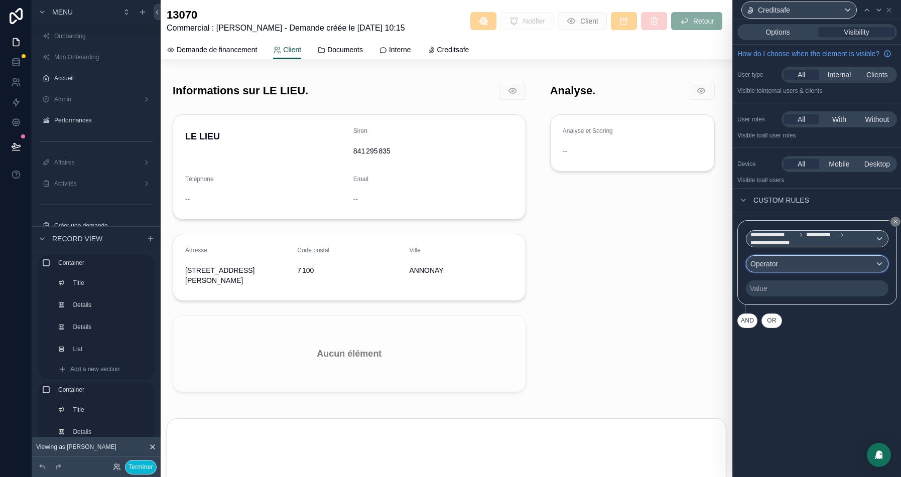
click at [802, 270] on div "Operator" at bounding box center [817, 264] width 142 height 16
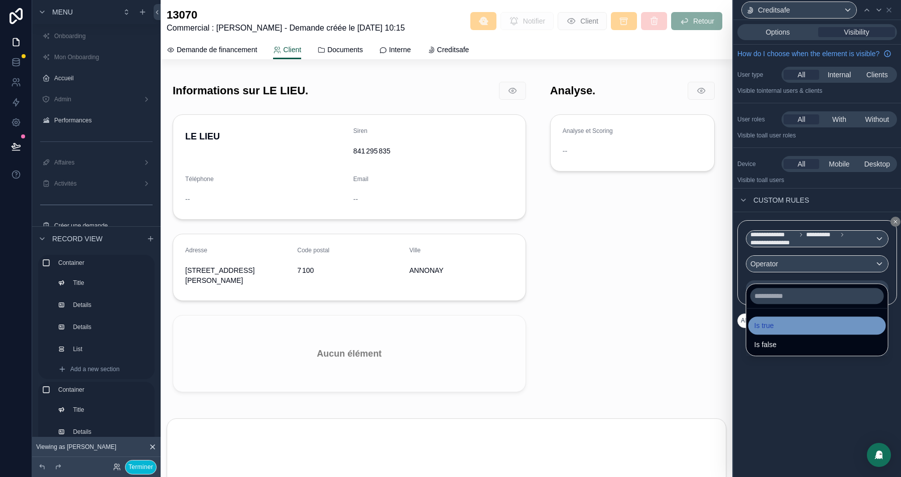
click at [773, 325] on span "Is true" at bounding box center [764, 326] width 20 height 12
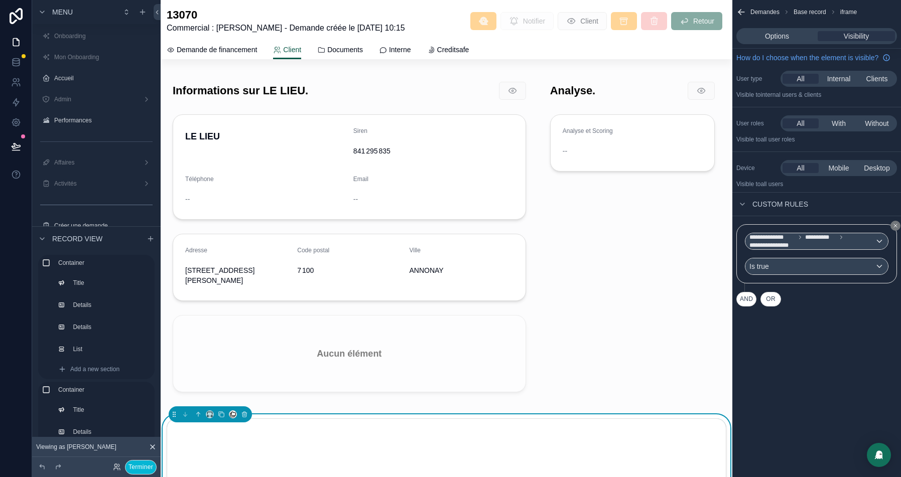
scroll to position [170, 0]
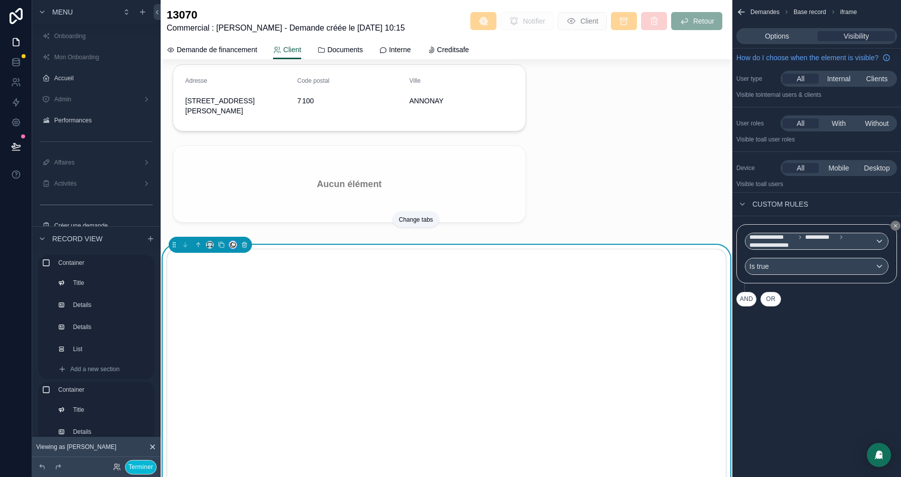
click at [232, 241] on icon at bounding box center [232, 244] width 7 height 7
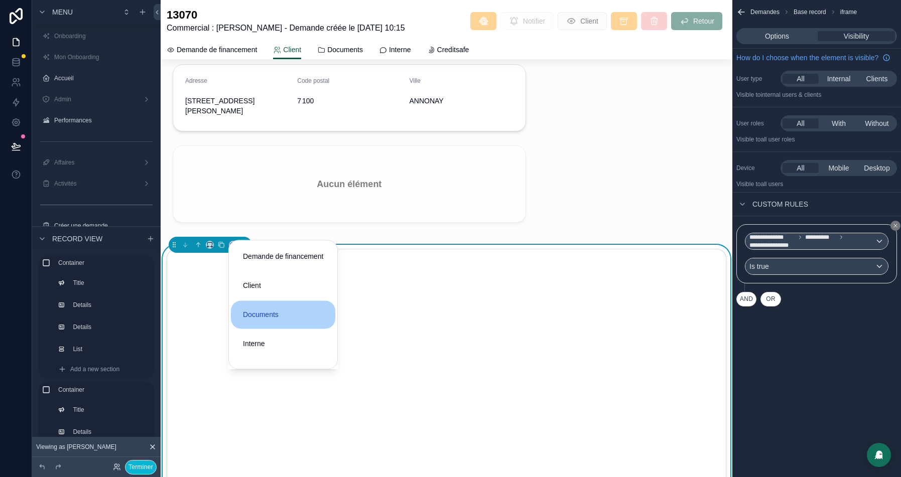
scroll to position [20, 0]
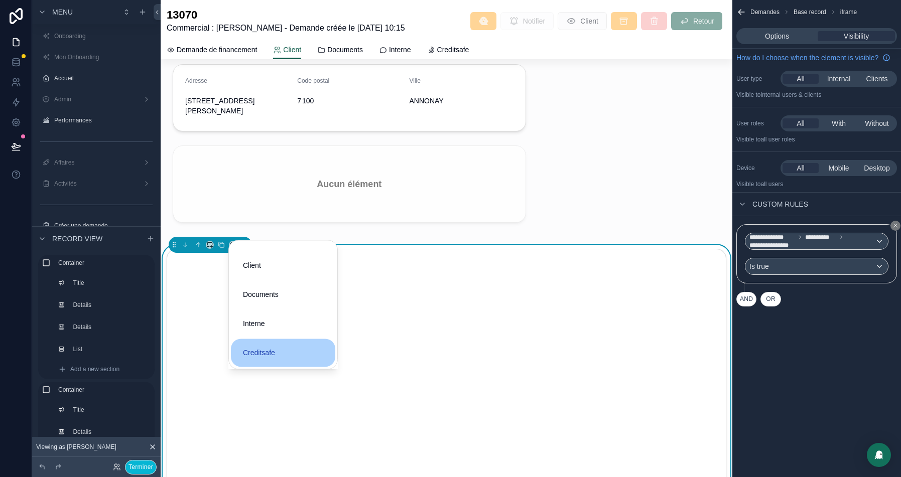
click at [270, 355] on span "Creditsafe" at bounding box center [259, 353] width 32 height 12
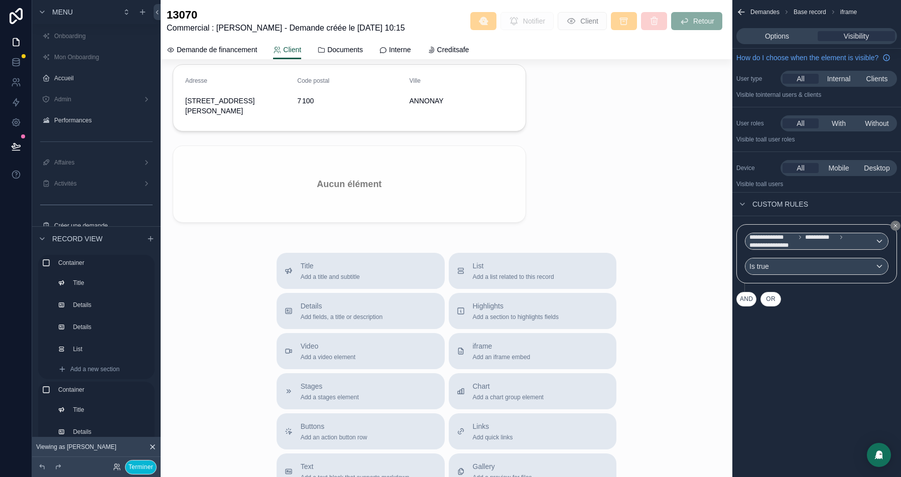
scroll to position [0, 0]
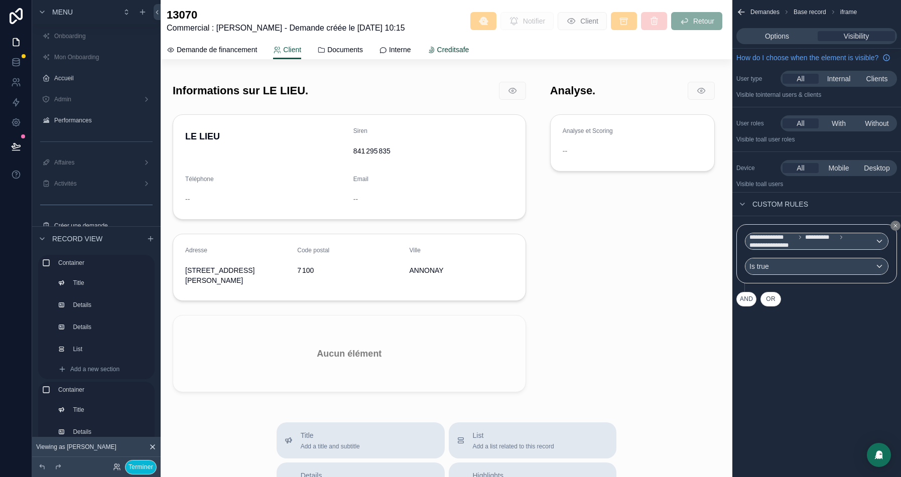
click at [469, 52] on span "Creditsafe" at bounding box center [453, 50] width 32 height 10
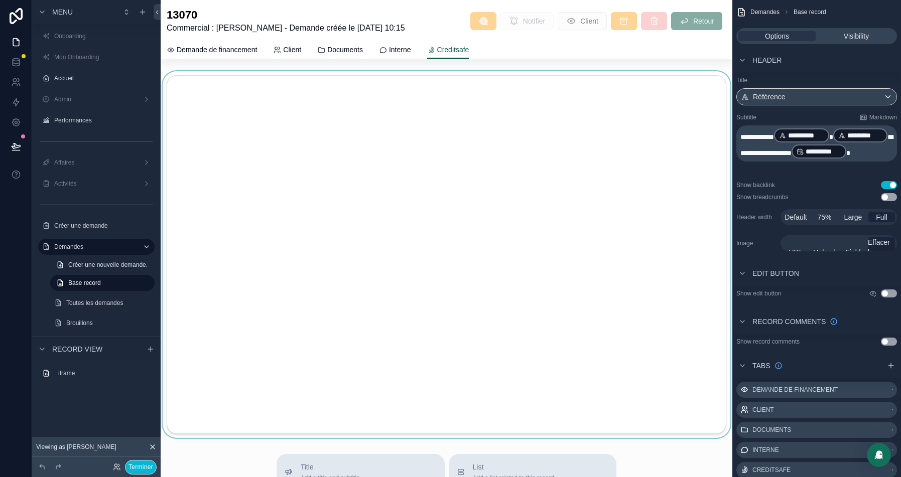
click at [222, 76] on div at bounding box center [447, 254] width 572 height 367
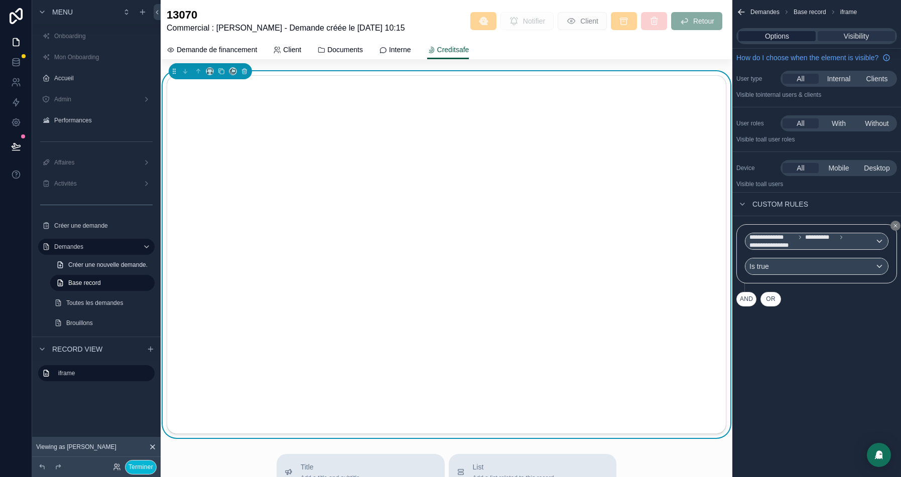
click at [768, 36] on span "Options" at bounding box center [777, 36] width 24 height 10
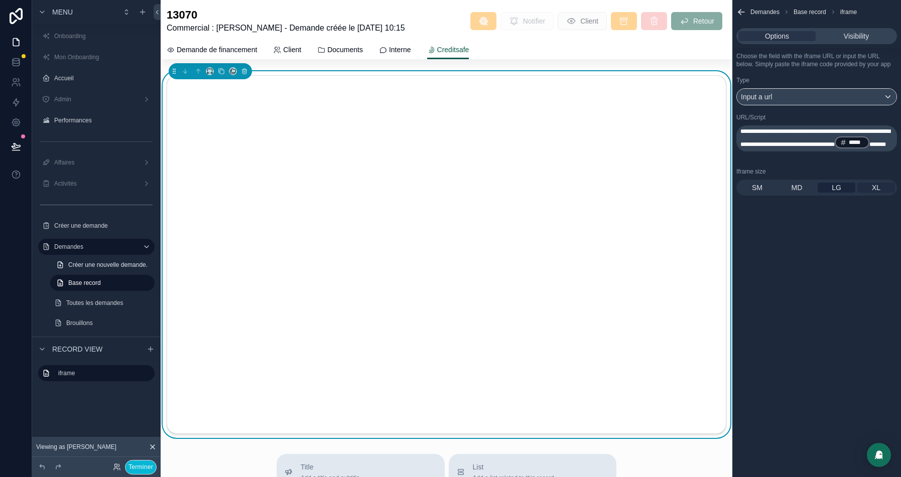
click at [876, 193] on span "XL" at bounding box center [876, 188] width 9 height 10
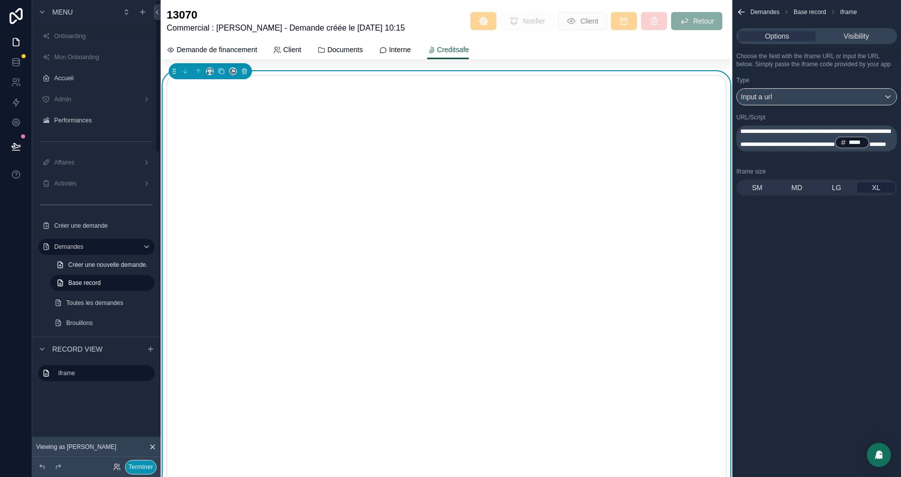
click at [144, 467] on button "Terminer" at bounding box center [141, 467] width 32 height 15
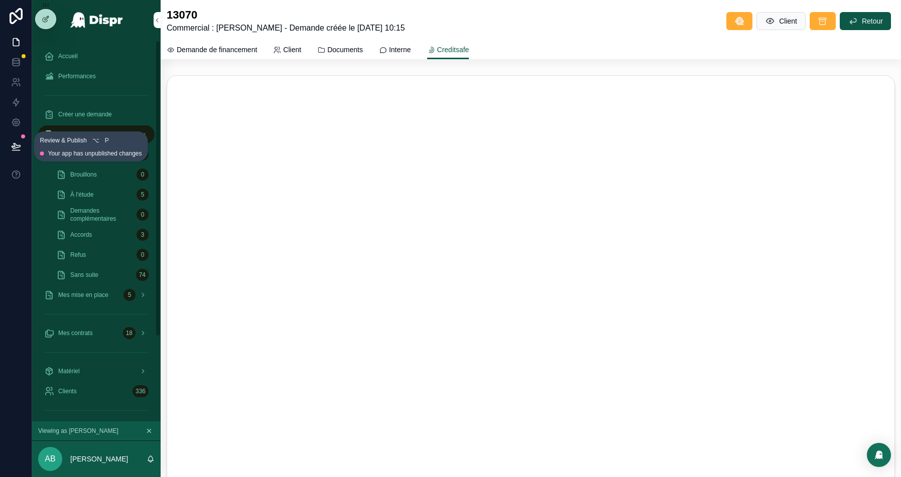
click at [11, 146] on icon at bounding box center [16, 147] width 10 height 10
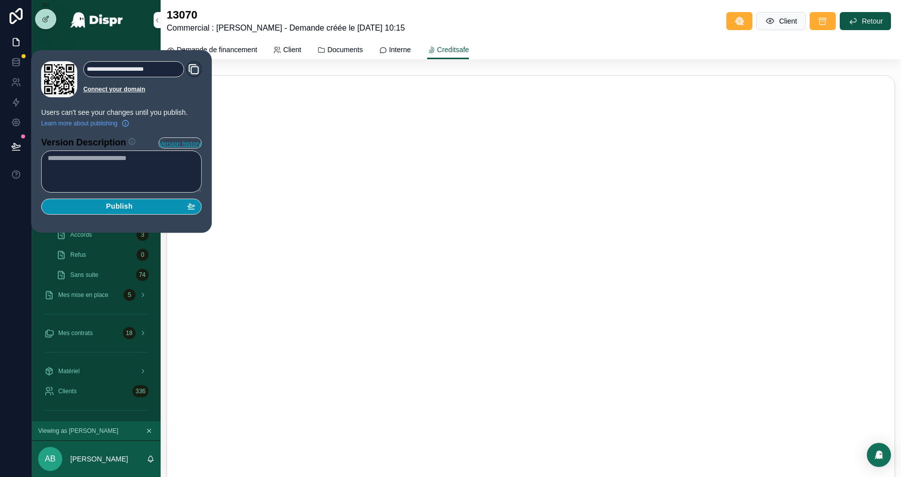
click at [133, 206] on span "Publish" at bounding box center [119, 206] width 27 height 9
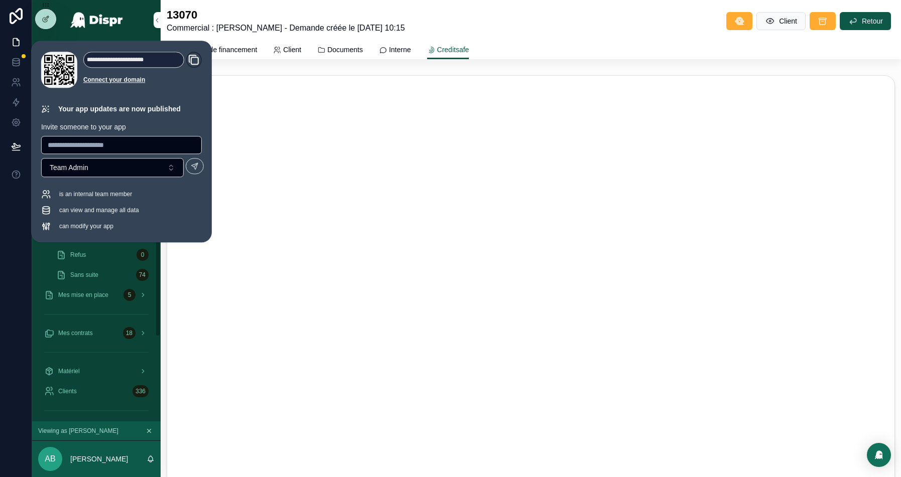
click at [319, 16] on h1 "13070" at bounding box center [286, 15] width 238 height 14
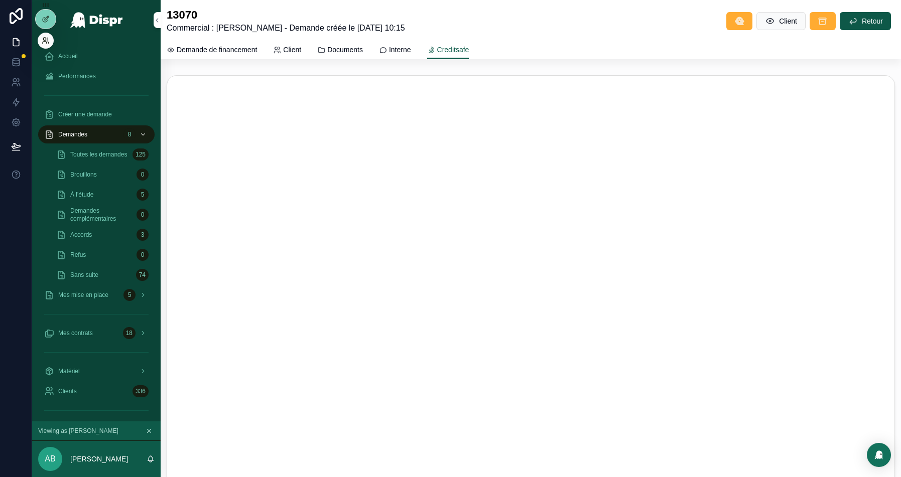
click at [47, 43] on icon at bounding box center [46, 41] width 8 height 8
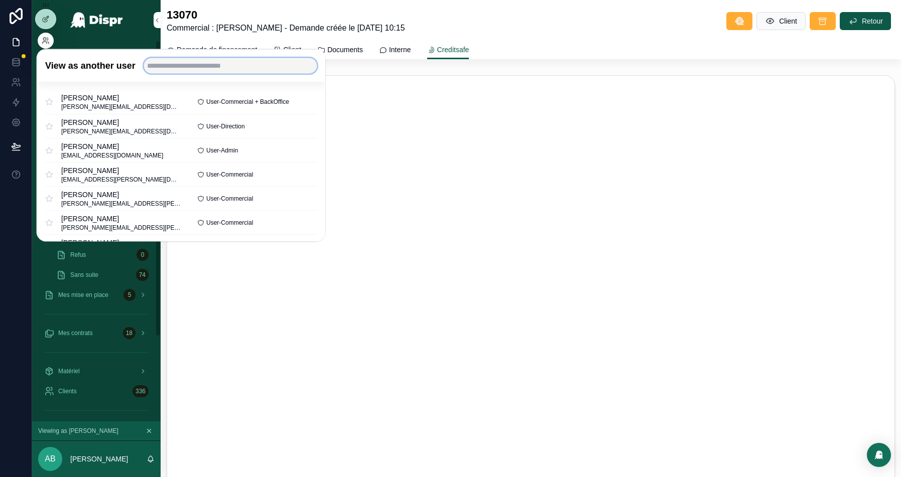
click at [209, 71] on input "text" at bounding box center [230, 66] width 174 height 16
type input "******"
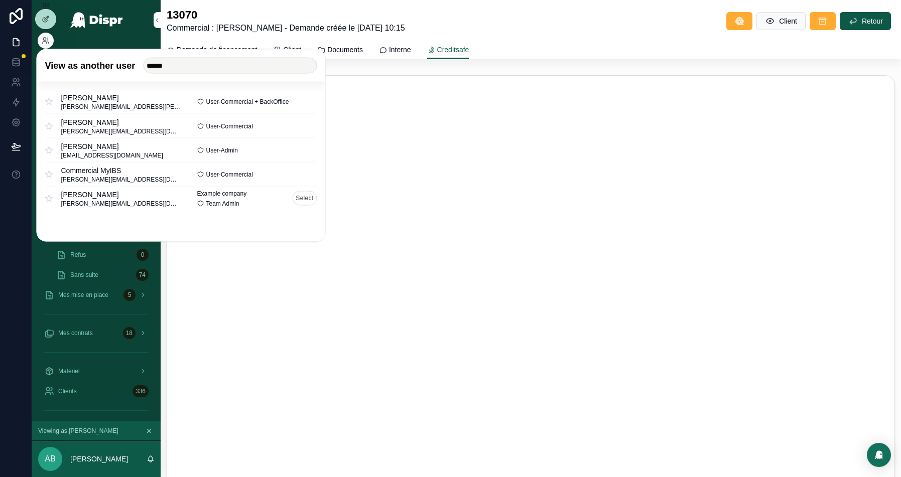
click at [298, 197] on button "Select" at bounding box center [304, 198] width 25 height 15
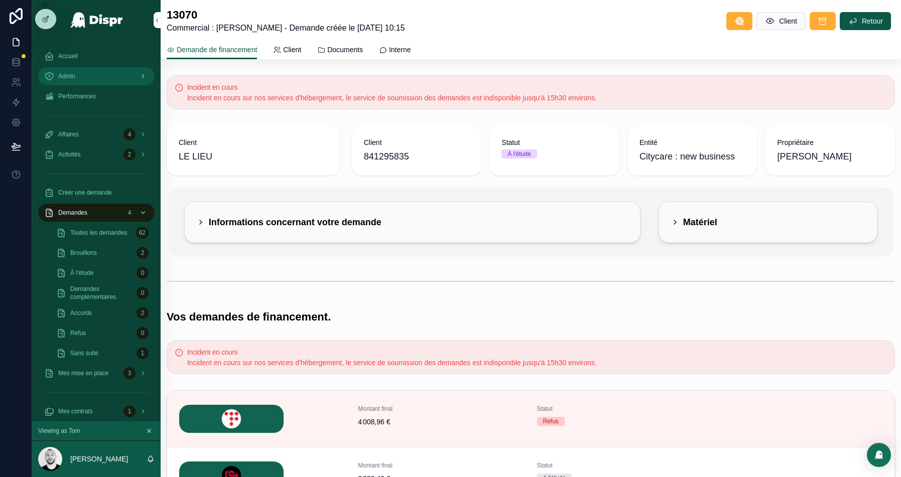
click at [67, 71] on div "Admin" at bounding box center [96, 76] width 104 height 16
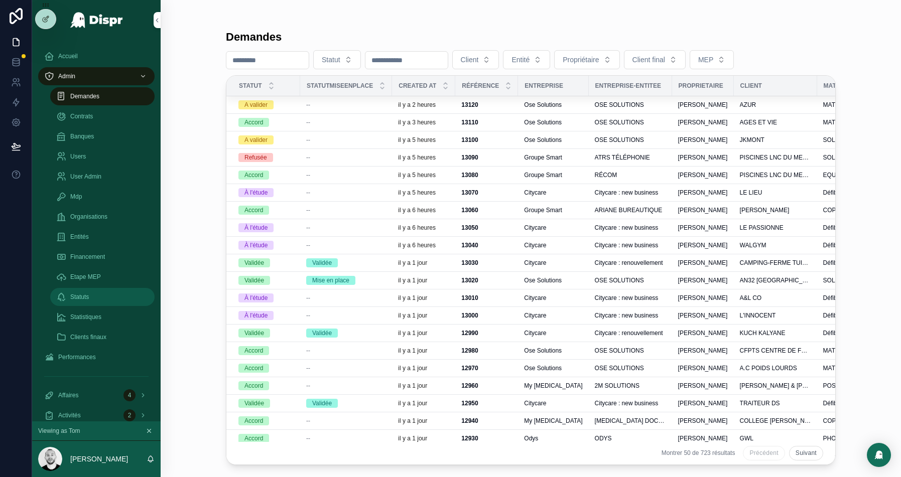
click at [91, 301] on div "Statuts" at bounding box center [102, 297] width 92 height 16
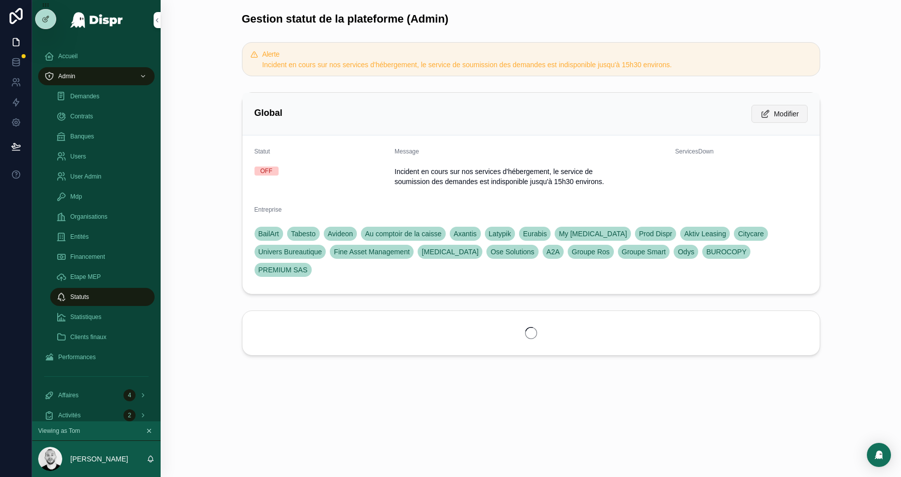
click at [774, 116] on span "Modifier" at bounding box center [786, 114] width 25 height 10
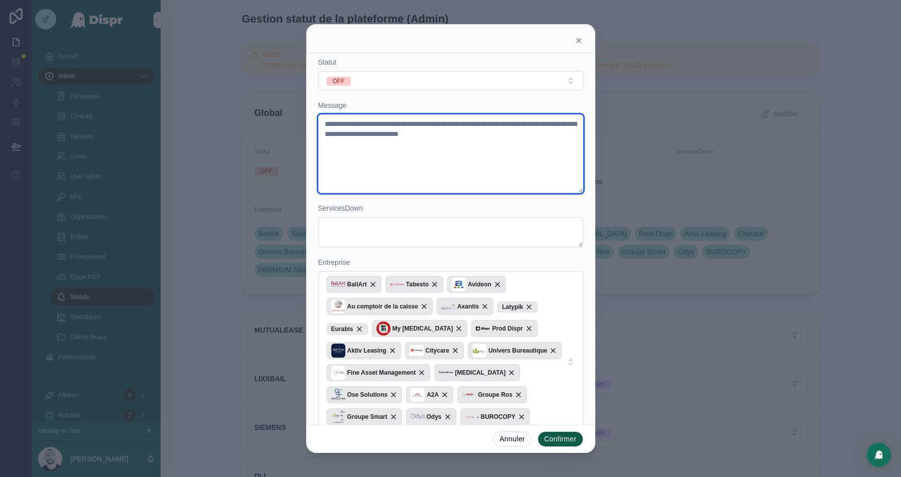
click at [546, 134] on textarea "**********" at bounding box center [450, 153] width 265 height 79
click at [542, 131] on textarea "**********" at bounding box center [450, 153] width 265 height 79
drag, startPoint x: 556, startPoint y: 133, endPoint x: 474, endPoint y: 134, distance: 81.3
click at [474, 134] on textarea "**********" at bounding box center [450, 153] width 265 height 79
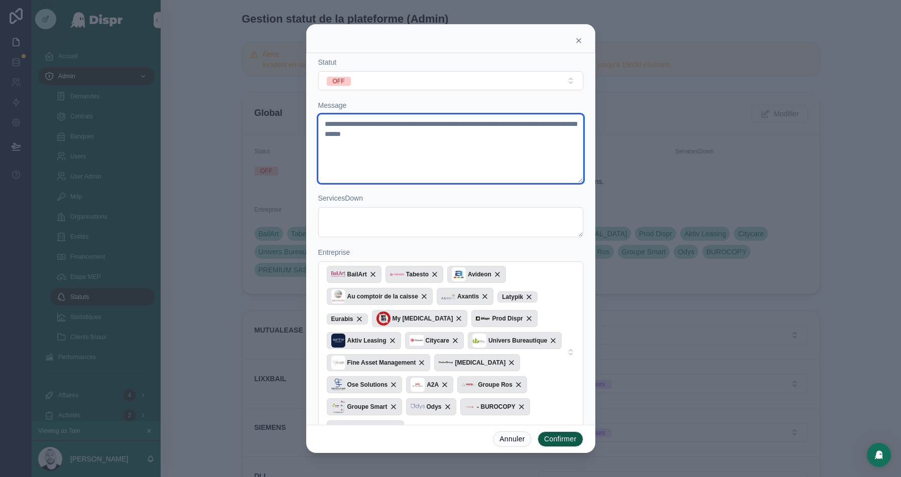
click at [430, 134] on textarea "**********" at bounding box center [450, 148] width 265 height 69
type textarea "**********"
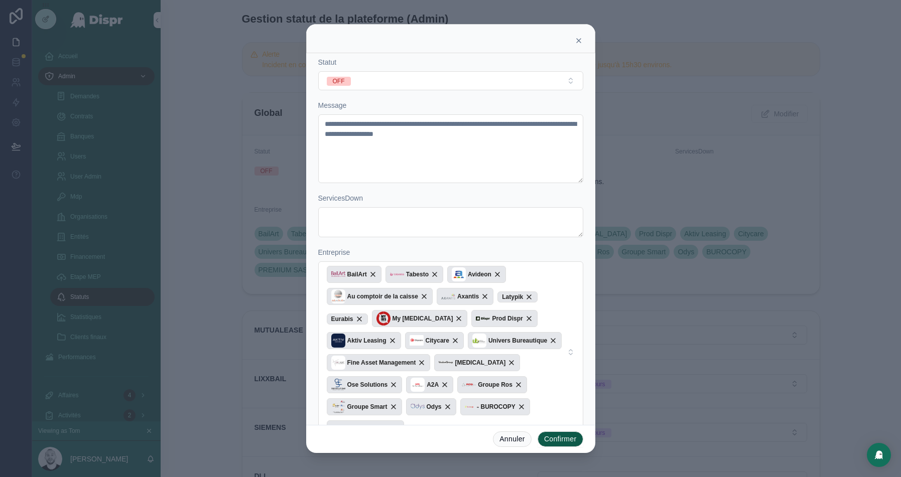
click at [563, 442] on button "Confirmer" at bounding box center [561, 440] width 46 height 16
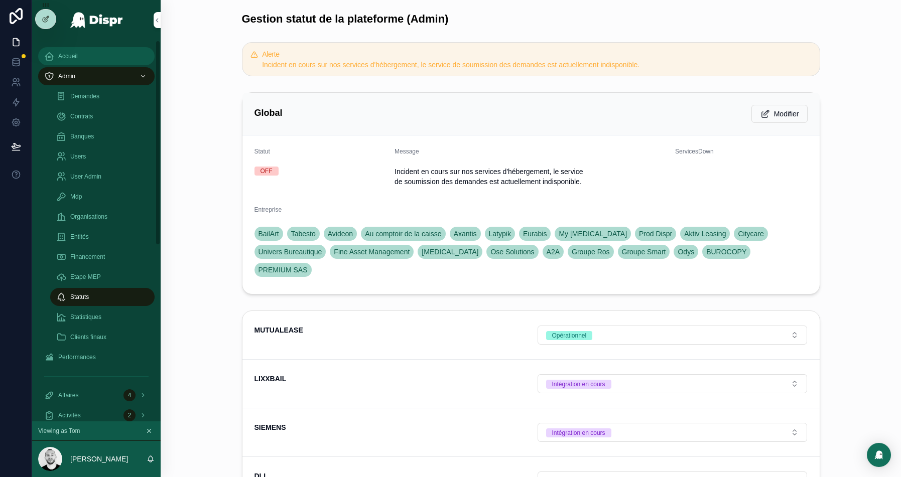
click at [92, 63] on div "Accueil" at bounding box center [96, 56] width 104 height 16
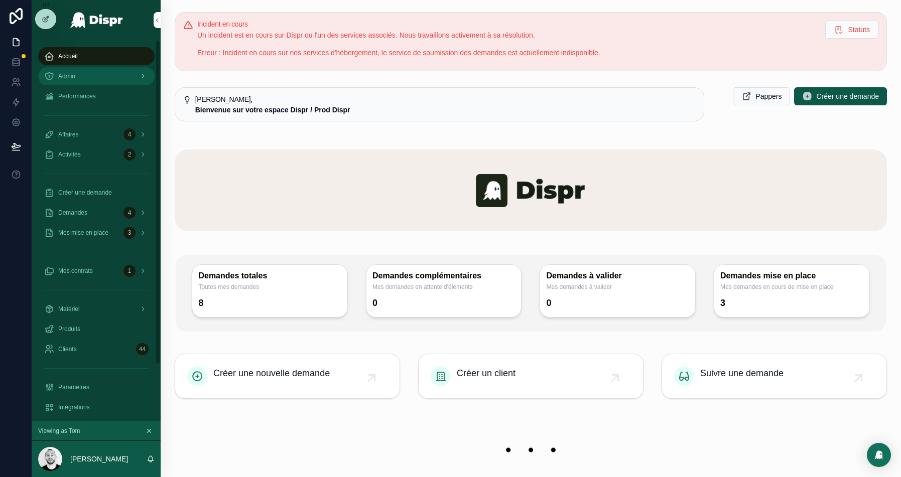
click at [84, 77] on div "Admin" at bounding box center [96, 76] width 104 height 16
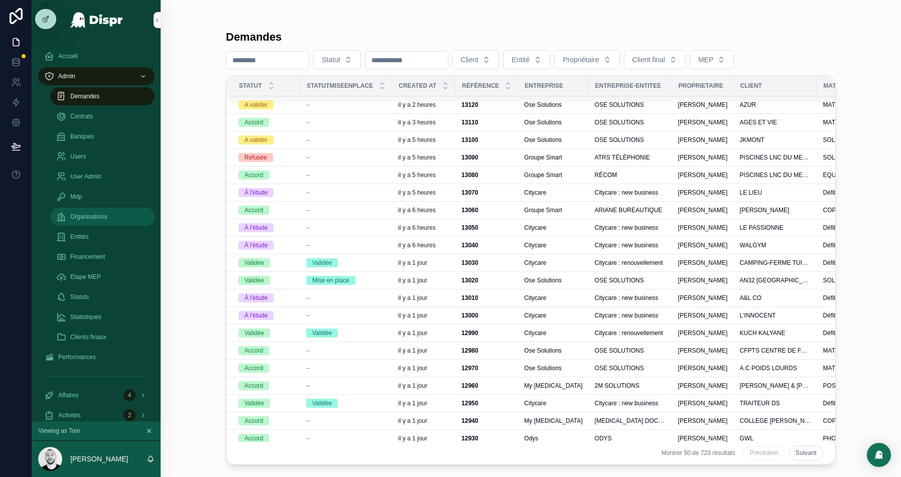
click at [91, 220] on span "Organisations" at bounding box center [88, 217] width 37 height 8
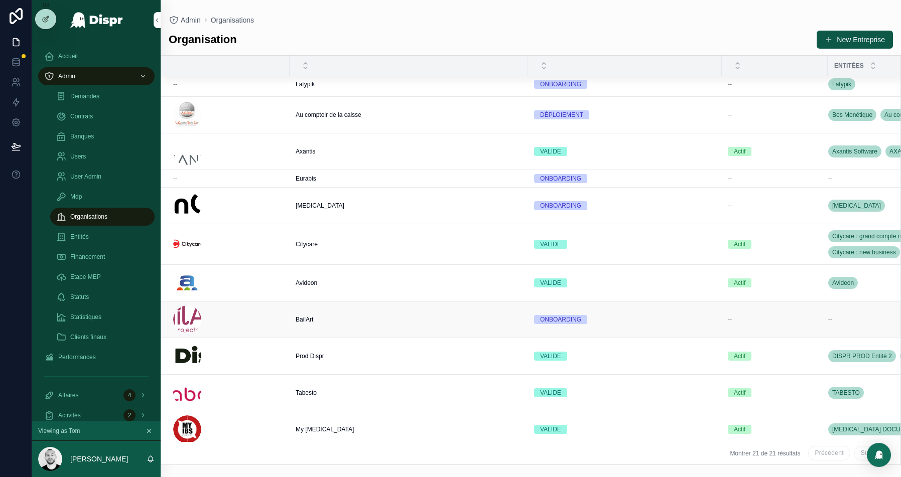
scroll to position [346, 0]
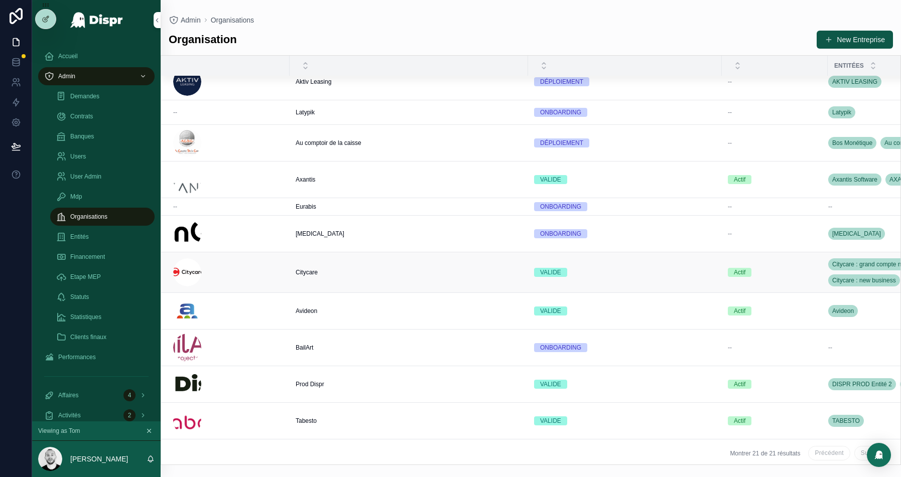
click at [356, 275] on td "Citycare Citycare" at bounding box center [409, 272] width 238 height 41
click at [336, 272] on div "Citycare Citycare" at bounding box center [409, 273] width 226 height 8
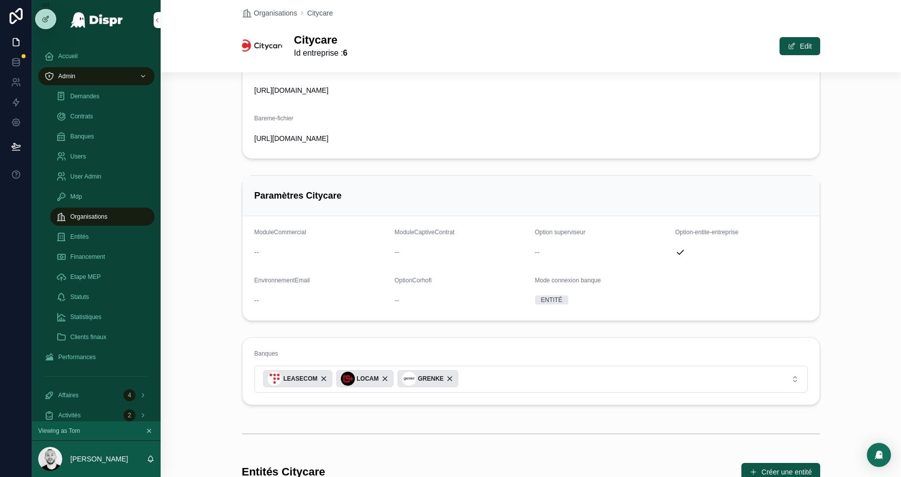
scroll to position [362, 0]
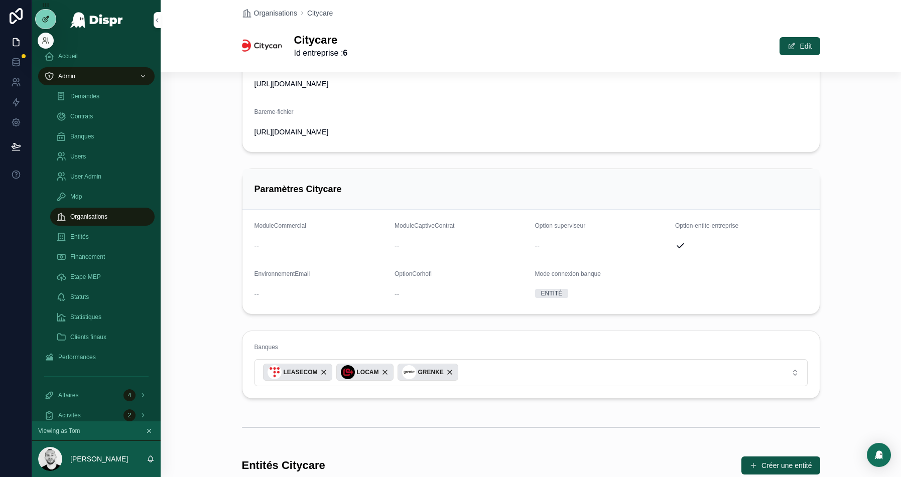
click at [42, 16] on icon at bounding box center [46, 19] width 8 height 8
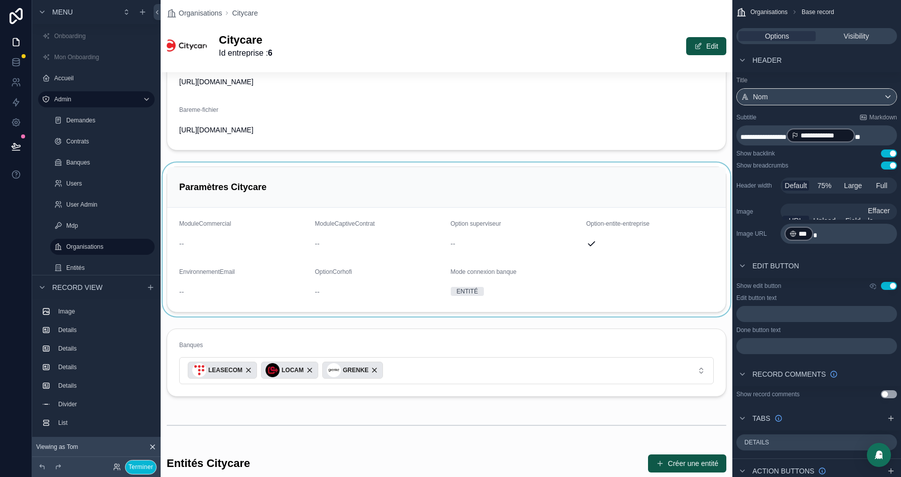
click at [580, 194] on div at bounding box center [447, 240] width 572 height 154
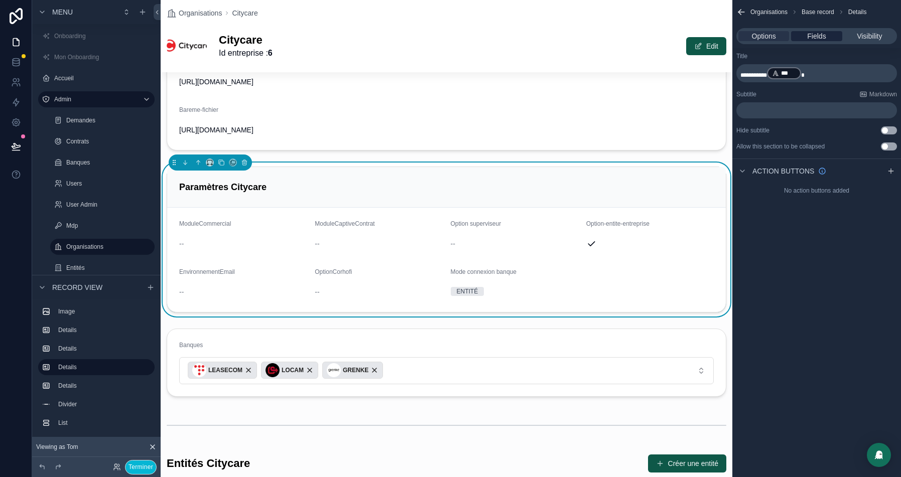
click at [820, 37] on span "Fields" at bounding box center [816, 36] width 19 height 10
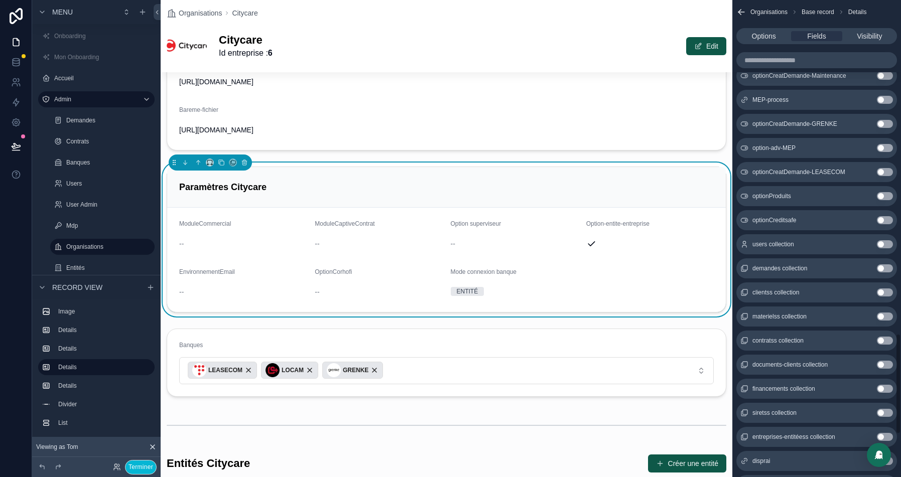
scroll to position [1569, 0]
click at [885, 149] on button "Use setting" at bounding box center [885, 150] width 16 height 8
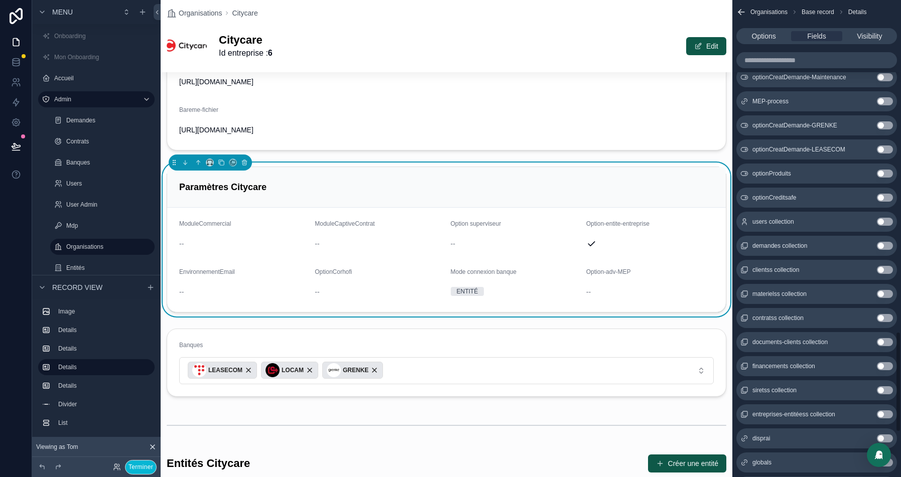
scroll to position [1563, 0]
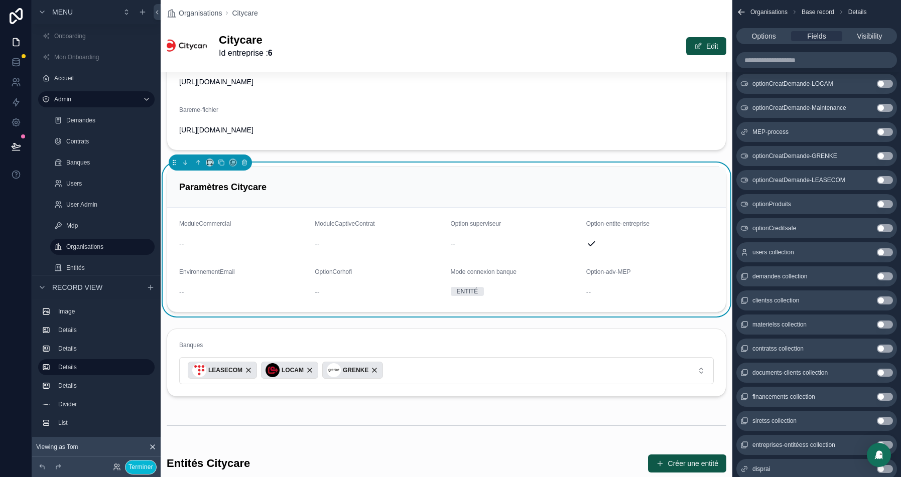
click at [881, 225] on button "Use setting" at bounding box center [885, 228] width 16 height 8
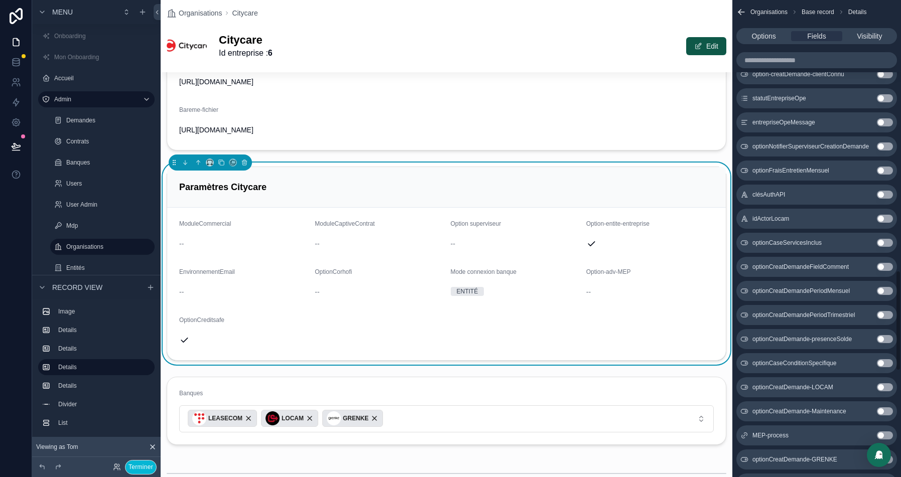
scroll to position [1268, 0]
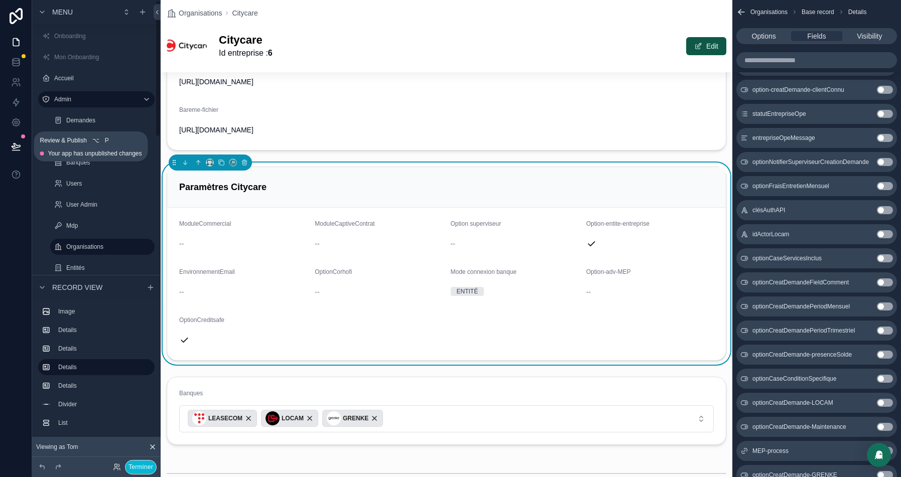
click at [20, 147] on icon at bounding box center [16, 147] width 10 height 10
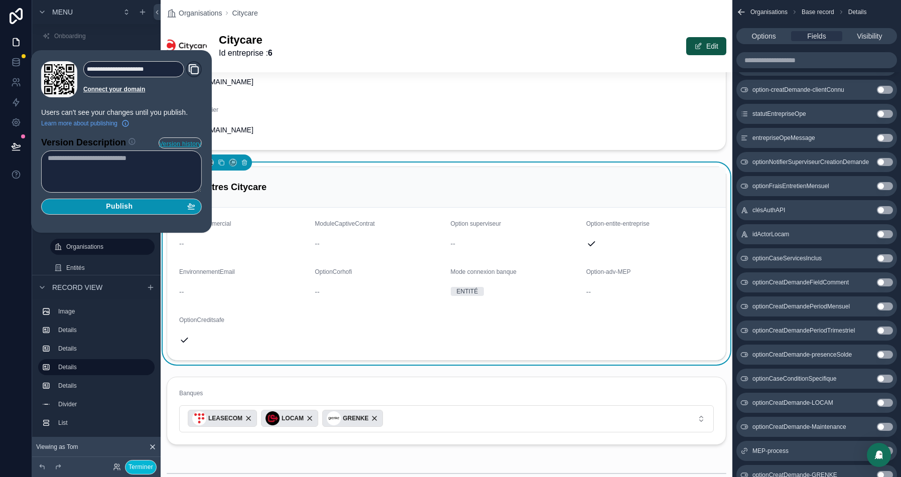
click at [143, 203] on div "Publish" at bounding box center [122, 206] width 148 height 9
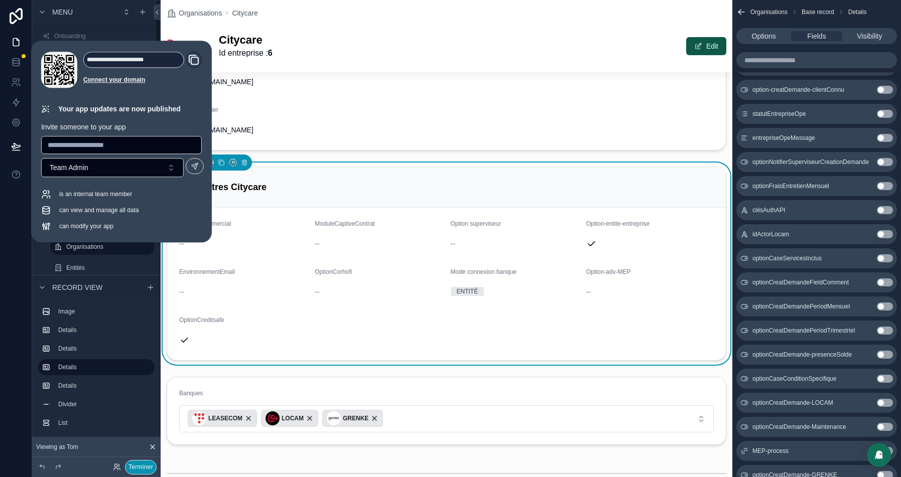
click at [142, 463] on button "Terminer" at bounding box center [141, 467] width 32 height 15
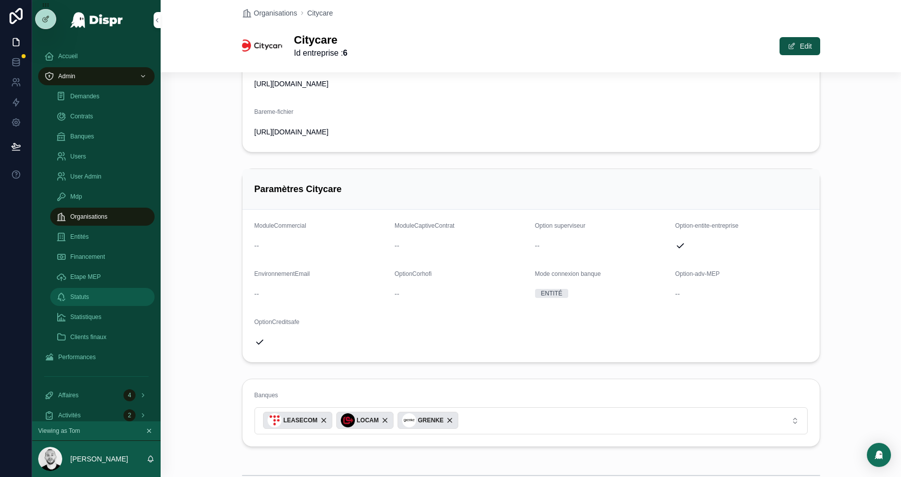
click at [87, 300] on span "Statuts" at bounding box center [79, 297] width 19 height 8
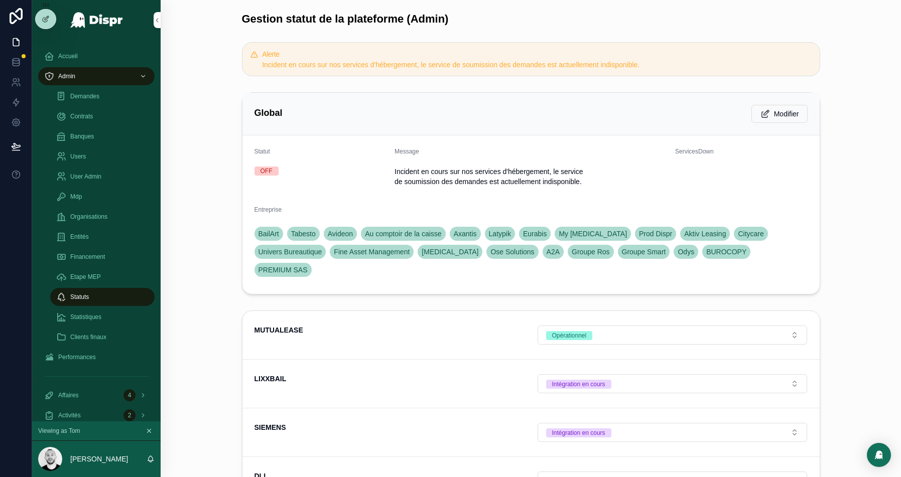
click at [226, 84] on div "Gestion statut de la plateforme (Admin) Alerte Incident en cours sur nos servic…" at bounding box center [531, 370] width 740 height 741
click at [70, 77] on span "Admin" at bounding box center [66, 76] width 17 height 8
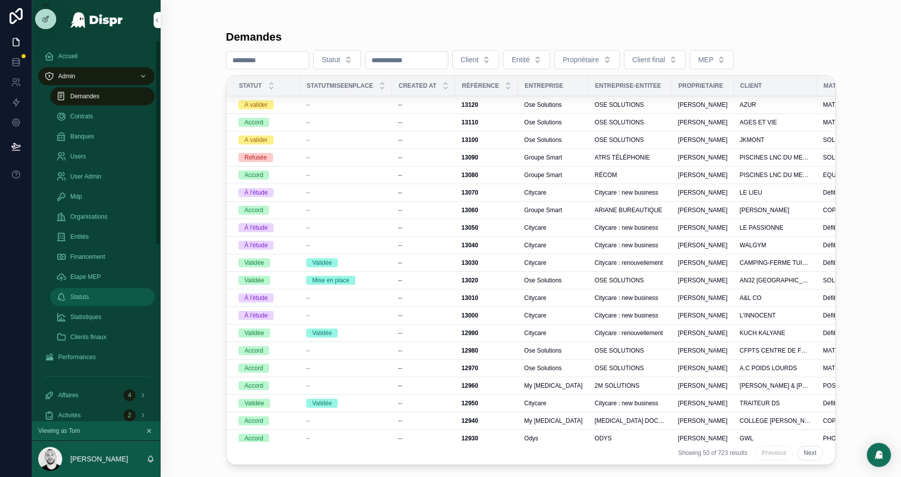
click at [80, 297] on span "Statuts" at bounding box center [79, 297] width 19 height 8
